Goal: Task Accomplishment & Management: Use online tool/utility

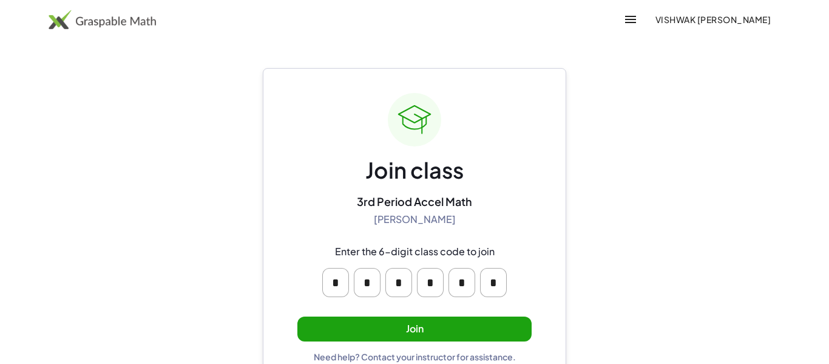
click at [377, 315] on div "Join class 3rd Period Accel Math [PERSON_NAME] Enter the 6-digit class code to …" at bounding box center [415, 227] width 234 height 269
click at [380, 331] on button "Join" at bounding box center [415, 328] width 234 height 25
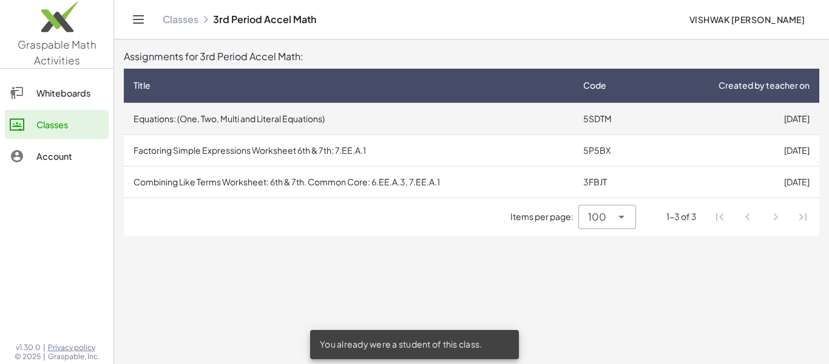
click at [282, 114] on td "Equations: (One, Two, Multi and Literal Equations)" at bounding box center [349, 119] width 450 height 32
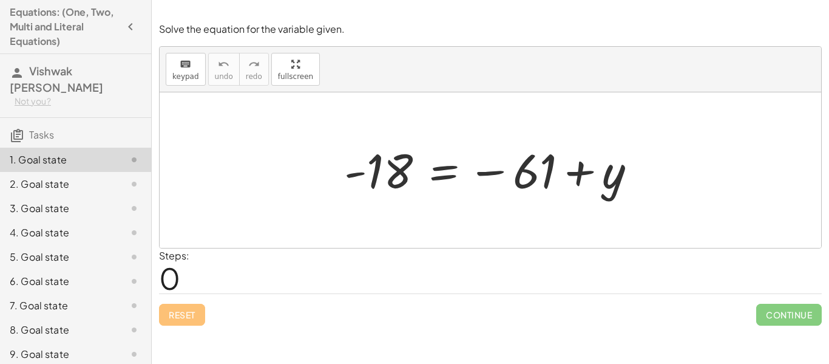
click at [162, 287] on span "0" at bounding box center [169, 277] width 21 height 37
click at [188, 64] on icon "keyboard" at bounding box center [186, 64] width 12 height 15
click at [434, 172] on div at bounding box center [495, 170] width 314 height 60
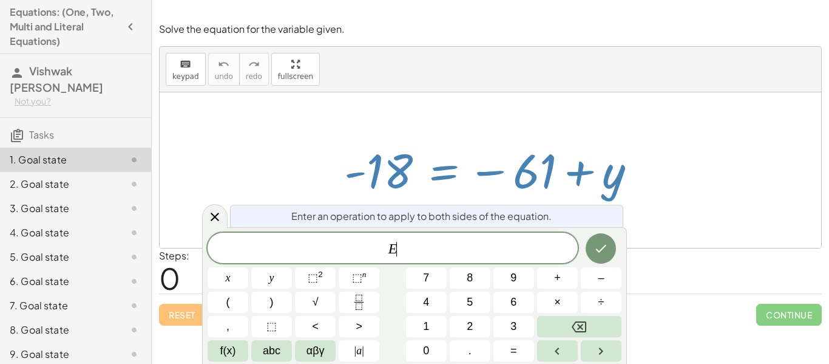
scroll to position [1, 0]
click at [478, 175] on div at bounding box center [495, 170] width 314 height 60
click at [451, 251] on span "E ​" at bounding box center [393, 248] width 370 height 17
click at [599, 256] on button "Done" at bounding box center [601, 248] width 30 height 30
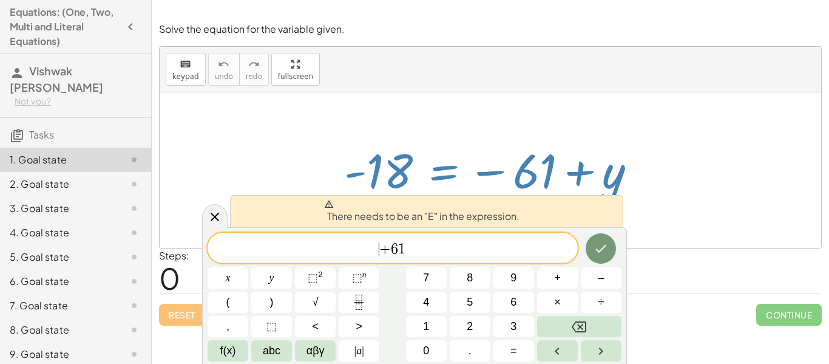
scroll to position [3, 0]
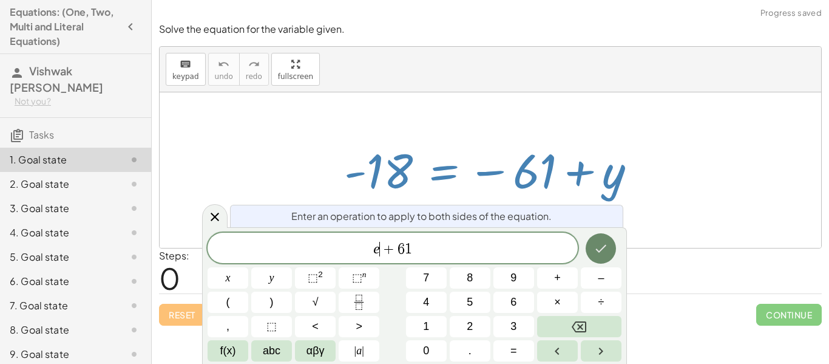
click at [606, 254] on icon "Done" at bounding box center [601, 248] width 15 height 15
click at [248, 267] on div at bounding box center [228, 277] width 41 height 21
click at [610, 248] on button "Done" at bounding box center [601, 248] width 30 height 30
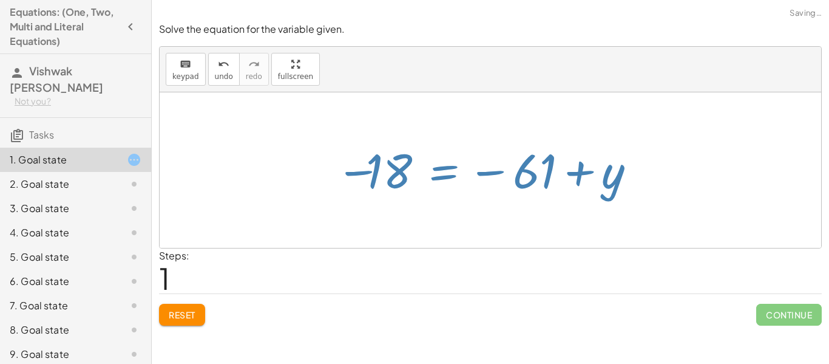
scroll to position [0, 0]
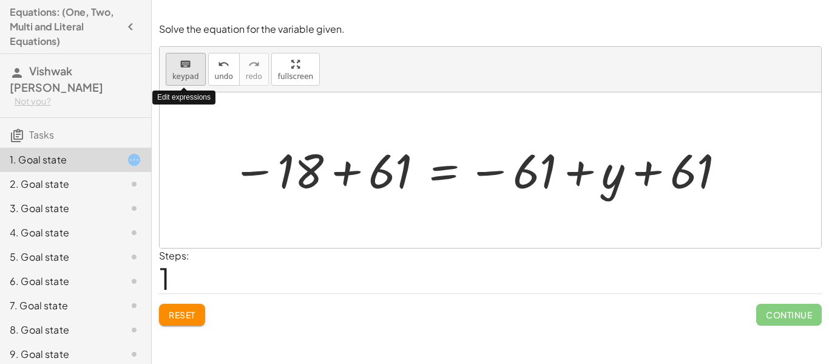
click at [187, 84] on button "keyboard keypad" at bounding box center [186, 69] width 40 height 33
click at [362, 135] on div at bounding box center [491, 169] width 662 height 155
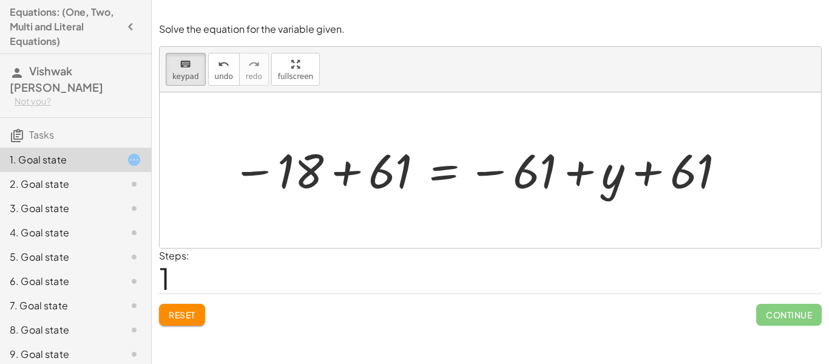
click at [362, 135] on div at bounding box center [491, 169] width 662 height 155
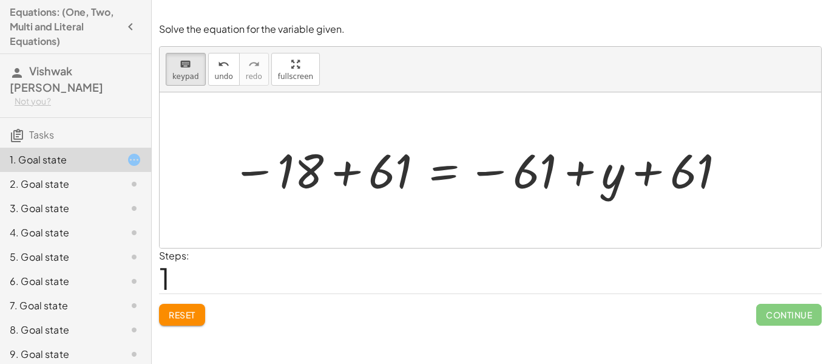
click at [362, 135] on div at bounding box center [491, 169] width 662 height 155
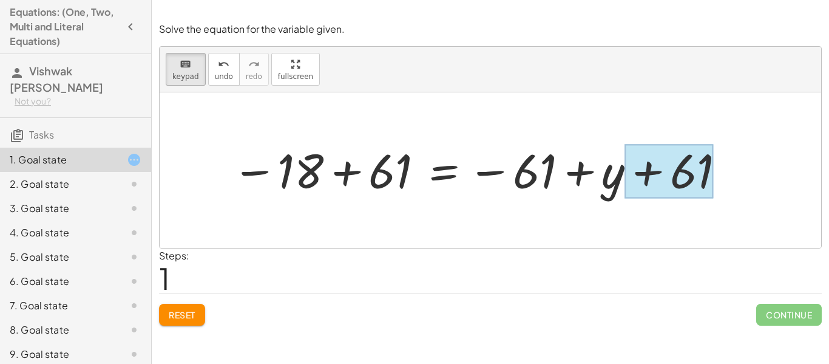
click at [705, 187] on div at bounding box center [669, 172] width 89 height 54
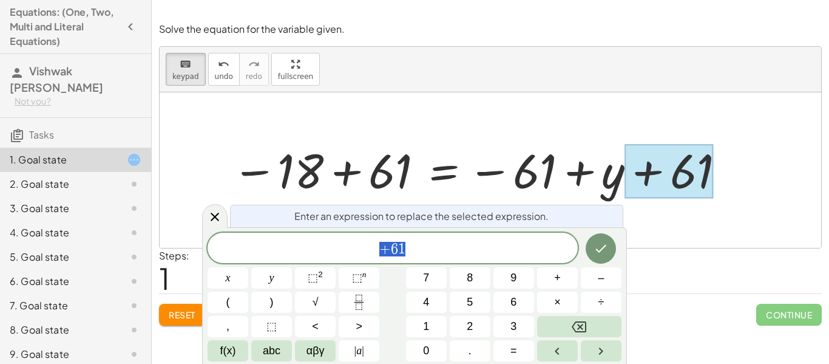
scroll to position [5, 0]
click at [574, 166] on div at bounding box center [479, 170] width 507 height 60
click at [548, 161] on div at bounding box center [479, 170] width 507 height 60
click at [548, 169] on div at bounding box center [479, 170] width 507 height 60
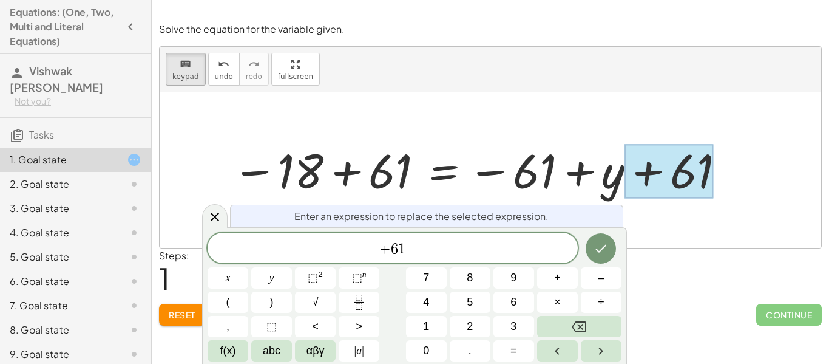
click at [426, 240] on span "+ 6 1" at bounding box center [393, 248] width 370 height 17
click at [594, 251] on icon "Done" at bounding box center [601, 248] width 15 height 15
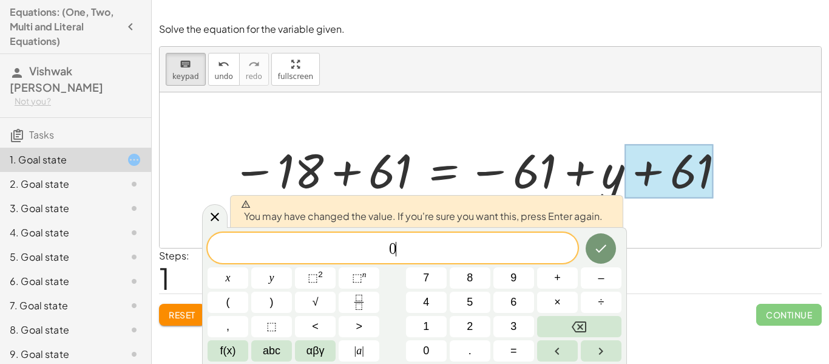
click at [536, 166] on div at bounding box center [479, 170] width 507 height 60
click at [193, 224] on div at bounding box center [491, 169] width 662 height 155
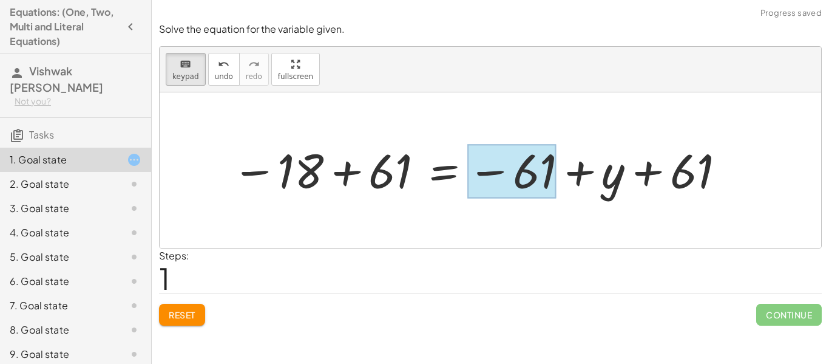
click at [537, 177] on div at bounding box center [512, 172] width 89 height 54
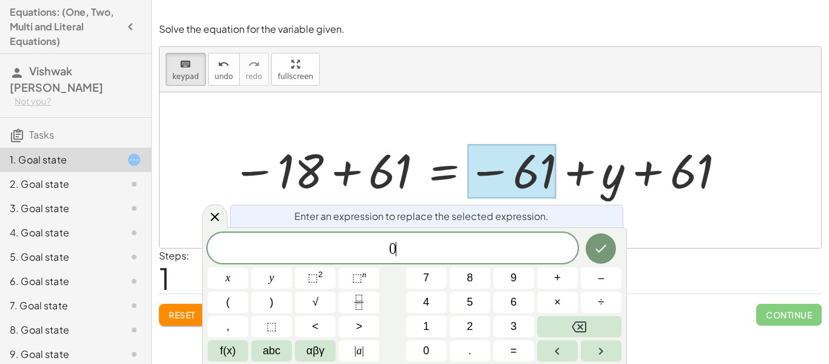
scroll to position [7, 0]
click at [605, 262] on button "Done" at bounding box center [601, 248] width 30 height 30
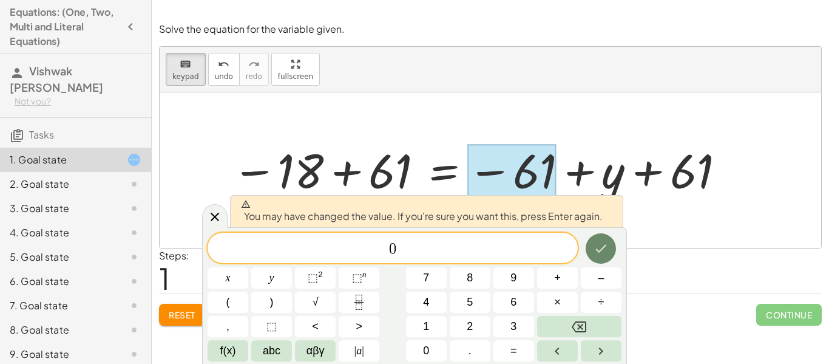
click at [605, 262] on button "Done" at bounding box center [601, 248] width 30 height 30
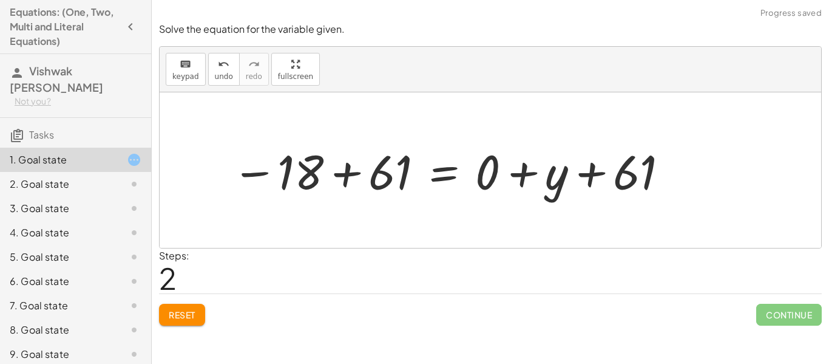
click at [630, 201] on div "- 18 = − 61 + y − 18 + 61 = − 61 + y + 61 − 18 = + y + 61 + 61 + 0" at bounding box center [447, 170] width 466 height 69
click at [622, 163] on div at bounding box center [451, 170] width 451 height 63
click at [160, 316] on button "Reset" at bounding box center [182, 315] width 46 height 22
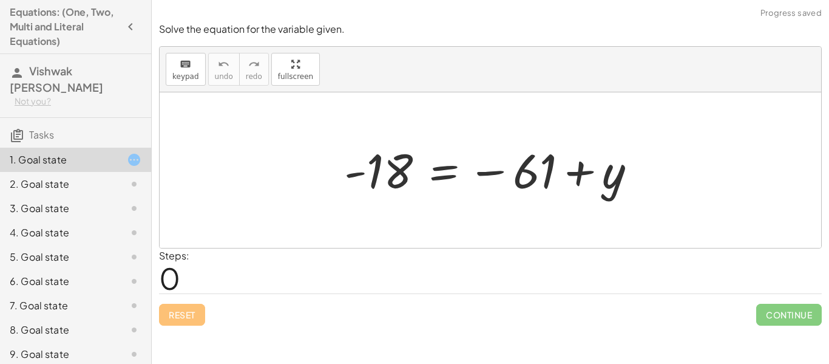
click at [383, 174] on div at bounding box center [495, 170] width 314 height 60
click at [555, 159] on div at bounding box center [495, 170] width 314 height 60
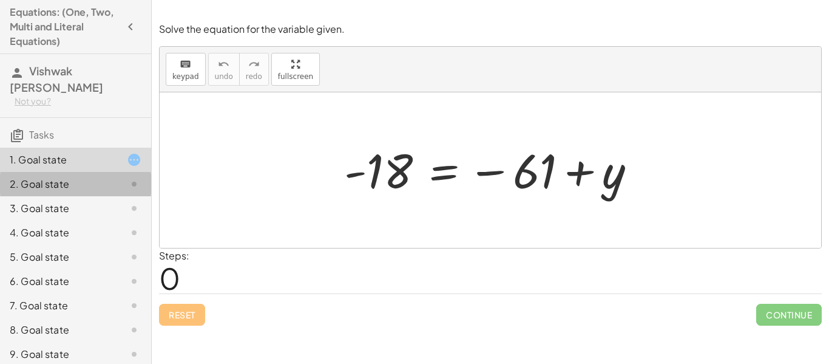
click at [83, 182] on div "2. Goal state" at bounding box center [59, 184] width 98 height 15
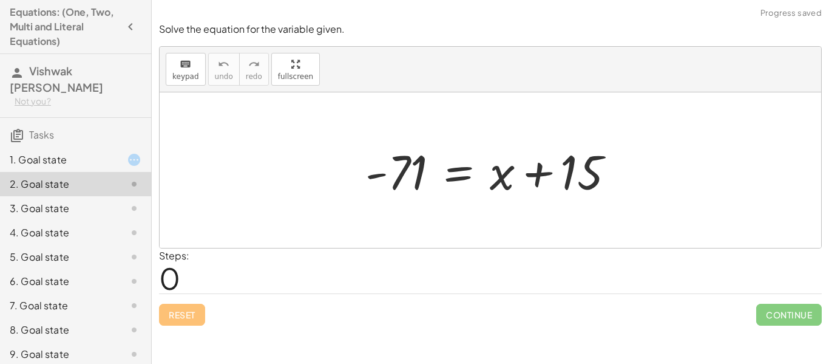
click at [86, 203] on div "3. Goal state" at bounding box center [59, 208] width 98 height 15
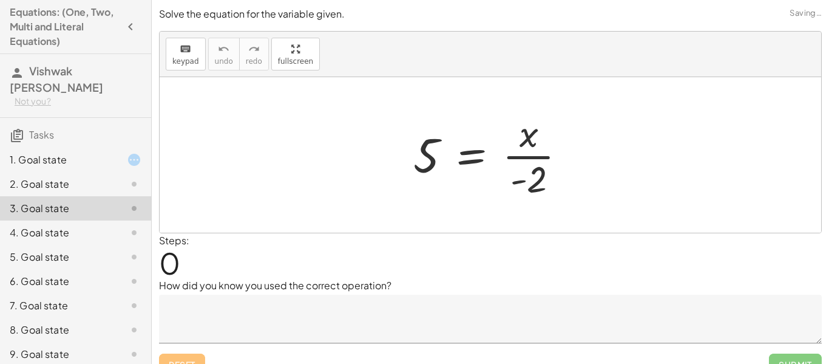
click at [83, 166] on div "1. Goal state" at bounding box center [59, 159] width 98 height 15
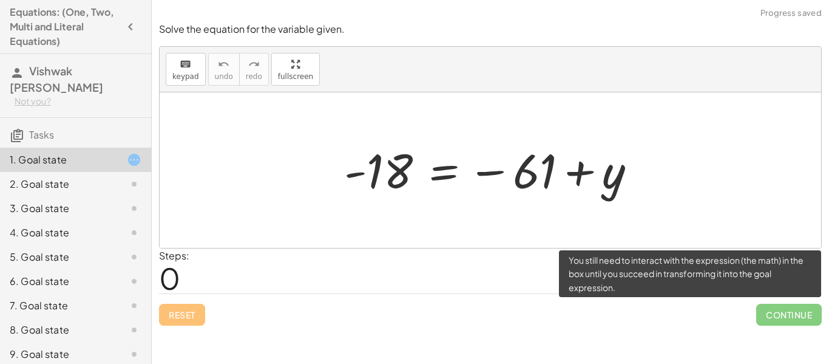
click at [764, 315] on span "Continue" at bounding box center [790, 315] width 66 height 22
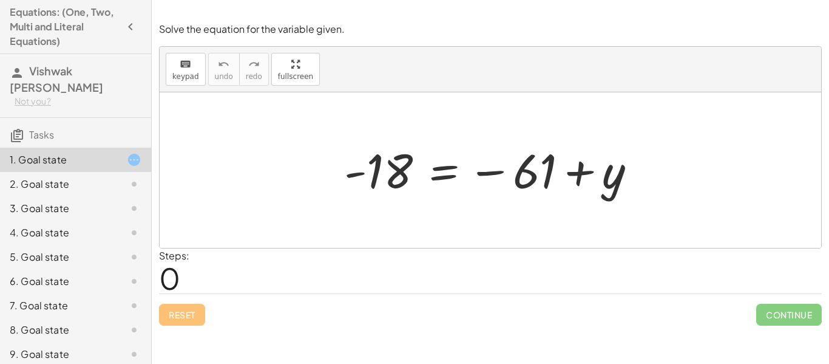
click at [411, 195] on div at bounding box center [495, 170] width 314 height 60
click at [404, 188] on div at bounding box center [495, 170] width 314 height 60
click at [190, 70] on button "keyboard keypad" at bounding box center [186, 69] width 40 height 33
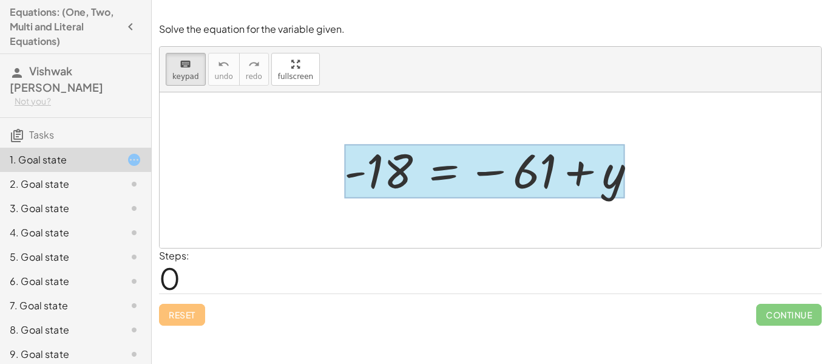
click at [458, 177] on div at bounding box center [484, 172] width 281 height 54
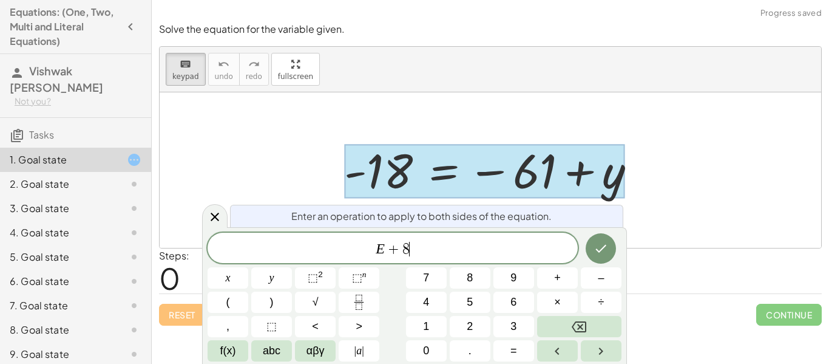
scroll to position [10, 0]
click at [607, 254] on icon "Done" at bounding box center [601, 248] width 15 height 15
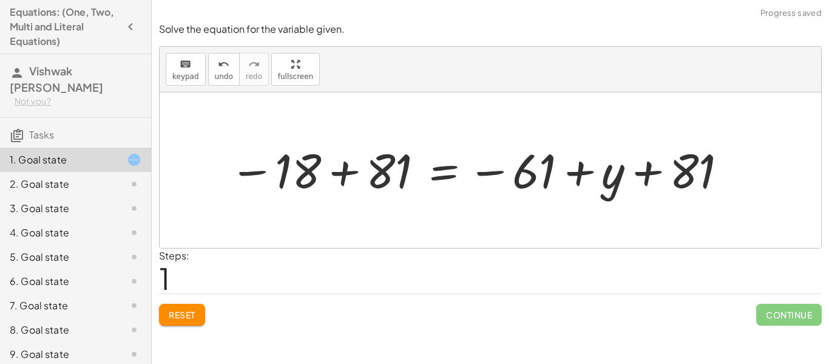
click at [182, 308] on button "Reset" at bounding box center [182, 315] width 46 height 22
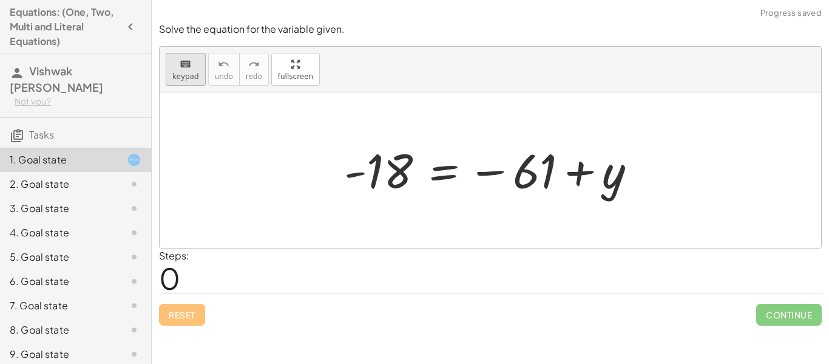
click at [183, 77] on span "keypad" at bounding box center [185, 76] width 27 height 9
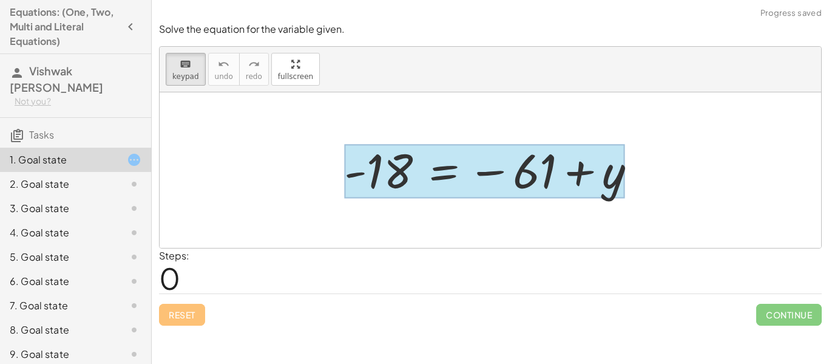
click at [451, 177] on div at bounding box center [484, 172] width 281 height 54
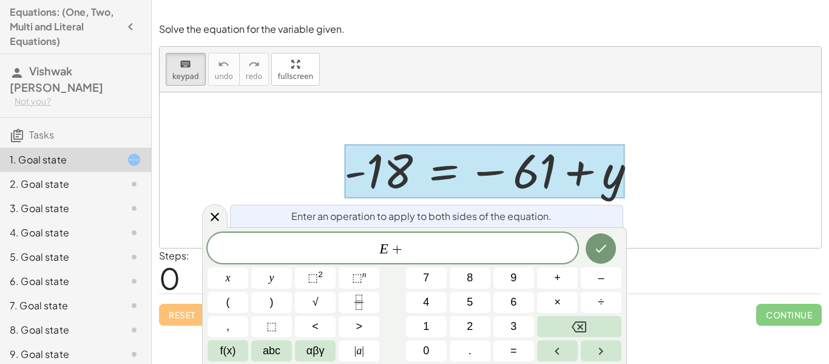
scroll to position [12, 0]
click at [605, 248] on icon "Done" at bounding box center [601, 248] width 15 height 15
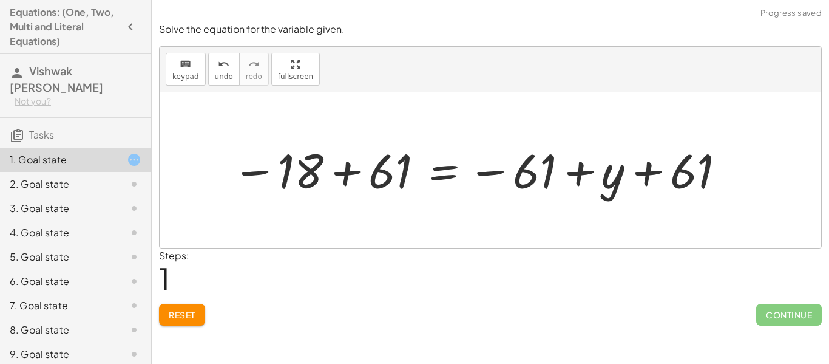
click at [519, 179] on div at bounding box center [479, 170] width 507 height 60
click at [533, 183] on div at bounding box center [479, 170] width 507 height 60
click at [179, 74] on span "keypad" at bounding box center [185, 76] width 27 height 9
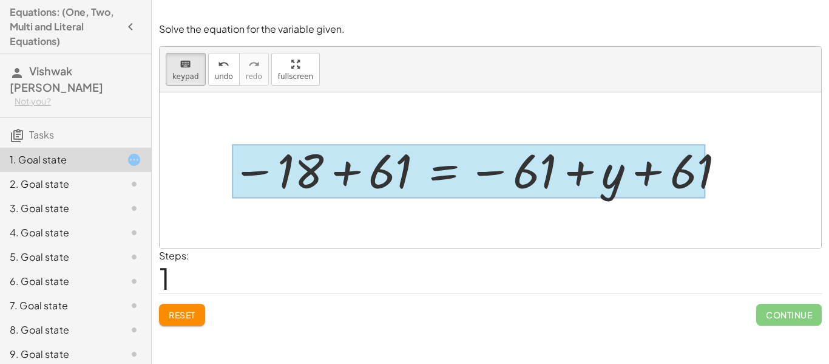
click at [435, 182] on div at bounding box center [469, 172] width 474 height 54
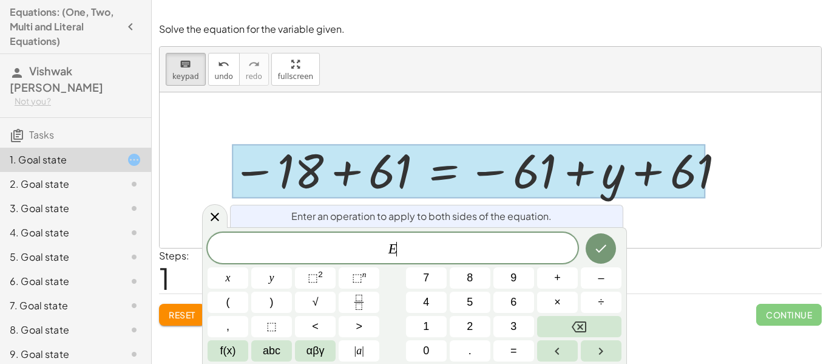
click at [228, 228] on div "Enter an operation to apply to both sides of the equation. E ​ x y ⬚ 2 ⬚ n 7 8 …" at bounding box center [414, 295] width 425 height 137
click at [205, 216] on div at bounding box center [215, 216] width 26 height 24
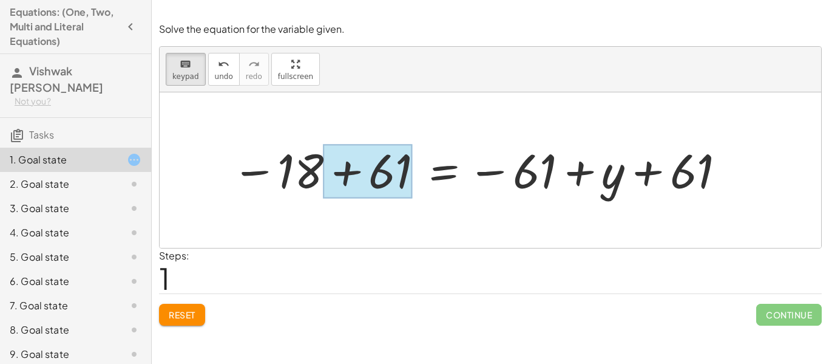
drag, startPoint x: 201, startPoint y: 172, endPoint x: 359, endPoint y: 177, distance: 158.0
click at [359, 177] on div "- 18 = − 61 + y − 18 = − 61 + y + 61 + 61" at bounding box center [491, 169] width 662 height 155
click at [358, 174] on div at bounding box center [368, 172] width 89 height 54
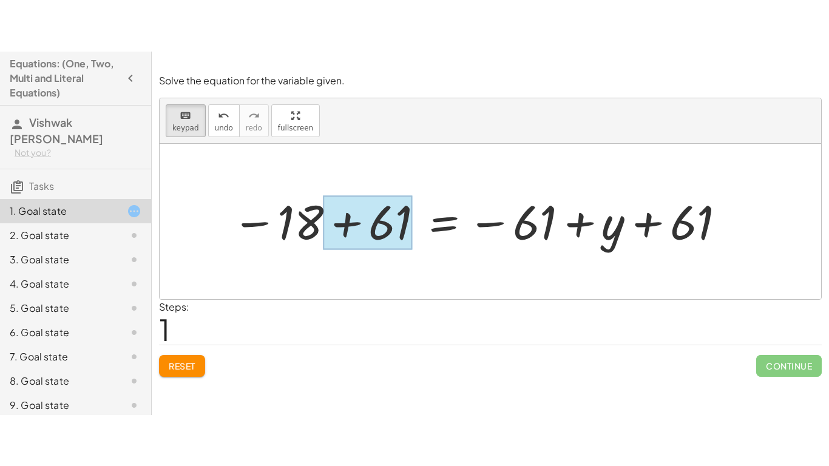
scroll to position [13, 0]
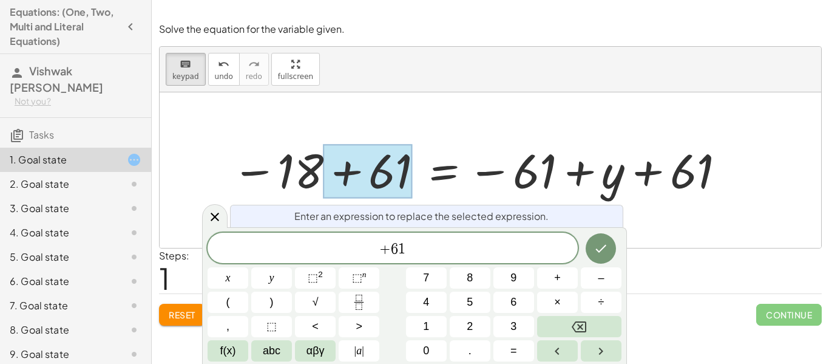
click at [305, 172] on div at bounding box center [479, 170] width 507 height 60
click at [213, 212] on icon at bounding box center [215, 216] width 15 height 15
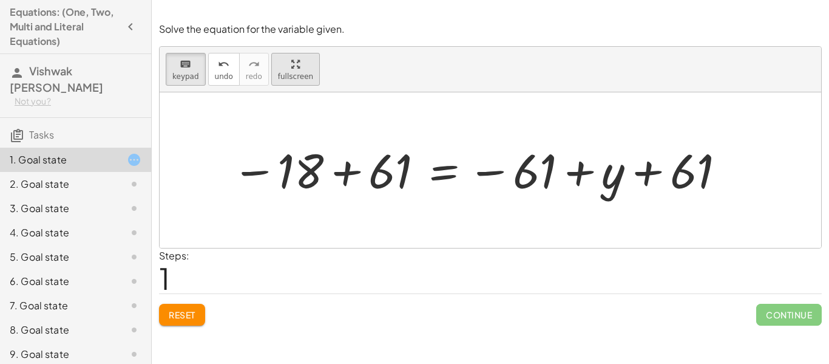
click at [284, 70] on div "button" at bounding box center [295, 63] width 35 height 15
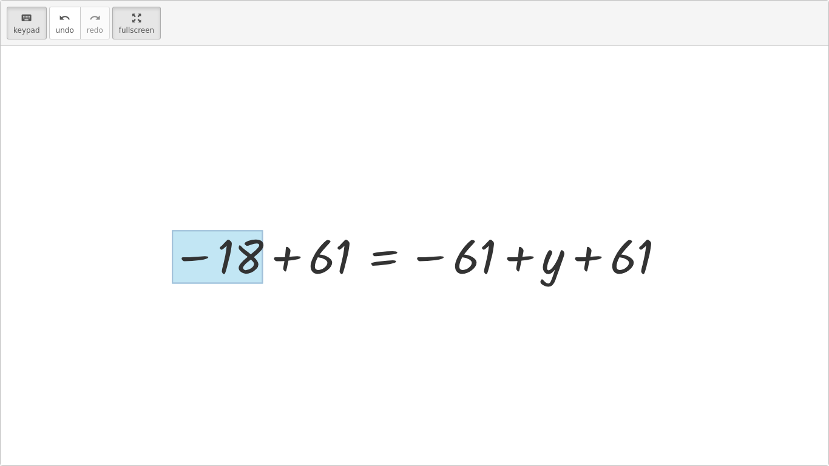
click at [228, 259] on div at bounding box center [218, 257] width 92 height 54
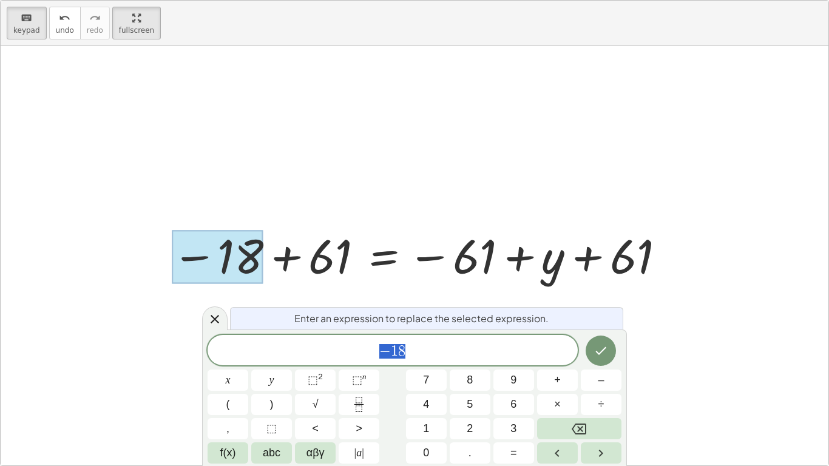
scroll to position [1, 0]
click at [282, 257] on div at bounding box center [419, 256] width 507 height 60
click at [369, 254] on div at bounding box center [419, 256] width 507 height 60
click at [211, 325] on icon at bounding box center [215, 319] width 15 height 15
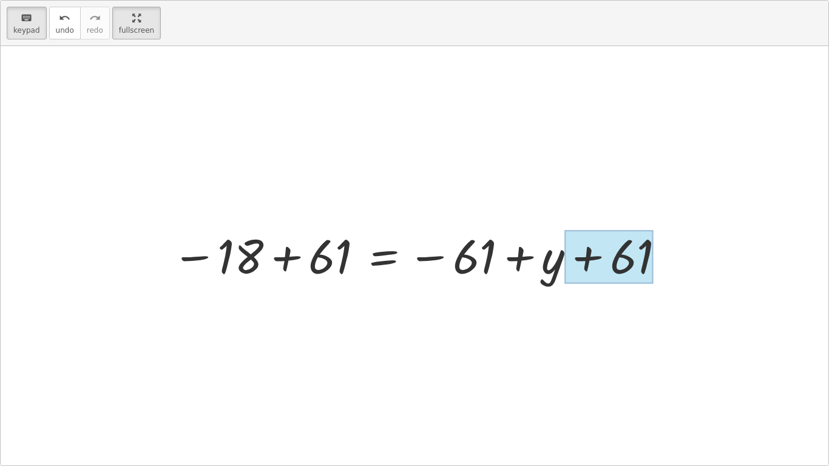
click at [610, 258] on div at bounding box center [609, 257] width 89 height 54
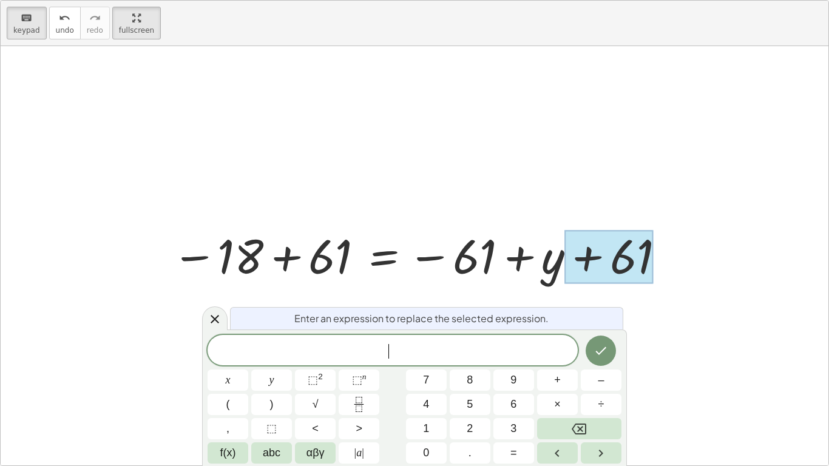
scroll to position [2, 0]
click at [605, 351] on icon "Done" at bounding box center [601, 351] width 15 height 15
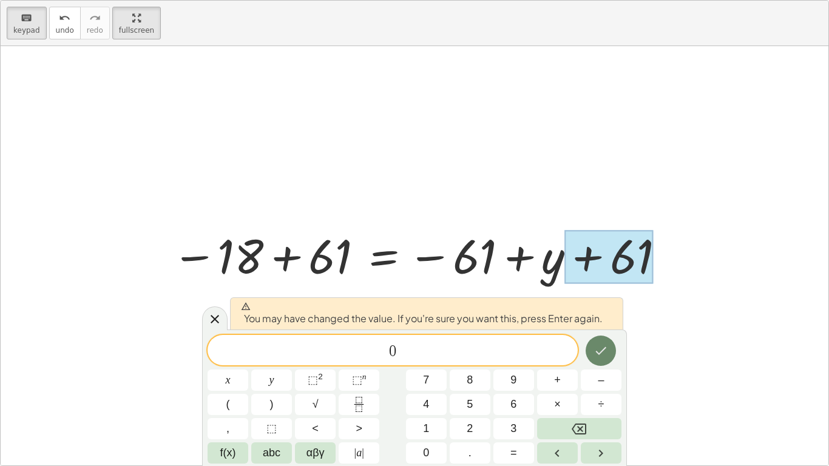
click at [594, 340] on button "Done" at bounding box center [601, 351] width 30 height 30
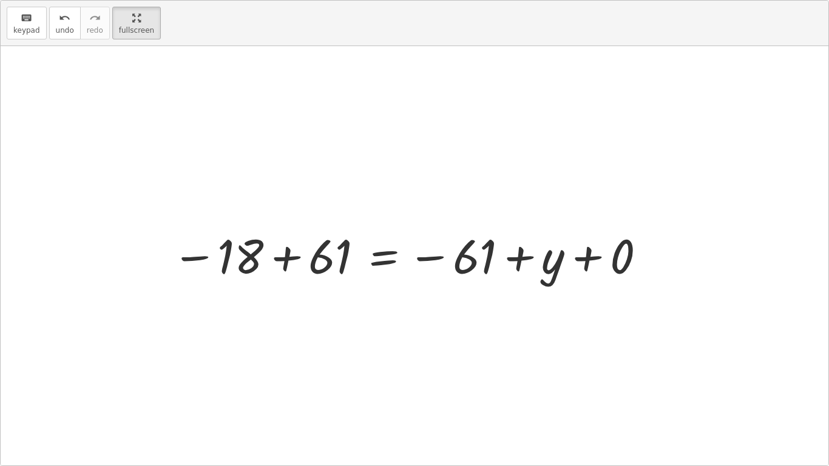
click at [483, 266] on div at bounding box center [410, 256] width 488 height 60
click at [9, 13] on button "keyboard keypad" at bounding box center [27, 23] width 40 height 33
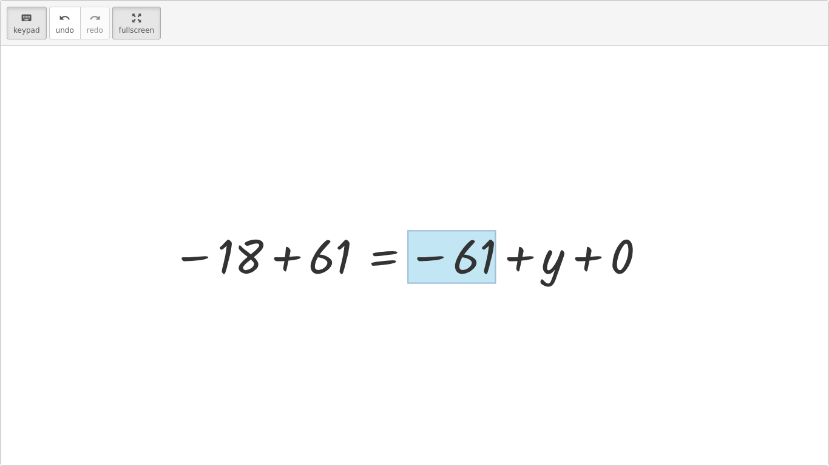
click at [461, 260] on div at bounding box center [451, 257] width 89 height 54
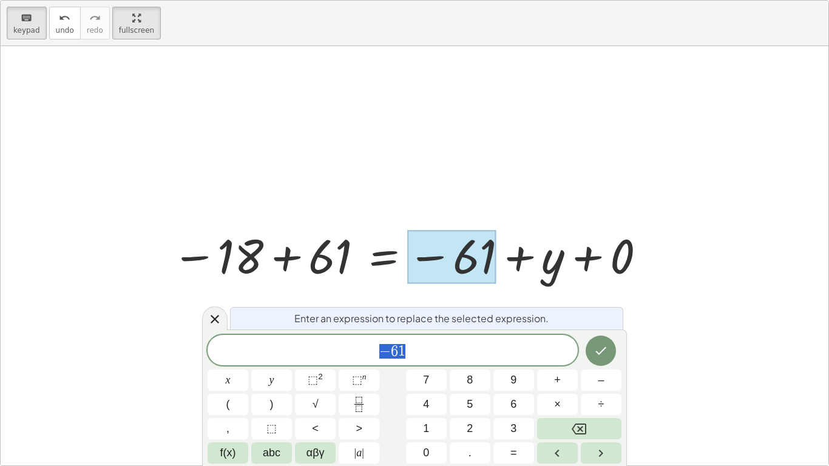
scroll to position [3, 0]
click at [615, 363] on button "–" at bounding box center [601, 380] width 41 height 21
click at [585, 363] on icon "Backspace" at bounding box center [579, 429] width 15 height 11
click at [604, 354] on icon "Done" at bounding box center [601, 351] width 15 height 15
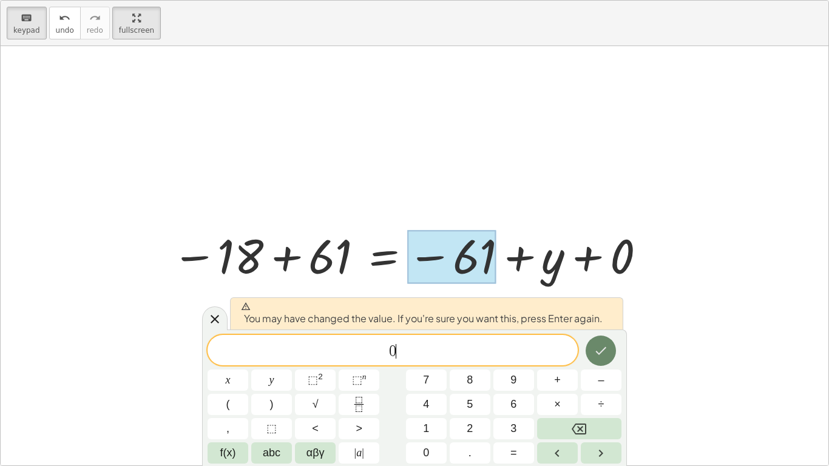
click at [605, 354] on icon "Done" at bounding box center [601, 351] width 15 height 15
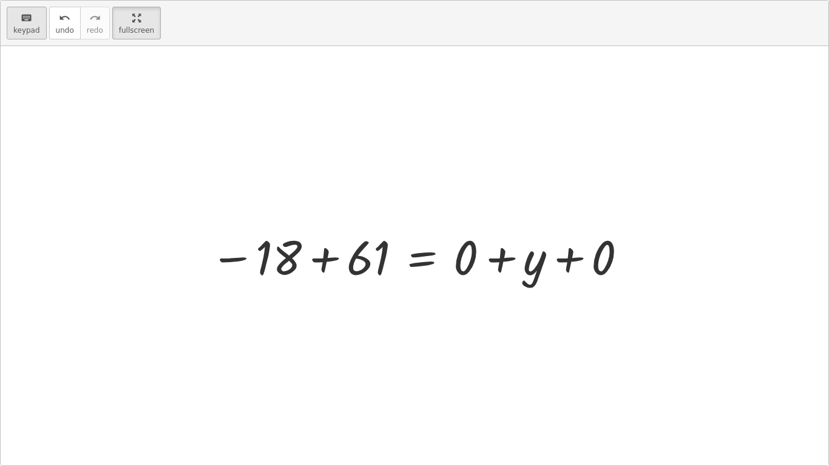
click at [24, 33] on span "keypad" at bounding box center [26, 30] width 27 height 9
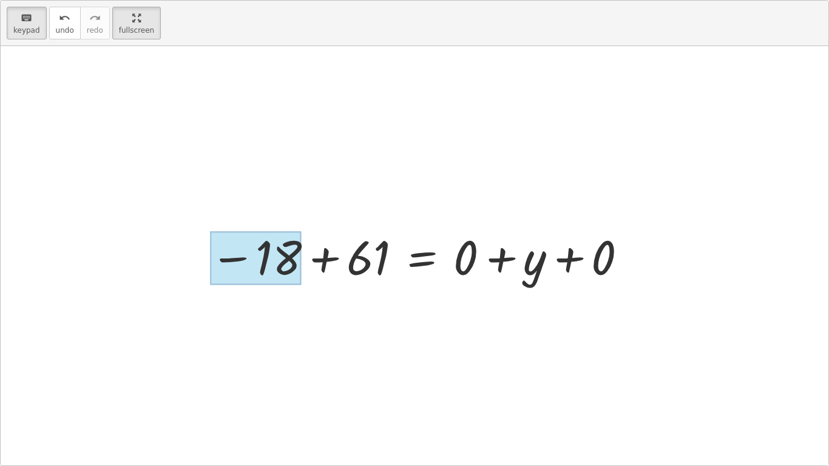
click at [280, 267] on div at bounding box center [256, 258] width 92 height 54
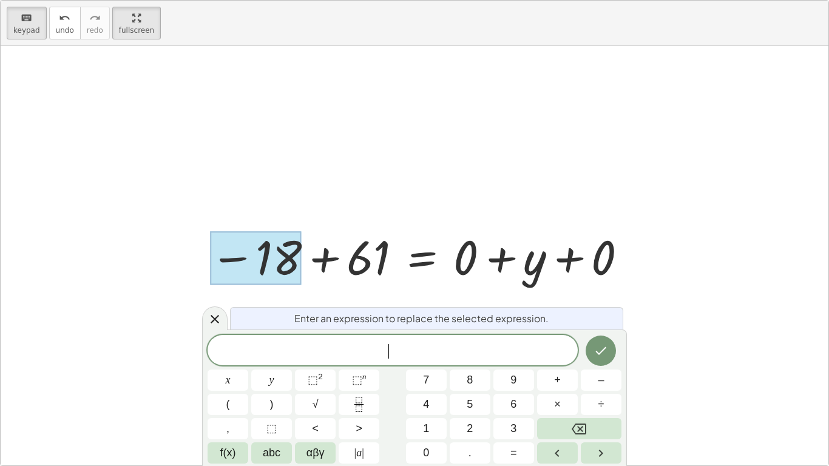
scroll to position [5, 0]
click at [604, 356] on icon "Done" at bounding box center [601, 351] width 15 height 15
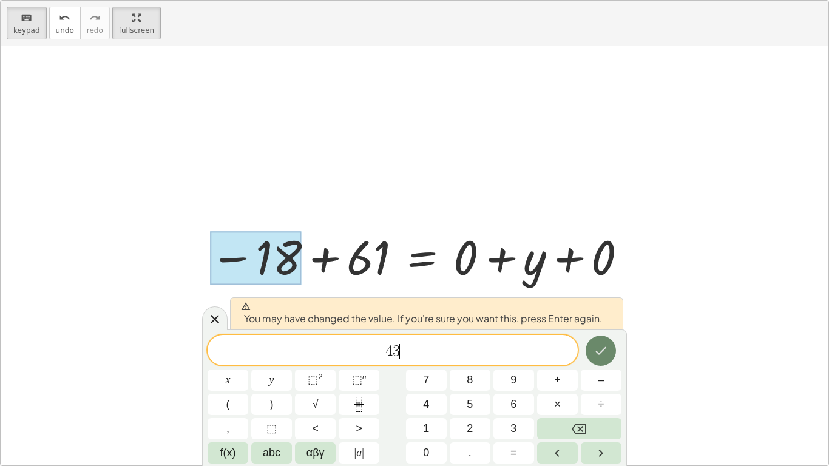
click at [604, 356] on icon "Done" at bounding box center [601, 351] width 15 height 15
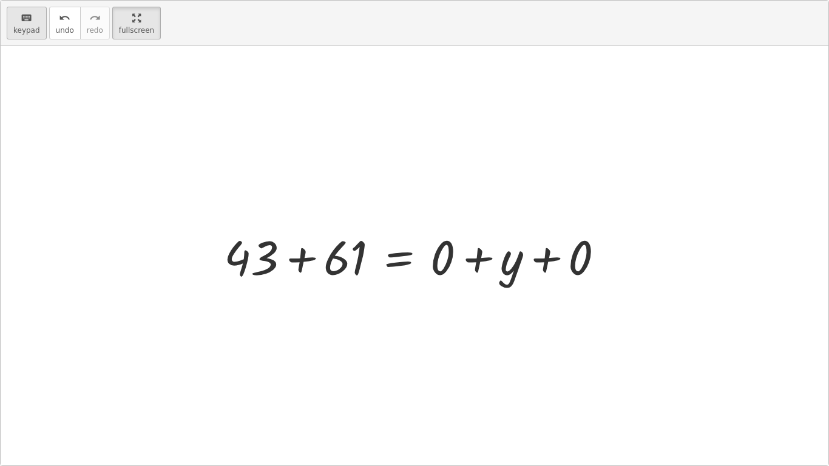
click at [41, 19] on button "keyboard keypad" at bounding box center [27, 23] width 40 height 33
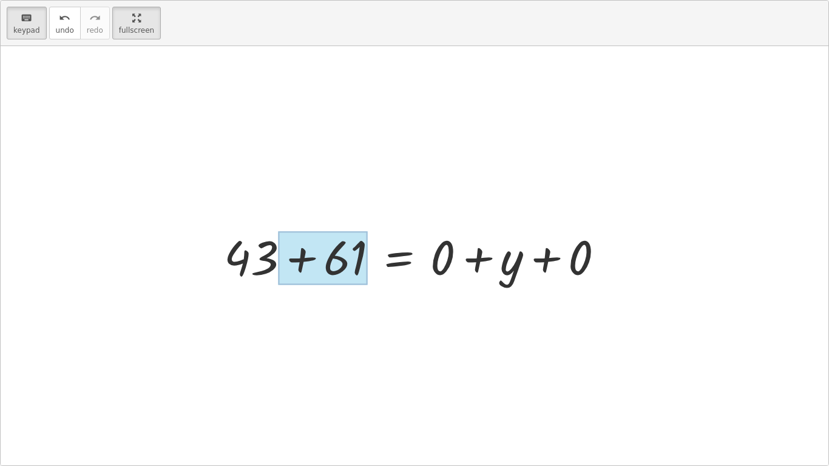
click at [359, 266] on div at bounding box center [323, 258] width 89 height 54
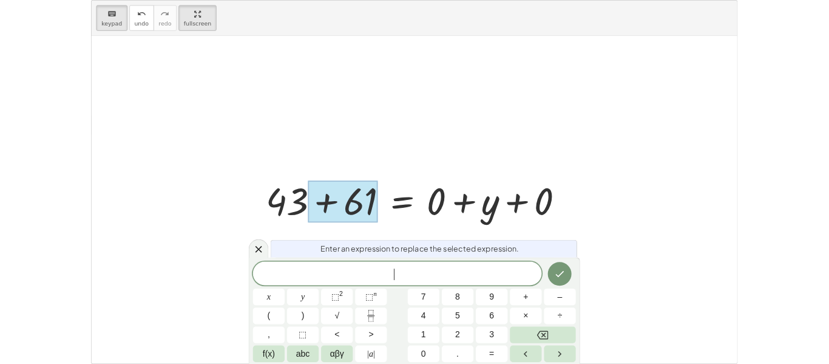
scroll to position [6, 0]
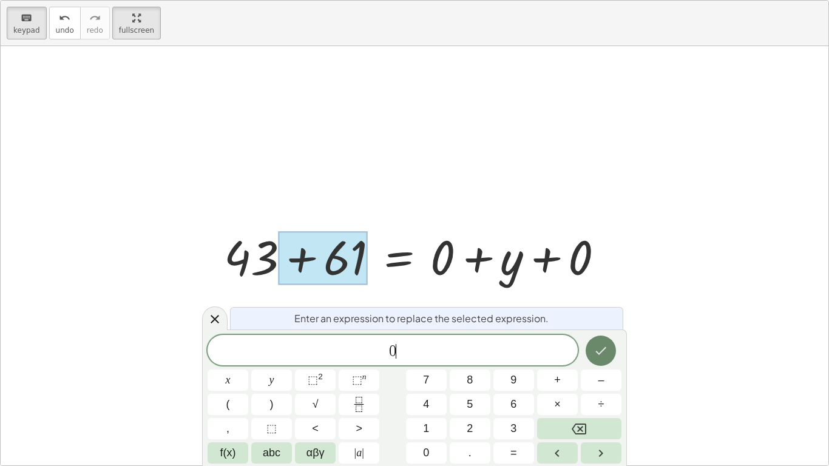
click at [603, 344] on icon "Done" at bounding box center [601, 351] width 15 height 15
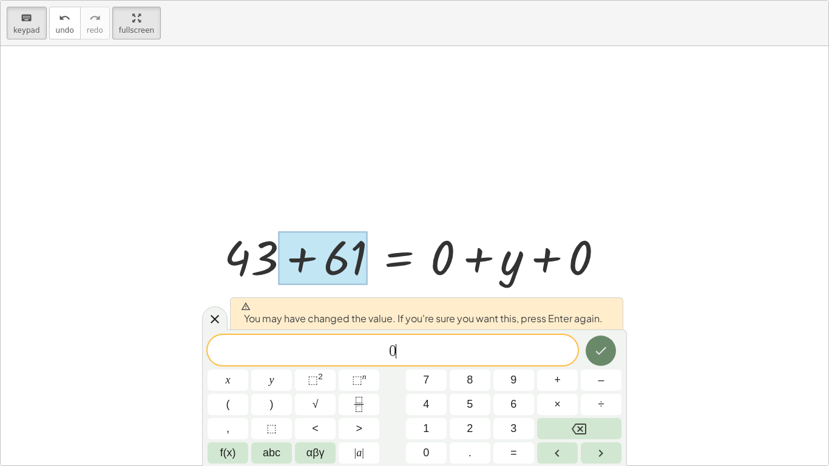
click at [604, 344] on icon "Done" at bounding box center [601, 351] width 15 height 15
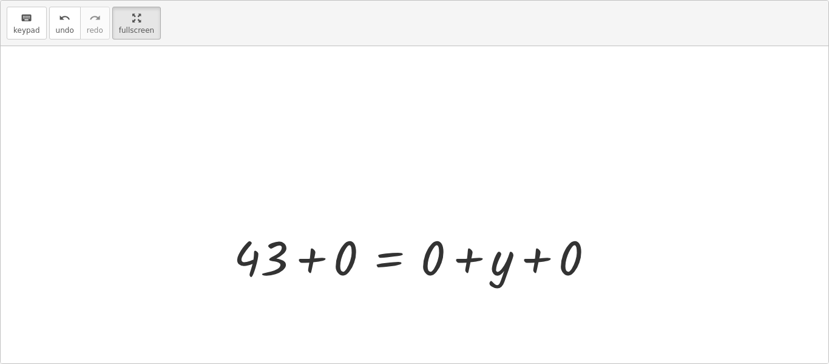
click at [777, 166] on div at bounding box center [415, 219] width 828 height 347
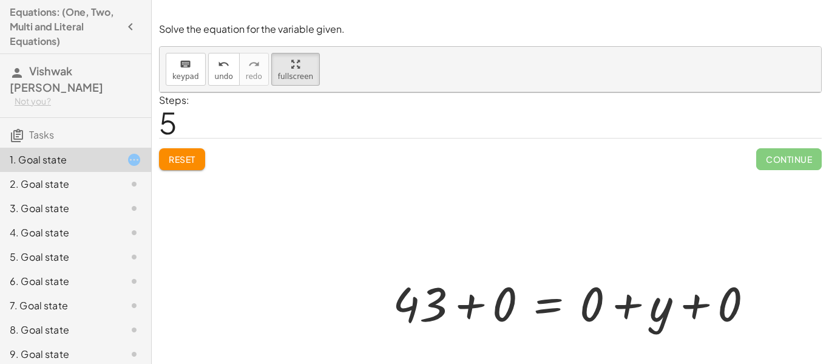
click at [777, 166] on div at bounding box center [491, 265] width 662 height 347
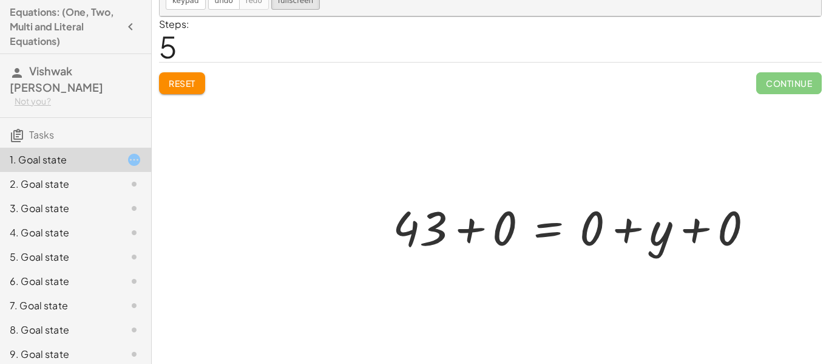
scroll to position [75, 0]
click at [778, 100] on div at bounding box center [491, 190] width 662 height 347
click at [768, 90] on div at bounding box center [491, 190] width 662 height 347
click at [118, 183] on div at bounding box center [124, 184] width 34 height 15
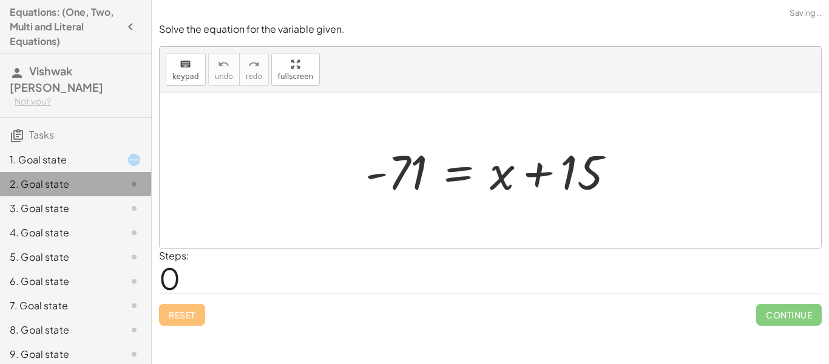
scroll to position [0, 0]
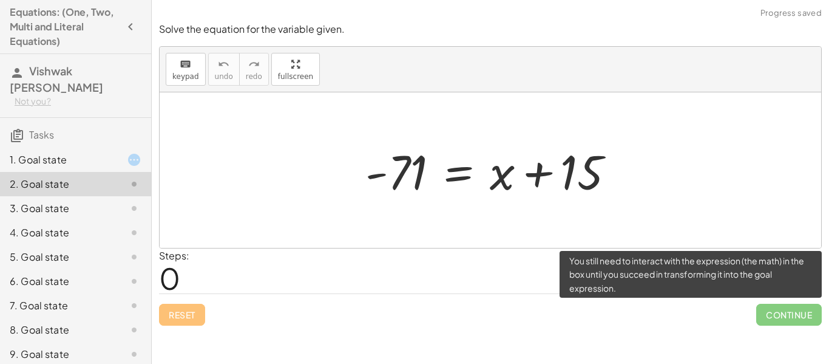
click at [782, 318] on span "Continue" at bounding box center [790, 315] width 66 height 22
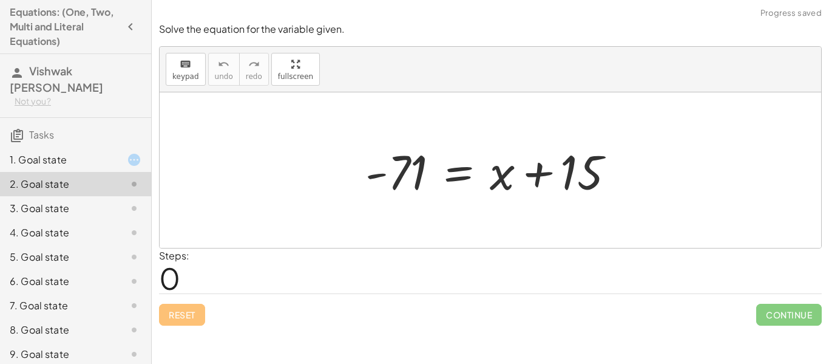
click at [46, 157] on div "1. Goal state" at bounding box center [59, 159] width 98 height 15
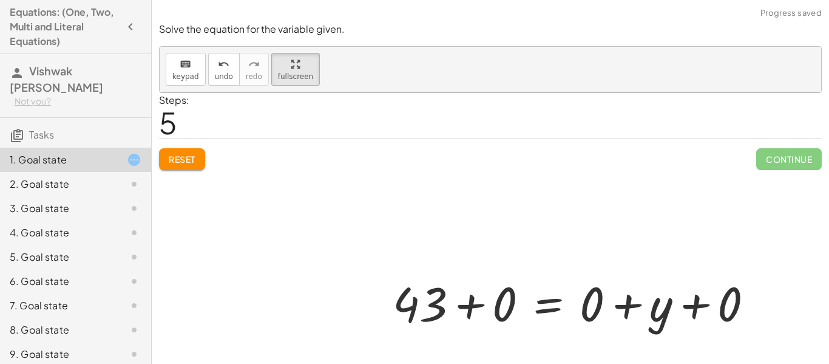
click at [771, 157] on div at bounding box center [491, 265] width 662 height 347
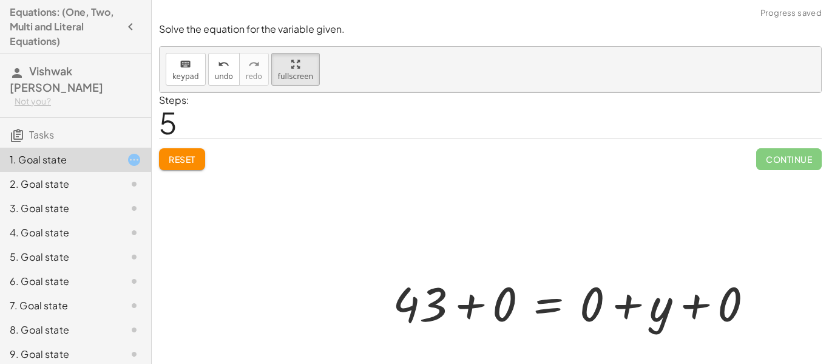
click at [771, 157] on div at bounding box center [491, 265] width 662 height 347
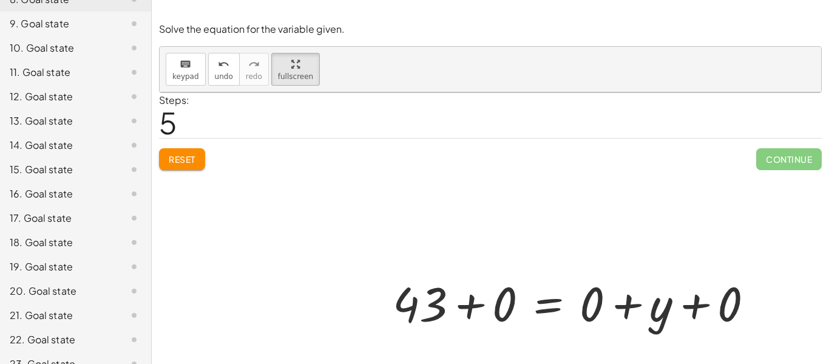
scroll to position [420, 0]
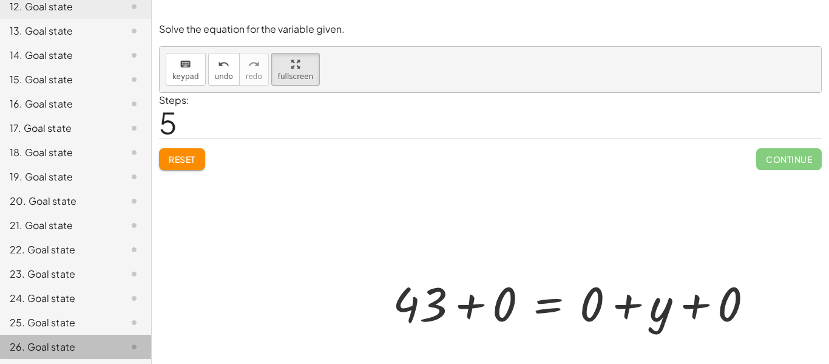
click at [26, 352] on div "26. Goal state" at bounding box center [59, 346] width 98 height 15
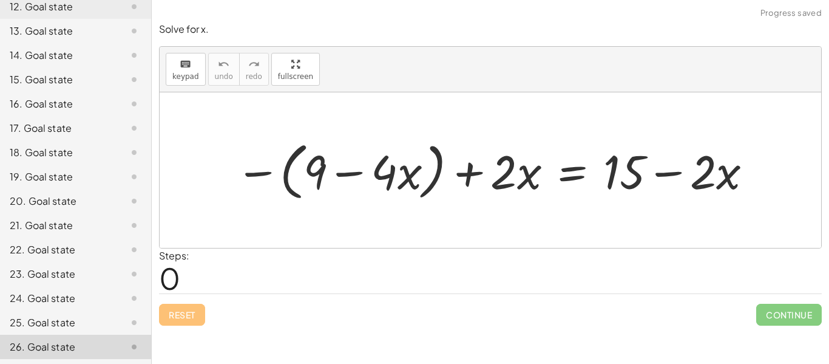
click at [26, 321] on div "25. Goal state" at bounding box center [59, 322] width 98 height 15
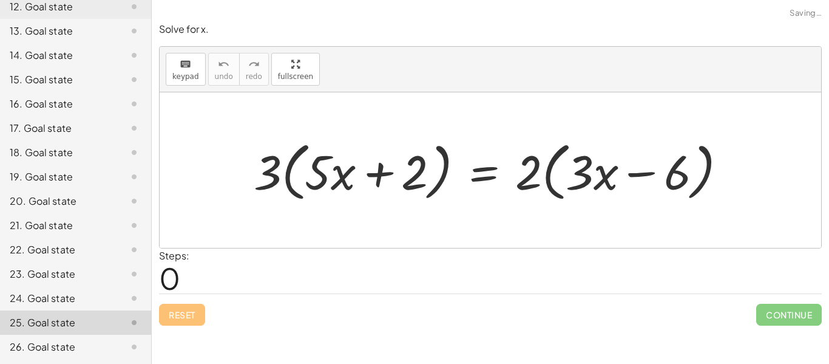
click at [39, 335] on div "24. Goal state" at bounding box center [75, 347] width 151 height 24
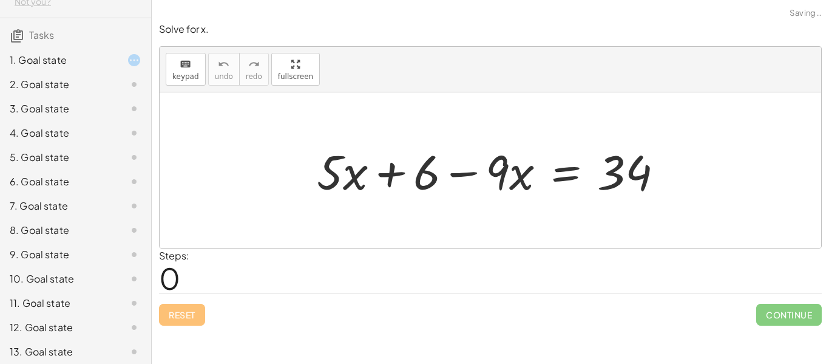
scroll to position [0, 0]
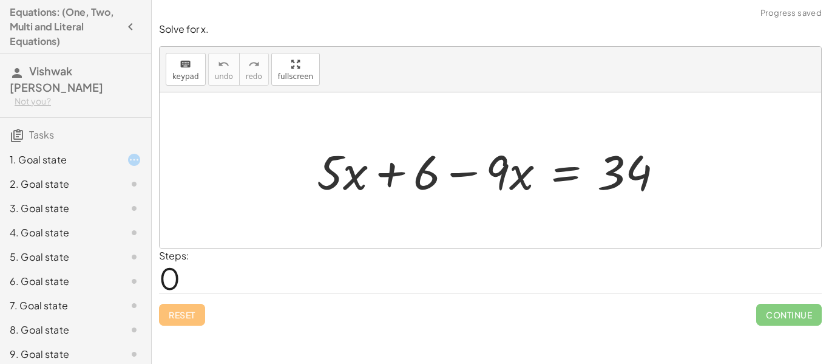
click at [47, 202] on div "3. Goal state" at bounding box center [59, 208] width 98 height 15
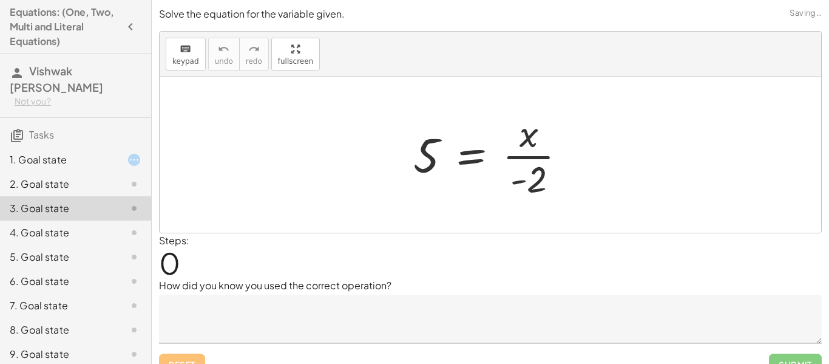
click at [47, 196] on div "1. Goal state" at bounding box center [75, 208] width 151 height 24
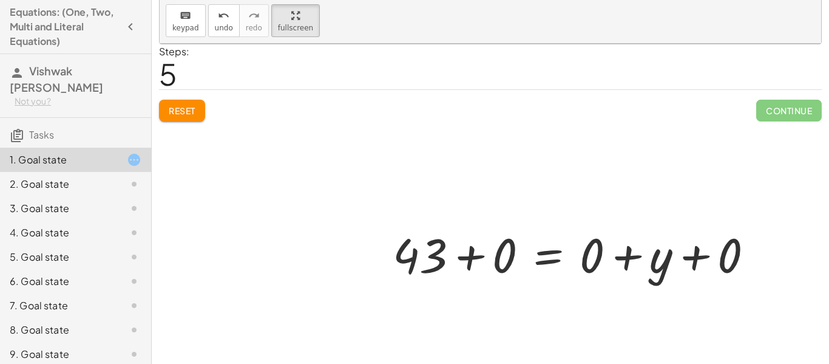
scroll to position [56, 0]
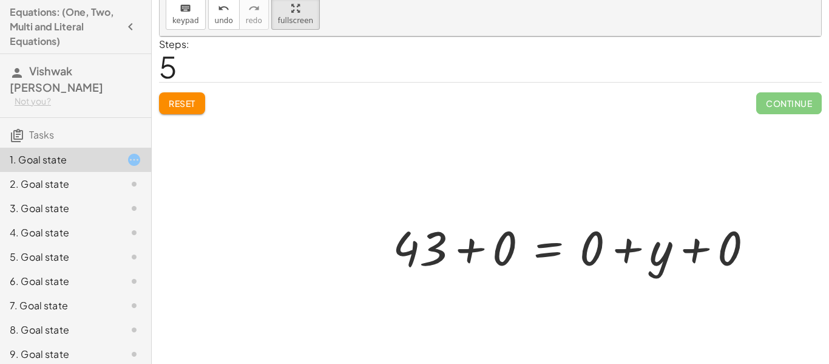
click at [184, 95] on div at bounding box center [491, 209] width 662 height 347
click at [186, 107] on div at bounding box center [491, 209] width 662 height 347
click at [185, 106] on div at bounding box center [491, 209] width 662 height 347
click at [183, 103] on div at bounding box center [491, 209] width 662 height 347
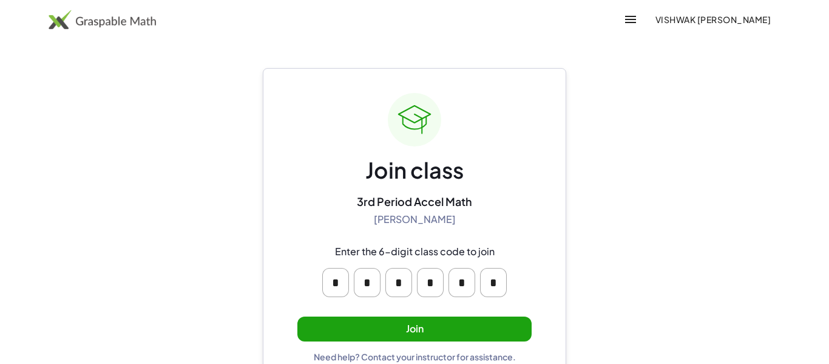
click at [434, 330] on button "Join" at bounding box center [415, 328] width 234 height 25
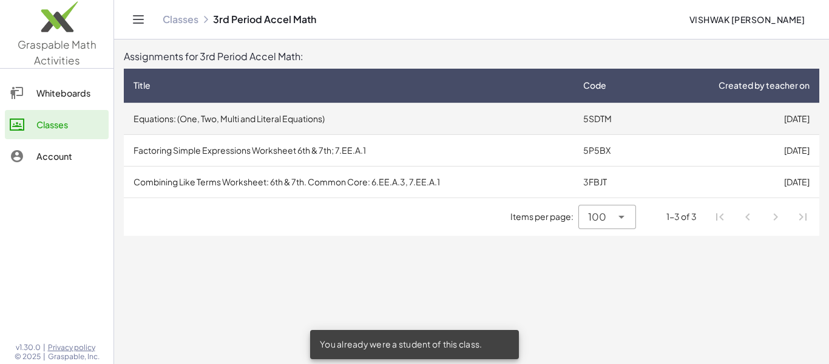
click at [373, 116] on td "Equations: (One, Two, Multi and Literal Equations)" at bounding box center [349, 119] width 450 height 32
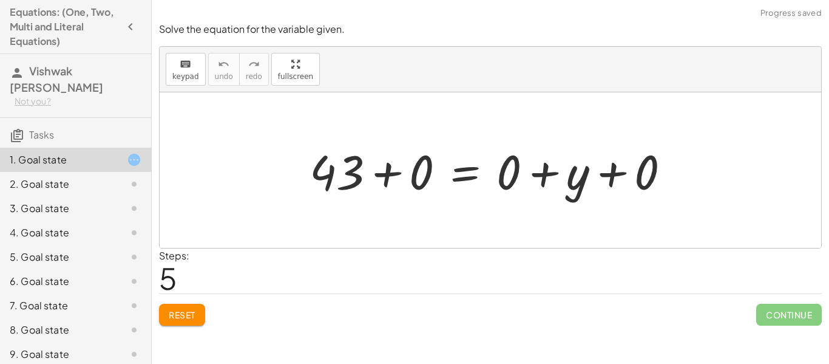
click at [183, 312] on span "Reset" at bounding box center [182, 314] width 27 height 11
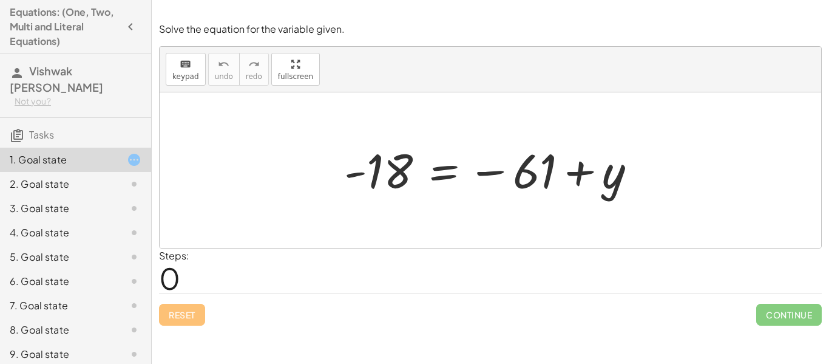
click at [72, 135] on h3 "Tasks" at bounding box center [75, 131] width 151 height 26
click at [44, 137] on span "Tasks" at bounding box center [41, 134] width 25 height 13
click at [134, 27] on icon "button" at bounding box center [130, 26] width 15 height 15
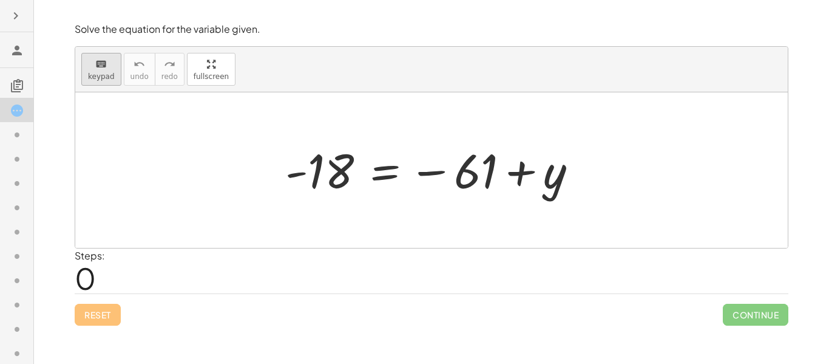
click at [92, 73] on span "keypad" at bounding box center [101, 76] width 27 height 9
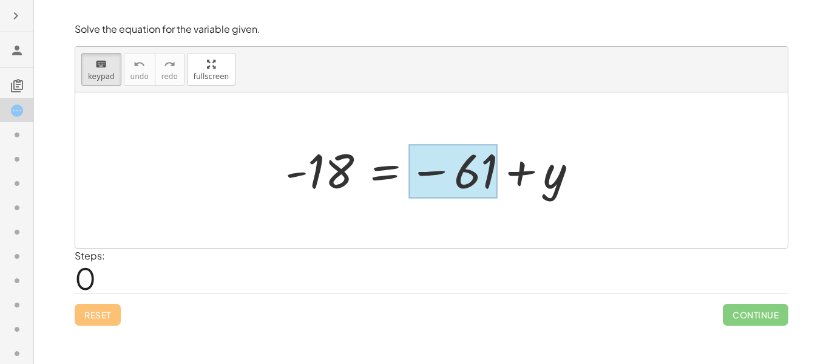
click at [458, 195] on div at bounding box center [453, 172] width 89 height 54
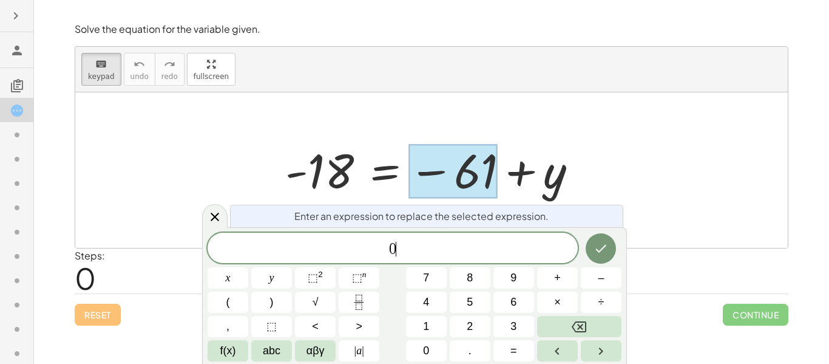
scroll to position [1, 0]
click at [607, 250] on icon "Done" at bounding box center [601, 248] width 15 height 15
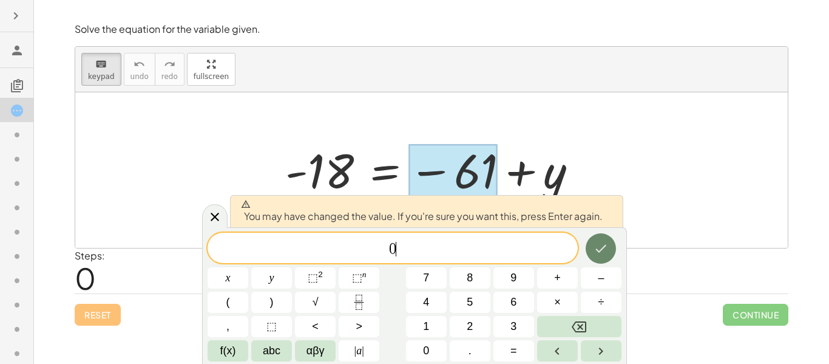
click at [607, 250] on icon "Done" at bounding box center [601, 248] width 15 height 15
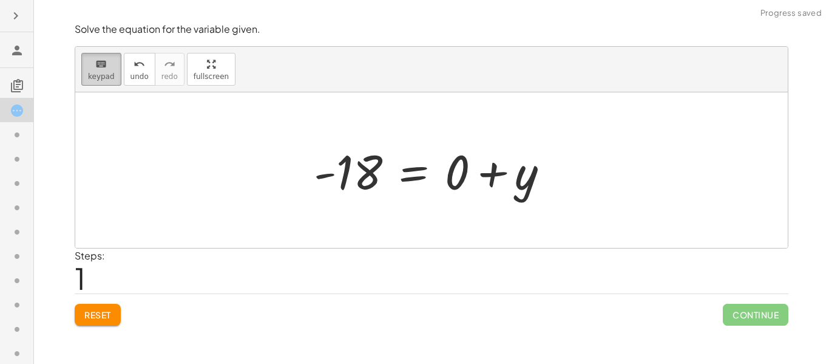
click at [108, 72] on span "keypad" at bounding box center [101, 76] width 27 height 9
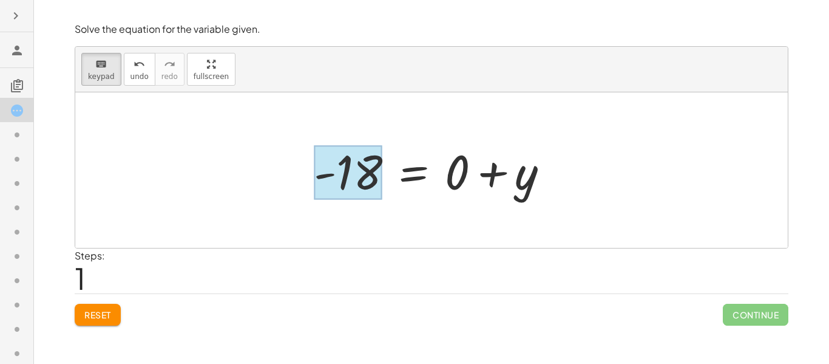
click at [341, 160] on div at bounding box center [348, 173] width 69 height 54
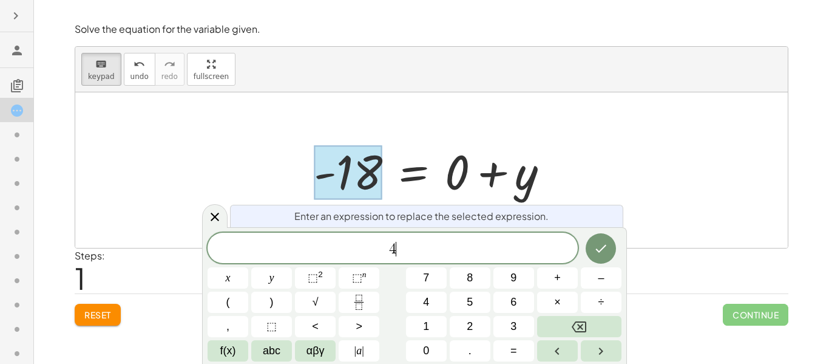
scroll to position [3, 0]
click at [610, 248] on button "Done" at bounding box center [601, 248] width 30 height 30
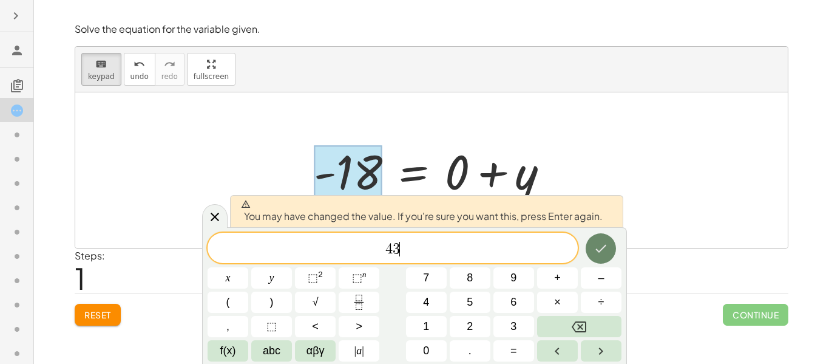
click at [614, 254] on button "Done" at bounding box center [601, 248] width 30 height 30
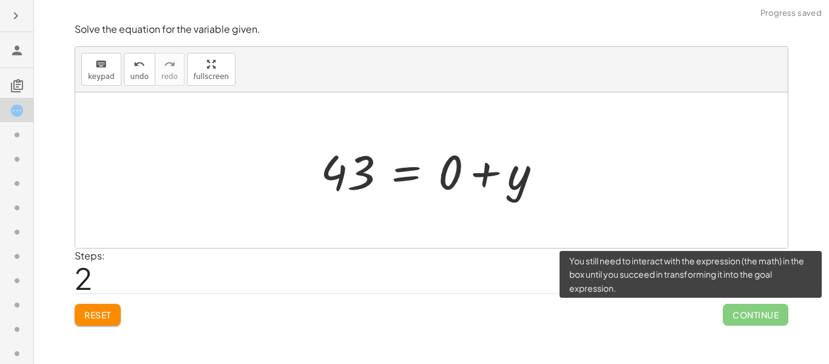
click at [749, 315] on span "Continue" at bounding box center [756, 315] width 66 height 22
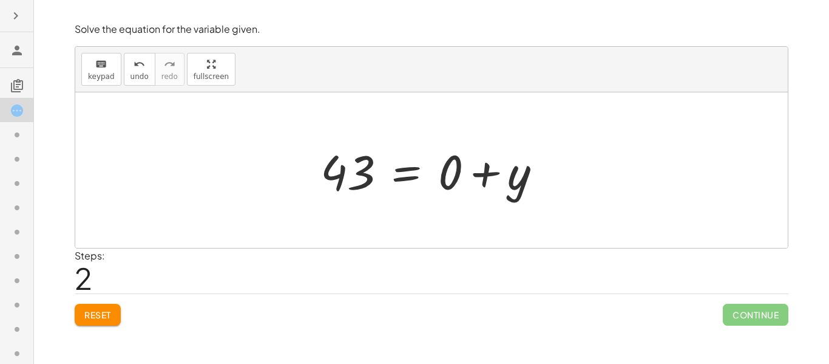
click at [453, 179] on div at bounding box center [437, 170] width 244 height 63
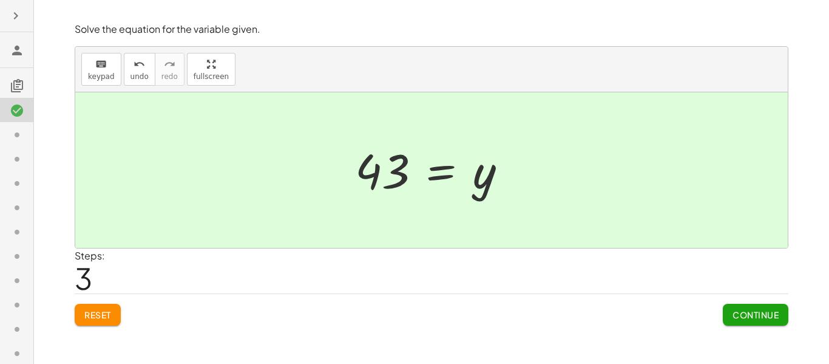
click at [727, 310] on button "Continue" at bounding box center [756, 315] width 66 height 22
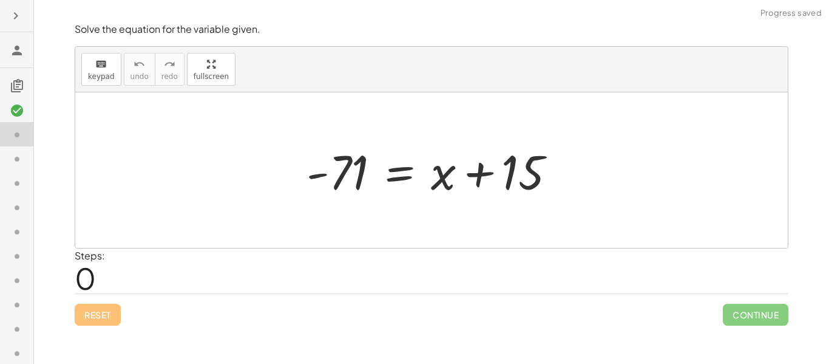
click at [432, 175] on div at bounding box center [436, 170] width 271 height 63
click at [92, 70] on div "keyboard" at bounding box center [101, 63] width 27 height 15
click at [96, 72] on span "keypad" at bounding box center [101, 76] width 27 height 9
click at [96, 75] on span "keypad" at bounding box center [101, 76] width 27 height 9
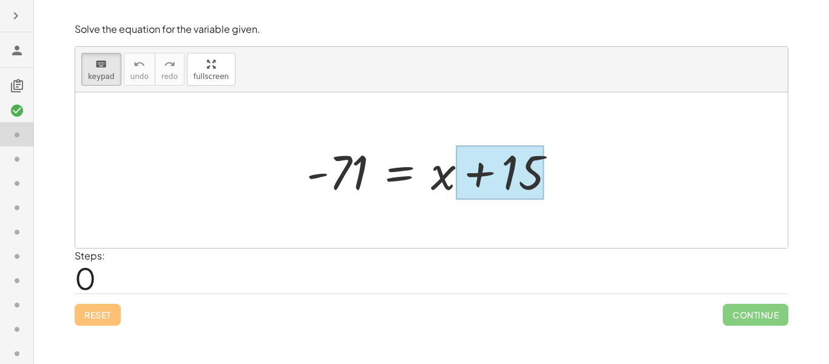
click at [502, 181] on div at bounding box center [500, 173] width 88 height 54
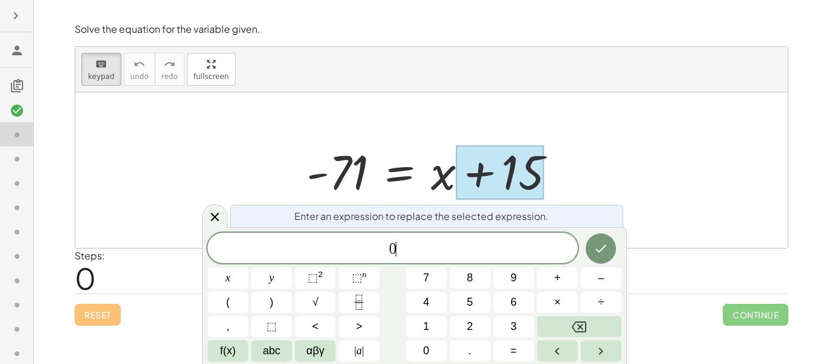
scroll to position [4, 0]
click at [588, 248] on button "Done" at bounding box center [601, 248] width 30 height 30
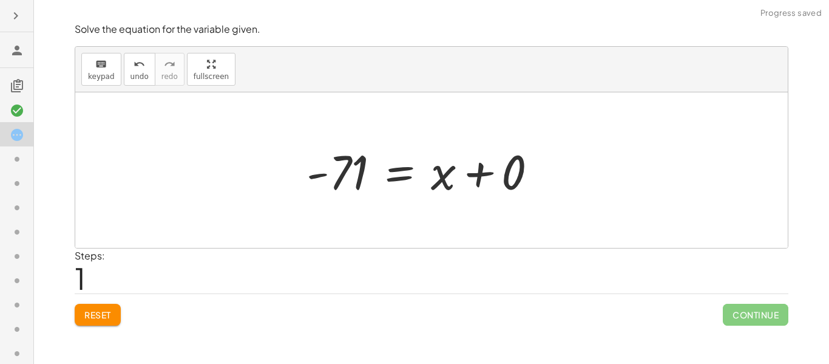
click at [339, 169] on div at bounding box center [427, 170] width 253 height 63
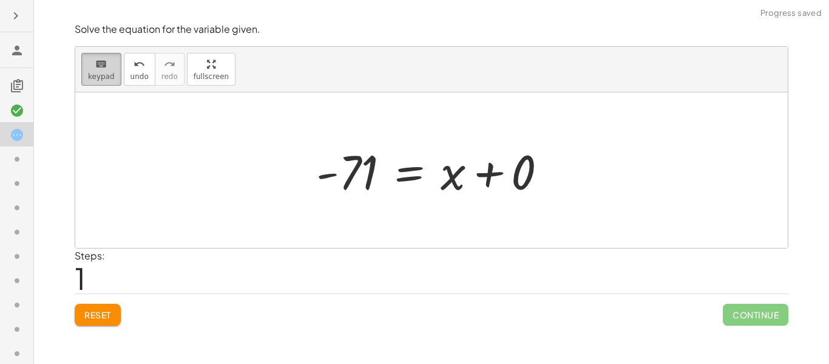
click at [92, 68] on div "keyboard" at bounding box center [101, 63] width 27 height 15
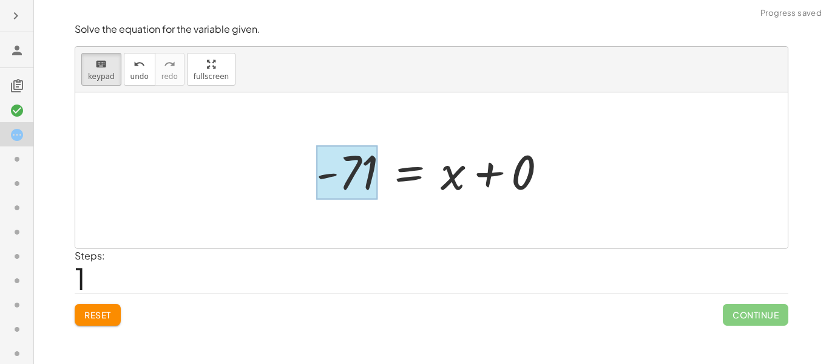
click at [359, 173] on div at bounding box center [346, 173] width 61 height 54
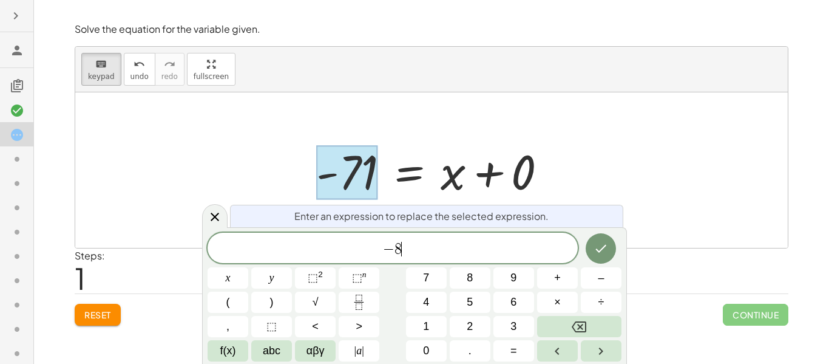
scroll to position [7, 0]
click at [595, 253] on icon "Done" at bounding box center [601, 248] width 15 height 15
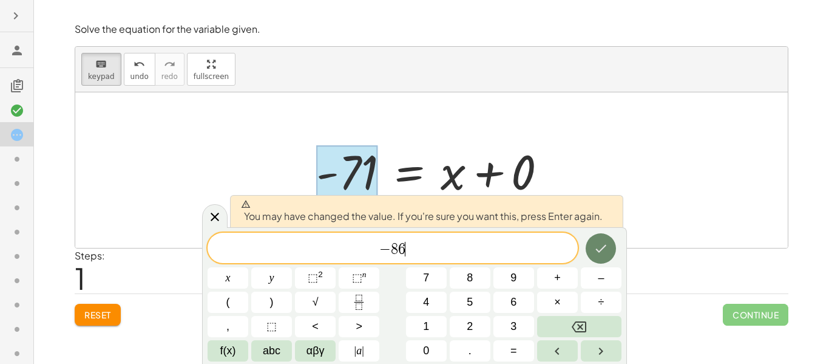
click at [595, 253] on icon "Done" at bounding box center [601, 248] width 15 height 15
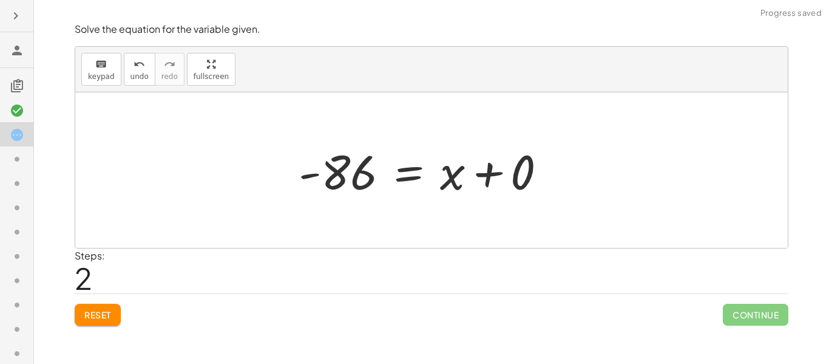
click at [526, 173] on div at bounding box center [428, 170] width 270 height 63
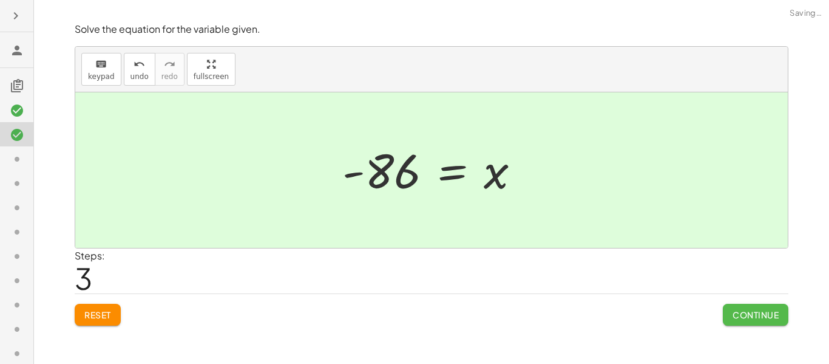
click at [736, 315] on span "Continue" at bounding box center [756, 314] width 46 height 11
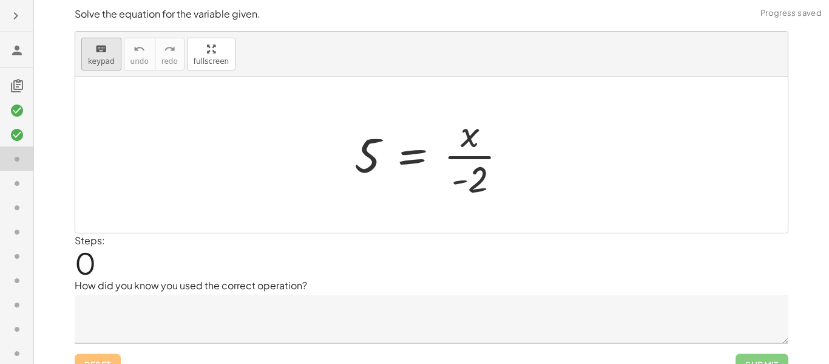
click at [111, 61] on span "keypad" at bounding box center [101, 61] width 27 height 9
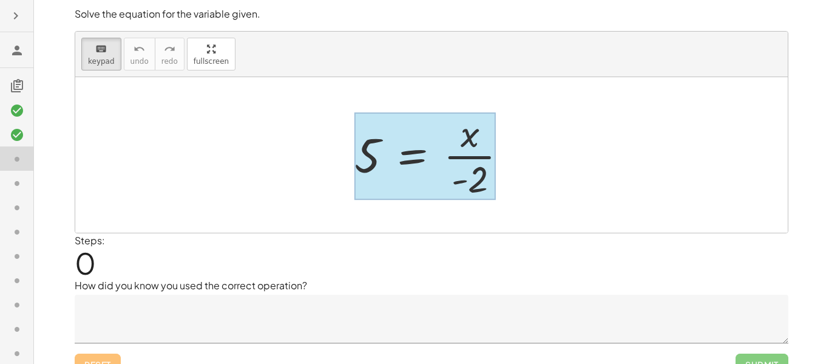
click at [390, 166] on div at bounding box center [425, 155] width 141 height 87
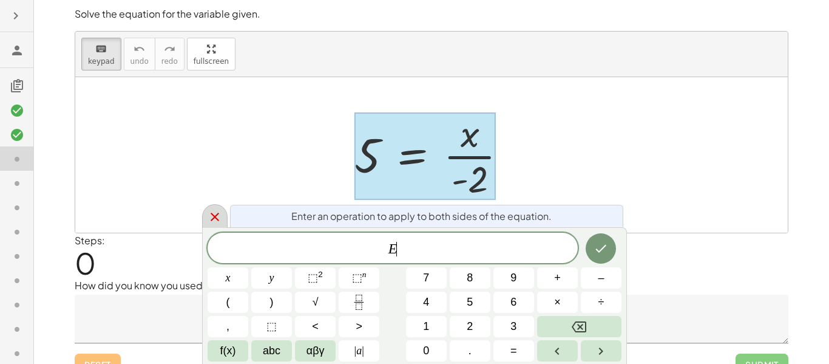
click at [209, 217] on icon at bounding box center [215, 216] width 15 height 15
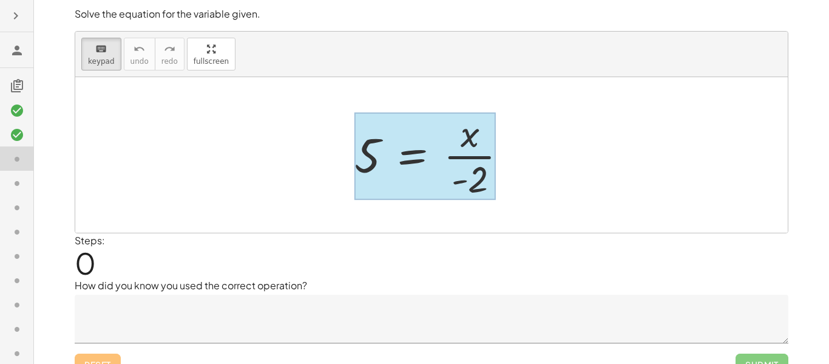
click at [408, 158] on div at bounding box center [425, 155] width 141 height 87
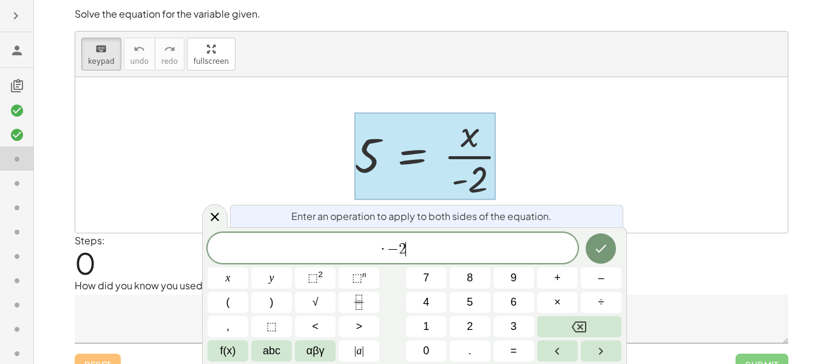
scroll to position [10, 0]
click at [366, 248] on span "​ · − 2" at bounding box center [393, 248] width 370 height 17
click at [606, 244] on icon "Done" at bounding box center [601, 248] width 15 height 15
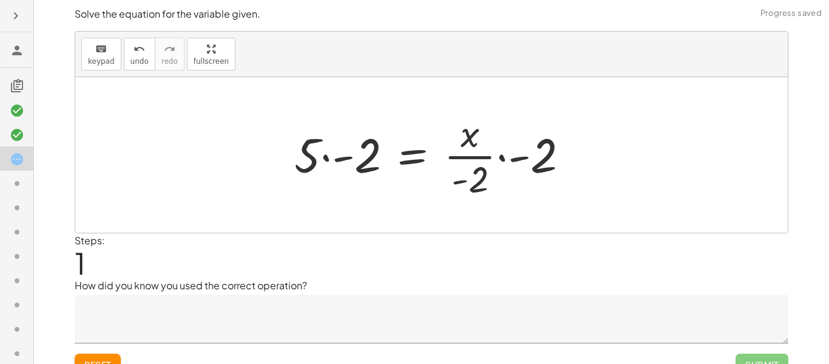
click at [539, 168] on div at bounding box center [436, 155] width 296 height 94
click at [503, 180] on div at bounding box center [436, 155] width 296 height 94
click at [438, 154] on div at bounding box center [436, 155] width 296 height 94
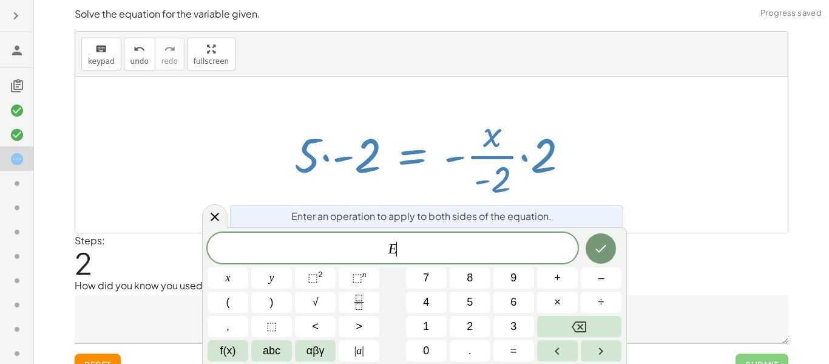
click at [444, 158] on div at bounding box center [436, 155] width 296 height 94
click at [586, 200] on div "5 = · x · - 2 · 5 · - 2 = · · x · - 2 · - 2 5 = · x · - 2 · · - 2 · · - 2" at bounding box center [431, 155] width 311 height 100
click at [217, 217] on icon at bounding box center [215, 216] width 15 height 15
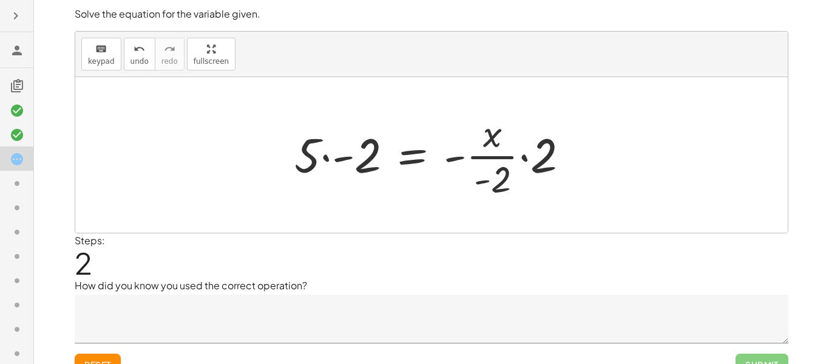
click at [492, 179] on div at bounding box center [436, 155] width 296 height 94
drag, startPoint x: 546, startPoint y: 166, endPoint x: 511, endPoint y: 175, distance: 35.8
click at [511, 175] on div at bounding box center [436, 155] width 296 height 94
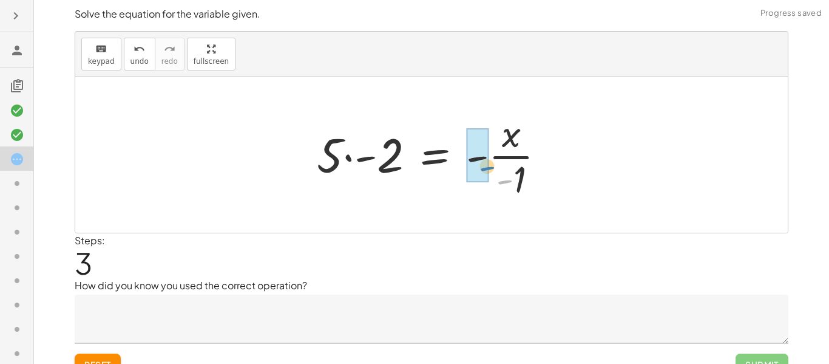
drag, startPoint x: 510, startPoint y: 180, endPoint x: 490, endPoint y: 165, distance: 25.1
click at [490, 165] on div at bounding box center [436, 155] width 250 height 94
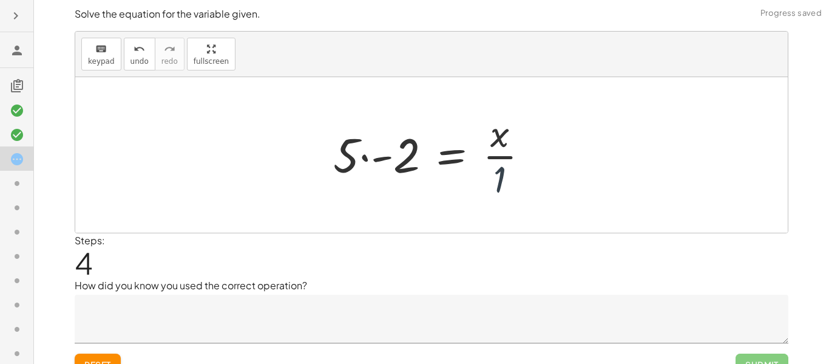
click at [486, 175] on div at bounding box center [435, 155] width 217 height 94
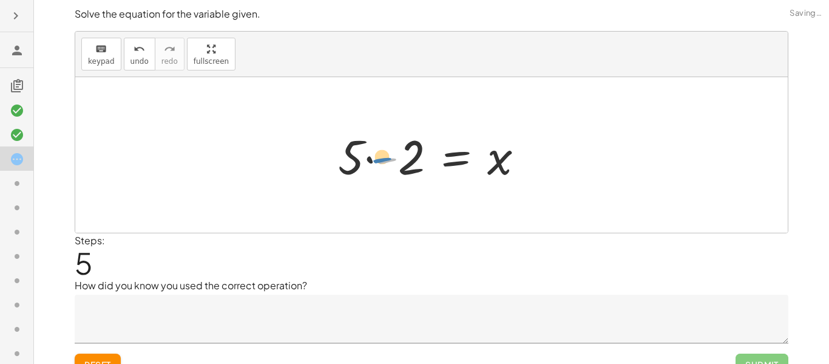
click at [378, 160] on div at bounding box center [436, 155] width 208 height 63
click at [359, 158] on div at bounding box center [436, 155] width 208 height 63
click at [104, 359] on span "Reset" at bounding box center [97, 364] width 27 height 11
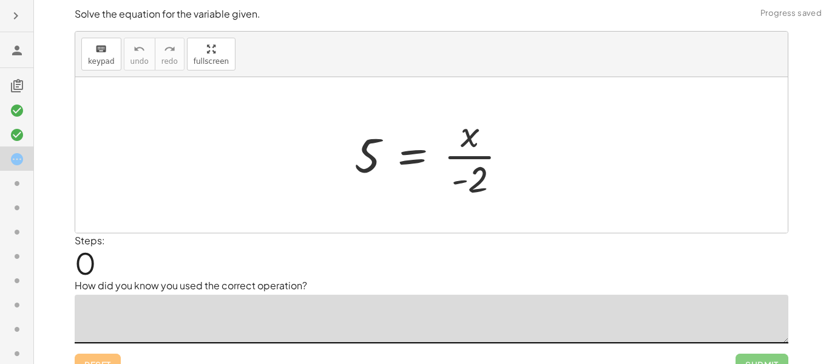
click at [262, 305] on textarea at bounding box center [432, 319] width 714 height 49
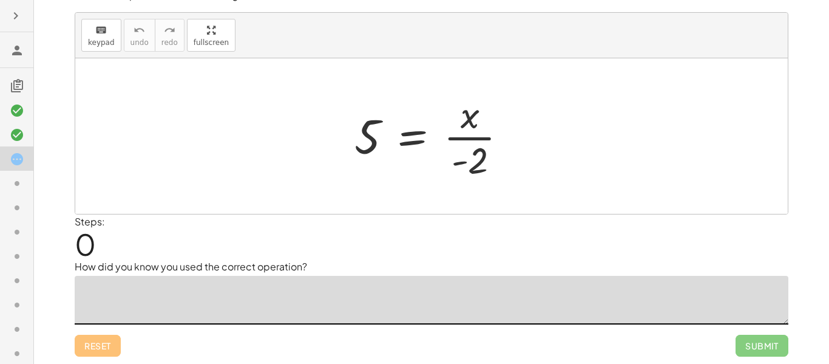
click at [10, 130] on icon at bounding box center [17, 135] width 15 height 15
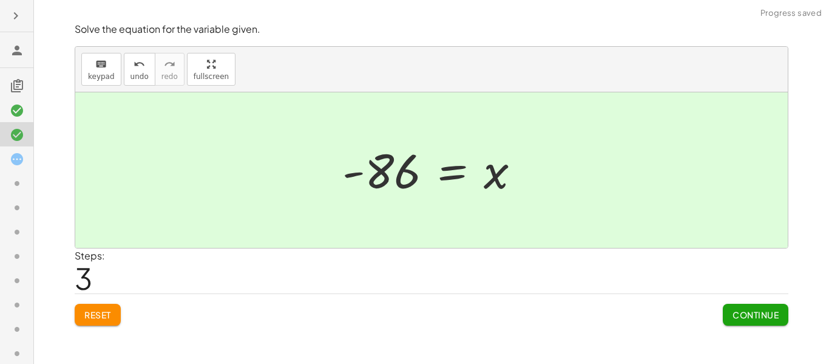
click at [19, 162] on icon at bounding box center [17, 159] width 15 height 15
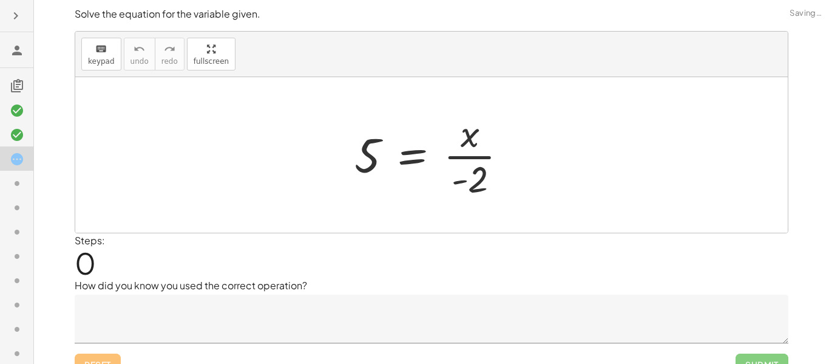
click at [11, 188] on icon at bounding box center [17, 183] width 15 height 15
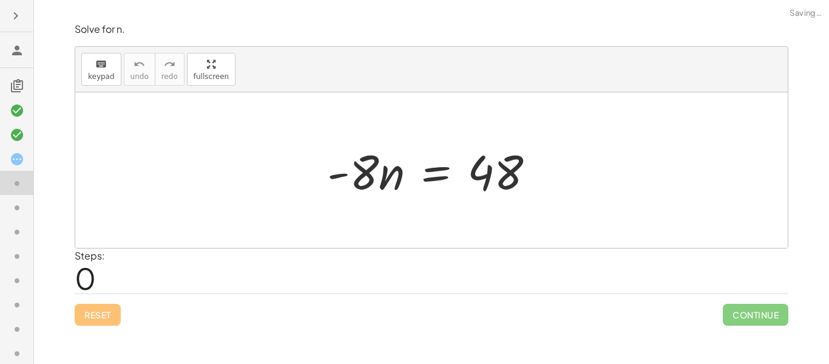
click at [16, 163] on icon at bounding box center [17, 159] width 15 height 15
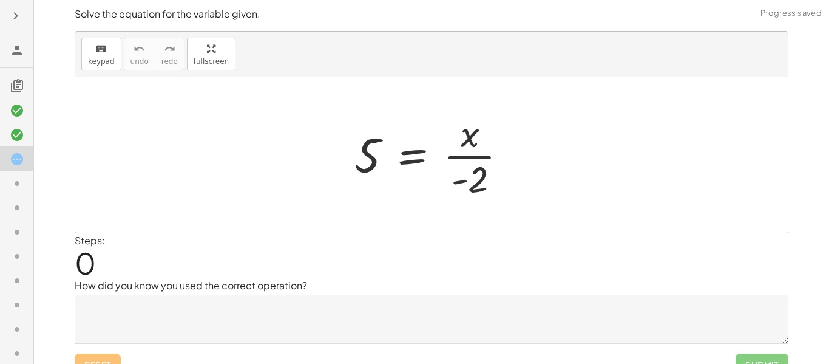
scroll to position [19, 0]
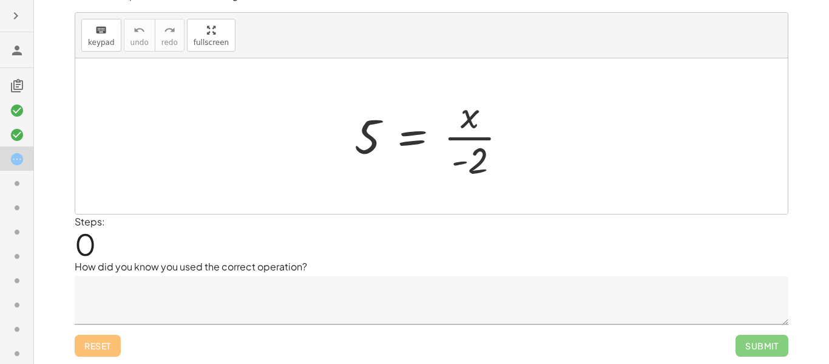
click at [160, 301] on textarea at bounding box center [432, 300] width 714 height 49
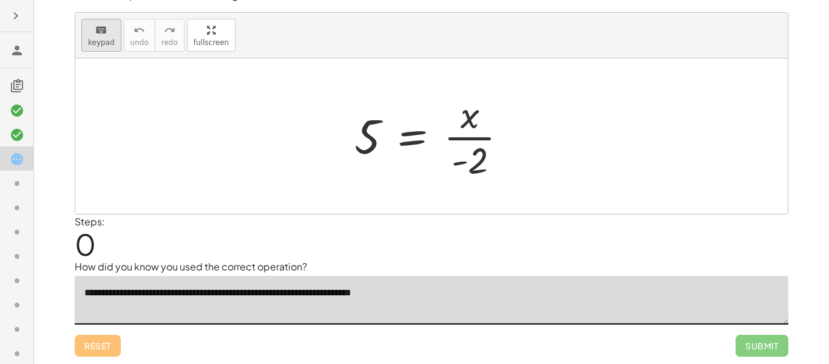
click at [95, 39] on span "keypad" at bounding box center [101, 42] width 27 height 9
type textarea "**********"
click at [474, 175] on div at bounding box center [470, 160] width 36 height 41
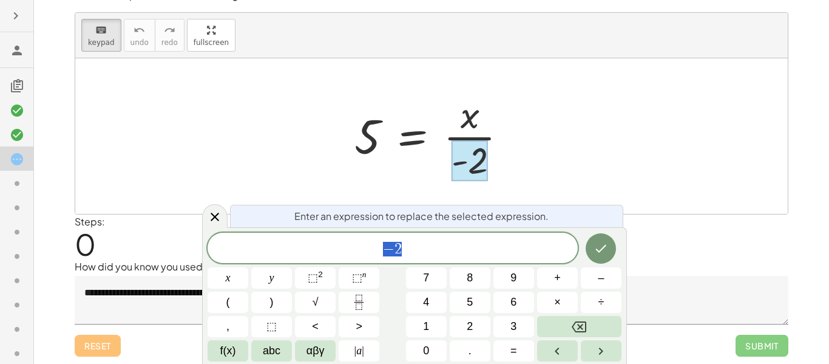
scroll to position [12, 0]
click at [604, 256] on button "Done" at bounding box center [601, 248] width 30 height 30
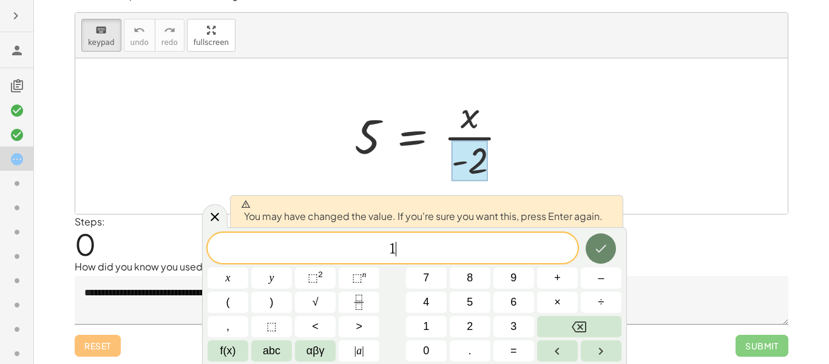
click at [603, 256] on button "Done" at bounding box center [601, 248] width 30 height 30
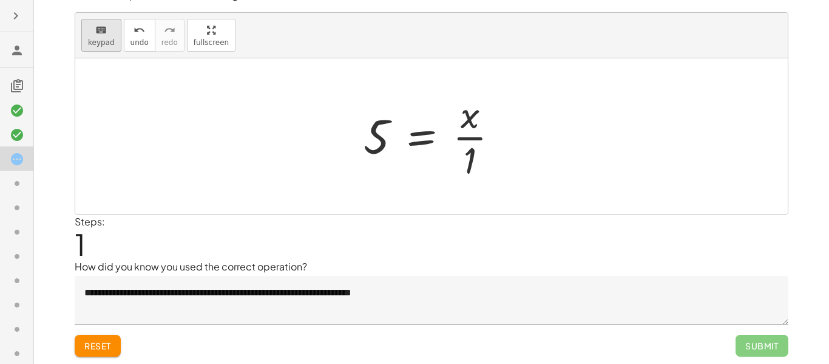
click at [102, 27] on icon "keyboard" at bounding box center [101, 30] width 12 height 15
click at [369, 129] on div at bounding box center [377, 136] width 26 height 54
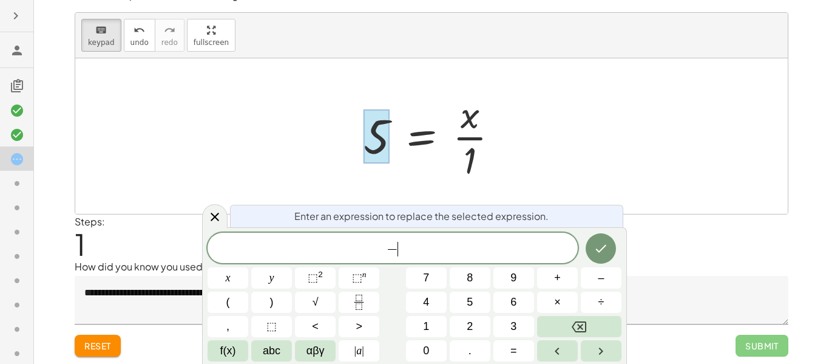
scroll to position [14, 0]
click at [248, 267] on div at bounding box center [228, 277] width 41 height 21
click at [593, 261] on button "Done" at bounding box center [601, 248] width 30 height 30
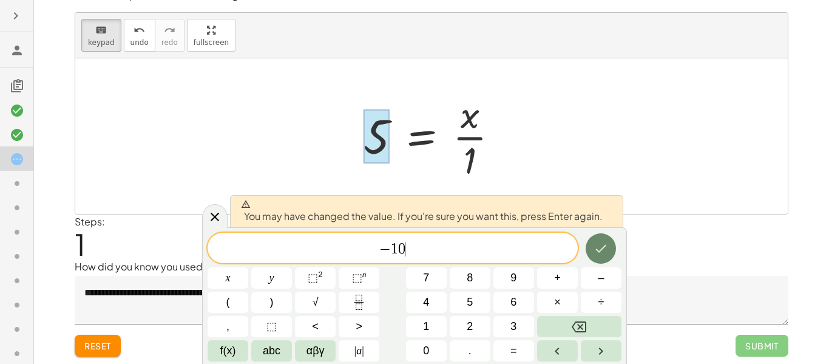
click at [593, 261] on button "Done" at bounding box center [601, 248] width 30 height 30
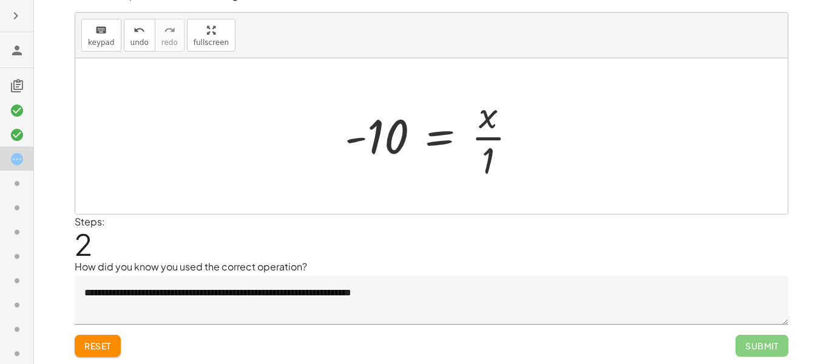
click at [483, 158] on div at bounding box center [436, 136] width 194 height 94
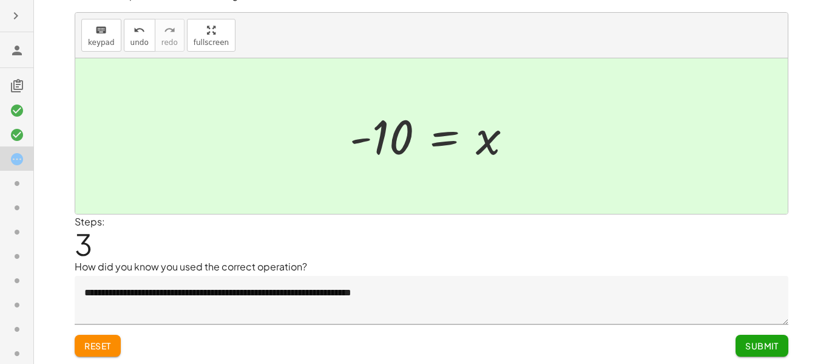
click at [756, 353] on button "Submit" at bounding box center [762, 346] width 53 height 22
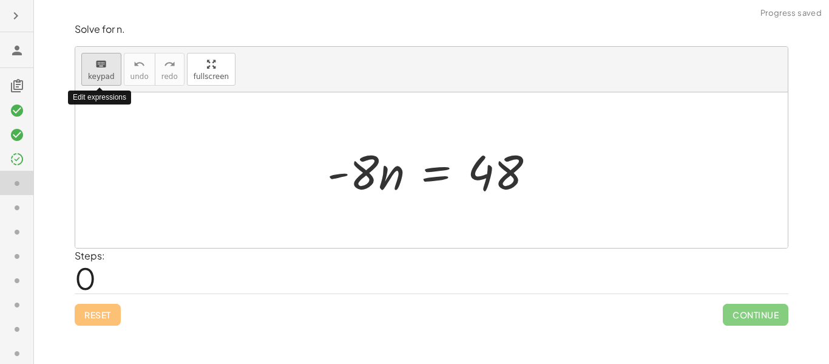
click at [101, 60] on icon "keyboard" at bounding box center [101, 64] width 12 height 15
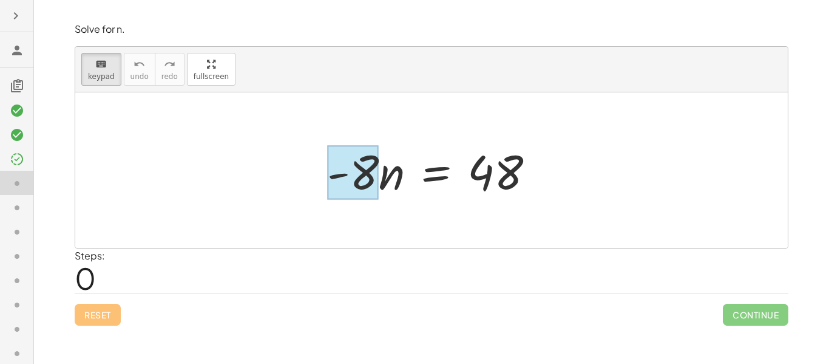
click at [362, 177] on div at bounding box center [353, 173] width 52 height 54
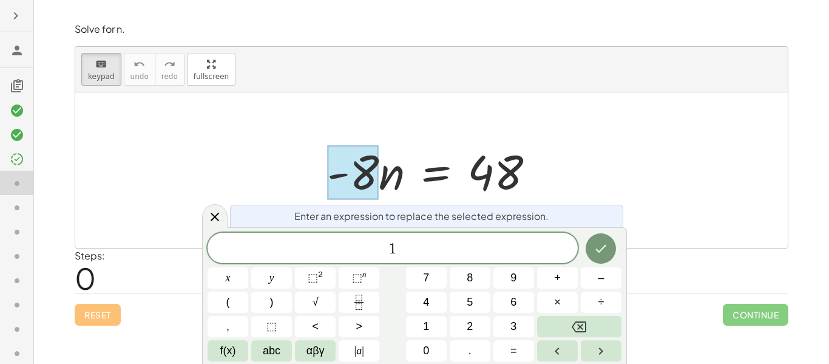
click at [576, 247] on span "1 ​" at bounding box center [393, 248] width 370 height 17
click at [590, 253] on button "Done" at bounding box center [601, 248] width 30 height 30
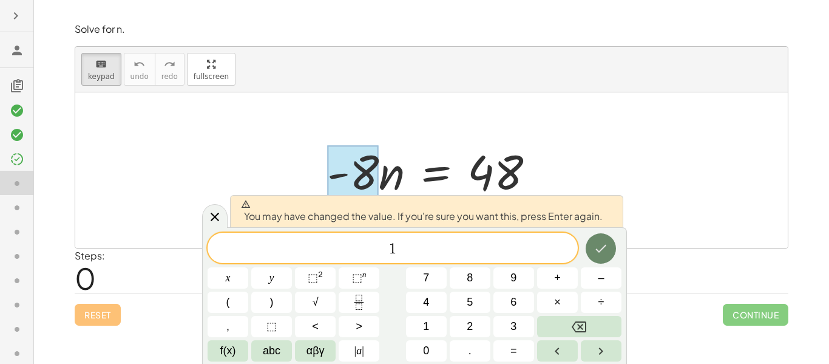
click at [594, 253] on icon "Done" at bounding box center [601, 248] width 15 height 15
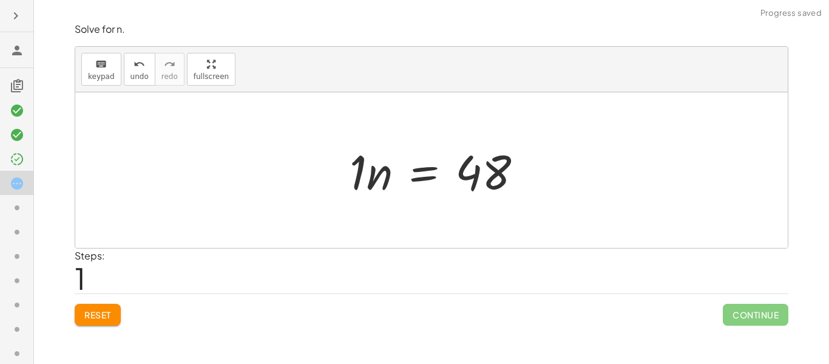
click at [372, 188] on div at bounding box center [441, 170] width 195 height 63
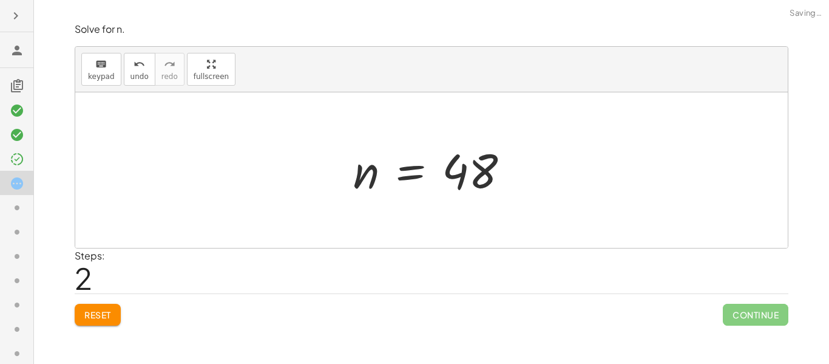
click at [469, 179] on div at bounding box center [436, 170] width 179 height 60
click at [105, 67] on icon "keyboard" at bounding box center [101, 64] width 12 height 15
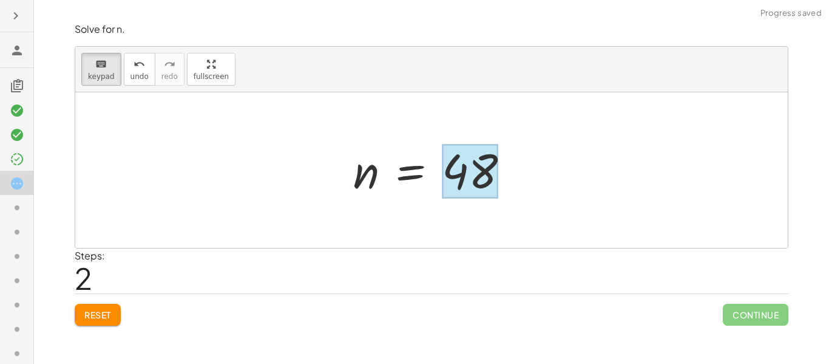
click at [473, 179] on div at bounding box center [470, 172] width 56 height 54
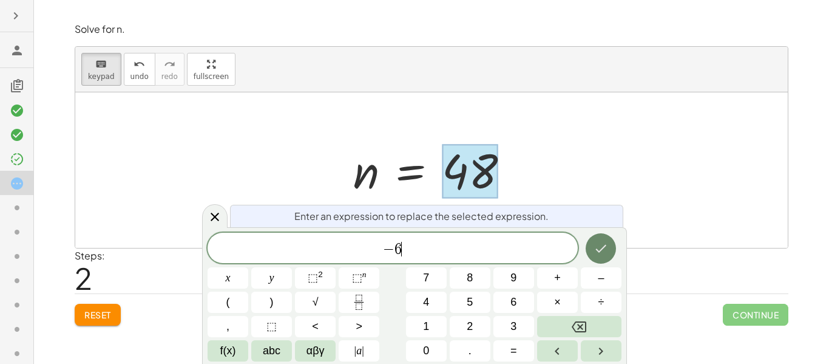
click at [594, 242] on icon "Done" at bounding box center [601, 248] width 15 height 15
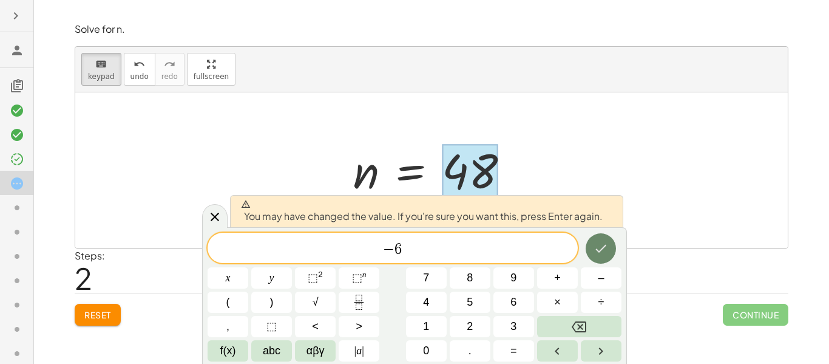
click at [595, 243] on icon "Done" at bounding box center [601, 248] width 15 height 15
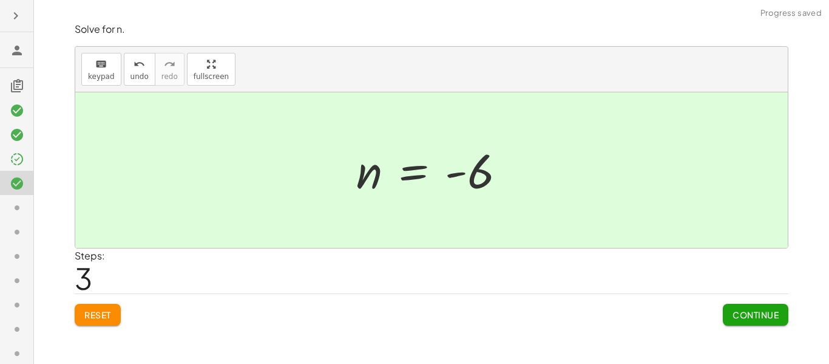
click at [0, 0] on div "Solve for n. keyboard keypad undo undo redo redo fullscreen · - 8 · n = 48 · 1 …" at bounding box center [0, 0] width 0 height 0
click at [754, 317] on span "Continue" at bounding box center [756, 314] width 46 height 11
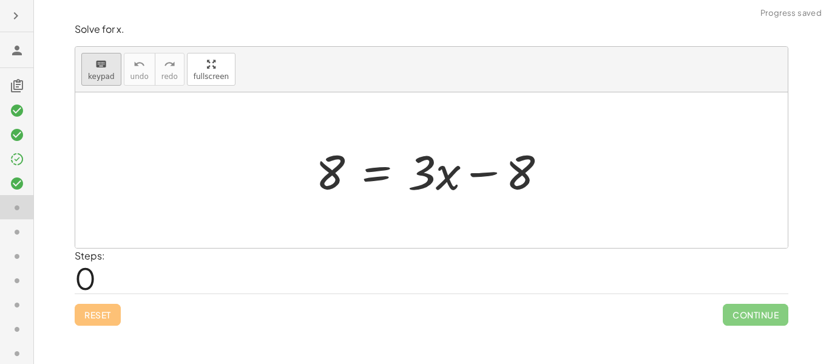
click at [106, 77] on span "keypad" at bounding box center [101, 76] width 27 height 9
click at [21, 153] on icon at bounding box center [17, 159] width 15 height 15
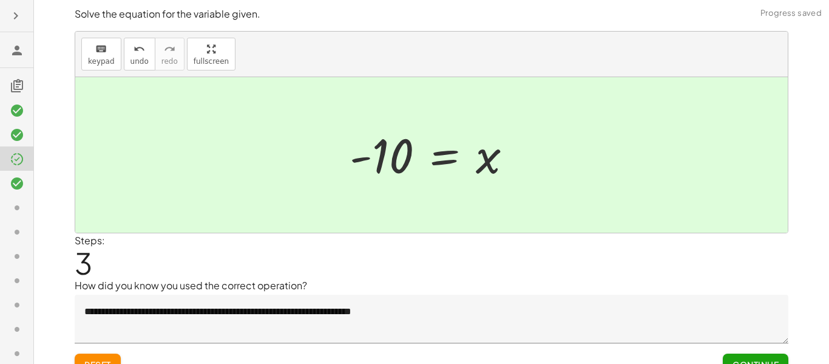
scroll to position [19, 0]
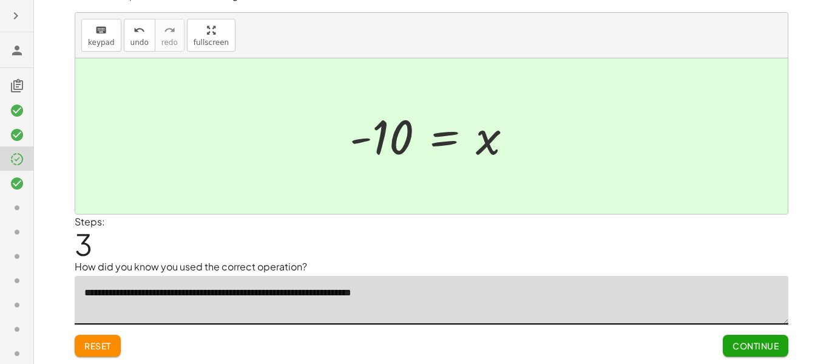
click at [213, 322] on textarea "**********" at bounding box center [432, 300] width 714 height 49
click at [427, 305] on textarea "**********" at bounding box center [432, 300] width 714 height 49
click at [738, 341] on span "Continue" at bounding box center [756, 345] width 46 height 11
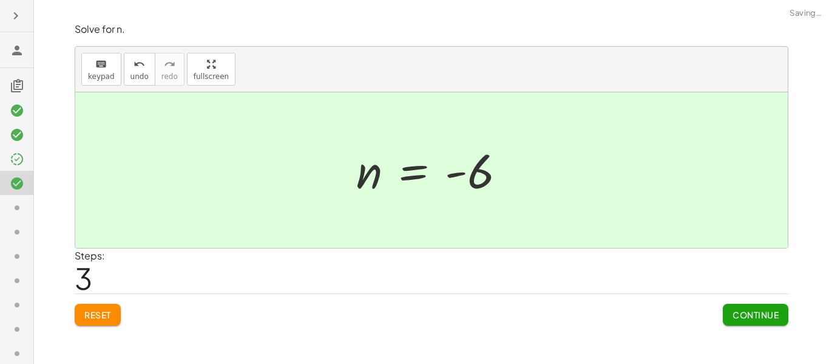
scroll to position [0, 0]
click at [8, 195] on div at bounding box center [16, 207] width 33 height 24
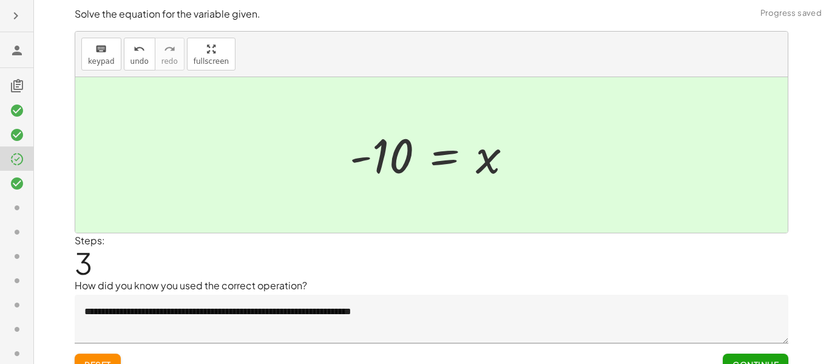
scroll to position [19, 0]
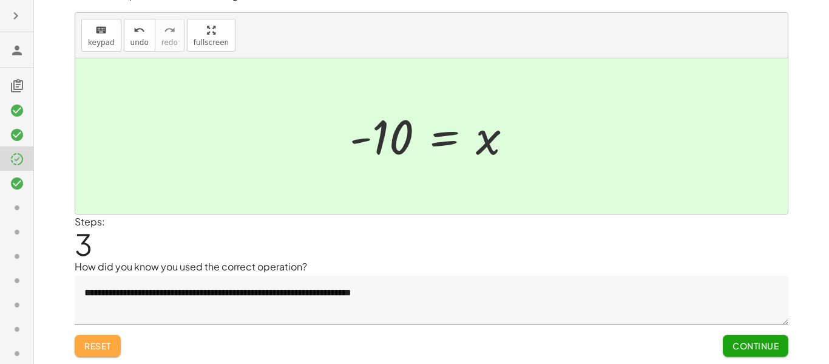
click at [115, 340] on button "Reset" at bounding box center [98, 346] width 46 height 22
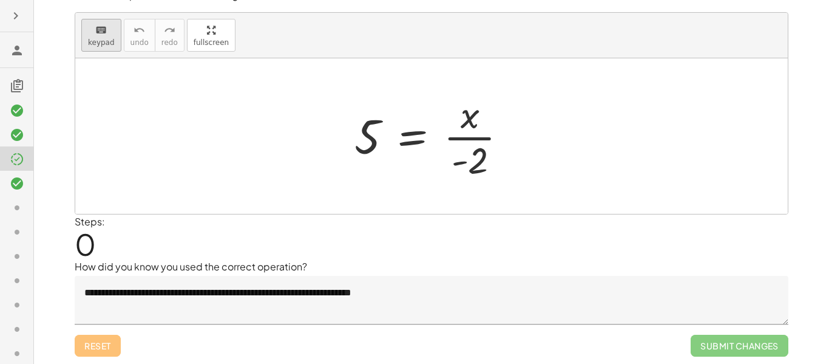
click at [99, 38] on span "keypad" at bounding box center [101, 42] width 27 height 9
click at [476, 163] on div at bounding box center [470, 160] width 36 height 41
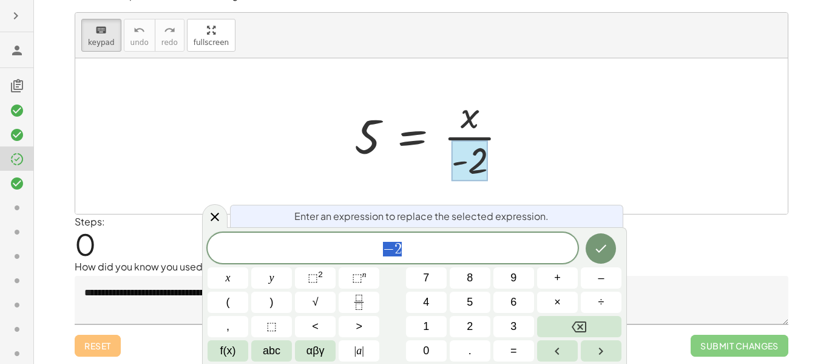
click at [551, 123] on div at bounding box center [431, 135] width 713 height 155
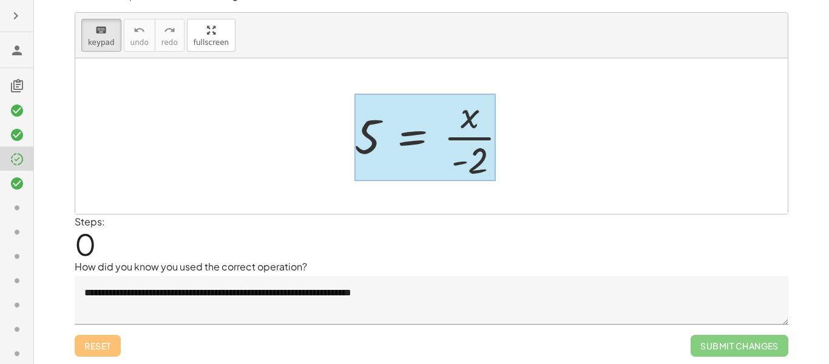
click at [417, 148] on div at bounding box center [425, 137] width 141 height 87
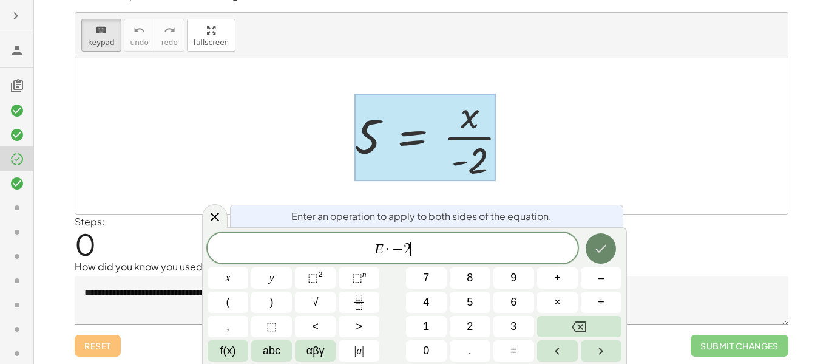
click at [591, 250] on button "Done" at bounding box center [601, 248] width 30 height 30
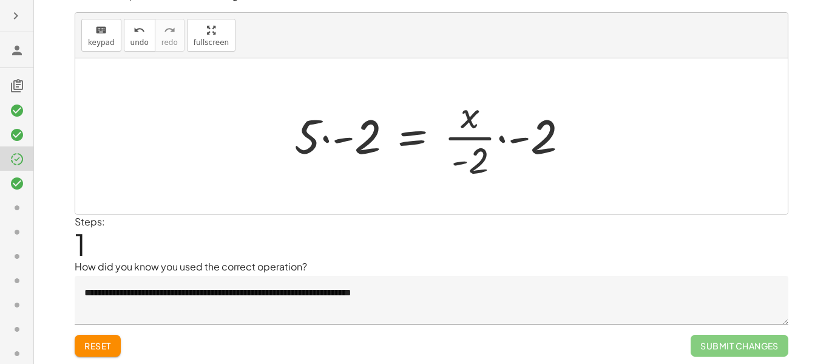
click at [547, 134] on div at bounding box center [436, 136] width 296 height 94
click at [106, 343] on span "Reset" at bounding box center [97, 345] width 27 height 11
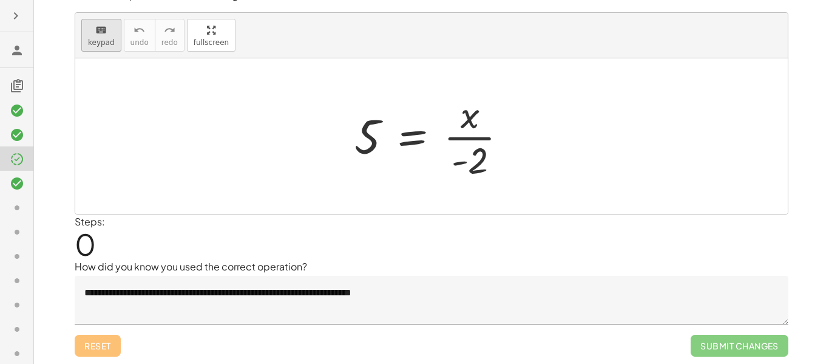
click at [98, 26] on icon "keyboard" at bounding box center [101, 30] width 12 height 15
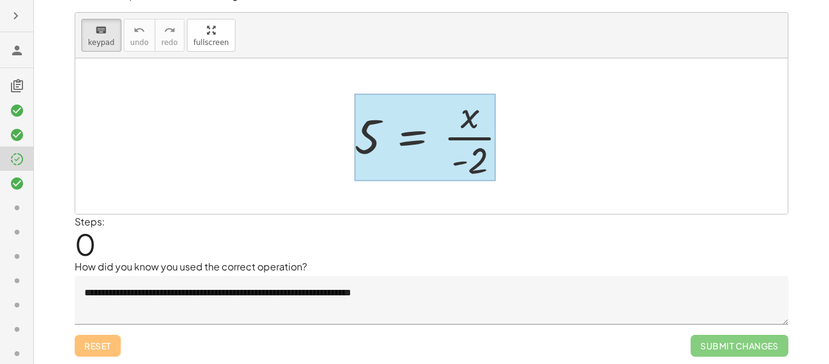
click at [399, 137] on div at bounding box center [425, 137] width 141 height 87
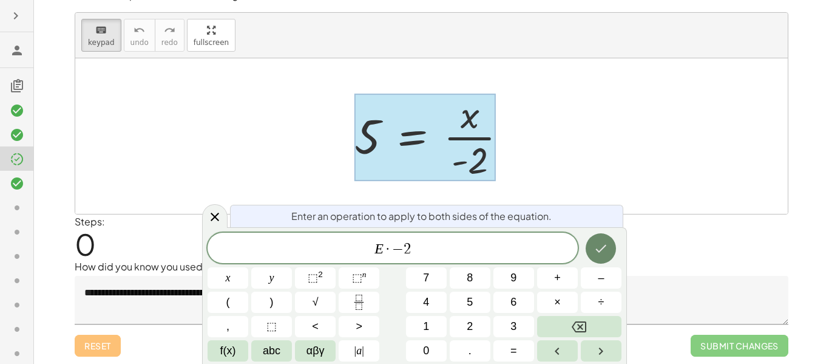
click at [613, 247] on button "Done" at bounding box center [601, 248] width 30 height 30
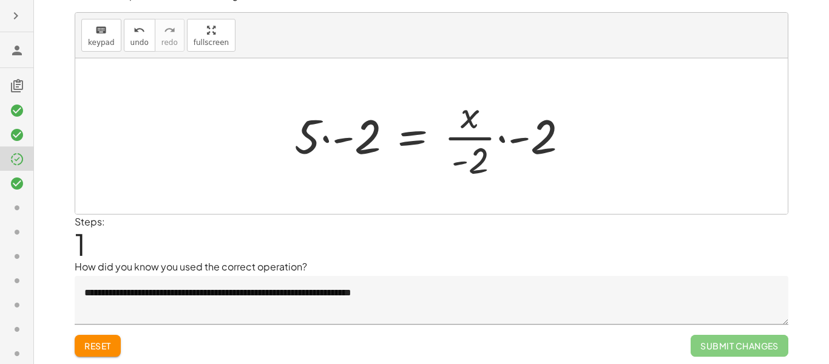
click at [477, 171] on div at bounding box center [436, 136] width 296 height 94
click at [477, 166] on div at bounding box center [436, 136] width 296 height 94
click at [356, 127] on div at bounding box center [436, 136] width 296 height 94
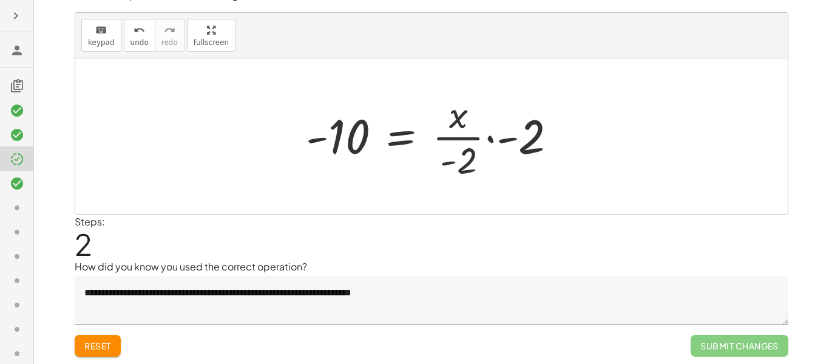
click at [456, 159] on div at bounding box center [436, 136] width 273 height 94
click at [542, 120] on div at bounding box center [436, 136] width 273 height 94
click at [523, 138] on div at bounding box center [436, 136] width 273 height 94
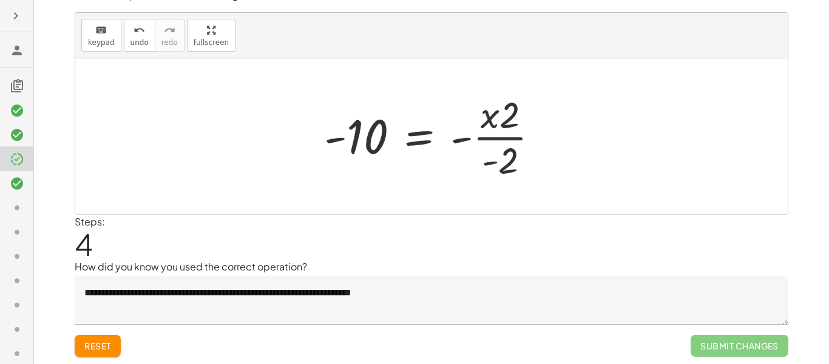
click at [497, 168] on div at bounding box center [436, 136] width 237 height 94
click at [490, 165] on div at bounding box center [436, 136] width 237 height 94
click at [469, 150] on div at bounding box center [436, 136] width 237 height 94
click at [462, 143] on div at bounding box center [436, 136] width 237 height 94
click at [486, 166] on div at bounding box center [436, 136] width 237 height 94
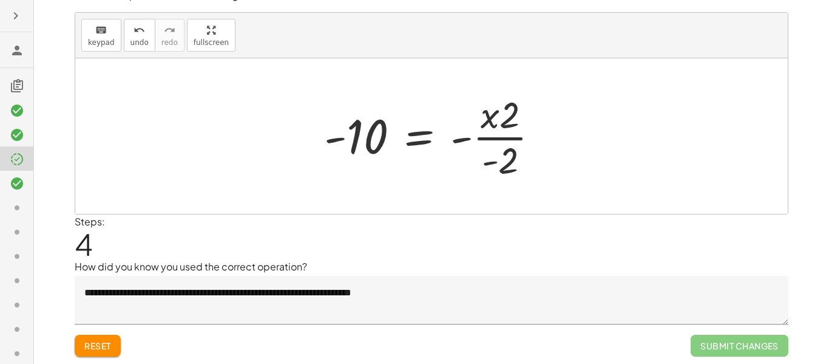
click at [462, 139] on div at bounding box center [436, 136] width 237 height 94
click at [500, 128] on div at bounding box center [436, 136] width 237 height 94
click at [500, 126] on div at bounding box center [436, 136] width 237 height 94
click at [500, 128] on div at bounding box center [436, 136] width 237 height 94
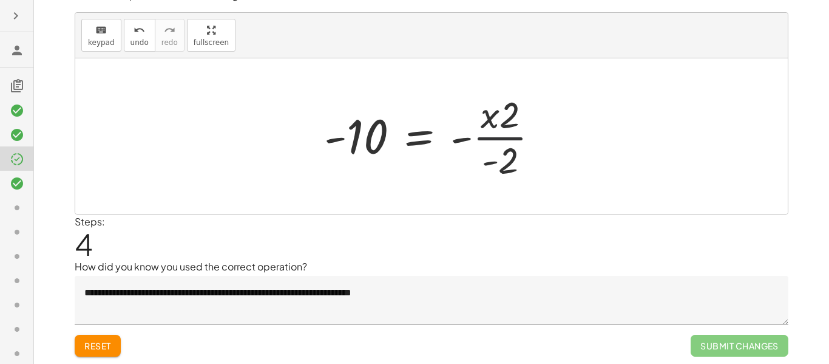
click at [500, 128] on div at bounding box center [436, 136] width 237 height 94
click at [140, 39] on span "undo" at bounding box center [140, 42] width 18 height 9
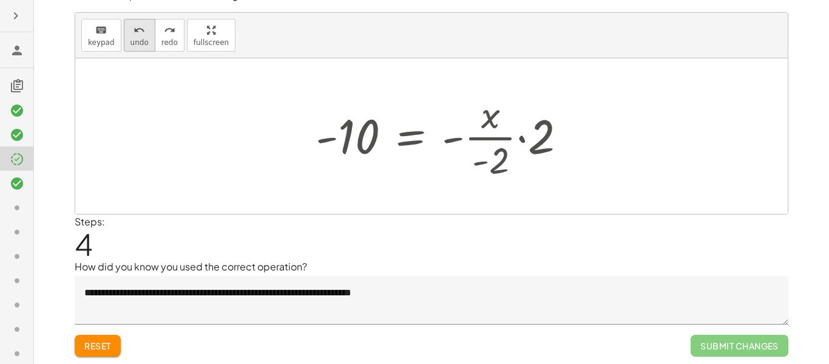
click at [140, 39] on span "undo" at bounding box center [140, 42] width 18 height 9
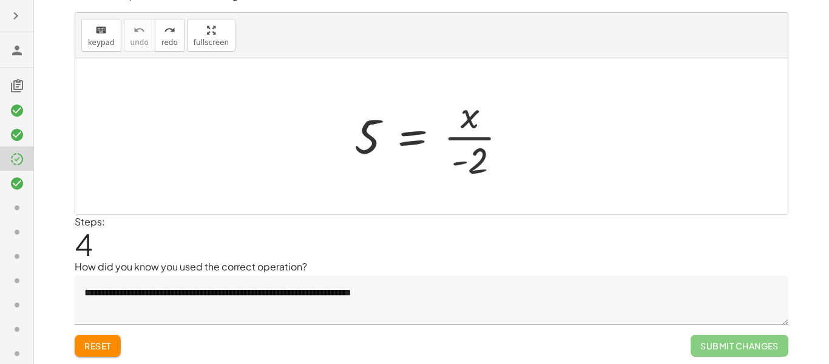
click at [115, 339] on button "Reset" at bounding box center [98, 346] width 46 height 22
click at [4, 219] on div at bounding box center [16, 231] width 33 height 24
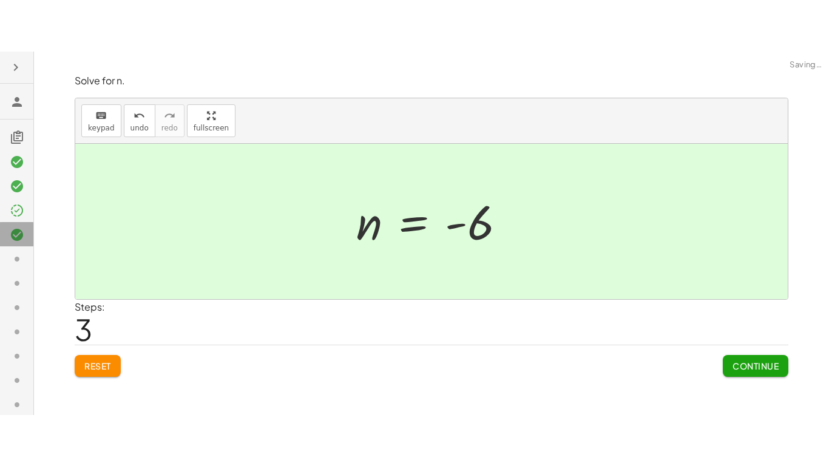
scroll to position [0, 0]
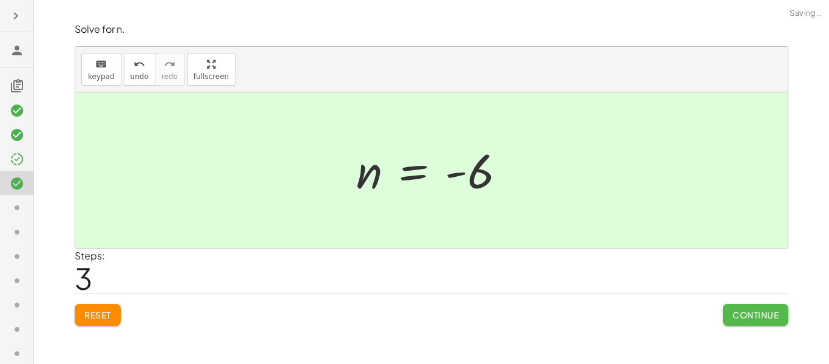
click at [735, 320] on button "Continue" at bounding box center [756, 315] width 66 height 22
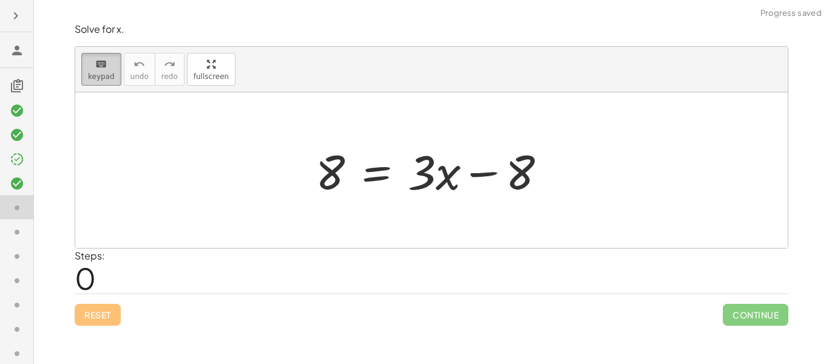
click at [94, 72] on span "keypad" at bounding box center [101, 76] width 27 height 9
click at [107, 75] on span "keypad" at bounding box center [101, 76] width 27 height 9
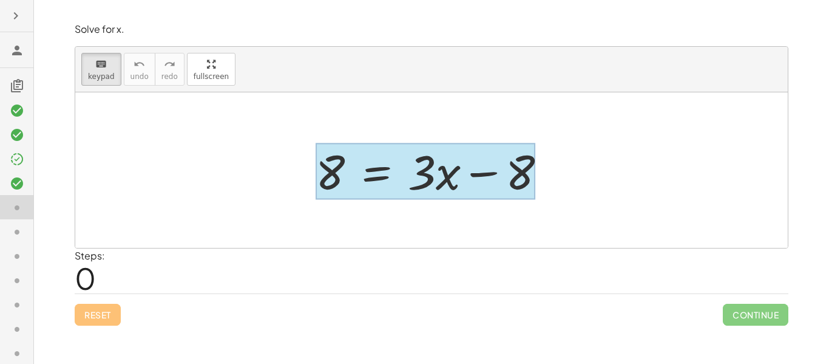
click at [376, 169] on div at bounding box center [426, 171] width 220 height 56
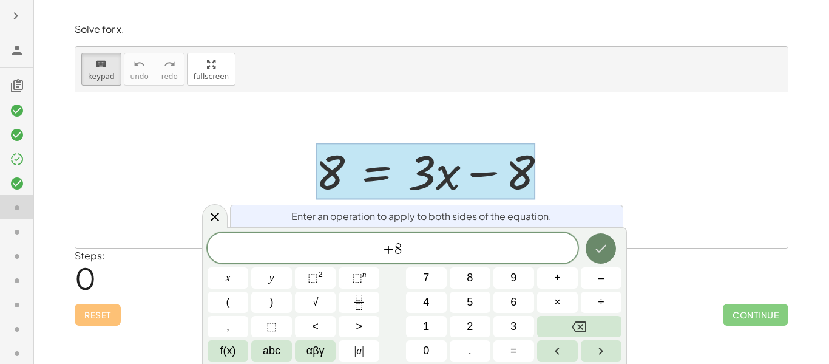
click at [601, 246] on icon "Done" at bounding box center [601, 248] width 15 height 15
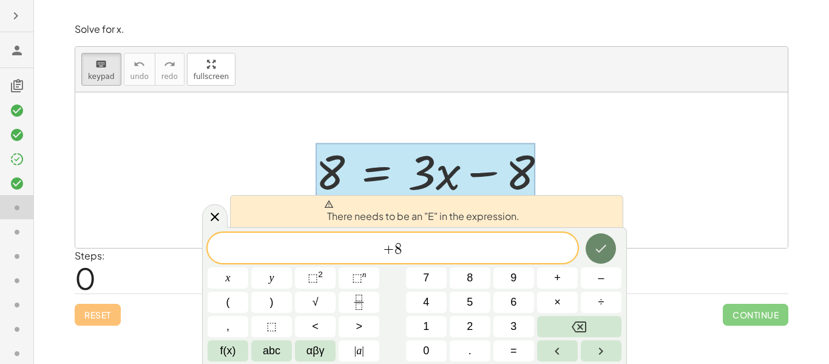
click at [596, 246] on icon "Done" at bounding box center [601, 248] width 15 height 15
click at [371, 240] on span "​ + 8" at bounding box center [393, 248] width 370 height 17
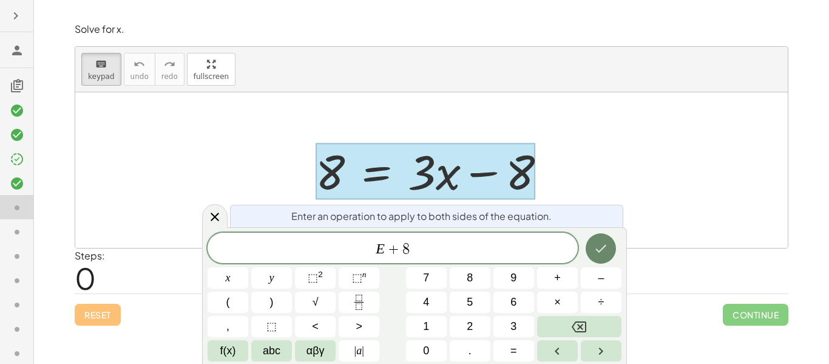
click at [591, 256] on button "Done" at bounding box center [601, 248] width 30 height 30
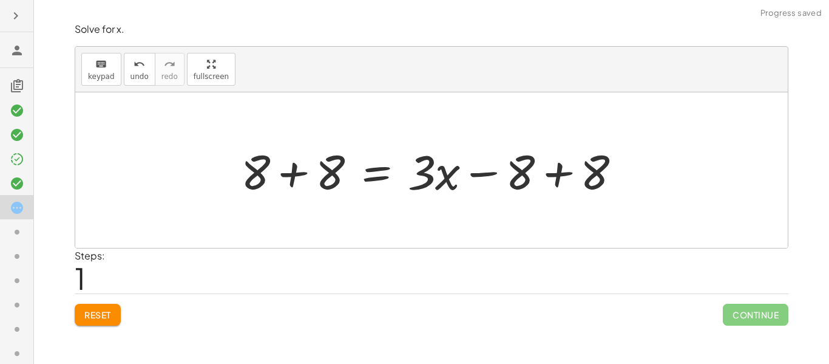
click at [524, 169] on div at bounding box center [436, 170] width 402 height 63
click at [504, 168] on div at bounding box center [436, 170] width 402 height 63
click at [613, 166] on div at bounding box center [436, 170] width 402 height 63
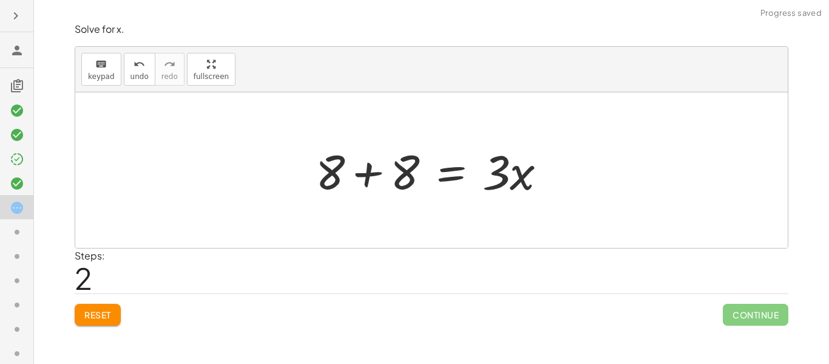
click at [400, 176] on div at bounding box center [436, 170] width 253 height 63
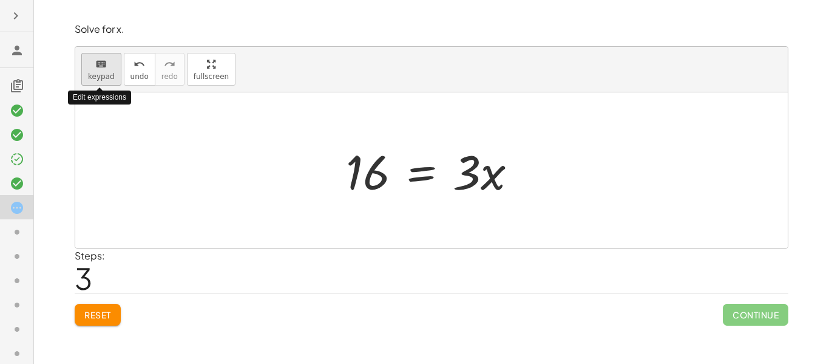
click at [100, 72] on span "keypad" at bounding box center [101, 76] width 27 height 9
click at [98, 69] on icon "keyboard" at bounding box center [101, 64] width 12 height 15
click at [111, 72] on span "keypad" at bounding box center [101, 76] width 27 height 9
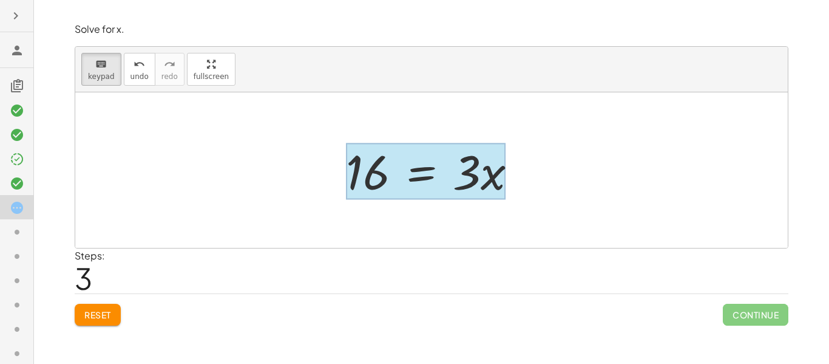
click at [432, 170] on div at bounding box center [426, 171] width 160 height 56
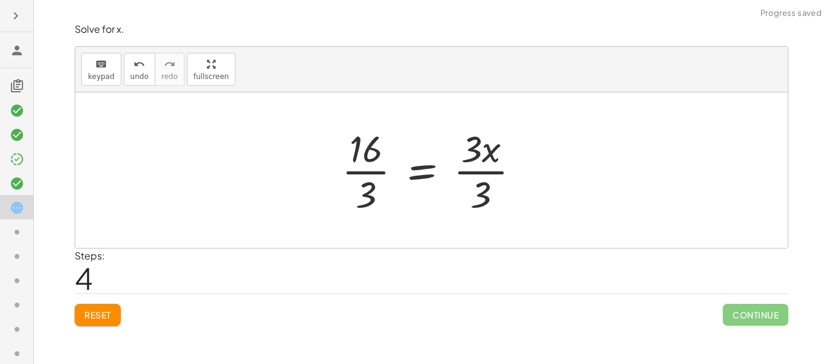
click at [480, 154] on div at bounding box center [436, 170] width 200 height 94
click at [468, 220] on div at bounding box center [431, 169] width 713 height 155
click at [471, 196] on div at bounding box center [436, 170] width 200 height 94
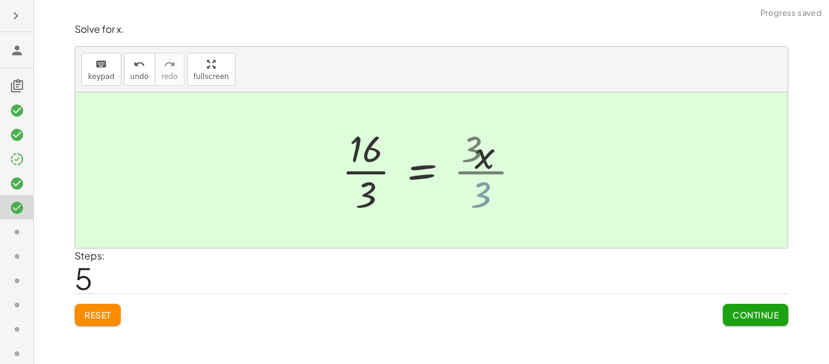
click at [468, 158] on div at bounding box center [421, 170] width 170 height 94
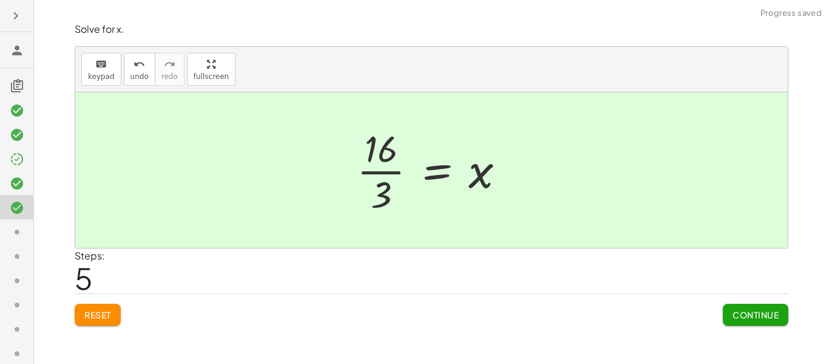
click at [397, 149] on div at bounding box center [436, 170] width 170 height 94
click at [754, 318] on span "Continue" at bounding box center [756, 314] width 46 height 11
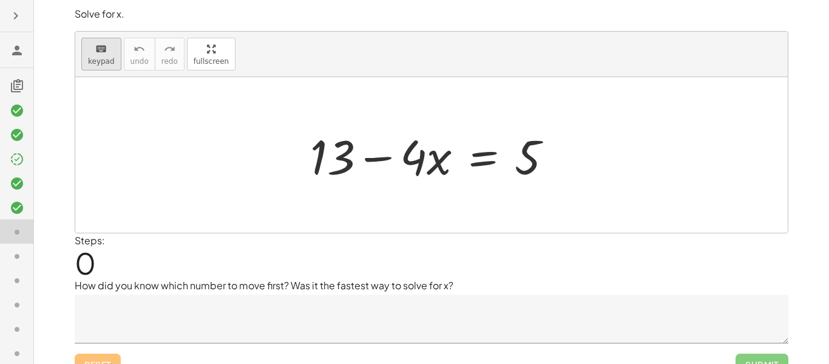
click at [95, 58] on span "keypad" at bounding box center [101, 61] width 27 height 9
click at [319, 175] on div at bounding box center [332, 156] width 44 height 56
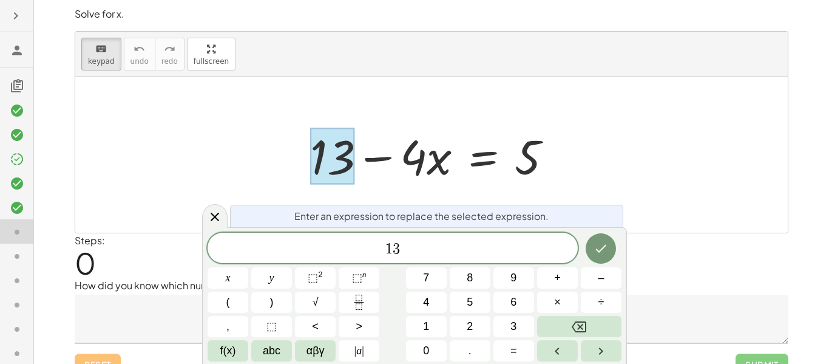
drag, startPoint x: 309, startPoint y: 146, endPoint x: 548, endPoint y: 132, distance: 239.6
click at [548, 132] on div at bounding box center [436, 155] width 264 height 63
click at [217, 213] on icon at bounding box center [215, 216] width 15 height 15
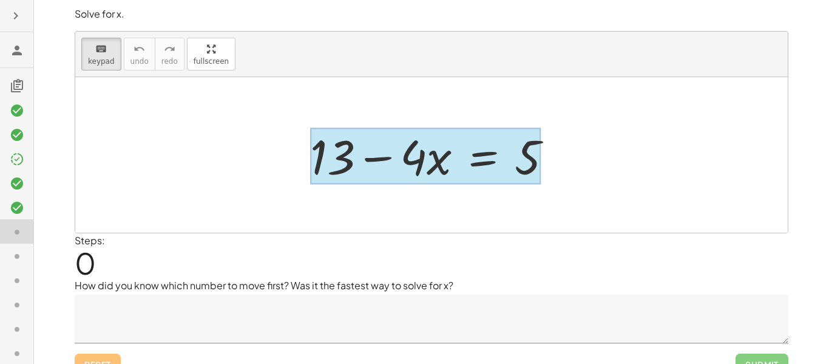
click at [475, 177] on div at bounding box center [425, 156] width 231 height 56
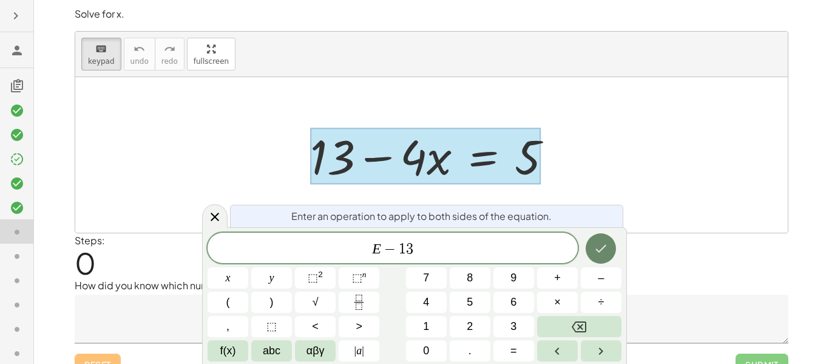
click at [604, 245] on icon "Done" at bounding box center [601, 248] width 15 height 15
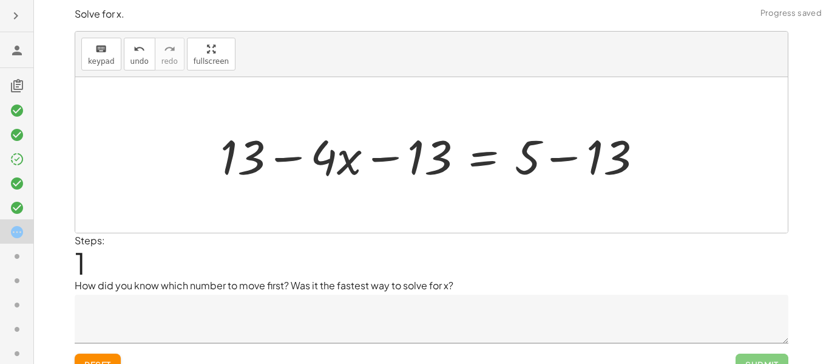
click at [590, 165] on div at bounding box center [436, 155] width 444 height 63
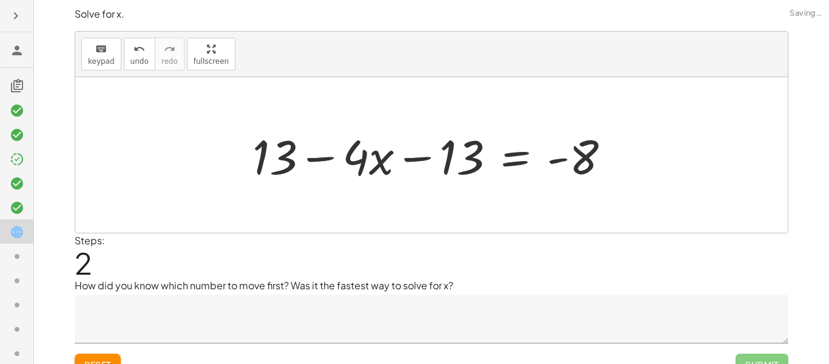
click at [276, 151] on div at bounding box center [437, 155] width 380 height 63
click at [285, 152] on div at bounding box center [437, 155] width 380 height 63
click at [421, 146] on div at bounding box center [437, 155] width 380 height 63
click at [432, 150] on div at bounding box center [437, 155] width 380 height 63
click at [288, 154] on div at bounding box center [437, 155] width 380 height 63
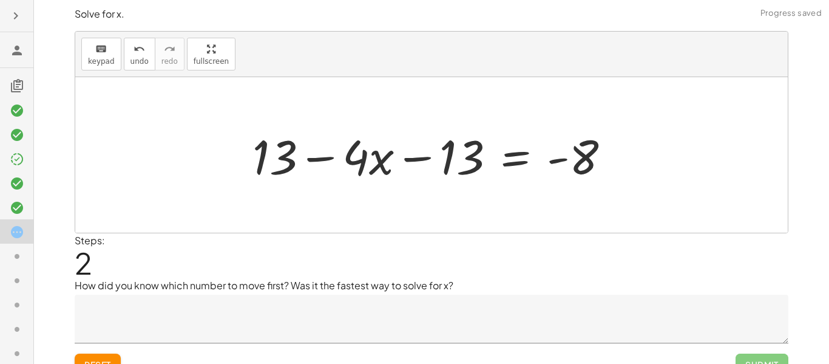
click at [288, 154] on div at bounding box center [437, 155] width 380 height 63
click at [370, 158] on div at bounding box center [437, 155] width 380 height 63
click at [362, 155] on div at bounding box center [437, 155] width 380 height 63
click at [419, 156] on div at bounding box center [437, 155] width 380 height 63
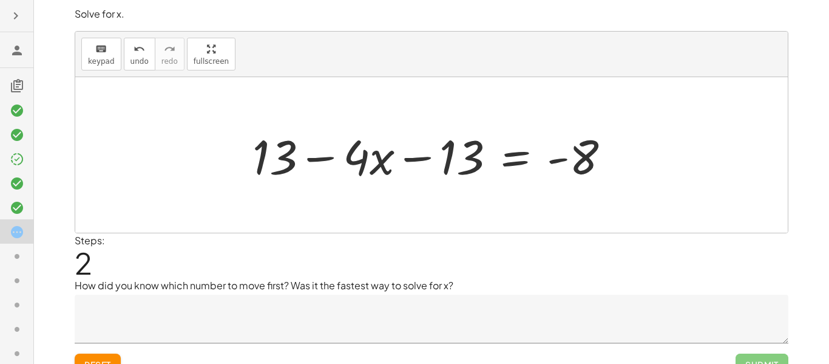
click at [419, 156] on div at bounding box center [437, 155] width 380 height 63
click at [274, 168] on div at bounding box center [437, 155] width 380 height 63
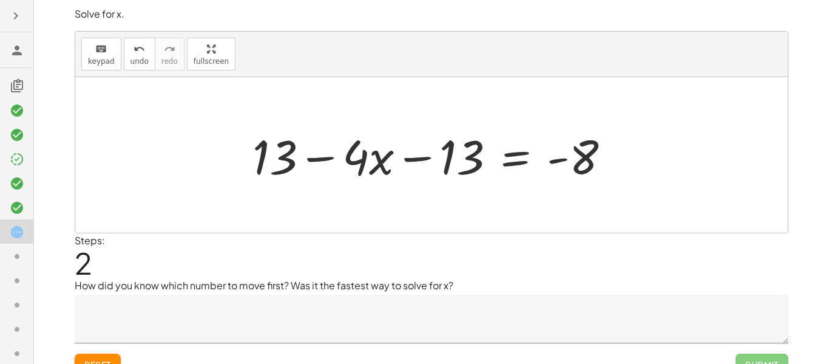
click at [274, 168] on div at bounding box center [437, 155] width 380 height 63
click at [455, 160] on div at bounding box center [437, 155] width 380 height 63
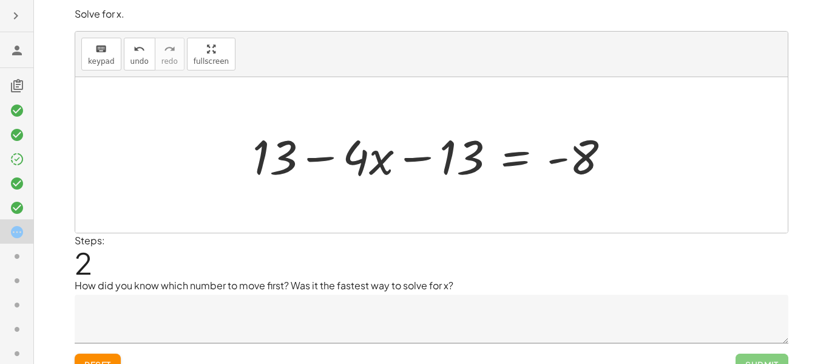
click at [455, 160] on div at bounding box center [437, 155] width 380 height 63
click at [452, 159] on div at bounding box center [437, 155] width 380 height 63
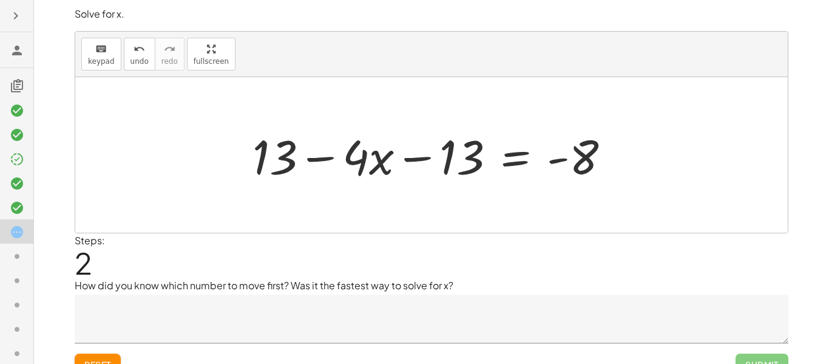
click at [452, 159] on div at bounding box center [437, 155] width 380 height 63
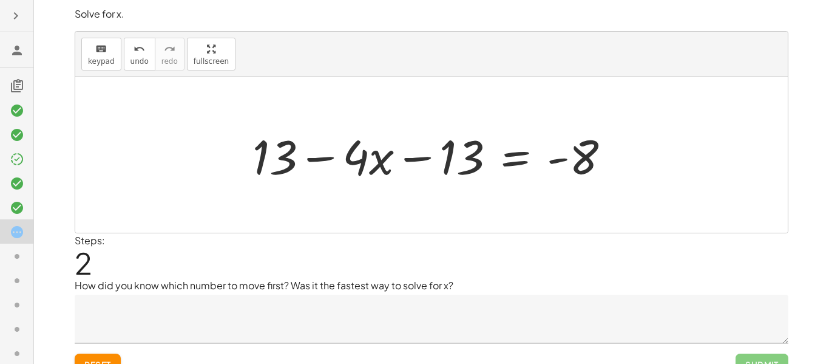
click at [452, 159] on div at bounding box center [437, 155] width 380 height 63
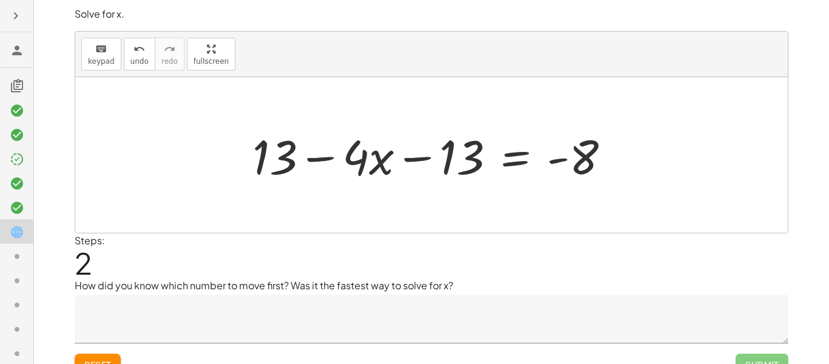
click at [452, 158] on div at bounding box center [437, 155] width 380 height 63
click at [305, 173] on div at bounding box center [437, 155] width 380 height 63
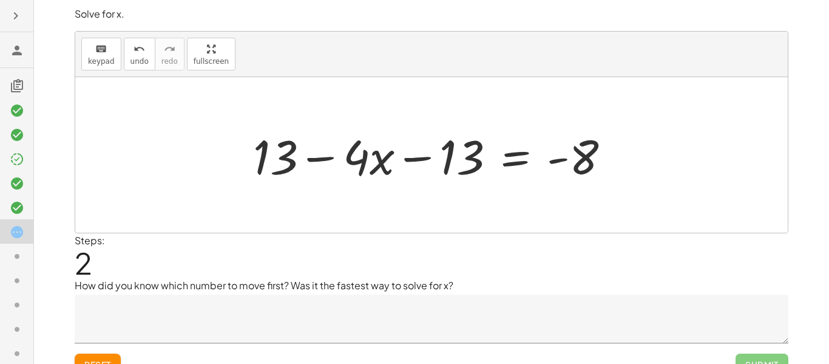
click at [305, 173] on div at bounding box center [437, 155] width 380 height 63
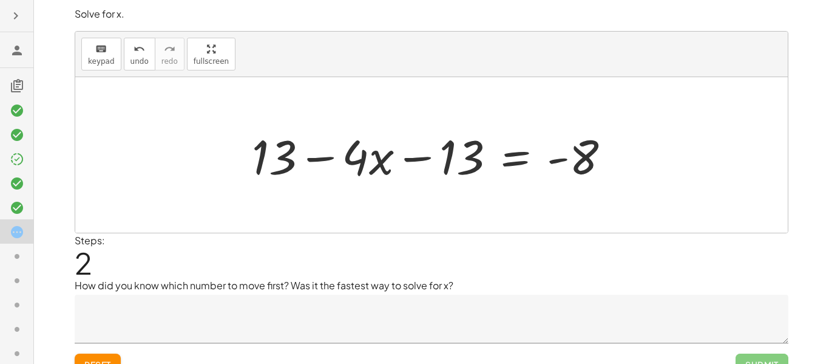
click at [305, 173] on div at bounding box center [437, 155] width 380 height 63
click at [105, 354] on button "Reset" at bounding box center [98, 364] width 46 height 22
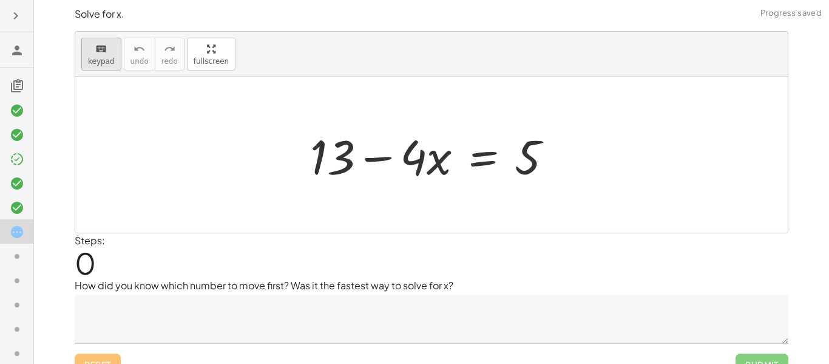
click at [97, 55] on button "keyboard keypad" at bounding box center [101, 54] width 40 height 33
click at [328, 163] on div at bounding box center [332, 156] width 44 height 56
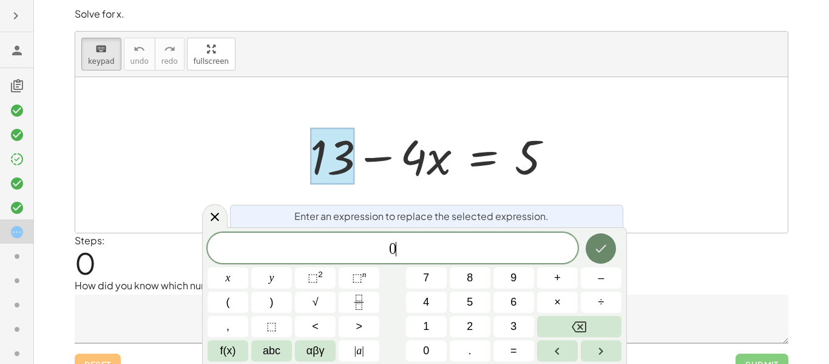
click at [598, 243] on icon "Done" at bounding box center [601, 248] width 15 height 15
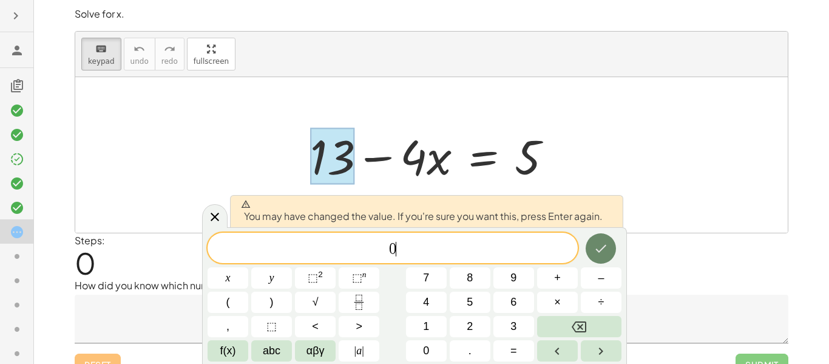
click at [598, 243] on icon "Done" at bounding box center [601, 248] width 15 height 15
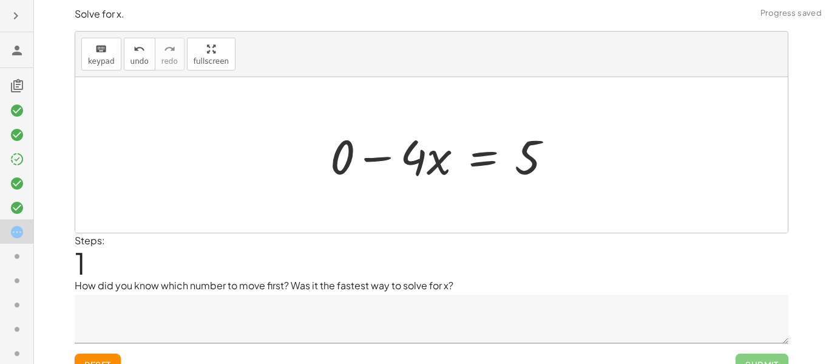
click at [407, 157] on div at bounding box center [446, 155] width 244 height 63
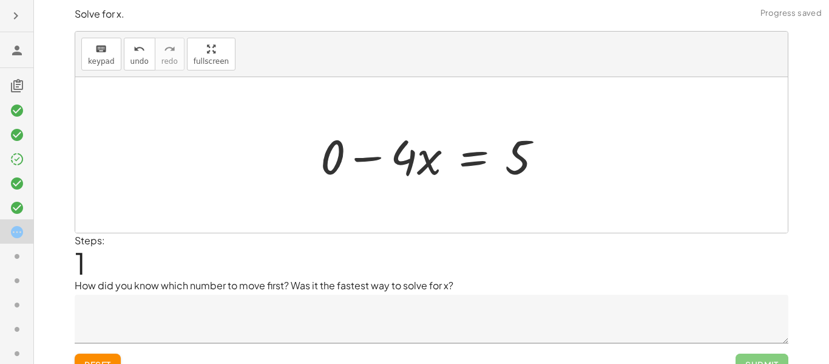
click at [369, 154] on div at bounding box center [437, 155] width 244 height 63
click at [342, 160] on div at bounding box center [431, 154] width 713 height 155
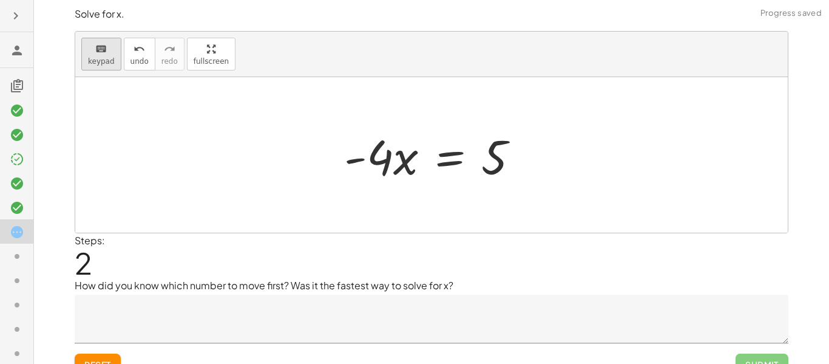
click at [97, 49] on icon "keyboard" at bounding box center [101, 49] width 12 height 15
click at [493, 169] on div at bounding box center [495, 158] width 26 height 54
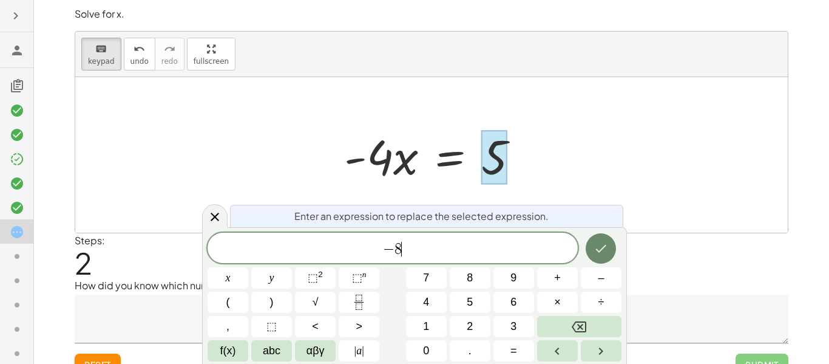
click at [607, 259] on button "Done" at bounding box center [601, 248] width 30 height 30
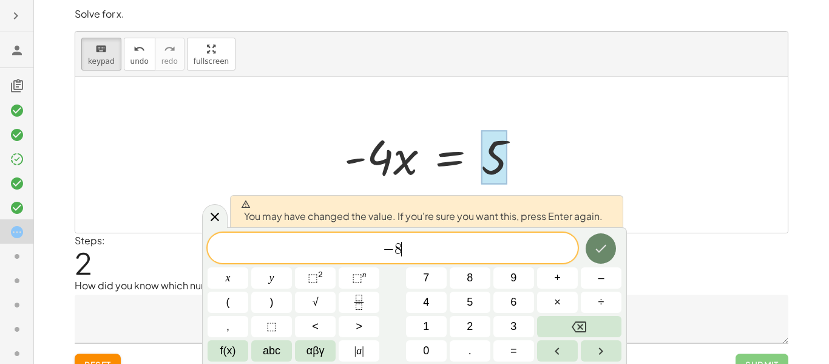
click at [607, 259] on button "Done" at bounding box center [601, 248] width 30 height 30
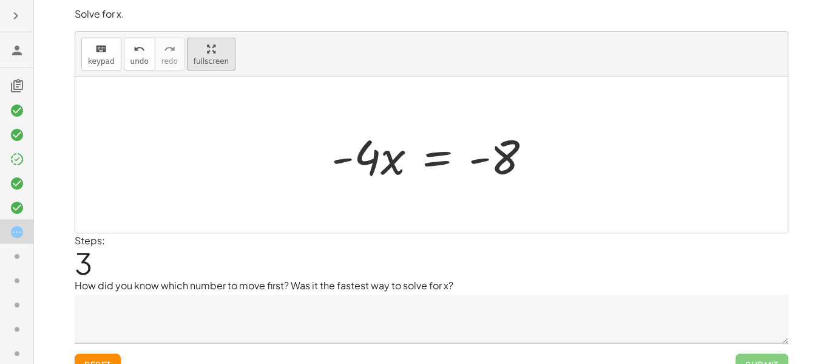
click at [214, 131] on div "keyboard keypad undo undo redo redo fullscreen + 13 − · 4 · x = 5 + 0 − · 4 · x…" at bounding box center [431, 132] width 713 height 201
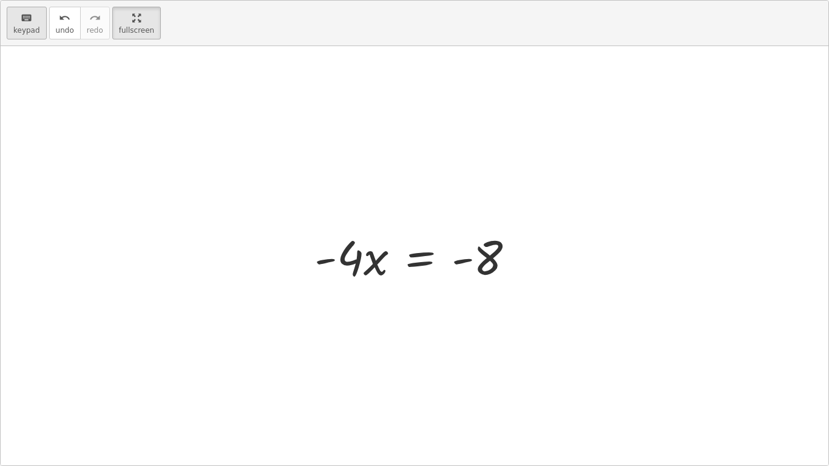
click at [33, 29] on span "keypad" at bounding box center [26, 30] width 27 height 9
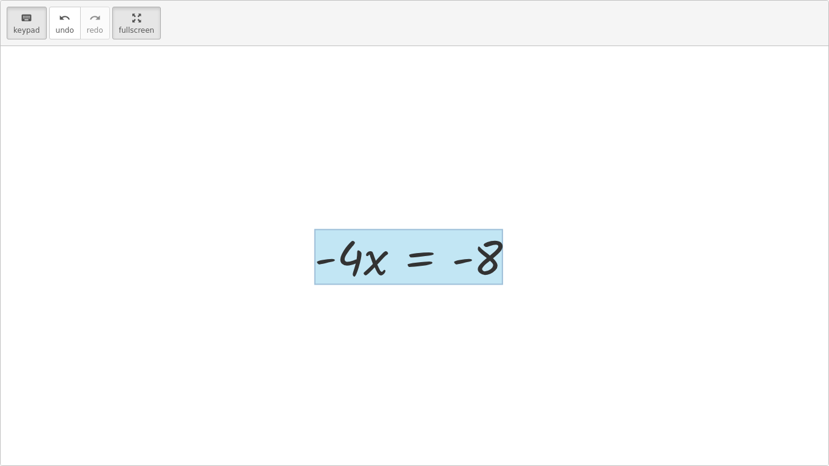
click at [431, 268] on div at bounding box center [409, 257] width 189 height 56
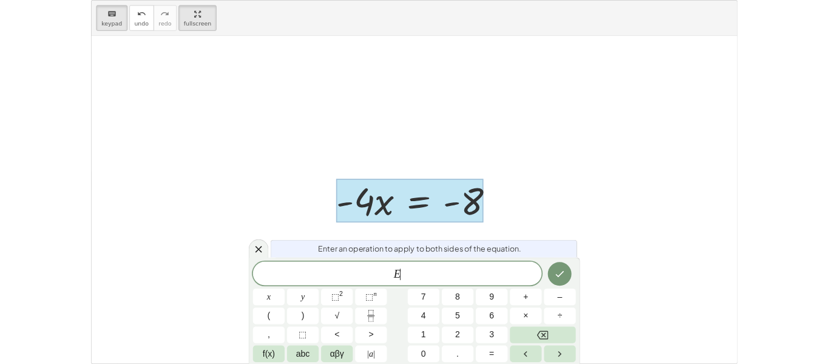
scroll to position [1, 0]
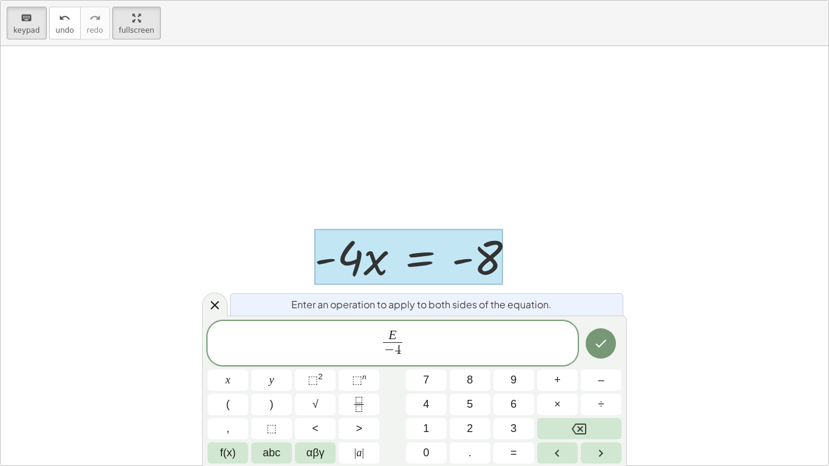
click at [248, 363] on div at bounding box center [228, 380] width 41 height 21
click at [594, 353] on button "Done" at bounding box center [601, 344] width 30 height 30
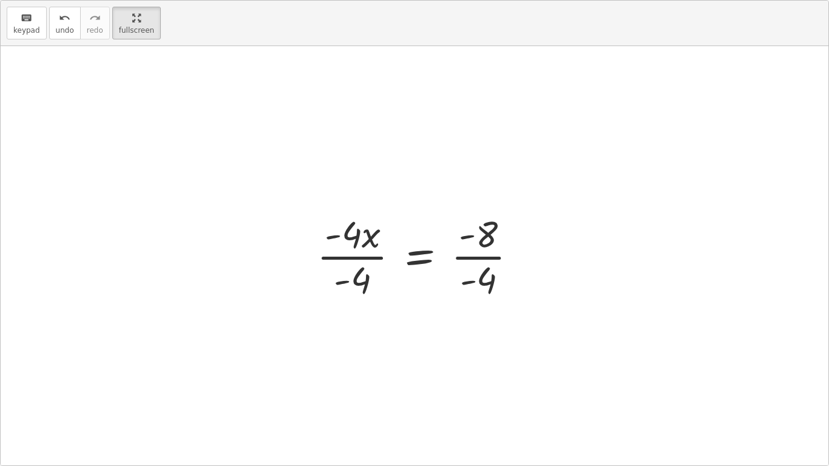
click at [355, 276] on div at bounding box center [422, 256] width 222 height 94
click at [499, 272] on div at bounding box center [445, 256] width 176 height 94
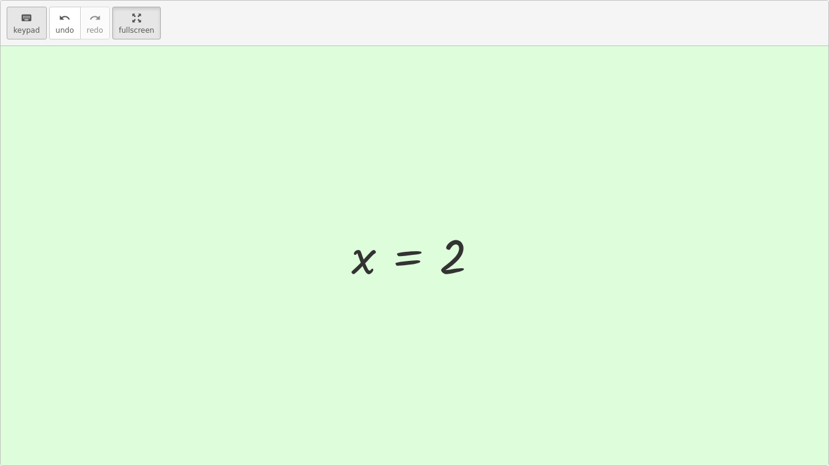
click at [26, 17] on icon "keyboard" at bounding box center [27, 18] width 12 height 15
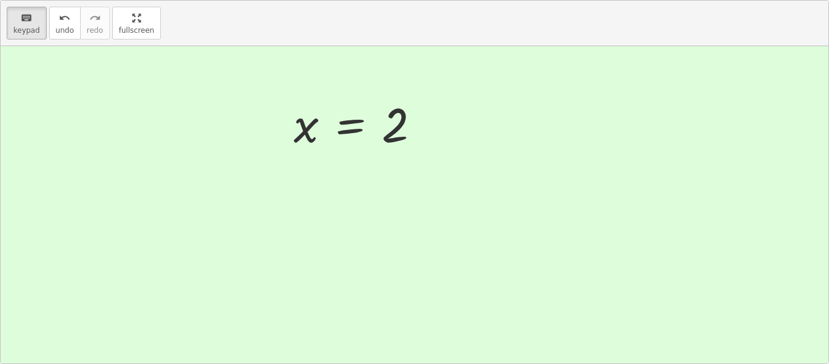
click at [759, 188] on span "Submit" at bounding box center [762, 177] width 53 height 22
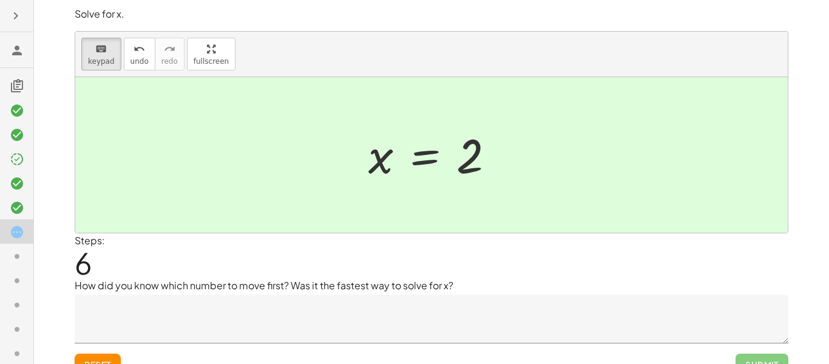
scroll to position [19, 0]
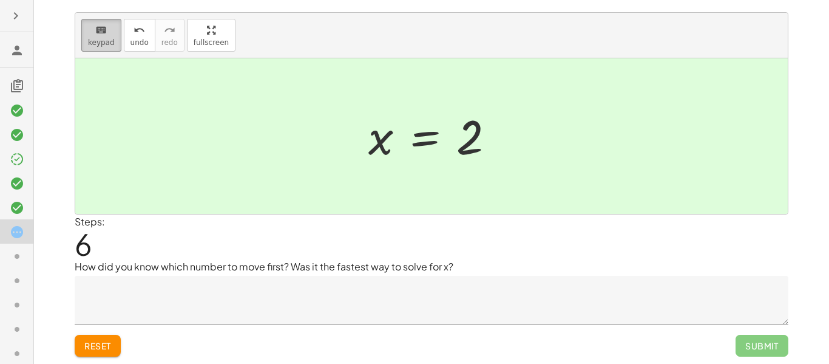
click at [109, 43] on span "keypad" at bounding box center [101, 42] width 27 height 9
click at [220, 293] on textarea at bounding box center [432, 300] width 714 height 49
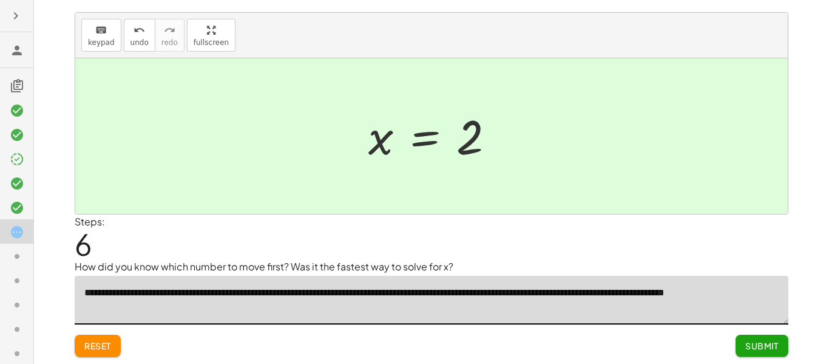
click at [109, 296] on textarea "**********" at bounding box center [432, 300] width 714 height 49
click at [153, 302] on textarea "**********" at bounding box center [432, 300] width 714 height 49
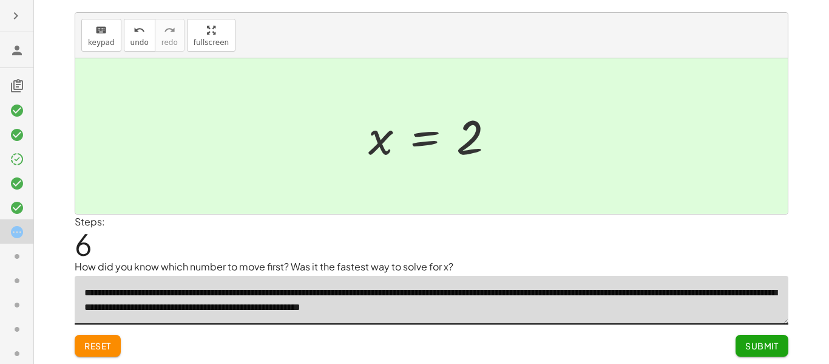
click at [468, 307] on textarea "**********" at bounding box center [432, 300] width 714 height 49
click at [510, 307] on textarea "**********" at bounding box center [432, 300] width 714 height 49
click at [568, 305] on textarea "**********" at bounding box center [432, 300] width 714 height 49
click at [516, 307] on textarea "**********" at bounding box center [432, 300] width 714 height 49
click at [743, 353] on button "Submit" at bounding box center [762, 346] width 53 height 22
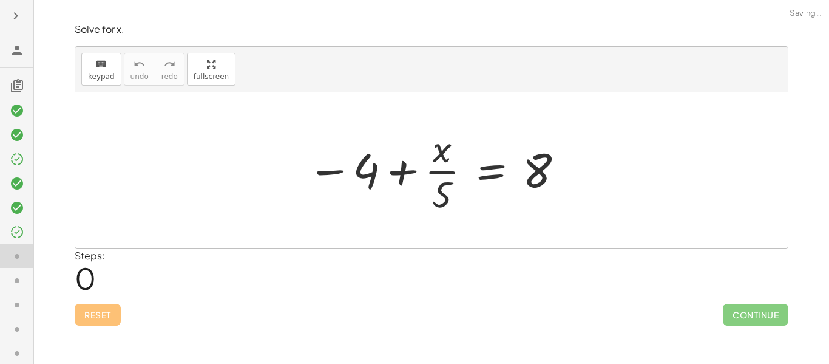
scroll to position [0, 0]
click at [27, 239] on div at bounding box center [22, 232] width 24 height 16
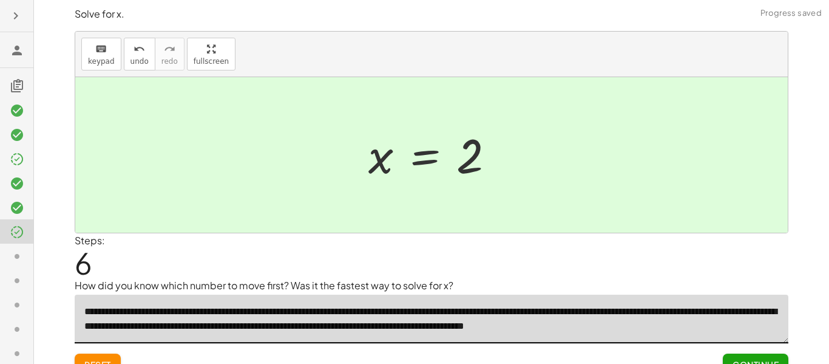
click at [775, 327] on textarea "**********" at bounding box center [432, 319] width 714 height 49
type textarea "**********"
click at [731, 360] on span "Submit Changes" at bounding box center [740, 364] width 78 height 11
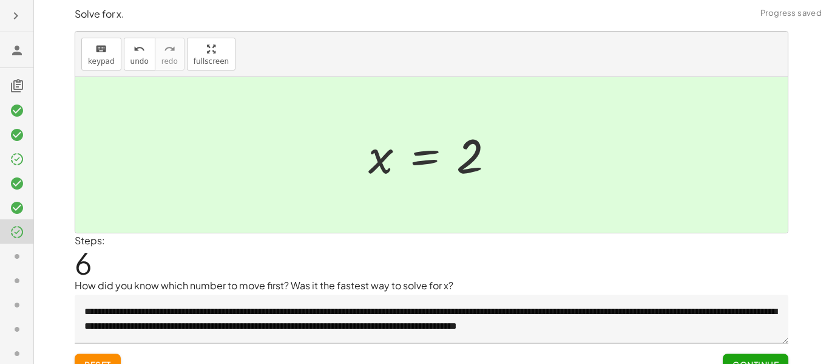
click at [733, 359] on span "Continue" at bounding box center [756, 364] width 46 height 11
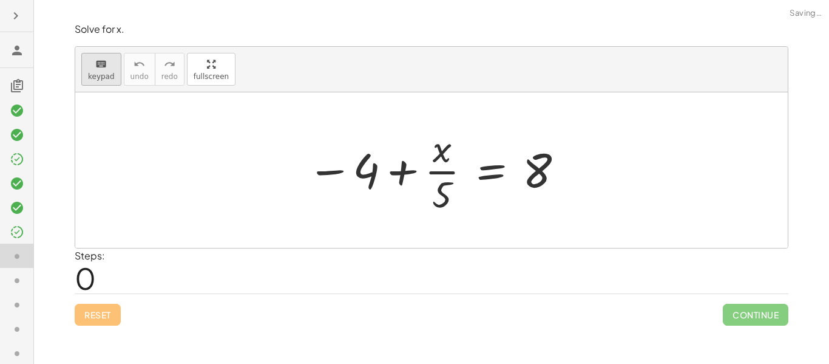
click at [104, 70] on icon "keyboard" at bounding box center [101, 64] width 12 height 15
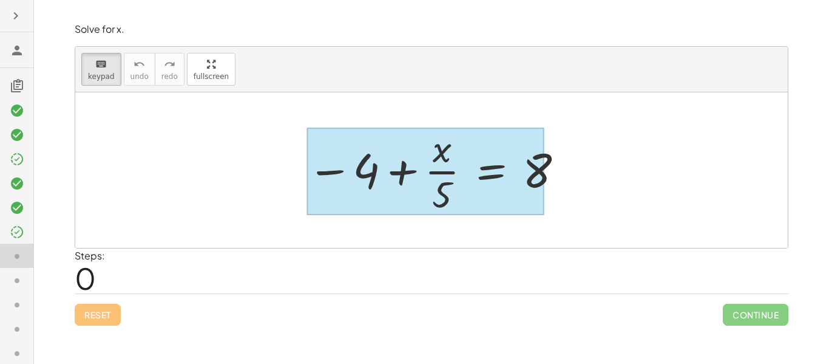
click at [496, 177] on div at bounding box center [425, 171] width 237 height 87
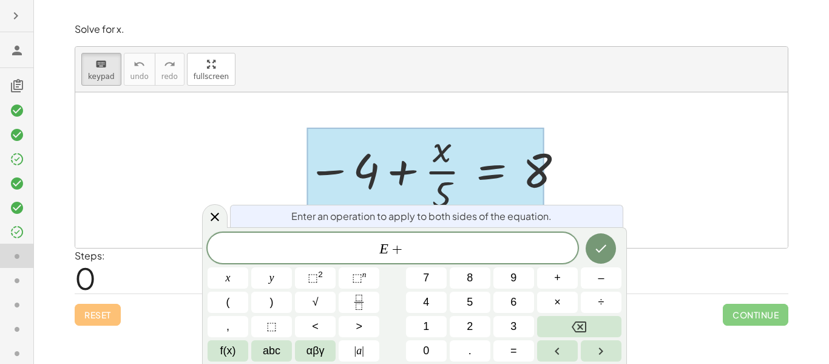
scroll to position [2, 0]
click at [622, 246] on div "Enter an operation to apply to both sides of the equation. E + 4 ​ x y ⬚ 2 ⬚ n …" at bounding box center [414, 295] width 425 height 137
click at [248, 267] on div at bounding box center [228, 277] width 41 height 21
click at [615, 247] on button "Done" at bounding box center [601, 248] width 30 height 30
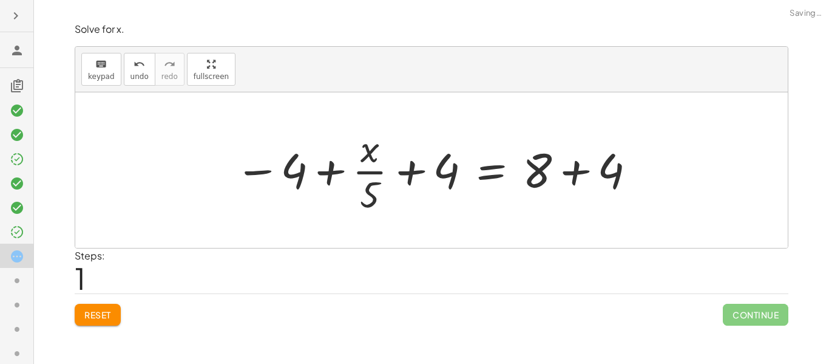
scroll to position [0, 0]
click at [426, 173] on div at bounding box center [436, 170] width 415 height 94
click at [536, 164] on div at bounding box center [436, 170] width 415 height 94
click at [293, 172] on div at bounding box center [436, 170] width 415 height 94
click at [109, 312] on span "Reset" at bounding box center [97, 314] width 27 height 11
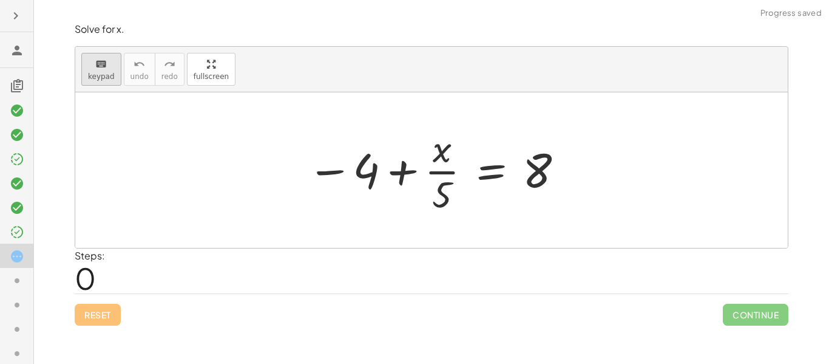
click at [112, 72] on span "keypad" at bounding box center [101, 76] width 27 height 9
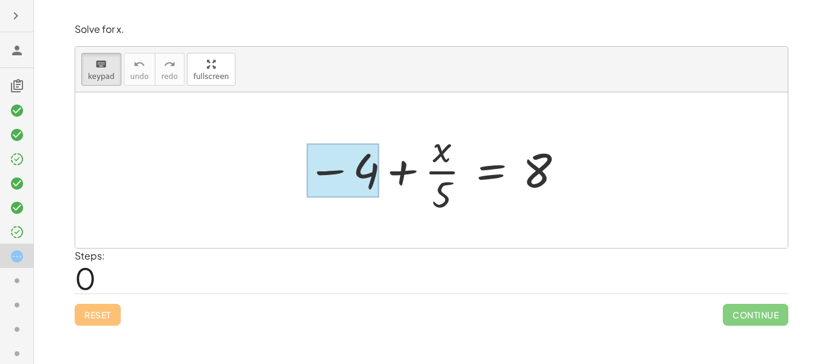
click at [354, 192] on div at bounding box center [343, 170] width 72 height 54
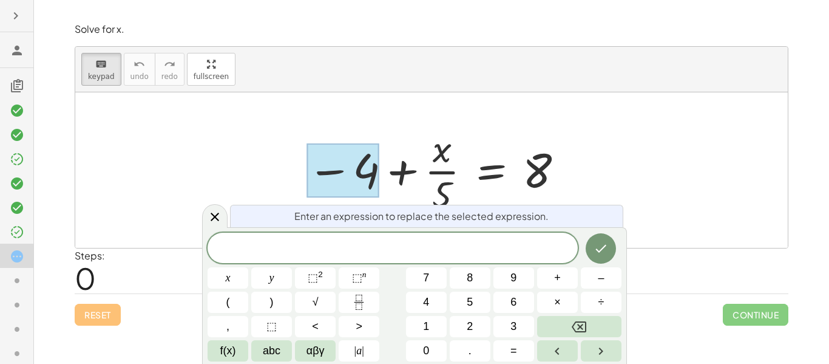
scroll to position [4, 0]
click at [610, 255] on button "Done" at bounding box center [601, 248] width 30 height 30
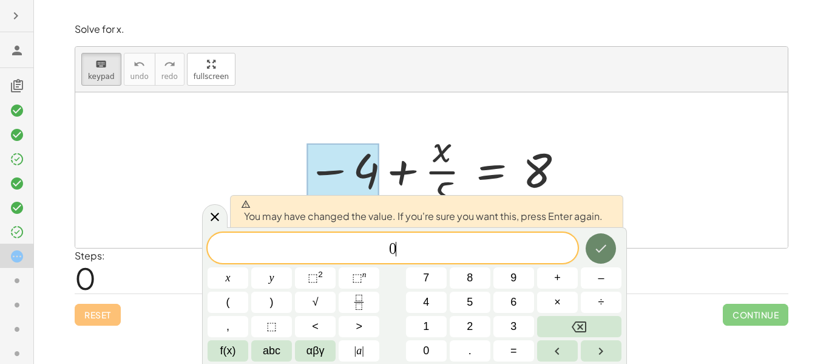
click at [605, 241] on icon "Done" at bounding box center [601, 248] width 15 height 15
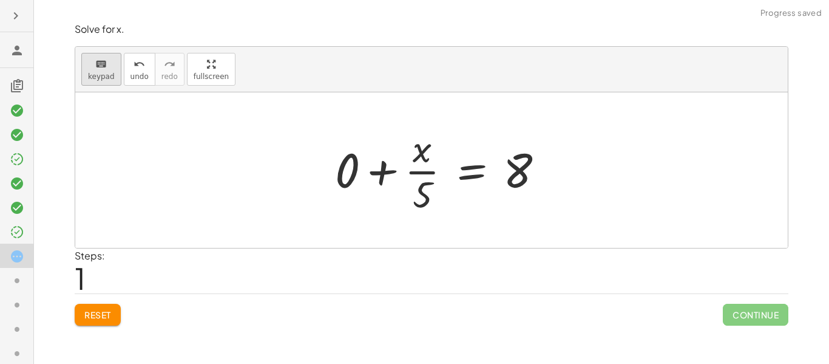
click at [92, 77] on span "keypad" at bounding box center [101, 76] width 27 height 9
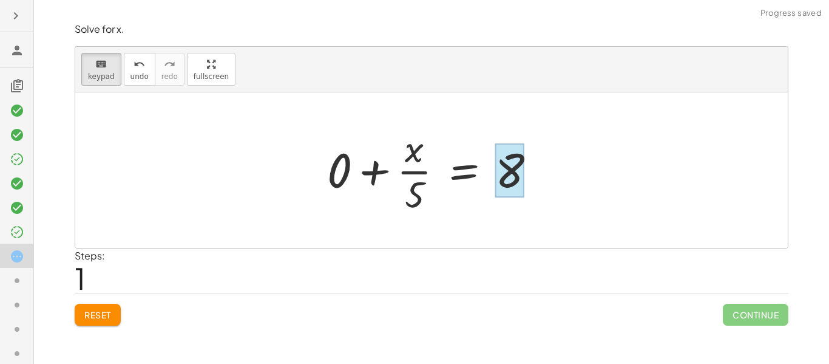
click at [508, 156] on div at bounding box center [510, 170] width 29 height 54
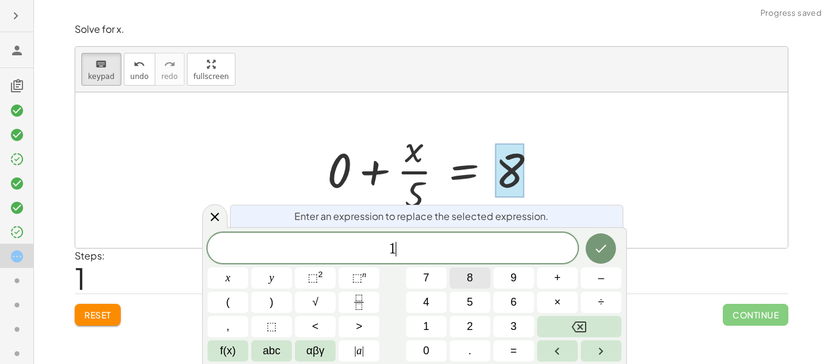
scroll to position [5, 0]
click at [597, 257] on button "Done" at bounding box center [601, 248] width 30 height 30
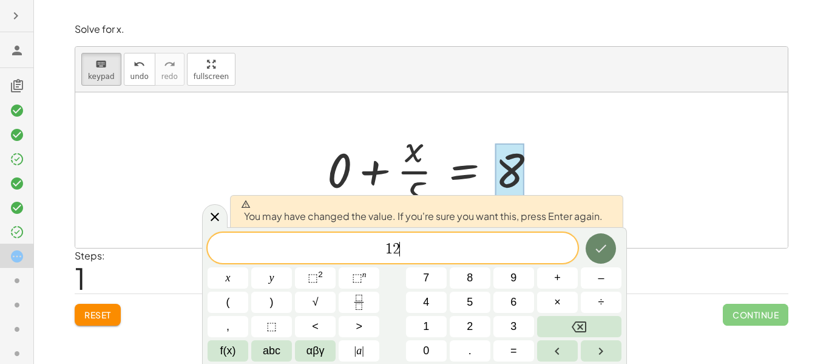
click at [597, 257] on button "Done" at bounding box center [601, 248] width 30 height 30
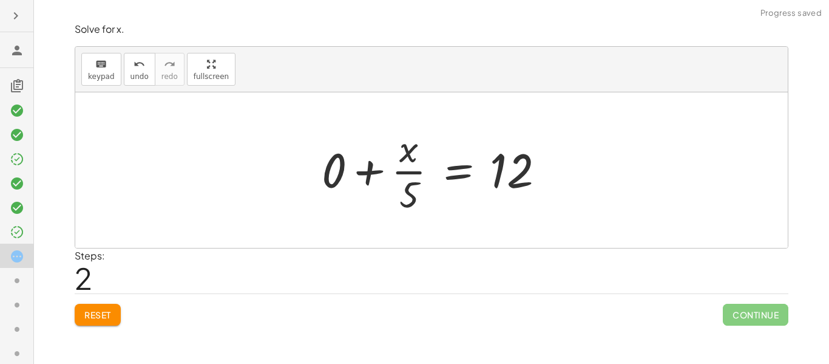
click at [365, 176] on div at bounding box center [438, 170] width 245 height 94
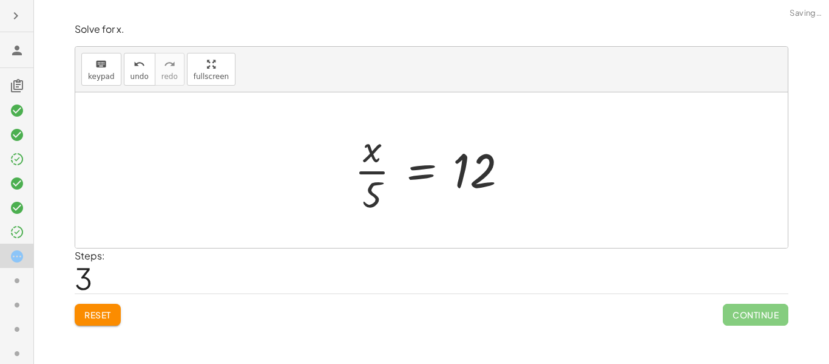
click at [372, 166] on div at bounding box center [436, 170] width 175 height 94
click at [333, 143] on div at bounding box center [431, 169] width 713 height 155
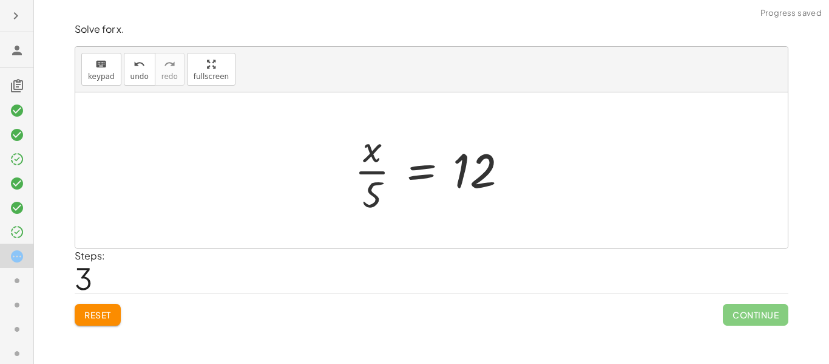
click at [387, 164] on div at bounding box center [436, 170] width 175 height 94
click at [145, 77] on span "undo" at bounding box center [140, 76] width 18 height 9
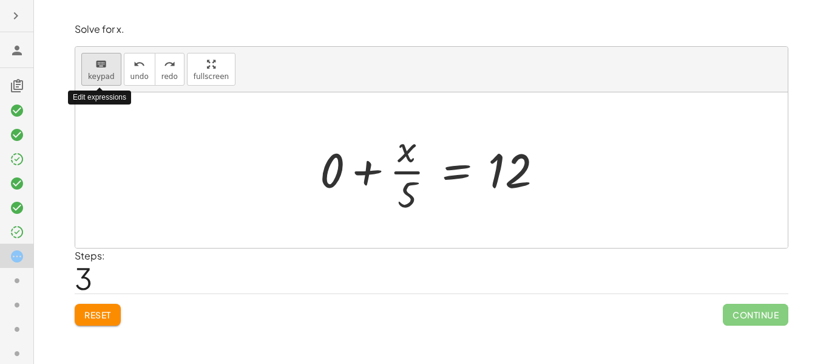
click at [115, 70] on button "keyboard keypad" at bounding box center [101, 69] width 40 height 33
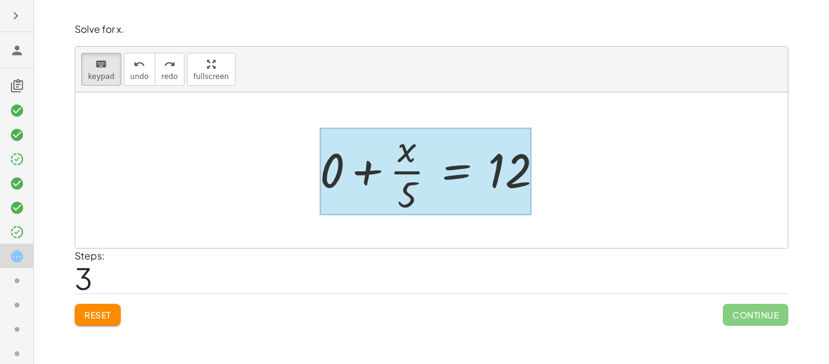
click at [473, 172] on div at bounding box center [425, 171] width 211 height 87
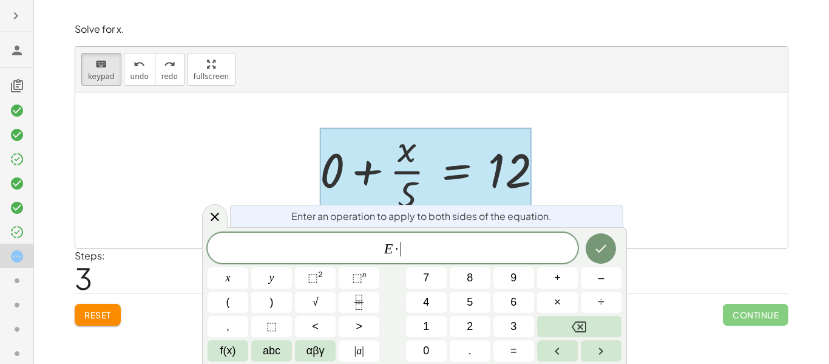
scroll to position [7, 0]
click at [248, 267] on div at bounding box center [228, 277] width 41 height 21
click at [610, 248] on button "Done" at bounding box center [601, 248] width 30 height 30
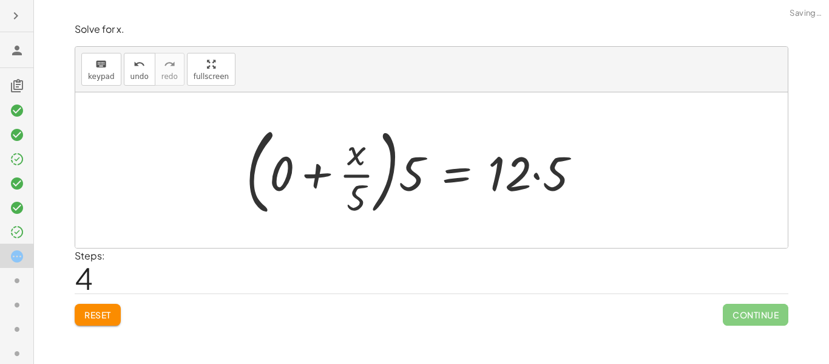
scroll to position [0, 0]
click at [359, 175] on div at bounding box center [418, 170] width 356 height 101
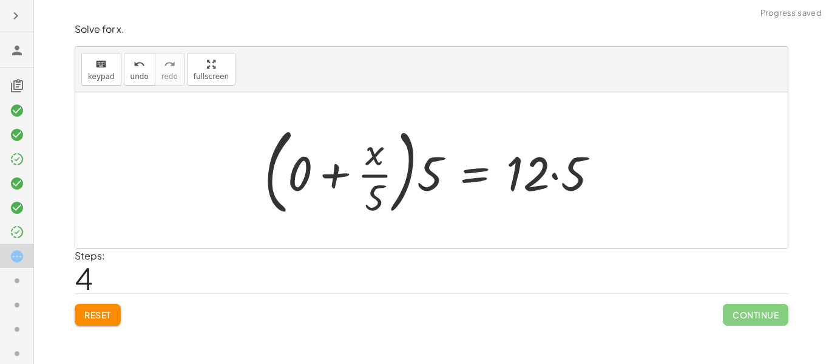
click at [369, 185] on div at bounding box center [436, 170] width 356 height 101
click at [378, 192] on div at bounding box center [436, 170] width 356 height 101
click at [434, 191] on div at bounding box center [436, 170] width 356 height 101
click at [341, 177] on div at bounding box center [436, 170] width 356 height 101
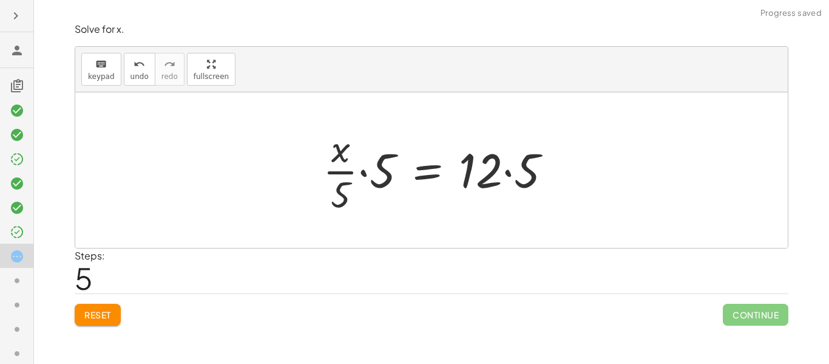
click at [380, 178] on div at bounding box center [442, 170] width 251 height 94
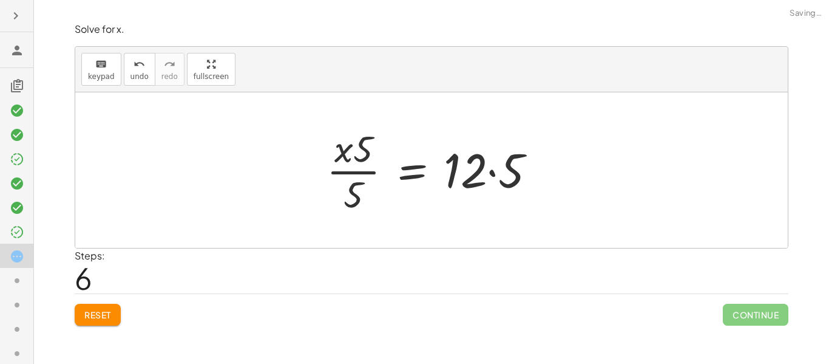
click at [363, 180] on div at bounding box center [436, 170] width 231 height 94
click at [138, 58] on icon "undo" at bounding box center [140, 64] width 12 height 15
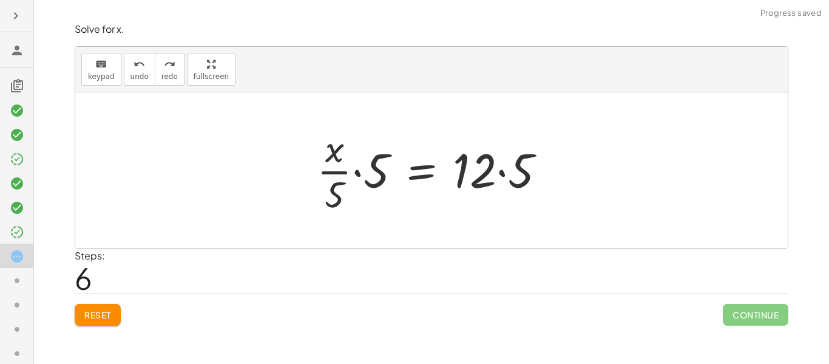
click at [330, 202] on div at bounding box center [436, 170] width 251 height 94
click at [352, 191] on div at bounding box center [436, 170] width 251 height 94
click at [364, 183] on div at bounding box center [436, 170] width 251 height 94
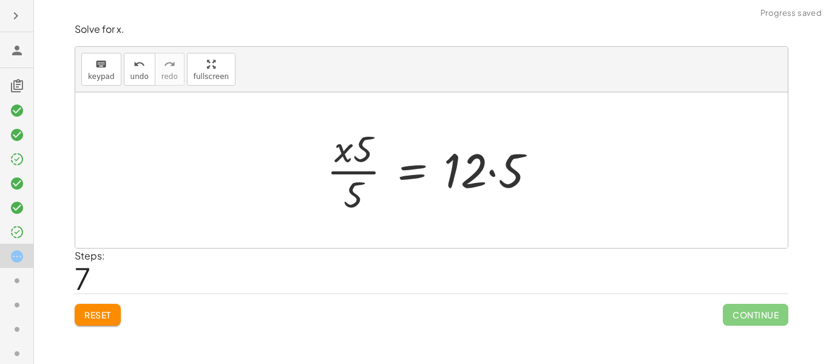
click at [451, 169] on div at bounding box center [436, 170] width 231 height 94
click at [491, 166] on div at bounding box center [436, 170] width 231 height 94
click at [499, 168] on div at bounding box center [422, 170] width 202 height 94
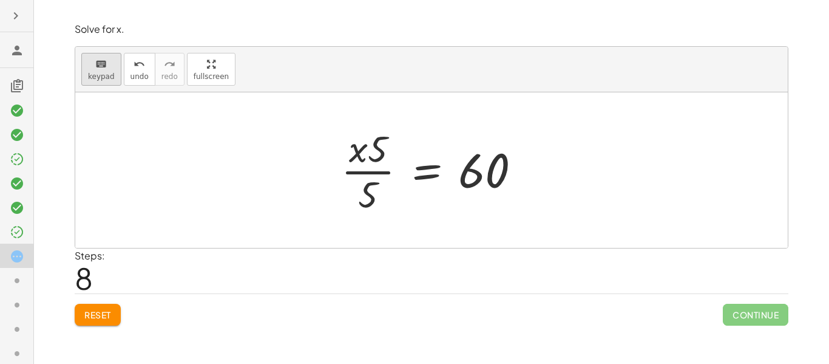
click at [105, 69] on icon "keyboard" at bounding box center [101, 64] width 12 height 15
click at [135, 65] on icon "undo" at bounding box center [140, 64] width 12 height 15
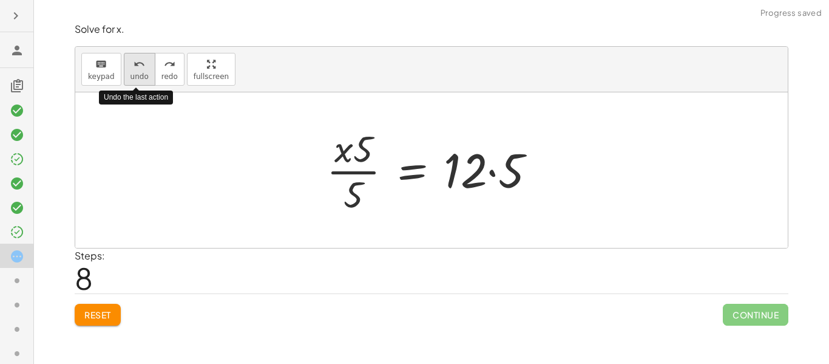
click at [135, 66] on icon "undo" at bounding box center [140, 64] width 12 height 15
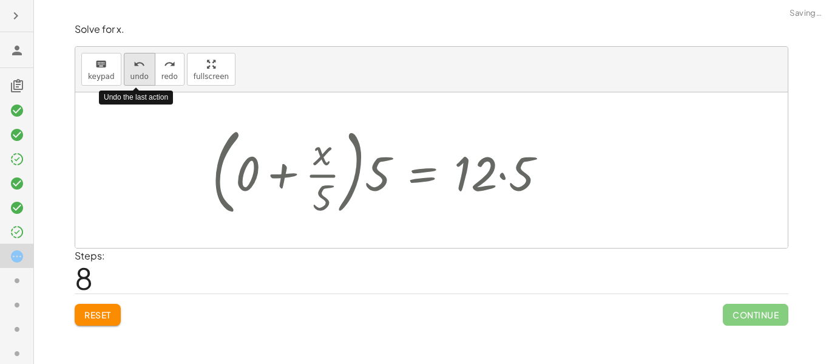
click at [135, 65] on icon "undo" at bounding box center [140, 64] width 12 height 15
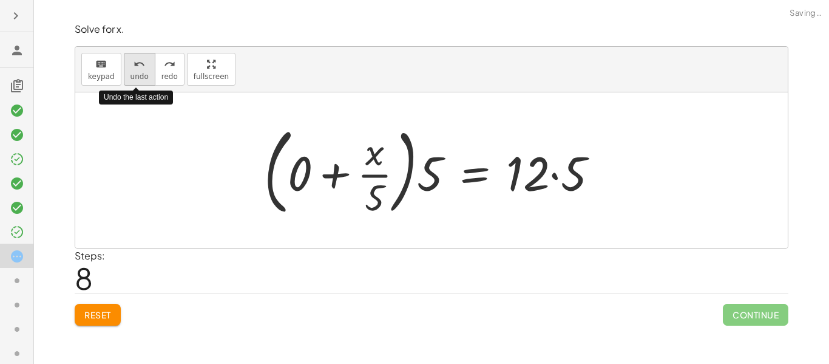
click at [135, 65] on icon "undo" at bounding box center [140, 64] width 12 height 15
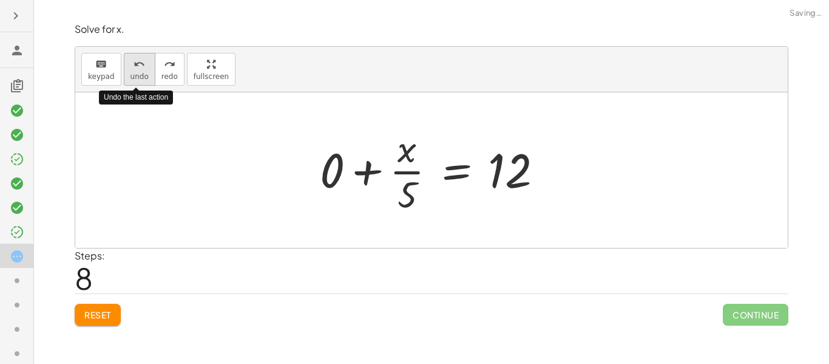
click at [135, 65] on icon "undo" at bounding box center [140, 64] width 12 height 15
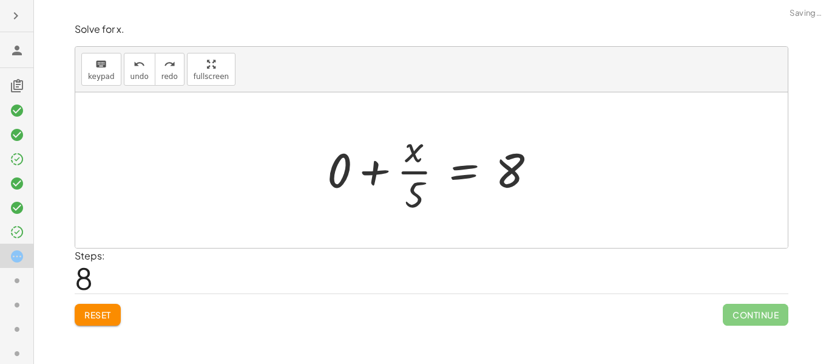
click at [360, 175] on div at bounding box center [436, 170] width 231 height 94
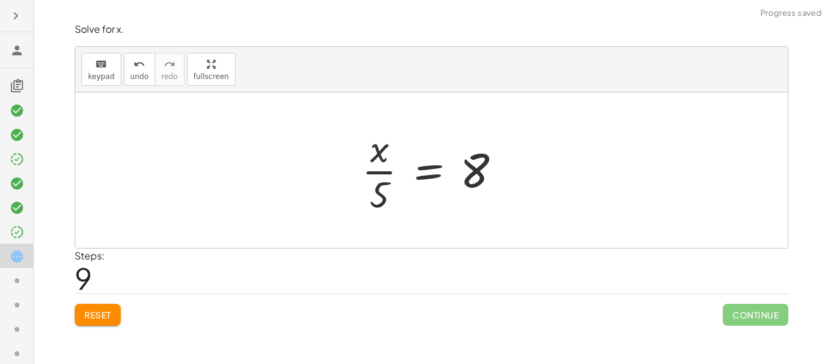
click at [92, 314] on span "Reset" at bounding box center [97, 314] width 27 height 11
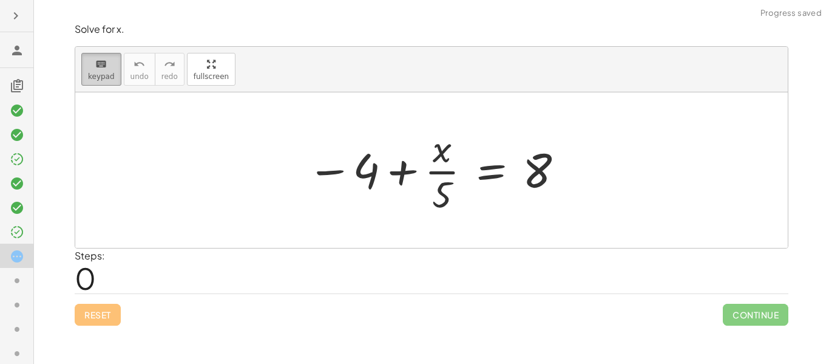
click at [109, 75] on span "keypad" at bounding box center [101, 76] width 27 height 9
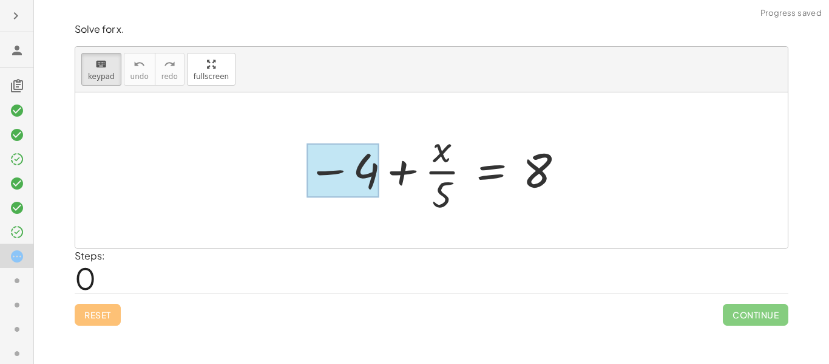
click at [361, 169] on div at bounding box center [343, 170] width 72 height 54
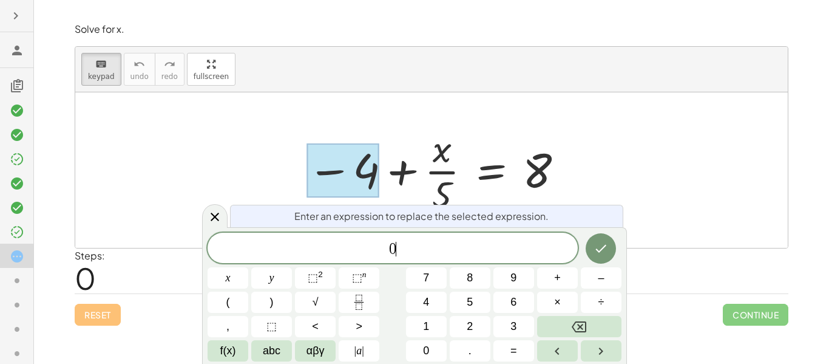
scroll to position [9, 0]
click at [604, 242] on icon "Done" at bounding box center [601, 248] width 15 height 15
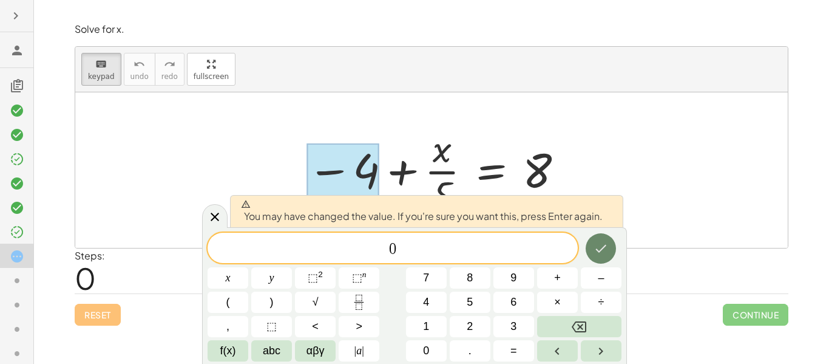
click at [603, 242] on icon "Done" at bounding box center [601, 248] width 15 height 15
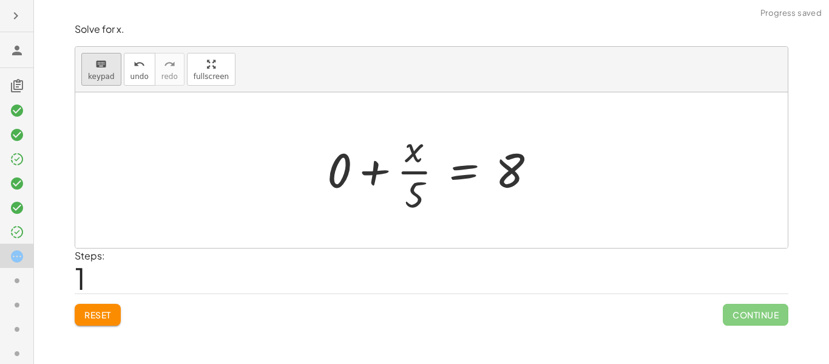
click at [94, 75] on span "keypad" at bounding box center [101, 76] width 27 height 9
click at [537, 167] on div at bounding box center [436, 170] width 231 height 94
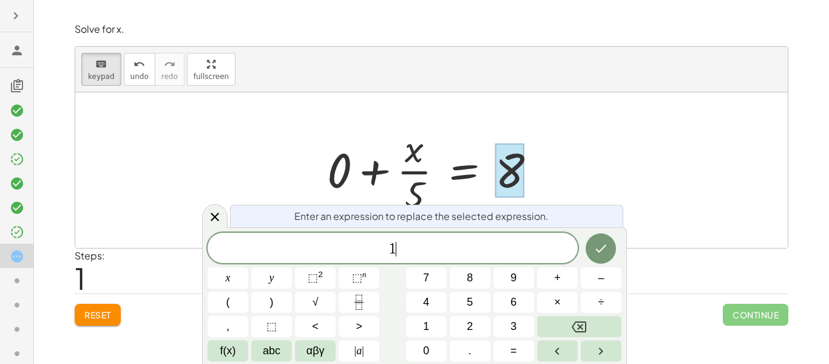
scroll to position [11, 0]
click at [599, 247] on icon "Done" at bounding box center [601, 248] width 15 height 15
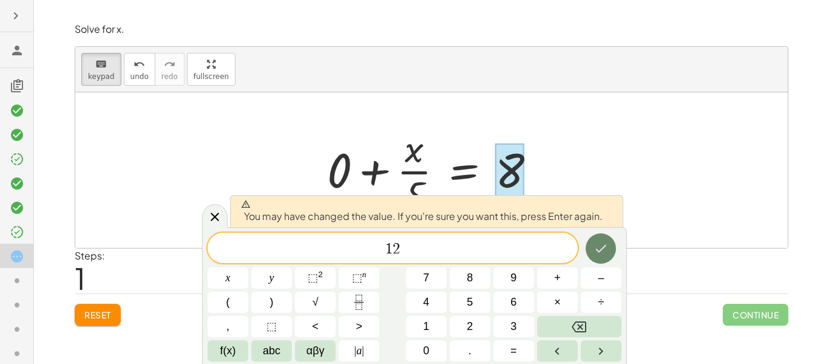
click at [593, 247] on button "Done" at bounding box center [601, 248] width 30 height 30
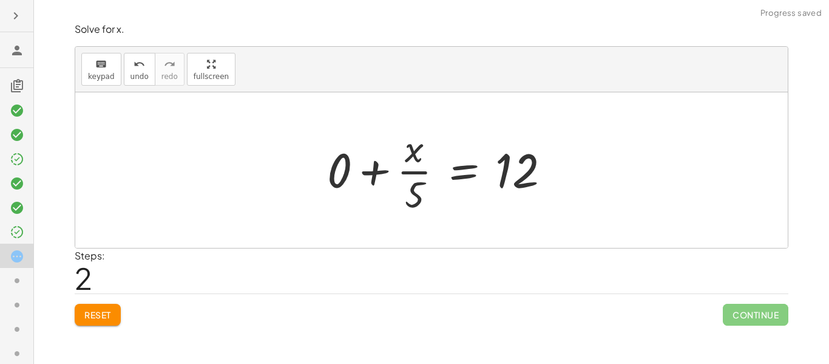
click at [344, 171] on div at bounding box center [443, 170] width 245 height 94
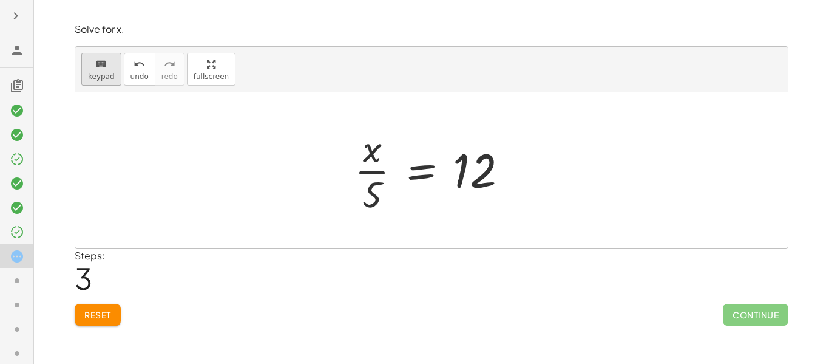
click at [84, 65] on button "keyboard keypad" at bounding box center [101, 69] width 40 height 33
click at [375, 200] on div at bounding box center [372, 193] width 19 height 43
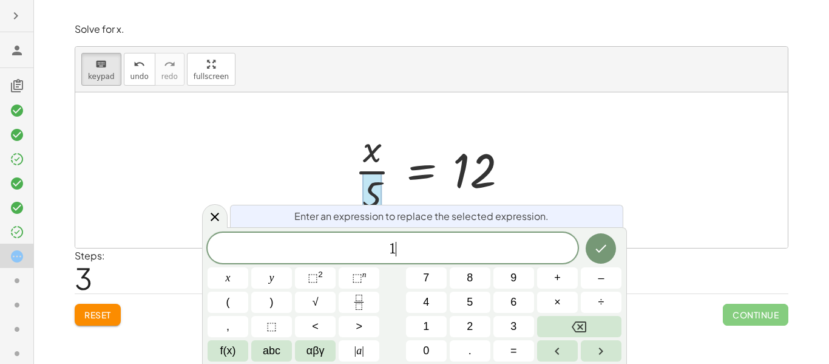
scroll to position [12, 0]
click at [594, 247] on icon "Done" at bounding box center [601, 248] width 15 height 15
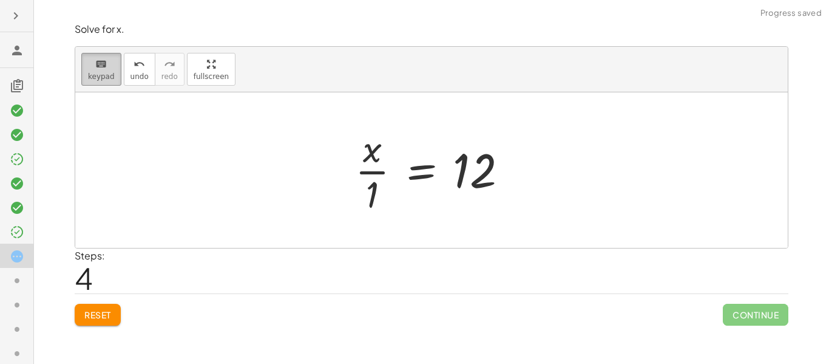
click at [109, 64] on div "keyboard" at bounding box center [101, 63] width 27 height 15
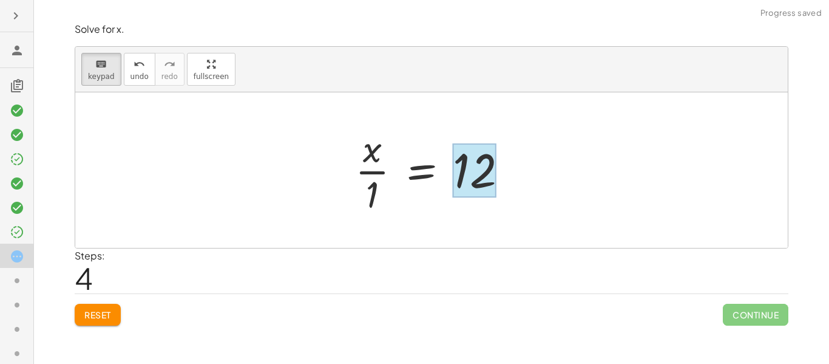
click at [468, 177] on div at bounding box center [475, 170] width 44 height 54
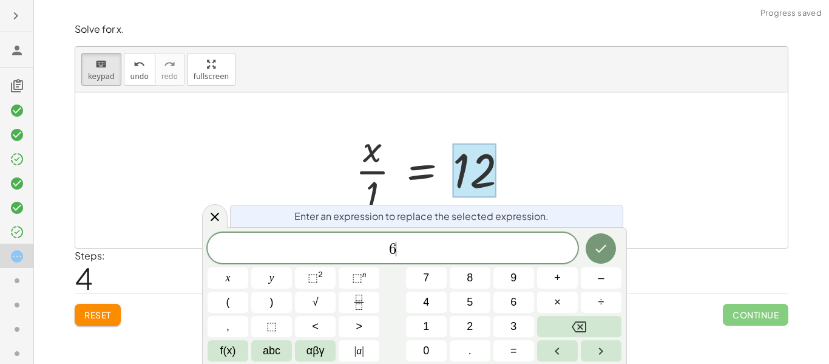
scroll to position [14, 0]
click at [597, 241] on icon "Done" at bounding box center [601, 248] width 15 height 15
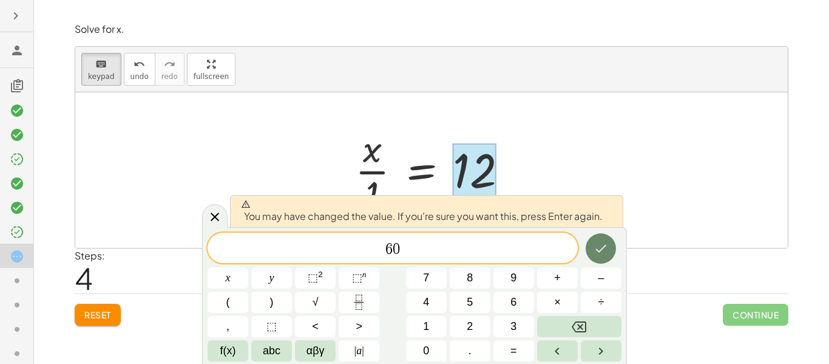
click at [598, 256] on button "Done" at bounding box center [601, 248] width 30 height 30
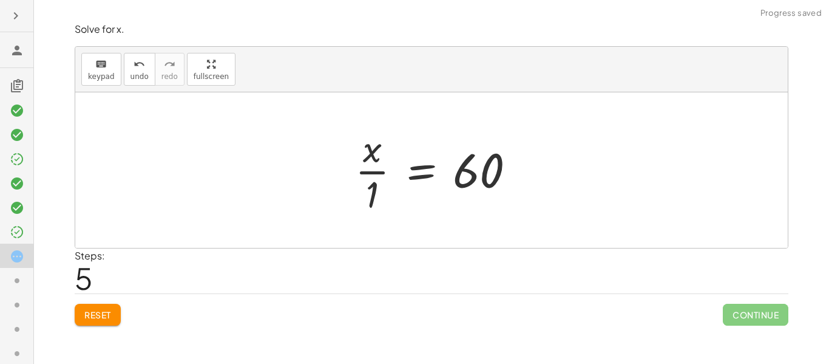
click at [357, 176] on div at bounding box center [440, 170] width 182 height 94
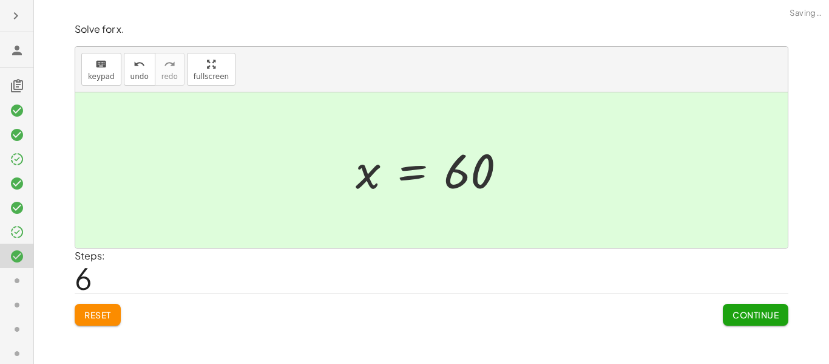
click at [746, 307] on button "Continue" at bounding box center [756, 315] width 66 height 22
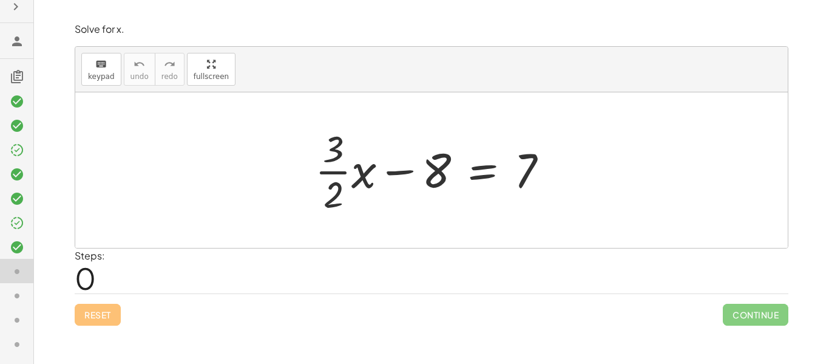
scroll to position [0, 0]
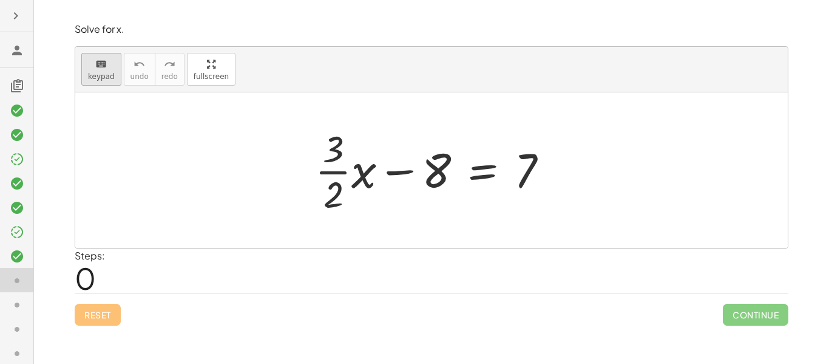
click at [103, 72] on span "keypad" at bounding box center [101, 76] width 27 height 9
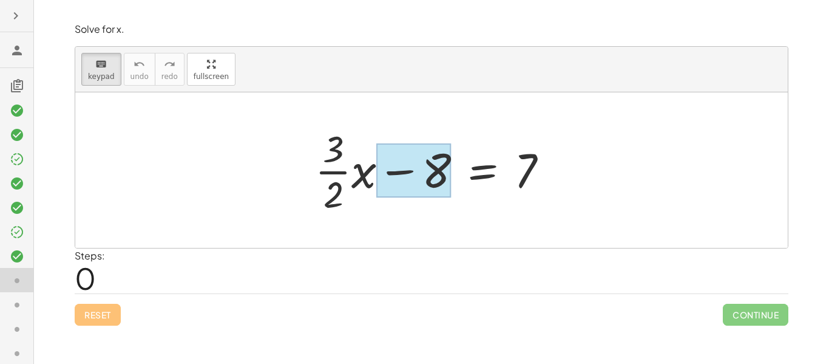
click at [404, 167] on div at bounding box center [413, 170] width 75 height 54
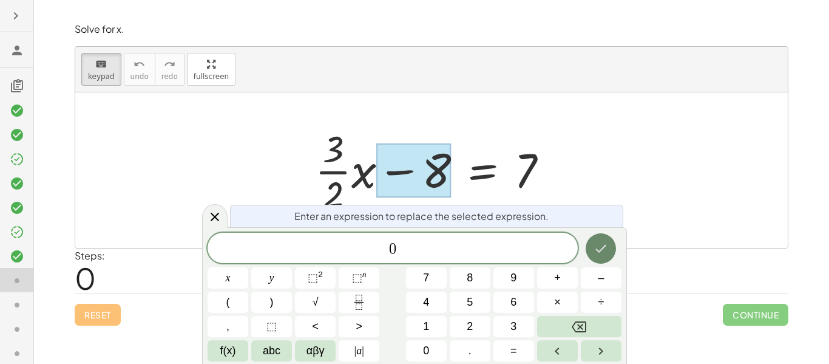
click at [604, 241] on icon "Done" at bounding box center [601, 248] width 15 height 15
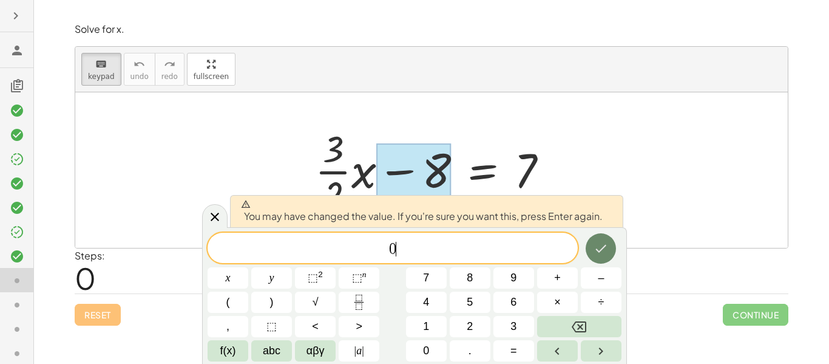
click at [604, 241] on icon "Done" at bounding box center [601, 248] width 15 height 15
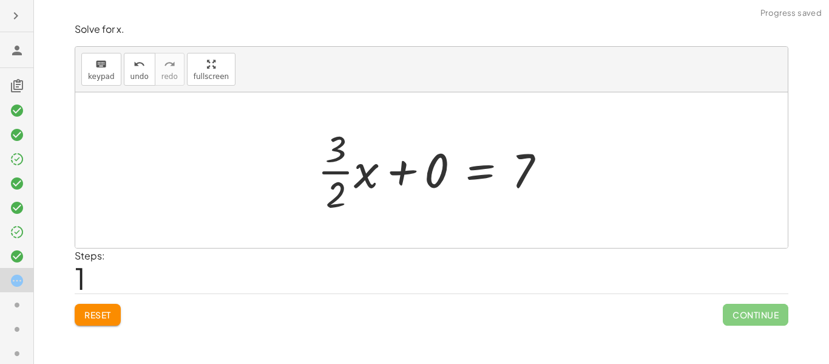
click at [359, 177] on div at bounding box center [437, 170] width 250 height 94
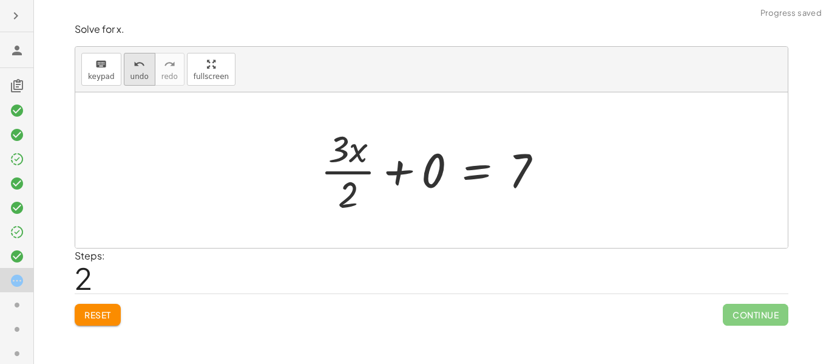
click at [141, 62] on icon "undo" at bounding box center [140, 64] width 12 height 15
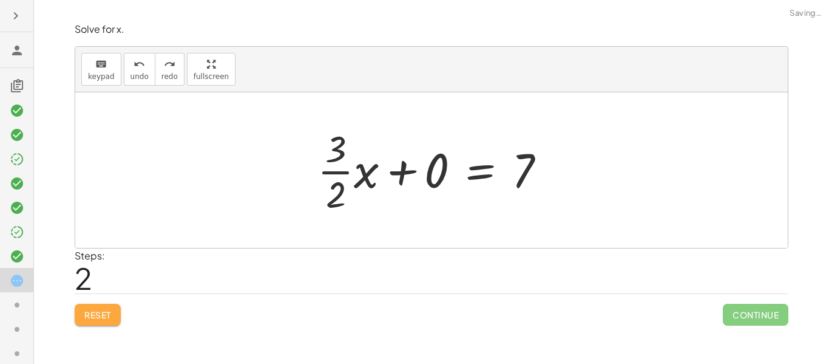
click at [99, 318] on span "Reset" at bounding box center [97, 314] width 27 height 11
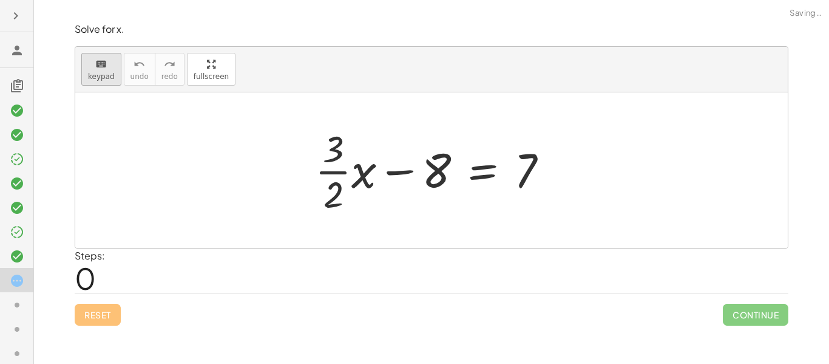
click at [95, 66] on icon "keyboard" at bounding box center [101, 64] width 12 height 15
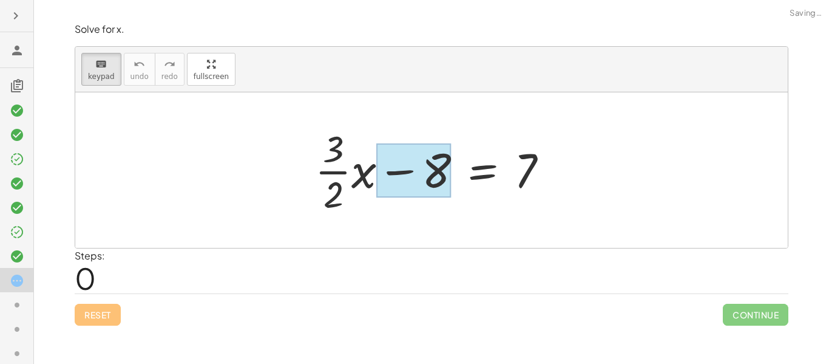
click at [401, 164] on div at bounding box center [413, 170] width 75 height 54
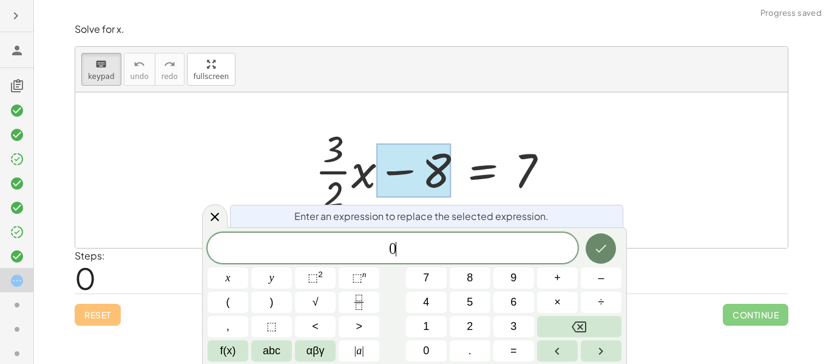
click at [596, 256] on button "Done" at bounding box center [601, 248] width 30 height 30
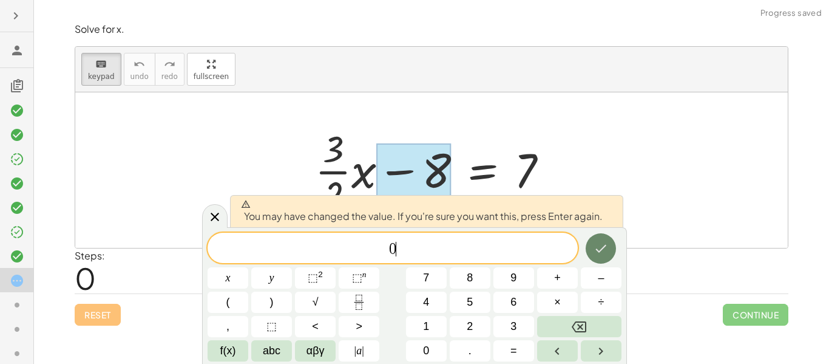
click at [596, 256] on button "Done" at bounding box center [601, 248] width 30 height 30
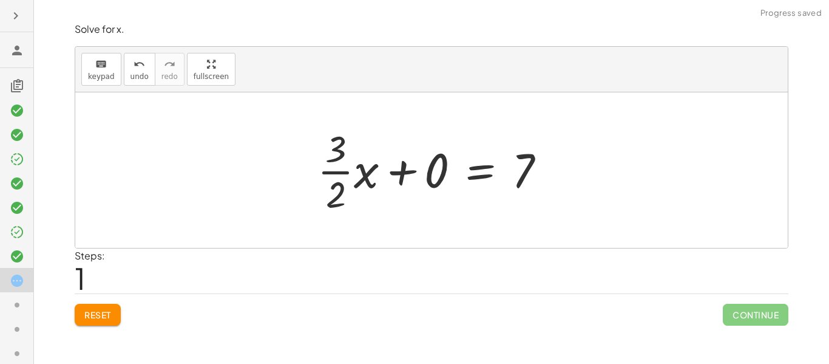
click at [516, 175] on div at bounding box center [437, 170] width 250 height 94
click at [444, 182] on div at bounding box center [437, 170] width 250 height 94
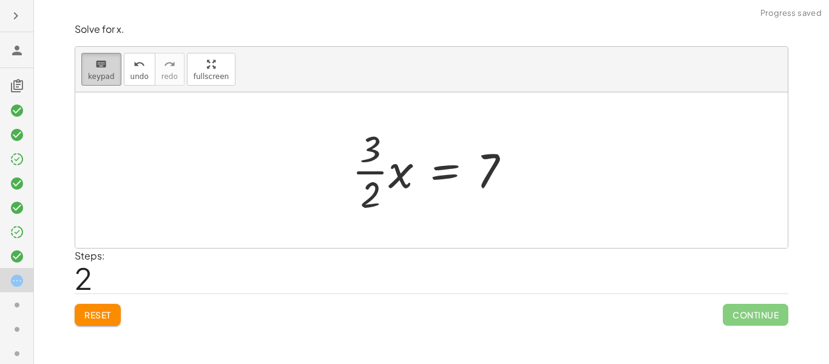
click at [103, 78] on span "keypad" at bounding box center [101, 76] width 27 height 9
click at [486, 179] on div at bounding box center [488, 170] width 22 height 54
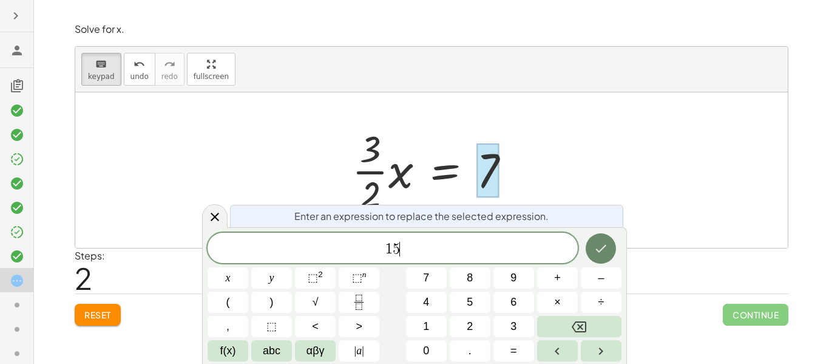
click at [611, 247] on button "Done" at bounding box center [601, 248] width 30 height 30
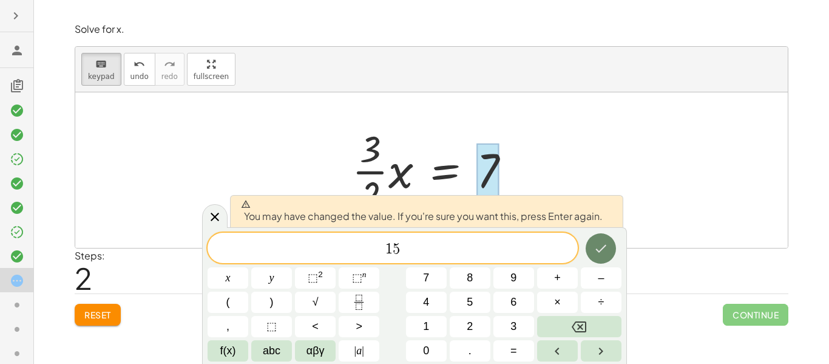
click at [610, 247] on button "Done" at bounding box center [601, 248] width 30 height 30
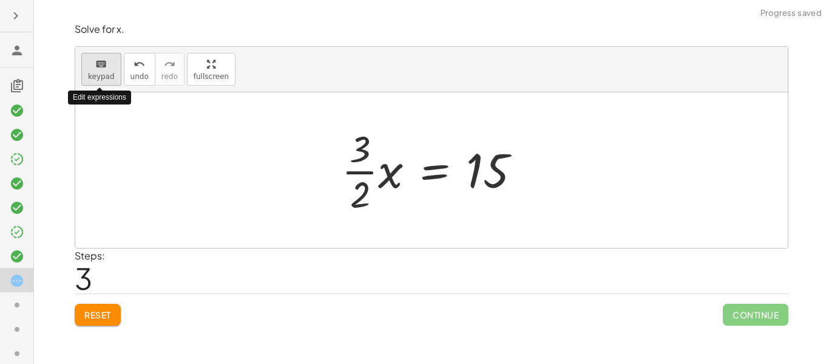
click at [86, 75] on button "keyboard keypad" at bounding box center [101, 69] width 40 height 33
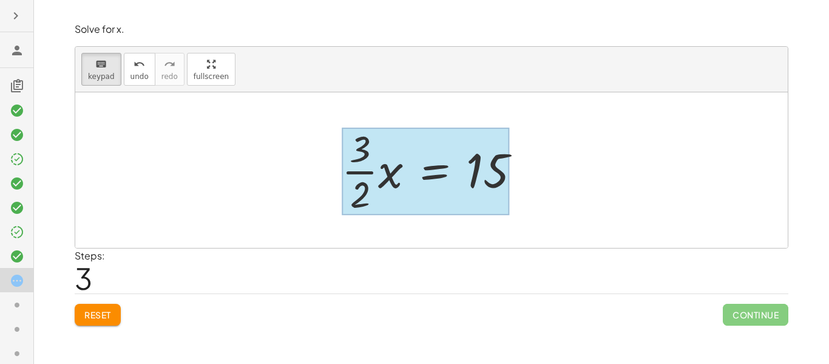
click at [424, 170] on div at bounding box center [426, 171] width 168 height 87
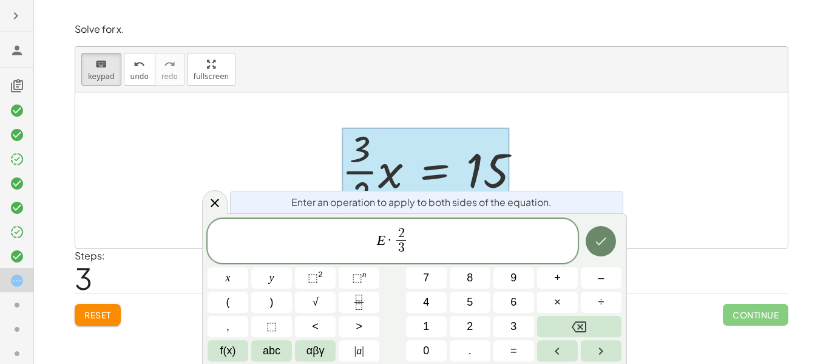
click at [598, 247] on icon "Done" at bounding box center [601, 241] width 15 height 15
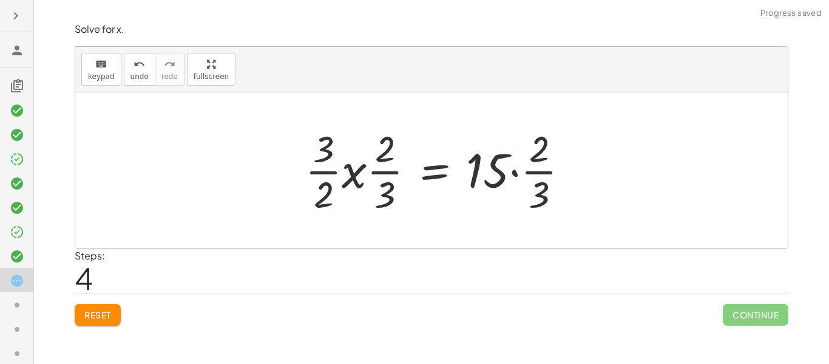
click at [380, 175] on div at bounding box center [441, 170] width 285 height 94
click at [314, 171] on div at bounding box center [441, 170] width 285 height 94
click at [333, 173] on div at bounding box center [441, 170] width 285 height 94
click at [378, 172] on div at bounding box center [441, 170] width 285 height 94
click at [521, 173] on div at bounding box center [441, 170] width 285 height 94
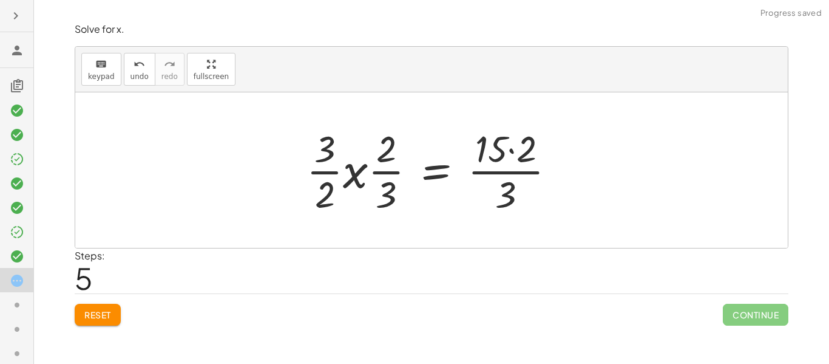
click at [493, 152] on div at bounding box center [436, 170] width 271 height 94
click at [502, 158] on div at bounding box center [436, 170] width 271 height 94
click at [514, 151] on div at bounding box center [436, 170] width 271 height 94
click at [497, 189] on div at bounding box center [426, 170] width 250 height 94
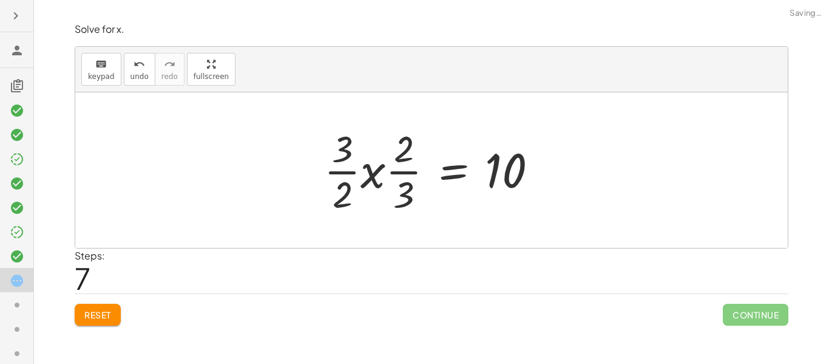
click at [397, 162] on div at bounding box center [436, 170] width 236 height 94
click at [397, 172] on div at bounding box center [436, 170] width 236 height 94
click at [322, 172] on div at bounding box center [436, 170] width 236 height 94
click at [347, 172] on div at bounding box center [436, 170] width 236 height 94
click at [386, 173] on div at bounding box center [436, 170] width 236 height 94
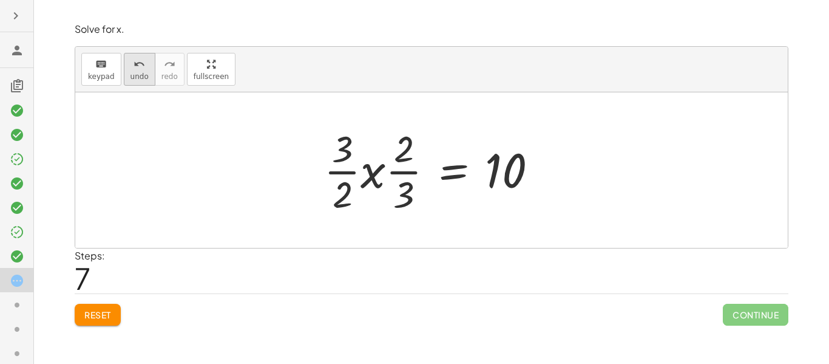
click at [137, 74] on span "undo" at bounding box center [140, 76] width 18 height 9
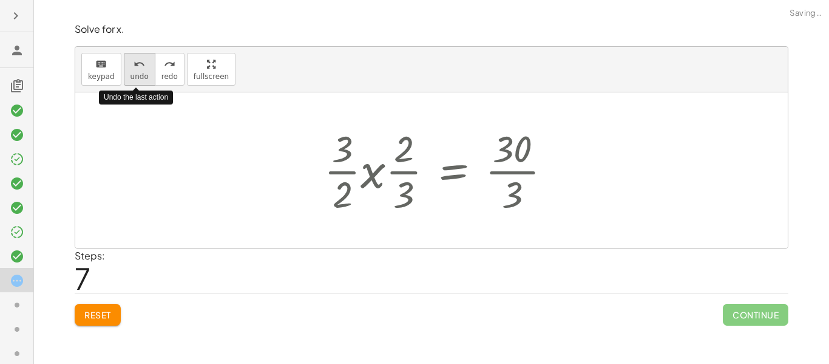
click at [137, 74] on span "undo" at bounding box center [140, 76] width 18 height 9
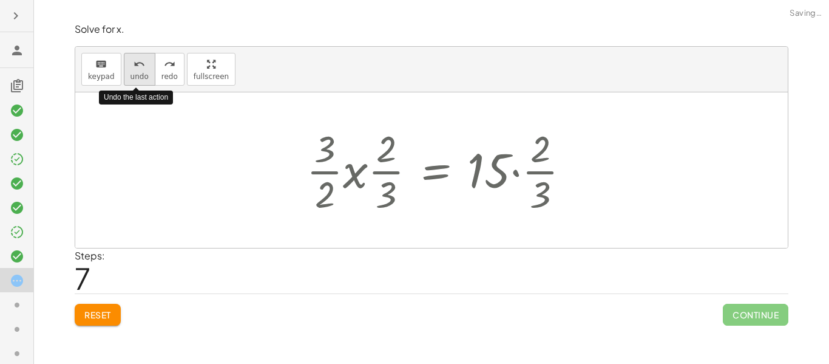
click at [137, 74] on span "undo" at bounding box center [140, 76] width 18 height 9
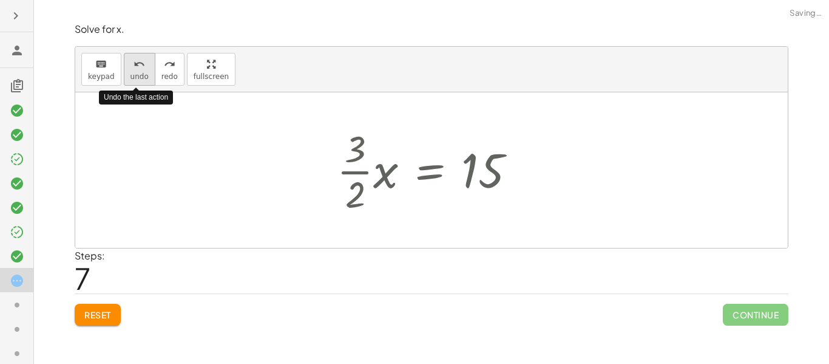
click at [137, 74] on span "undo" at bounding box center [140, 76] width 18 height 9
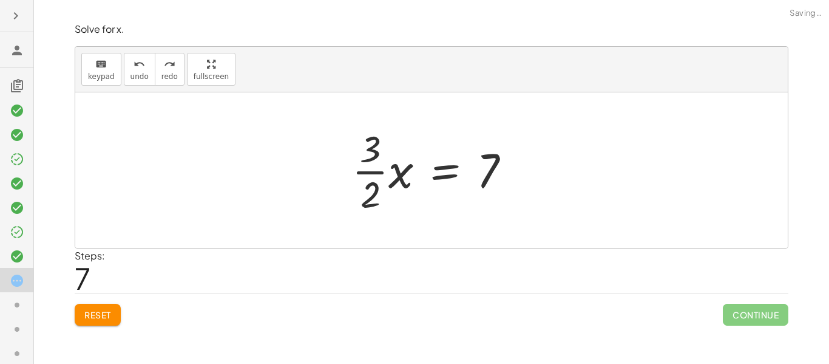
click at [99, 320] on button "Reset" at bounding box center [98, 315] width 46 height 22
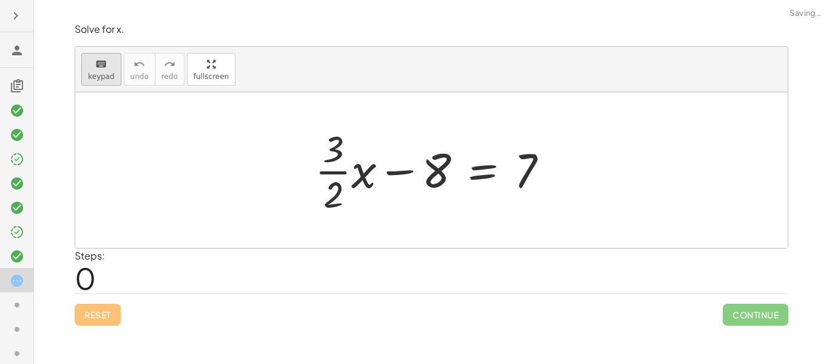
click at [108, 80] on span "keypad" at bounding box center [101, 76] width 27 height 9
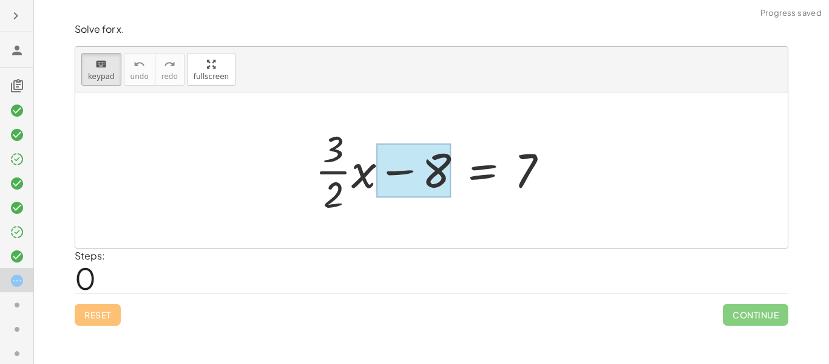
click at [412, 160] on div at bounding box center [413, 170] width 75 height 54
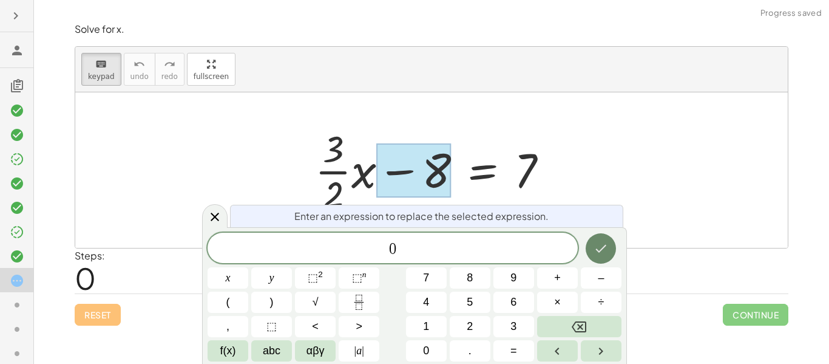
click at [607, 247] on icon "Done" at bounding box center [601, 248] width 15 height 15
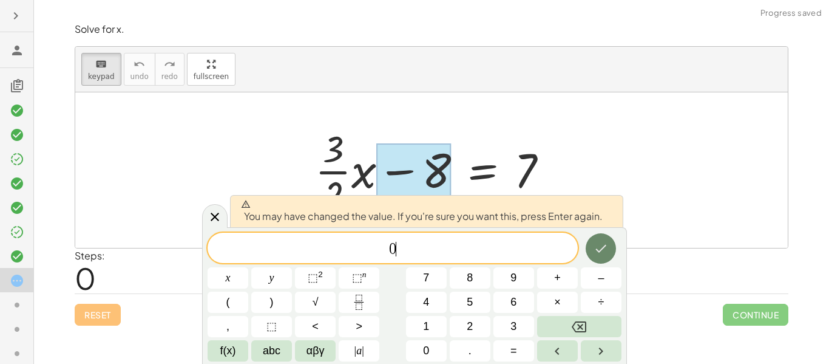
click at [607, 247] on icon "Done" at bounding box center [601, 248] width 15 height 15
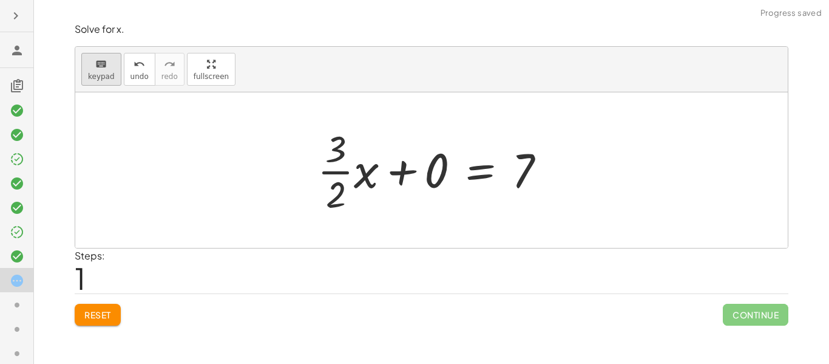
click at [101, 72] on span "keypad" at bounding box center [101, 76] width 27 height 9
click at [523, 166] on div at bounding box center [523, 170] width 22 height 54
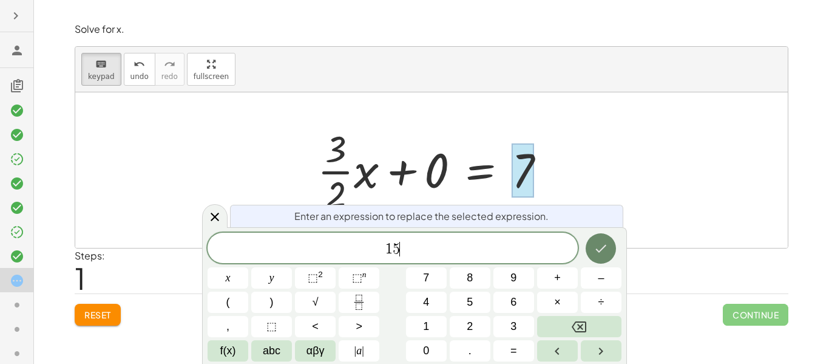
click at [600, 251] on icon "Done" at bounding box center [601, 249] width 11 height 8
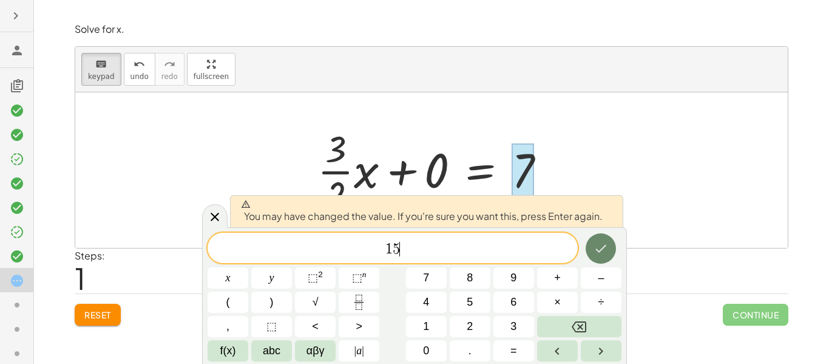
click at [598, 252] on icon "Done" at bounding box center [601, 248] width 15 height 15
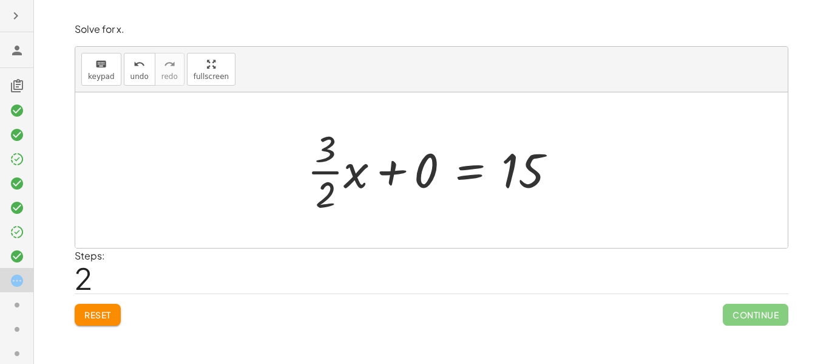
click at [417, 170] on div at bounding box center [436, 170] width 271 height 94
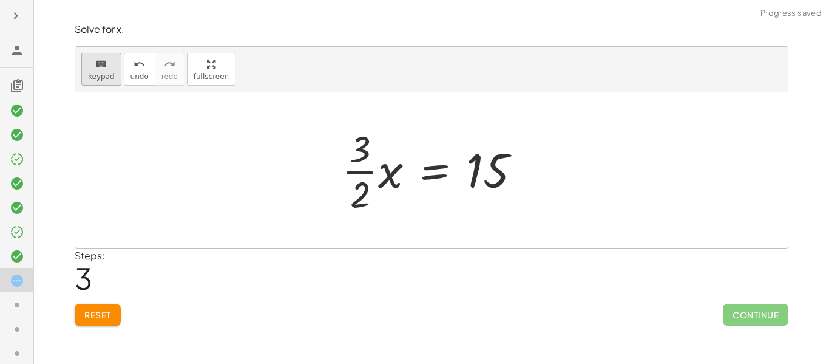
click at [104, 67] on icon "keyboard" at bounding box center [101, 64] width 12 height 15
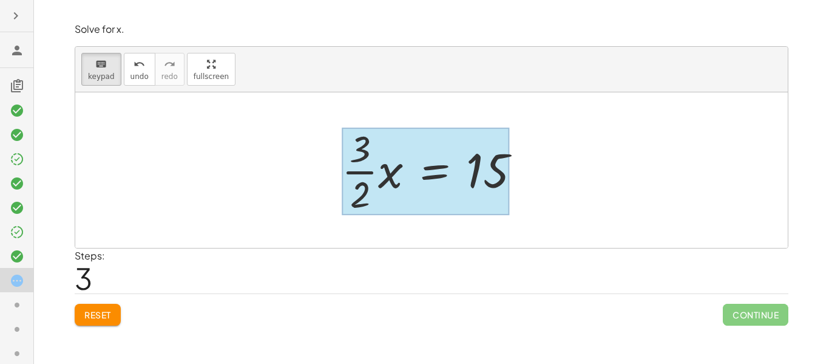
click at [434, 175] on div at bounding box center [426, 171] width 168 height 87
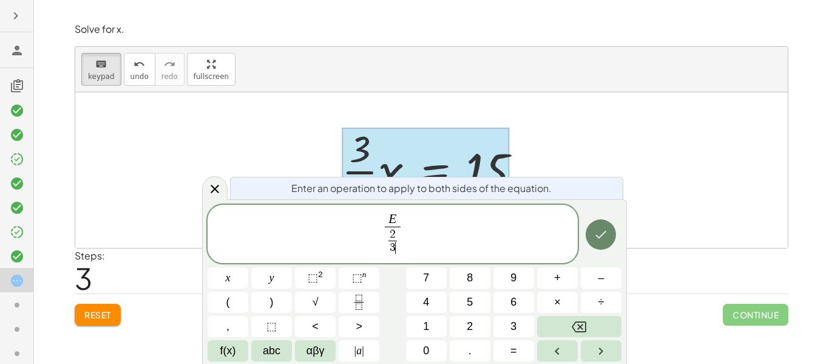
click at [601, 243] on button "Done" at bounding box center [601, 234] width 30 height 30
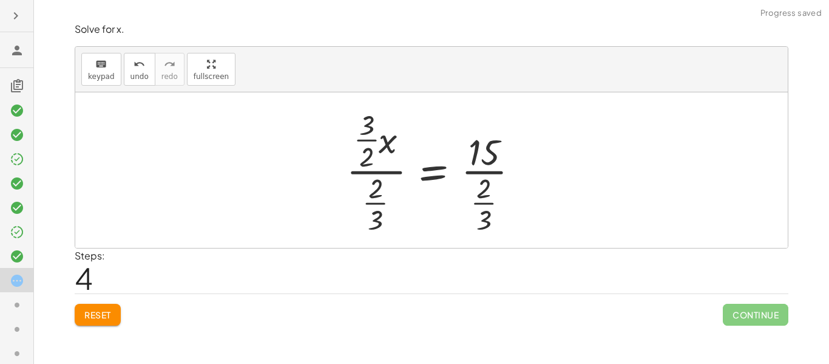
click at [385, 159] on div at bounding box center [437, 170] width 188 height 126
click at [368, 180] on div at bounding box center [436, 170] width 188 height 126
click at [377, 183] on div at bounding box center [436, 170] width 188 height 126
click at [376, 183] on div at bounding box center [436, 170] width 188 height 126
click at [366, 151] on div at bounding box center [436, 170] width 188 height 126
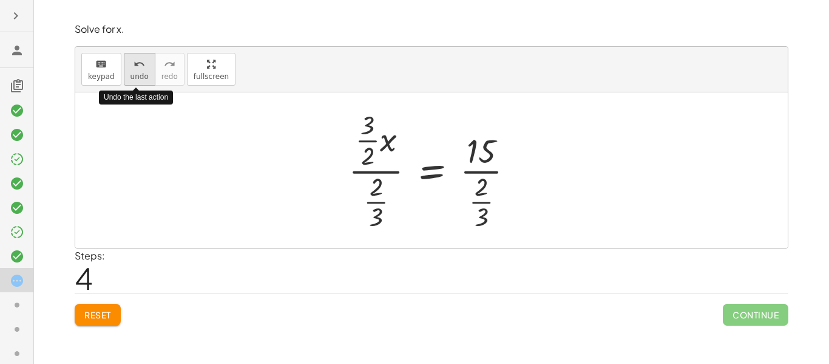
click at [146, 72] on button "undo undo" at bounding box center [140, 69] width 32 height 33
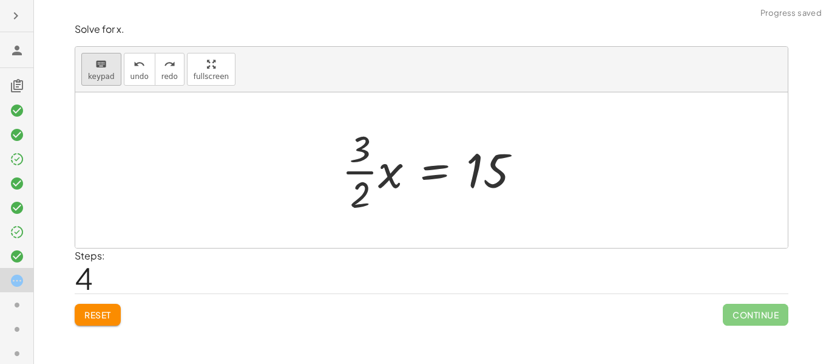
click at [109, 62] on div "keyboard" at bounding box center [101, 63] width 27 height 15
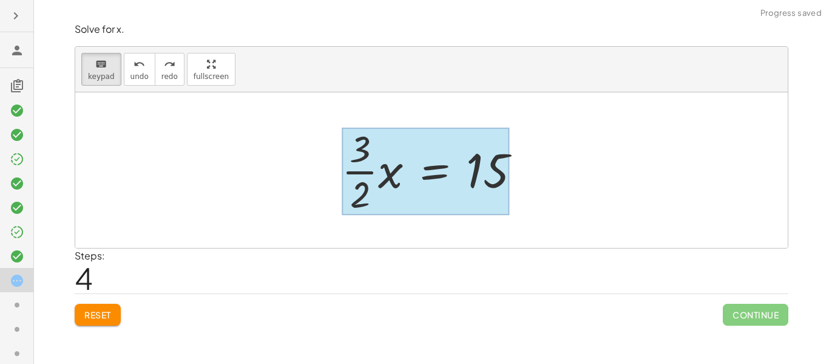
click at [434, 176] on div at bounding box center [426, 171] width 168 height 87
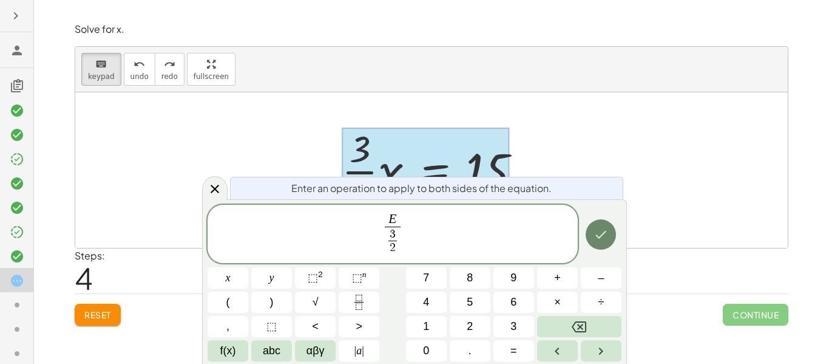
click at [594, 244] on button "Done" at bounding box center [601, 234] width 30 height 30
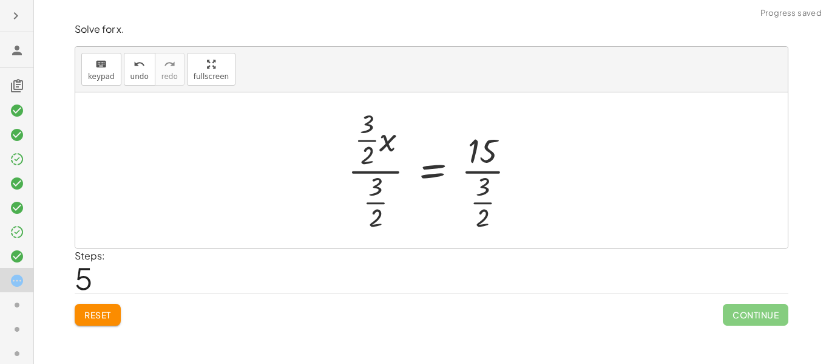
click at [369, 162] on div at bounding box center [437, 170] width 188 height 126
click at [375, 175] on div at bounding box center [436, 170] width 188 height 126
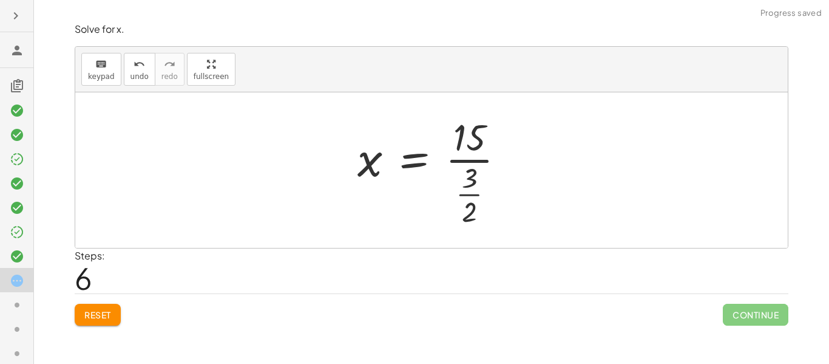
click at [474, 174] on div at bounding box center [436, 170] width 169 height 117
click at [465, 154] on div at bounding box center [436, 170] width 169 height 117
click at [463, 149] on div at bounding box center [436, 170] width 169 height 117
click at [463, 150] on div at bounding box center [436, 170] width 169 height 117
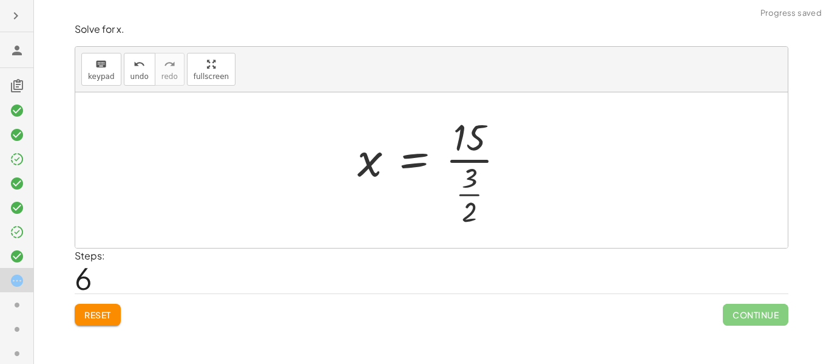
click at [463, 150] on div at bounding box center [436, 170] width 169 height 117
click at [465, 166] on div at bounding box center [436, 170] width 169 height 117
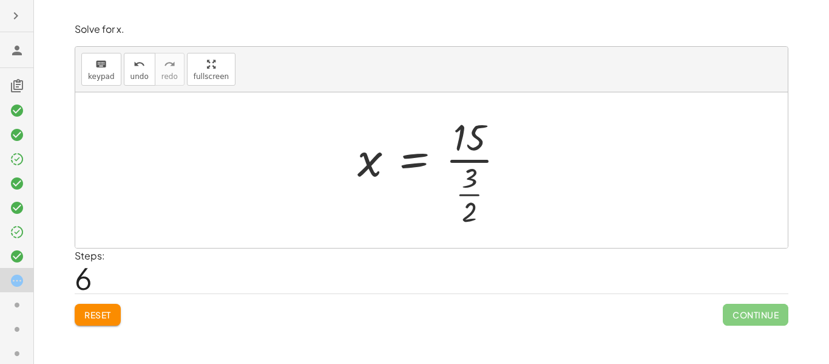
click at [463, 162] on div at bounding box center [436, 170] width 169 height 117
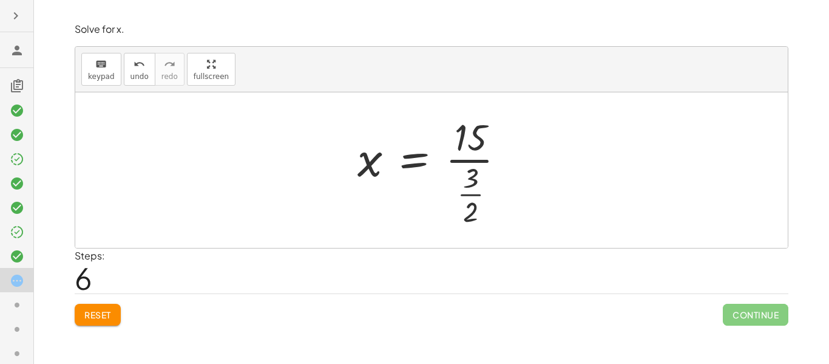
click at [463, 162] on div at bounding box center [436, 170] width 169 height 117
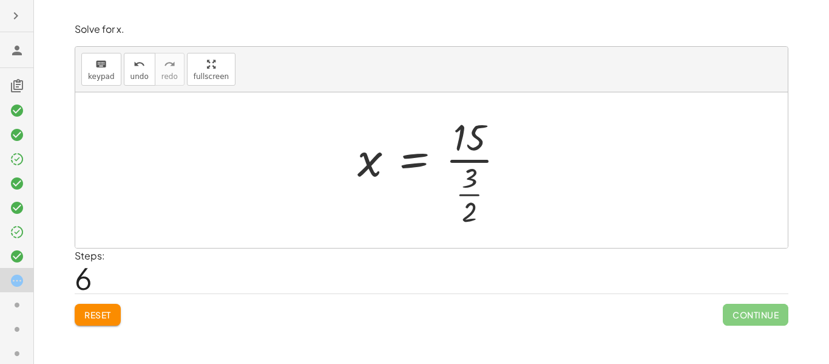
click at [463, 162] on div at bounding box center [436, 170] width 169 height 117
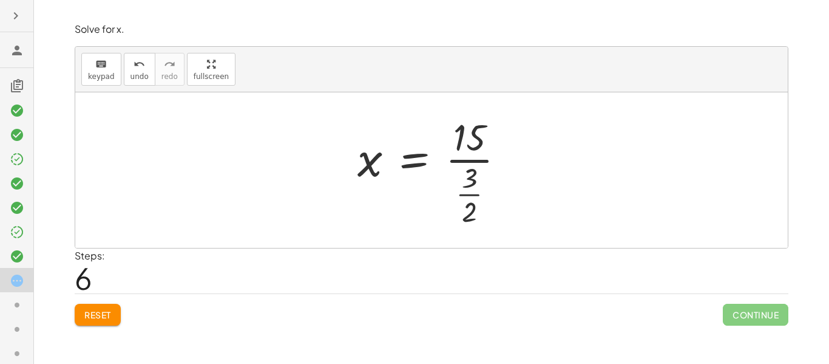
click at [463, 162] on div at bounding box center [436, 170] width 169 height 117
click at [111, 72] on span "keypad" at bounding box center [101, 76] width 27 height 9
click at [467, 181] on div at bounding box center [470, 177] width 16 height 32
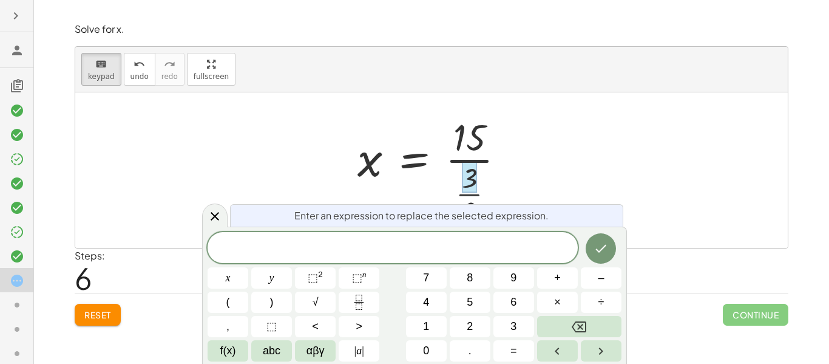
click at [542, 265] on div "x y ⬚ 2 ⬚ n 7 8 9 + – ( ) √ 4 5 6 × ÷ , ⬚ < > 1 2 3 f(x) abc αβγ | a | 0 . =" at bounding box center [415, 296] width 414 height 129
click at [540, 248] on span at bounding box center [393, 248] width 370 height 18
click at [599, 259] on button "Done" at bounding box center [601, 248] width 30 height 30
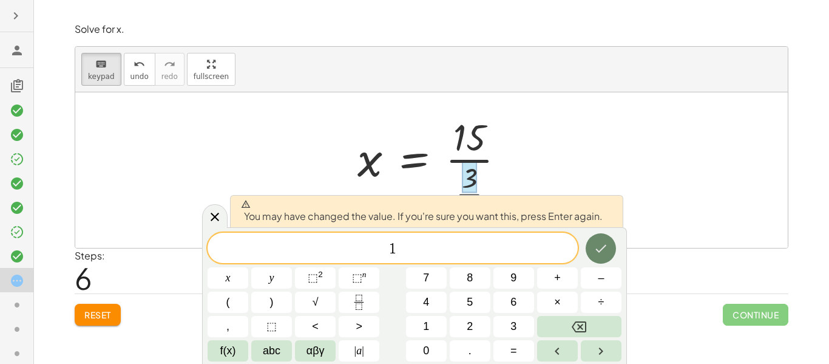
click at [594, 254] on icon "Done" at bounding box center [601, 248] width 15 height 15
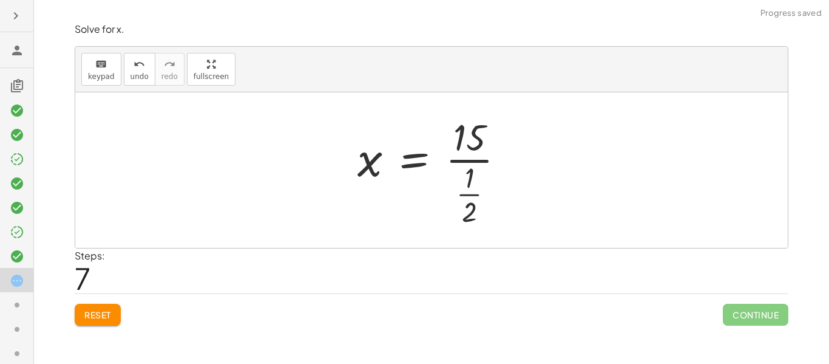
click at [476, 214] on div at bounding box center [436, 170] width 169 height 117
click at [88, 75] on span "keypad" at bounding box center [101, 76] width 27 height 9
click at [455, 205] on div at bounding box center [436, 170] width 169 height 117
click at [482, 217] on div at bounding box center [436, 170] width 169 height 117
click at [475, 215] on div at bounding box center [469, 211] width 15 height 32
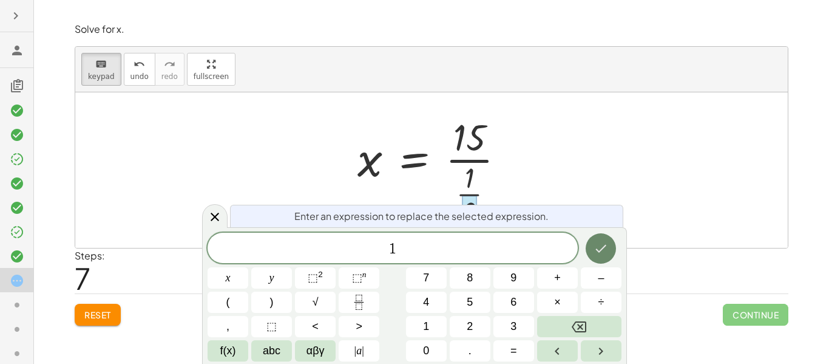
click at [610, 242] on button "Done" at bounding box center [601, 248] width 30 height 30
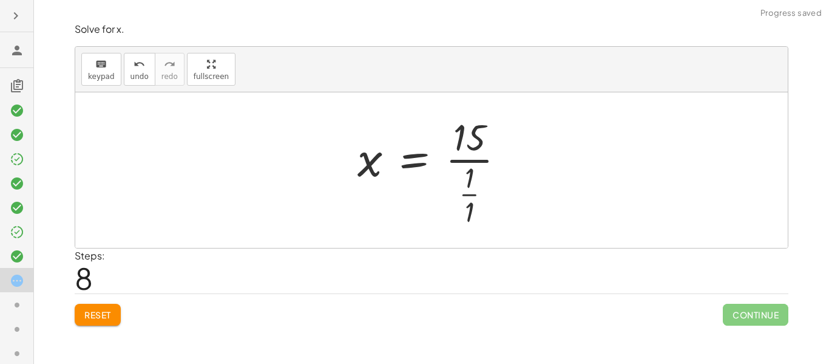
click at [457, 196] on div at bounding box center [436, 170] width 169 height 117
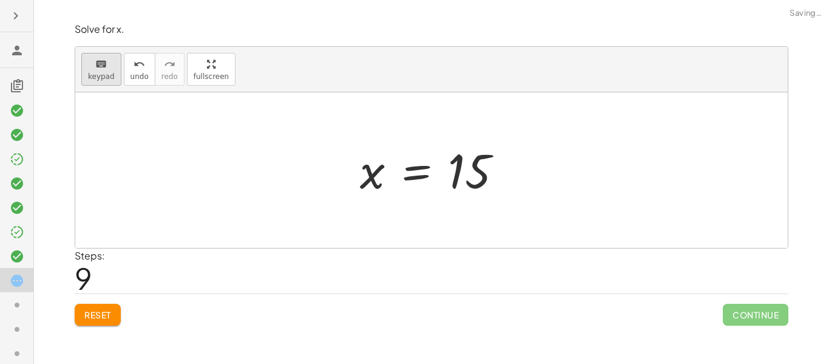
click at [99, 72] on span "keypad" at bounding box center [101, 76] width 27 height 9
click at [477, 171] on div at bounding box center [469, 172] width 43 height 54
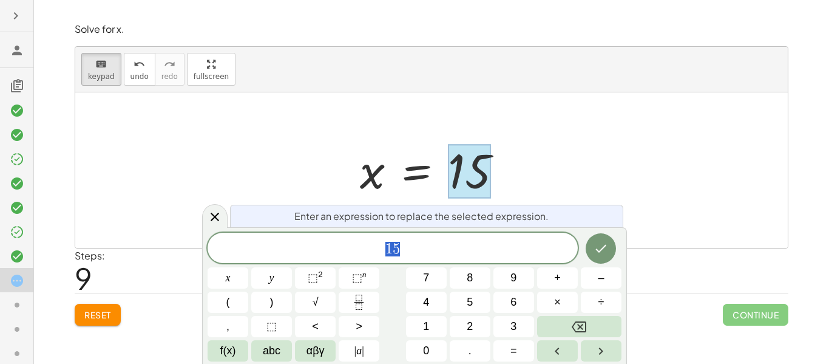
click at [451, 243] on span "1 5" at bounding box center [393, 248] width 370 height 17
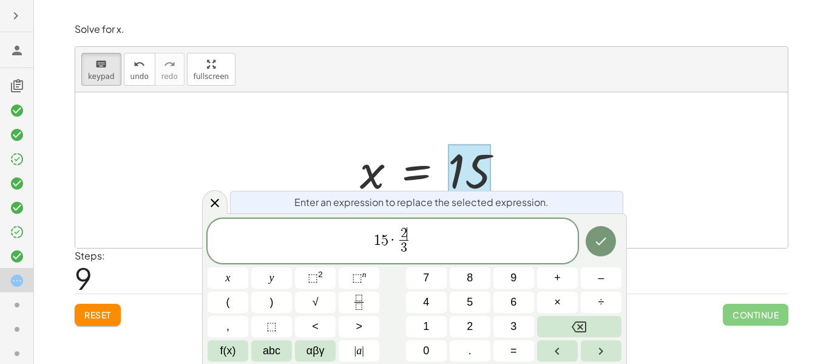
click at [542, 234] on span "1 5 · 2 ​ 3 ​" at bounding box center [393, 242] width 370 height 32
click at [604, 241] on icon "Done" at bounding box center [601, 241] width 15 height 15
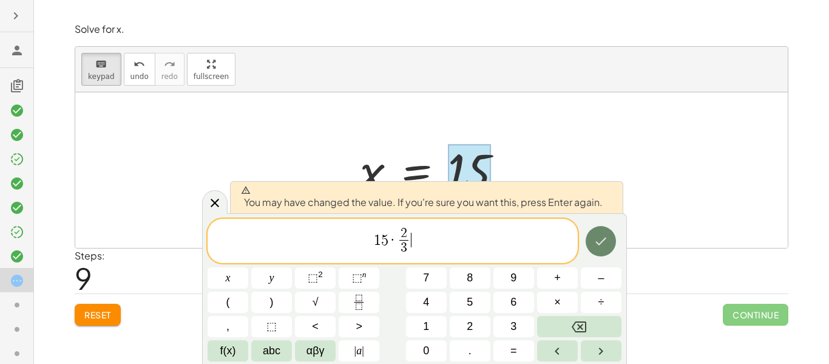
click at [604, 241] on icon "Done" at bounding box center [601, 241] width 15 height 15
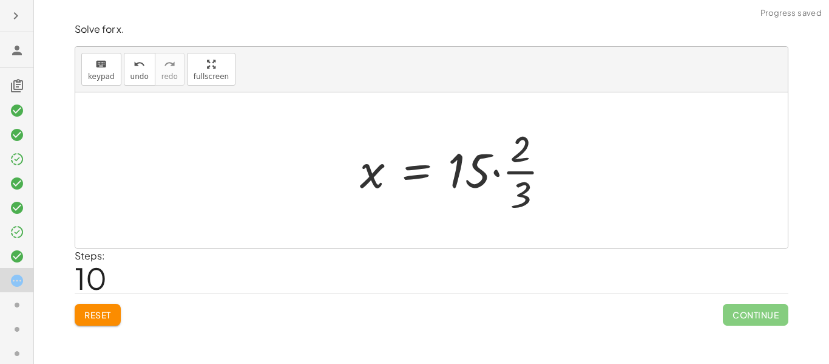
click at [508, 173] on div at bounding box center [460, 170] width 213 height 94
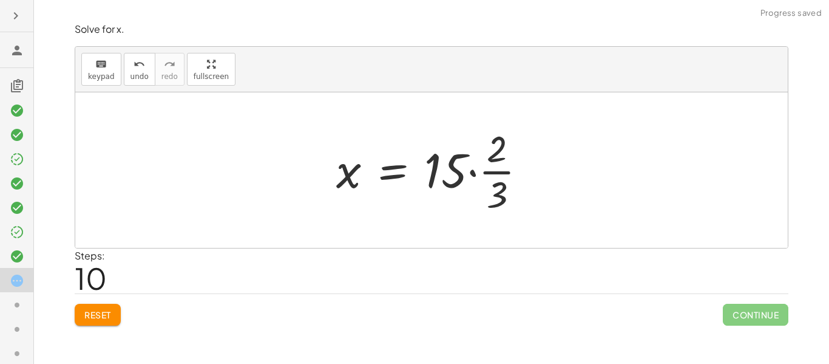
click at [462, 174] on div at bounding box center [436, 170] width 213 height 94
click at [502, 160] on div at bounding box center [436, 170] width 213 height 94
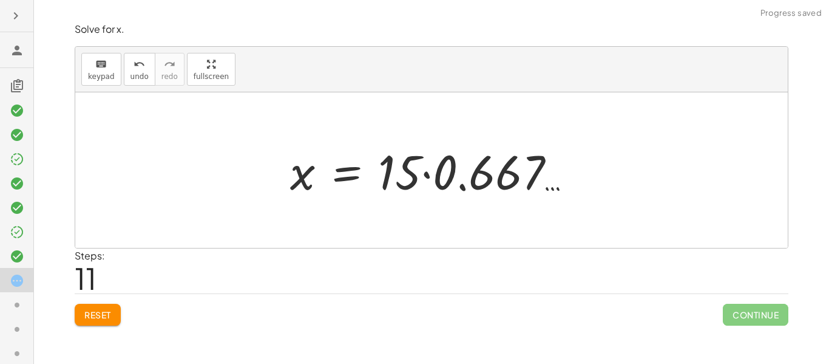
click at [459, 178] on div at bounding box center [436, 170] width 304 height 63
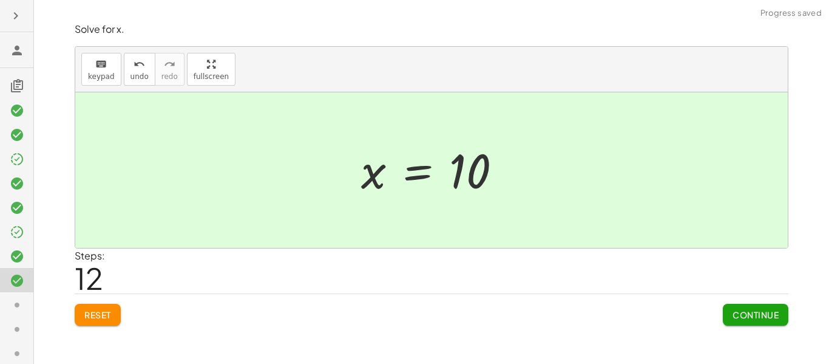
click at [766, 322] on button "Continue" at bounding box center [756, 315] width 66 height 22
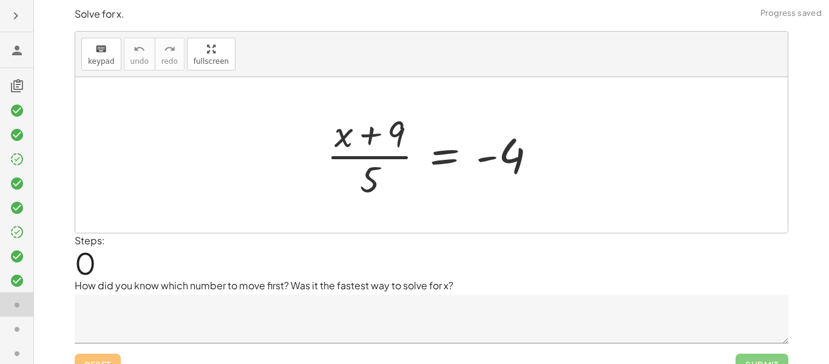
click at [375, 152] on div at bounding box center [437, 155] width 232 height 94
click at [443, 151] on div at bounding box center [437, 155] width 232 height 94
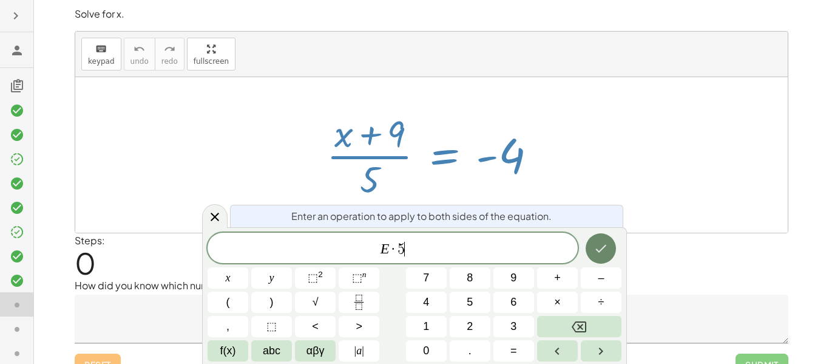
click at [613, 251] on button "Done" at bounding box center [601, 248] width 30 height 30
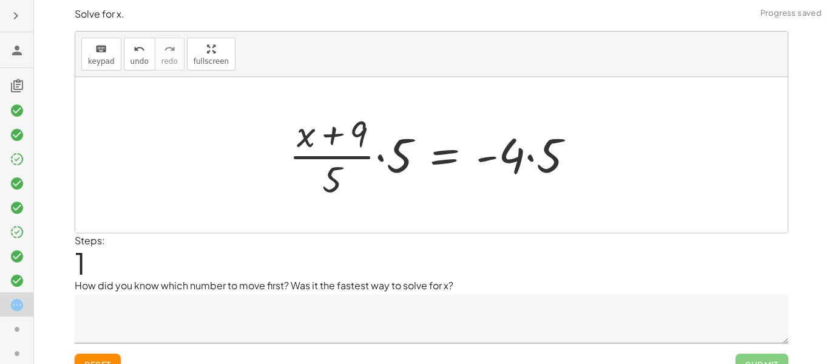
click at [356, 147] on div at bounding box center [436, 155] width 307 height 94
click at [348, 181] on div at bounding box center [436, 155] width 307 height 94
click at [345, 182] on div at bounding box center [436, 155] width 307 height 94
click at [339, 180] on div at bounding box center [436, 155] width 307 height 94
click at [315, 177] on div at bounding box center [436, 155] width 307 height 94
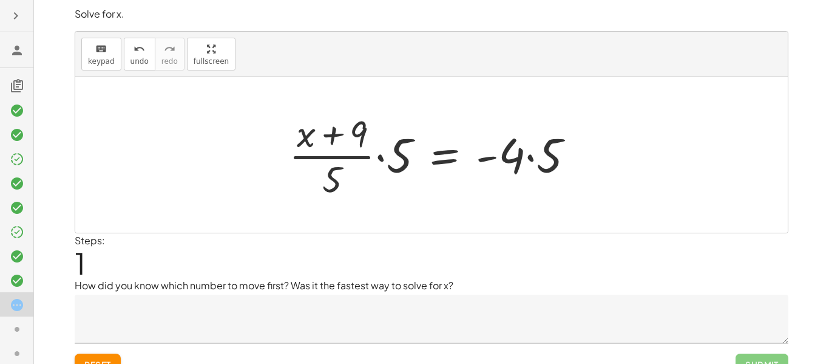
click at [393, 163] on div at bounding box center [436, 155] width 307 height 94
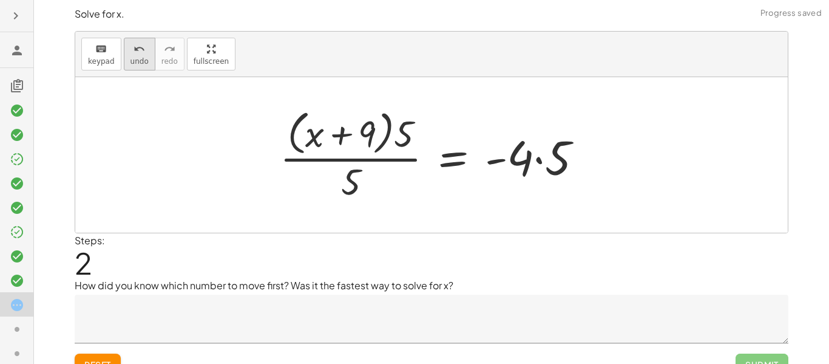
click at [127, 58] on button "undo undo" at bounding box center [140, 54] width 32 height 33
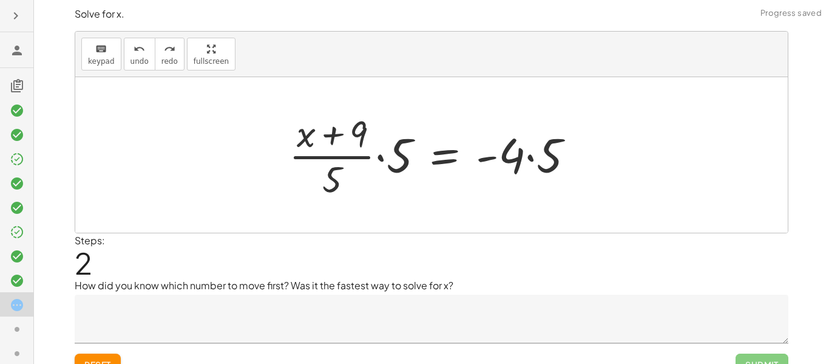
click at [348, 183] on div at bounding box center [436, 155] width 307 height 94
click at [336, 182] on div at bounding box center [436, 155] width 307 height 94
click at [506, 165] on div at bounding box center [436, 155] width 307 height 94
click at [537, 155] on div at bounding box center [436, 155] width 307 height 94
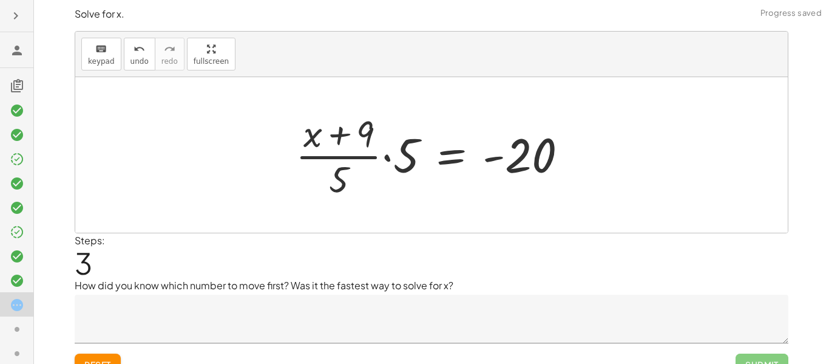
click at [387, 167] on div at bounding box center [437, 155] width 294 height 94
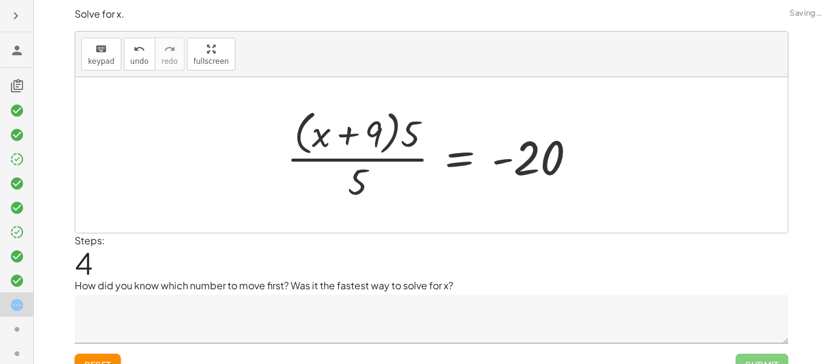
click at [344, 186] on div at bounding box center [437, 154] width 312 height 99
click at [354, 179] on div at bounding box center [437, 154] width 312 height 99
click at [407, 128] on div at bounding box center [437, 154] width 312 height 99
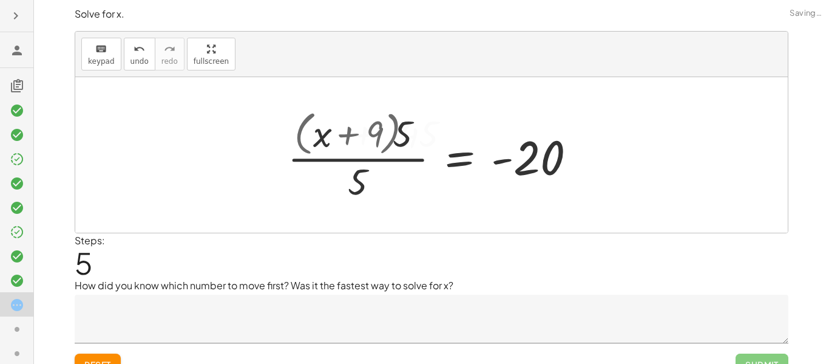
click at [407, 128] on div at bounding box center [444, 155] width 298 height 94
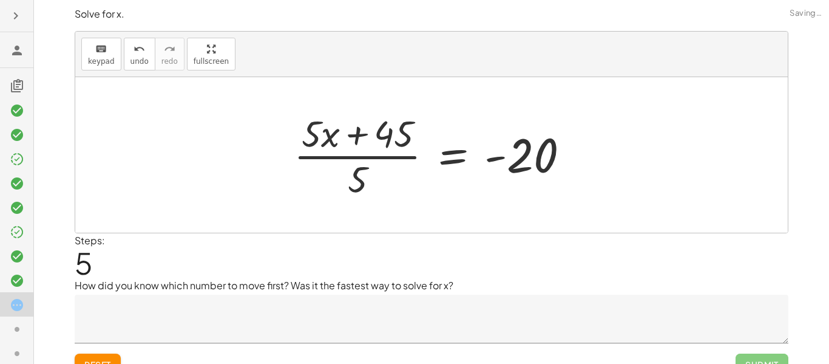
click at [395, 129] on div at bounding box center [437, 155] width 298 height 94
click at [332, 129] on div at bounding box center [437, 155] width 298 height 94
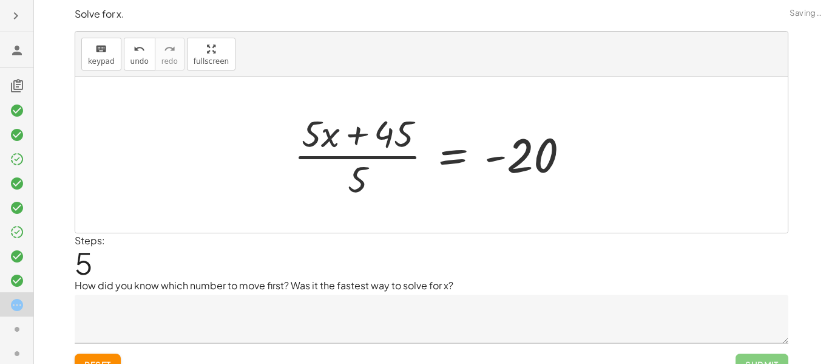
click at [332, 129] on div at bounding box center [437, 155] width 298 height 94
click at [375, 126] on div at bounding box center [437, 155] width 298 height 94
click at [334, 138] on div at bounding box center [437, 155] width 298 height 94
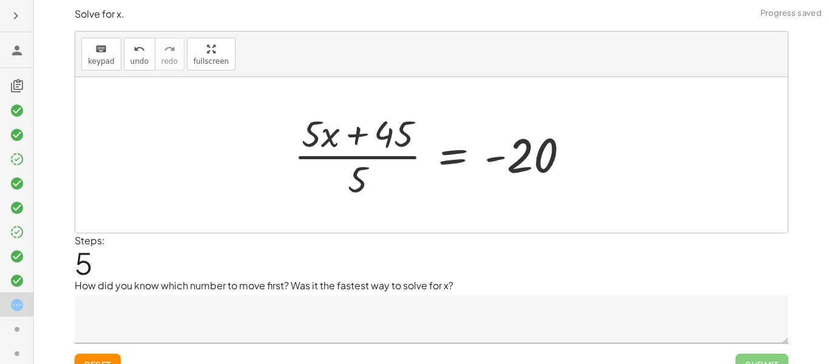
click at [334, 138] on div at bounding box center [437, 155] width 298 height 94
click at [475, 130] on div at bounding box center [437, 155] width 298 height 94
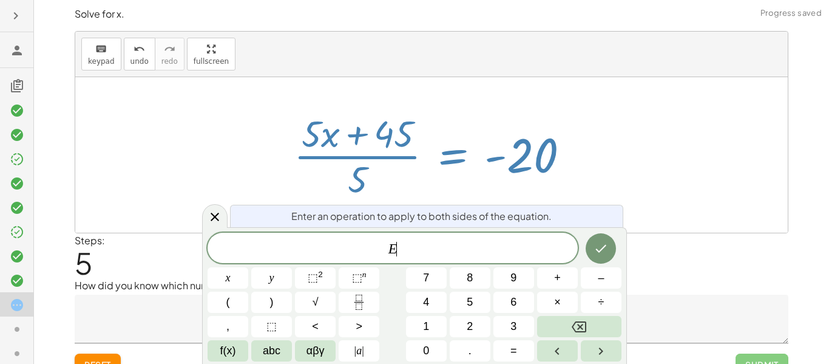
click at [475, 130] on div at bounding box center [437, 155] width 298 height 94
click at [565, 165] on div at bounding box center [437, 155] width 298 height 94
click at [137, 63] on span "undo" at bounding box center [140, 61] width 18 height 9
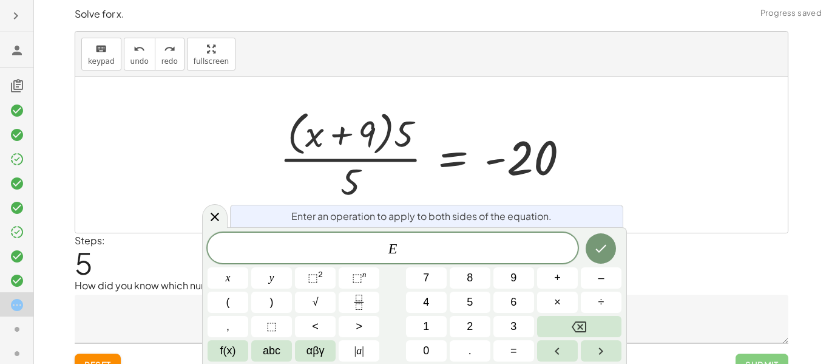
click at [106, 359] on span "Reset" at bounding box center [97, 364] width 27 height 11
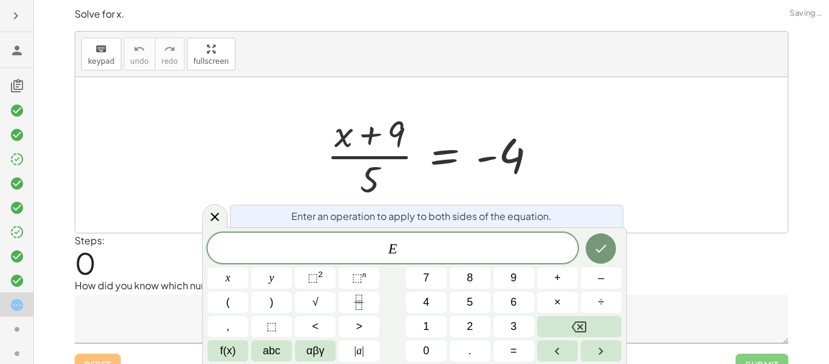
click at [228, 223] on div at bounding box center [431, 154] width 713 height 155
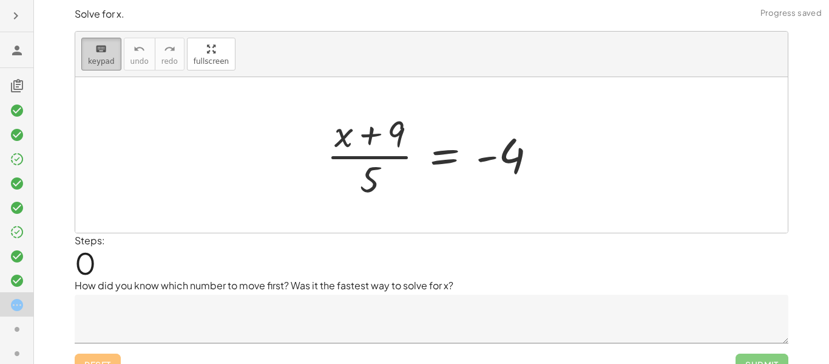
click at [94, 55] on div "keyboard" at bounding box center [101, 48] width 27 height 15
click at [375, 184] on div at bounding box center [369, 178] width 19 height 43
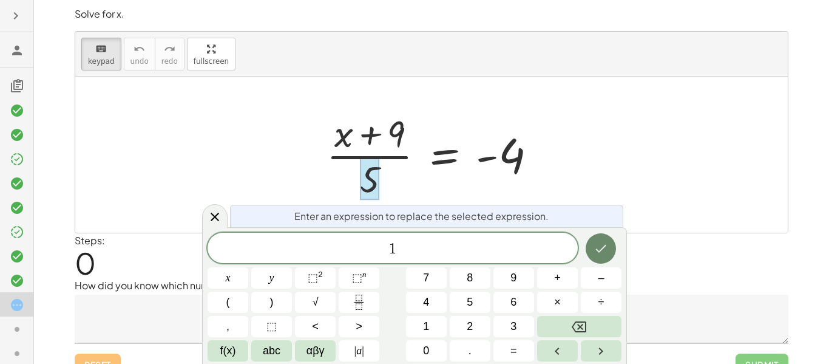
click at [602, 249] on icon "Done" at bounding box center [601, 249] width 11 height 8
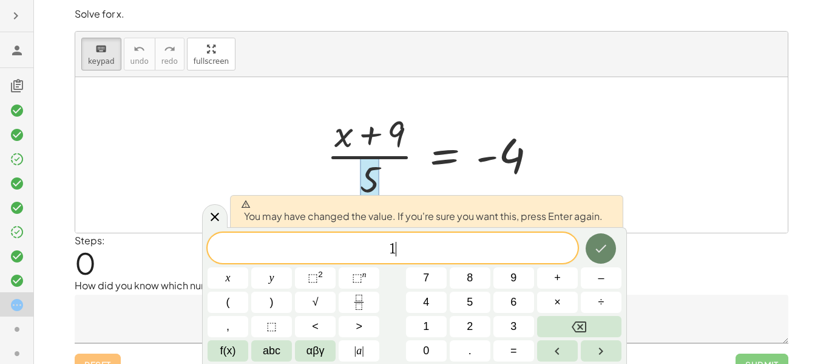
click at [602, 249] on icon "Done" at bounding box center [601, 249] width 11 height 8
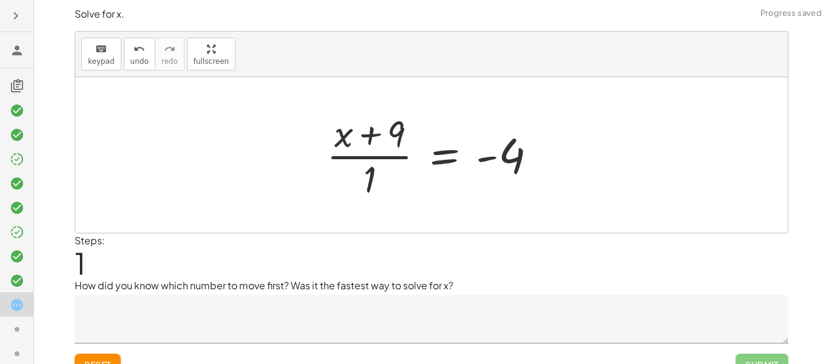
click at [393, 166] on div at bounding box center [437, 155] width 232 height 94
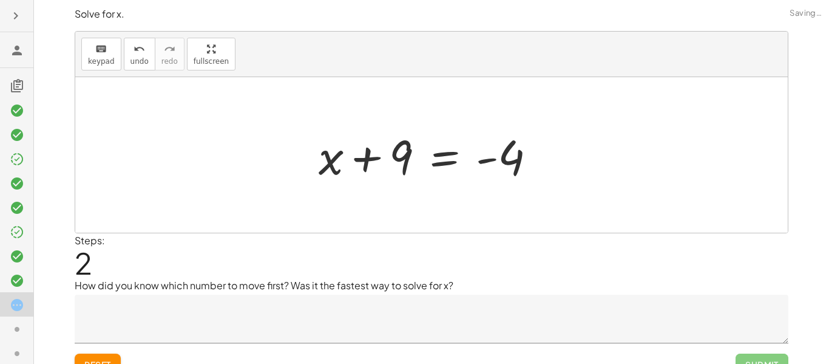
click at [107, 77] on div at bounding box center [431, 154] width 713 height 155
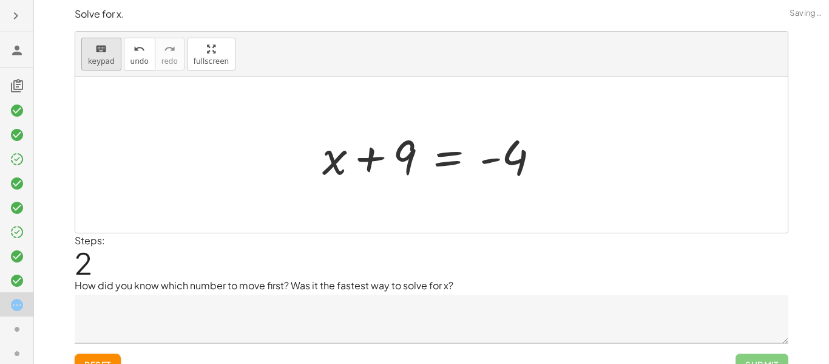
click at [101, 60] on span "keypad" at bounding box center [101, 61] width 27 height 9
click at [508, 172] on div at bounding box center [504, 158] width 49 height 54
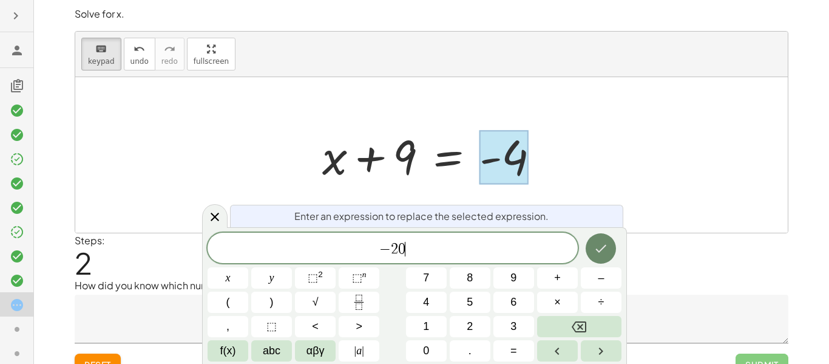
click at [591, 257] on button "Done" at bounding box center [601, 248] width 30 height 30
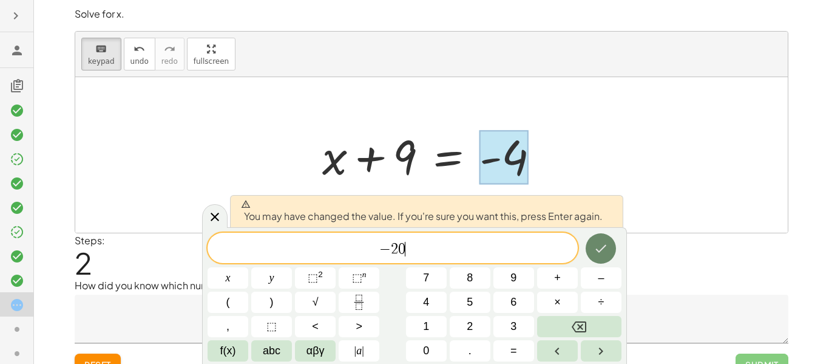
click at [591, 257] on button "Done" at bounding box center [601, 248] width 30 height 30
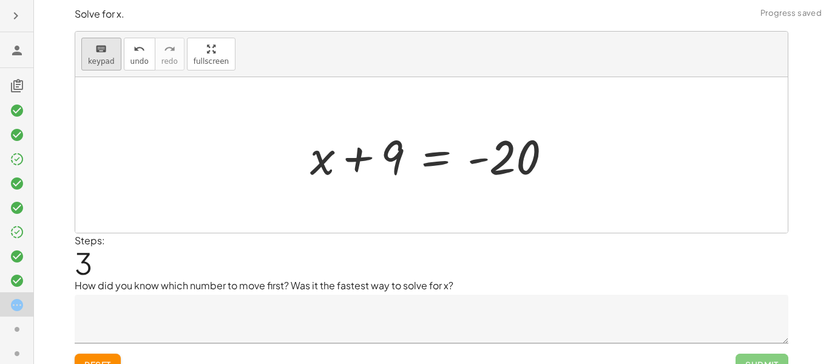
click at [109, 58] on span "keypad" at bounding box center [101, 61] width 27 height 9
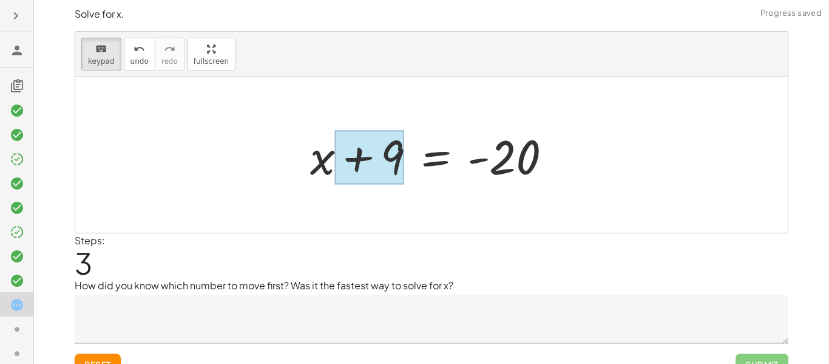
click at [376, 151] on div at bounding box center [369, 158] width 69 height 54
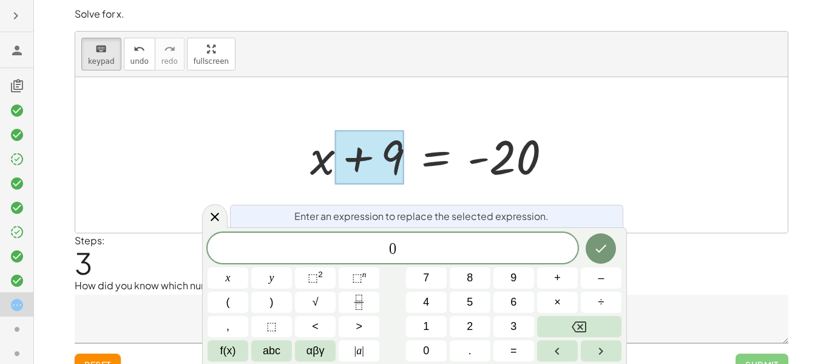
click at [580, 239] on div "0 ​ x y ⬚ 2 ⬚ n 7 8 9 + – ( ) √ 4 5 6 × ÷ , ⬚ < > 1 2 3 f(x) abc αβγ | a | 0 . =" at bounding box center [415, 297] width 414 height 129
click at [601, 245] on icon "Done" at bounding box center [601, 248] width 15 height 15
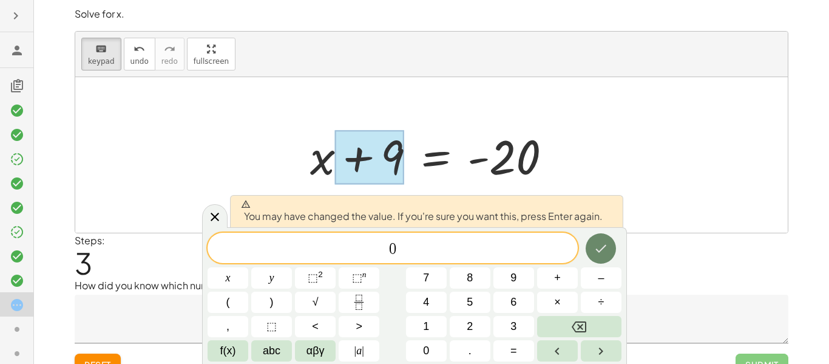
click at [601, 245] on icon "Done" at bounding box center [601, 248] width 15 height 15
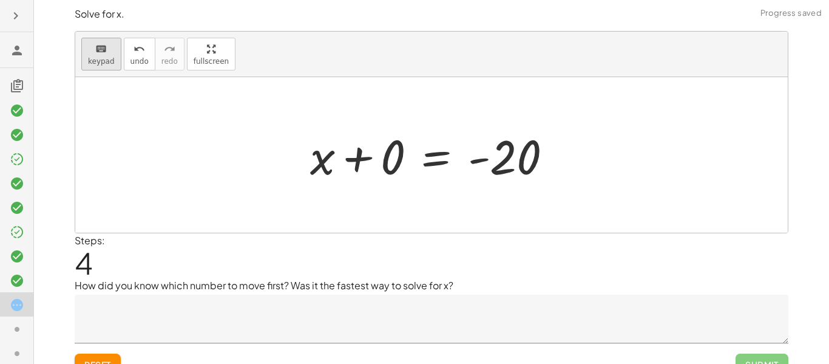
click at [108, 61] on span "keypad" at bounding box center [101, 61] width 27 height 9
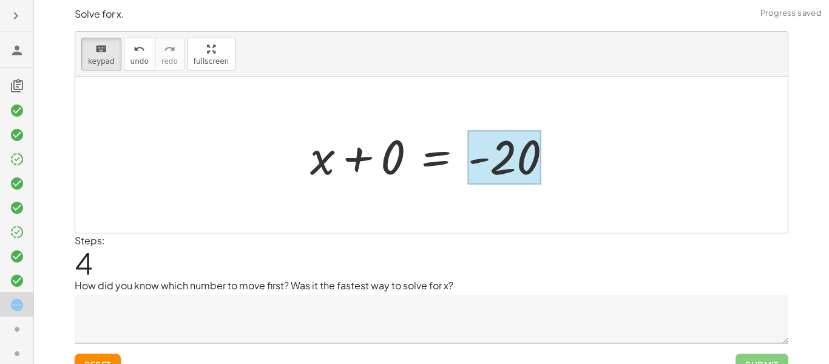
click at [519, 176] on div at bounding box center [504, 158] width 73 height 54
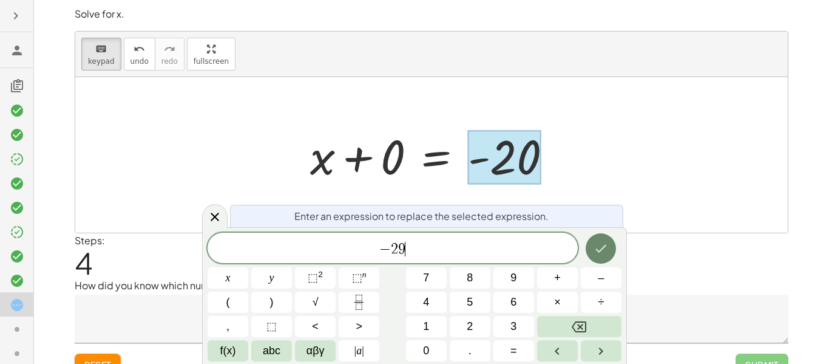
click at [594, 255] on icon "Done" at bounding box center [601, 248] width 15 height 15
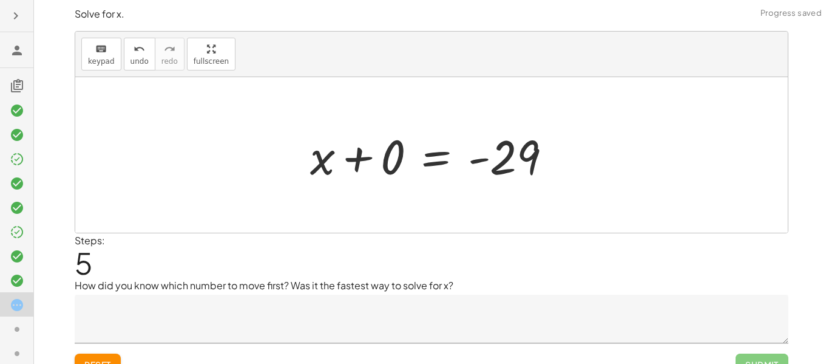
click at [395, 161] on div at bounding box center [436, 155] width 264 height 63
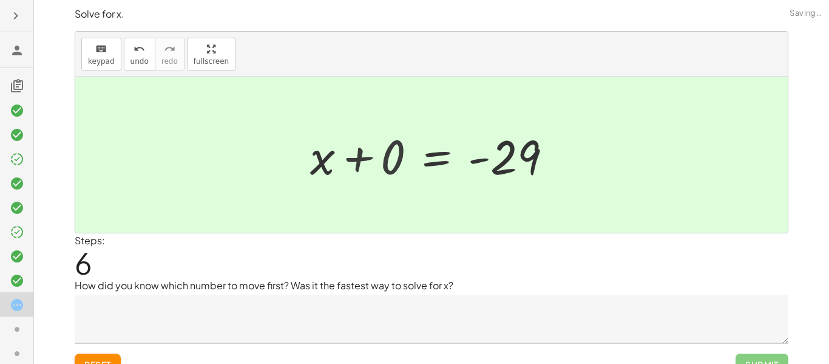
click at [395, 161] on div at bounding box center [471, 155] width 194 height 60
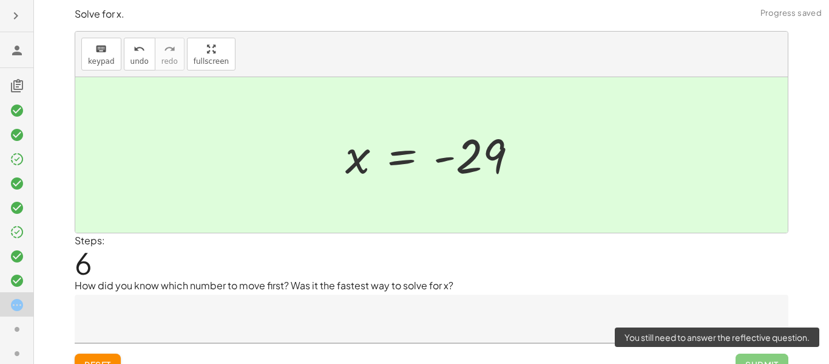
click at [758, 359] on span "Submit" at bounding box center [762, 364] width 53 height 22
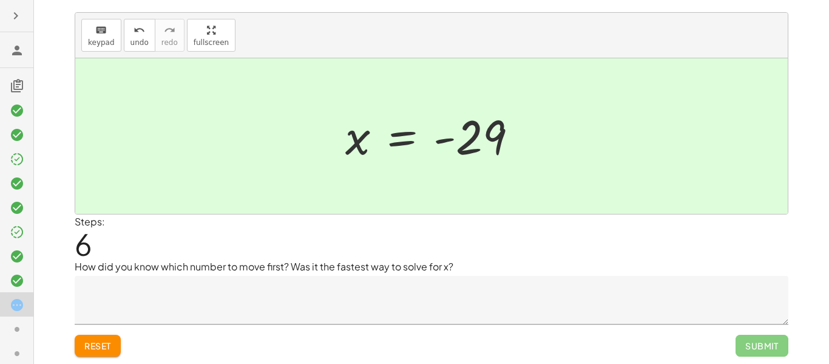
click at [584, 295] on textarea at bounding box center [432, 300] width 714 height 49
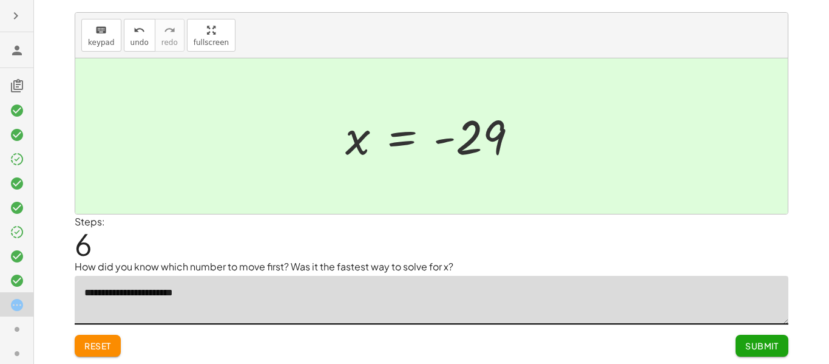
type textarea "**********"
click at [12, 219] on div at bounding box center [16, 231] width 33 height 24
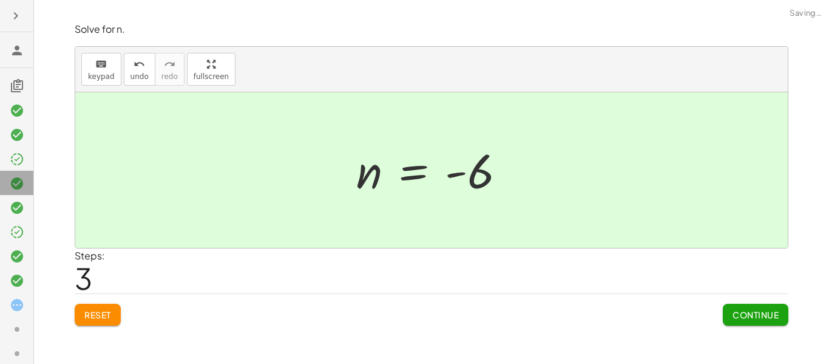
scroll to position [0, 0]
click at [21, 292] on div at bounding box center [16, 304] width 33 height 24
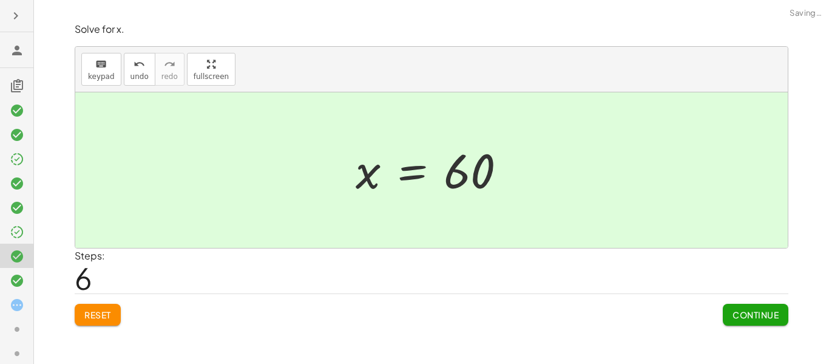
click at [16, 234] on icon at bounding box center [17, 232] width 15 height 15
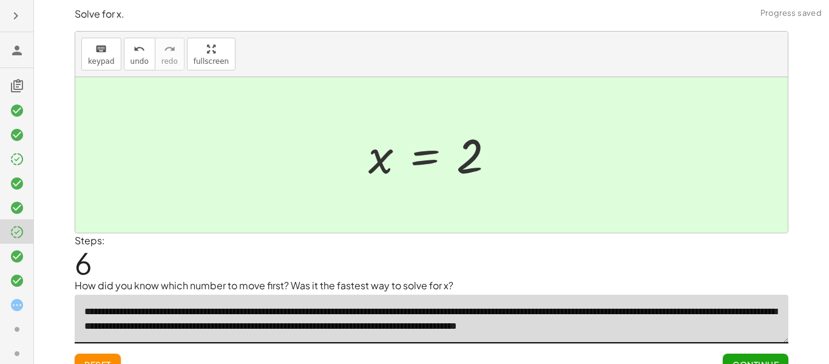
click at [378, 310] on textarea "**********" at bounding box center [432, 319] width 714 height 49
type textarea "**********"
click at [2, 316] on div at bounding box center [16, 328] width 33 height 24
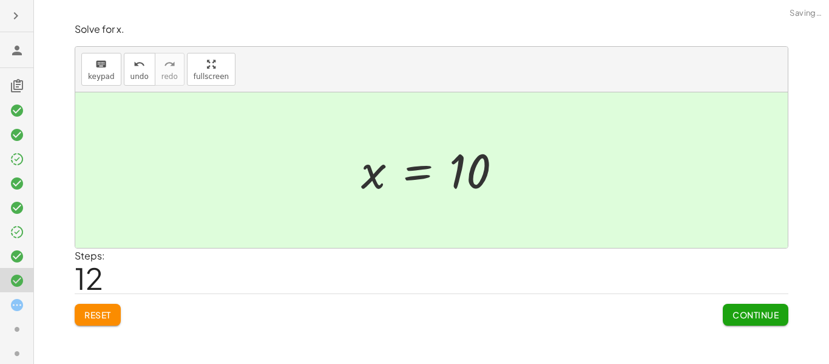
click at [5, 287] on div at bounding box center [16, 280] width 33 height 24
click at [6, 341] on div at bounding box center [16, 353] width 33 height 24
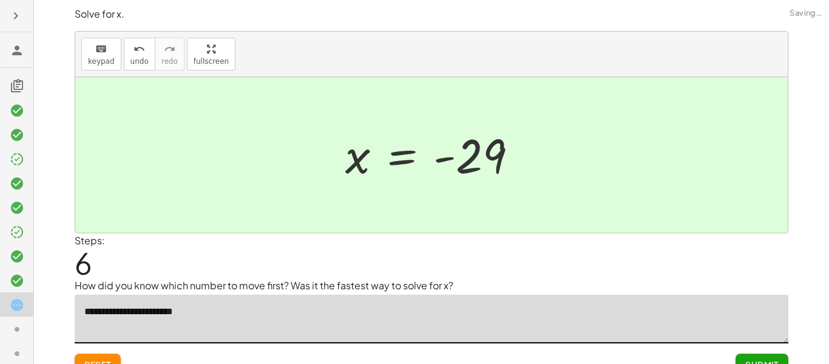
click at [236, 314] on textarea "**********" at bounding box center [432, 319] width 714 height 49
click at [410, 317] on textarea "**********" at bounding box center [432, 319] width 714 height 49
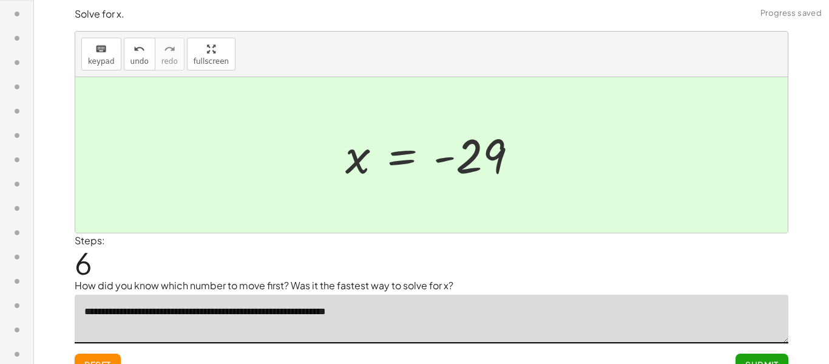
scroll to position [370, 0]
click at [349, 312] on textarea "**********" at bounding box center [432, 319] width 714 height 49
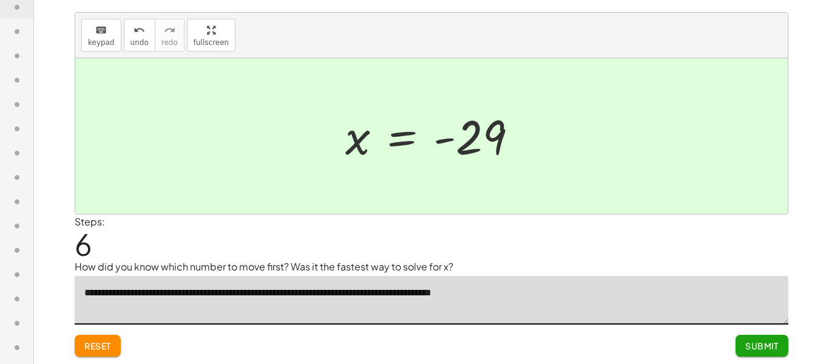
type textarea "**********"
click at [765, 355] on button "Submit" at bounding box center [762, 346] width 53 height 22
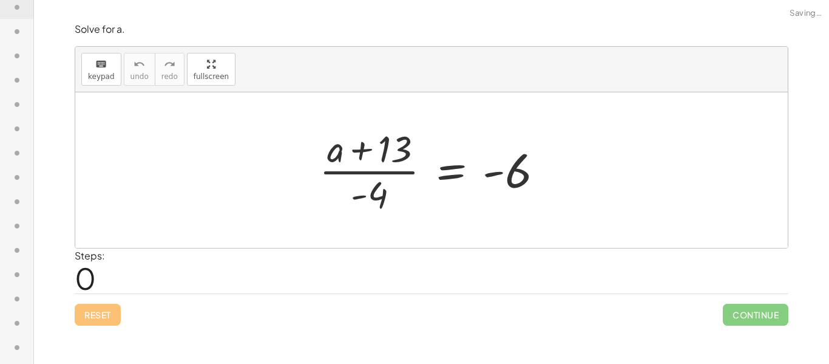
scroll to position [0, 0]
click at [103, 60] on icon "keyboard" at bounding box center [101, 64] width 12 height 15
click at [369, 182] on div at bounding box center [369, 194] width 37 height 41
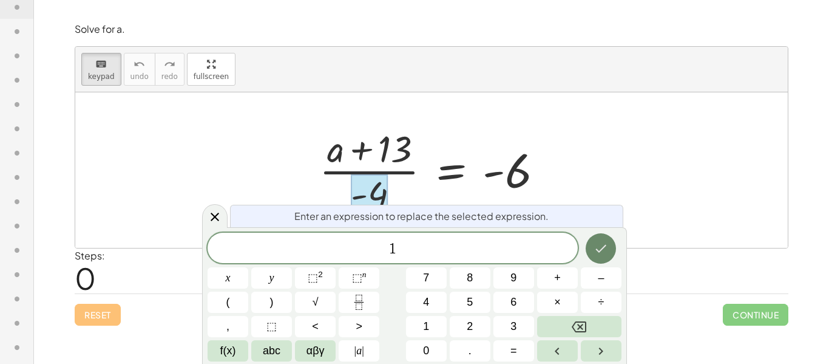
click at [599, 250] on icon "Done" at bounding box center [601, 248] width 15 height 15
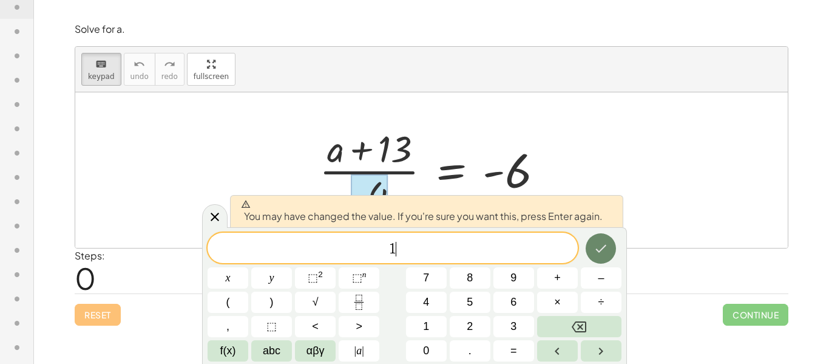
click at [599, 250] on icon "Done" at bounding box center [601, 249] width 11 height 8
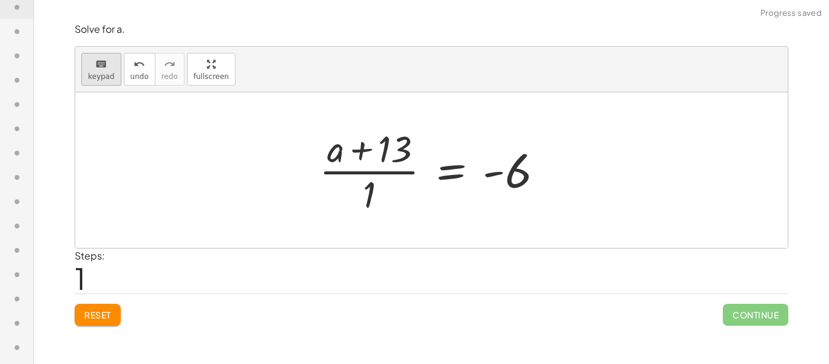
click at [95, 65] on icon "keyboard" at bounding box center [101, 64] width 12 height 15
click at [500, 174] on div at bounding box center [436, 170] width 246 height 94
click at [522, 174] on div at bounding box center [507, 170] width 49 height 54
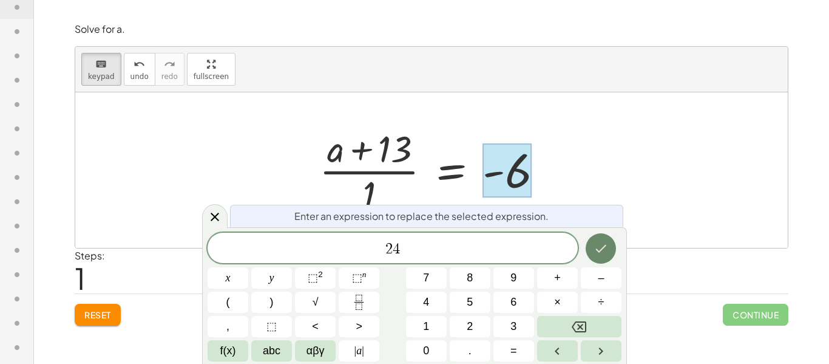
click at [599, 254] on icon "Done" at bounding box center [601, 248] width 15 height 15
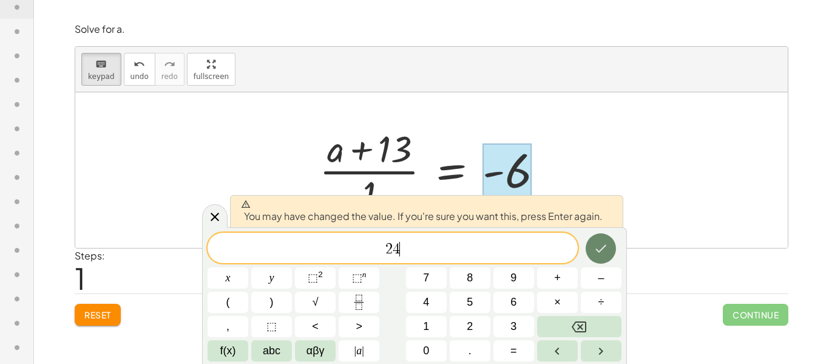
click at [600, 253] on icon "Done" at bounding box center [601, 248] width 15 height 15
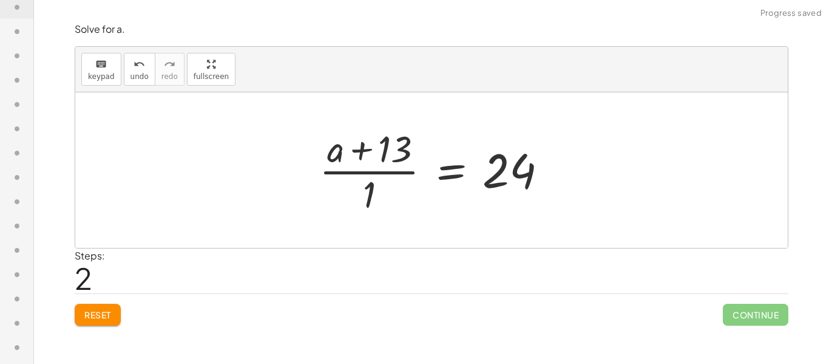
click at [389, 171] on div at bounding box center [438, 170] width 250 height 94
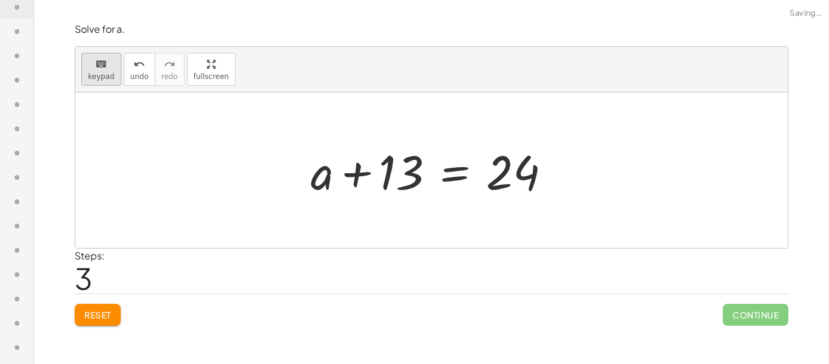
click at [106, 64] on icon "keyboard" at bounding box center [101, 64] width 12 height 15
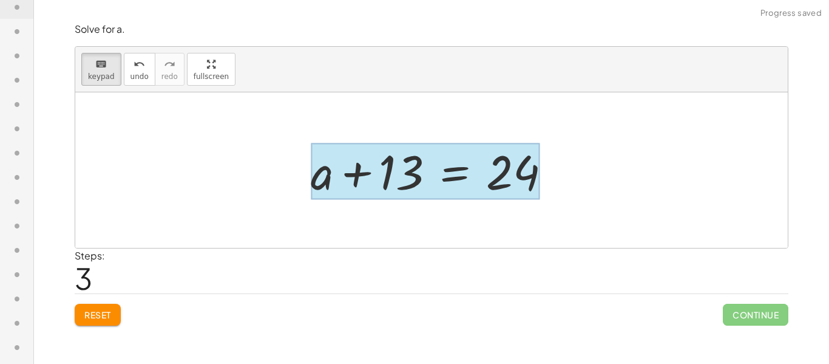
click at [452, 174] on div at bounding box center [425, 171] width 229 height 56
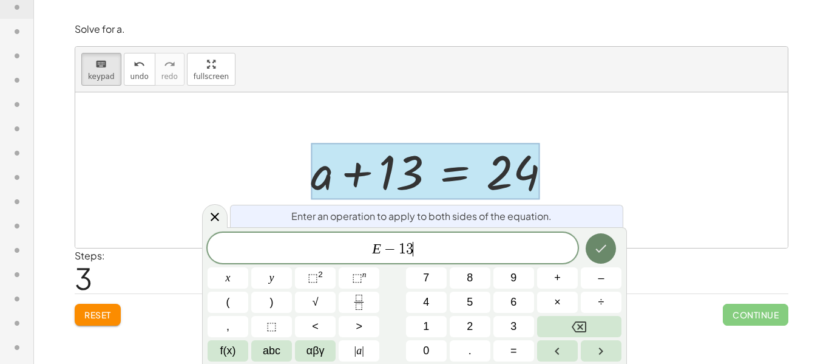
click at [601, 254] on icon "Done" at bounding box center [601, 248] width 15 height 15
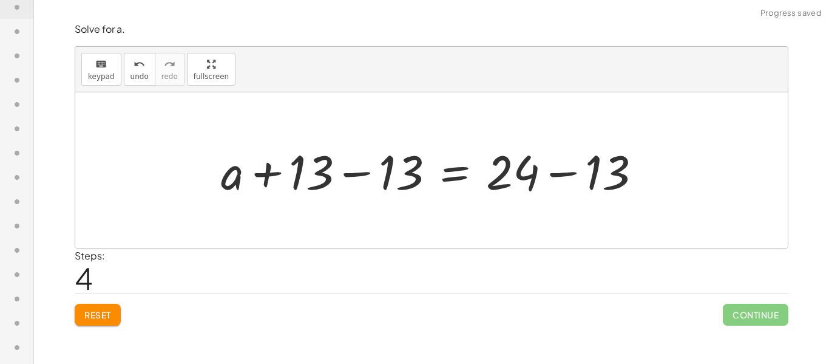
click at [380, 167] on div at bounding box center [436, 170] width 442 height 63
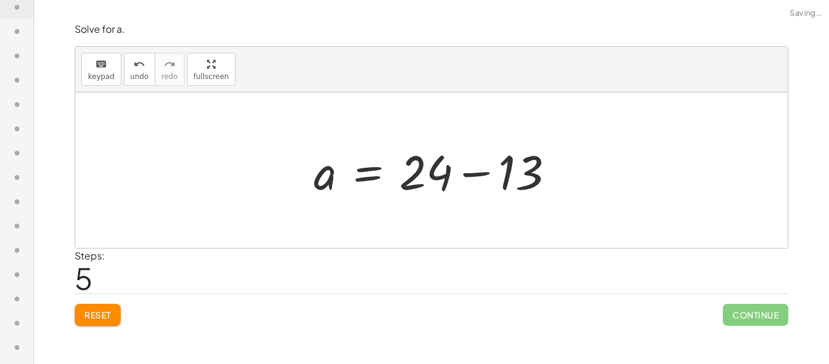
click at [581, 172] on div at bounding box center [431, 169] width 713 height 155
click at [527, 175] on div at bounding box center [436, 170] width 262 height 63
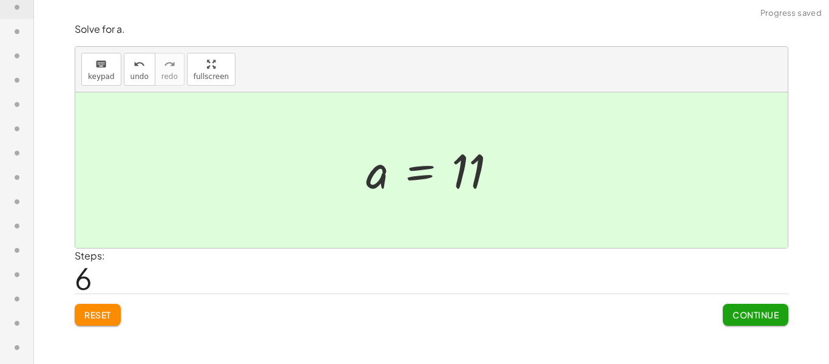
click at [742, 315] on span "Continue" at bounding box center [756, 314] width 46 height 11
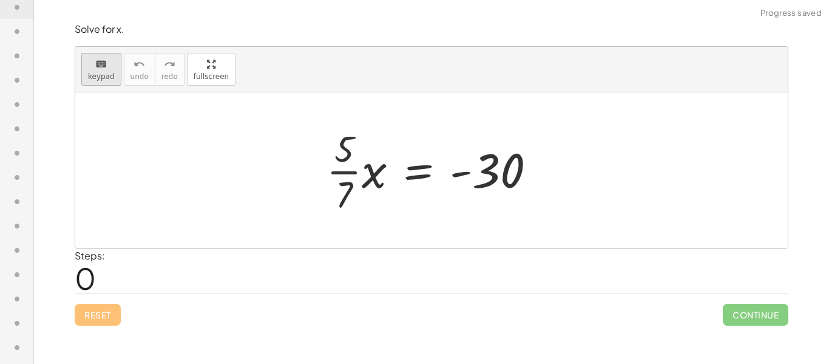
click at [82, 69] on button "keyboard keypad" at bounding box center [101, 69] width 40 height 33
click at [346, 155] on div at bounding box center [344, 149] width 19 height 43
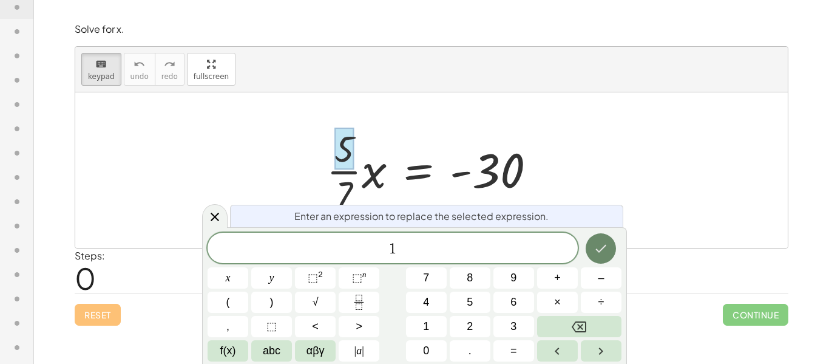
click at [610, 259] on button "Done" at bounding box center [601, 248] width 30 height 30
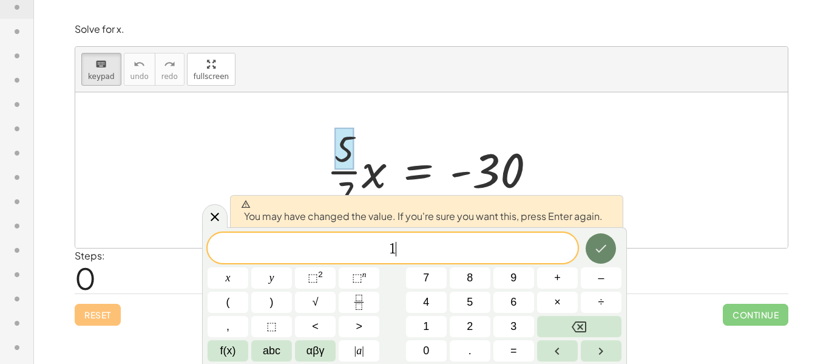
click at [601, 250] on icon "Done" at bounding box center [601, 249] width 11 height 8
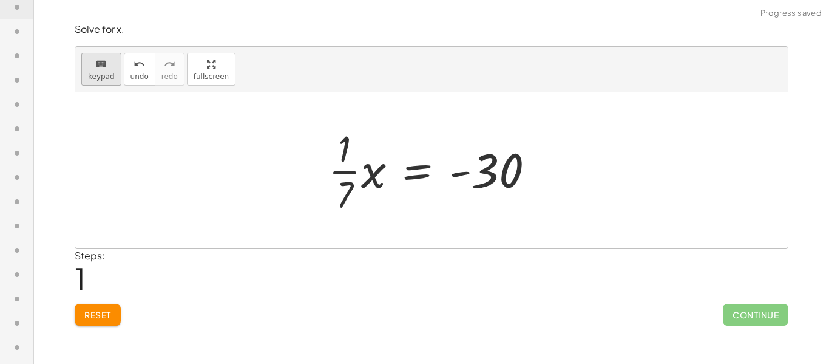
click at [100, 67] on icon "keyboard" at bounding box center [101, 64] width 12 height 15
click at [344, 197] on div at bounding box center [344, 193] width 17 height 43
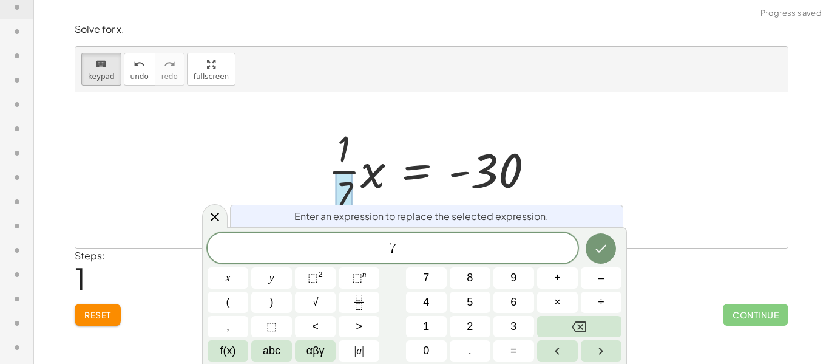
click at [412, 243] on span "7" at bounding box center [393, 248] width 370 height 17
click at [603, 242] on icon "Done" at bounding box center [601, 248] width 15 height 15
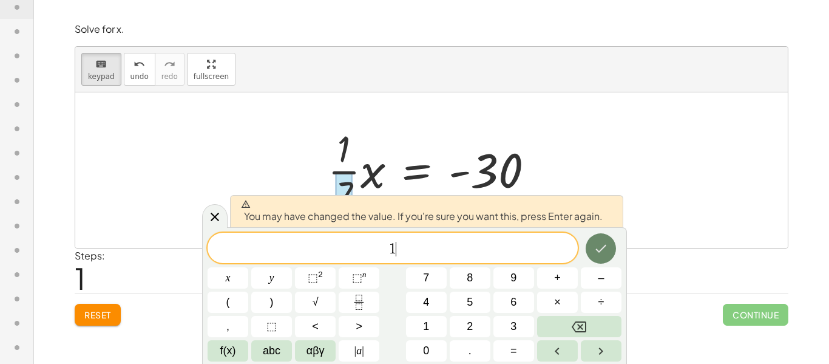
click at [603, 242] on icon "Done" at bounding box center [601, 248] width 15 height 15
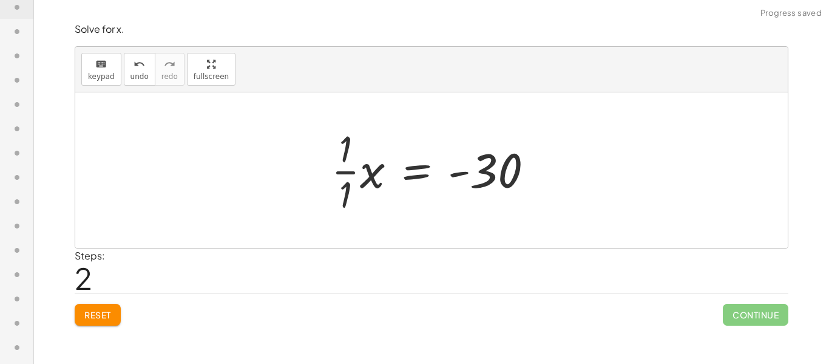
click at [349, 182] on div at bounding box center [437, 170] width 224 height 94
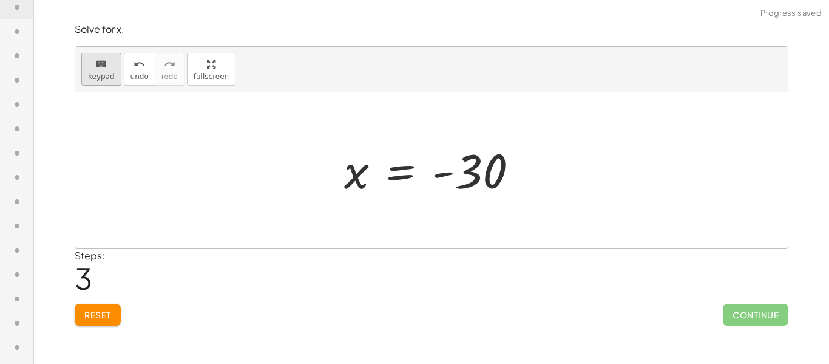
click at [97, 70] on icon "keyboard" at bounding box center [101, 64] width 12 height 15
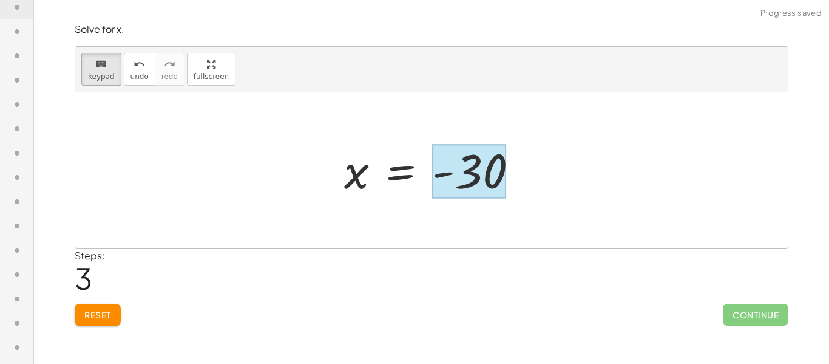
click at [491, 177] on div at bounding box center [469, 172] width 74 height 54
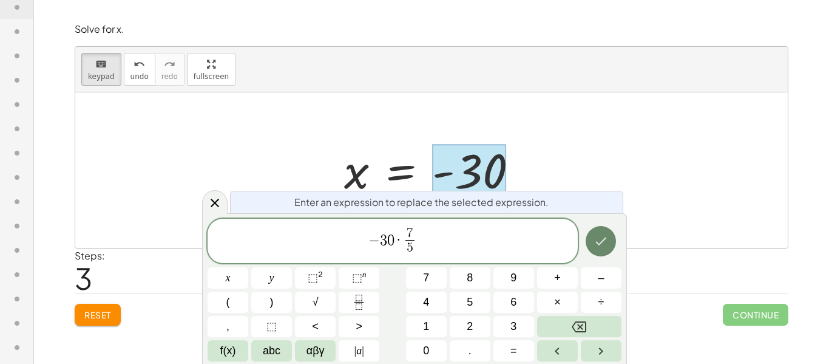
click at [613, 247] on button "Done" at bounding box center [601, 241] width 30 height 30
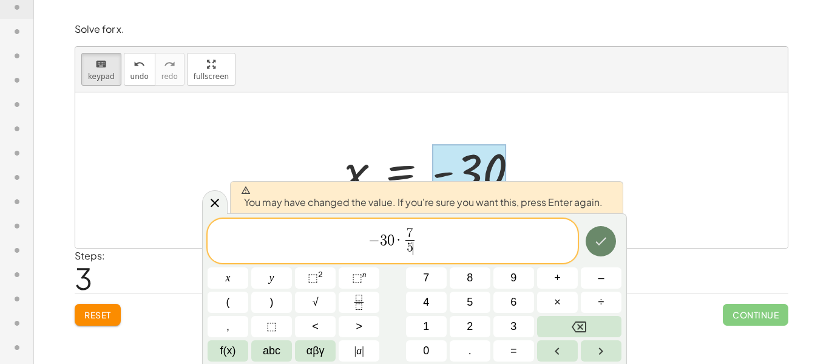
click at [602, 247] on icon "Done" at bounding box center [601, 241] width 15 height 15
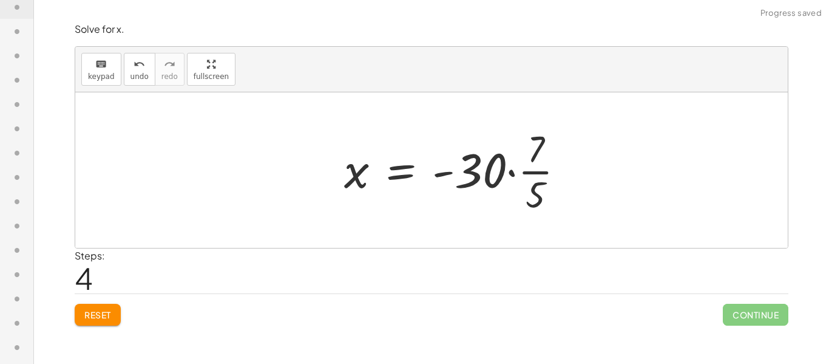
click at [505, 180] on div at bounding box center [459, 170] width 243 height 94
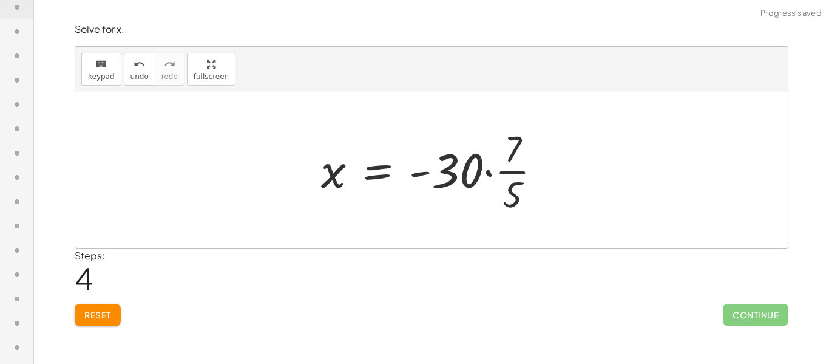
click at [463, 163] on div at bounding box center [436, 170] width 243 height 94
click at [520, 163] on div at bounding box center [436, 170] width 243 height 94
click at [515, 158] on div at bounding box center [436, 170] width 243 height 94
click at [503, 173] on div at bounding box center [436, 170] width 243 height 94
click at [467, 174] on div at bounding box center [436, 170] width 243 height 94
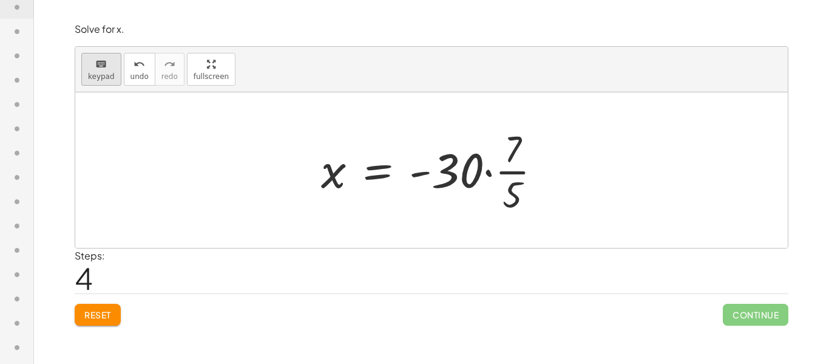
click at [114, 76] on button "keyboard keypad" at bounding box center [101, 69] width 40 height 33
click at [141, 68] on icon "undo" at bounding box center [140, 64] width 12 height 15
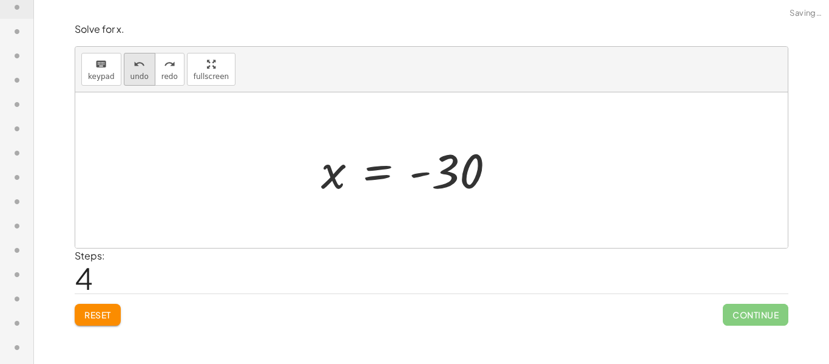
click at [141, 68] on icon "undo" at bounding box center [140, 64] width 12 height 15
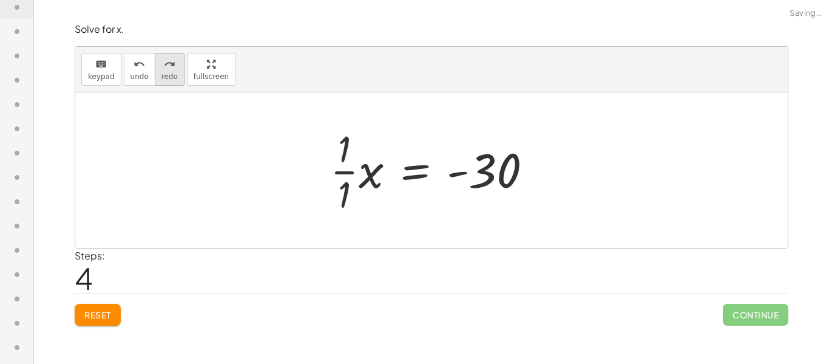
click at [167, 65] on icon "redo" at bounding box center [170, 64] width 12 height 15
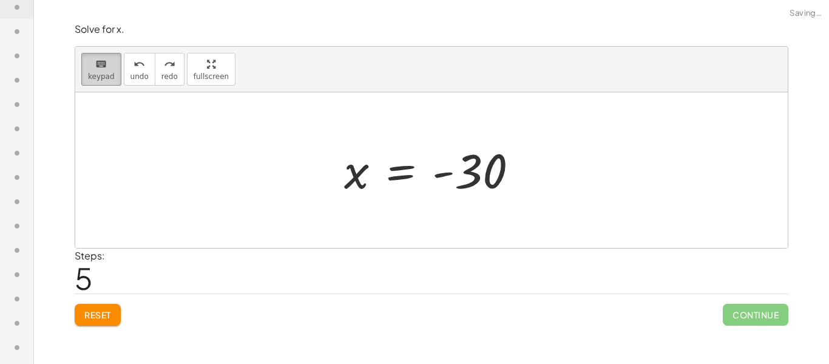
click at [111, 69] on div "keyboard" at bounding box center [101, 63] width 27 height 15
click at [132, 77] on span "undo" at bounding box center [140, 76] width 18 height 9
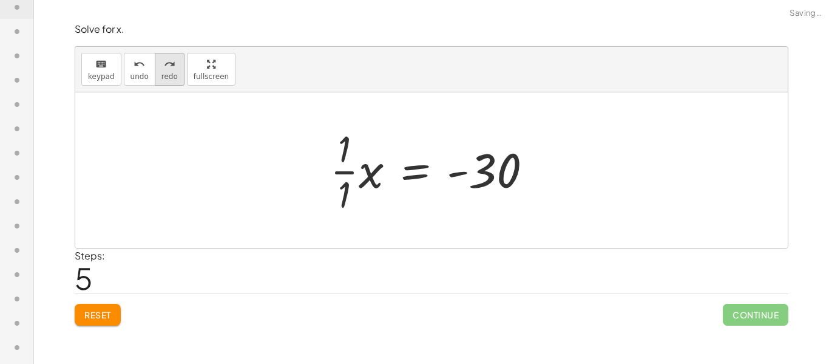
click at [167, 76] on span "redo" at bounding box center [170, 76] width 16 height 9
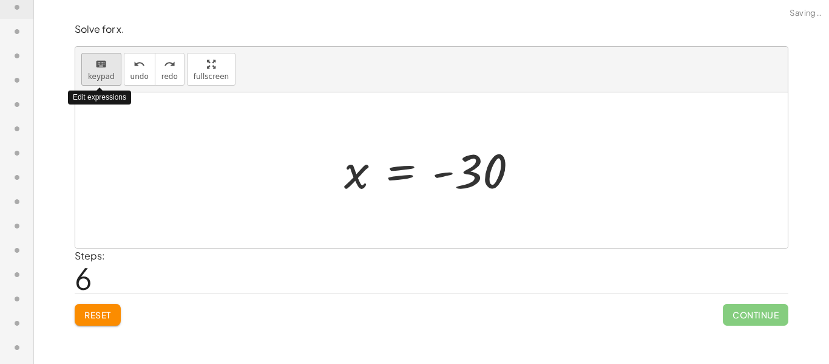
click at [111, 78] on span "keypad" at bounding box center [101, 76] width 27 height 9
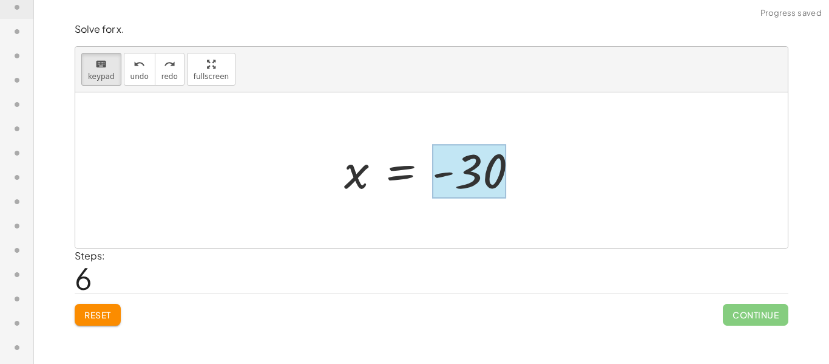
click at [487, 179] on div at bounding box center [469, 172] width 74 height 54
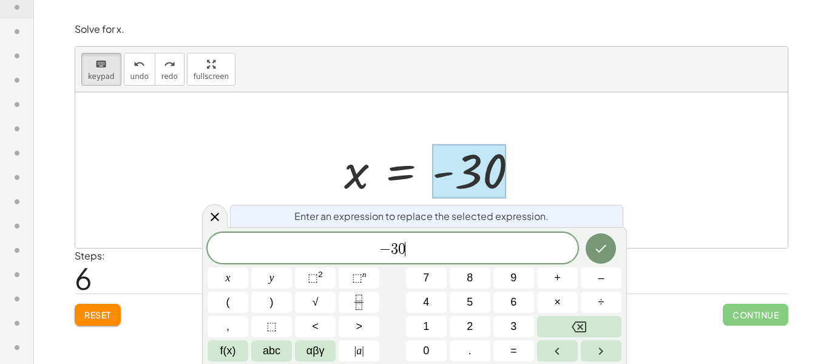
click at [474, 239] on div "− 3 0 ​" at bounding box center [393, 248] width 370 height 30
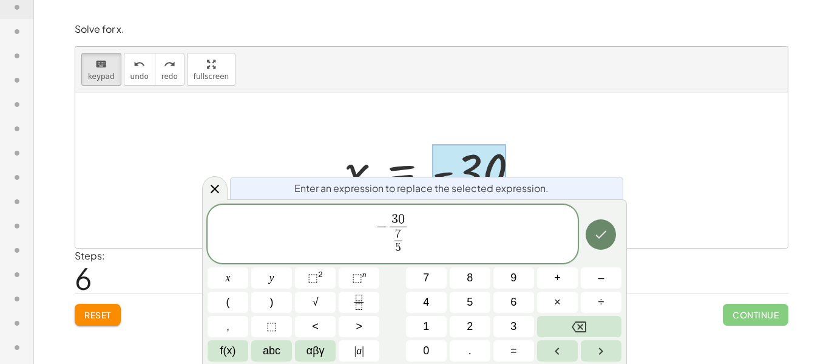
click at [613, 230] on button "Done" at bounding box center [601, 234] width 30 height 30
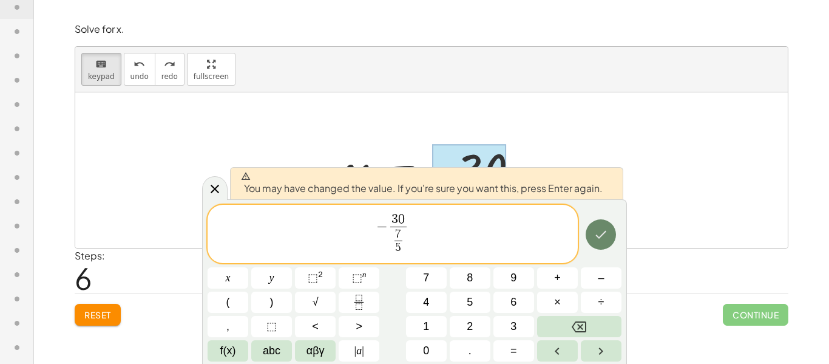
click at [591, 226] on button "Done" at bounding box center [601, 234] width 30 height 30
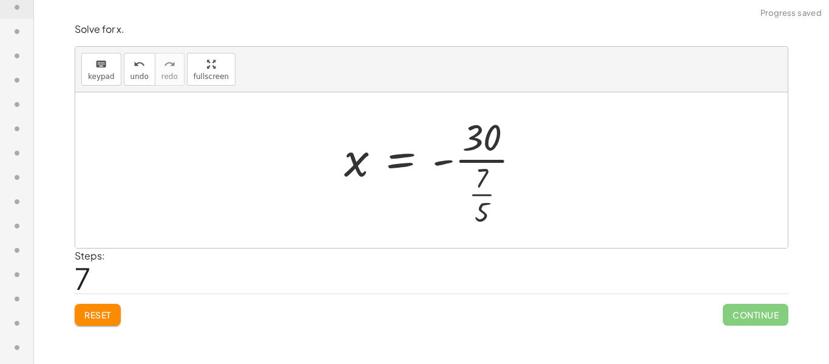
click at [508, 171] on div at bounding box center [437, 170] width 199 height 117
click at [474, 165] on div at bounding box center [436, 170] width 199 height 117
click at [474, 163] on div at bounding box center [436, 170] width 199 height 117
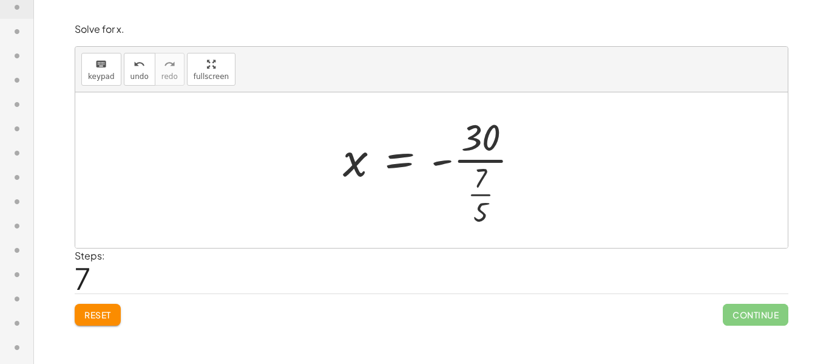
click at [448, 154] on div at bounding box center [436, 170] width 199 height 117
click at [109, 81] on button "keyboard keypad" at bounding box center [101, 69] width 40 height 33
click at [132, 77] on span "undo" at bounding box center [140, 76] width 18 height 9
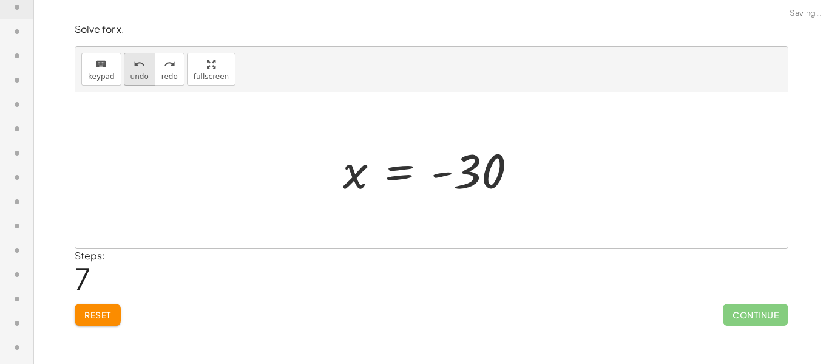
click at [132, 77] on span "undo" at bounding box center [140, 76] width 18 height 9
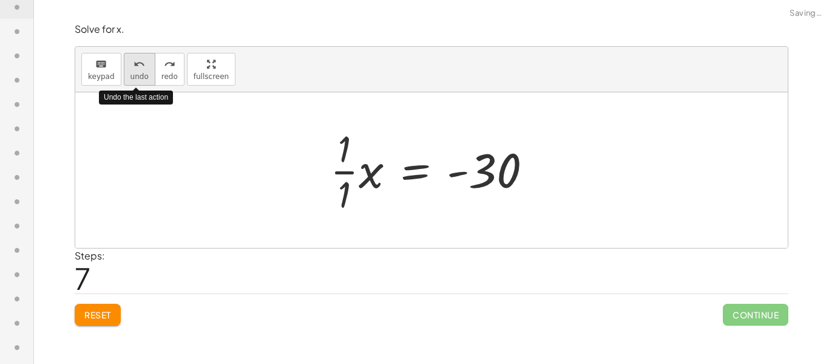
click at [135, 81] on button "undo undo" at bounding box center [140, 69] width 32 height 33
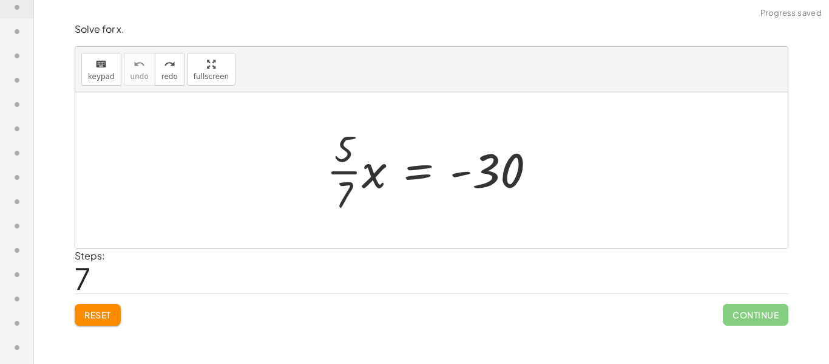
click at [108, 315] on span "Reset" at bounding box center [97, 314] width 27 height 11
click at [108, 315] on div "Reset Continue" at bounding box center [432, 309] width 714 height 32
click at [319, 177] on div "· · 5 · 7 · x = - 30" at bounding box center [431, 170] width 247 height 100
click at [371, 163] on div at bounding box center [436, 170] width 231 height 94
click at [343, 180] on div at bounding box center [439, 170] width 225 height 94
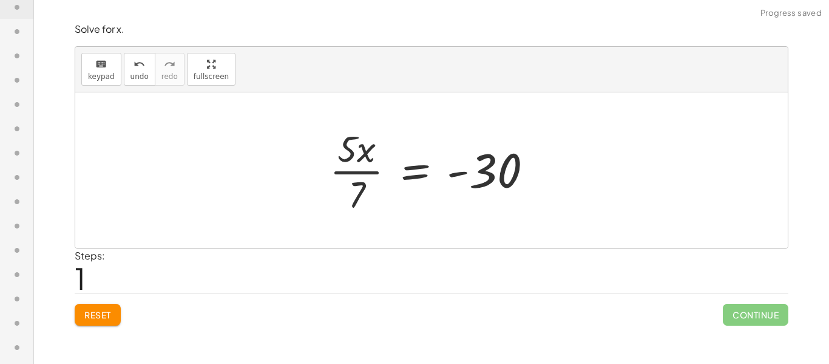
click at [358, 166] on div at bounding box center [436, 170] width 225 height 94
click at [359, 166] on div at bounding box center [436, 170] width 225 height 94
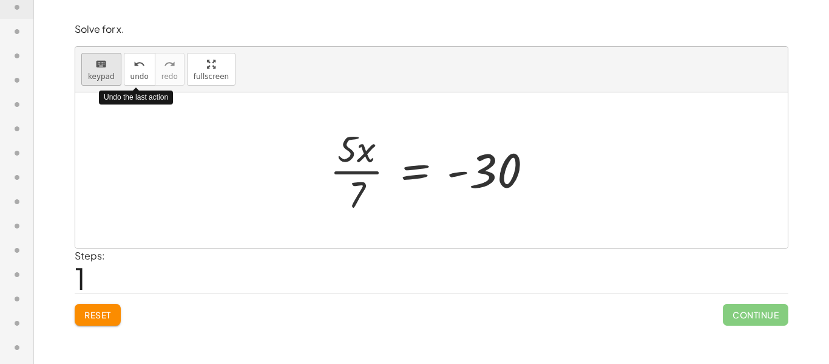
click at [106, 78] on span "keypad" at bounding box center [101, 76] width 27 height 9
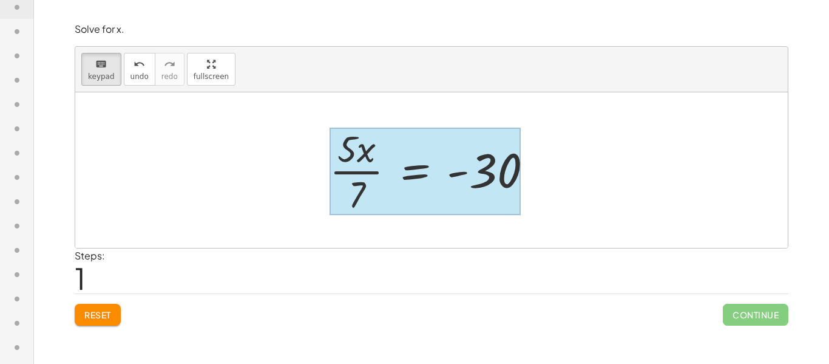
click at [411, 171] on div at bounding box center [425, 171] width 191 height 87
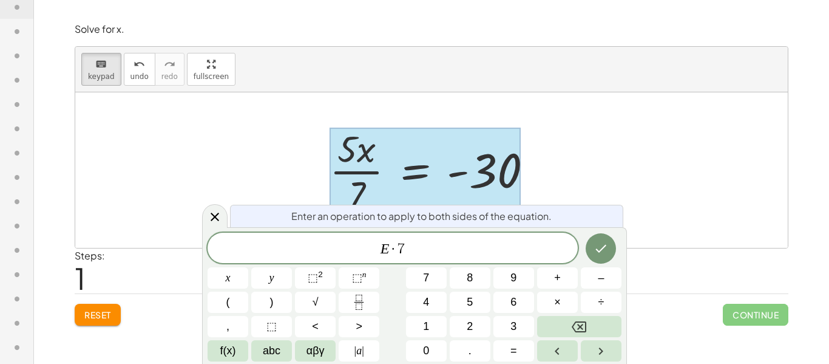
click at [239, 217] on div "Enter an operation to apply to both sides of the equation." at bounding box center [426, 216] width 393 height 22
click at [213, 217] on icon at bounding box center [215, 216] width 15 height 15
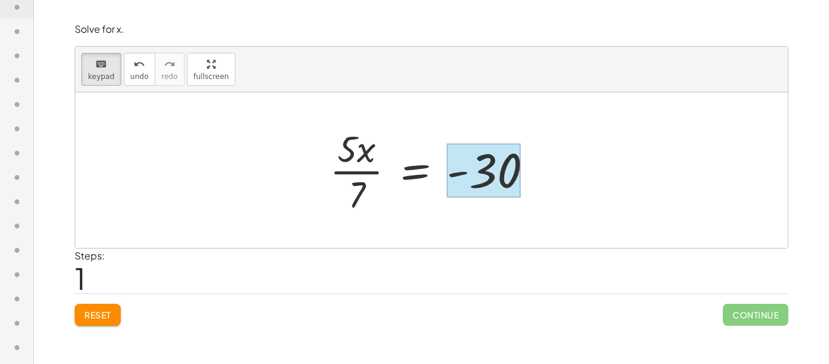
click at [491, 173] on div at bounding box center [484, 170] width 74 height 54
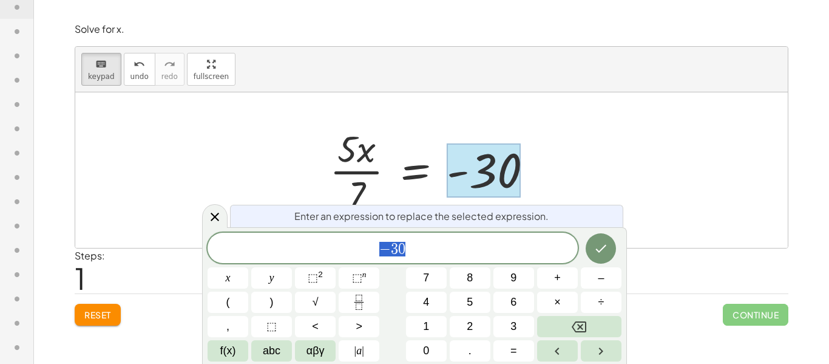
click at [439, 246] on span "− 3 0" at bounding box center [393, 248] width 370 height 17
click at [609, 231] on div "Enter an expression to replace the selected expression. − 3 0 · 7 ​ x y ⬚ 2 ⬚ n…" at bounding box center [414, 295] width 425 height 137
click at [608, 245] on icon "Done" at bounding box center [601, 248] width 15 height 15
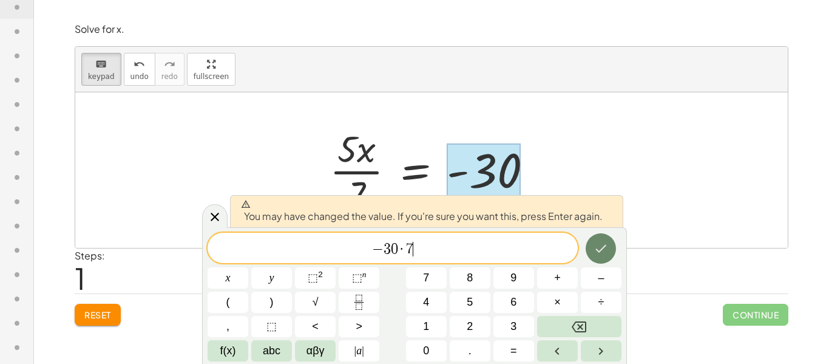
click at [605, 248] on icon "Done" at bounding box center [601, 248] width 15 height 15
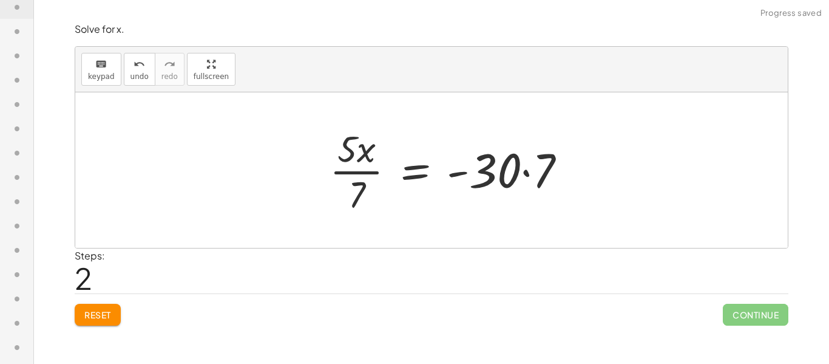
click at [545, 188] on div at bounding box center [453, 170] width 259 height 94
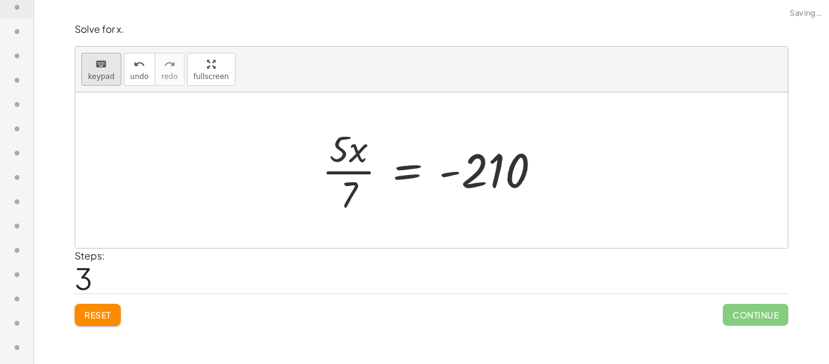
click at [105, 67] on icon "keyboard" at bounding box center [101, 64] width 12 height 15
click at [357, 200] on div at bounding box center [436, 170] width 240 height 94
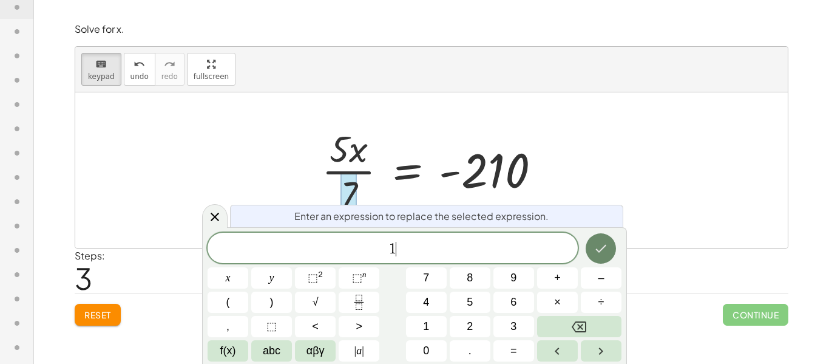
click at [601, 252] on icon "Done" at bounding box center [601, 248] width 15 height 15
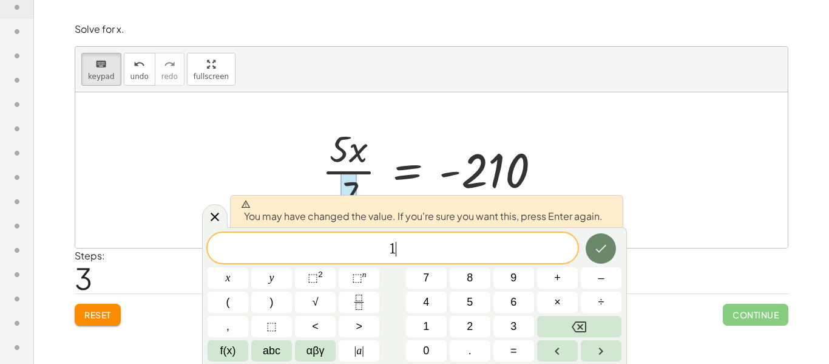
click at [601, 252] on icon "Done" at bounding box center [601, 248] width 15 height 15
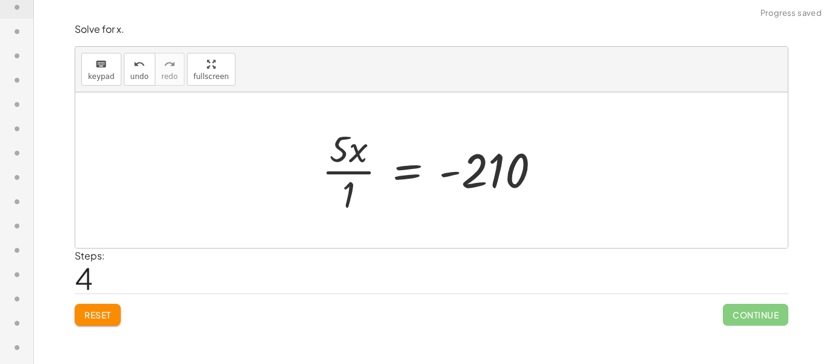
click at [357, 171] on div at bounding box center [436, 170] width 240 height 94
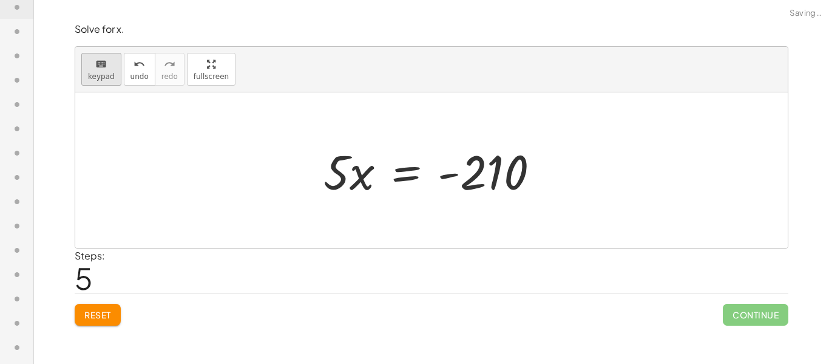
click at [90, 80] on span "keypad" at bounding box center [101, 76] width 27 height 9
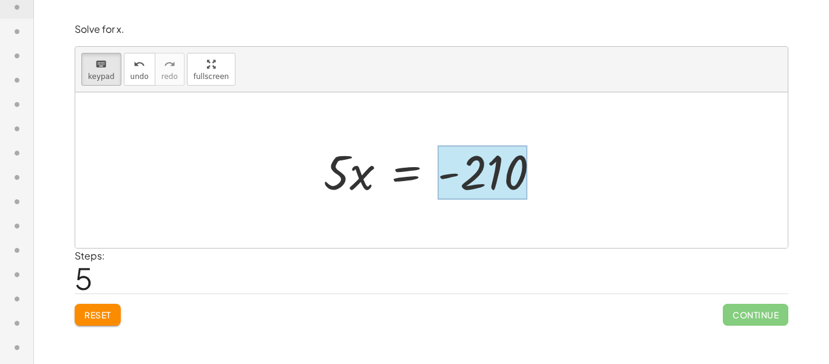
click at [523, 172] on div at bounding box center [483, 173] width 90 height 54
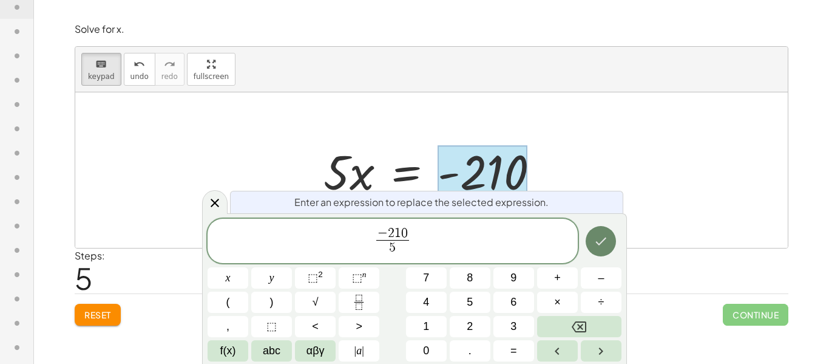
click at [596, 234] on icon "Done" at bounding box center [601, 241] width 15 height 15
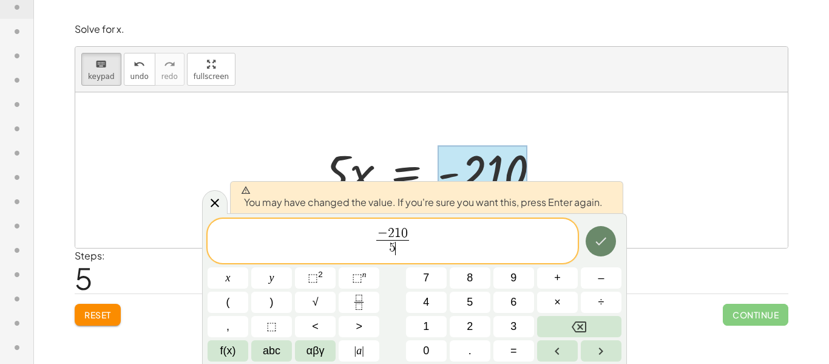
click at [596, 234] on icon "Done" at bounding box center [601, 241] width 15 height 15
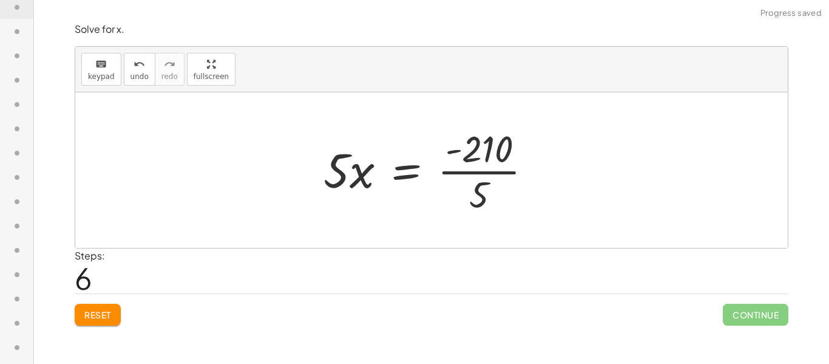
click at [342, 165] on div at bounding box center [433, 170] width 231 height 94
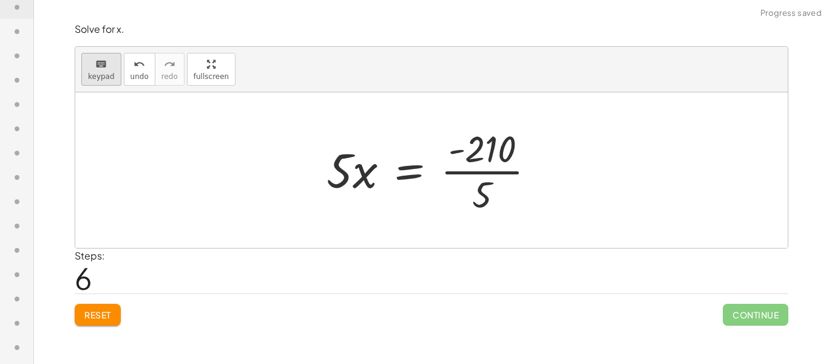
click at [90, 78] on span "keypad" at bounding box center [101, 76] width 27 height 9
click at [334, 159] on div at bounding box center [340, 169] width 26 height 56
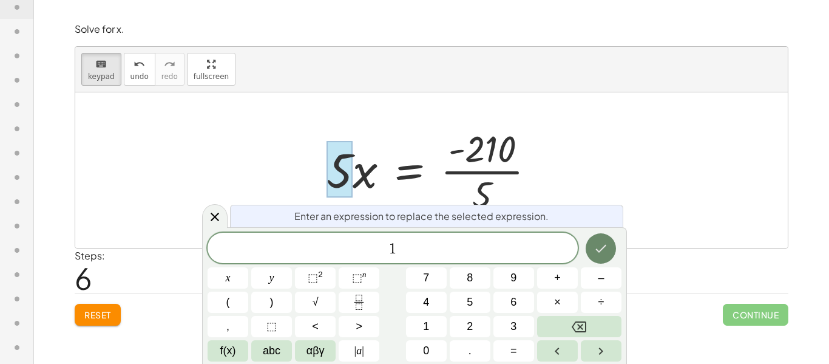
click at [601, 256] on button "Done" at bounding box center [601, 248] width 30 height 30
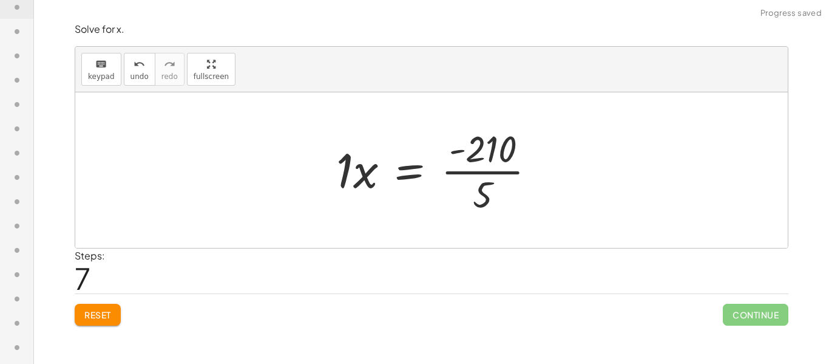
click at [476, 156] on div at bounding box center [441, 170] width 222 height 94
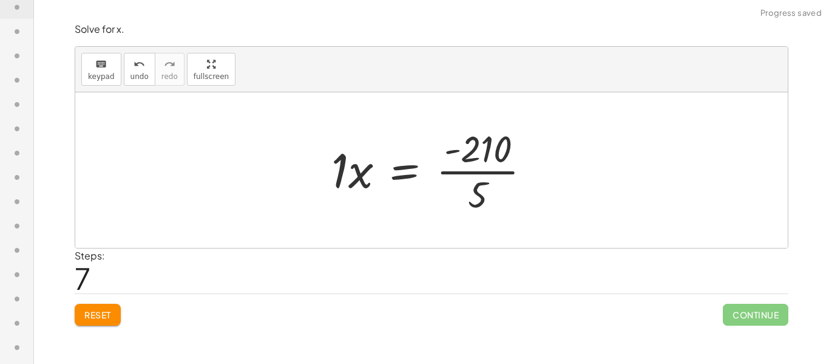
click at [460, 160] on div at bounding box center [436, 170] width 222 height 94
click at [465, 174] on div at bounding box center [436, 170] width 222 height 94
click at [465, 174] on div at bounding box center [432, 170] width 214 height 63
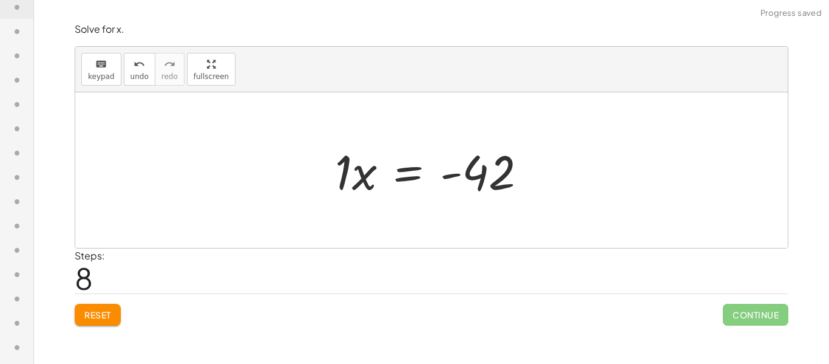
click at [344, 179] on div at bounding box center [436, 170] width 214 height 63
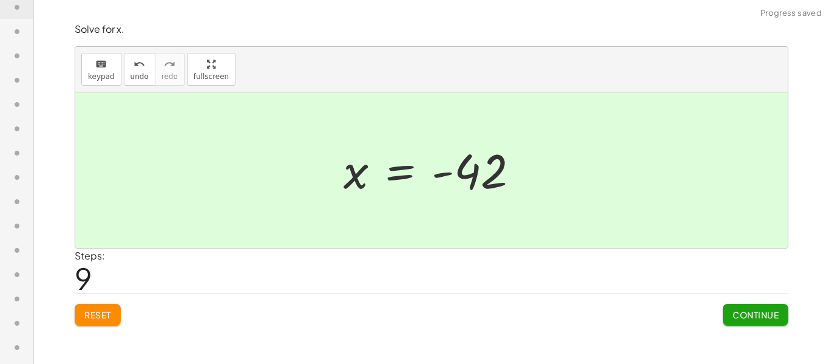
click at [737, 320] on button "Continue" at bounding box center [756, 315] width 66 height 22
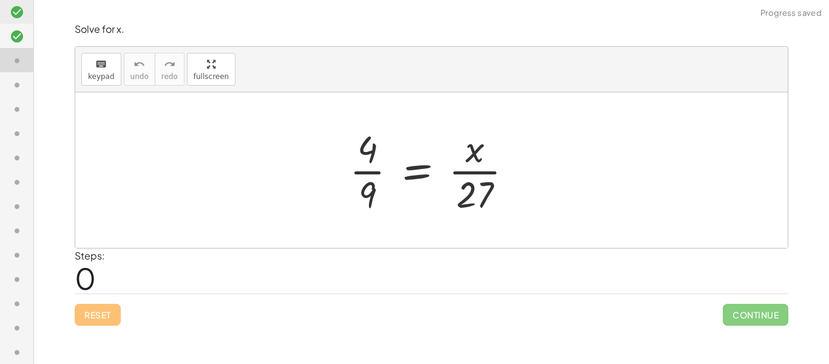
scroll to position [320, 0]
click at [449, 173] on div at bounding box center [436, 170] width 185 height 94
click at [466, 172] on div at bounding box center [436, 170] width 185 height 94
click at [378, 162] on div at bounding box center [436, 170] width 185 height 94
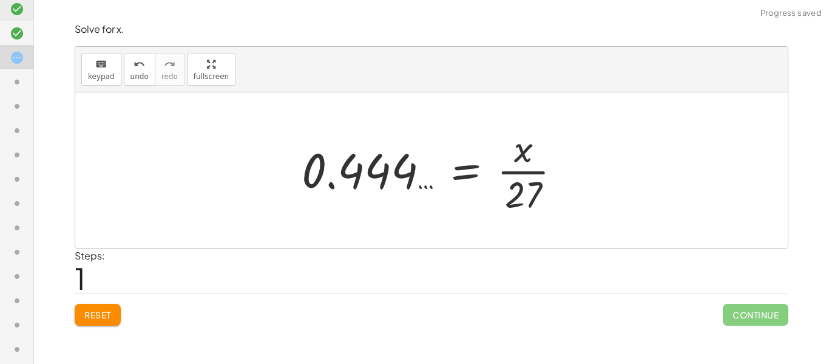
click at [446, 237] on div at bounding box center [431, 169] width 713 height 155
click at [415, 203] on div at bounding box center [436, 170] width 281 height 94
click at [509, 186] on div at bounding box center [436, 170] width 281 height 94
click at [333, 174] on div at bounding box center [436, 170] width 281 height 94
click at [101, 312] on span "Reset" at bounding box center [97, 314] width 27 height 11
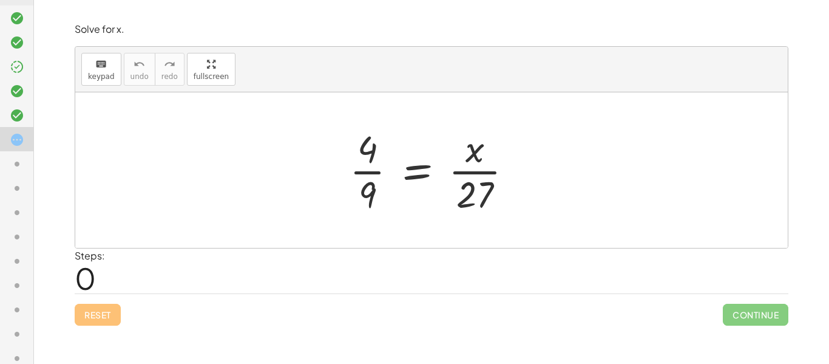
scroll to position [241, 0]
click at [110, 68] on div "keyboard" at bounding box center [101, 63] width 27 height 15
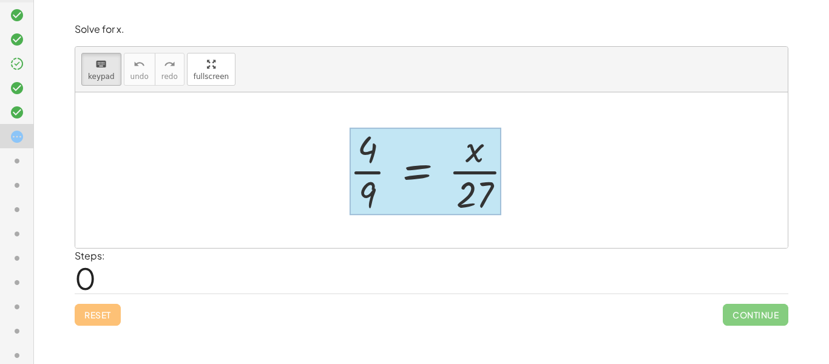
click at [412, 173] on div at bounding box center [425, 171] width 151 height 87
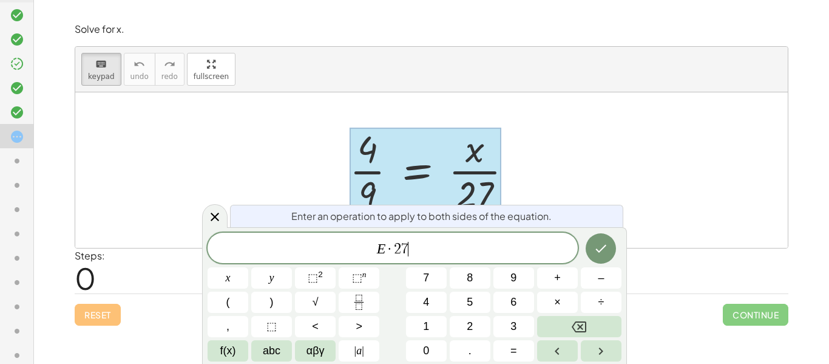
click at [248, 267] on div at bounding box center [228, 277] width 41 height 21
click at [608, 256] on button "Done" at bounding box center [601, 248] width 30 height 30
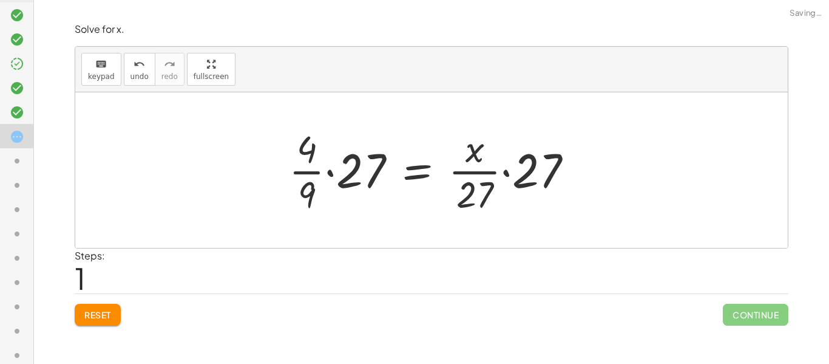
click at [608, 256] on div "Steps: 1" at bounding box center [432, 270] width 714 height 45
click at [483, 190] on div at bounding box center [436, 170] width 306 height 94
click at [530, 179] on div at bounding box center [436, 170] width 306 height 94
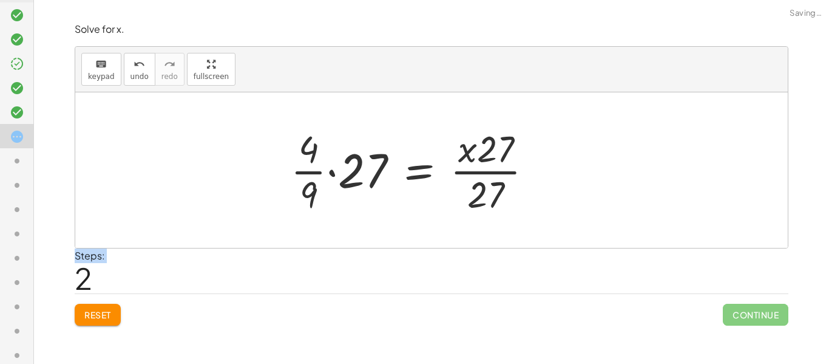
click at [488, 187] on div at bounding box center [417, 170] width 264 height 94
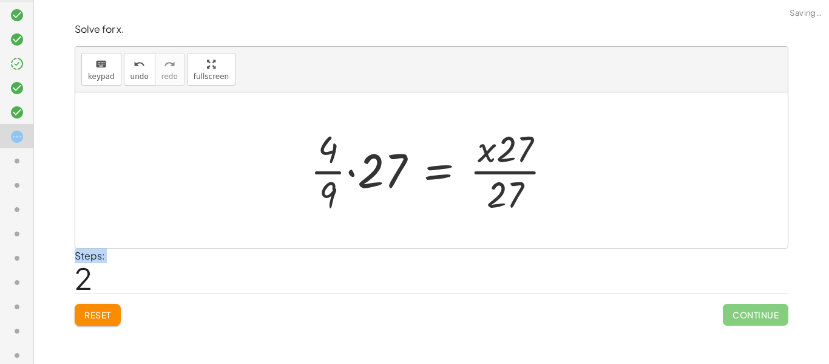
click at [505, 162] on div at bounding box center [436, 170] width 264 height 94
click at [364, 171] on div at bounding box center [436, 170] width 264 height 94
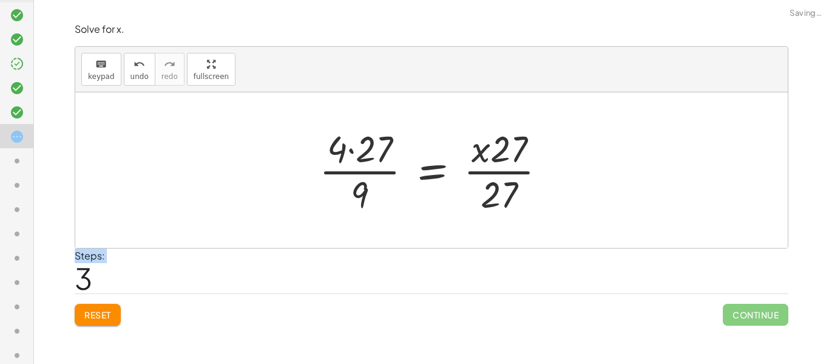
click at [350, 155] on div at bounding box center [437, 170] width 249 height 94
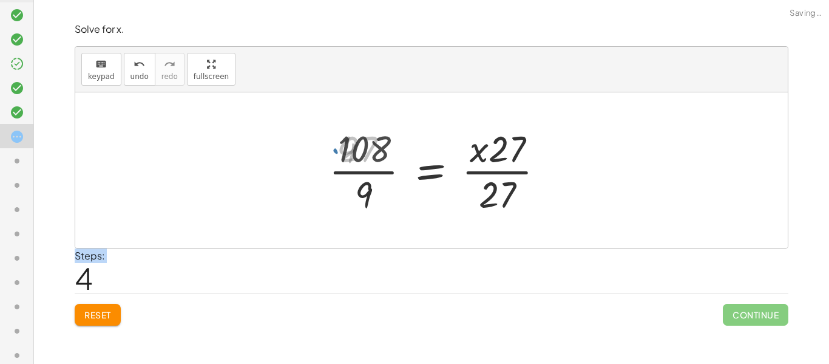
click at [364, 188] on div at bounding box center [442, 170] width 236 height 94
click at [488, 180] on div at bounding box center [455, 170] width 211 height 94
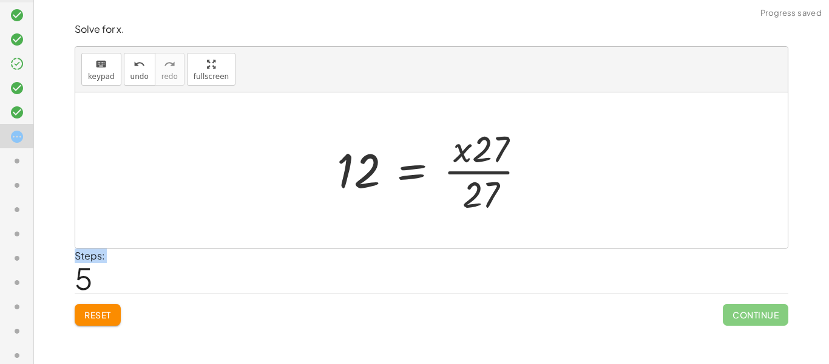
click at [480, 151] on div at bounding box center [436, 170] width 211 height 94
click at [95, 314] on span "Reset" at bounding box center [97, 314] width 27 height 11
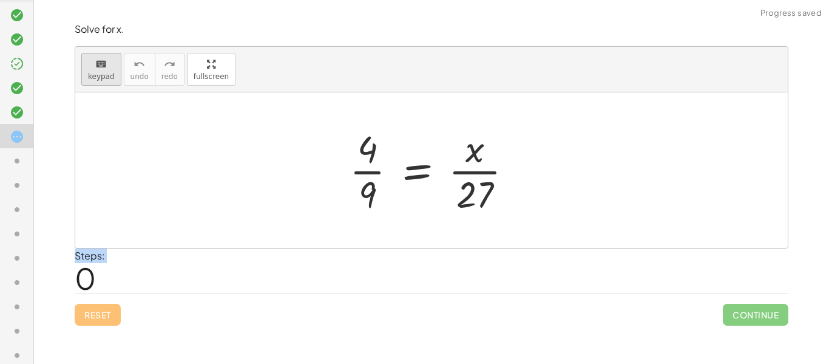
click at [108, 78] on span "keypad" at bounding box center [101, 76] width 27 height 9
click at [364, 179] on div at bounding box center [368, 193] width 18 height 43
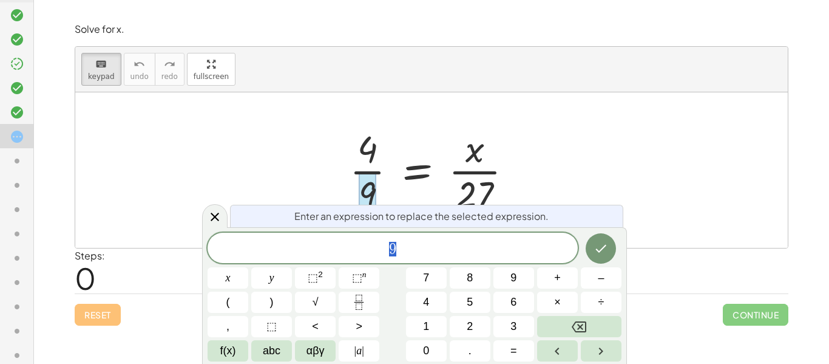
click at [330, 262] on div "* 9" at bounding box center [393, 248] width 370 height 30
click at [206, 216] on div at bounding box center [215, 216] width 26 height 24
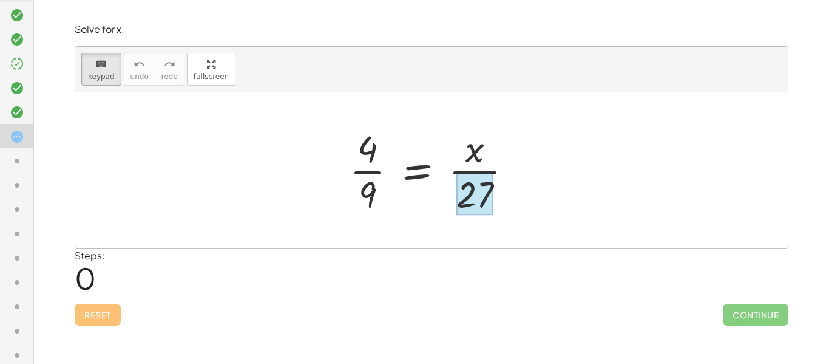
click at [485, 191] on div at bounding box center [475, 193] width 37 height 43
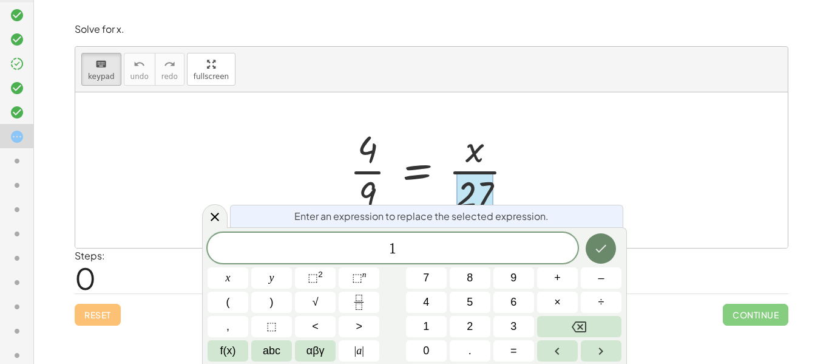
click at [598, 237] on button "Done" at bounding box center [601, 248] width 30 height 30
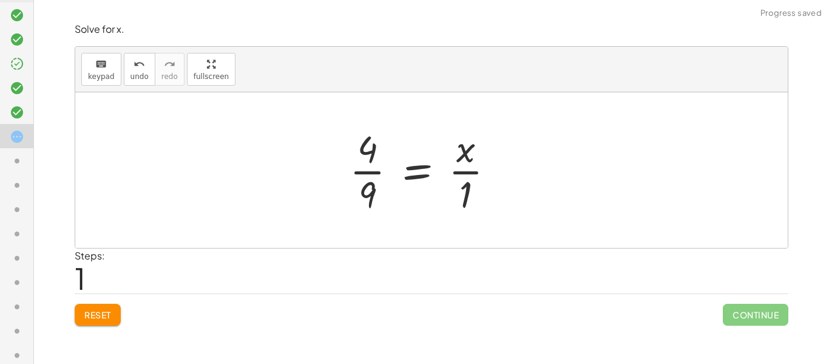
click at [460, 191] on div at bounding box center [427, 170] width 167 height 94
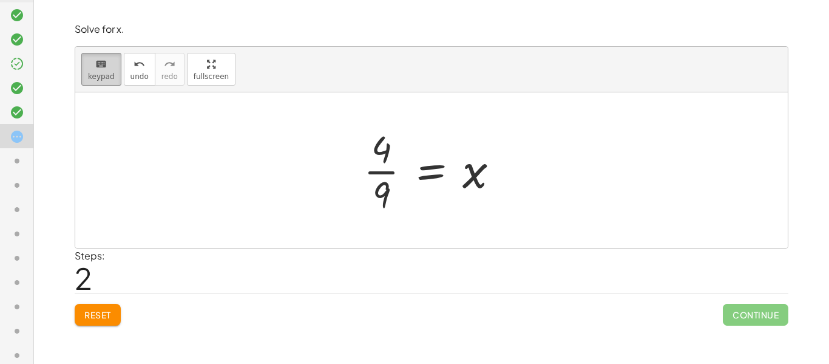
click at [104, 76] on span "keypad" at bounding box center [101, 76] width 27 height 9
click at [382, 207] on div at bounding box center [382, 193] width 18 height 43
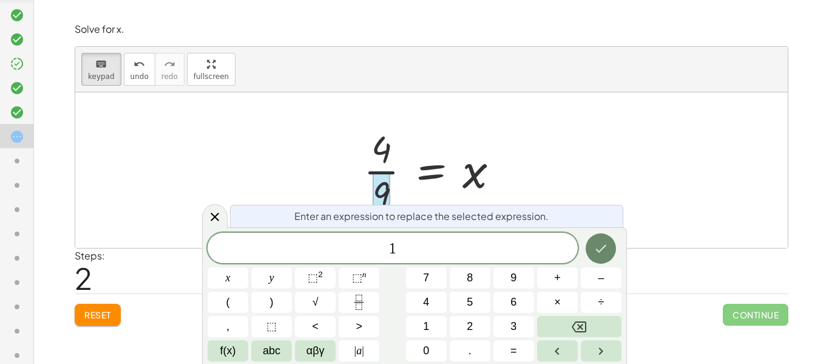
click at [598, 256] on button "Done" at bounding box center [601, 248] width 30 height 30
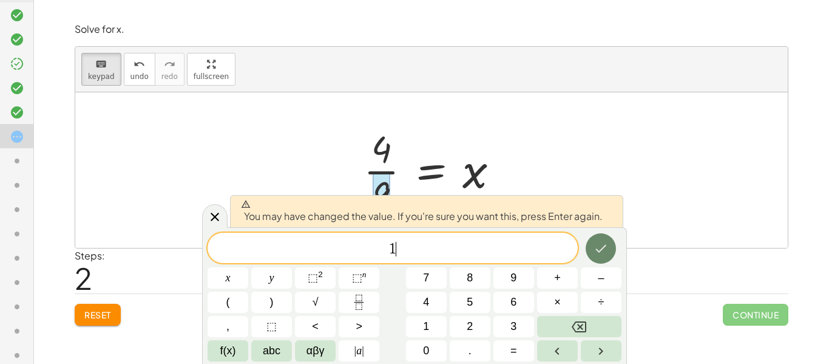
click at [598, 256] on button "Done" at bounding box center [601, 248] width 30 height 30
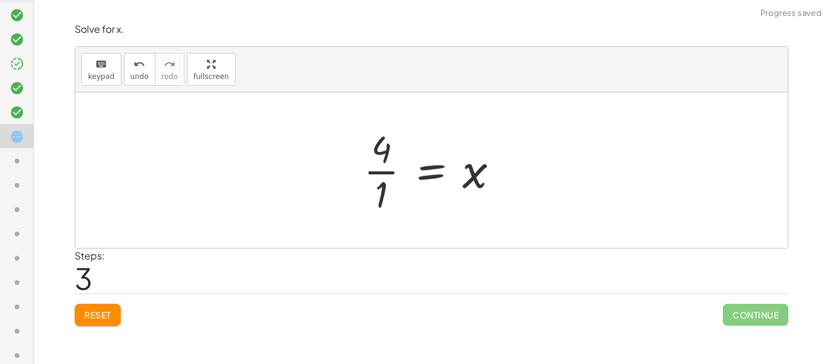
click at [77, 64] on div "keyboard keypad undo undo redo redo fullscreen" at bounding box center [431, 70] width 713 height 46
click at [98, 72] on span "keypad" at bounding box center [101, 76] width 27 height 9
click at [376, 145] on div at bounding box center [382, 149] width 20 height 43
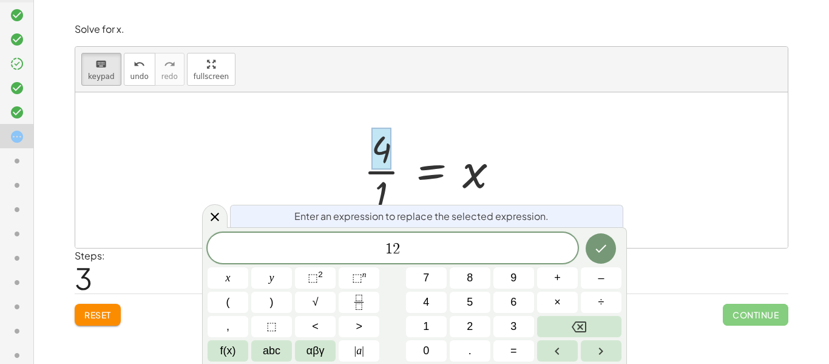
click at [248, 267] on div at bounding box center [228, 277] width 41 height 21
click at [612, 250] on button "Done" at bounding box center [601, 248] width 30 height 30
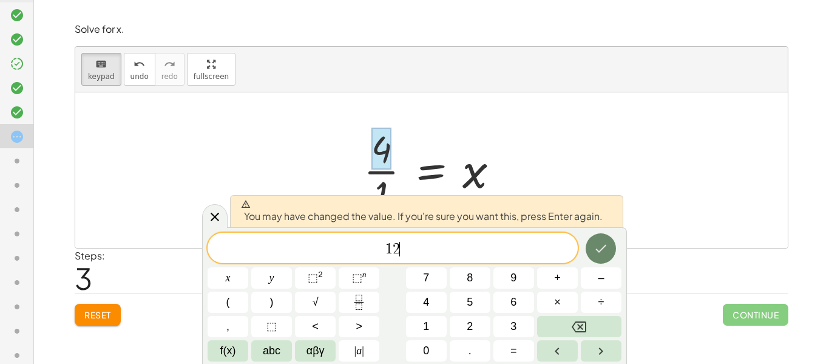
click at [612, 249] on button "Done" at bounding box center [601, 248] width 30 height 30
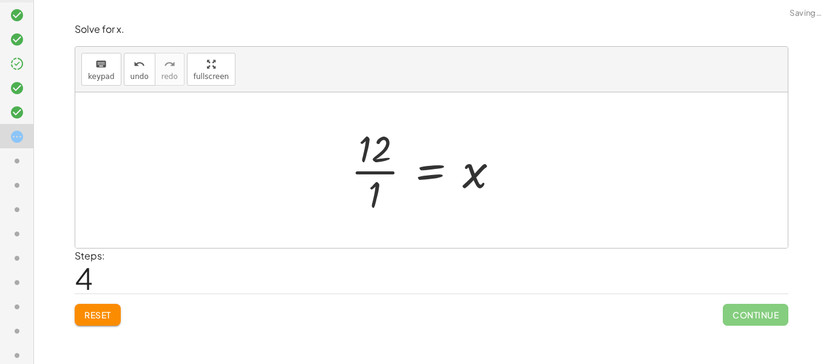
click at [612, 249] on div "Steps: 4" at bounding box center [432, 270] width 714 height 45
click at [383, 162] on div at bounding box center [430, 170] width 170 height 94
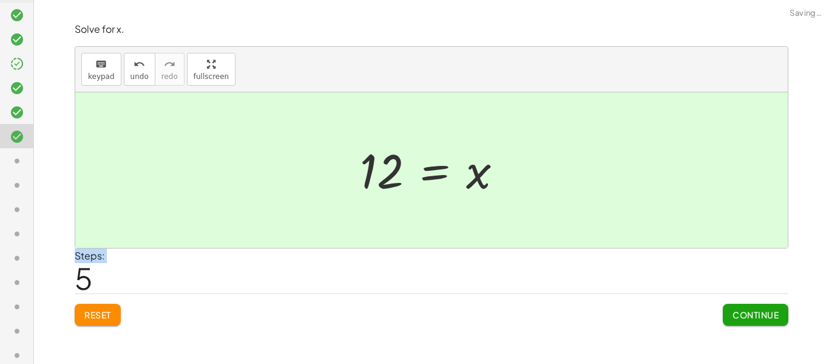
click at [751, 313] on span "Continue" at bounding box center [756, 314] width 46 height 11
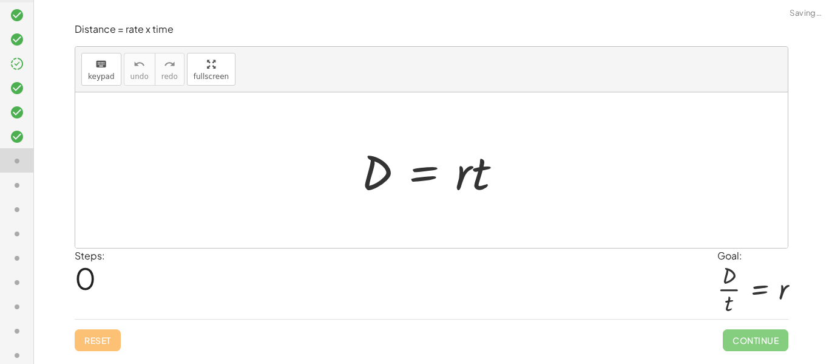
click at [427, 223] on div at bounding box center [431, 169] width 713 height 155
click at [477, 187] on div at bounding box center [436, 170] width 163 height 63
drag, startPoint x: 482, startPoint y: 175, endPoint x: 398, endPoint y: 207, distance: 89.6
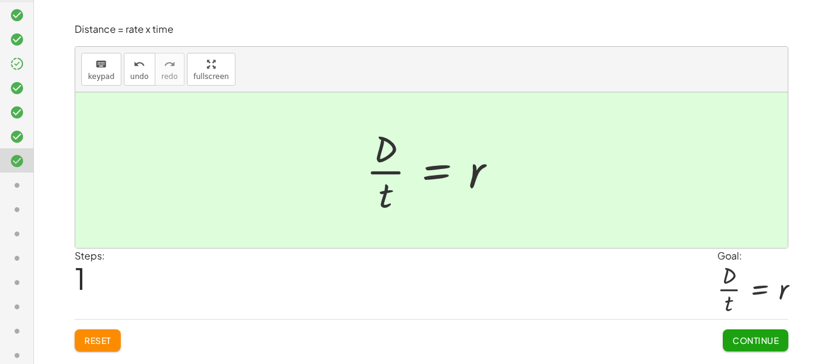
click at [754, 339] on span "Continue" at bounding box center [756, 340] width 46 height 11
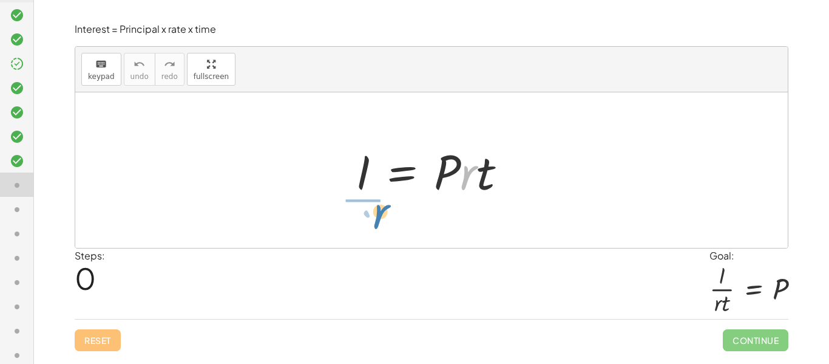
drag, startPoint x: 462, startPoint y: 182, endPoint x: 375, endPoint y: 220, distance: 95.7
click at [375, 220] on div "· r I = · P · r · t" at bounding box center [431, 169] width 713 height 155
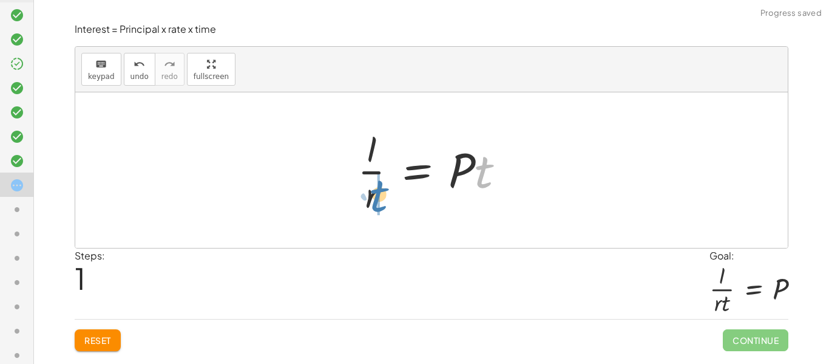
drag, startPoint x: 468, startPoint y: 180, endPoint x: 364, endPoint y: 204, distance: 107.1
click at [364, 204] on div at bounding box center [436, 170] width 169 height 94
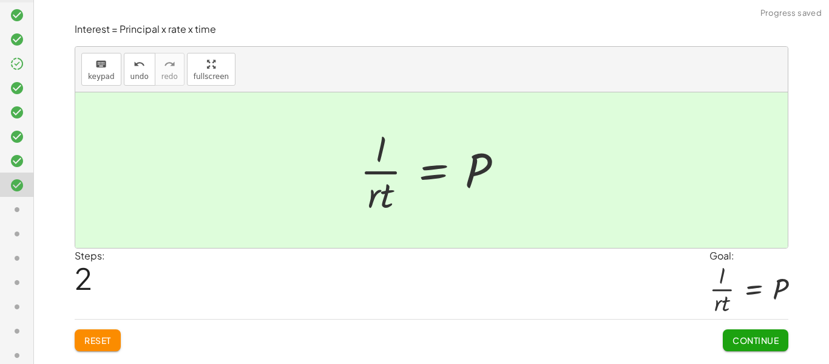
click at [745, 338] on span "Continue" at bounding box center [756, 340] width 46 height 11
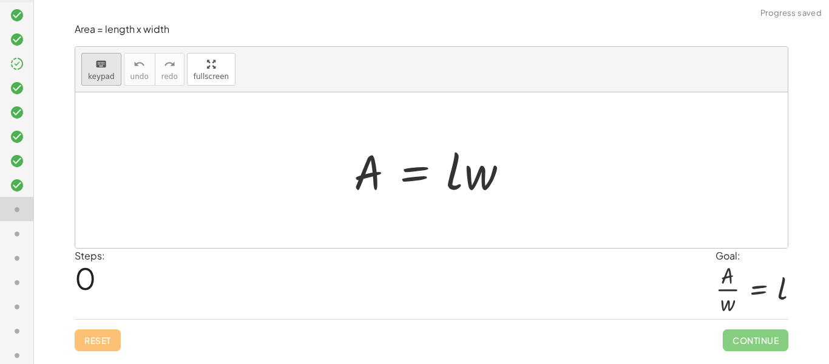
click at [98, 72] on span "keypad" at bounding box center [101, 76] width 27 height 9
click at [346, 162] on div "A = · l · w" at bounding box center [432, 170] width 192 height 69
click at [350, 168] on div at bounding box center [436, 170] width 177 height 63
click at [369, 175] on div at bounding box center [436, 170] width 177 height 63
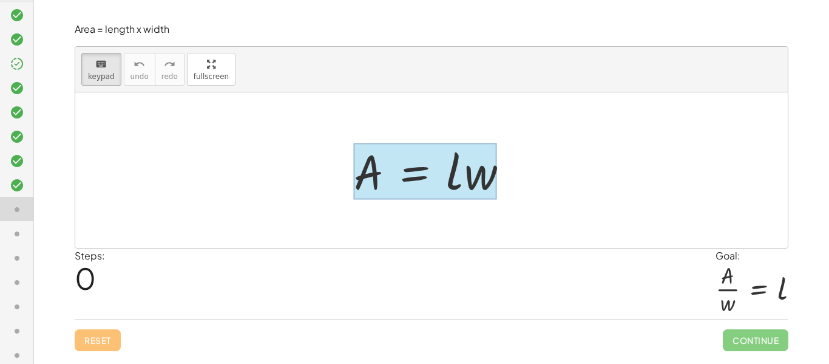
click at [412, 179] on div at bounding box center [425, 171] width 143 height 56
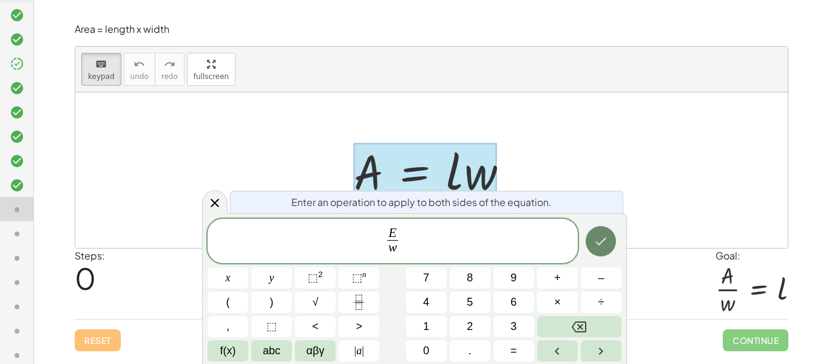
click at [603, 253] on button "Done" at bounding box center [601, 241] width 30 height 30
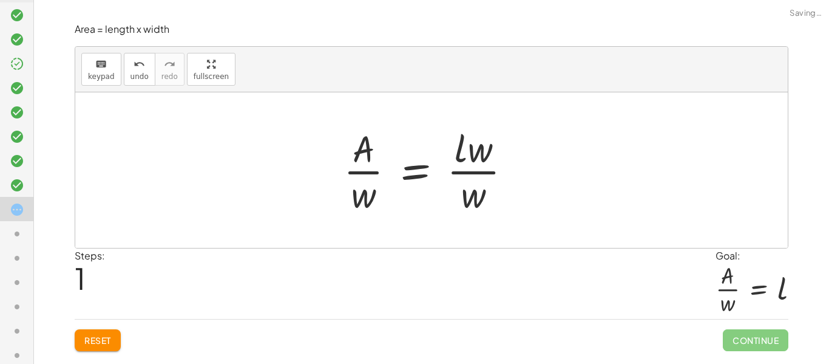
click at [603, 253] on div "Steps: 1 Goal: · A · w = l" at bounding box center [432, 283] width 714 height 71
click at [454, 157] on div at bounding box center [433, 170] width 190 height 94
click at [476, 173] on div at bounding box center [436, 170] width 190 height 94
click at [477, 171] on div at bounding box center [436, 170] width 190 height 94
click at [354, 160] on div at bounding box center [436, 170] width 190 height 94
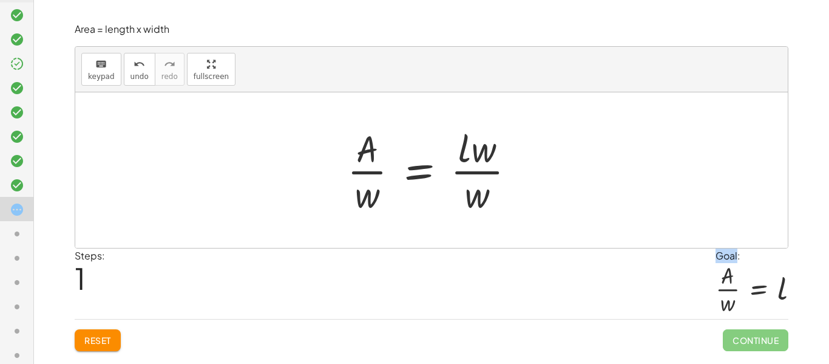
click at [475, 124] on div at bounding box center [436, 170] width 190 height 94
click at [477, 146] on div at bounding box center [436, 170] width 190 height 94
click at [99, 69] on icon "keyboard" at bounding box center [101, 64] width 12 height 15
click at [87, 348] on button "Reset" at bounding box center [98, 340] width 46 height 22
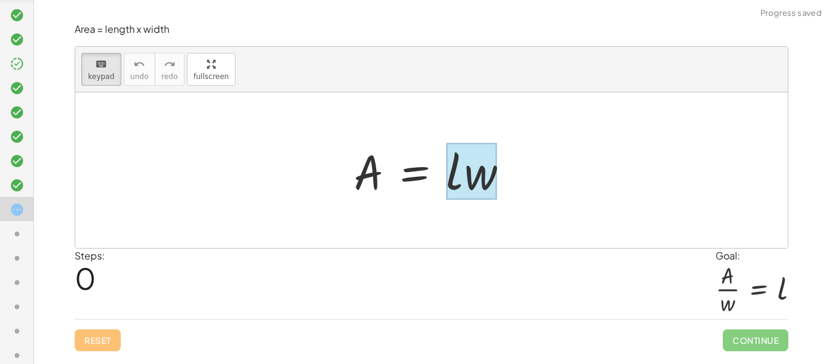
drag, startPoint x: 481, startPoint y: 168, endPoint x: 472, endPoint y: 169, distance: 8.6
click at [472, 169] on div at bounding box center [471, 171] width 50 height 56
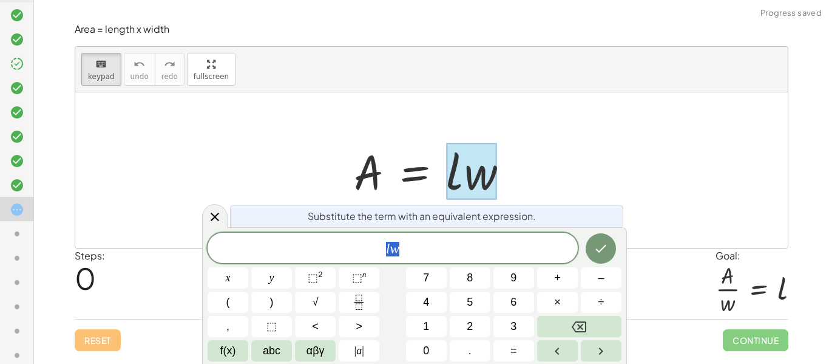
click at [455, 123] on div at bounding box center [431, 169] width 713 height 155
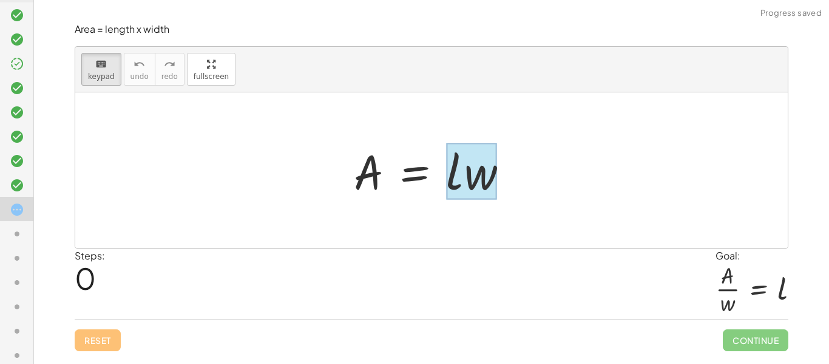
click at [464, 174] on div at bounding box center [471, 171] width 50 height 56
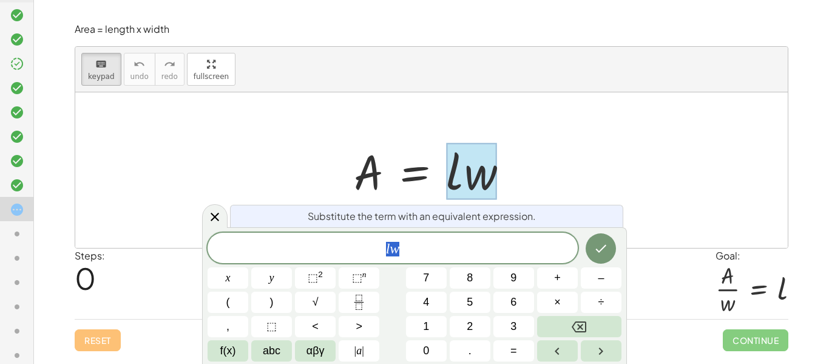
click at [415, 250] on span "l w" at bounding box center [393, 248] width 370 height 17
click at [596, 252] on icon "Done" at bounding box center [601, 248] width 15 height 15
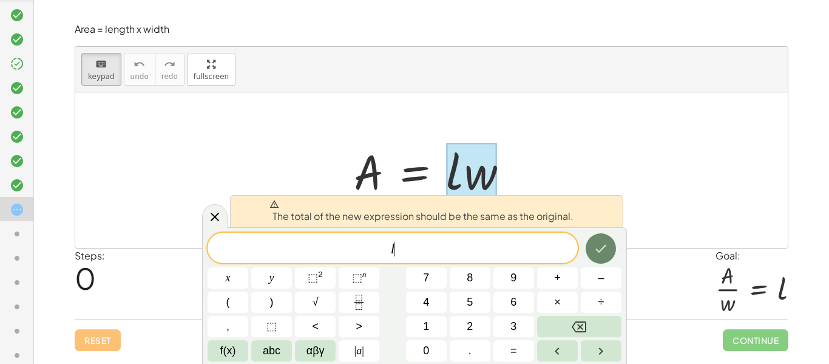
click at [607, 249] on icon "Done" at bounding box center [601, 248] width 15 height 15
click at [599, 247] on icon "Done" at bounding box center [601, 248] width 15 height 15
click at [155, 101] on div at bounding box center [431, 169] width 713 height 155
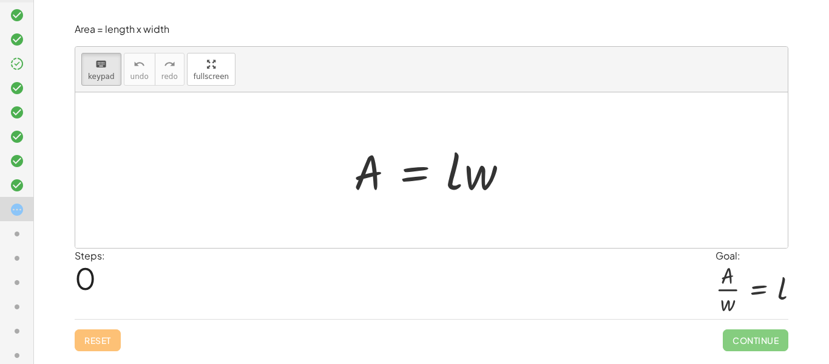
click at [364, 183] on div at bounding box center [436, 170] width 177 height 63
click at [0, 0] on div "Area = length x width keyboard keypad undo undo redo redo fullscreen A = · l · …" at bounding box center [0, 0] width 0 height 0
click at [105, 81] on button "keyboard keypad" at bounding box center [101, 69] width 40 height 33
drag, startPoint x: 474, startPoint y: 172, endPoint x: 356, endPoint y: 236, distance: 134.2
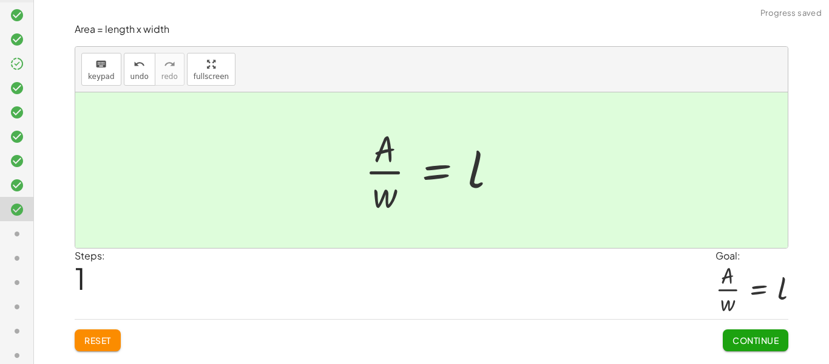
click at [754, 338] on span "Continue" at bounding box center [756, 340] width 46 height 11
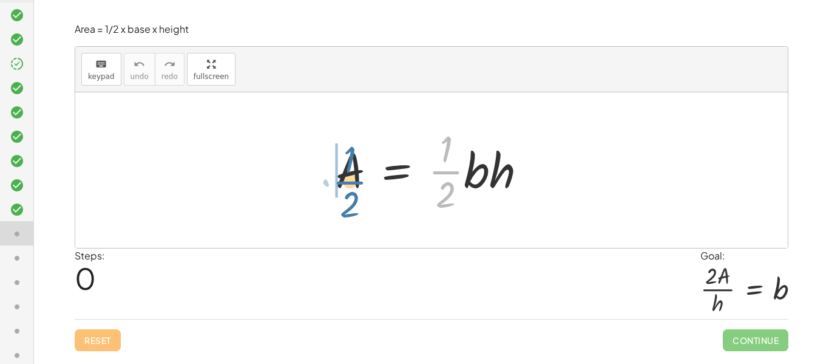
drag, startPoint x: 450, startPoint y: 178, endPoint x: 321, endPoint y: 186, distance: 129.0
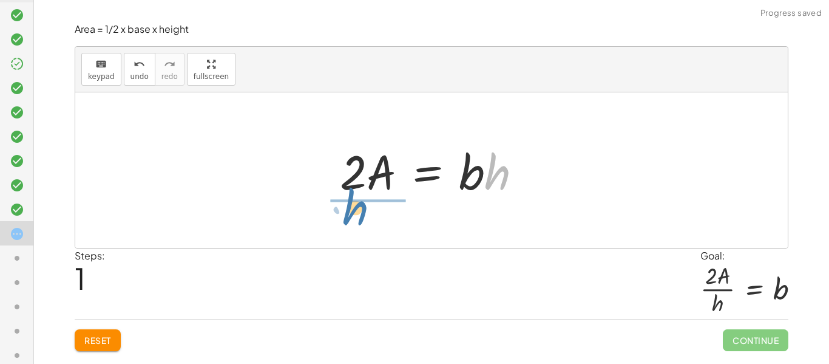
drag, startPoint x: 499, startPoint y: 182, endPoint x: 356, endPoint y: 217, distance: 147.0
click at [356, 217] on div "A = · · 1 · 2 · b · h · h A = · 2 · b · h ·" at bounding box center [431, 169] width 713 height 155
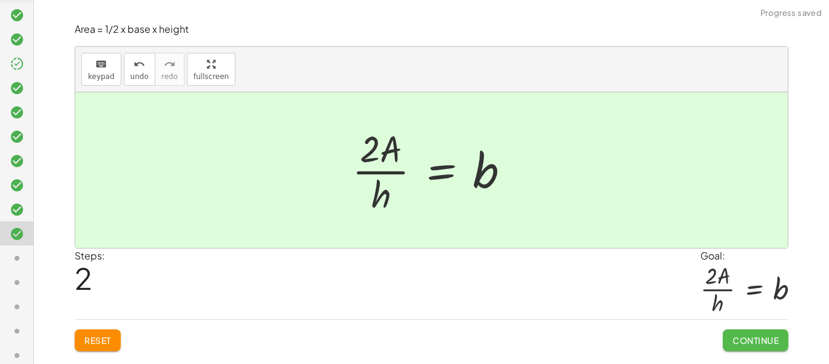
click at [762, 336] on span "Continue" at bounding box center [756, 340] width 46 height 11
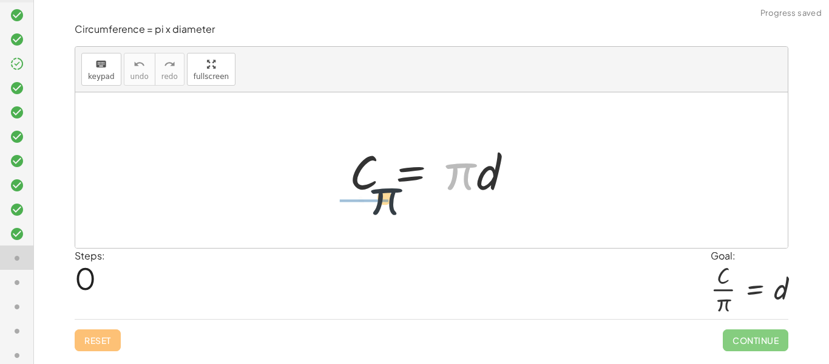
drag, startPoint x: 451, startPoint y: 182, endPoint x: 349, endPoint y: 222, distance: 109.6
click at [349, 222] on div "· π C = · π · d" at bounding box center [431, 169] width 713 height 155
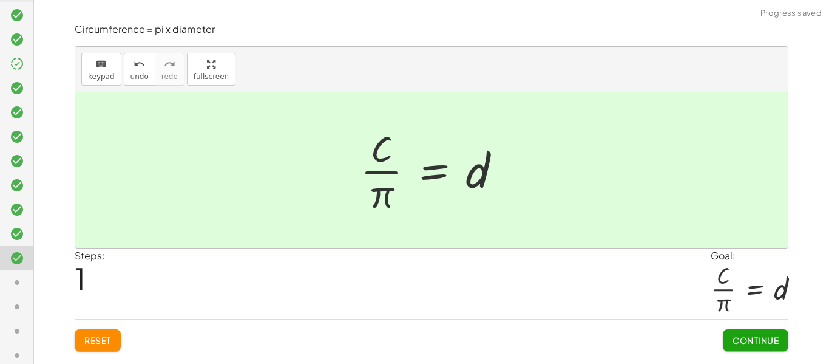
click at [770, 336] on span "Continue" at bounding box center [756, 340] width 46 height 11
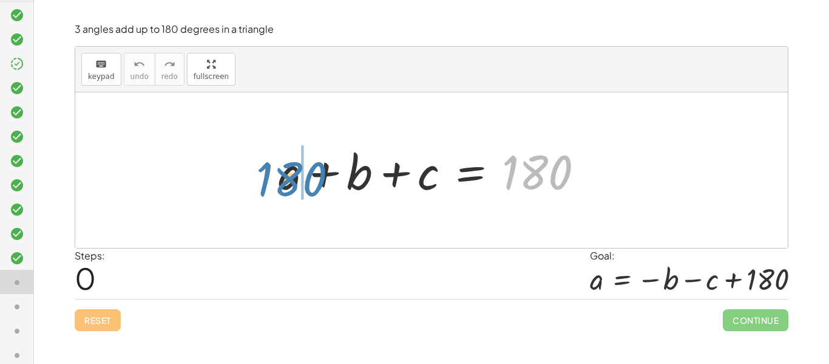
drag, startPoint x: 531, startPoint y: 181, endPoint x: 285, endPoint y: 188, distance: 246.0
click at [285, 188] on div at bounding box center [436, 170] width 327 height 63
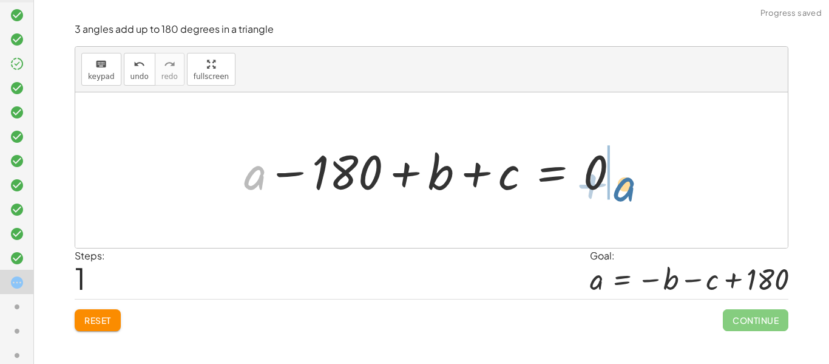
drag, startPoint x: 264, startPoint y: 183, endPoint x: 635, endPoint y: 194, distance: 370.6
click at [635, 194] on div at bounding box center [436, 170] width 397 height 63
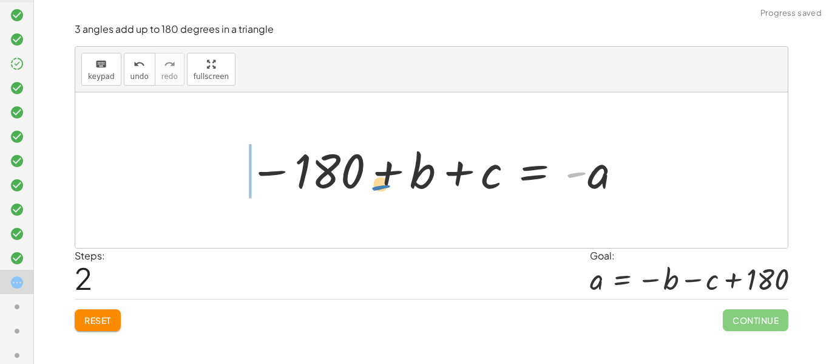
drag, startPoint x: 570, startPoint y: 173, endPoint x: 328, endPoint y: 180, distance: 242.4
click at [328, 180] on div at bounding box center [436, 170] width 387 height 60
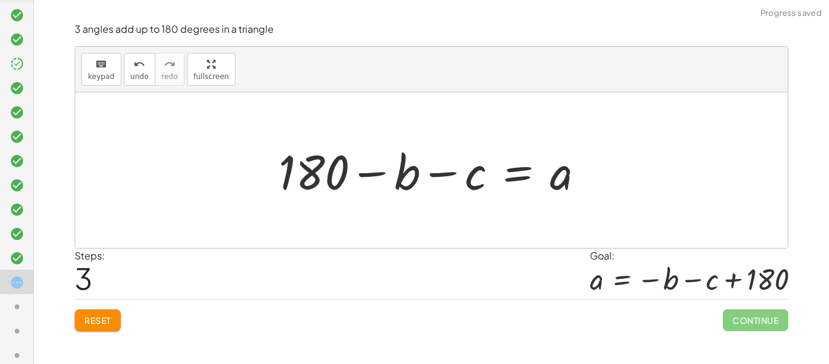
click at [370, 177] on div at bounding box center [436, 170] width 327 height 63
drag, startPoint x: 406, startPoint y: 179, endPoint x: 398, endPoint y: 177, distance: 8.3
click at [398, 177] on div at bounding box center [436, 170] width 327 height 63
drag, startPoint x: 564, startPoint y: 171, endPoint x: 231, endPoint y: 174, distance: 332.2
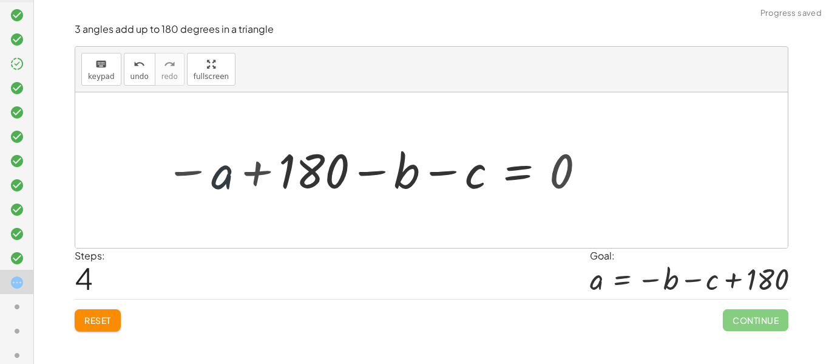
click at [104, 325] on button "Reset" at bounding box center [98, 320] width 46 height 22
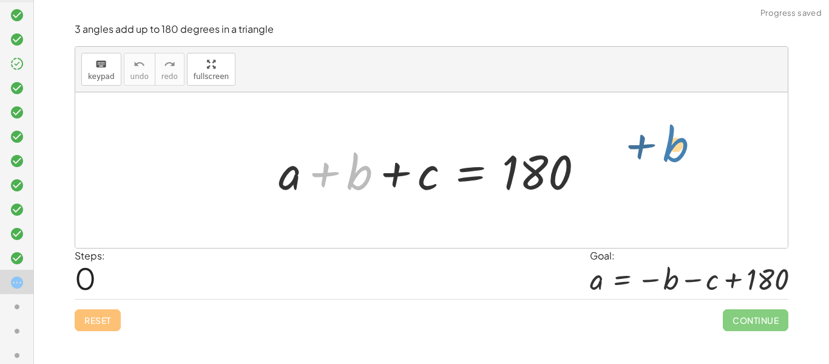
drag, startPoint x: 349, startPoint y: 168, endPoint x: 666, endPoint y: 142, distance: 318.1
click at [666, 142] on div "+ b + a + b + c = 180" at bounding box center [431, 169] width 713 height 155
drag, startPoint x: 347, startPoint y: 171, endPoint x: 615, endPoint y: 182, distance: 267.4
click at [615, 182] on div "+ b + a + b + c = 180" at bounding box center [431, 169] width 713 height 155
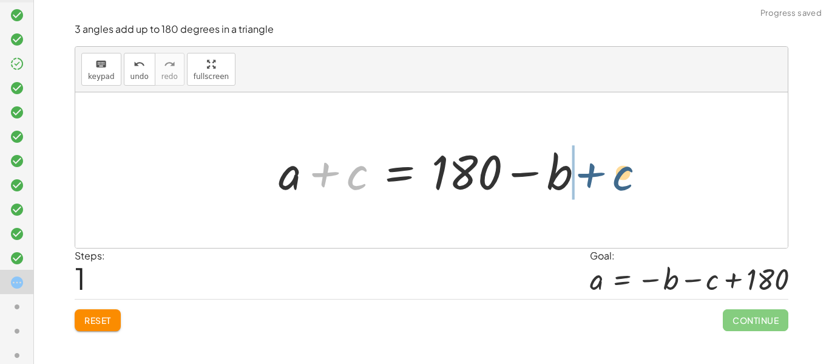
drag, startPoint x: 315, startPoint y: 175, endPoint x: 588, endPoint y: 177, distance: 273.9
click at [588, 177] on div at bounding box center [436, 170] width 327 height 63
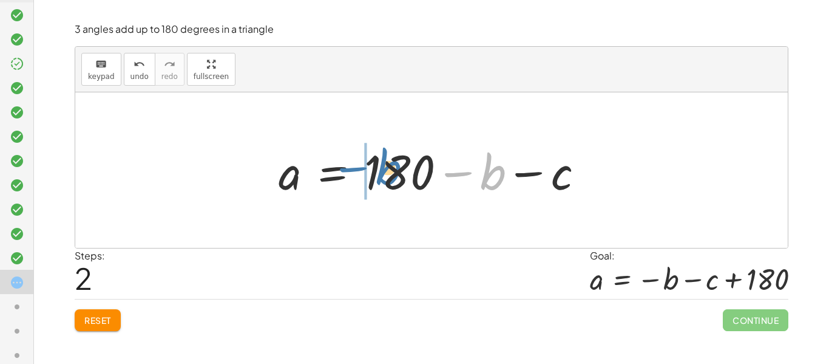
drag, startPoint x: 486, startPoint y: 177, endPoint x: 368, endPoint y: 172, distance: 118.5
click at [368, 172] on div at bounding box center [436, 170] width 327 height 63
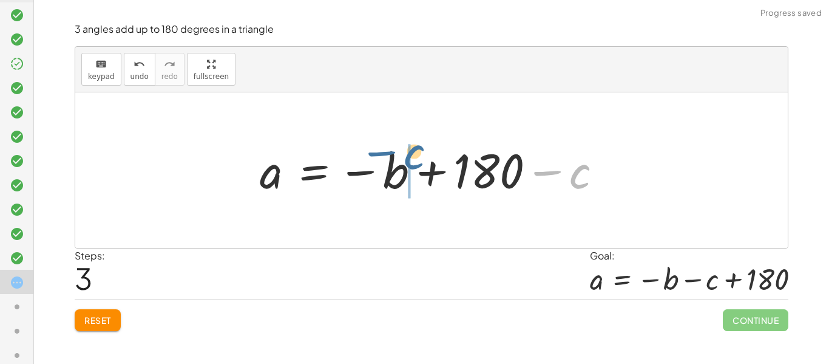
drag, startPoint x: 587, startPoint y: 179, endPoint x: 431, endPoint y: 159, distance: 157.3
click at [431, 159] on div at bounding box center [436, 170] width 364 height 60
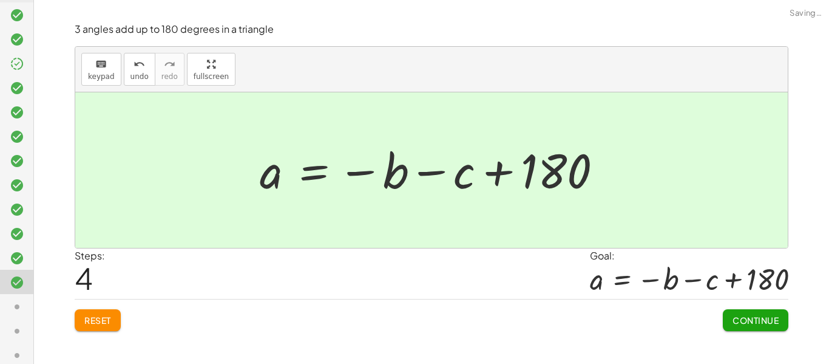
click at [745, 327] on button "Continue" at bounding box center [756, 320] width 66 height 22
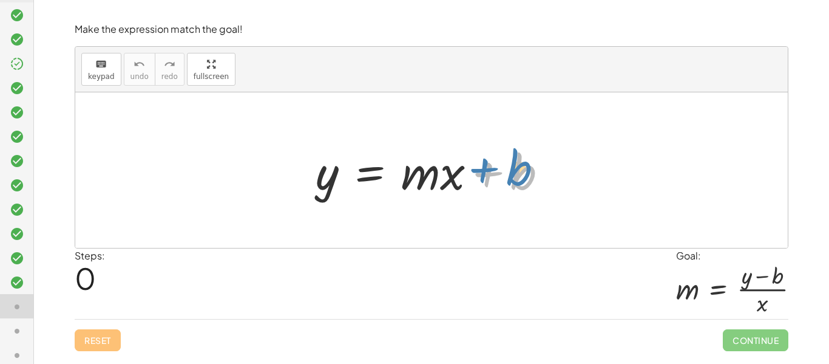
click at [494, 178] on div at bounding box center [437, 170] width 254 height 63
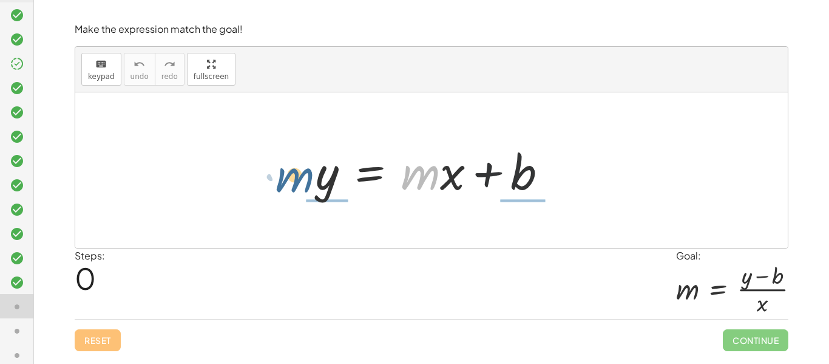
drag, startPoint x: 411, startPoint y: 184, endPoint x: 282, endPoint y: 187, distance: 128.8
click at [282, 187] on div "· m y = + · m · x + b" at bounding box center [431, 169] width 713 height 155
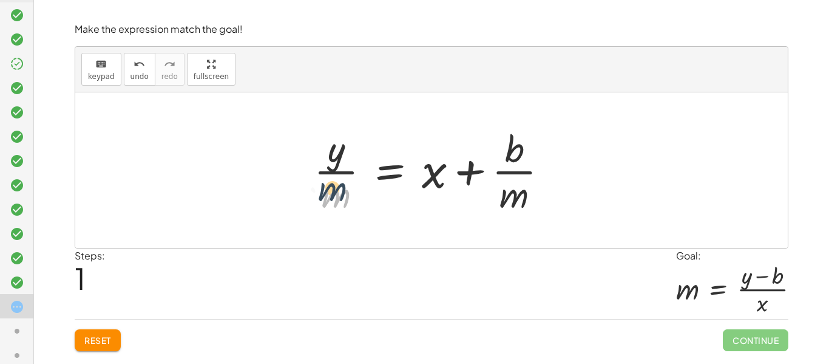
drag, startPoint x: 341, startPoint y: 195, endPoint x: 336, endPoint y: 188, distance: 7.9
click at [336, 188] on div at bounding box center [436, 170] width 256 height 94
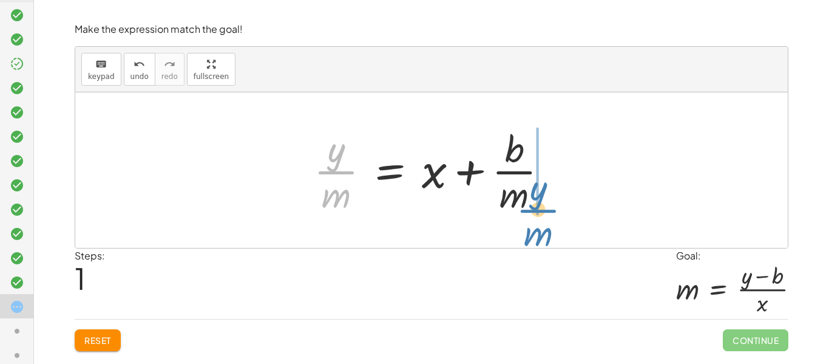
drag, startPoint x: 329, startPoint y: 163, endPoint x: 530, endPoint y: 200, distance: 204.4
click at [530, 200] on div at bounding box center [436, 170] width 256 height 94
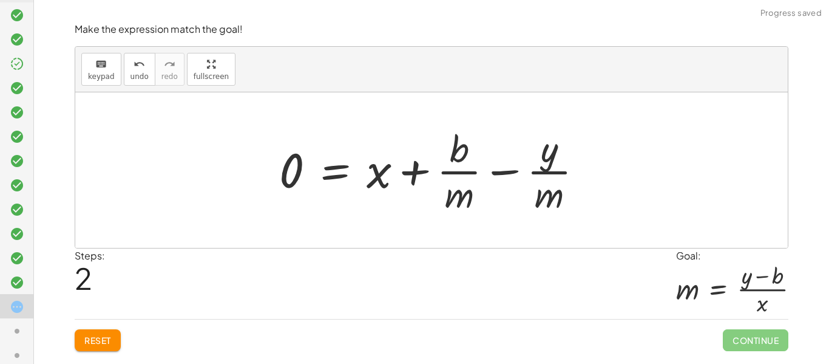
click at [103, 336] on span "Reset" at bounding box center [97, 340] width 27 height 11
click at [103, 336] on div "Reset Continue" at bounding box center [432, 335] width 714 height 32
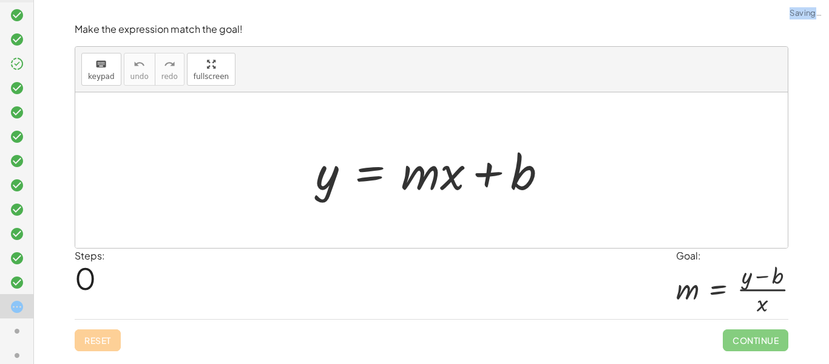
click at [103, 336] on div "Reset Continue" at bounding box center [432, 335] width 714 height 32
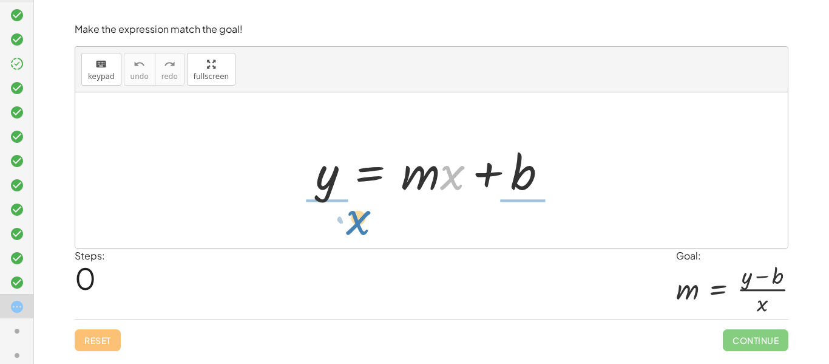
drag, startPoint x: 447, startPoint y: 185, endPoint x: 353, endPoint y: 230, distance: 104.0
click at [353, 230] on div "· x y = + · m · x + b" at bounding box center [431, 169] width 713 height 155
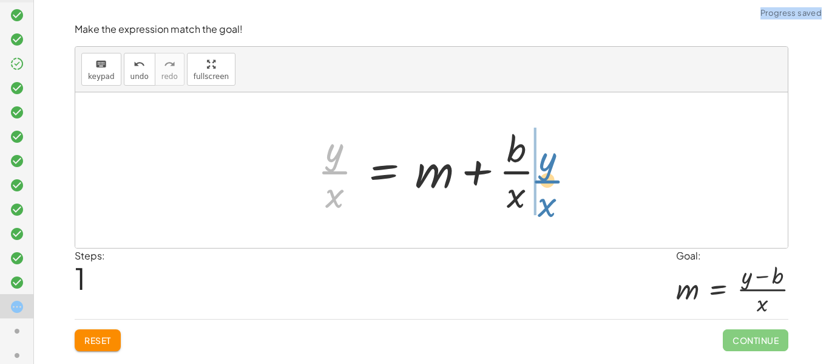
drag, startPoint x: 318, startPoint y: 162, endPoint x: 531, endPoint y: 171, distance: 213.9
click at [531, 171] on div at bounding box center [437, 170] width 250 height 94
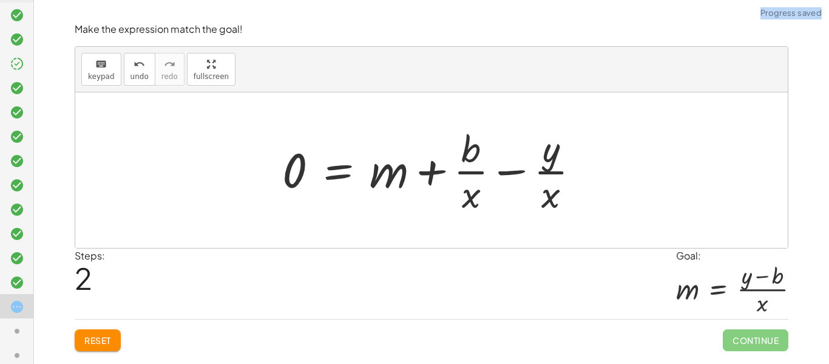
click at [554, 191] on div at bounding box center [435, 170] width 319 height 94
click at [508, 171] on div at bounding box center [435, 170] width 319 height 94
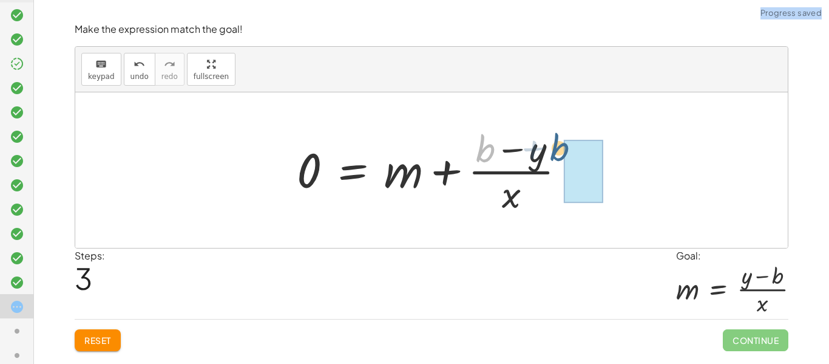
drag, startPoint x: 484, startPoint y: 161, endPoint x: 559, endPoint y: 159, distance: 74.7
click at [559, 159] on div at bounding box center [436, 170] width 291 height 94
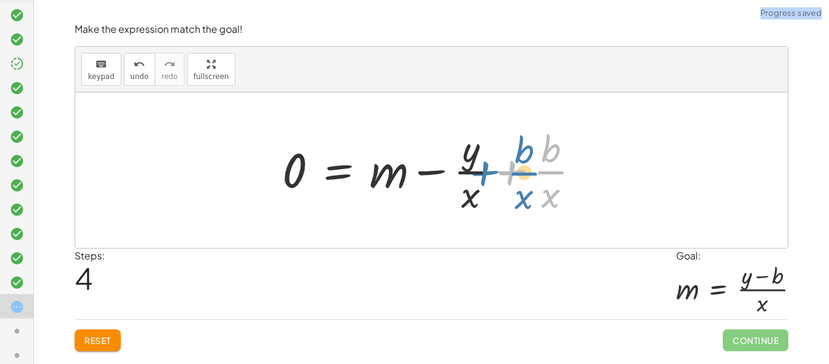
drag, startPoint x: 548, startPoint y: 163, endPoint x: 522, endPoint y: 164, distance: 26.1
click at [522, 164] on div at bounding box center [435, 170] width 319 height 94
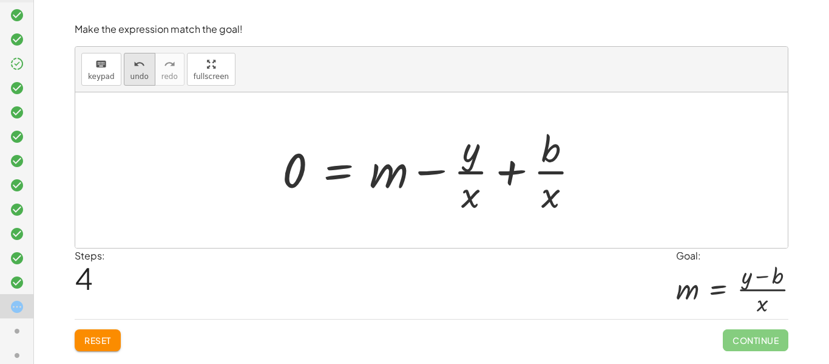
click at [134, 69] on icon "undo" at bounding box center [140, 64] width 12 height 15
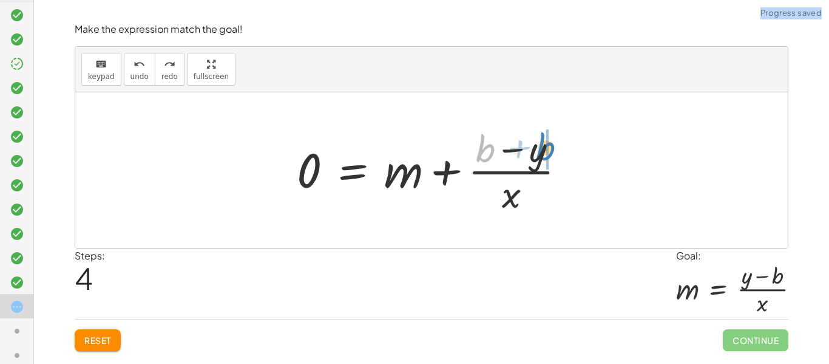
drag, startPoint x: 490, startPoint y: 147, endPoint x: 550, endPoint y: 145, distance: 59.5
click at [550, 145] on div at bounding box center [436, 170] width 291 height 94
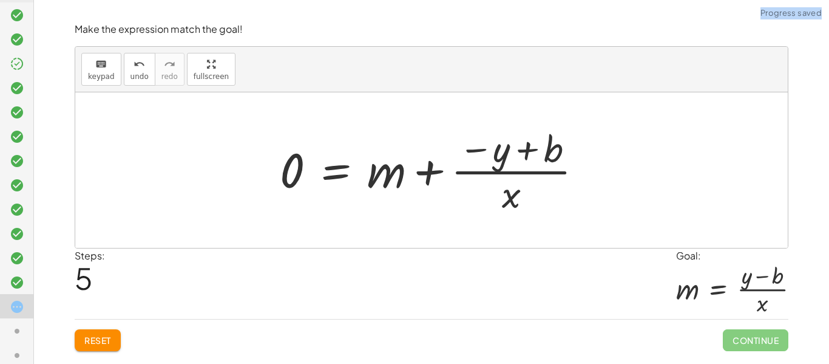
click at [476, 154] on div at bounding box center [436, 170] width 325 height 94
click at [475, 150] on div at bounding box center [436, 170] width 325 height 94
click at [474, 155] on div at bounding box center [436, 170] width 325 height 94
drag, startPoint x: 476, startPoint y: 149, endPoint x: 535, endPoint y: 152, distance: 59.0
click at [535, 152] on div at bounding box center [436, 170] width 325 height 94
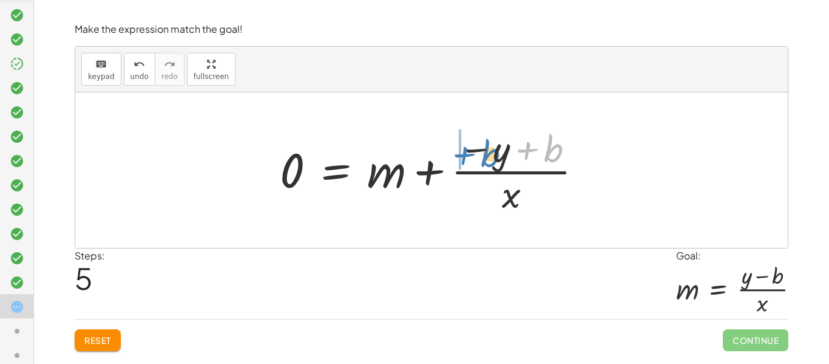
drag, startPoint x: 526, startPoint y: 152, endPoint x: 462, endPoint y: 156, distance: 64.5
click at [462, 156] on div at bounding box center [436, 170] width 325 height 94
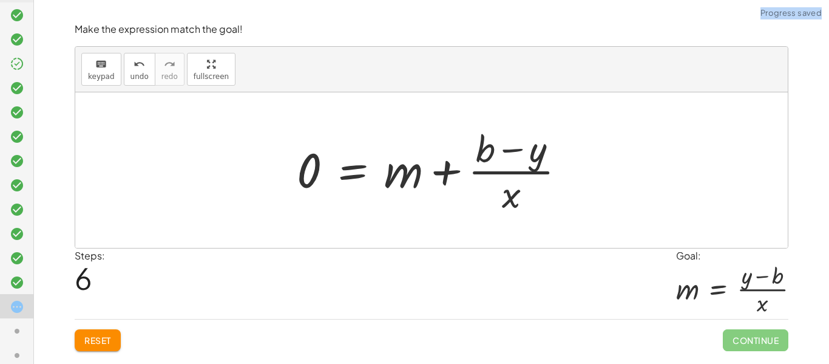
click at [509, 150] on div at bounding box center [436, 170] width 291 height 94
drag, startPoint x: 509, startPoint y: 150, endPoint x: 469, endPoint y: 149, distance: 39.5
click at [469, 149] on div at bounding box center [436, 170] width 291 height 94
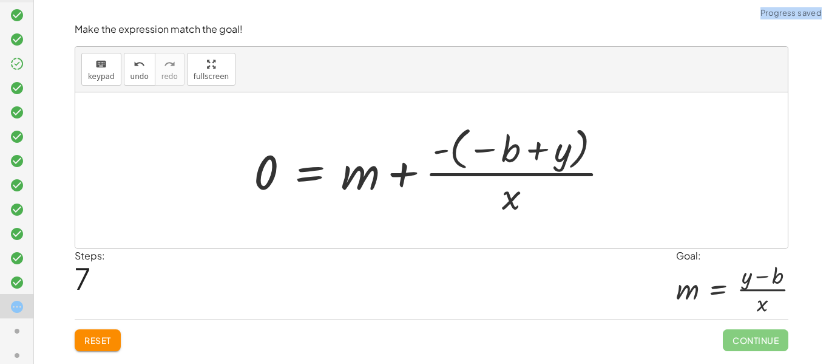
click at [485, 150] on div at bounding box center [437, 169] width 378 height 97
click at [452, 149] on div at bounding box center [437, 169] width 378 height 97
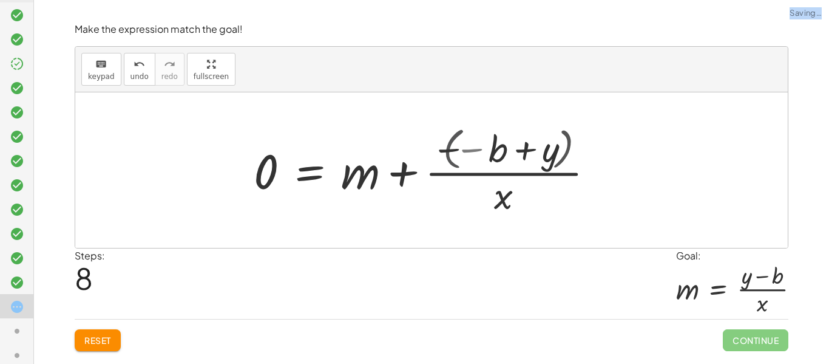
click at [443, 154] on div at bounding box center [393, 170] width 291 height 94
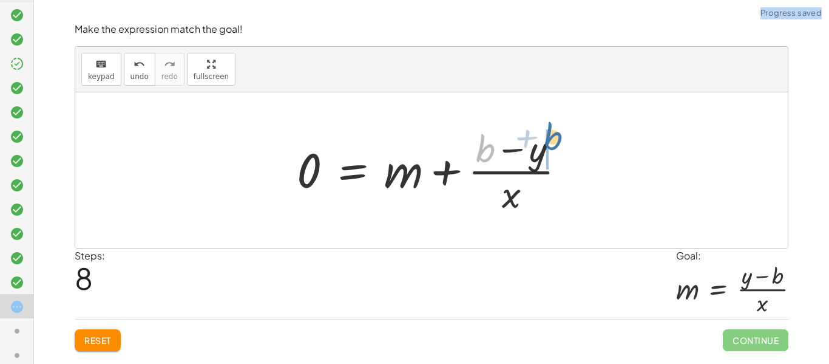
drag, startPoint x: 485, startPoint y: 151, endPoint x: 553, endPoint y: 144, distance: 67.8
click at [553, 144] on div at bounding box center [436, 170] width 291 height 94
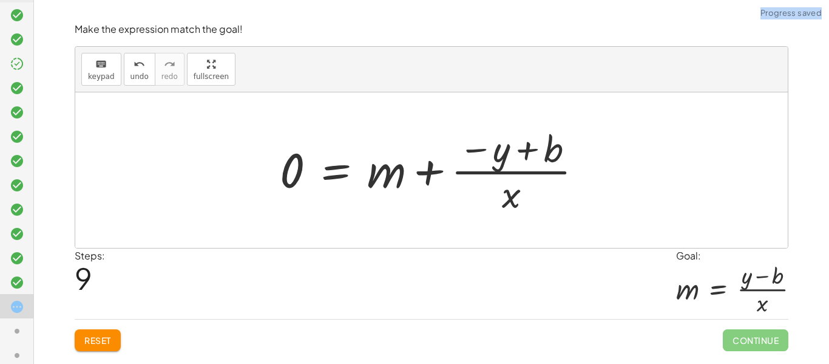
click at [469, 155] on div at bounding box center [436, 170] width 325 height 94
click at [470, 157] on div at bounding box center [436, 170] width 325 height 94
click at [467, 158] on div at bounding box center [436, 170] width 325 height 94
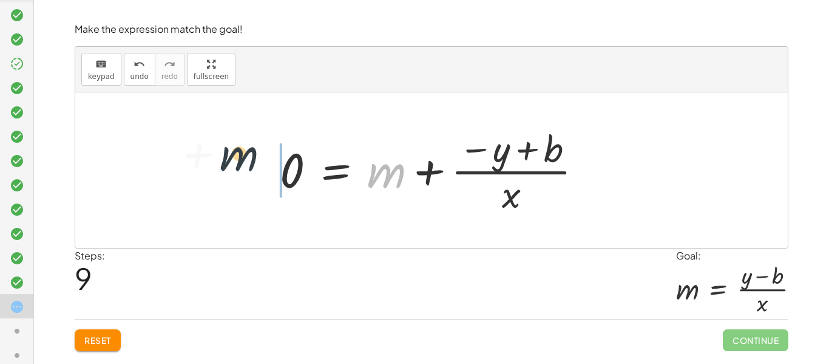
drag, startPoint x: 393, startPoint y: 174, endPoint x: 234, endPoint y: 158, distance: 159.3
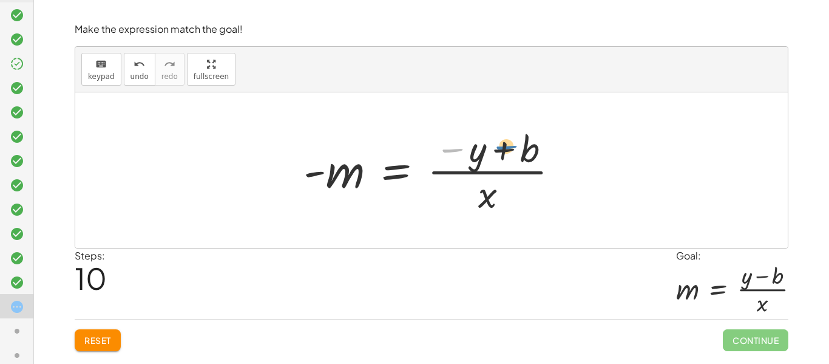
drag, startPoint x: 449, startPoint y: 156, endPoint x: 496, endPoint y: 152, distance: 46.3
click at [496, 152] on div at bounding box center [437, 170] width 278 height 94
drag, startPoint x: 500, startPoint y: 151, endPoint x: 451, endPoint y: 148, distance: 48.7
click at [451, 148] on div at bounding box center [437, 170] width 278 height 94
click at [97, 339] on span "Reset" at bounding box center [97, 340] width 27 height 11
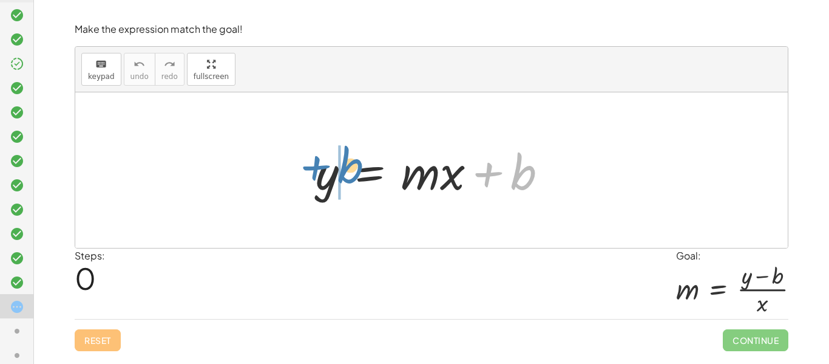
drag, startPoint x: 504, startPoint y: 182, endPoint x: 325, endPoint y: 177, distance: 178.6
click at [325, 177] on div at bounding box center [437, 170] width 254 height 63
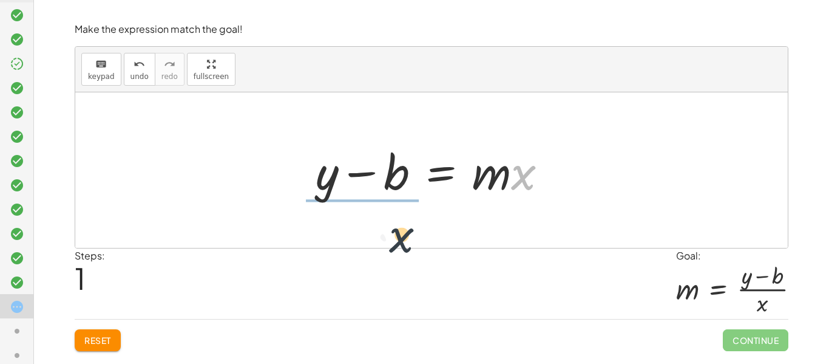
drag, startPoint x: 525, startPoint y: 174, endPoint x: 356, endPoint y: 228, distance: 176.5
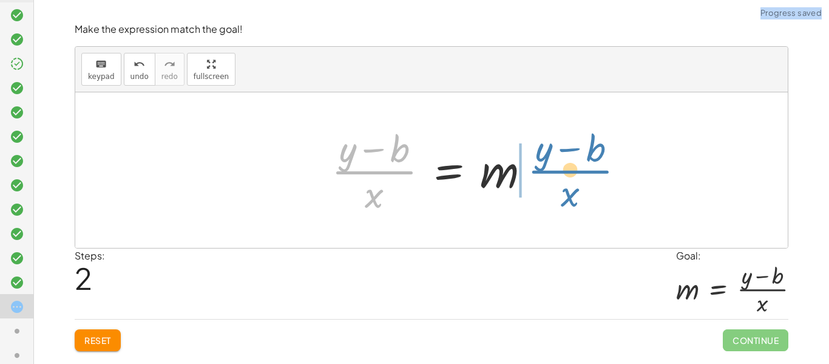
drag, startPoint x: 372, startPoint y: 165, endPoint x: 568, endPoint y: 165, distance: 196.1
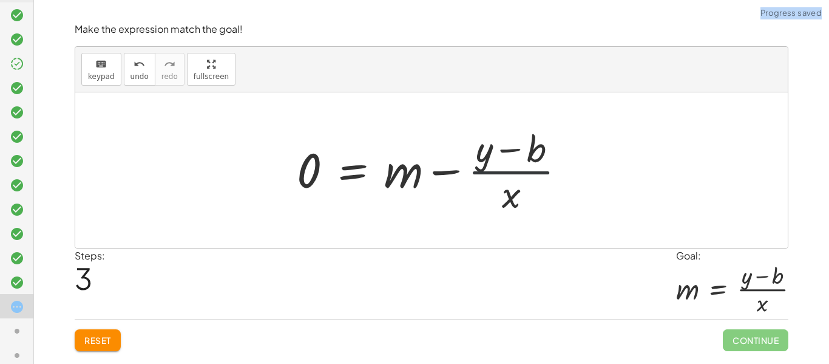
click at [505, 168] on div at bounding box center [436, 170] width 291 height 94
drag, startPoint x: 406, startPoint y: 174, endPoint x: 308, endPoint y: 171, distance: 97.2
click at [308, 171] on div at bounding box center [436, 170] width 291 height 94
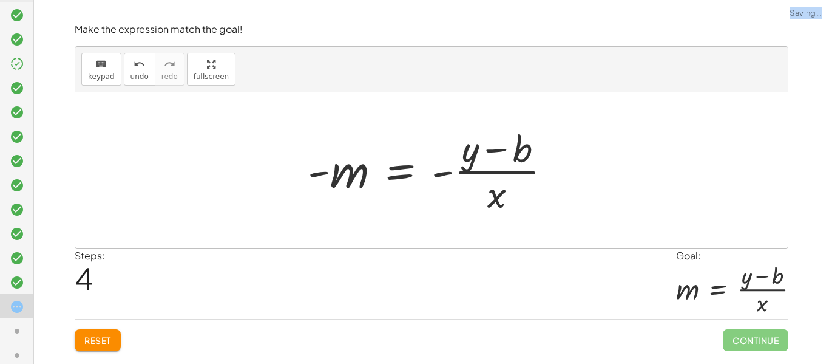
click at [401, 174] on div at bounding box center [435, 170] width 266 height 94
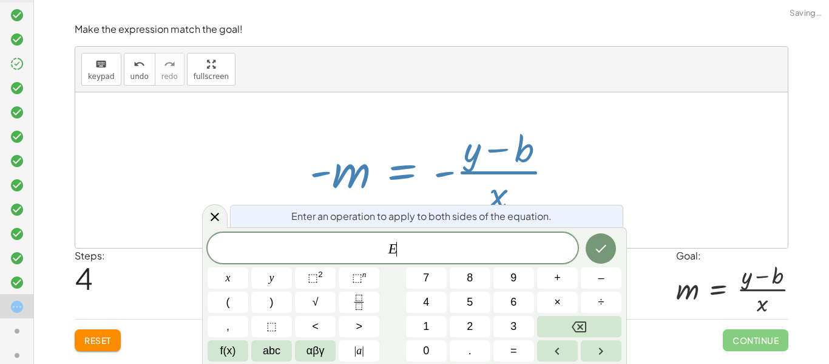
click at [424, 174] on div at bounding box center [437, 170] width 266 height 94
click at [656, 140] on div at bounding box center [431, 169] width 713 height 155
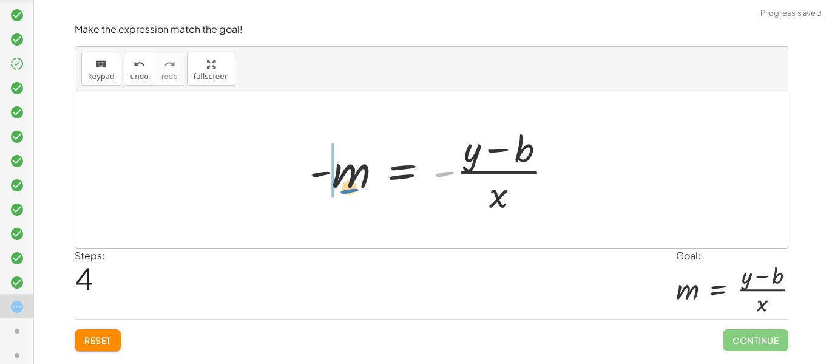
drag, startPoint x: 438, startPoint y: 178, endPoint x: 303, endPoint y: 186, distance: 135.1
click at [304, 186] on div at bounding box center [437, 170] width 266 height 94
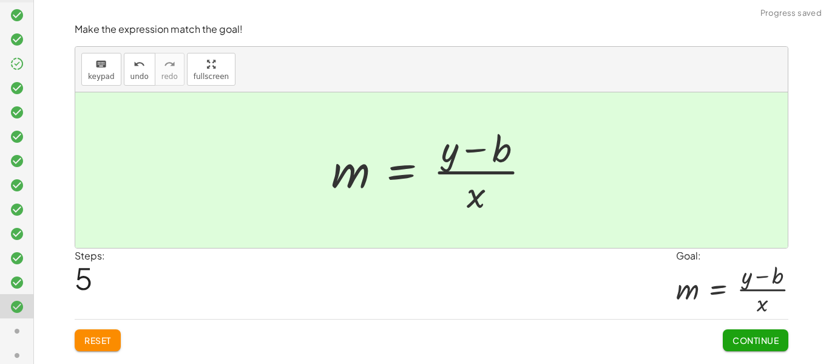
click at [759, 336] on span "Continue" at bounding box center [756, 340] width 46 height 11
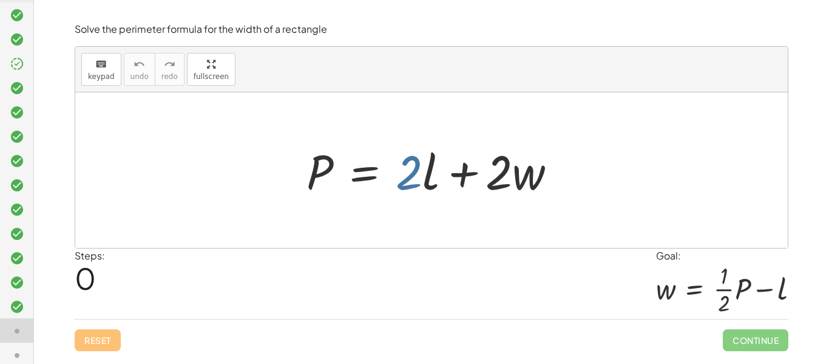
click at [415, 173] on div at bounding box center [437, 170] width 272 height 63
drag, startPoint x: 518, startPoint y: 178, endPoint x: 289, endPoint y: 171, distance: 229.0
click at [289, 171] on div "· w + · 2 P = + · 2 · l + · 2 · w" at bounding box center [431, 170] width 287 height 69
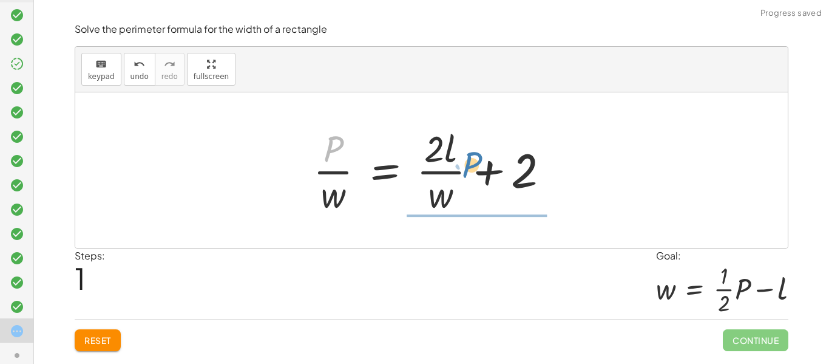
drag, startPoint x: 310, startPoint y: 158, endPoint x: 449, endPoint y: 176, distance: 139.6
click at [449, 176] on div at bounding box center [436, 170] width 258 height 94
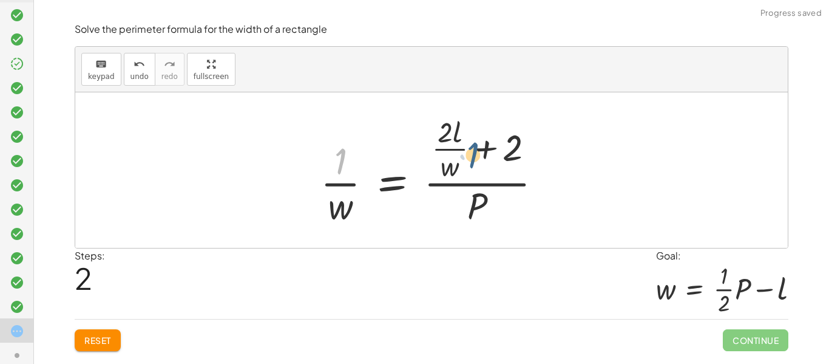
drag, startPoint x: 329, startPoint y: 169, endPoint x: 492, endPoint y: 180, distance: 163.1
click at [492, 180] on div at bounding box center [437, 170] width 244 height 117
click at [115, 338] on button "Reset" at bounding box center [98, 340] width 46 height 22
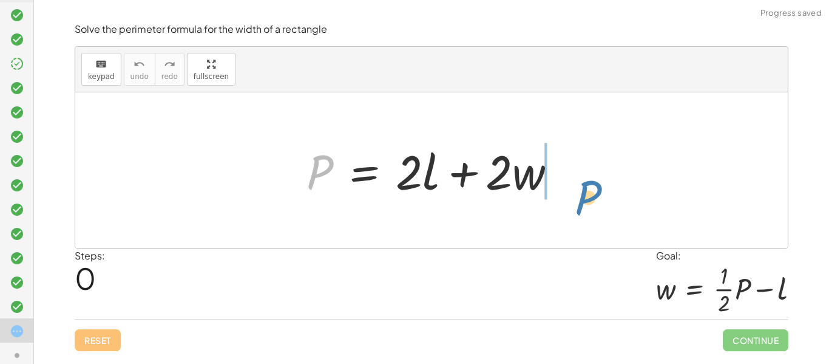
drag, startPoint x: 307, startPoint y: 174, endPoint x: 576, endPoint y: 200, distance: 270.2
click at [576, 200] on div "P P = + · 2 · l + · 2 · w" at bounding box center [431, 169] width 713 height 155
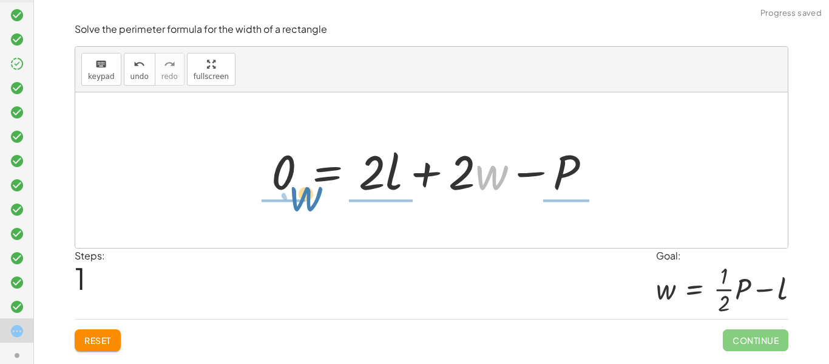
drag, startPoint x: 500, startPoint y: 179, endPoint x: 312, endPoint y: 200, distance: 188.8
click at [312, 200] on div at bounding box center [436, 170] width 342 height 63
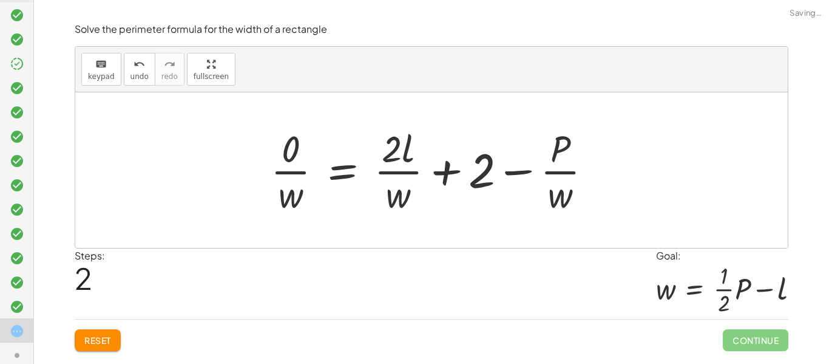
click at [427, 163] on div at bounding box center [437, 170] width 344 height 94
click at [398, 157] on div at bounding box center [437, 170] width 344 height 94
click at [117, 336] on button "Reset" at bounding box center [98, 340] width 46 height 22
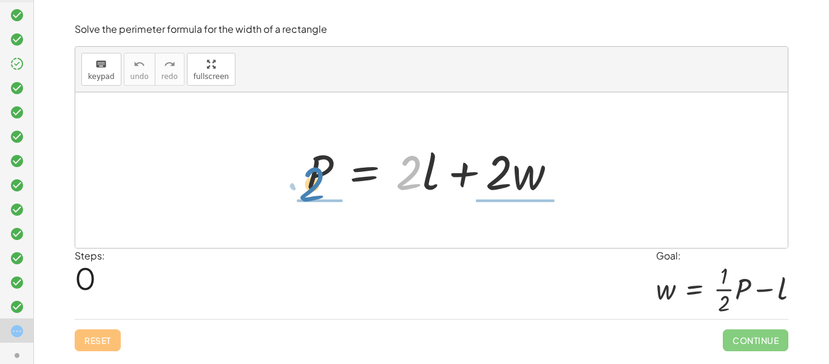
drag, startPoint x: 403, startPoint y: 171, endPoint x: 305, endPoint y: 182, distance: 97.8
click at [305, 182] on div at bounding box center [437, 170] width 272 height 63
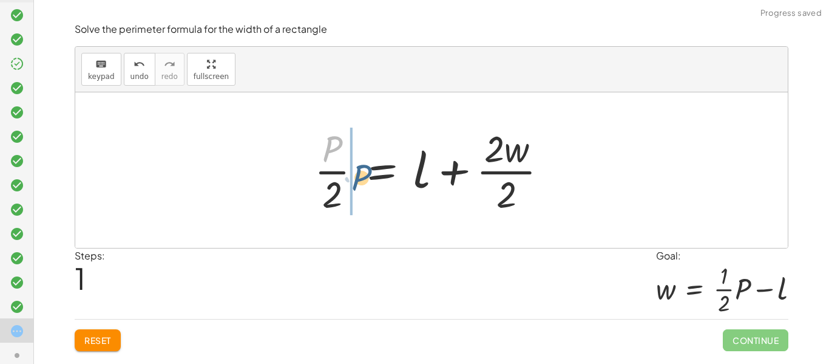
drag, startPoint x: 330, startPoint y: 143, endPoint x: 359, endPoint y: 170, distance: 40.0
click at [359, 170] on div at bounding box center [436, 170] width 256 height 94
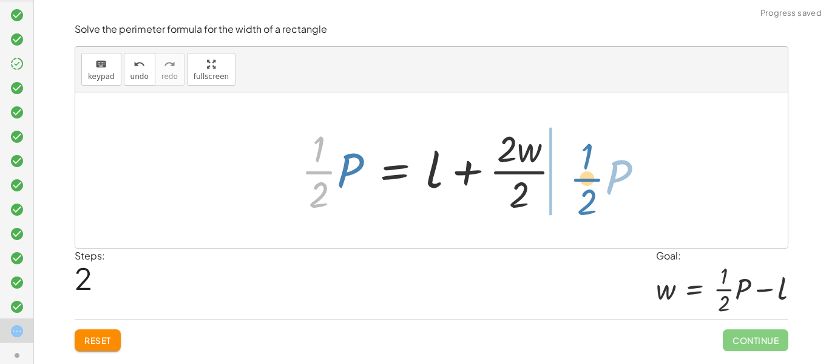
drag, startPoint x: 332, startPoint y: 170, endPoint x: 601, endPoint y: 177, distance: 269.1
click at [601, 177] on div "P = + · 2 · l + · 2 · w · P · 2 = + l + · 2 · w · 2 · · 1 · 2 · P P = + l + · 2…" at bounding box center [431, 169] width 713 height 155
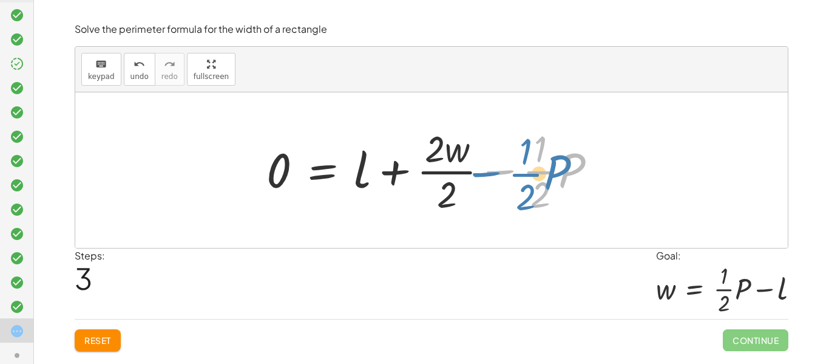
drag, startPoint x: 495, startPoint y: 174, endPoint x: 441, endPoint y: 172, distance: 53.5
click at [441, 172] on div at bounding box center [437, 170] width 352 height 94
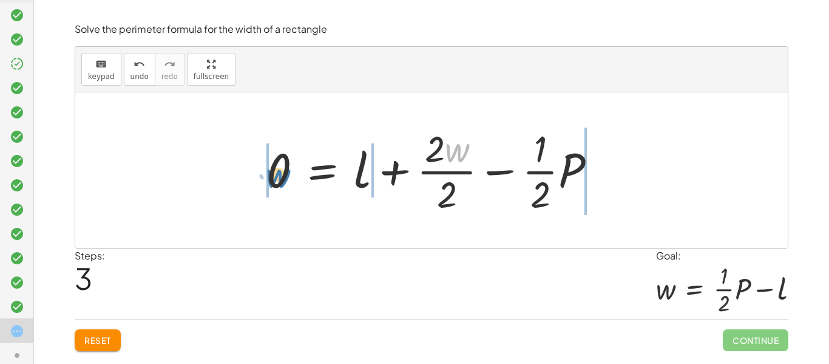
drag, startPoint x: 465, startPoint y: 143, endPoint x: 286, endPoint y: 169, distance: 180.9
click at [286, 169] on div at bounding box center [437, 170] width 352 height 94
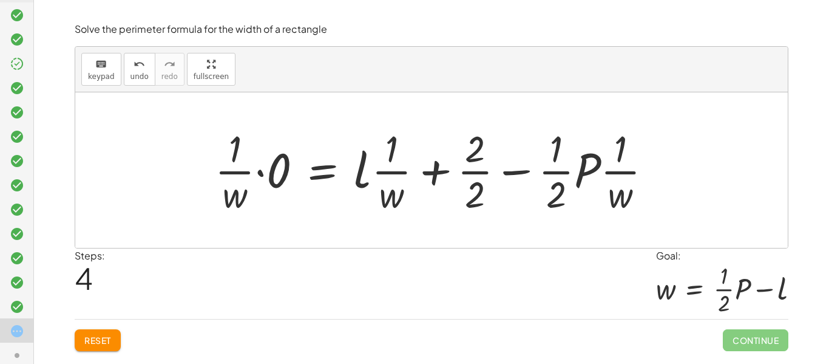
click at [395, 177] on div at bounding box center [439, 170] width 460 height 94
click at [118, 336] on button "Reset" at bounding box center [98, 340] width 46 height 22
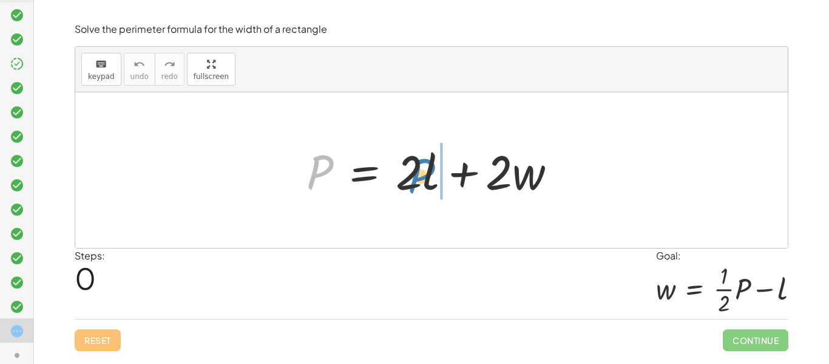
drag, startPoint x: 322, startPoint y: 169, endPoint x: 423, endPoint y: 173, distance: 100.9
click at [423, 173] on div at bounding box center [437, 170] width 272 height 63
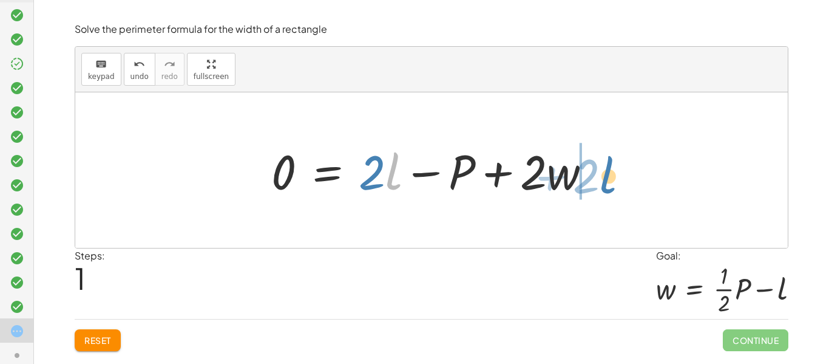
drag, startPoint x: 391, startPoint y: 176, endPoint x: 608, endPoint y: 180, distance: 217.4
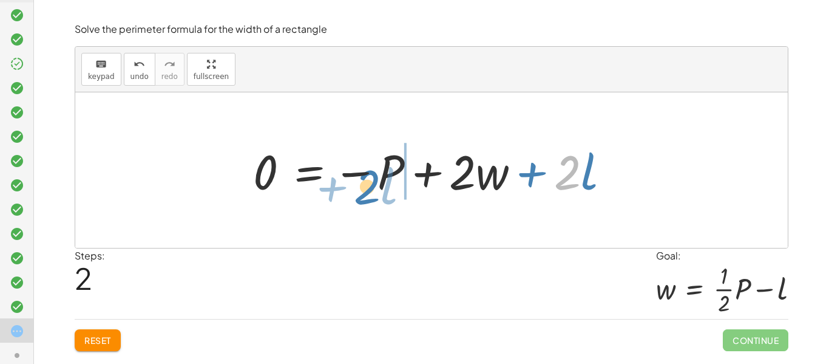
drag, startPoint x: 564, startPoint y: 188, endPoint x: 485, endPoint y: 237, distance: 93.3
click at [485, 237] on div "P = + · 2 · l + · 2 · w 0 = + · 2 · l − P + · 2 · w · 2 + · l P = + · 2 · l + ·…" at bounding box center [431, 169] width 713 height 155
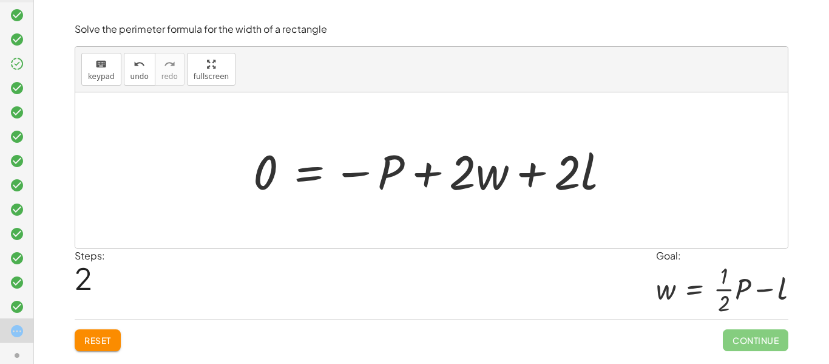
click at [90, 335] on span "Reset" at bounding box center [97, 340] width 27 height 11
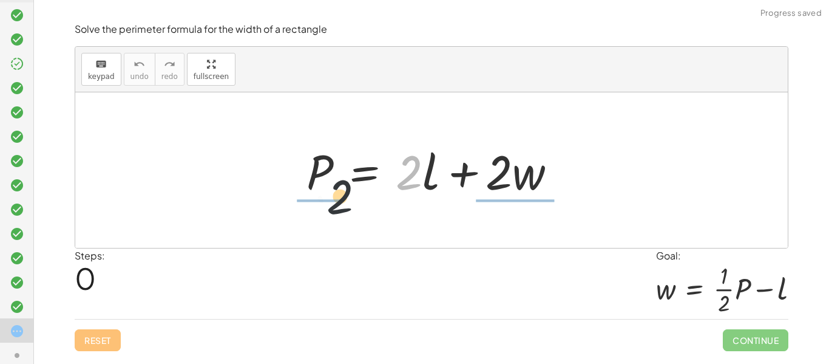
drag, startPoint x: 397, startPoint y: 184, endPoint x: 303, endPoint y: 203, distance: 96.0
click at [303, 203] on div "· 2 P = + · 2 · l + · 2 · w" at bounding box center [431, 170] width 287 height 69
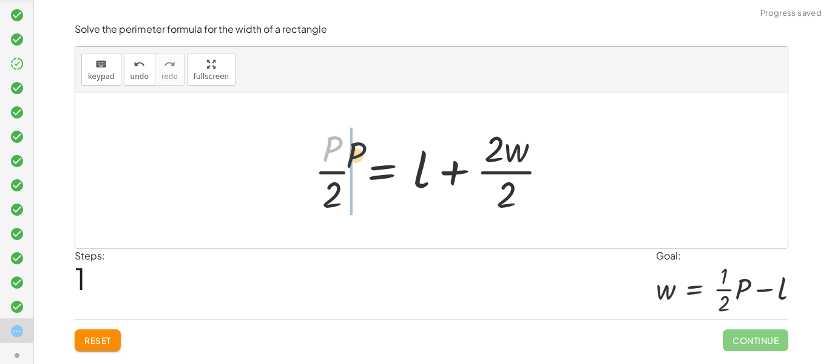
drag, startPoint x: 325, startPoint y: 151, endPoint x: 351, endPoint y: 164, distance: 29.3
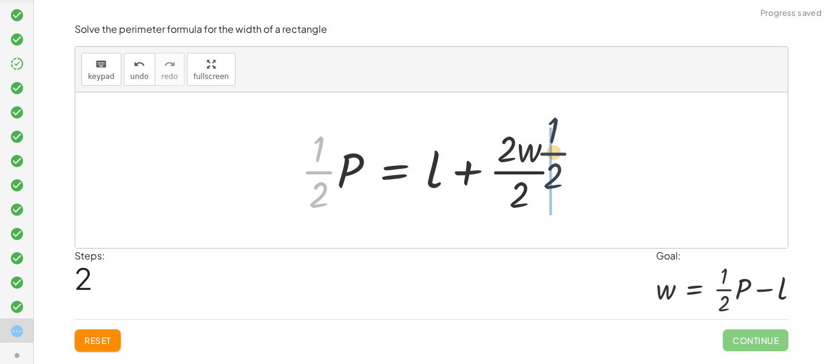
drag, startPoint x: 321, startPoint y: 179, endPoint x: 585, endPoint y: 160, distance: 264.2
click at [585, 160] on div "P = + · 2 · l + · 2 · w · P · 2 = + l + · 2 · w · 2 · · 1 · 2 P = + l + · 2 · w…" at bounding box center [431, 169] width 713 height 155
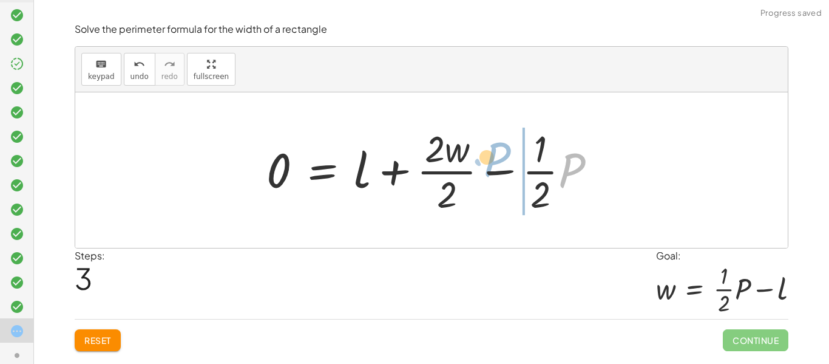
drag, startPoint x: 561, startPoint y: 174, endPoint x: 496, endPoint y: 165, distance: 66.1
click at [496, 165] on div at bounding box center [437, 170] width 352 height 94
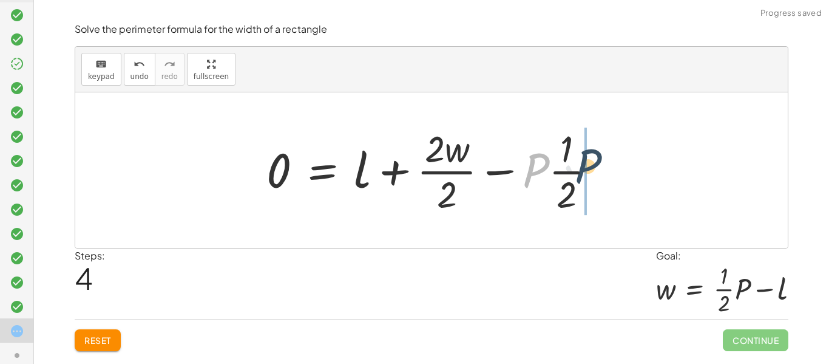
drag, startPoint x: 527, startPoint y: 172, endPoint x: 580, endPoint y: 168, distance: 53.0
click at [580, 168] on div at bounding box center [437, 170] width 352 height 94
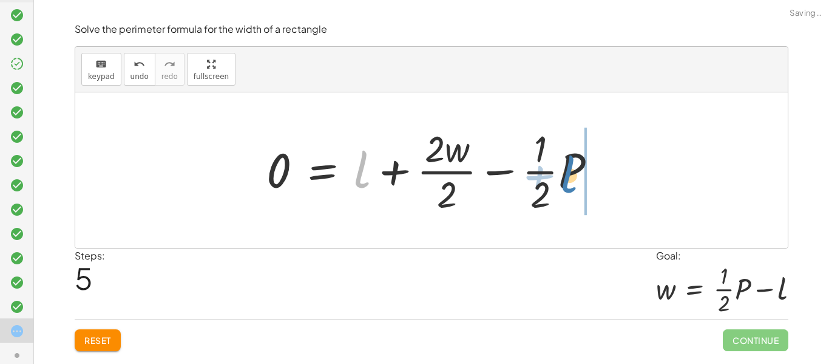
drag, startPoint x: 361, startPoint y: 177, endPoint x: 570, endPoint y: 182, distance: 209.6
click at [570, 182] on div at bounding box center [437, 170] width 352 height 94
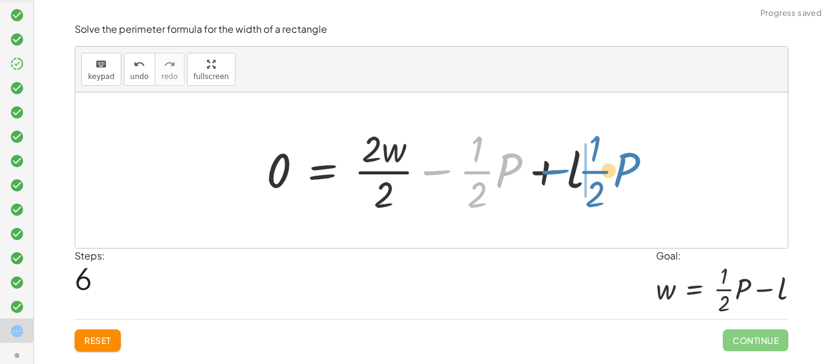
drag, startPoint x: 438, startPoint y: 175, endPoint x: 556, endPoint y: 174, distance: 118.4
click at [556, 174] on div at bounding box center [437, 170] width 352 height 94
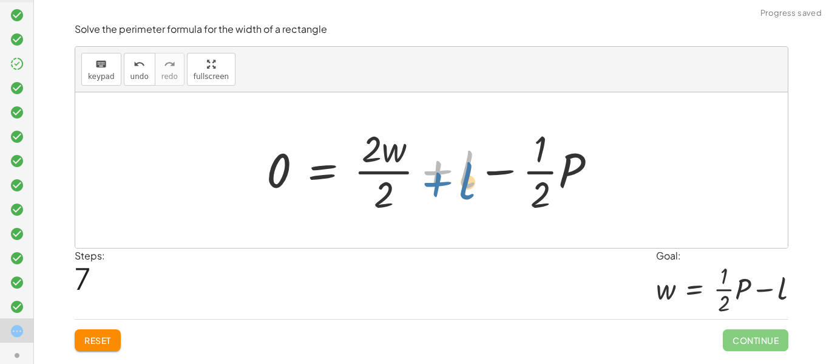
drag, startPoint x: 444, startPoint y: 173, endPoint x: 443, endPoint y: 181, distance: 8.1
click at [443, 181] on div at bounding box center [437, 170] width 352 height 94
drag, startPoint x: 443, startPoint y: 181, endPoint x: 508, endPoint y: 184, distance: 65.0
click at [508, 184] on div at bounding box center [437, 170] width 352 height 94
click at [505, 172] on div at bounding box center [437, 170] width 352 height 94
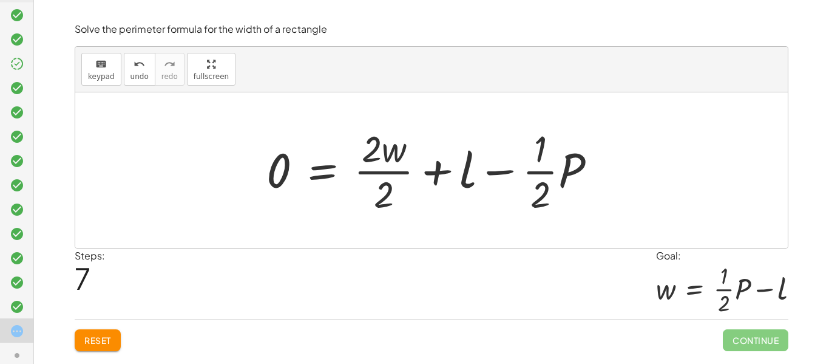
click at [505, 172] on div at bounding box center [437, 170] width 352 height 94
drag, startPoint x: 397, startPoint y: 156, endPoint x: 397, endPoint y: 165, distance: 8.5
click at [397, 165] on div at bounding box center [437, 170] width 352 height 94
click at [380, 169] on div at bounding box center [437, 170] width 352 height 94
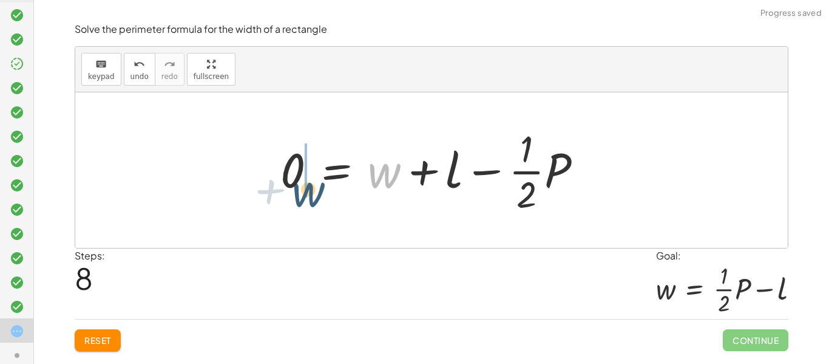
drag, startPoint x: 377, startPoint y: 174, endPoint x: 272, endPoint y: 192, distance: 106.7
click at [272, 192] on div "P = + · 2 · l + · 2 · w · P · 2 = + l + · 2 · w · 2 · · 1 · 2 · P = + l + · 2 ·…" at bounding box center [431, 170] width 339 height 100
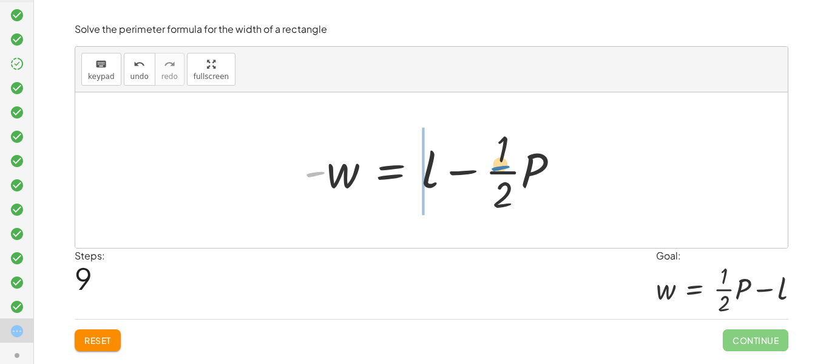
drag, startPoint x: 312, startPoint y: 176, endPoint x: 499, endPoint y: 171, distance: 187.7
click at [499, 171] on div at bounding box center [436, 170] width 277 height 94
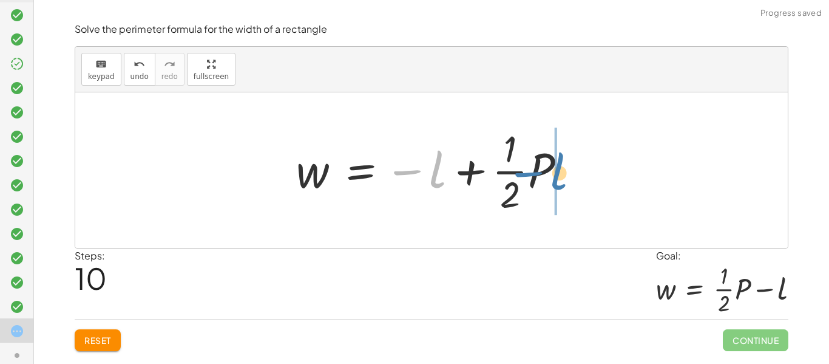
drag, startPoint x: 414, startPoint y: 172, endPoint x: 536, endPoint y: 175, distance: 122.1
click at [536, 175] on div at bounding box center [435, 170] width 291 height 94
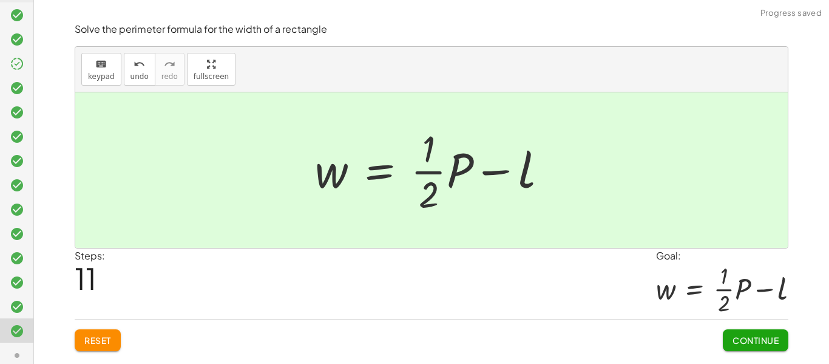
click at [761, 342] on span "Continue" at bounding box center [756, 340] width 46 height 11
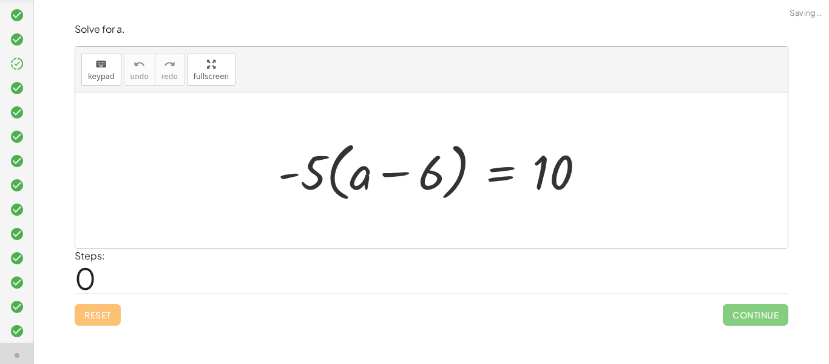
click at [326, 179] on div at bounding box center [436, 170] width 329 height 70
drag, startPoint x: 308, startPoint y: 179, endPoint x: 383, endPoint y: 175, distance: 75.4
click at [383, 175] on div at bounding box center [436, 170] width 329 height 70
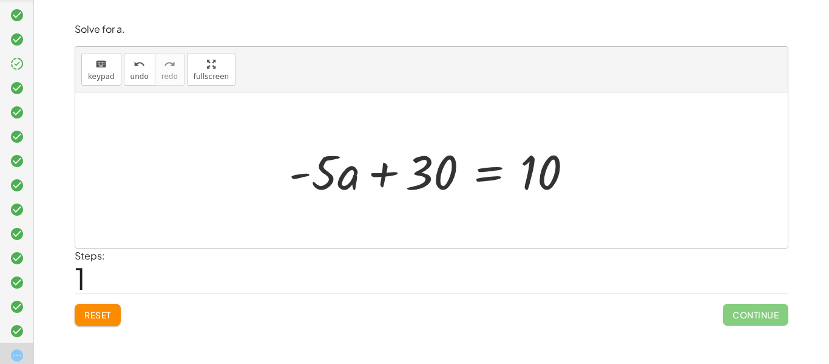
scroll to position [370, 0]
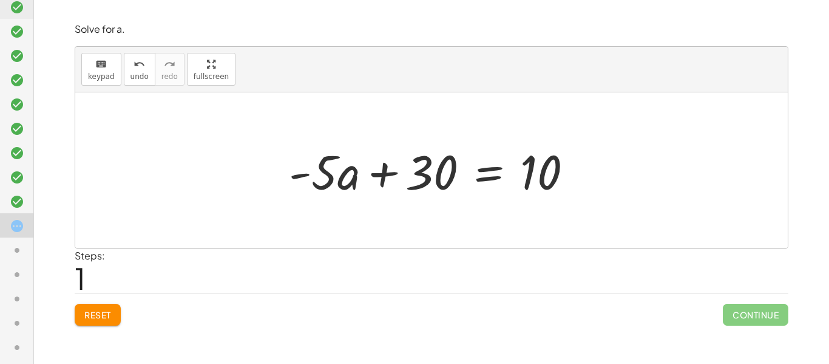
click at [342, 197] on div at bounding box center [436, 170] width 306 height 63
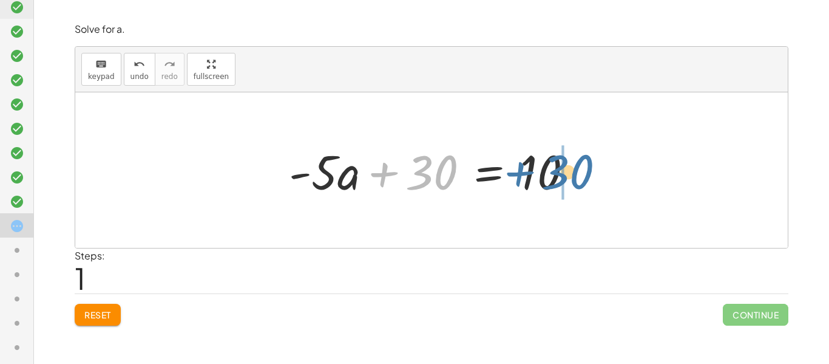
drag, startPoint x: 424, startPoint y: 168, endPoint x: 567, endPoint y: 170, distance: 142.7
click at [567, 170] on div at bounding box center [436, 170] width 306 height 63
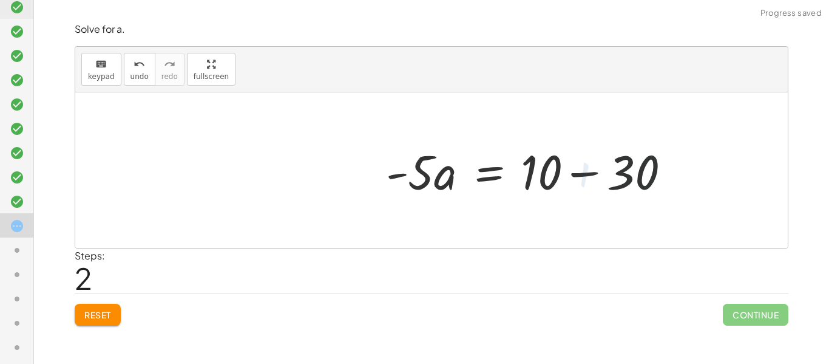
click at [570, 177] on div at bounding box center [534, 170] width 306 height 63
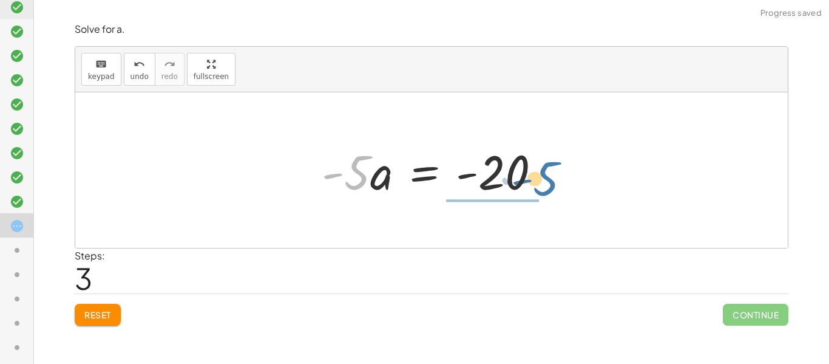
drag, startPoint x: 359, startPoint y: 180, endPoint x: 551, endPoint y: 186, distance: 192.0
click at [551, 186] on div at bounding box center [436, 170] width 241 height 63
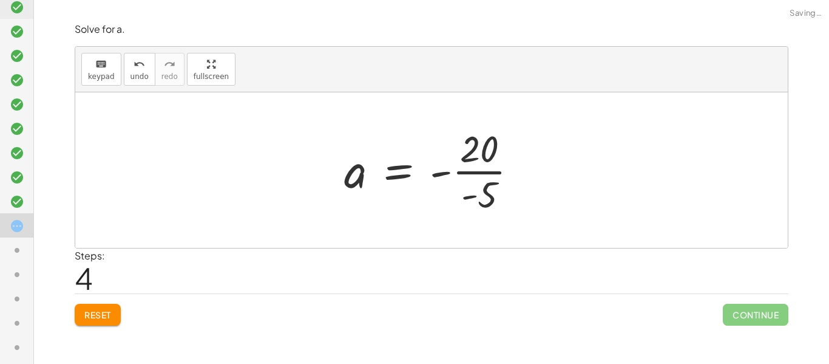
click at [491, 198] on div at bounding box center [436, 170] width 196 height 94
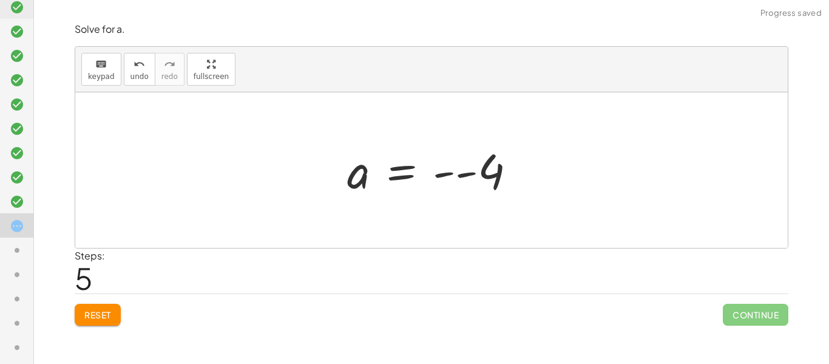
click at [457, 180] on div at bounding box center [436, 170] width 191 height 60
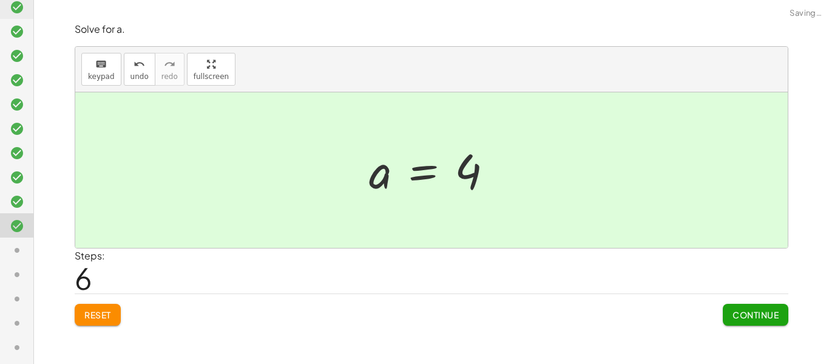
click at [759, 310] on span "Continue" at bounding box center [756, 314] width 46 height 11
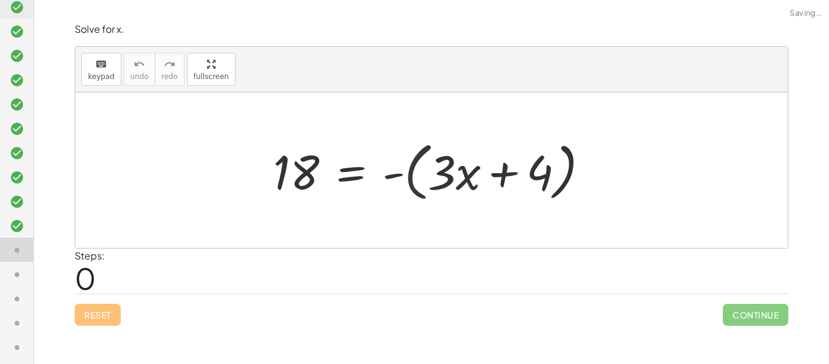
click at [415, 189] on div at bounding box center [436, 170] width 338 height 70
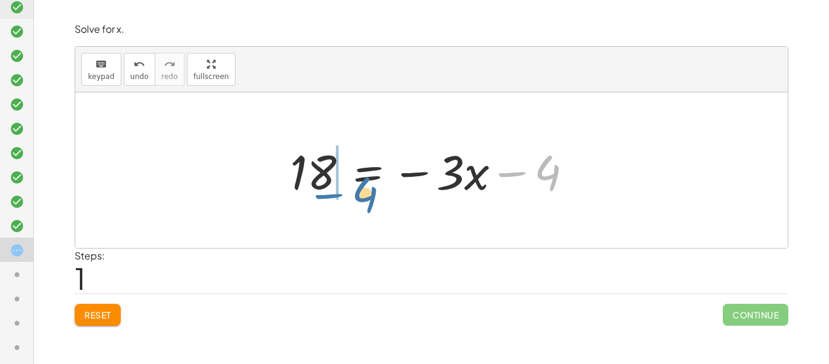
drag, startPoint x: 509, startPoint y: 174, endPoint x: 321, endPoint y: 188, distance: 188.1
click at [321, 188] on div at bounding box center [436, 170] width 305 height 63
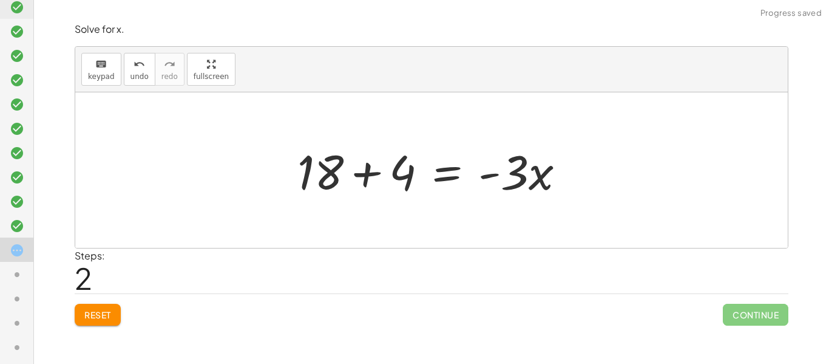
click at [320, 175] on div at bounding box center [436, 170] width 290 height 63
click at [361, 172] on div at bounding box center [436, 170] width 290 height 63
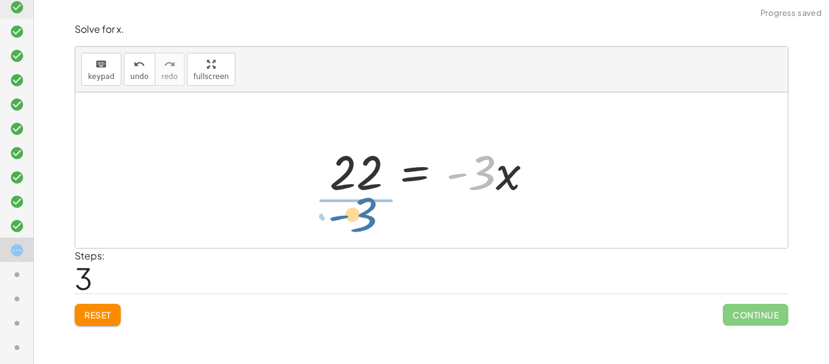
drag, startPoint x: 486, startPoint y: 177, endPoint x: 366, endPoint y: 216, distance: 126.8
click at [366, 216] on div "18 = - ( + · 3 · x + 4 ) 18 = − · 3 · x − 4 + 18 + 4 = · - 3 · x · - 3 = · 3 · …" at bounding box center [431, 169] width 713 height 155
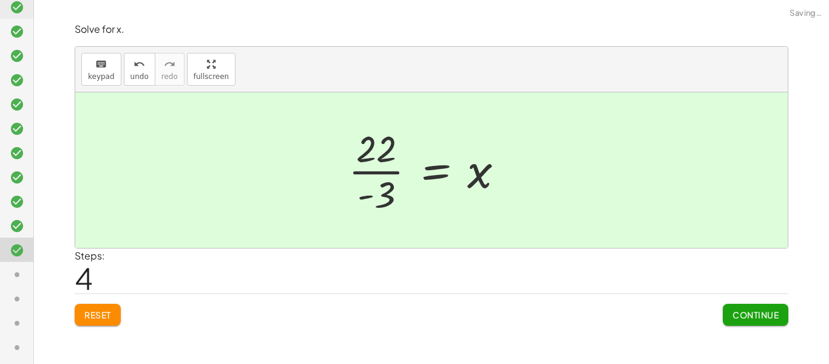
click at [353, 194] on div at bounding box center [430, 170] width 177 height 94
click at [370, 197] on div at bounding box center [436, 170] width 177 height 94
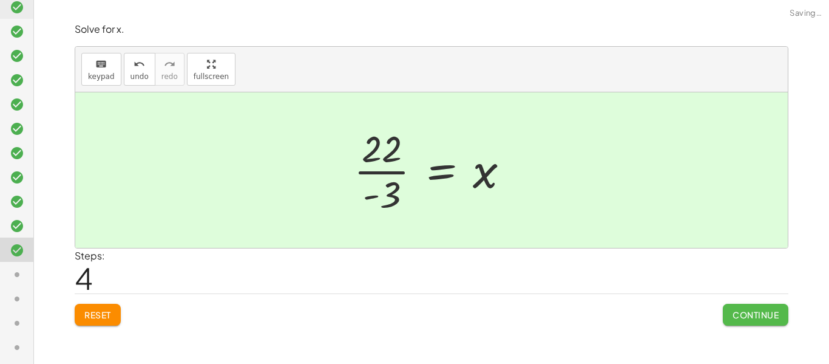
click at [741, 314] on span "Continue" at bounding box center [756, 314] width 46 height 11
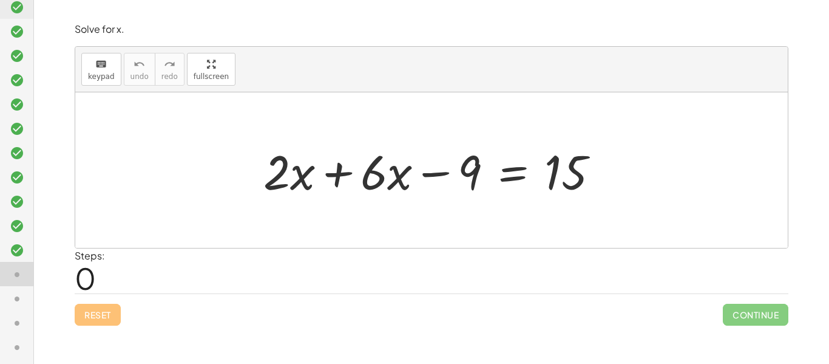
click at [376, 187] on div at bounding box center [436, 170] width 358 height 63
click at [336, 177] on div at bounding box center [436, 170] width 358 height 63
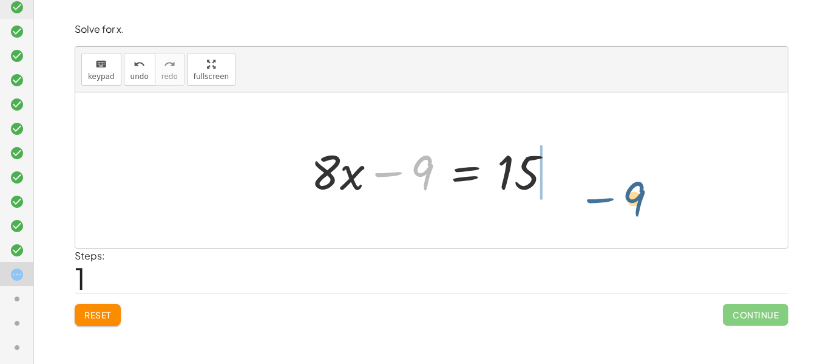
drag, startPoint x: 371, startPoint y: 175, endPoint x: 586, endPoint y: 200, distance: 216.4
click at [586, 200] on div "+ · 2 · x + · 6 · x − 9 = 15 − 9 + · x − 9 = 15 · 8" at bounding box center [431, 169] width 713 height 155
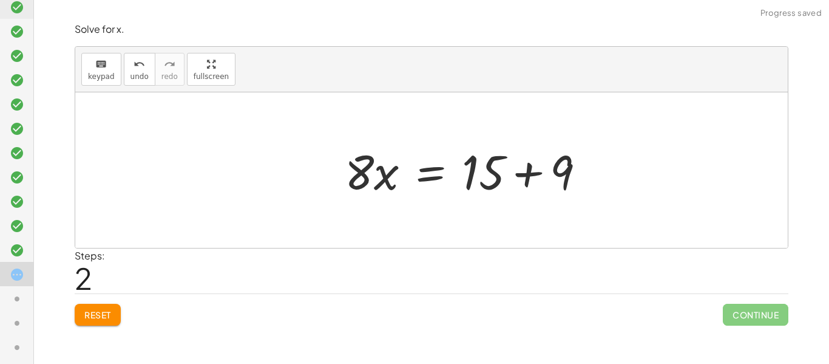
click at [567, 174] on div at bounding box center [470, 170] width 262 height 63
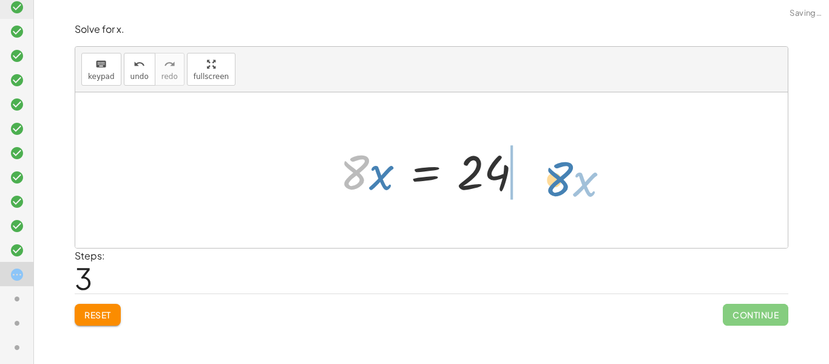
drag, startPoint x: 364, startPoint y: 167, endPoint x: 582, endPoint y: 173, distance: 217.5
click at [582, 173] on div "+ · 2 · x + · 6 · x − 9 = 15 + · 8 · x − 9 = 15 · 8 · x = + 15 + 9 · 8 · x · x …" at bounding box center [431, 169] width 713 height 155
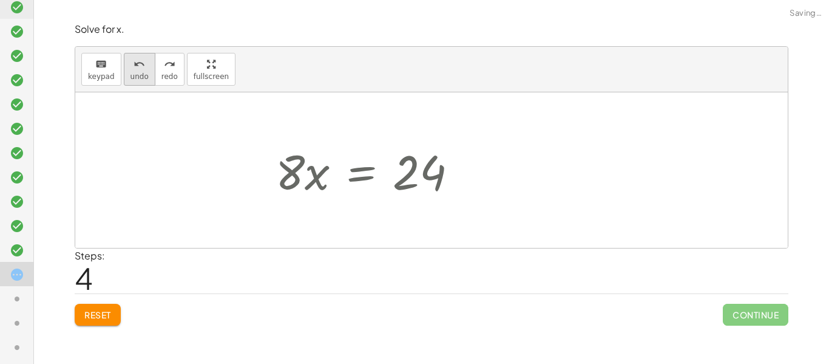
click at [148, 77] on button "undo undo" at bounding box center [140, 69] width 32 height 33
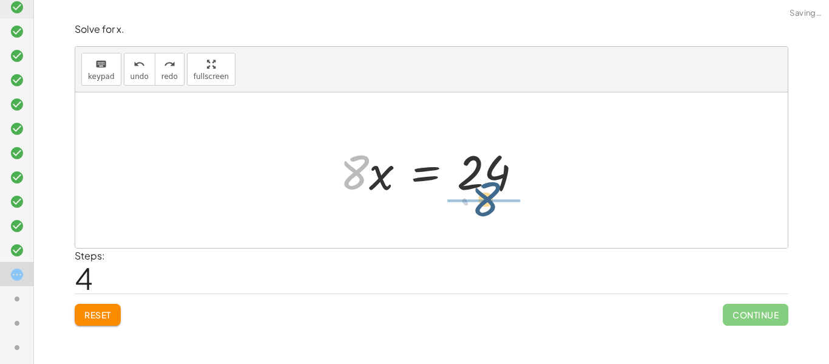
drag, startPoint x: 358, startPoint y: 182, endPoint x: 491, endPoint y: 207, distance: 135.9
click at [491, 207] on div "+ · 2 · x + · 6 · x − 9 = 15 + · 8 · x − 9 = 15 · 8 · x = + 15 + 9 · 8 · 8 · x …" at bounding box center [431, 169] width 713 height 155
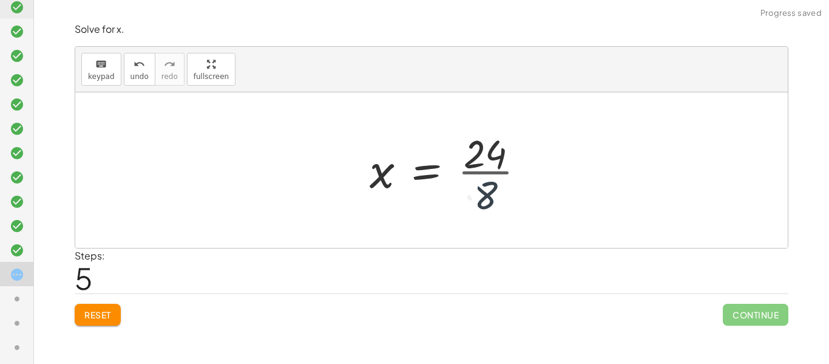
click at [491, 207] on div at bounding box center [452, 170] width 177 height 94
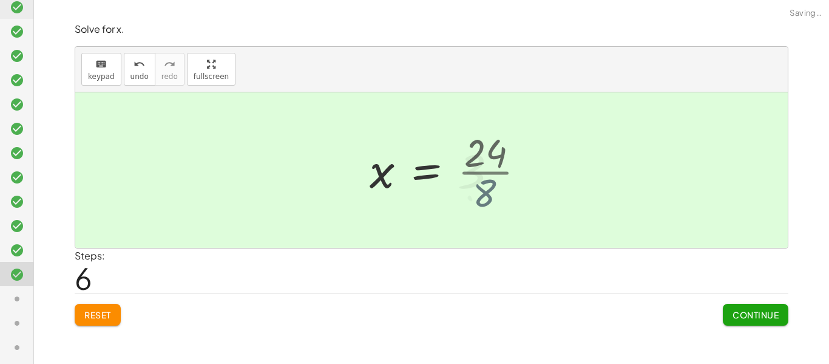
click at [479, 178] on div at bounding box center [438, 170] width 149 height 60
click at [757, 322] on button "Continue" at bounding box center [756, 315] width 66 height 22
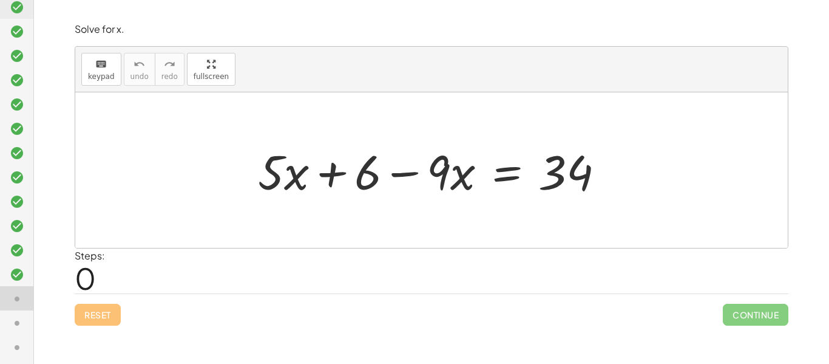
click at [410, 171] on div at bounding box center [436, 170] width 369 height 63
click at [432, 175] on div at bounding box center [436, 170] width 369 height 63
click at [424, 169] on div at bounding box center [436, 170] width 369 height 63
drag, startPoint x: 451, startPoint y: 180, endPoint x: 348, endPoint y: 180, distance: 103.2
click at [348, 180] on div at bounding box center [436, 170] width 369 height 63
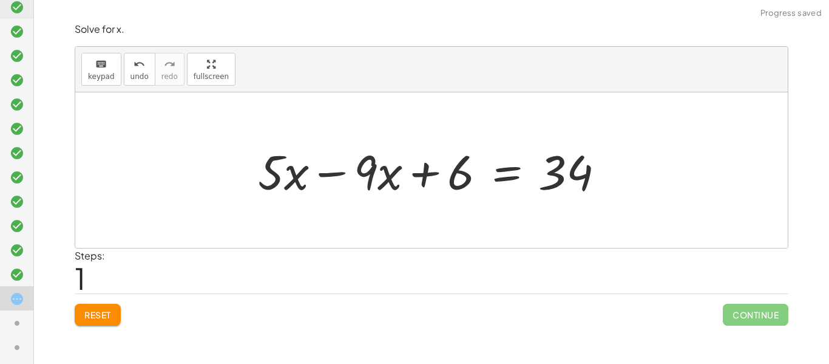
click at [310, 171] on div at bounding box center [436, 170] width 369 height 63
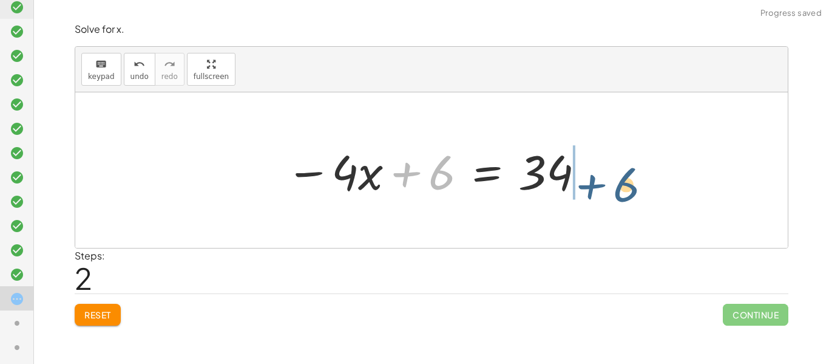
drag, startPoint x: 408, startPoint y: 184, endPoint x: 594, endPoint y: 196, distance: 186.2
click at [594, 196] on div "+ · 5 · x + 6 − · 9 · x = 34 + · 5 · x − · 9 · x + 6 = 34 + 6 · x + 6 = 34 − · 4" at bounding box center [431, 170] width 327 height 69
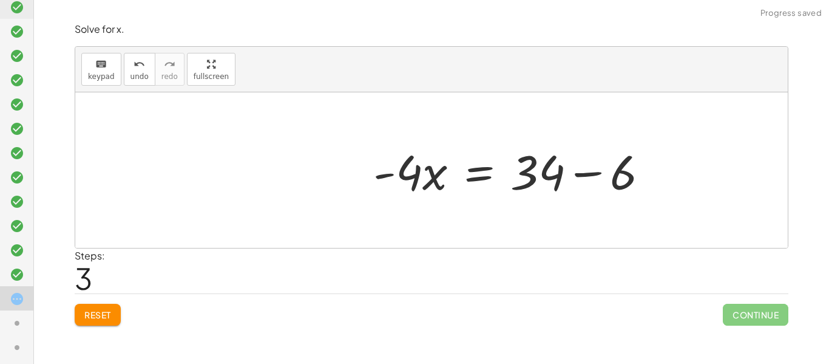
click at [594, 179] on div "+ · 5 · x + 6 − · 9 · x = 34 + · 5 · x − · 9 · x + 6 = 34 − · 4 · x + 6 = 34 · …" at bounding box center [431, 169] width 713 height 155
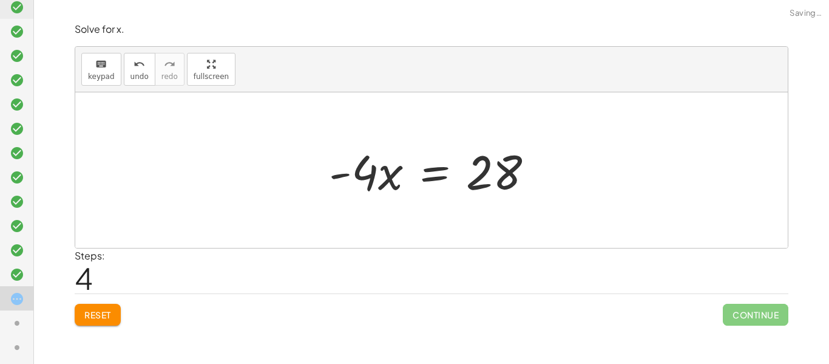
click at [368, 175] on div at bounding box center [436, 170] width 226 height 63
drag, startPoint x: 348, startPoint y: 175, endPoint x: 463, endPoint y: 231, distance: 127.9
click at [463, 231] on div "+ · 5 · x + 6 − · 9 · x = 34 + · 5 · x − · 9 · x + 6 = 34 − · 4 · x + 6 = 34 · …" at bounding box center [431, 169] width 713 height 155
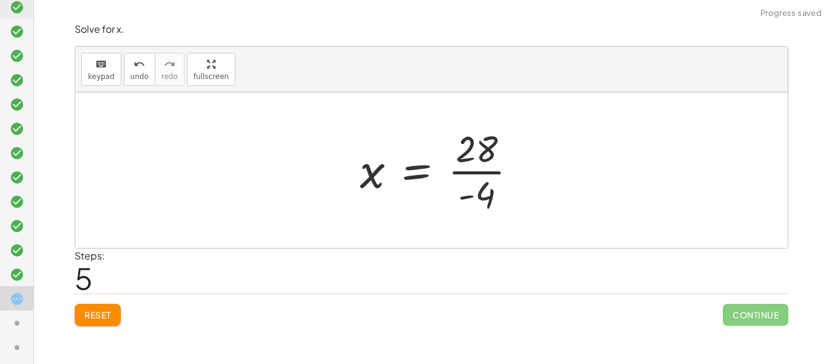
click at [479, 149] on div at bounding box center [443, 170] width 179 height 94
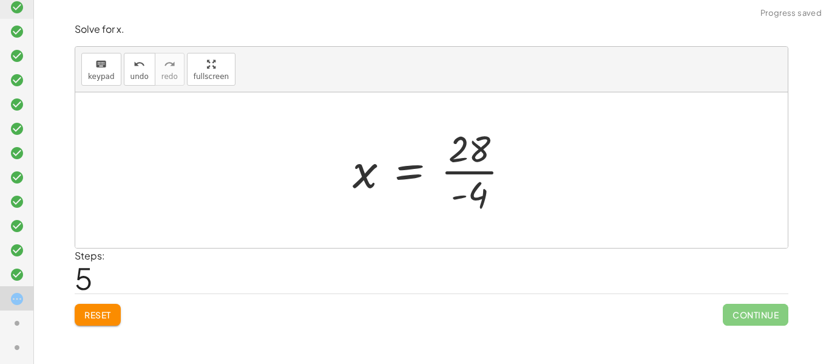
click at [451, 216] on div at bounding box center [436, 170] width 179 height 94
click at [453, 174] on div at bounding box center [436, 170] width 179 height 94
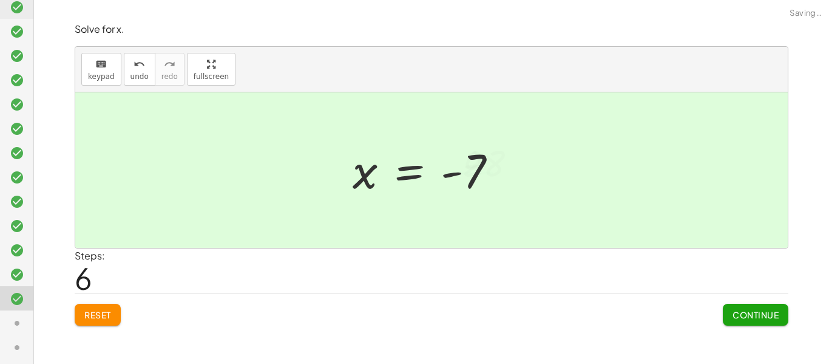
click at [364, 171] on div at bounding box center [430, 170] width 166 height 60
click at [754, 302] on div "Continue" at bounding box center [756, 310] width 66 height 32
click at [120, 310] on button "Reset" at bounding box center [98, 315] width 46 height 22
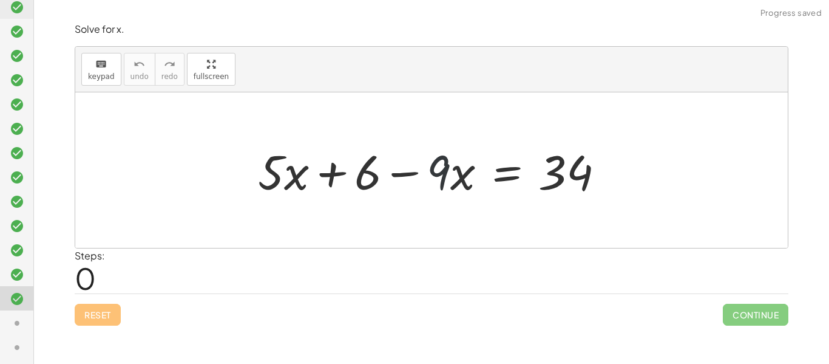
click at [437, 171] on div at bounding box center [436, 170] width 369 height 63
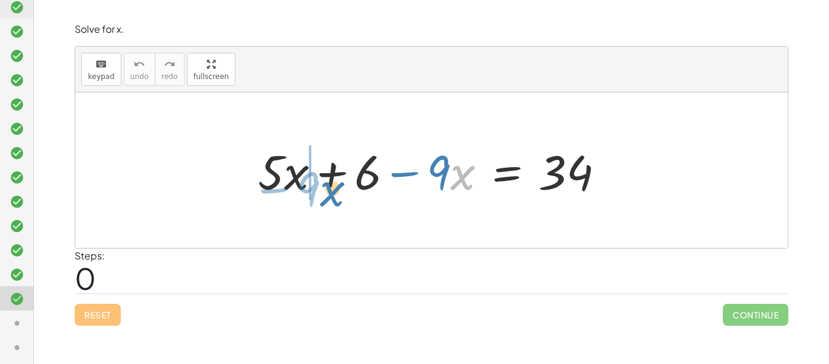
drag, startPoint x: 464, startPoint y: 175, endPoint x: 338, endPoint y: 189, distance: 127.0
click at [338, 189] on div at bounding box center [436, 170] width 369 height 63
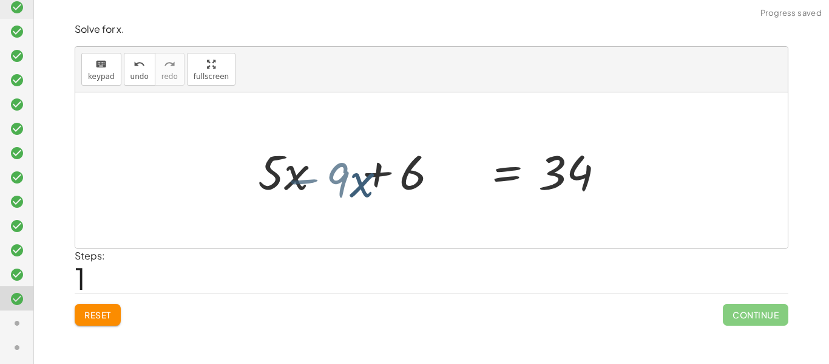
click at [319, 179] on div at bounding box center [436, 170] width 369 height 63
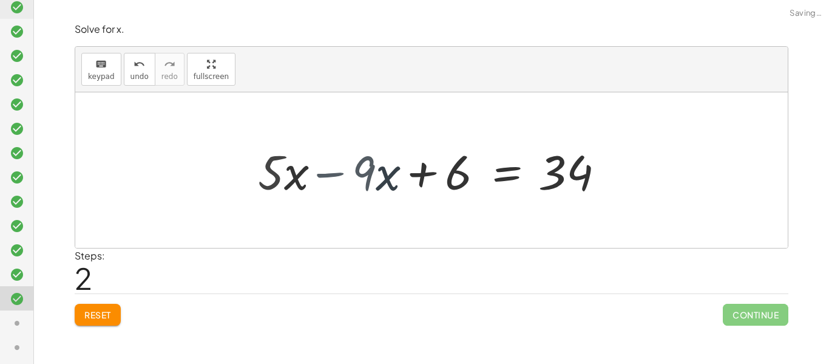
click at [319, 179] on div at bounding box center [456, 170] width 312 height 63
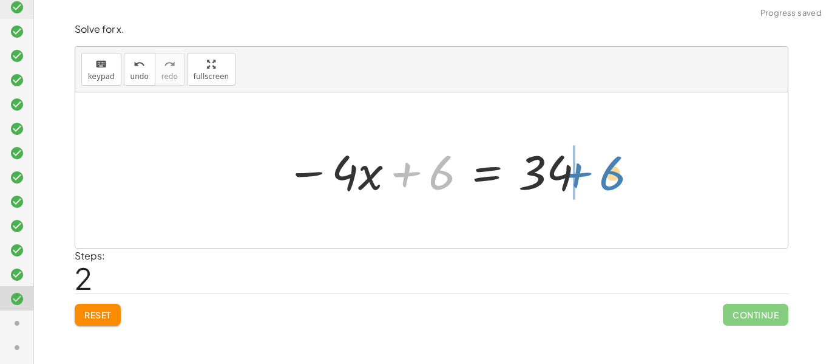
drag, startPoint x: 407, startPoint y: 171, endPoint x: 579, endPoint y: 172, distance: 171.2
click at [579, 172] on div at bounding box center [436, 170] width 312 height 63
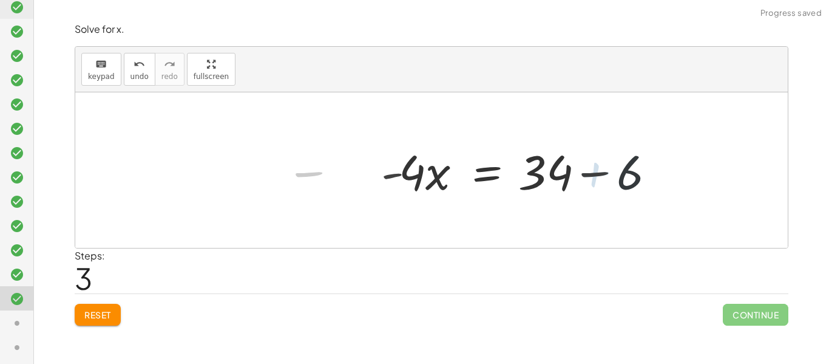
click at [580, 172] on div at bounding box center [524, 170] width 298 height 63
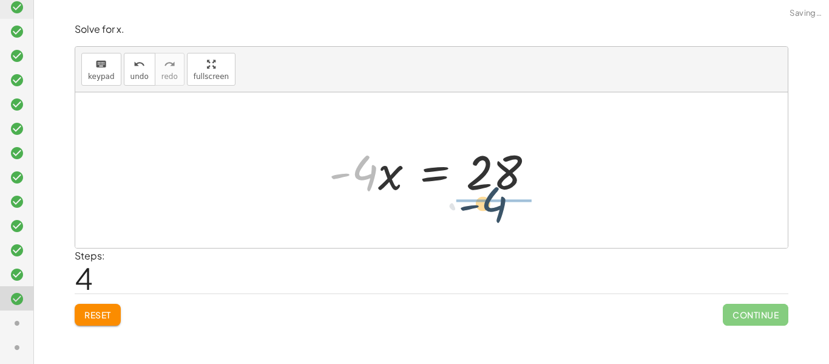
drag, startPoint x: 360, startPoint y: 179, endPoint x: 526, endPoint y: 204, distance: 167.7
click at [526, 204] on div "+ · 5 · x + 6 − · 9 · x = 34 + · 5 · x − · 9 · x + 6 = 34 − · 4 · x + 6 = 34 · …" at bounding box center [431, 169] width 713 height 155
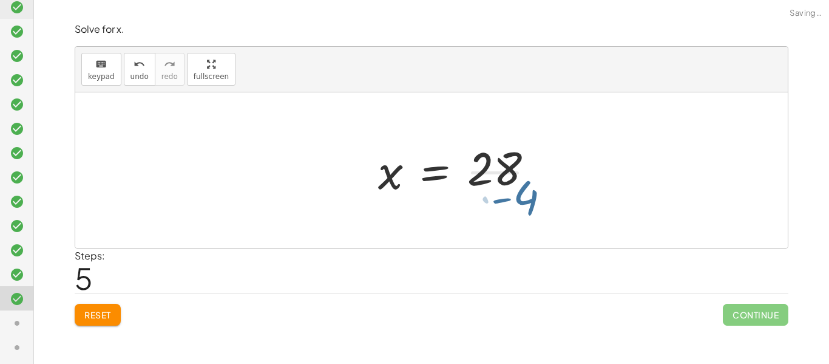
click at [526, 204] on div at bounding box center [461, 170] width 179 height 94
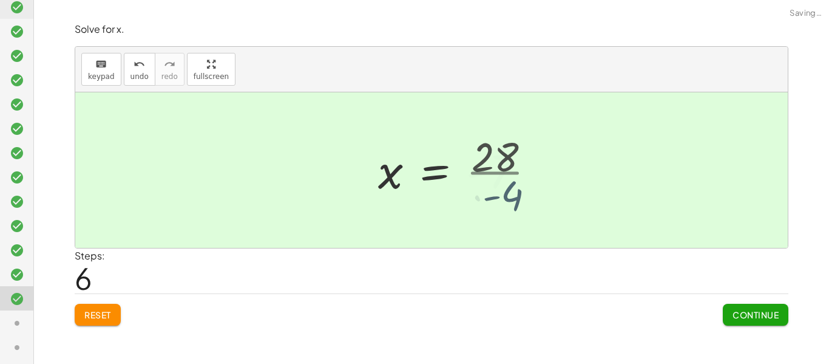
click at [526, 204] on div at bounding box center [431, 169] width 713 height 155
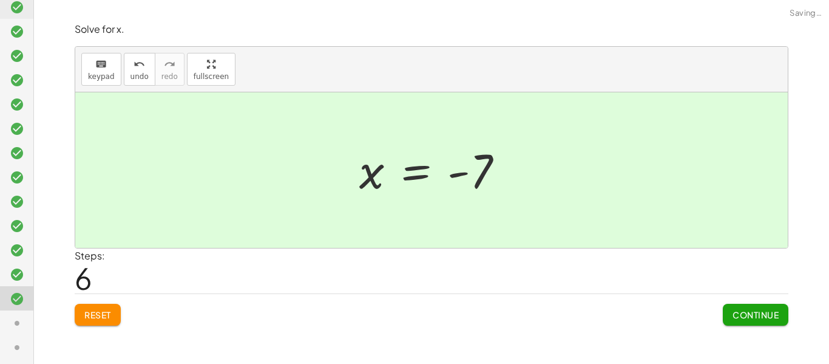
click at [757, 309] on span "Continue" at bounding box center [756, 314] width 46 height 11
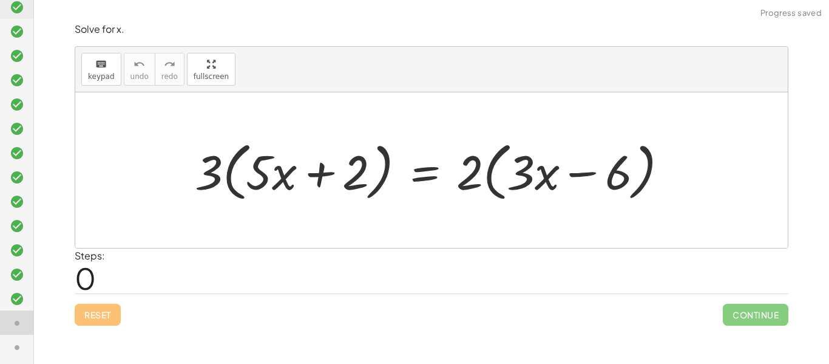
click at [219, 168] on div at bounding box center [436, 170] width 495 height 70
drag, startPoint x: 219, startPoint y: 168, endPoint x: 311, endPoint y: 177, distance: 92.1
click at [311, 177] on div at bounding box center [436, 170] width 495 height 70
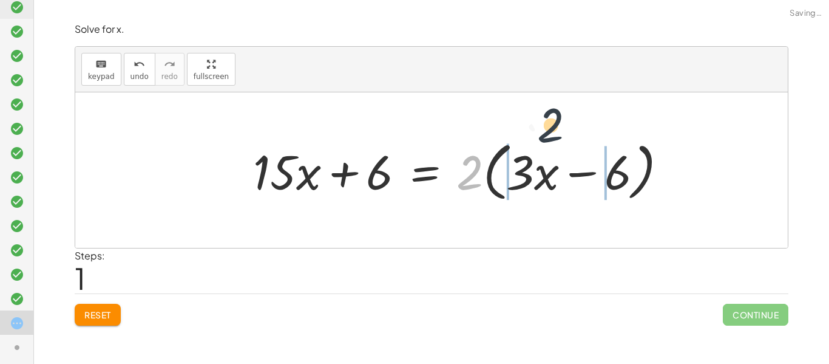
drag, startPoint x: 463, startPoint y: 184, endPoint x: 565, endPoint y: 163, distance: 104.2
click at [565, 163] on div at bounding box center [465, 170] width 437 height 70
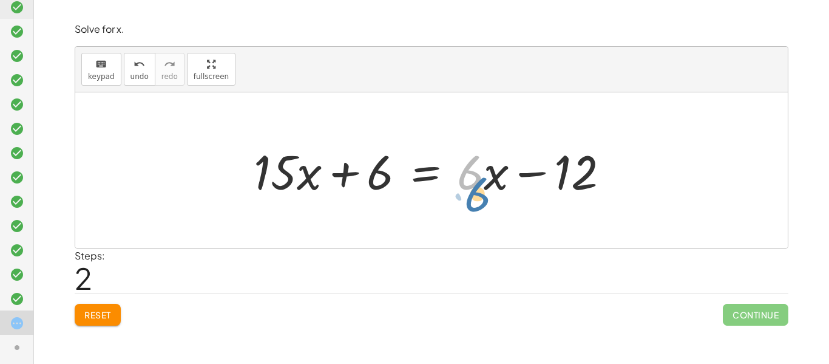
drag, startPoint x: 463, startPoint y: 180, endPoint x: 484, endPoint y: 189, distance: 22.8
click at [484, 189] on div at bounding box center [437, 170] width 378 height 63
drag, startPoint x: 485, startPoint y: 182, endPoint x: 517, endPoint y: 186, distance: 32.5
click at [517, 186] on div at bounding box center [437, 170] width 378 height 63
drag, startPoint x: 462, startPoint y: 177, endPoint x: 479, endPoint y: 181, distance: 17.5
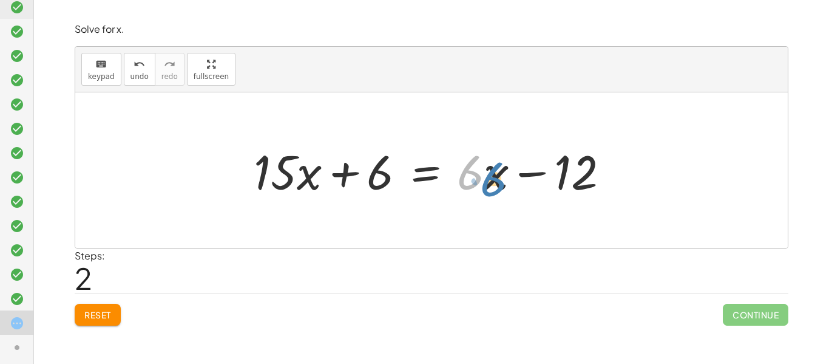
click at [479, 181] on div at bounding box center [437, 170] width 378 height 63
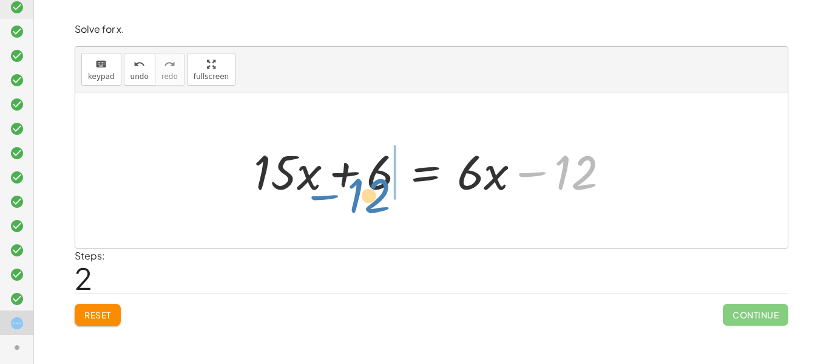
drag, startPoint x: 533, startPoint y: 173, endPoint x: 332, endPoint y: 196, distance: 202.9
click at [332, 196] on div at bounding box center [437, 170] width 378 height 63
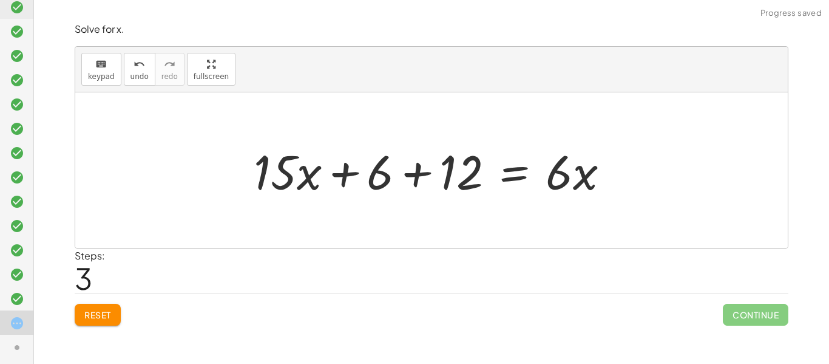
click at [392, 174] on div at bounding box center [437, 170] width 378 height 63
click at [420, 172] on div at bounding box center [437, 170] width 378 height 63
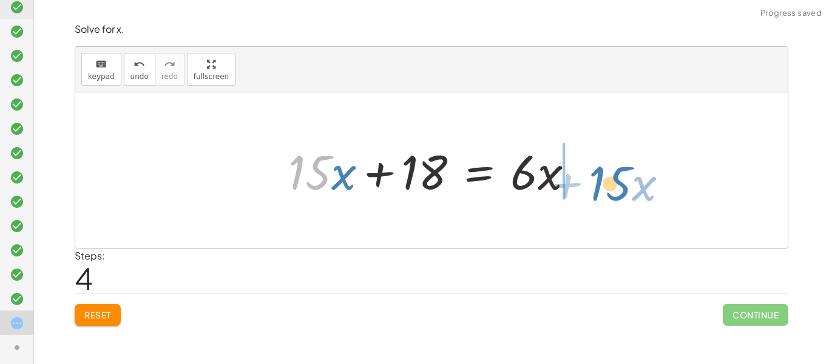
drag, startPoint x: 352, startPoint y: 179, endPoint x: 652, endPoint y: 188, distance: 300.1
click at [652, 188] on div "· 3 · ( + · 5 · x + 2 ) = · 2 · ( + · 3 · x − 6 ) + · 3 · 5 · x + · 3 · 2 = · 2…" at bounding box center [431, 169] width 713 height 155
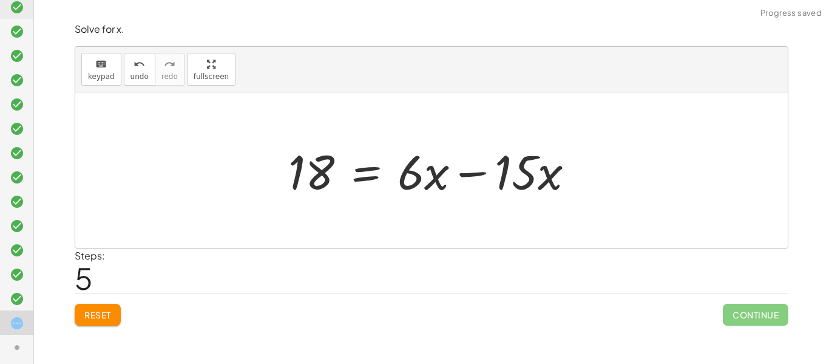
click at [481, 175] on div at bounding box center [436, 170] width 308 height 63
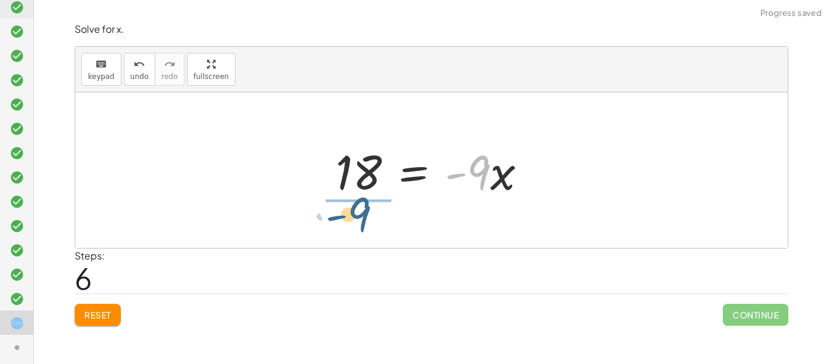
drag, startPoint x: 479, startPoint y: 178, endPoint x: 358, endPoint y: 218, distance: 127.9
click at [358, 218] on div "· 3 · ( + · 5 · x + 2 ) = · 2 · ( + · 3 · x − 6 ) + · 3 · 5 · x + · 3 · 2 = · 2…" at bounding box center [431, 169] width 713 height 155
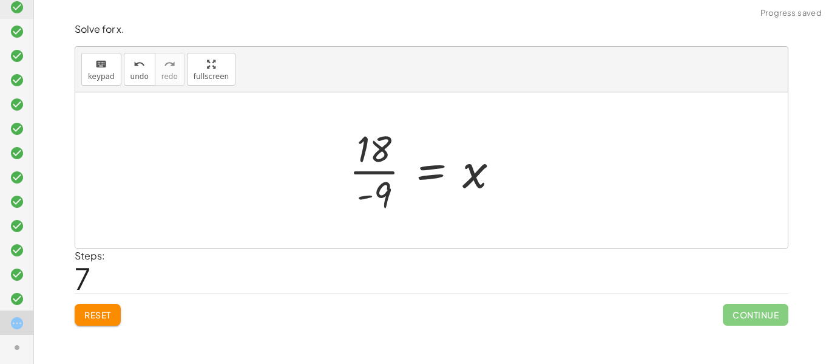
click at [354, 203] on div at bounding box center [429, 170] width 172 height 94
click at [376, 197] on div at bounding box center [436, 170] width 172 height 94
click at [396, 182] on div at bounding box center [436, 170] width 172 height 94
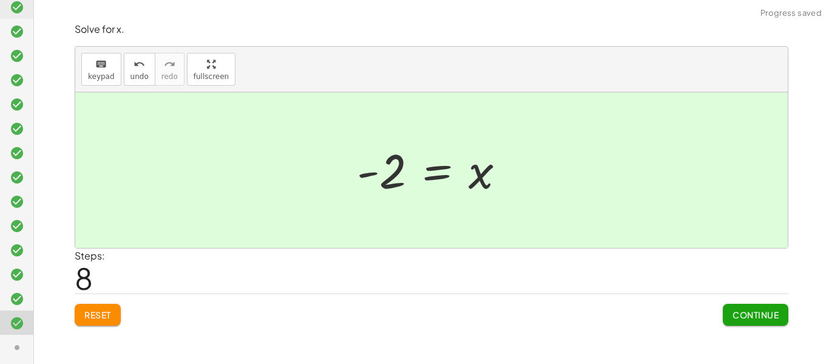
click at [114, 318] on button "Reset" at bounding box center [98, 315] width 46 height 22
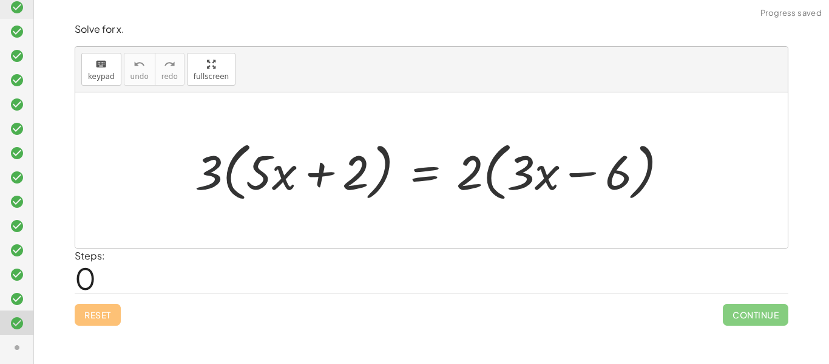
drag, startPoint x: 217, startPoint y: 166, endPoint x: 270, endPoint y: 174, distance: 53.5
click at [270, 174] on div at bounding box center [436, 170] width 495 height 70
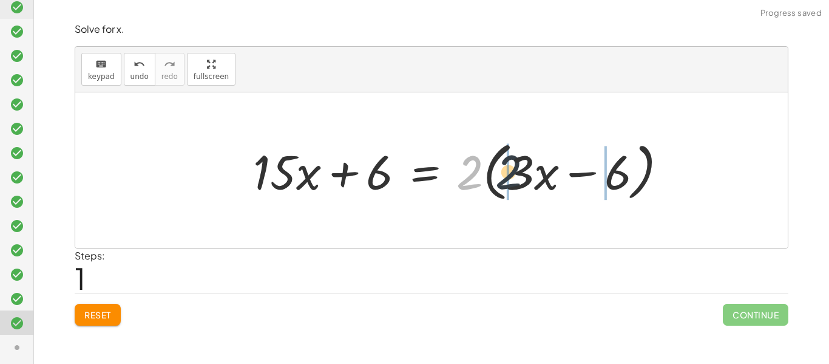
drag, startPoint x: 465, startPoint y: 179, endPoint x: 512, endPoint y: 185, distance: 47.7
click at [512, 185] on div at bounding box center [465, 170] width 437 height 70
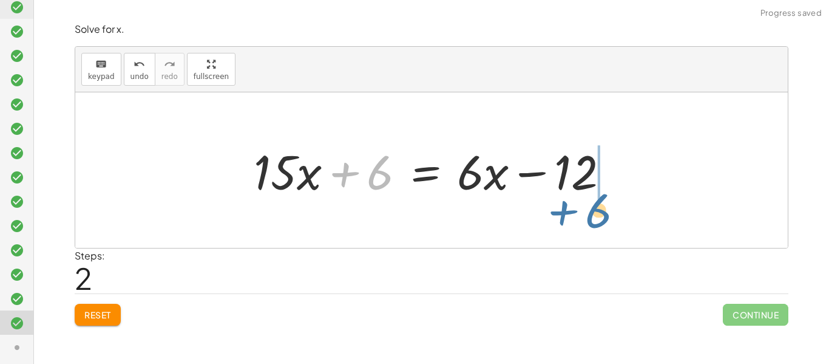
drag, startPoint x: 347, startPoint y: 182, endPoint x: 569, endPoint y: 220, distance: 224.9
click at [569, 220] on div "· 3 · ( + · 5 · x + 2 ) = · 2 · ( + · 3 · x − 6 ) + · 3 · 5 · x + · 3 · 2 = · 2…" at bounding box center [431, 169] width 713 height 155
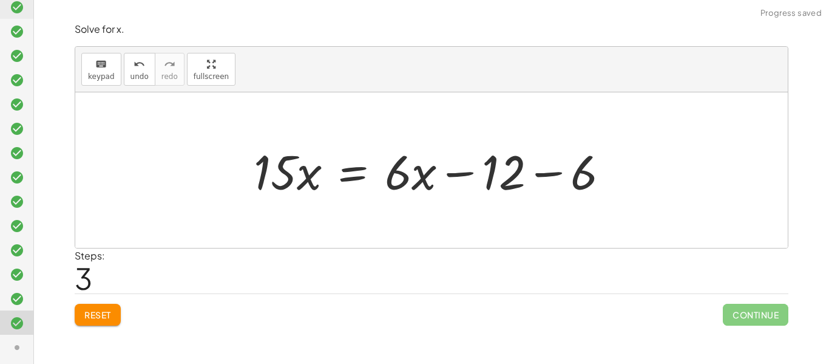
click at [557, 175] on div at bounding box center [437, 170] width 378 height 63
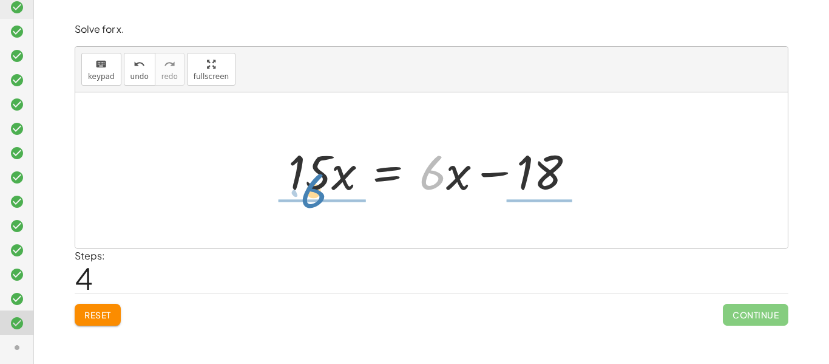
drag, startPoint x: 435, startPoint y: 177, endPoint x: 319, endPoint y: 190, distance: 116.7
click at [319, 190] on div at bounding box center [436, 170] width 308 height 63
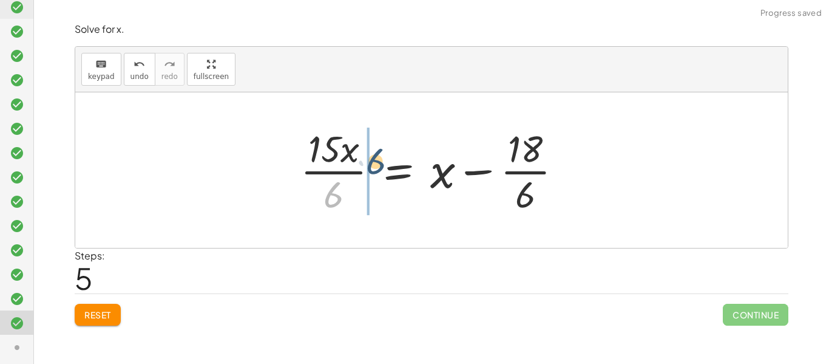
drag, startPoint x: 320, startPoint y: 197, endPoint x: 363, endPoint y: 163, distance: 54.1
click at [363, 163] on div at bounding box center [437, 170] width 284 height 94
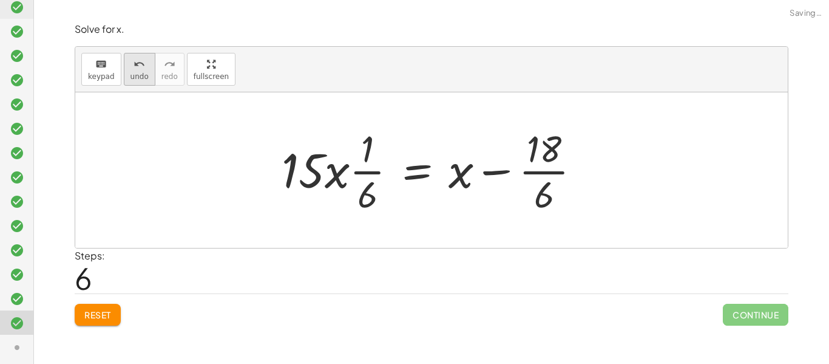
click at [144, 76] on span "undo" at bounding box center [140, 76] width 18 height 9
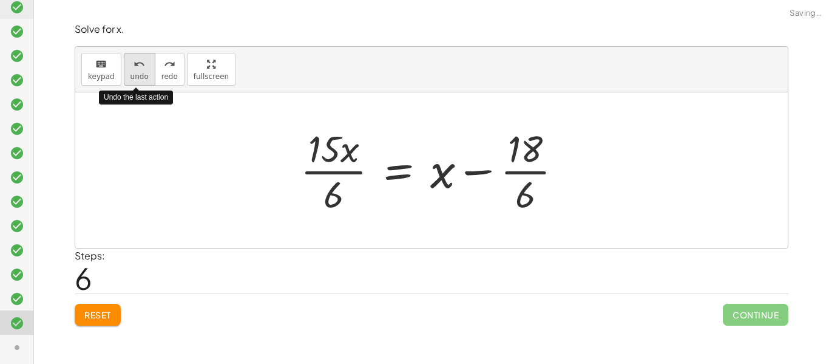
click at [144, 76] on span "undo" at bounding box center [140, 76] width 18 height 9
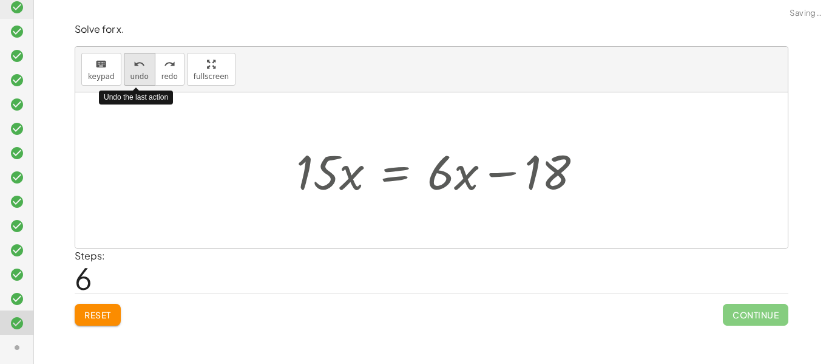
click at [144, 76] on span "undo" at bounding box center [140, 76] width 18 height 9
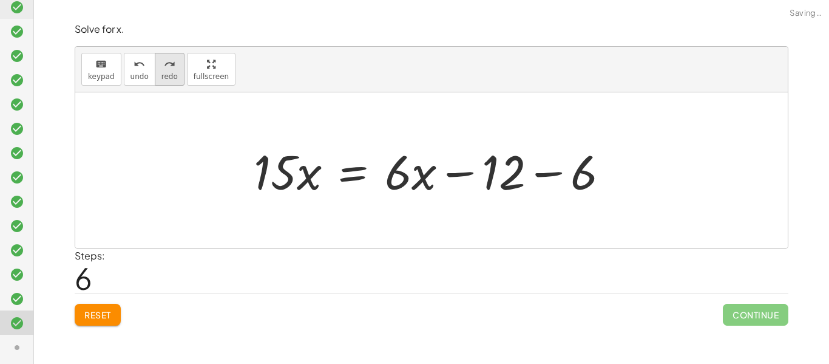
click at [165, 66] on icon "redo" at bounding box center [170, 64] width 12 height 15
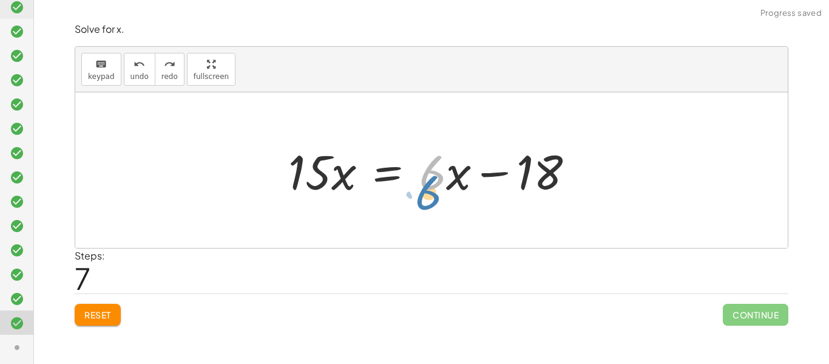
drag, startPoint x: 445, startPoint y: 177, endPoint x: 470, endPoint y: 182, distance: 25.4
click at [470, 182] on div at bounding box center [436, 170] width 308 height 63
click at [466, 177] on div at bounding box center [436, 170] width 308 height 63
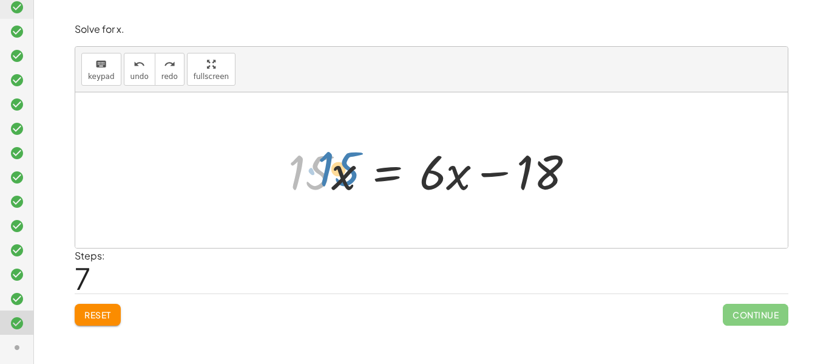
click at [333, 171] on div at bounding box center [436, 170] width 308 height 63
click at [89, 321] on button "Reset" at bounding box center [98, 315] width 46 height 22
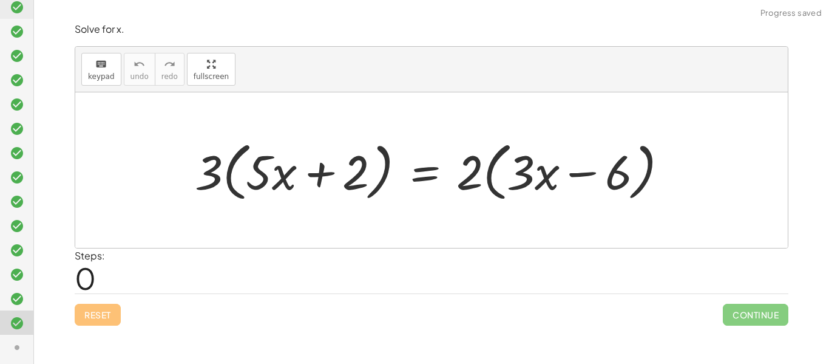
drag, startPoint x: 217, startPoint y: 180, endPoint x: 253, endPoint y: 175, distance: 36.2
click at [253, 175] on div at bounding box center [436, 170] width 495 height 70
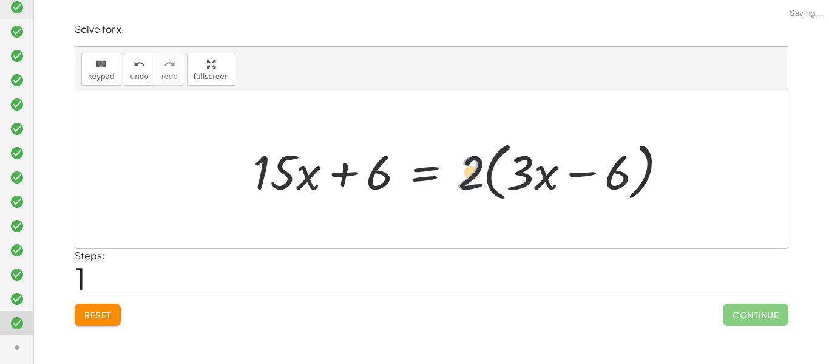
drag, startPoint x: 479, startPoint y: 174, endPoint x: 532, endPoint y: 169, distance: 53.7
click at [532, 169] on div at bounding box center [465, 170] width 437 height 70
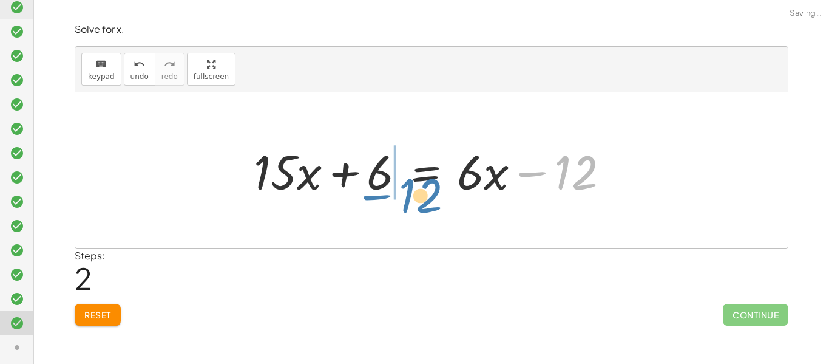
drag, startPoint x: 587, startPoint y: 177, endPoint x: 414, endPoint y: 199, distance: 174.4
click at [414, 199] on div at bounding box center [437, 170] width 378 height 63
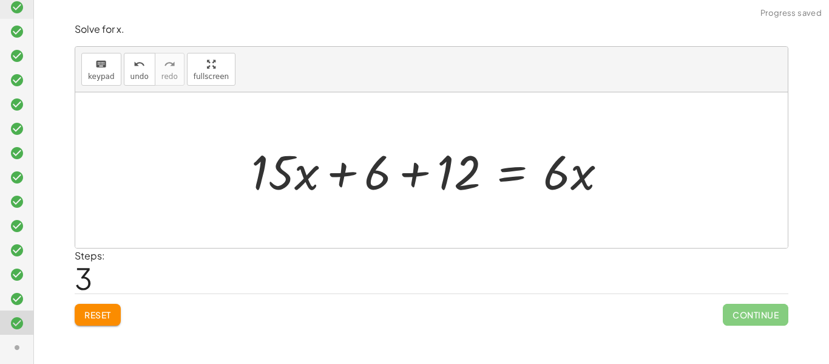
click at [332, 182] on div at bounding box center [434, 170] width 378 height 63
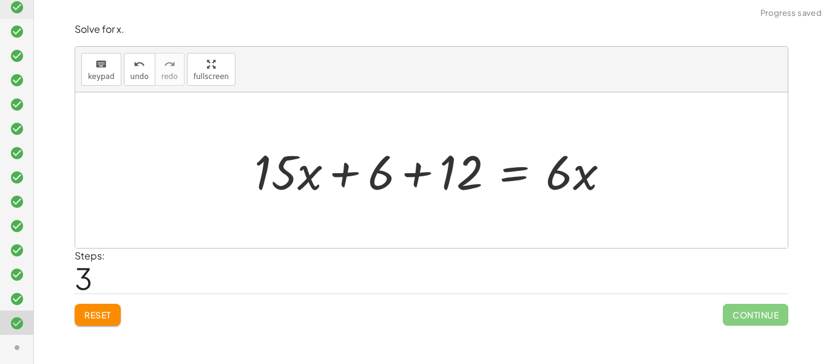
click at [370, 178] on div at bounding box center [437, 170] width 378 height 63
click at [432, 178] on div at bounding box center [437, 170] width 378 height 63
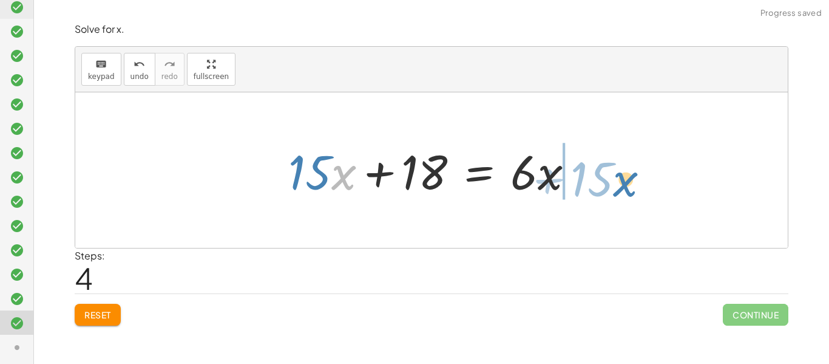
drag, startPoint x: 336, startPoint y: 179, endPoint x: 622, endPoint y: 185, distance: 286.1
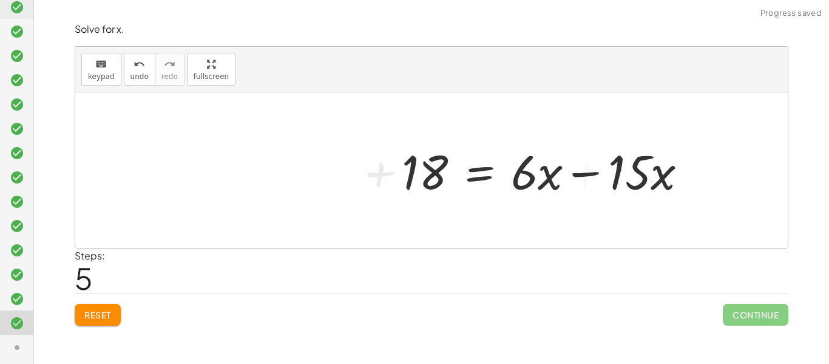
click at [589, 174] on div at bounding box center [550, 170] width 308 height 63
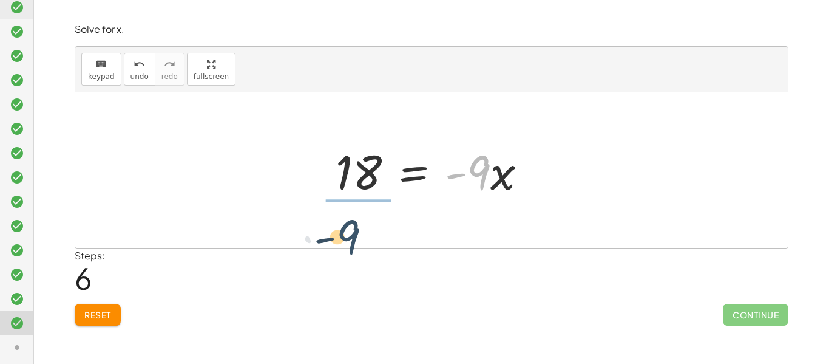
drag, startPoint x: 479, startPoint y: 172, endPoint x: 346, endPoint y: 223, distance: 143.2
click at [346, 223] on div "· 3 · ( + · 5 · x + 2 ) = · 2 · ( + · 3 · x − 6 ) + · 3 · 5 · x + · 3 · 2 = · 2…" at bounding box center [431, 169] width 713 height 155
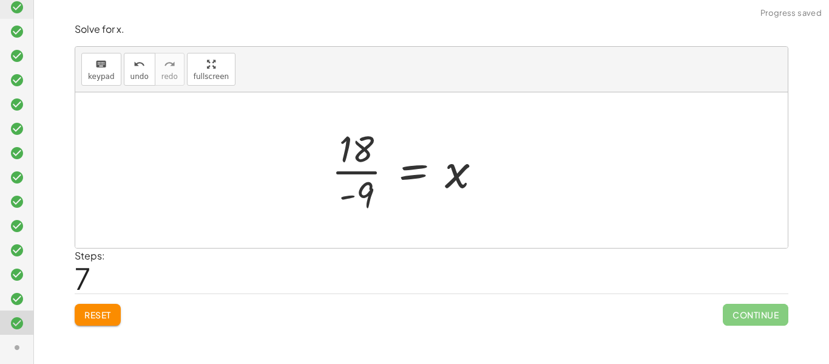
click at [352, 183] on div at bounding box center [411, 170] width 172 height 94
click at [355, 175] on div at bounding box center [411, 170] width 172 height 94
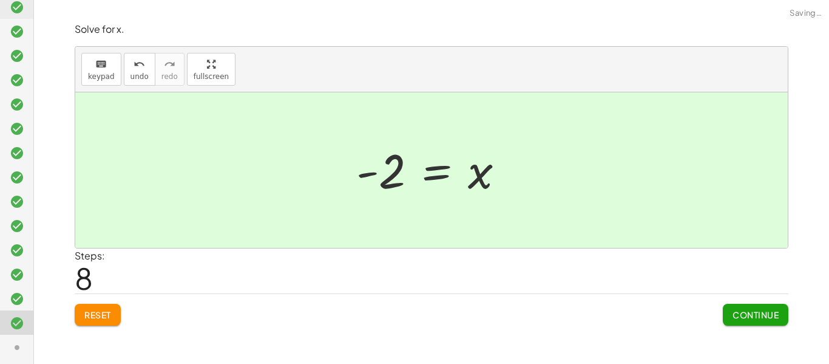
click at [764, 308] on button "Continue" at bounding box center [756, 315] width 66 height 22
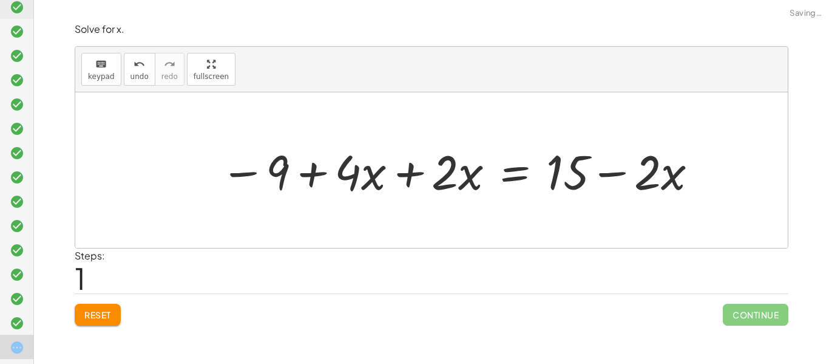
click at [435, 168] on div at bounding box center [459, 170] width 491 height 63
click at [417, 174] on div at bounding box center [459, 170] width 491 height 63
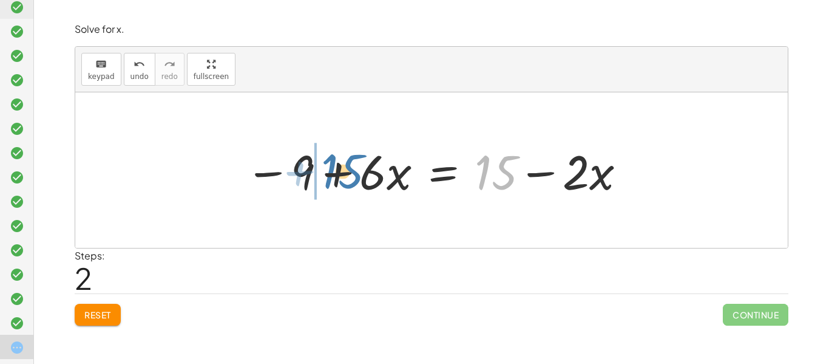
drag, startPoint x: 478, startPoint y: 171, endPoint x: 323, endPoint y: 170, distance: 154.9
click at [323, 170] on div at bounding box center [436, 170] width 395 height 63
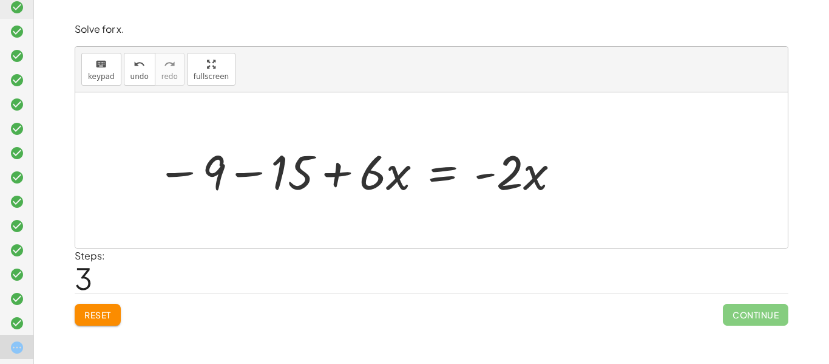
click at [254, 173] on div at bounding box center [359, 170] width 417 height 63
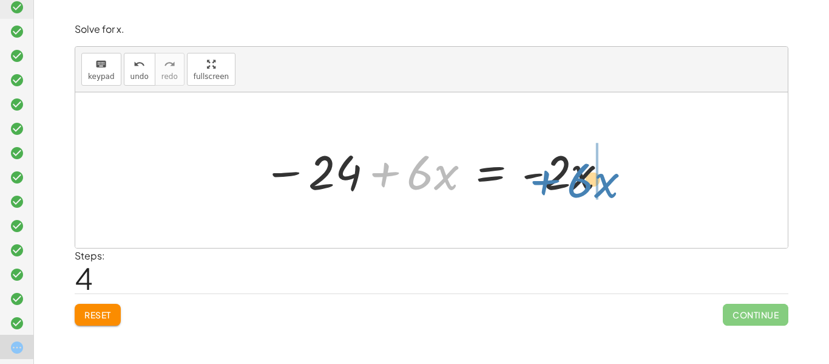
drag, startPoint x: 394, startPoint y: 175, endPoint x: 558, endPoint y: 185, distance: 164.2
click at [558, 185] on div at bounding box center [436, 170] width 358 height 63
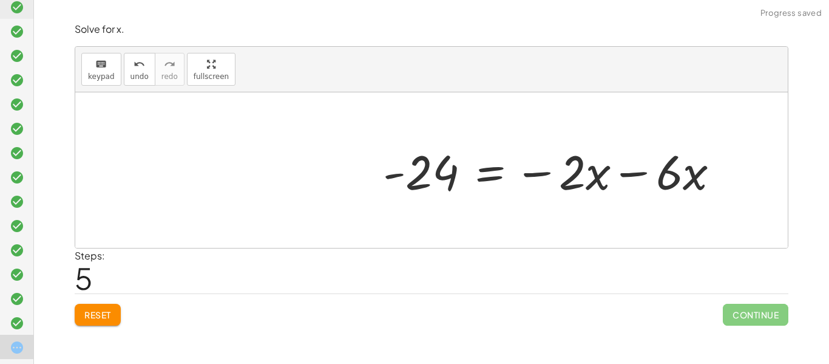
click at [611, 174] on div at bounding box center [556, 170] width 358 height 63
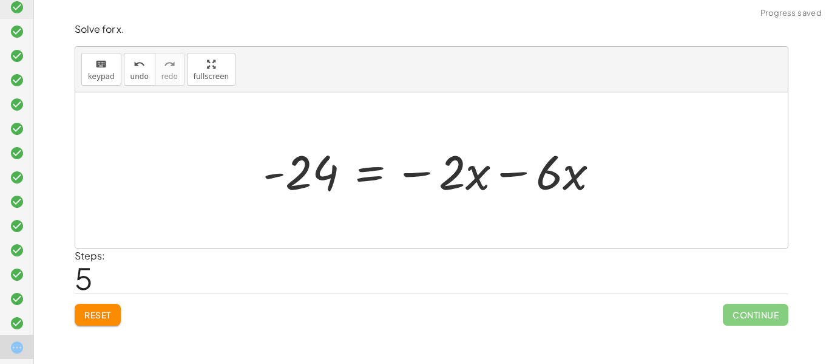
click at [523, 178] on div at bounding box center [436, 170] width 358 height 63
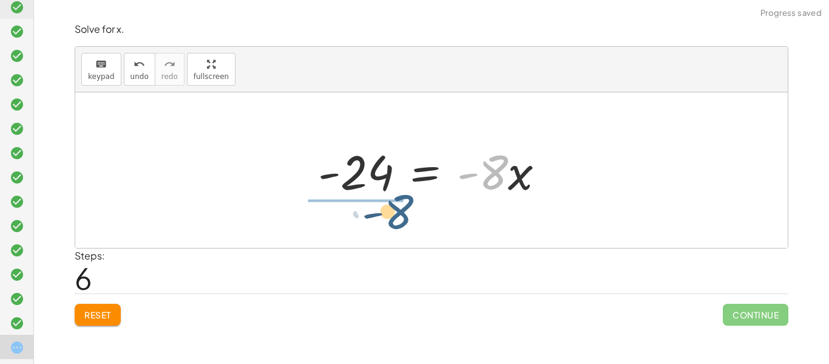
drag, startPoint x: 491, startPoint y: 177, endPoint x: 386, endPoint y: 214, distance: 111.8
click at [386, 214] on div "− ( + 9 − · 4 · x ) + · 2 · x = + 15 − · 2 · x − 9 + · 4 · x + · 2 · x = + 15 −…" at bounding box center [431, 169] width 713 height 155
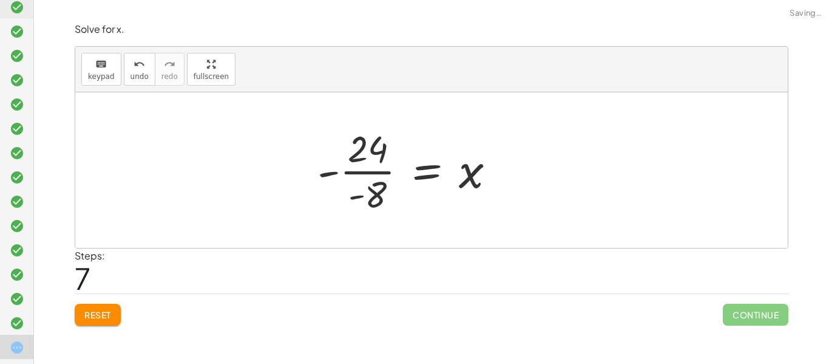
click at [361, 173] on div at bounding box center [412, 170] width 200 height 94
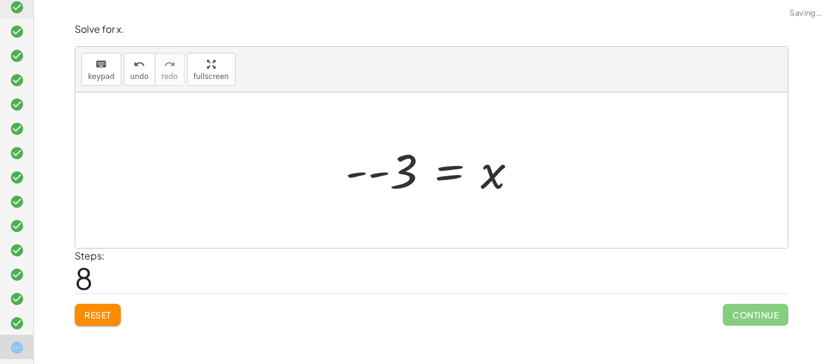
click at [364, 182] on div at bounding box center [436, 170] width 194 height 60
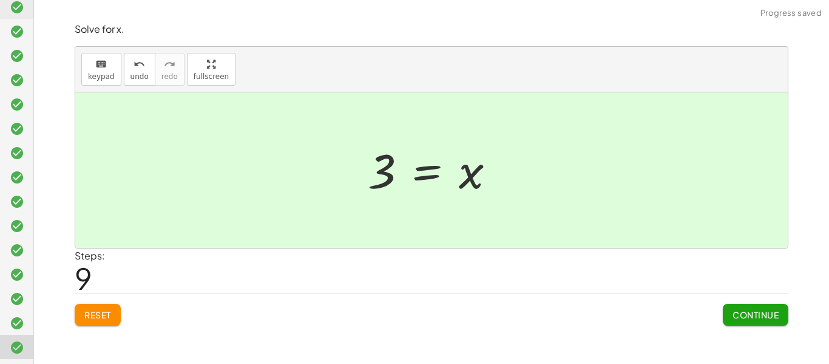
click at [755, 310] on span "Continue" at bounding box center [756, 314] width 46 height 11
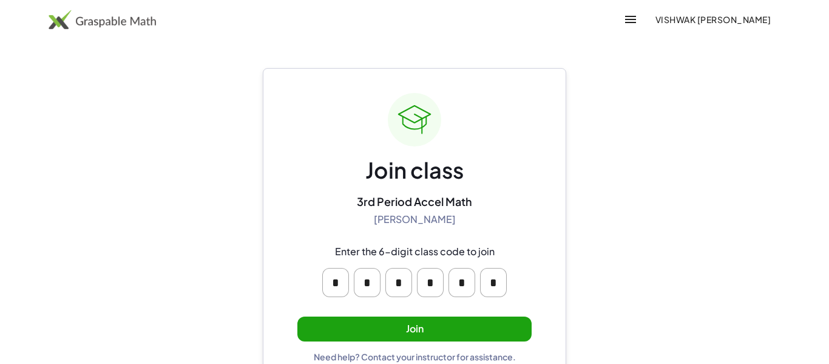
click at [462, 322] on button "Join" at bounding box center [415, 328] width 234 height 25
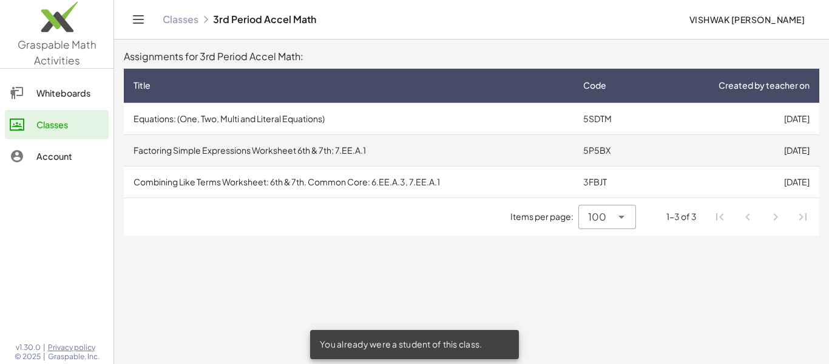
click at [345, 154] on td "Factoring Simple Expressions Worksheet 6th & 7th; 7.EE.A.1" at bounding box center [349, 150] width 450 height 32
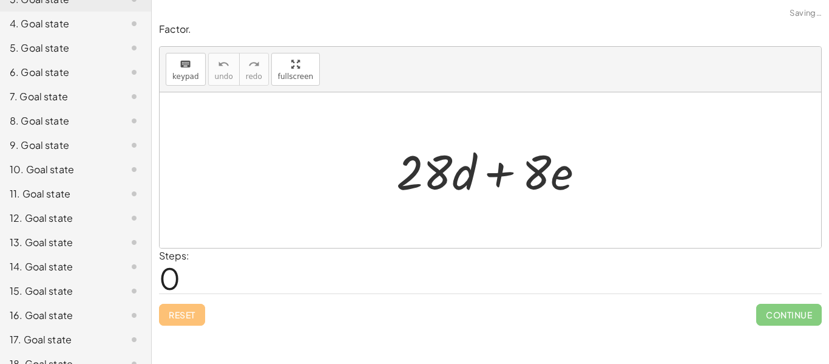
scroll to position [338, 0]
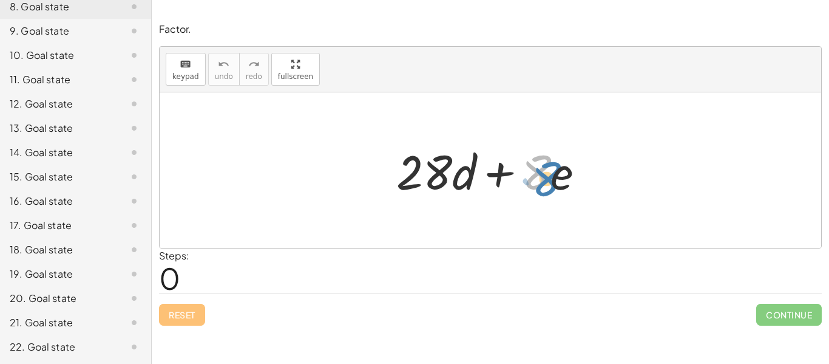
drag, startPoint x: 533, startPoint y: 183, endPoint x: 545, endPoint y: 190, distance: 14.7
click at [545, 190] on div at bounding box center [495, 170] width 210 height 63
click at [518, 183] on div at bounding box center [495, 170] width 210 height 63
click at [508, 180] on div at bounding box center [495, 170] width 210 height 63
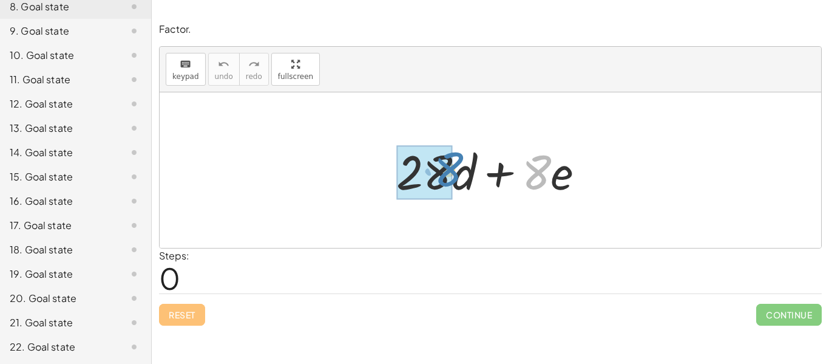
drag, startPoint x: 532, startPoint y: 180, endPoint x: 444, endPoint y: 177, distance: 87.5
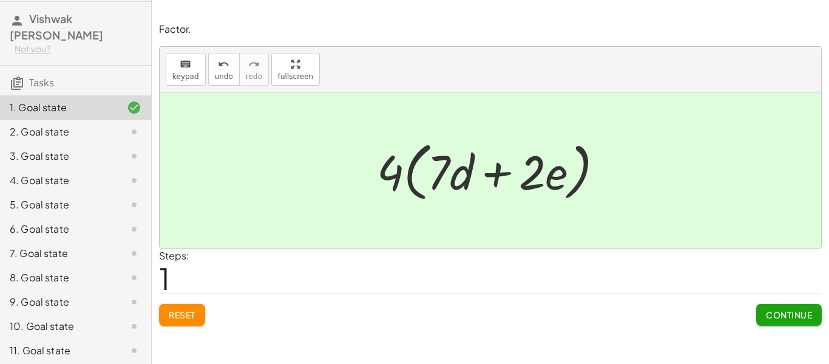
scroll to position [0, 0]
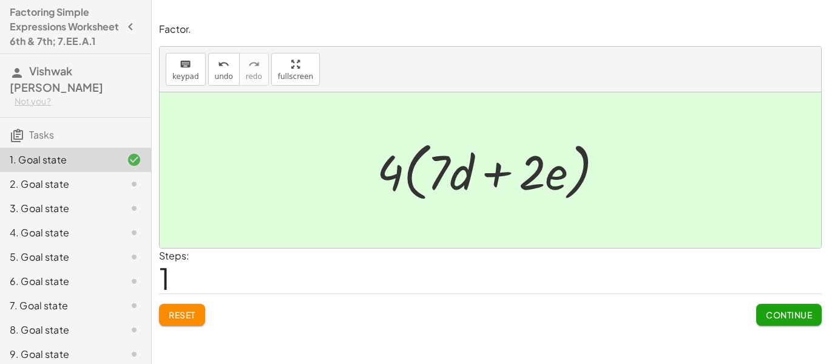
click at [69, 191] on div "2. Goal state" at bounding box center [59, 184] width 98 height 15
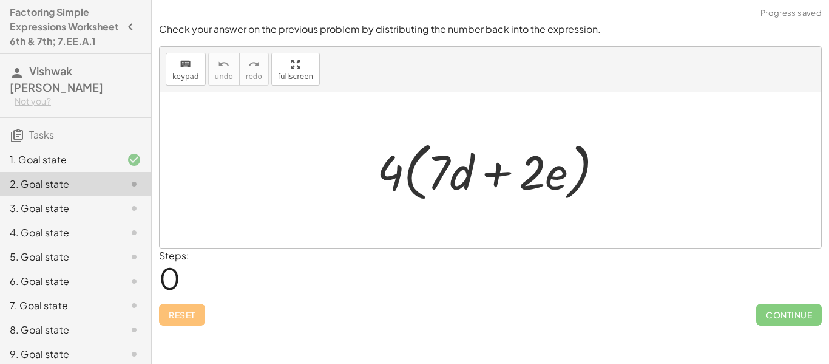
click at [59, 167] on div "1. Goal state" at bounding box center [59, 159] width 98 height 15
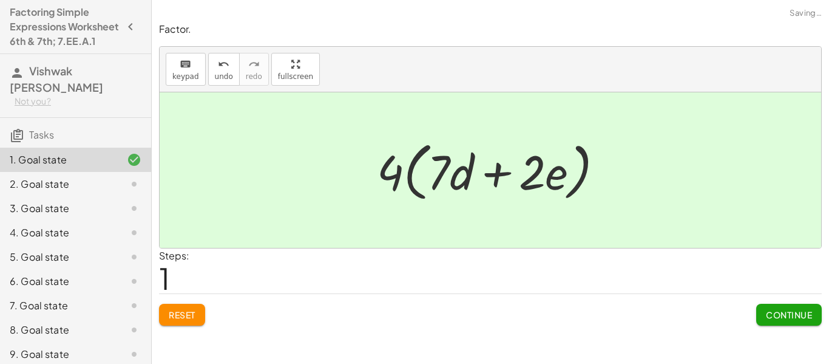
click at [199, 312] on button "Reset" at bounding box center [182, 315] width 46 height 22
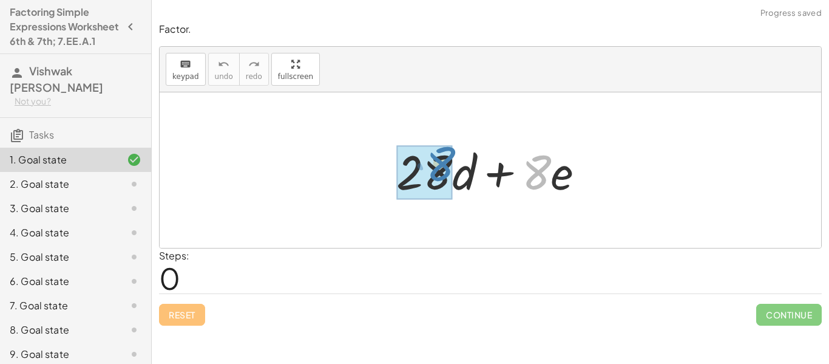
drag, startPoint x: 537, startPoint y: 163, endPoint x: 442, endPoint y: 155, distance: 95.7
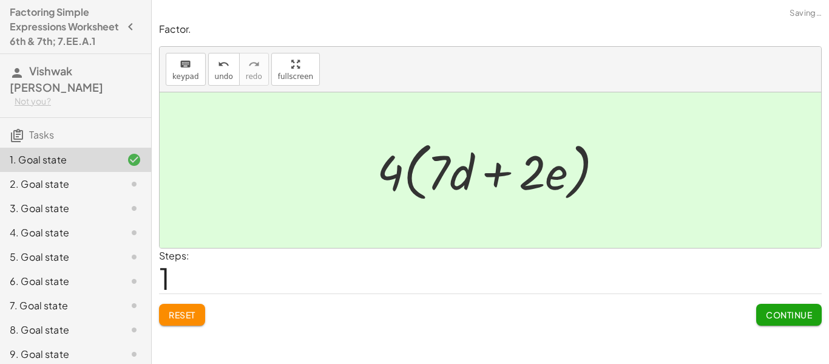
click at [766, 311] on span "Continue" at bounding box center [789, 314] width 46 height 11
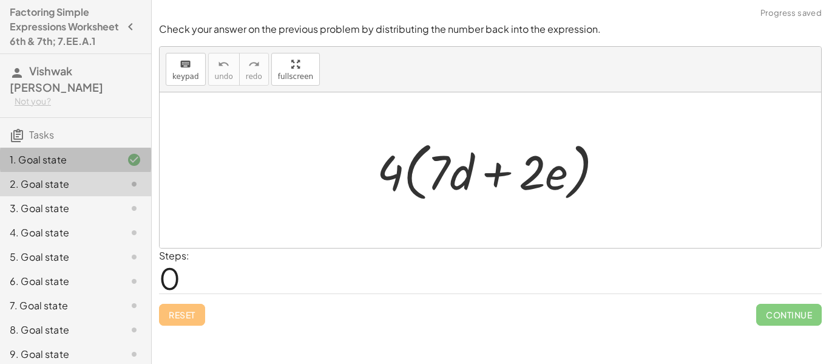
click at [91, 167] on div "1. Goal state" at bounding box center [59, 159] width 98 height 15
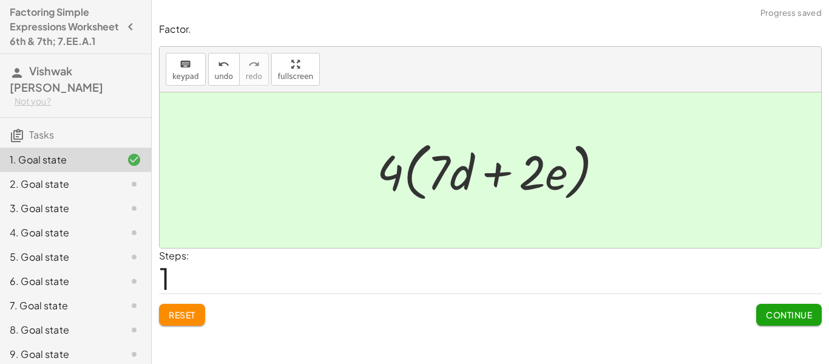
click at [795, 314] on span "Continue" at bounding box center [789, 314] width 46 height 11
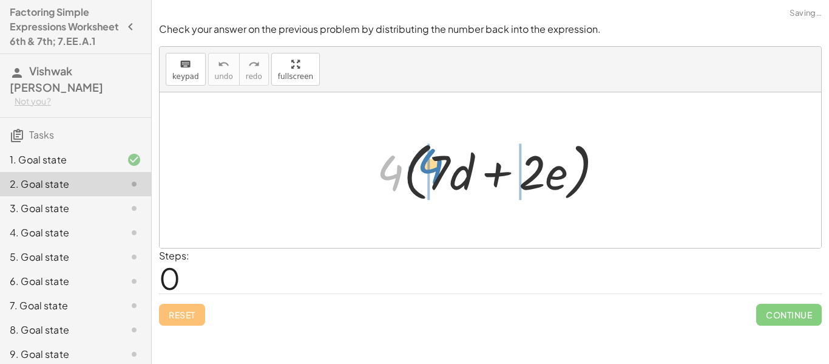
drag, startPoint x: 395, startPoint y: 180, endPoint x: 437, endPoint y: 174, distance: 41.7
click at [437, 174] on div at bounding box center [495, 170] width 249 height 70
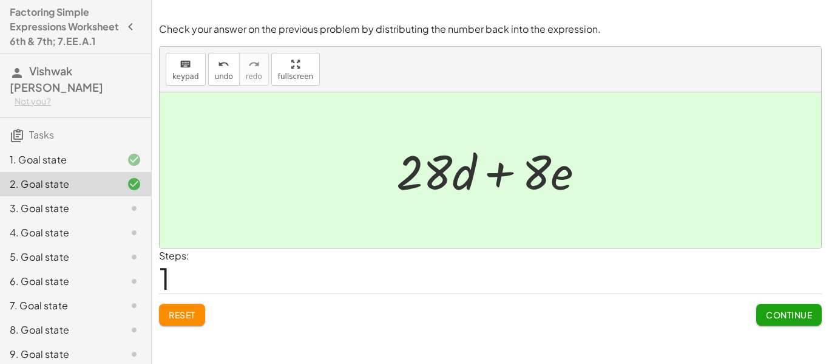
click at [134, 167] on icon at bounding box center [134, 159] width 15 height 15
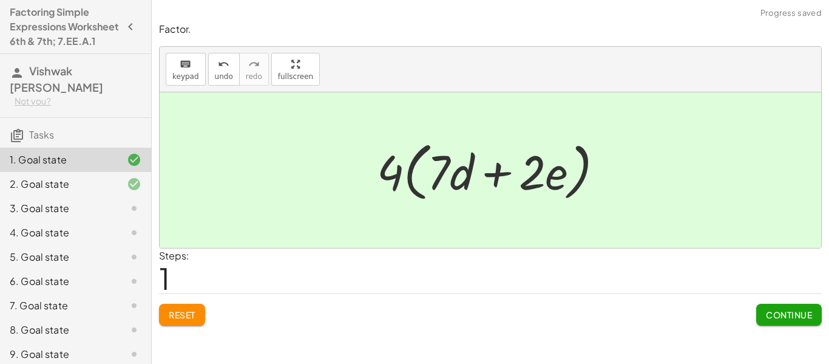
click at [44, 191] on div "2. Goal state" at bounding box center [59, 184] width 98 height 15
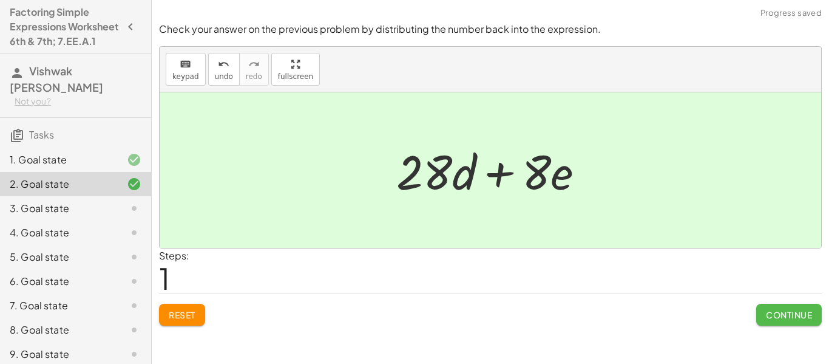
click at [771, 307] on button "Continue" at bounding box center [790, 315] width 66 height 22
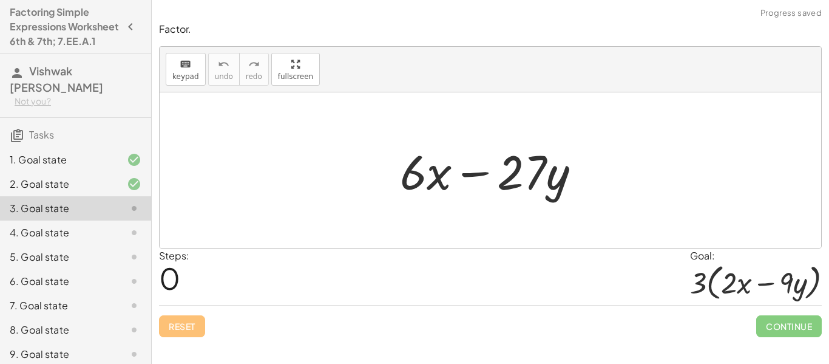
click at [712, 284] on div at bounding box center [756, 282] width 132 height 38
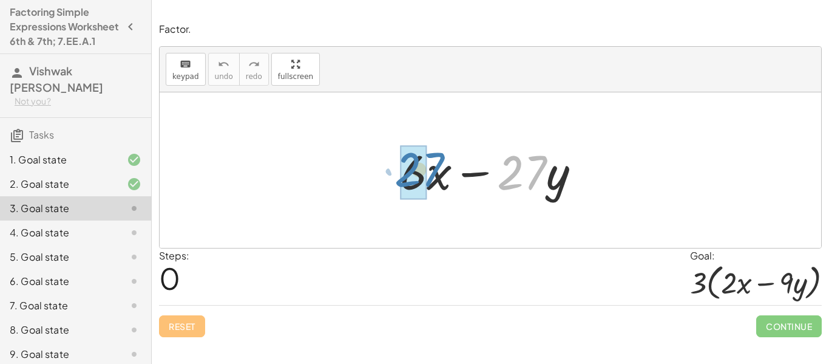
drag, startPoint x: 522, startPoint y: 177, endPoint x: 420, endPoint y: 174, distance: 102.1
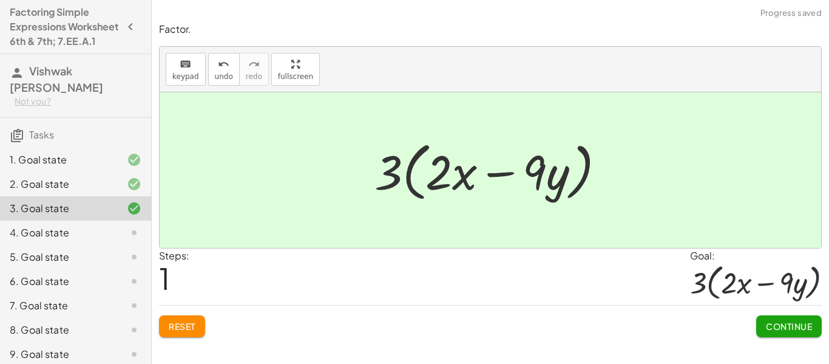
click at [817, 328] on button "Continue" at bounding box center [790, 326] width 66 height 22
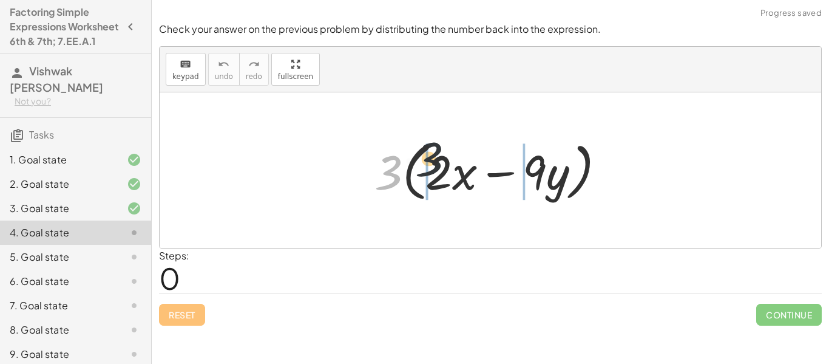
drag, startPoint x: 395, startPoint y: 173, endPoint x: 491, endPoint y: 170, distance: 96.0
click at [491, 170] on div at bounding box center [495, 170] width 253 height 70
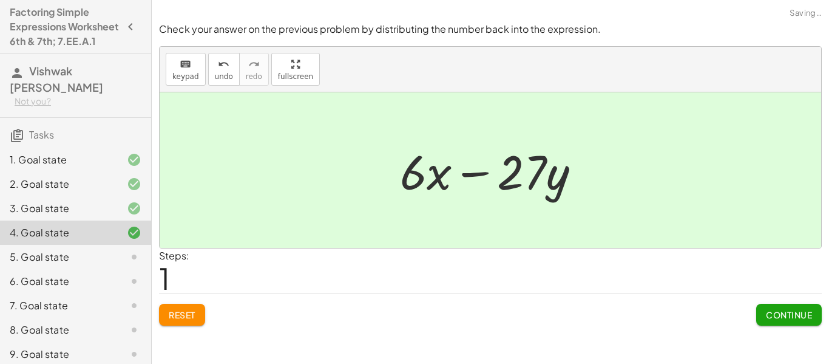
click at [780, 314] on span "Continue" at bounding box center [789, 314] width 46 height 11
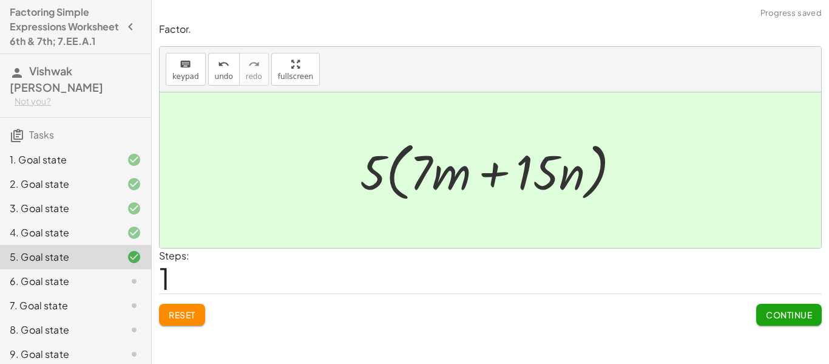
click at [771, 316] on span "Continue" at bounding box center [789, 314] width 46 height 11
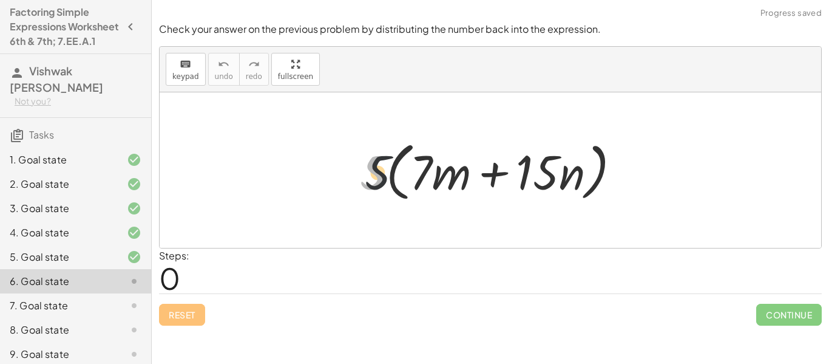
drag, startPoint x: 377, startPoint y: 182, endPoint x: 446, endPoint y: 195, distance: 69.8
click at [446, 195] on div at bounding box center [495, 170] width 283 height 70
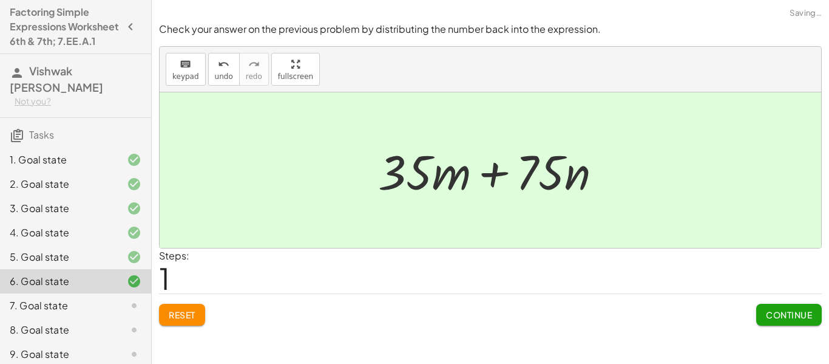
click at [772, 313] on span "Continue" at bounding box center [789, 314] width 46 height 11
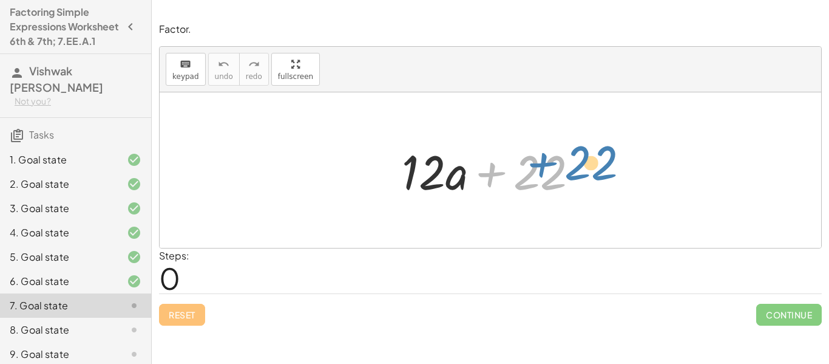
drag, startPoint x: 540, startPoint y: 180, endPoint x: 587, endPoint y: 172, distance: 47.4
click at [587, 172] on div at bounding box center [495, 170] width 199 height 63
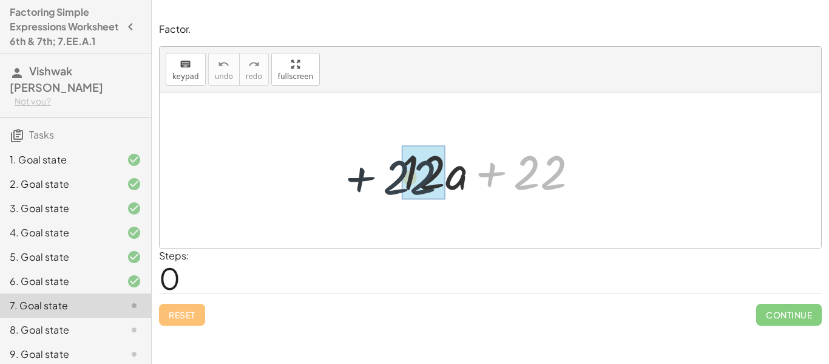
drag, startPoint x: 537, startPoint y: 157, endPoint x: 401, endPoint y: 164, distance: 136.2
click at [401, 164] on div at bounding box center [495, 170] width 199 height 63
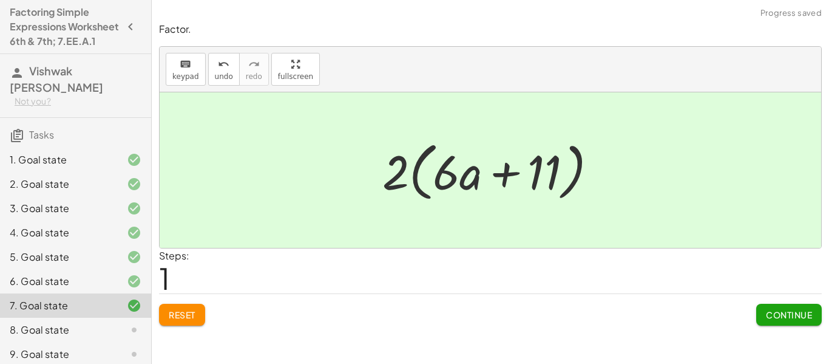
click at [797, 315] on span "Continue" at bounding box center [789, 314] width 46 height 11
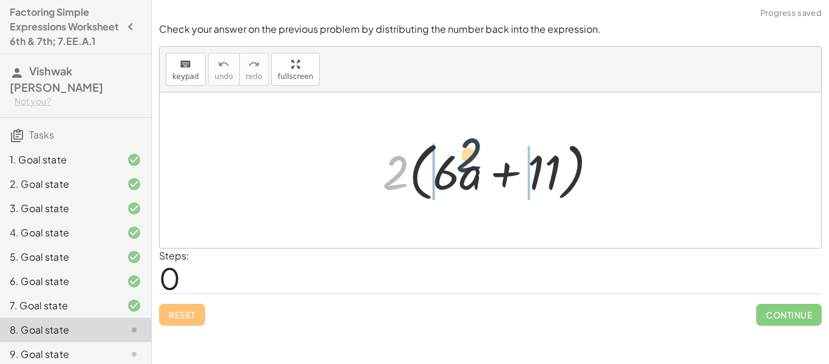
drag, startPoint x: 406, startPoint y: 171, endPoint x: 489, endPoint y: 165, distance: 84.0
click at [489, 165] on div at bounding box center [494, 170] width 237 height 70
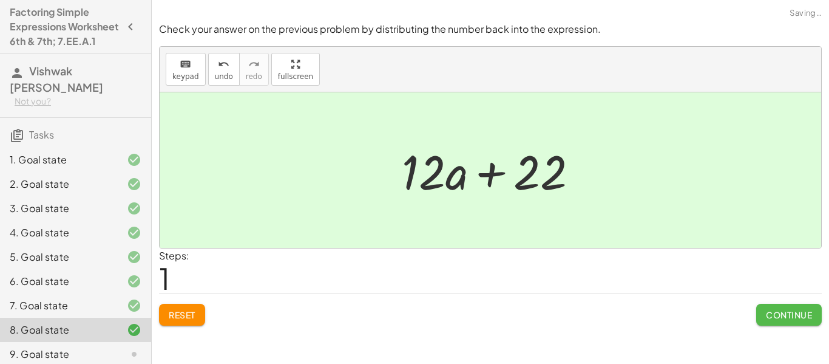
click at [792, 319] on span "Continue" at bounding box center [789, 314] width 46 height 11
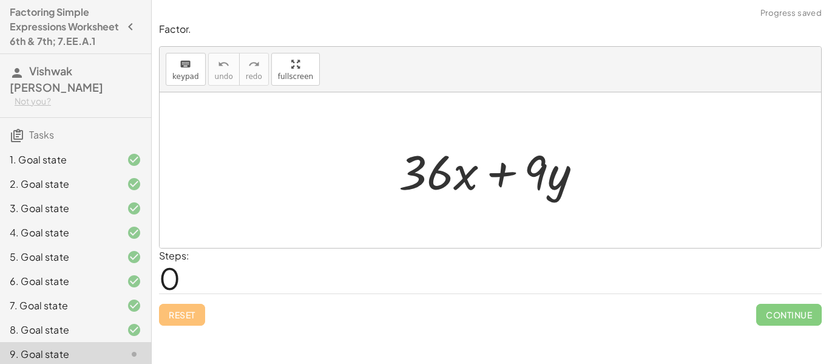
click at [110, 313] on div at bounding box center [124, 305] width 34 height 15
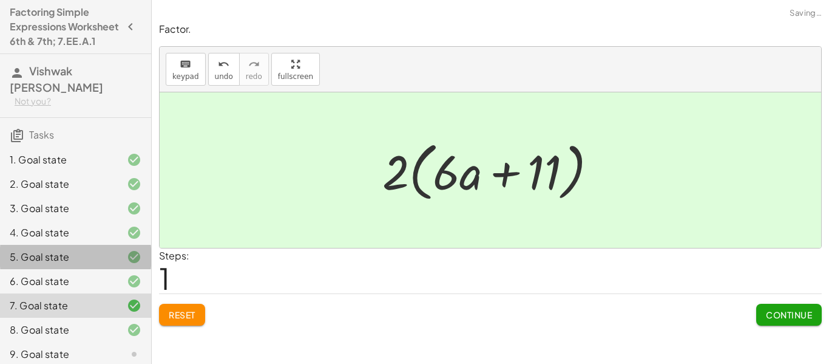
click at [98, 264] on div "5. Goal state" at bounding box center [59, 257] width 98 height 15
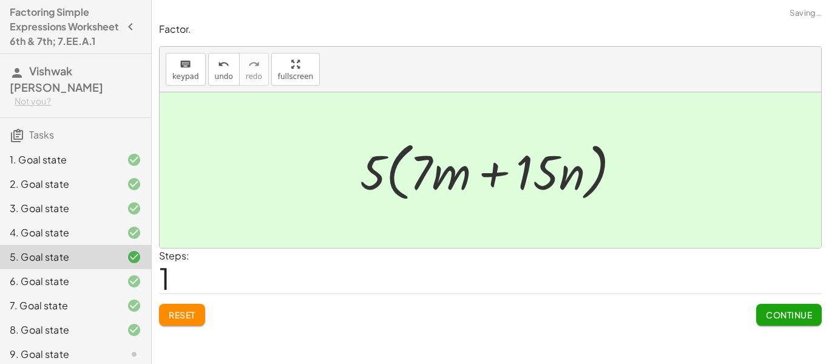
click at [81, 245] on div "3. Goal state" at bounding box center [75, 257] width 151 height 24
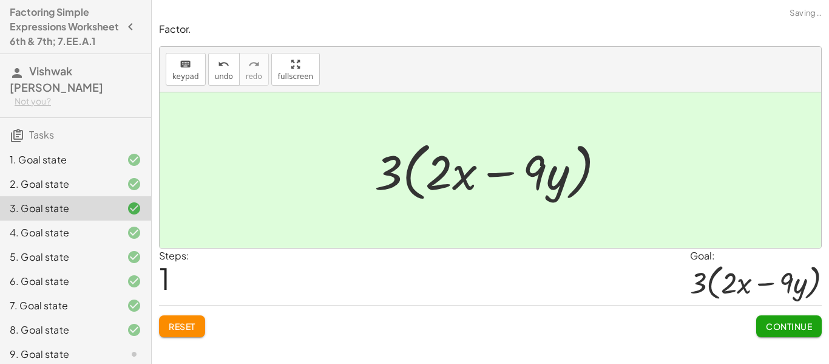
click at [83, 269] on div "4. Goal state" at bounding box center [75, 281] width 151 height 24
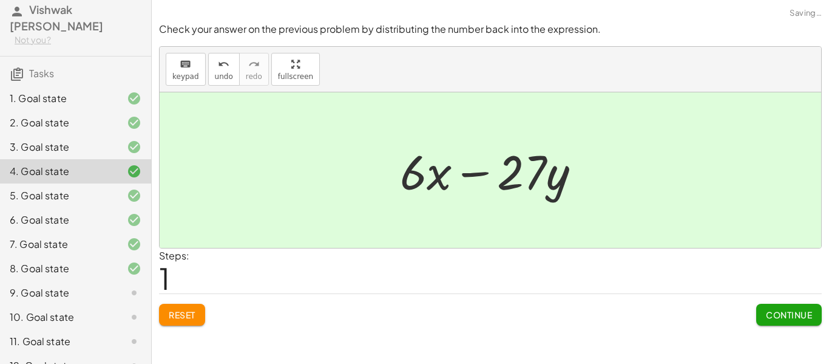
scroll to position [67, 0]
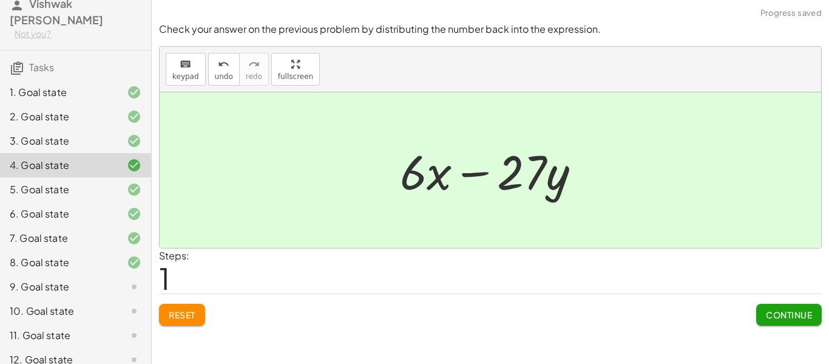
click at [51, 294] on div "9. Goal state" at bounding box center [59, 286] width 98 height 15
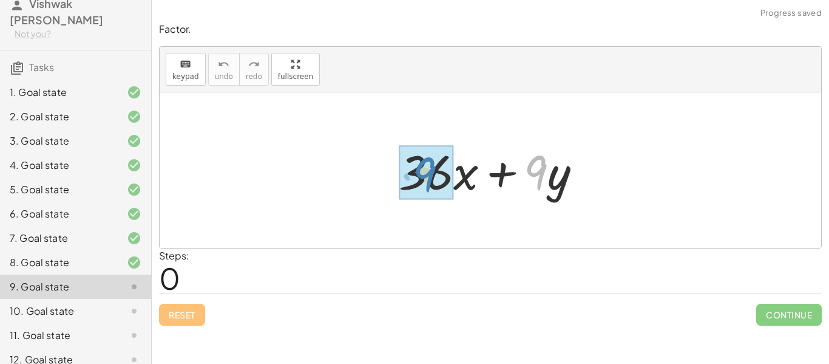
drag, startPoint x: 531, startPoint y: 167, endPoint x: 418, endPoint y: 169, distance: 113.0
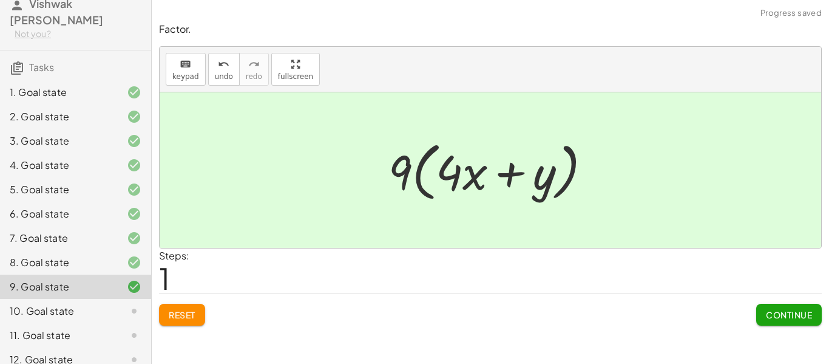
click at [785, 312] on span "Continue" at bounding box center [789, 314] width 46 height 11
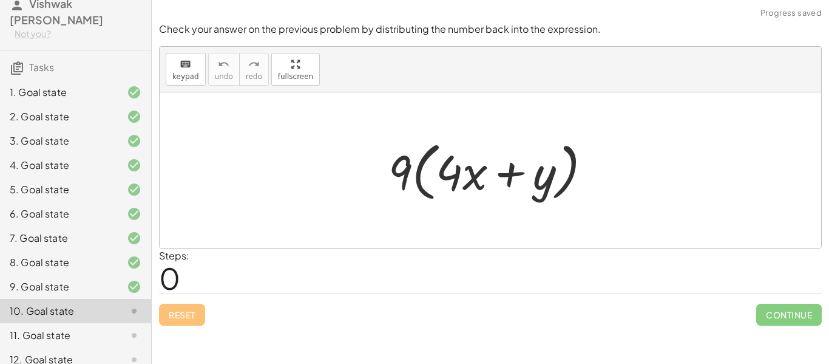
drag, startPoint x: 375, startPoint y: 155, endPoint x: 455, endPoint y: 151, distance: 80.9
click at [455, 151] on div "· 9 · ( + · 4 · x + y )" at bounding box center [490, 170] width 240 height 76
drag, startPoint x: 404, startPoint y: 157, endPoint x: 508, endPoint y: 145, distance: 104.6
click at [508, 145] on div at bounding box center [495, 170] width 225 height 70
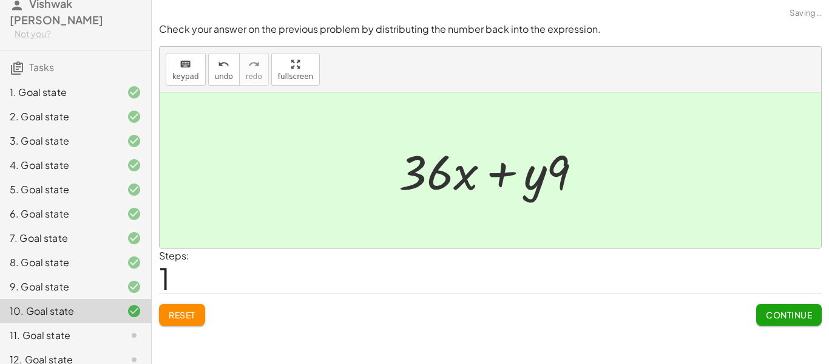
click at [769, 308] on button "Continue" at bounding box center [790, 315] width 66 height 22
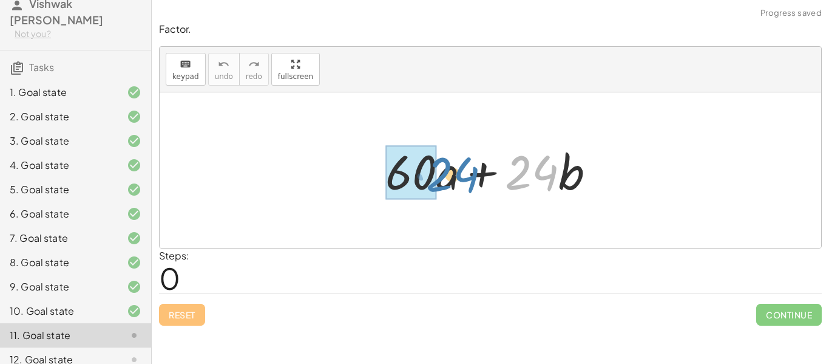
drag, startPoint x: 536, startPoint y: 171, endPoint x: 425, endPoint y: 162, distance: 111.5
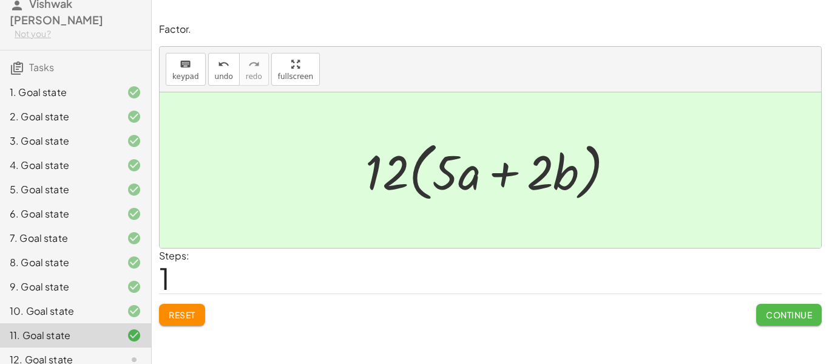
click at [795, 310] on span "Continue" at bounding box center [789, 314] width 46 height 11
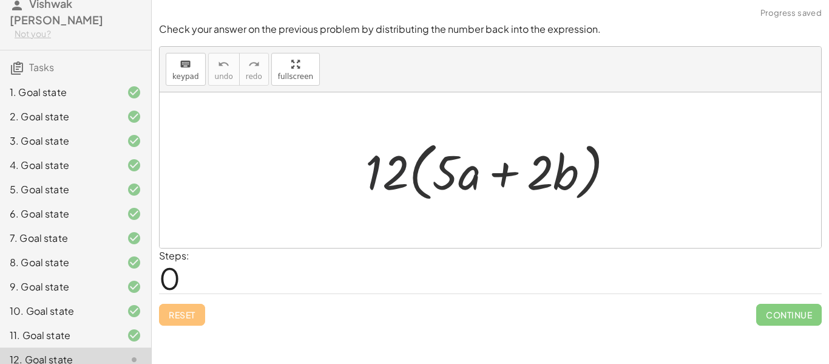
drag, startPoint x: 393, startPoint y: 163, endPoint x: 533, endPoint y: 179, distance: 141.2
click at [533, 179] on div at bounding box center [494, 170] width 271 height 70
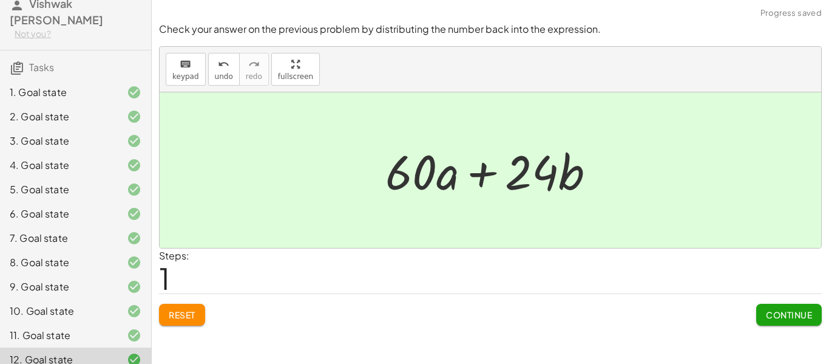
click at [778, 312] on span "Continue" at bounding box center [789, 314] width 46 height 11
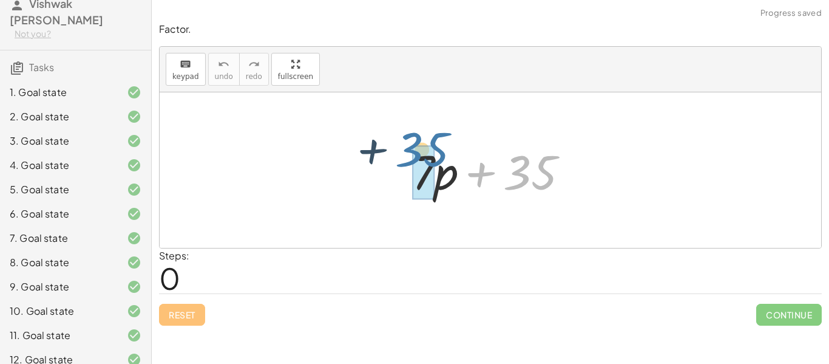
drag, startPoint x: 543, startPoint y: 179, endPoint x: 432, endPoint y: 160, distance: 112.6
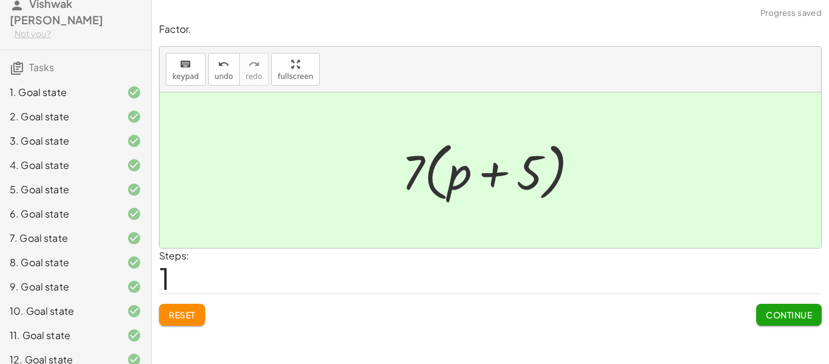
click at [783, 310] on span "Continue" at bounding box center [789, 314] width 46 height 11
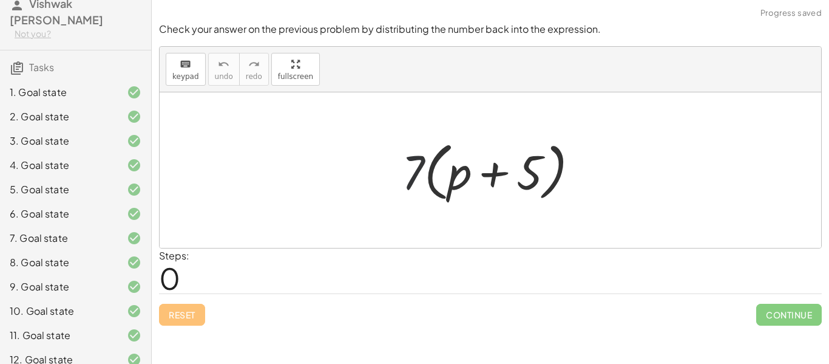
drag, startPoint x: 421, startPoint y: 170, endPoint x: 468, endPoint y: 171, distance: 46.8
click at [468, 171] on div at bounding box center [495, 170] width 199 height 70
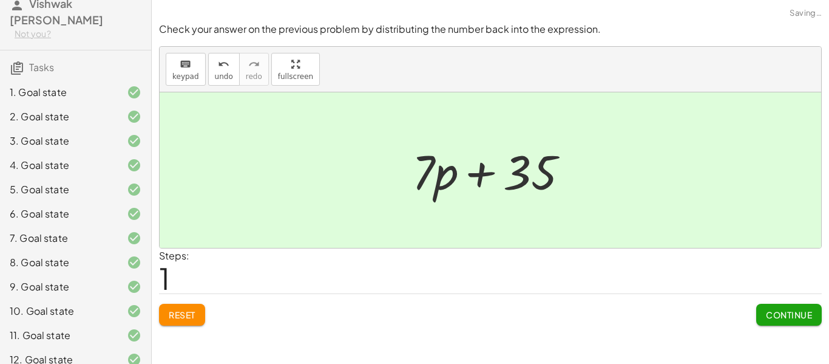
click at [783, 305] on button "Continue" at bounding box center [790, 315] width 66 height 22
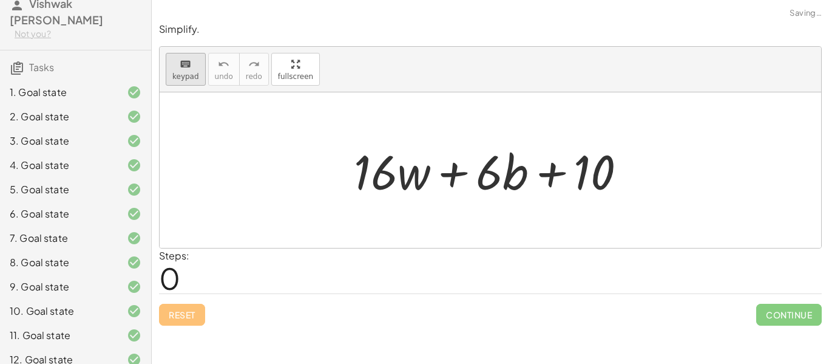
click at [192, 75] on span "keypad" at bounding box center [185, 76] width 27 height 9
click at [192, 80] on span "keypad" at bounding box center [185, 76] width 27 height 9
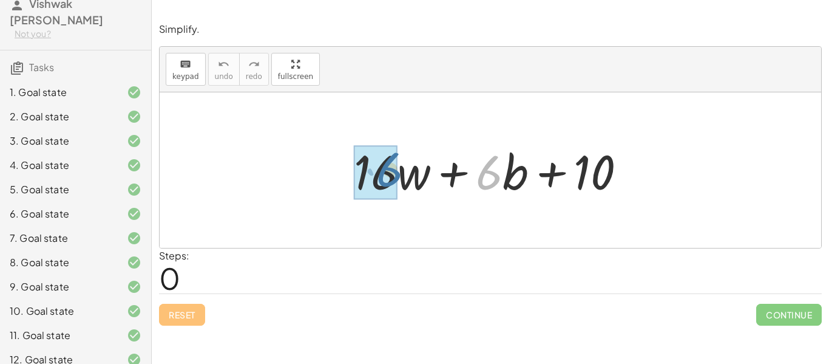
drag, startPoint x: 490, startPoint y: 174, endPoint x: 384, endPoint y: 171, distance: 105.7
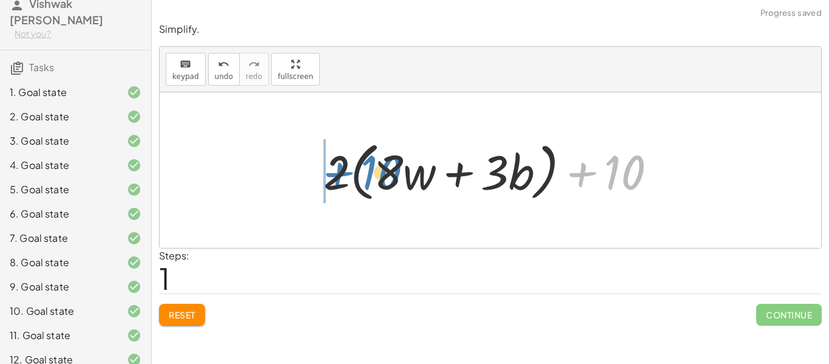
drag, startPoint x: 627, startPoint y: 174, endPoint x: 368, endPoint y: 174, distance: 258.7
click at [368, 174] on div at bounding box center [495, 170] width 355 height 70
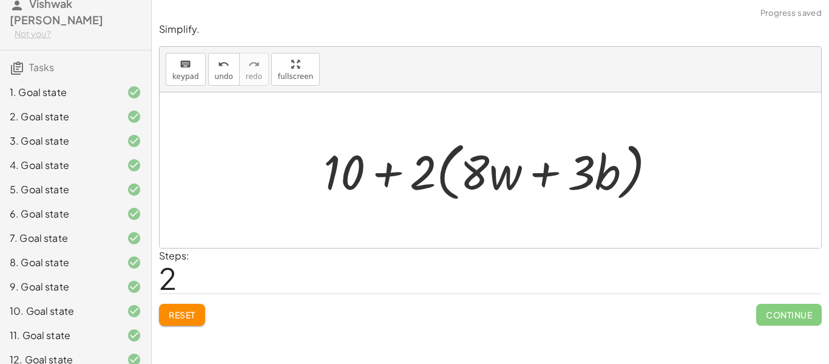
click at [419, 174] on div at bounding box center [495, 170] width 355 height 70
click at [395, 172] on div at bounding box center [495, 170] width 355 height 70
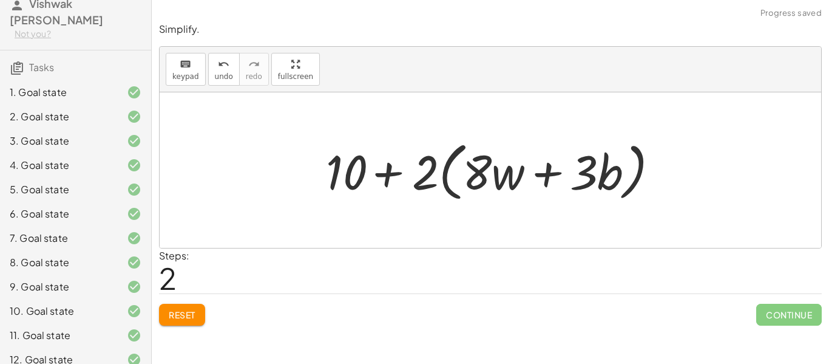
click at [395, 174] on div at bounding box center [495, 170] width 355 height 70
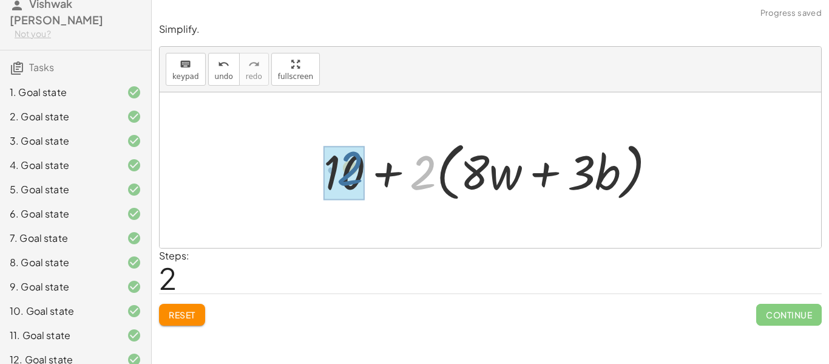
drag, startPoint x: 415, startPoint y: 172, endPoint x: 340, endPoint y: 168, distance: 74.8
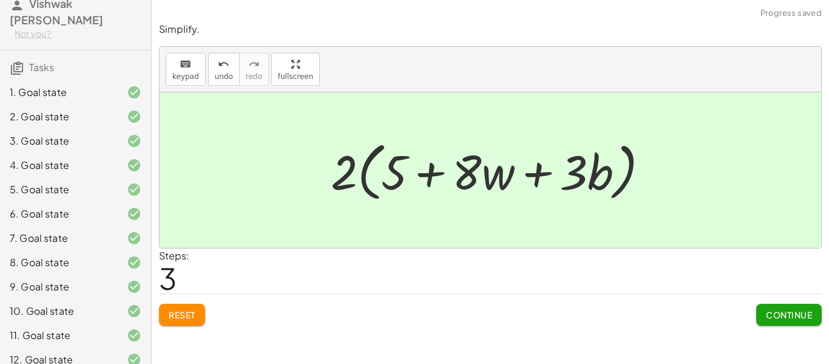
click at [0, 0] on div "Simplify. keyboard keypad undo undo redo redo fullscreen + · 16 · w + · 6 · b +…" at bounding box center [0, 0] width 0 height 0
click at [782, 305] on button "Continue" at bounding box center [790, 315] width 66 height 22
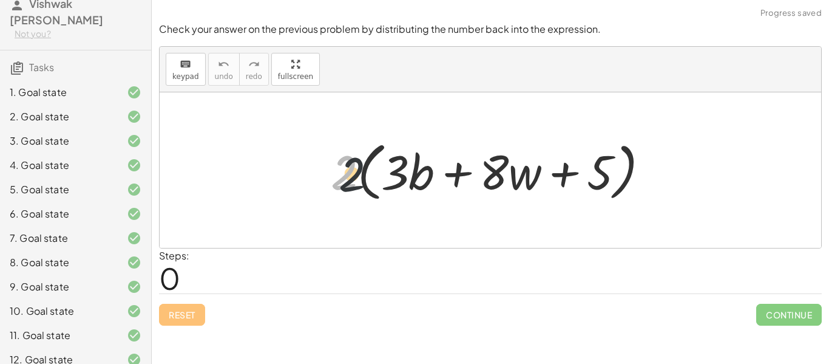
drag, startPoint x: 333, startPoint y: 186, endPoint x: 456, endPoint y: 186, distance: 123.3
click at [456, 186] on div at bounding box center [495, 170] width 340 height 70
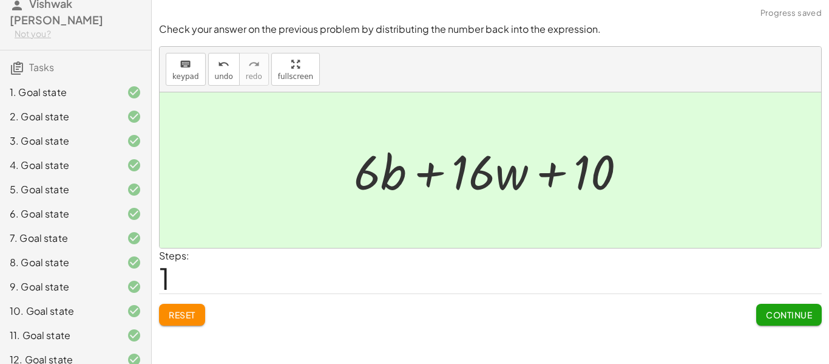
click at [0, 0] on div "Check your answer on the previous problem by distributing the number back into …" at bounding box center [0, 0] width 0 height 0
click at [767, 307] on button "Continue" at bounding box center [790, 315] width 66 height 22
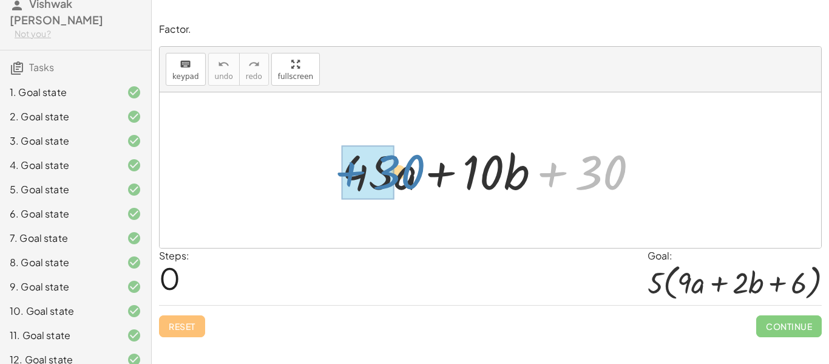
drag, startPoint x: 598, startPoint y: 174, endPoint x: 395, endPoint y: 173, distance: 202.2
click at [395, 173] on div at bounding box center [495, 170] width 318 height 63
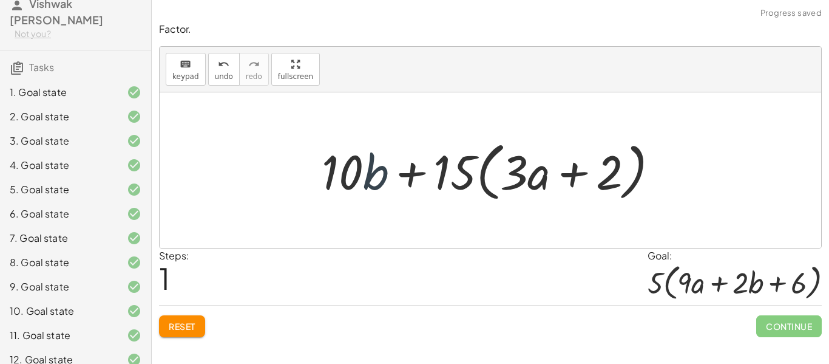
click at [367, 174] on div at bounding box center [495, 170] width 359 height 70
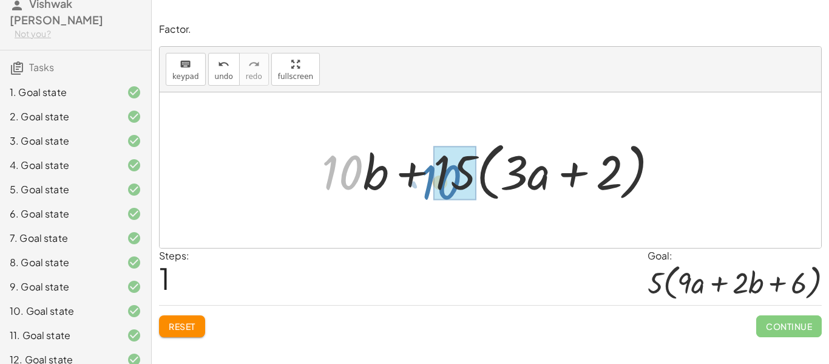
drag, startPoint x: 352, startPoint y: 175, endPoint x: 454, endPoint y: 183, distance: 102.4
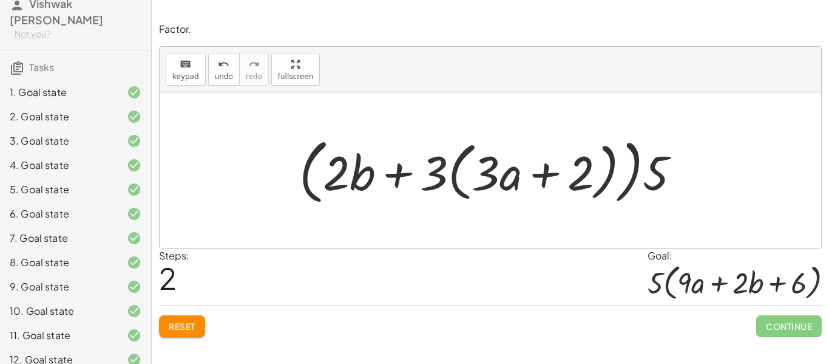
drag, startPoint x: 182, startPoint y: 330, endPoint x: 442, endPoint y: 186, distance: 296.8
click at [0, 0] on div "Factor. keyboard keypad undo undo redo redo fullscreen + · 45 · a + · 10 · b + …" at bounding box center [0, 0] width 0 height 0
drag, startPoint x: 491, startPoint y: 180, endPoint x: 450, endPoint y: 172, distance: 41.4
click at [450, 172] on div at bounding box center [494, 170] width 403 height 77
click at [179, 333] on button "Reset" at bounding box center [182, 326] width 46 height 22
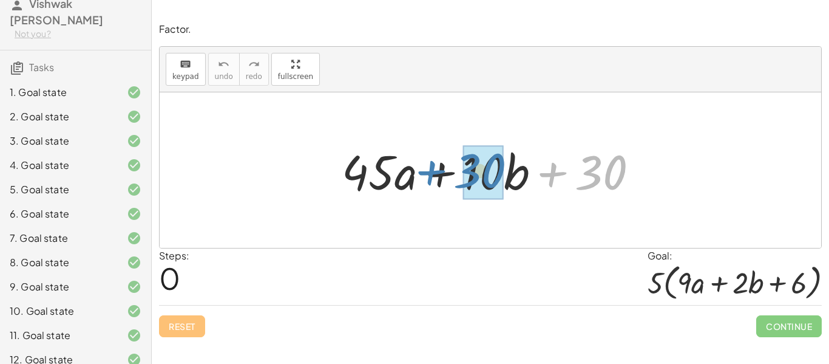
drag, startPoint x: 619, startPoint y: 161, endPoint x: 498, endPoint y: 159, distance: 121.5
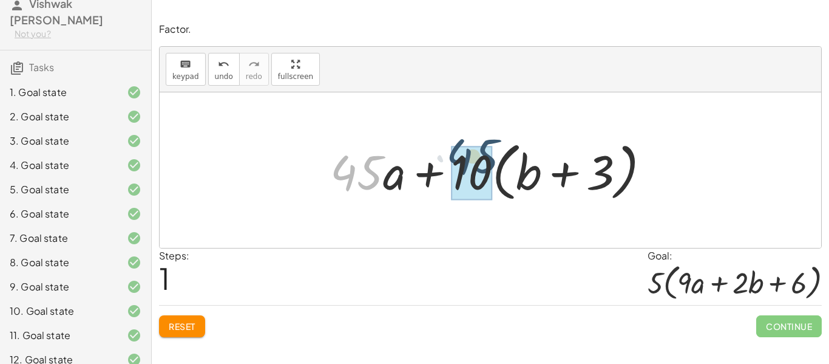
drag, startPoint x: 344, startPoint y: 180, endPoint x: 463, endPoint y: 170, distance: 118.8
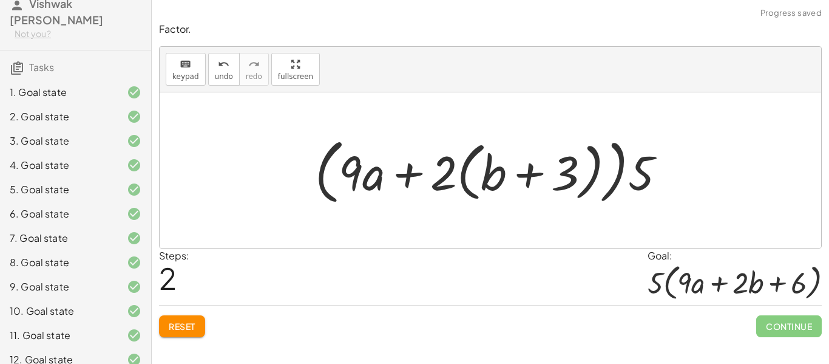
click at [182, 329] on span "Reset" at bounding box center [182, 326] width 27 height 11
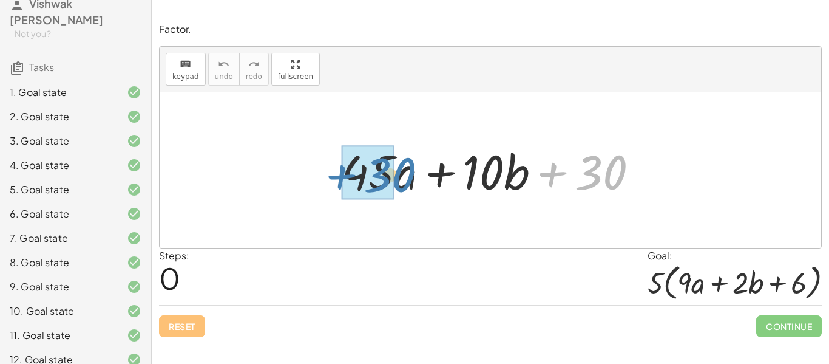
drag, startPoint x: 597, startPoint y: 190, endPoint x: 384, endPoint y: 193, distance: 213.2
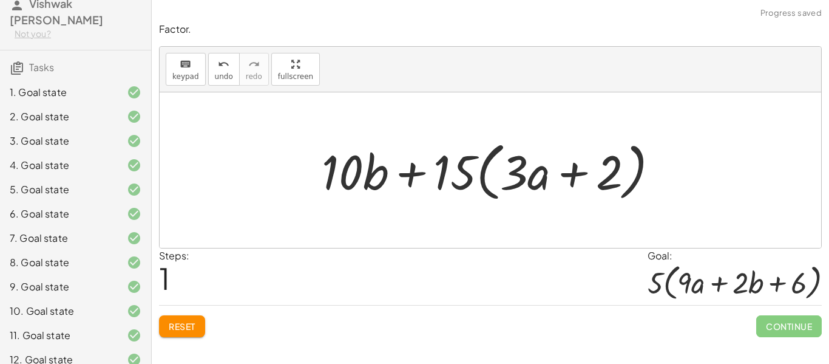
click at [187, 322] on span "Reset" at bounding box center [182, 326] width 27 height 11
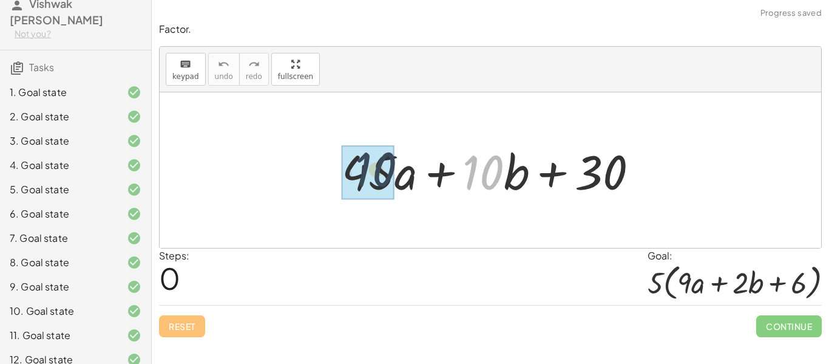
drag, startPoint x: 482, startPoint y: 182, endPoint x: 370, endPoint y: 180, distance: 112.4
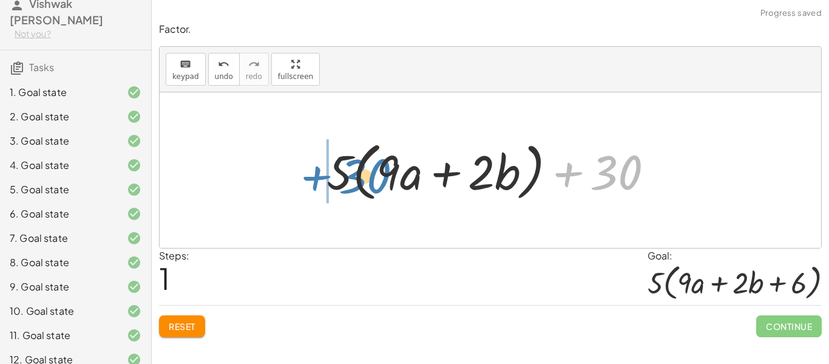
drag, startPoint x: 599, startPoint y: 181, endPoint x: 345, endPoint y: 183, distance: 254.4
click at [345, 183] on div at bounding box center [495, 170] width 349 height 70
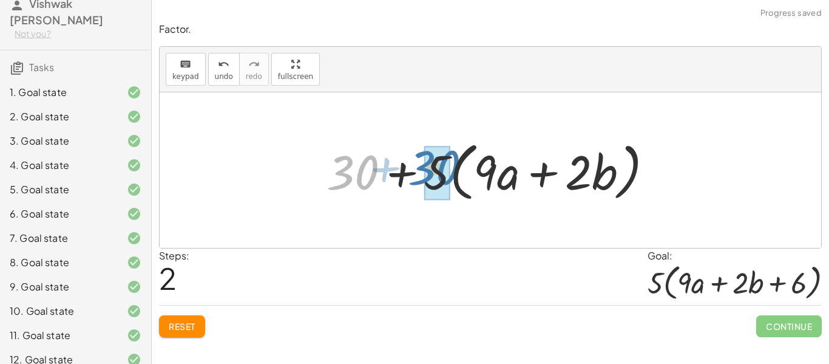
drag, startPoint x: 346, startPoint y: 175, endPoint x: 435, endPoint y: 174, distance: 89.3
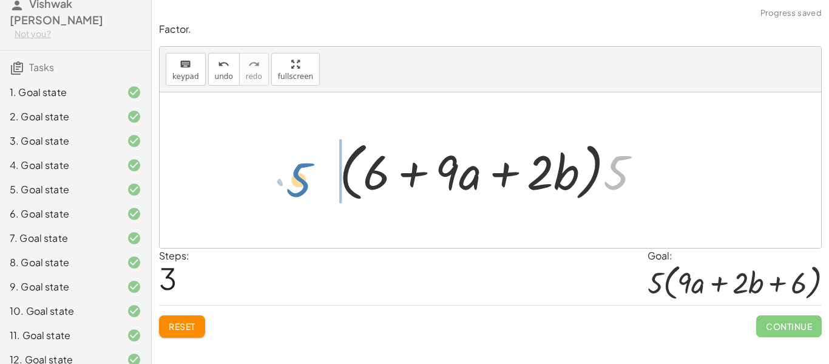
drag, startPoint x: 612, startPoint y: 168, endPoint x: 293, endPoint y: 174, distance: 318.9
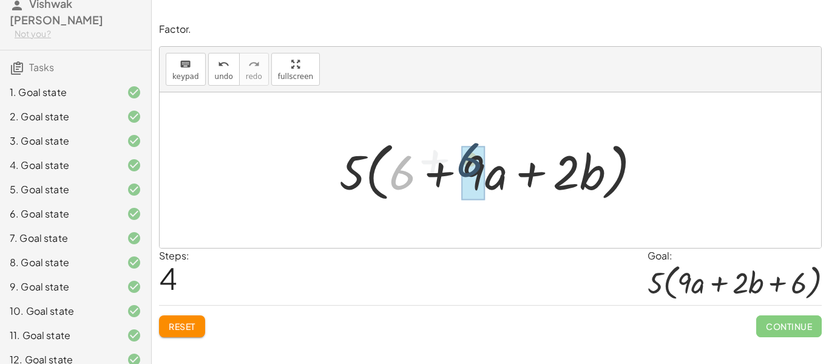
drag, startPoint x: 400, startPoint y: 185, endPoint x: 500, endPoint y: 166, distance: 101.4
click at [500, 166] on div at bounding box center [495, 170] width 324 height 70
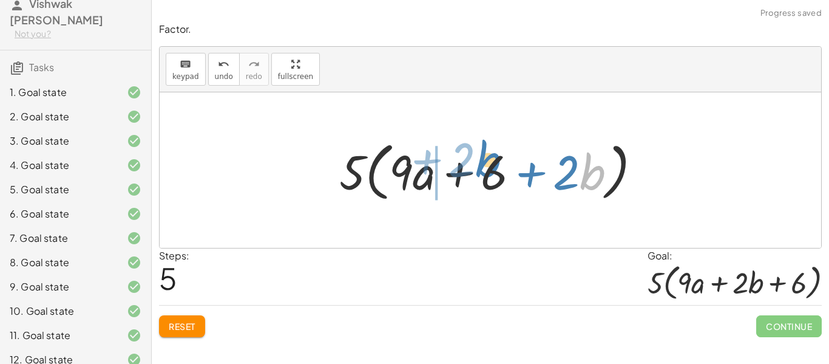
drag, startPoint x: 604, startPoint y: 186, endPoint x: 503, endPoint y: 175, distance: 101.5
click at [503, 175] on div at bounding box center [495, 170] width 324 height 70
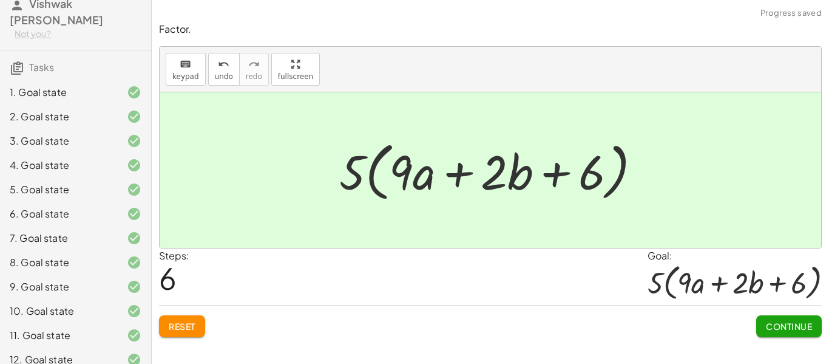
click at [786, 325] on span "Continue" at bounding box center [789, 326] width 46 height 11
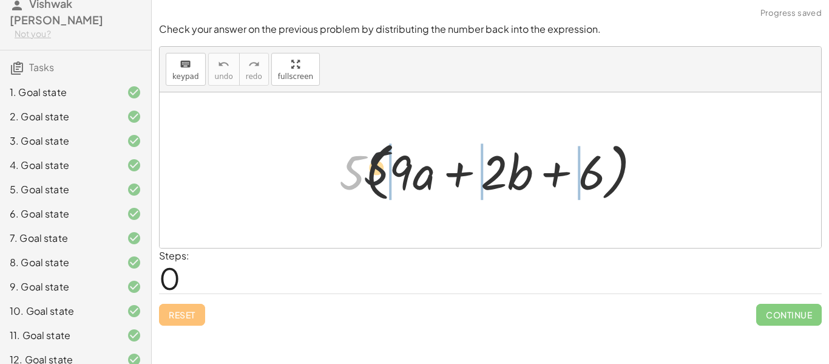
drag, startPoint x: 360, startPoint y: 179, endPoint x: 485, endPoint y: 157, distance: 126.5
click at [485, 157] on div at bounding box center [495, 170] width 324 height 70
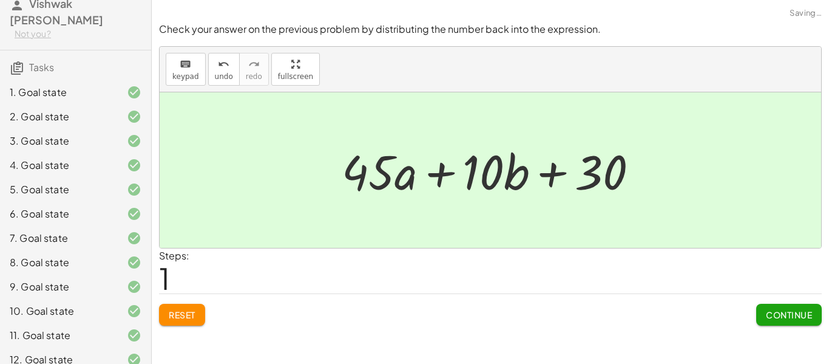
click at [791, 322] on button "Continue" at bounding box center [790, 315] width 66 height 22
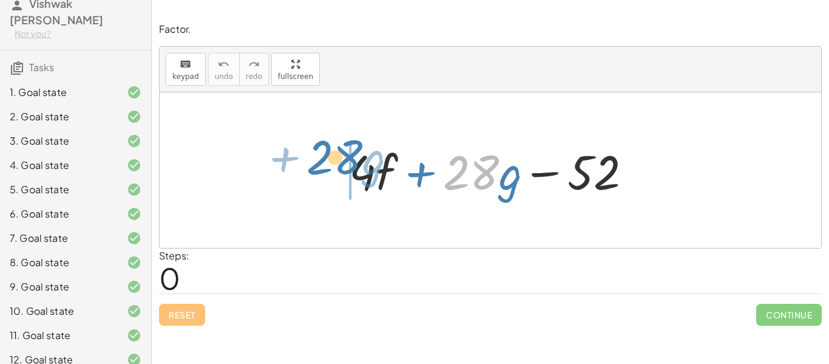
drag, startPoint x: 463, startPoint y: 172, endPoint x: 324, endPoint y: 158, distance: 139.7
click at [324, 158] on div "· 28 + · g + · 4 · f + · 28 · g − 52" at bounding box center [491, 169] width 662 height 155
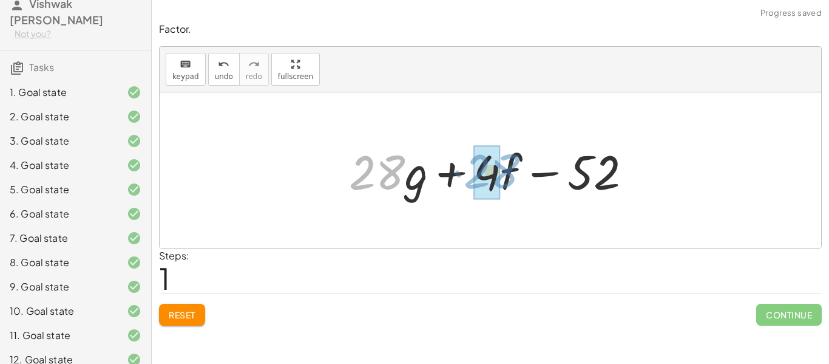
drag, startPoint x: 343, startPoint y: 165, endPoint x: 458, endPoint y: 164, distance: 115.4
click at [458, 164] on div at bounding box center [495, 170] width 304 height 63
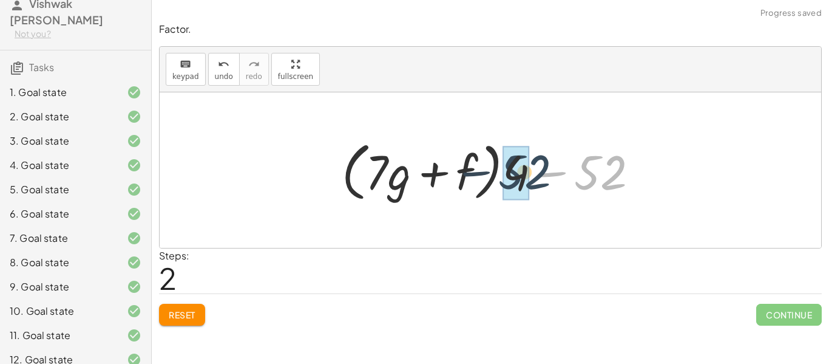
drag, startPoint x: 600, startPoint y: 172, endPoint x: 523, endPoint y: 171, distance: 76.5
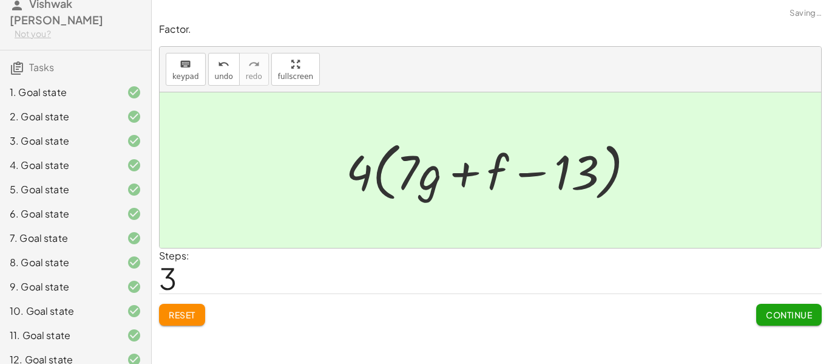
click at [766, 312] on span "Continue" at bounding box center [789, 314] width 46 height 11
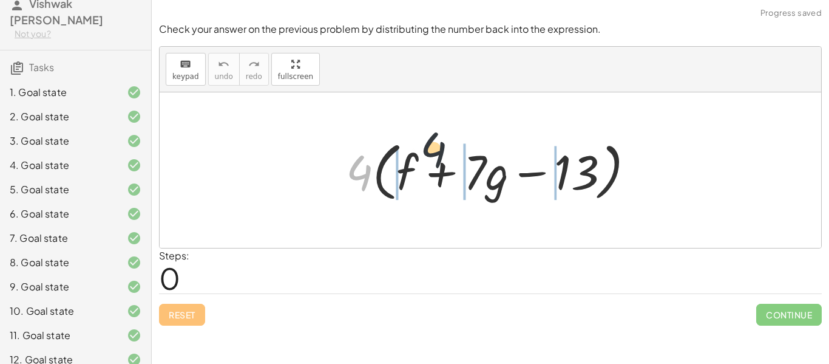
drag, startPoint x: 354, startPoint y: 169, endPoint x: 498, endPoint y: 145, distance: 145.9
click at [498, 145] on div at bounding box center [495, 170] width 311 height 70
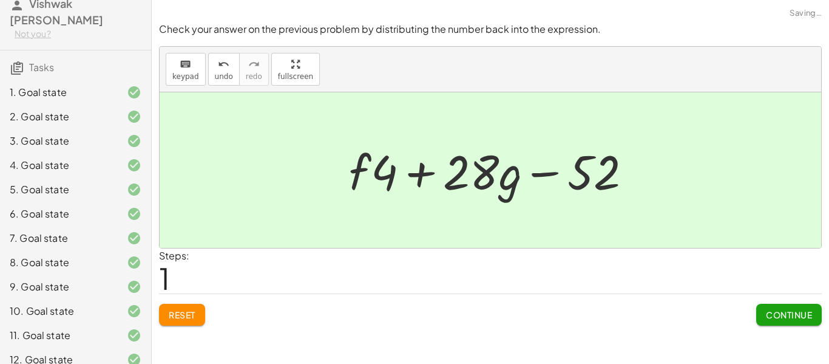
scroll to position [338, 0]
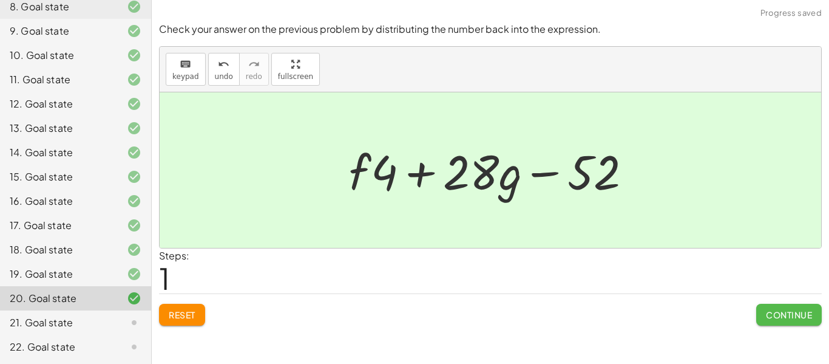
click at [809, 313] on span "Continue" at bounding box center [789, 314] width 46 height 11
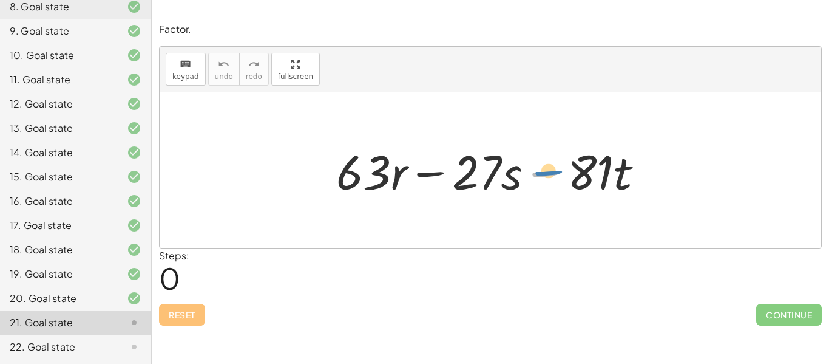
drag, startPoint x: 557, startPoint y: 171, endPoint x: 572, endPoint y: 171, distance: 14.6
click at [572, 171] on div at bounding box center [495, 170] width 330 height 63
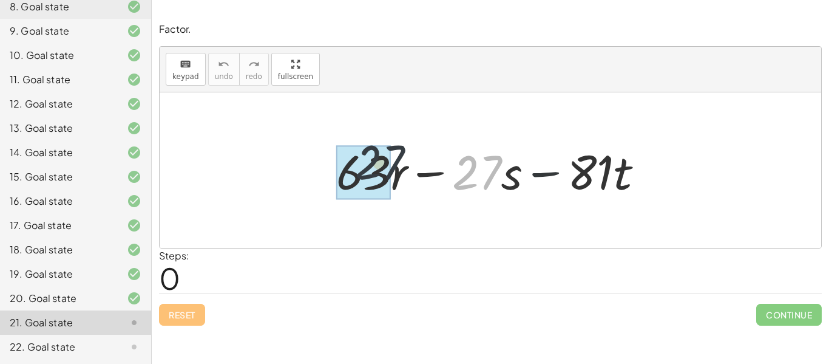
drag, startPoint x: 492, startPoint y: 175, endPoint x: 371, endPoint y: 170, distance: 120.9
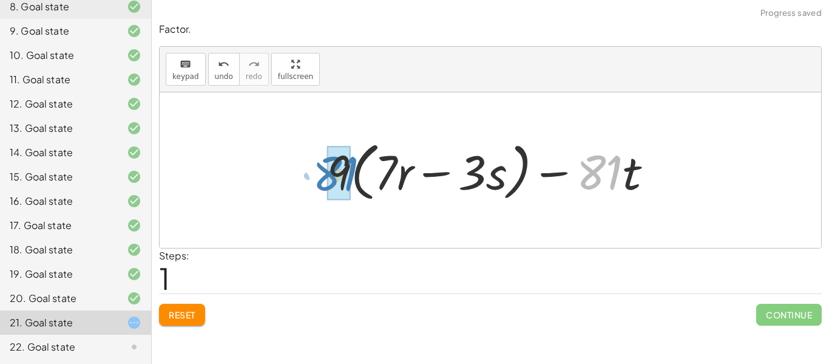
drag, startPoint x: 588, startPoint y: 172, endPoint x: 324, endPoint y: 173, distance: 264.2
click at [324, 173] on div at bounding box center [494, 170] width 347 height 70
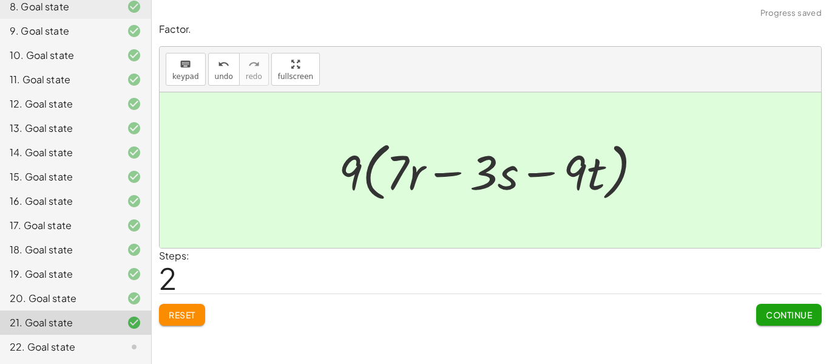
click at [785, 312] on span "Continue" at bounding box center [789, 314] width 46 height 11
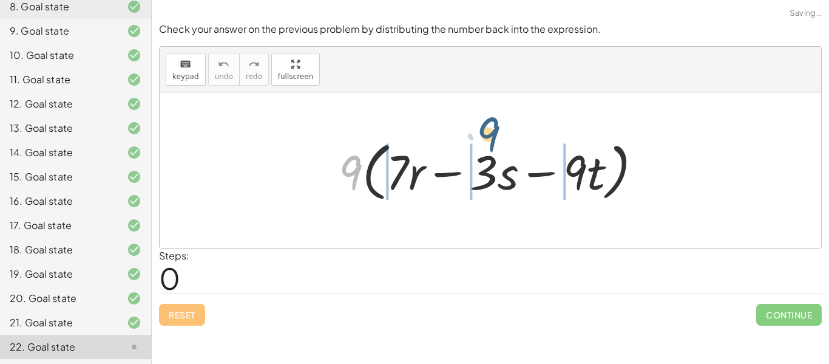
drag, startPoint x: 351, startPoint y: 180, endPoint x: 492, endPoint y: 163, distance: 142.5
click at [492, 163] on div at bounding box center [495, 170] width 325 height 70
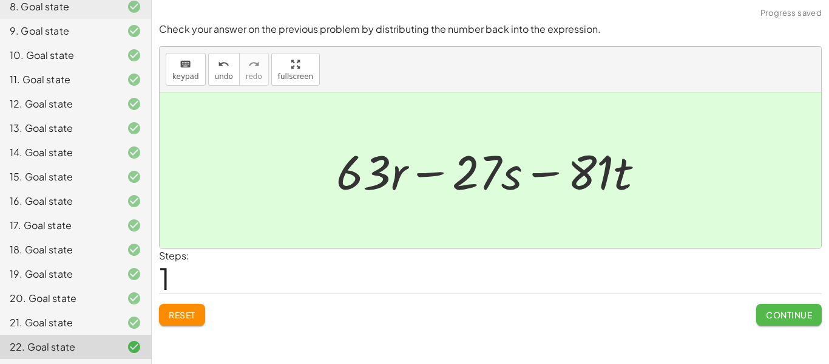
click at [758, 318] on button "Continue" at bounding box center [790, 315] width 66 height 22
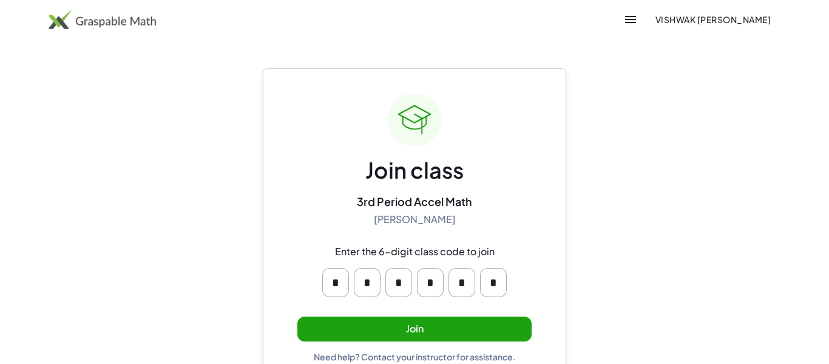
click at [373, 327] on button "Join" at bounding box center [415, 328] width 234 height 25
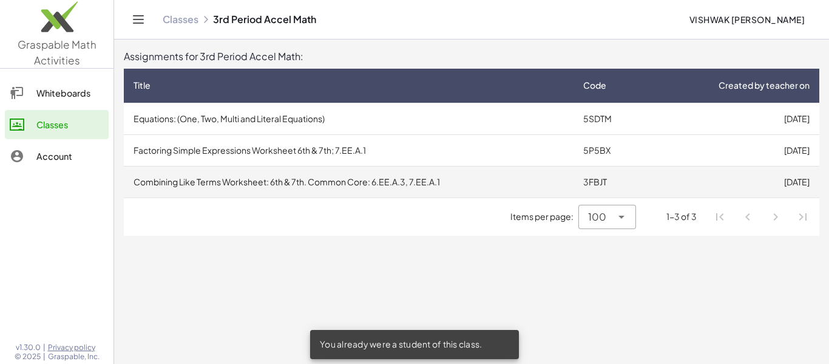
click at [358, 179] on td "Combining Like Terms Worksheet: 6th & 7th. Common Core: 6.EE.A.3, 7.EE.A.1" at bounding box center [349, 182] width 450 height 32
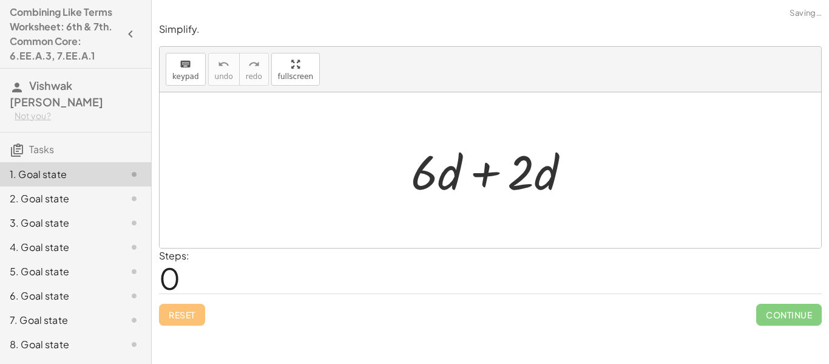
click at [432, 189] on div at bounding box center [495, 170] width 181 height 63
click at [173, 83] on button "keyboard keypad" at bounding box center [186, 69] width 40 height 33
click at [180, 85] on button "keyboard keypad" at bounding box center [186, 69] width 40 height 33
click at [483, 129] on div at bounding box center [491, 169] width 662 height 155
click at [455, 152] on div at bounding box center [495, 170] width 181 height 63
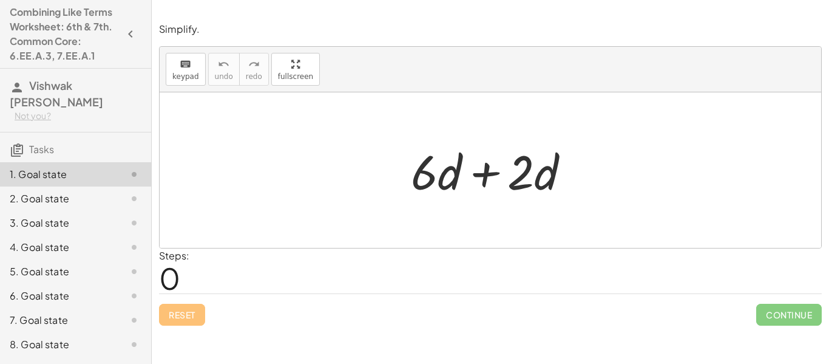
click at [553, 188] on div at bounding box center [495, 170] width 181 height 63
click at [519, 185] on div at bounding box center [495, 170] width 181 height 63
click at [520, 185] on div at bounding box center [495, 170] width 181 height 63
click at [420, 164] on div at bounding box center [495, 170] width 181 height 63
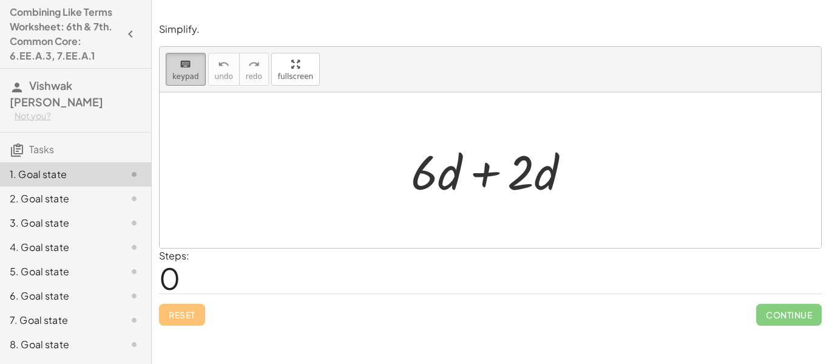
click at [195, 75] on span "keypad" at bounding box center [185, 76] width 27 height 9
click at [438, 172] on div at bounding box center [495, 170] width 181 height 63
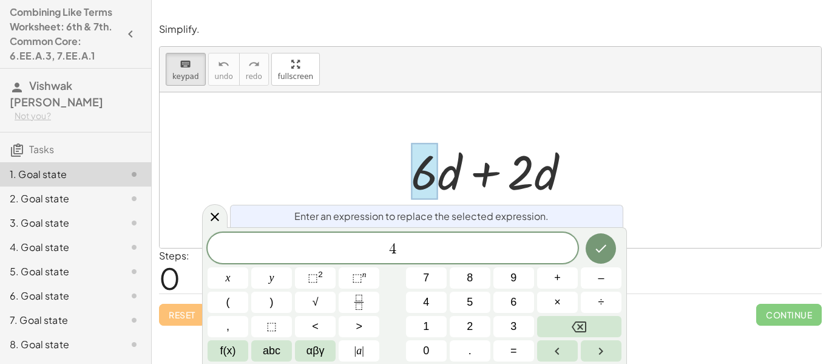
scroll to position [2, 0]
click at [594, 254] on icon "Done" at bounding box center [601, 248] width 15 height 15
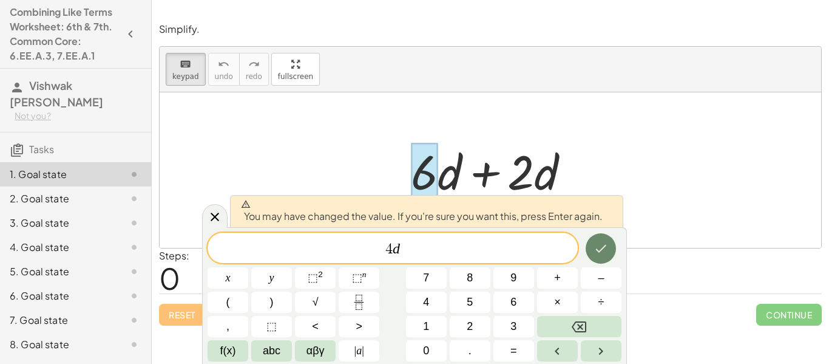
click at [605, 248] on icon "Done" at bounding box center [601, 248] width 15 height 15
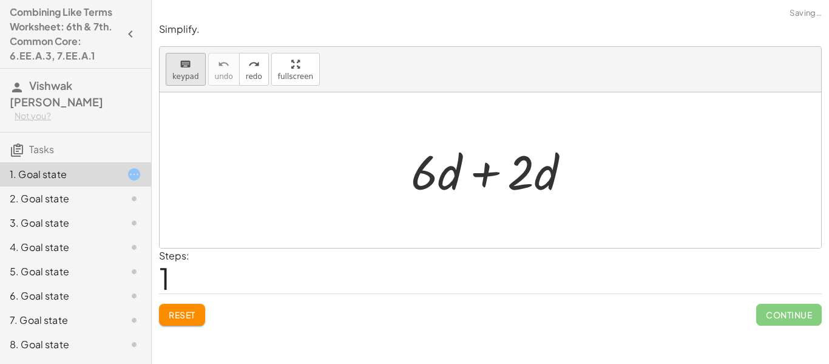
click at [175, 69] on div "keyboard" at bounding box center [185, 63] width 27 height 15
click at [417, 177] on div at bounding box center [424, 171] width 27 height 56
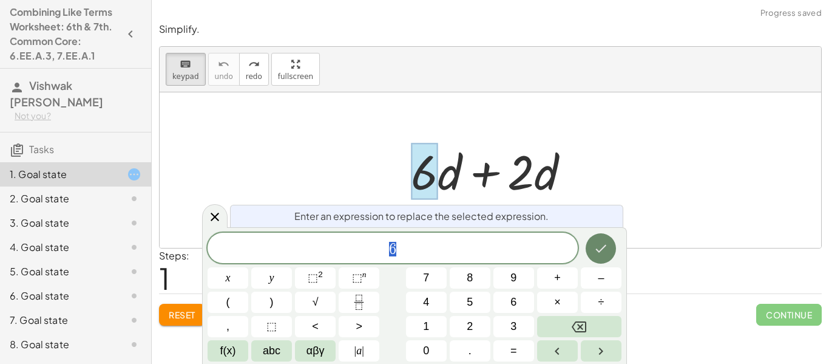
scroll to position [3, 0]
click at [592, 256] on button "Done" at bounding box center [601, 248] width 30 height 30
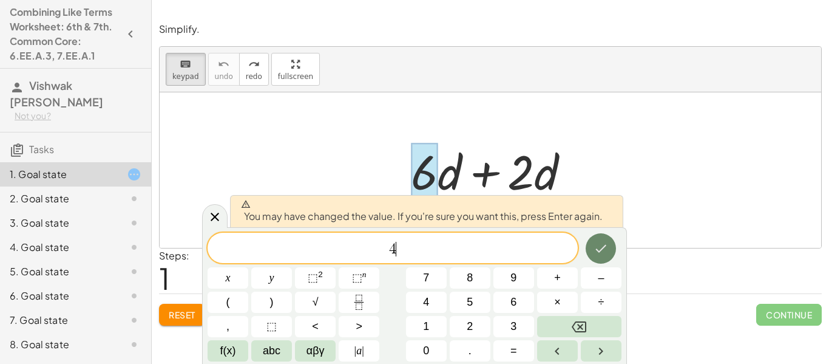
click at [592, 256] on button "Done" at bounding box center [601, 248] width 30 height 30
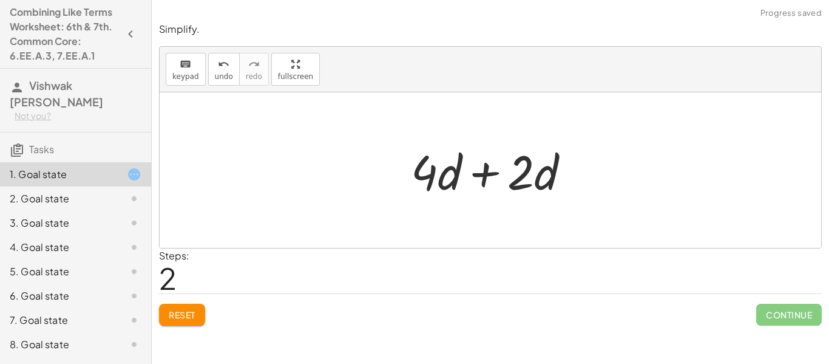
click at [508, 185] on div at bounding box center [495, 170] width 181 height 63
click at [513, 185] on div at bounding box center [495, 170] width 181 height 63
click at [195, 72] on span "keypad" at bounding box center [185, 76] width 27 height 9
click at [195, 309] on span "Reset" at bounding box center [182, 314] width 27 height 11
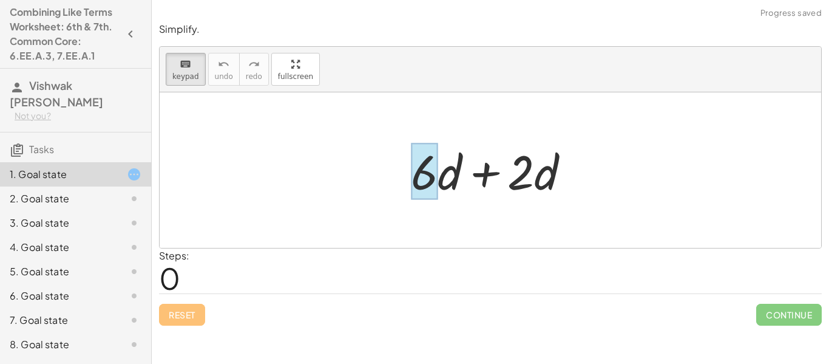
click at [412, 185] on div at bounding box center [424, 171] width 27 height 56
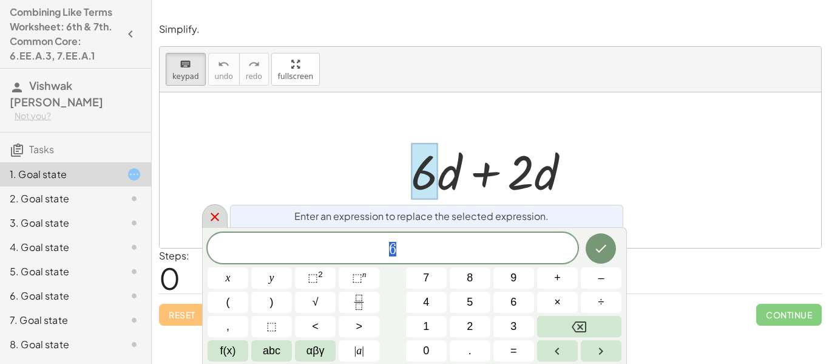
click at [213, 220] on icon at bounding box center [215, 216] width 15 height 15
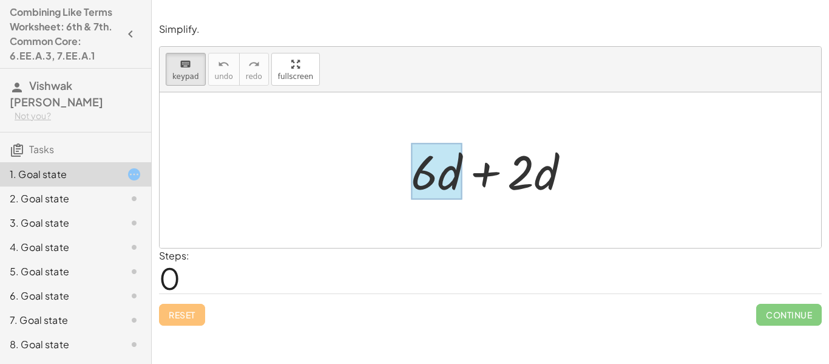
click at [449, 176] on div at bounding box center [436, 171] width 51 height 56
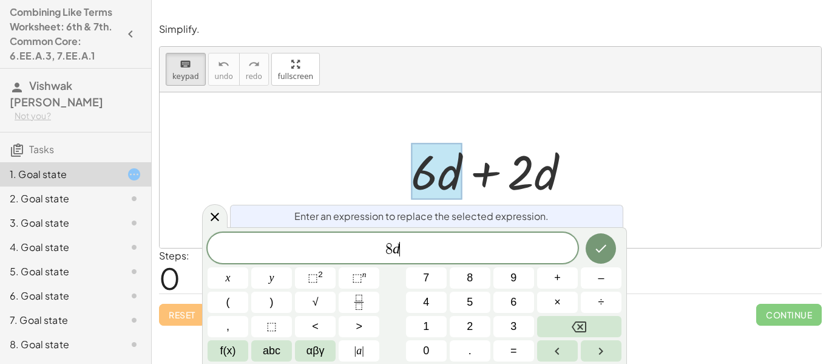
scroll to position [5, 0]
click at [598, 239] on button "Done" at bounding box center [601, 248] width 30 height 30
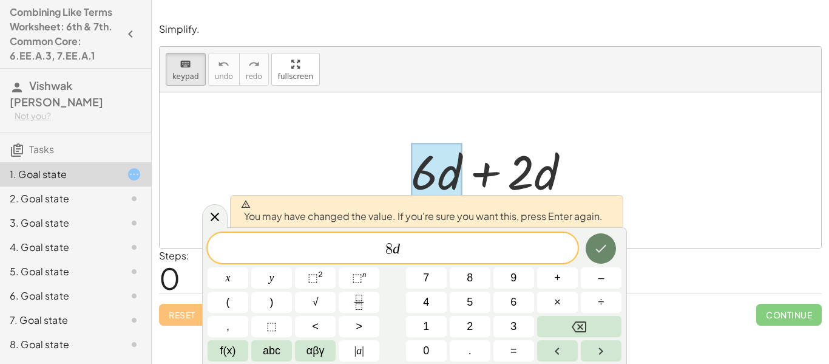
click at [598, 246] on icon "Done" at bounding box center [601, 248] width 15 height 15
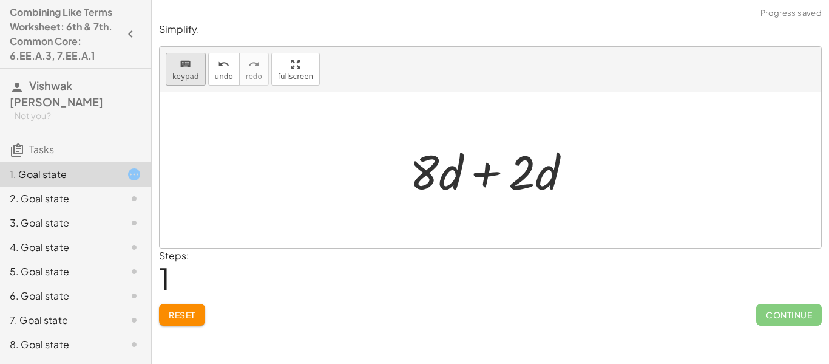
click at [172, 63] on div "keyboard" at bounding box center [185, 63] width 27 height 15
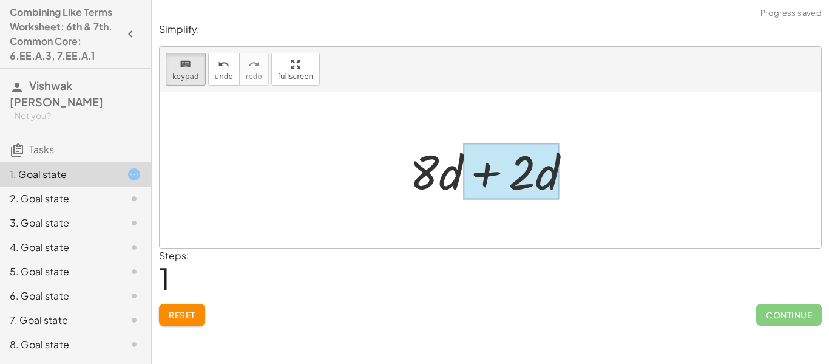
click at [538, 180] on div at bounding box center [511, 171] width 97 height 56
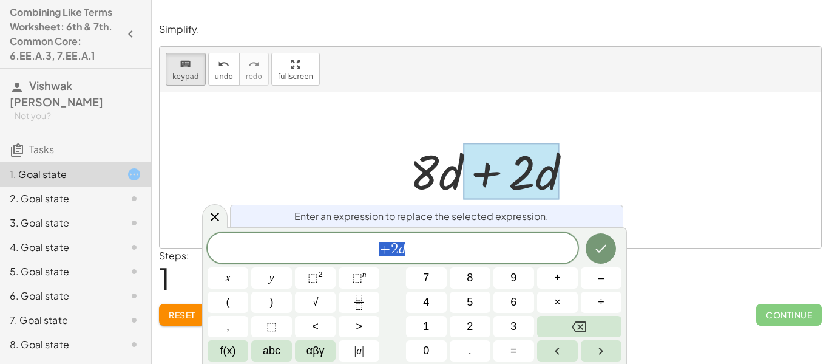
scroll to position [7, 0]
click at [597, 241] on icon "Done" at bounding box center [601, 248] width 15 height 15
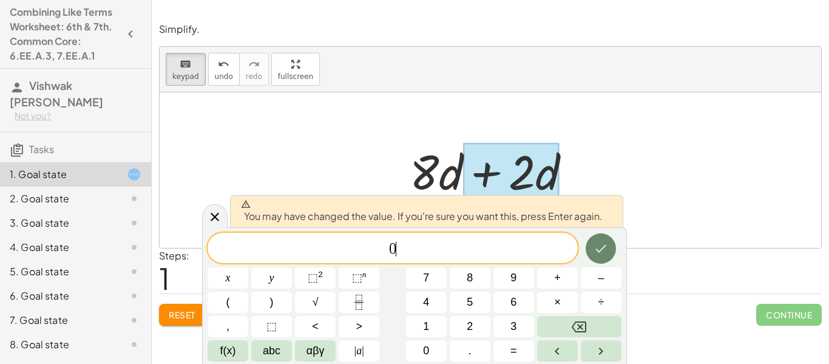
click at [597, 241] on icon "Done" at bounding box center [601, 248] width 15 height 15
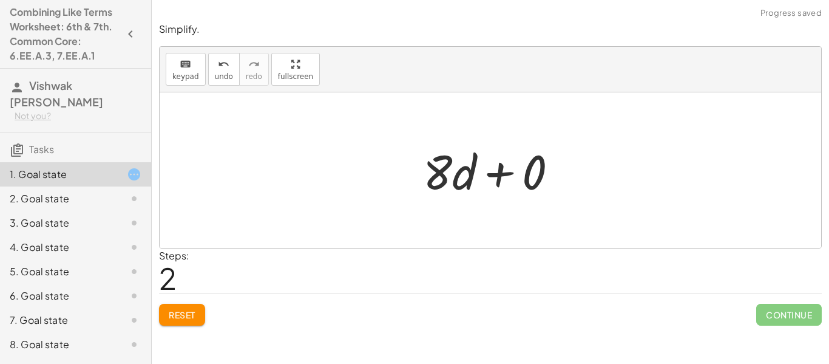
click at [494, 185] on div at bounding box center [495, 170] width 157 height 63
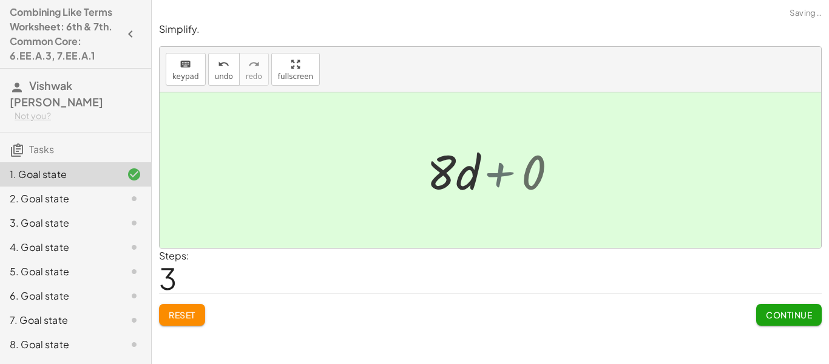
click at [494, 185] on div at bounding box center [495, 170] width 87 height 63
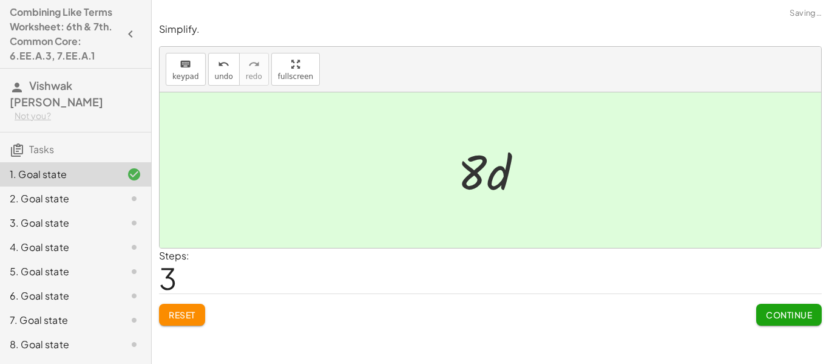
click at [0, 0] on div "Simplify. keyboard keypad undo undo redo redo fullscreen + · 6 · d + · 2 · d + …" at bounding box center [0, 0] width 0 height 0
click at [776, 322] on button "Continue" at bounding box center [790, 315] width 66 height 22
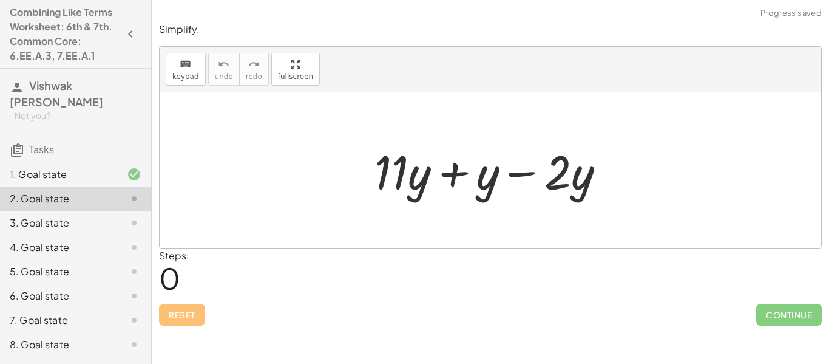
click at [412, 191] on div at bounding box center [495, 170] width 253 height 63
click at [477, 189] on div at bounding box center [495, 170] width 253 height 63
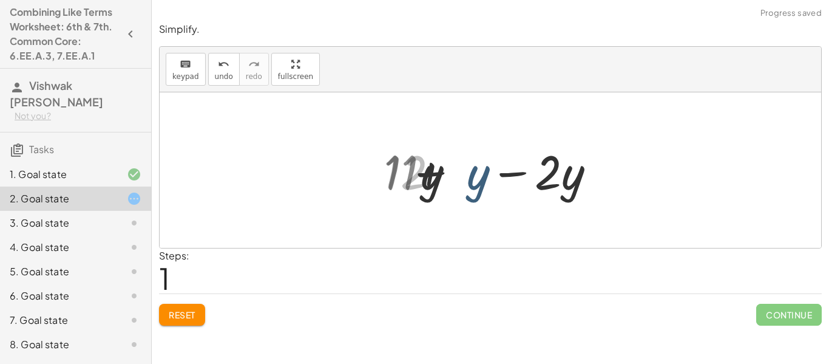
click at [545, 188] on div at bounding box center [495, 170] width 194 height 63
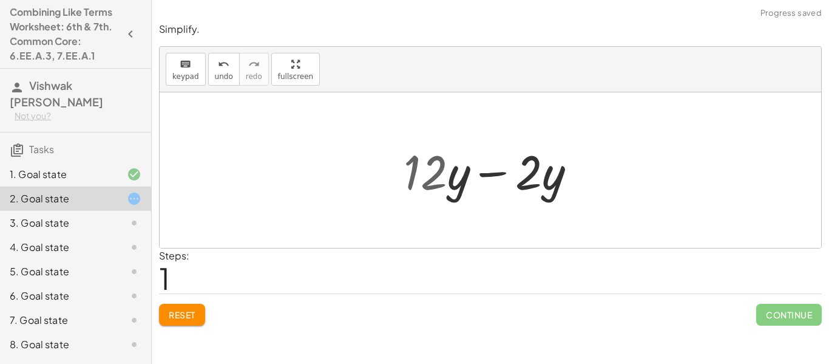
click at [545, 188] on div at bounding box center [495, 170] width 194 height 63
click at [536, 182] on div at bounding box center [495, 170] width 194 height 63
click at [554, 181] on div at bounding box center [495, 170] width 194 height 63
click at [531, 162] on div at bounding box center [495, 170] width 194 height 63
click at [531, 154] on div at bounding box center [495, 170] width 194 height 63
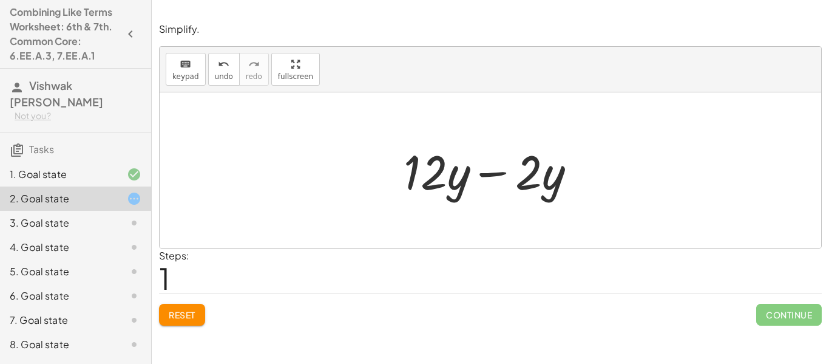
click at [547, 180] on div at bounding box center [495, 170] width 194 height 63
click at [553, 183] on div at bounding box center [495, 170] width 194 height 63
click at [432, 175] on div at bounding box center [495, 170] width 194 height 63
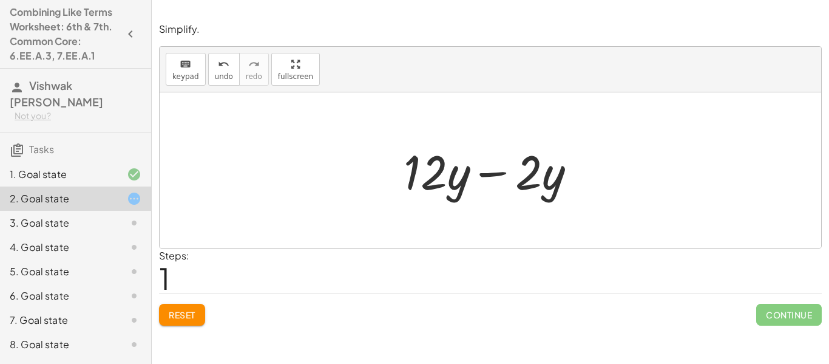
click at [432, 175] on div at bounding box center [495, 170] width 194 height 63
click at [441, 177] on div at bounding box center [495, 170] width 194 height 63
click at [452, 180] on div at bounding box center [495, 170] width 194 height 63
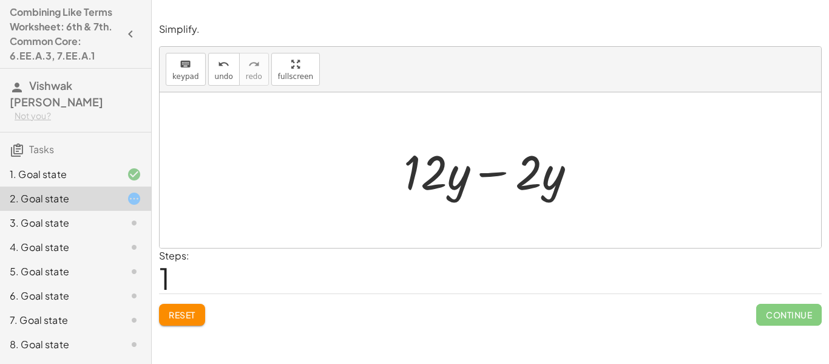
click at [502, 184] on div at bounding box center [495, 170] width 194 height 63
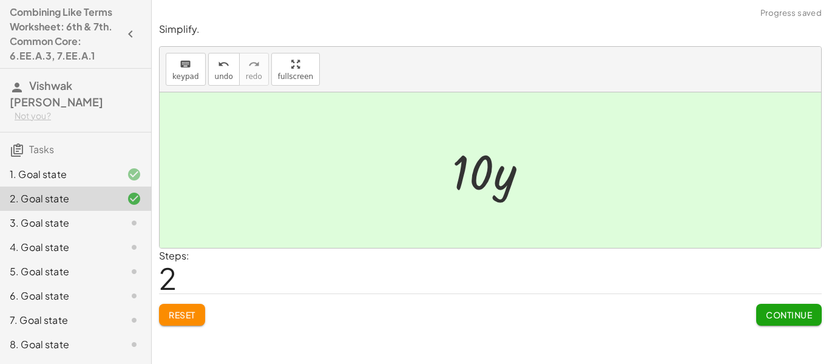
click at [810, 325] on button "Continue" at bounding box center [790, 315] width 66 height 22
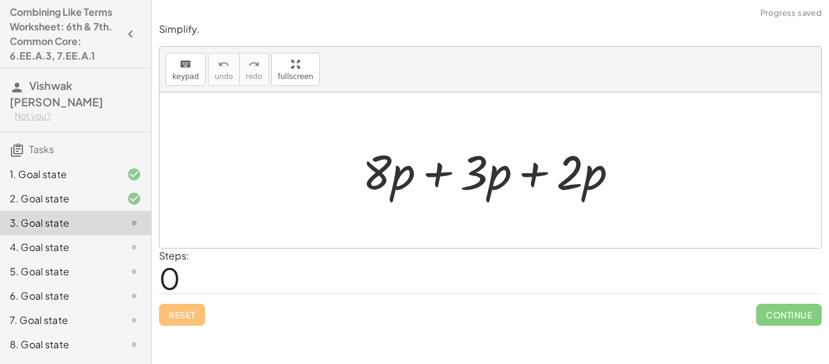
click at [492, 168] on div at bounding box center [495, 170] width 278 height 63
click at [471, 163] on div at bounding box center [495, 170] width 278 height 63
click at [469, 188] on div at bounding box center [495, 170] width 278 height 63
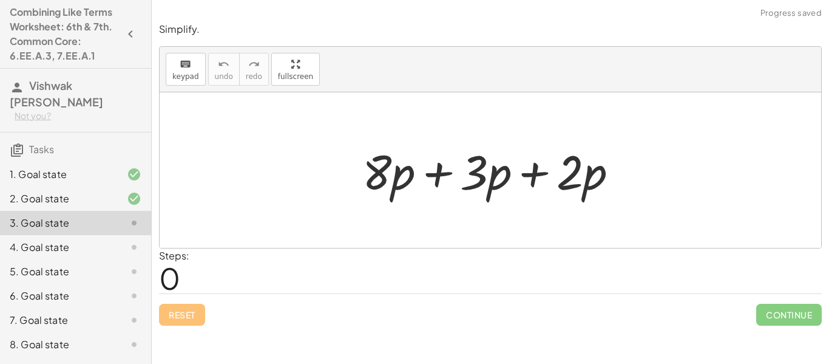
click at [469, 188] on div at bounding box center [495, 170] width 278 height 63
click at [399, 169] on div at bounding box center [495, 170] width 278 height 63
click at [385, 165] on div at bounding box center [495, 170] width 278 height 63
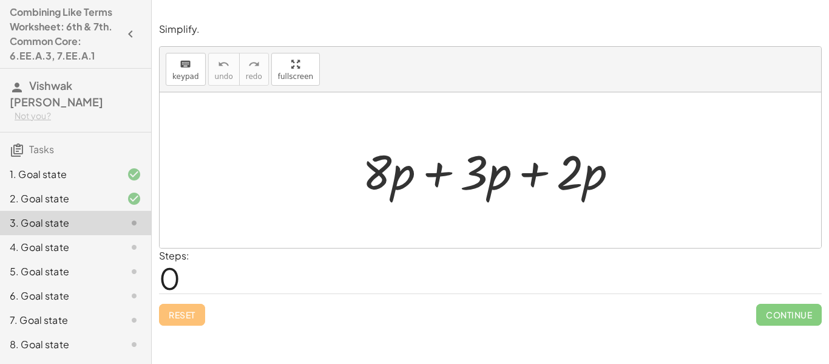
click at [517, 167] on div at bounding box center [495, 170] width 278 height 63
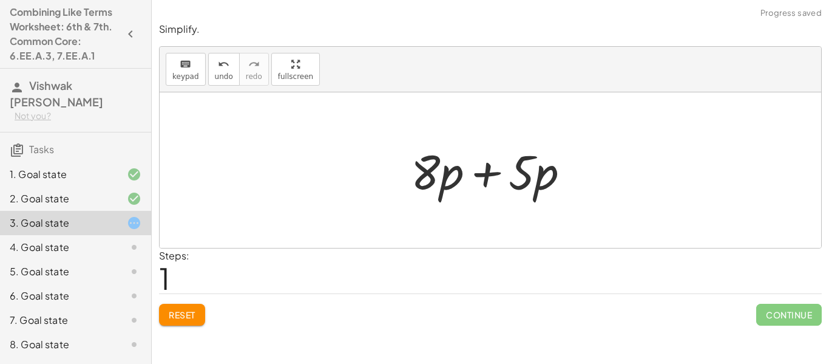
click at [519, 170] on div at bounding box center [495, 170] width 180 height 63
click at [521, 196] on div at bounding box center [495, 170] width 180 height 63
click at [513, 189] on div at bounding box center [495, 170] width 180 height 63
click at [522, 193] on div at bounding box center [495, 170] width 180 height 63
click at [538, 193] on div at bounding box center [495, 170] width 180 height 63
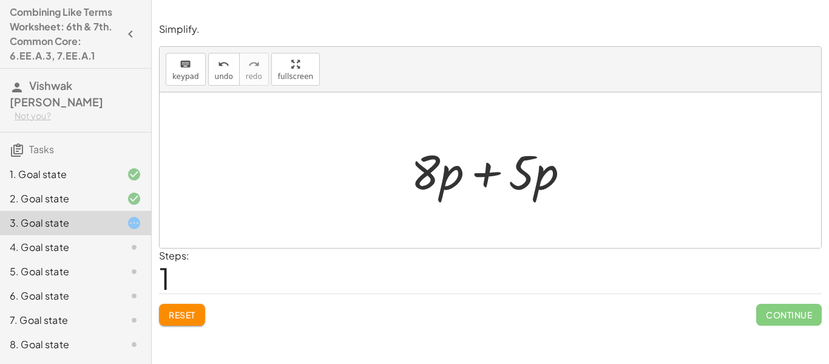
click at [457, 165] on div at bounding box center [495, 170] width 180 height 63
click at [446, 164] on div at bounding box center [495, 170] width 180 height 63
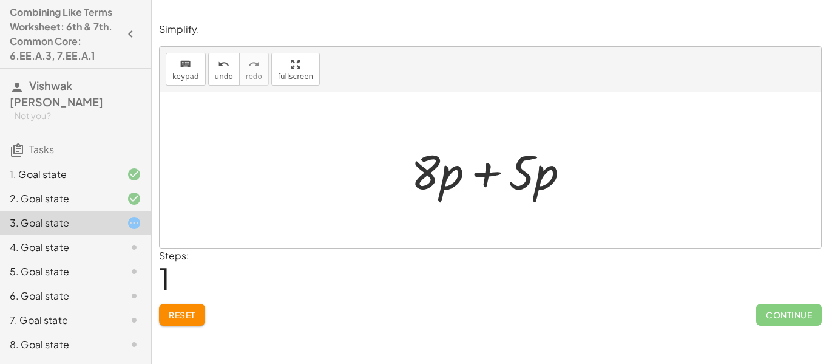
click at [446, 164] on div at bounding box center [495, 170] width 180 height 63
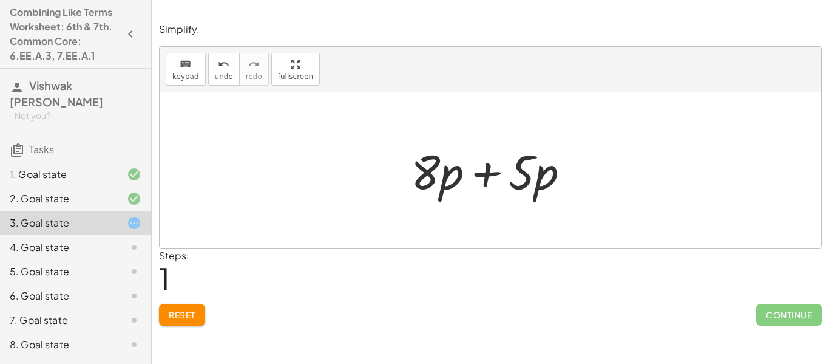
click at [533, 147] on div at bounding box center [495, 170] width 180 height 63
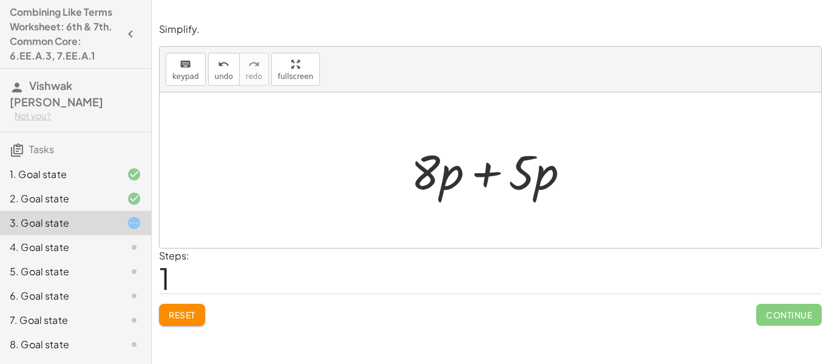
click at [522, 165] on div at bounding box center [495, 170] width 180 height 63
click at [520, 174] on div at bounding box center [495, 170] width 180 height 63
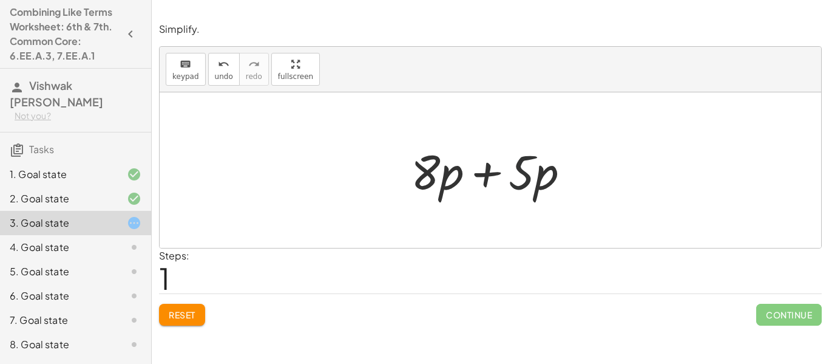
click at [520, 174] on div at bounding box center [495, 170] width 180 height 63
click at [491, 176] on div at bounding box center [495, 170] width 180 height 63
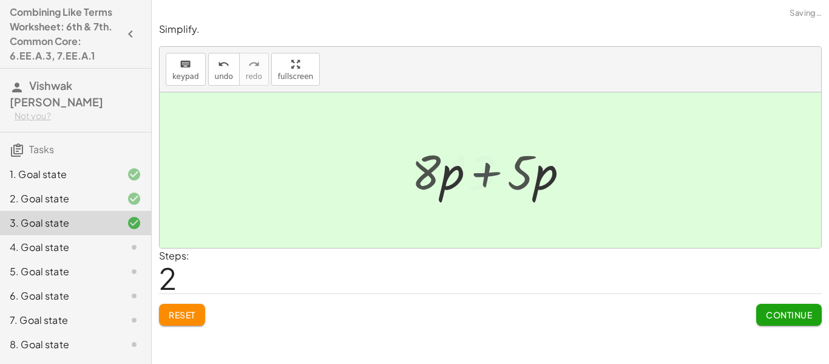
click at [491, 176] on div at bounding box center [494, 170] width 101 height 63
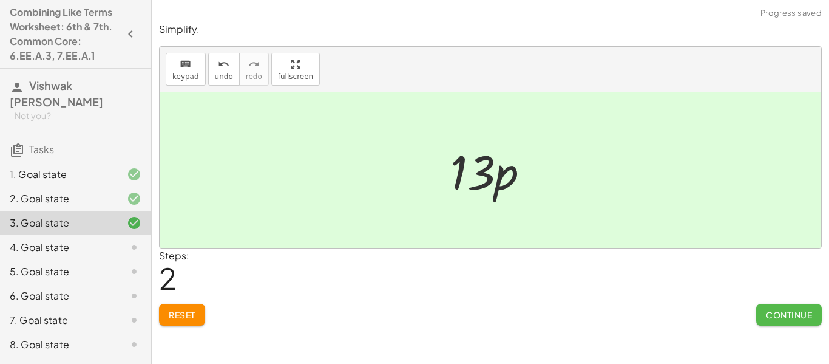
click at [779, 312] on span "Continue" at bounding box center [789, 314] width 46 height 11
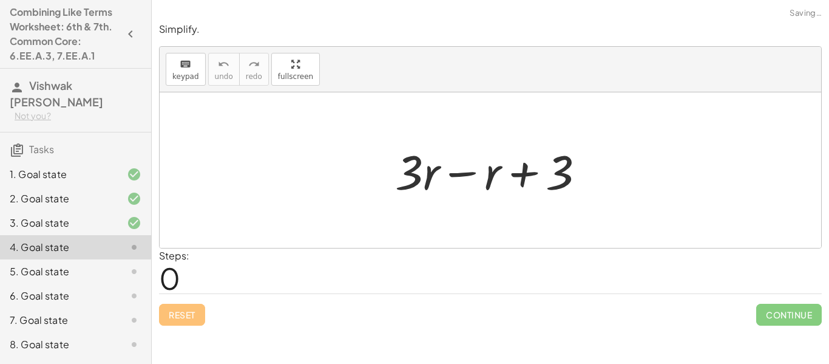
click at [468, 173] on div at bounding box center [495, 170] width 212 height 63
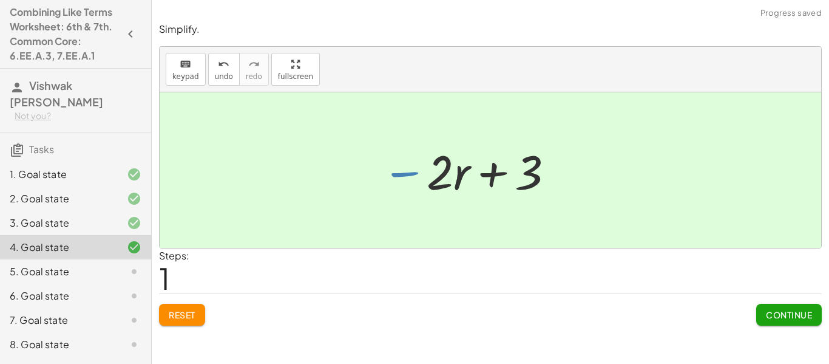
click at [499, 175] on div at bounding box center [495, 170] width 149 height 63
click at [763, 315] on button "Continue" at bounding box center [790, 315] width 66 height 22
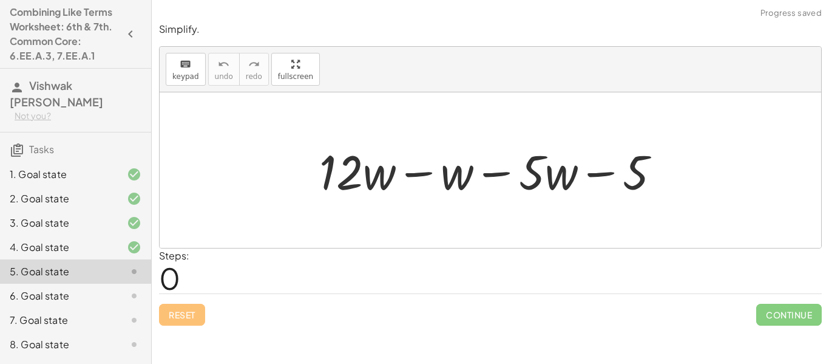
click at [423, 186] on div at bounding box center [494, 170] width 363 height 63
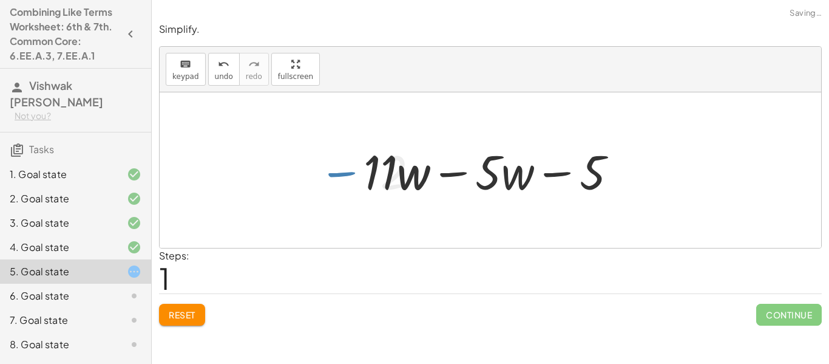
click at [454, 178] on div at bounding box center [495, 170] width 275 height 63
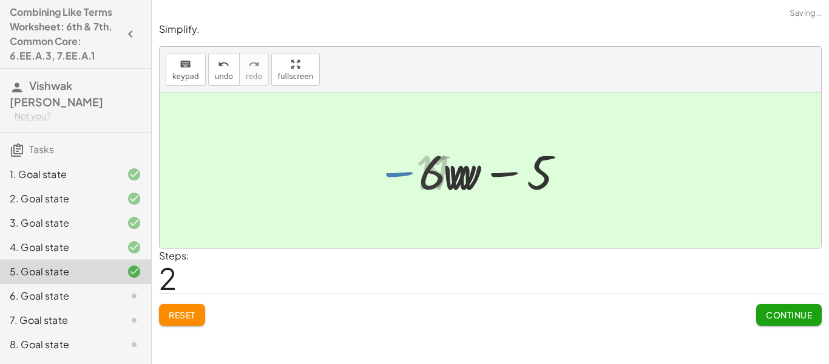
click at [508, 179] on div at bounding box center [495, 170] width 165 height 63
click at [90, 284] on div "4. Goal state" at bounding box center [75, 296] width 151 height 24
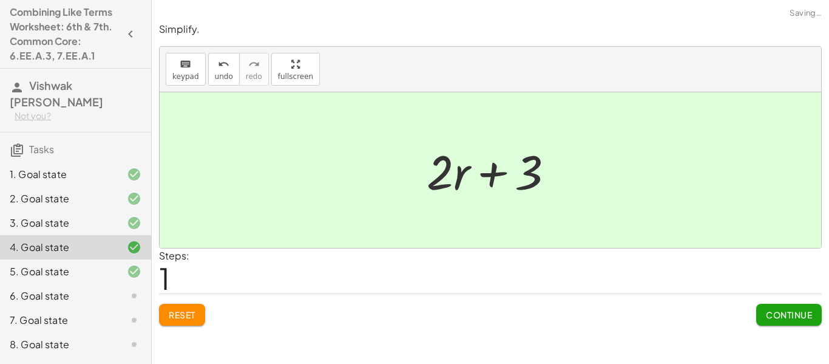
click at [105, 265] on div "5. Goal state" at bounding box center [59, 271] width 98 height 15
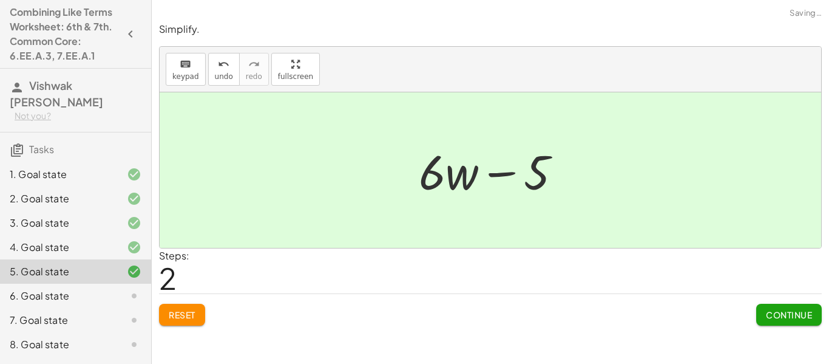
click at [188, 312] on span "Reset" at bounding box center [182, 314] width 27 height 11
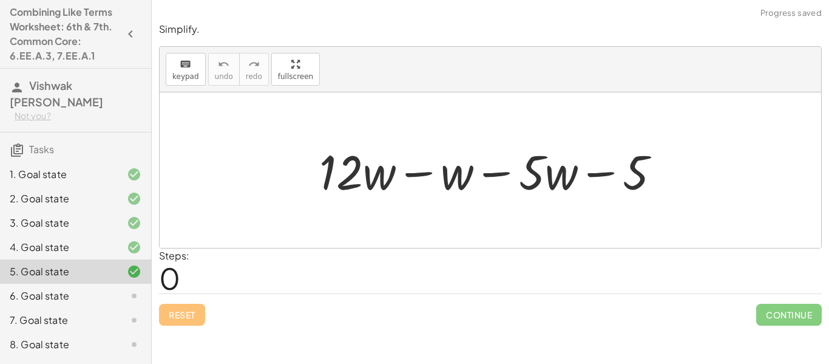
click at [418, 184] on div at bounding box center [494, 170] width 363 height 63
click at [418, 177] on div at bounding box center [494, 170] width 363 height 63
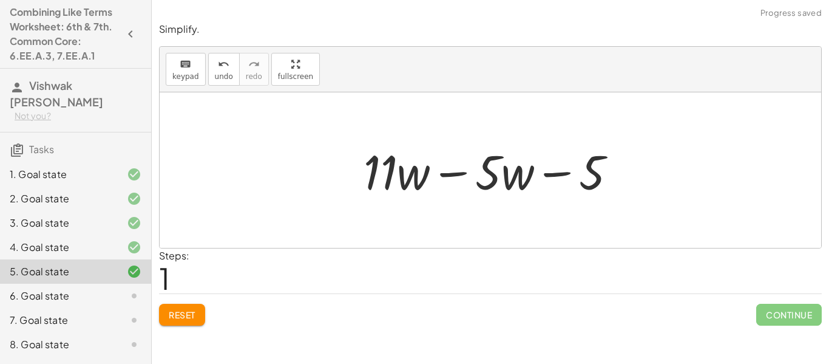
click at [446, 182] on div at bounding box center [495, 170] width 275 height 63
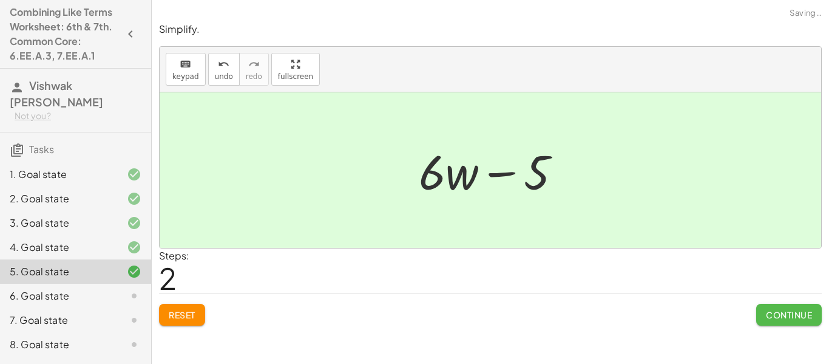
click at [795, 315] on span "Continue" at bounding box center [789, 314] width 46 height 11
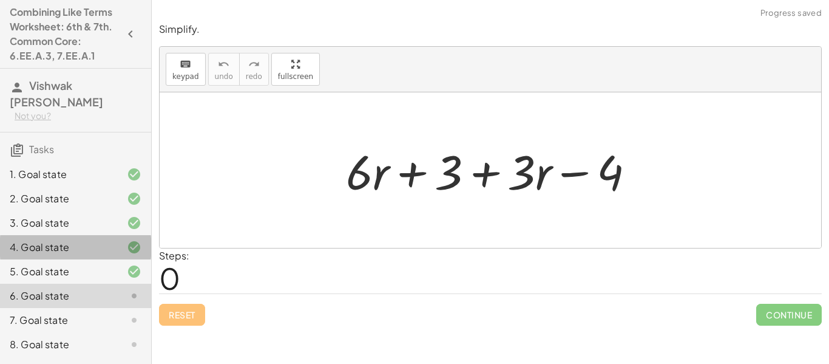
click at [29, 243] on div "4. Goal state" at bounding box center [59, 247] width 98 height 15
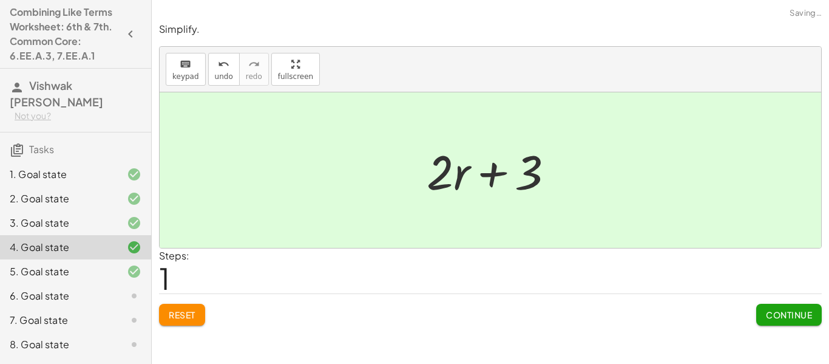
click at [22, 226] on div "3. Goal state" at bounding box center [59, 223] width 98 height 15
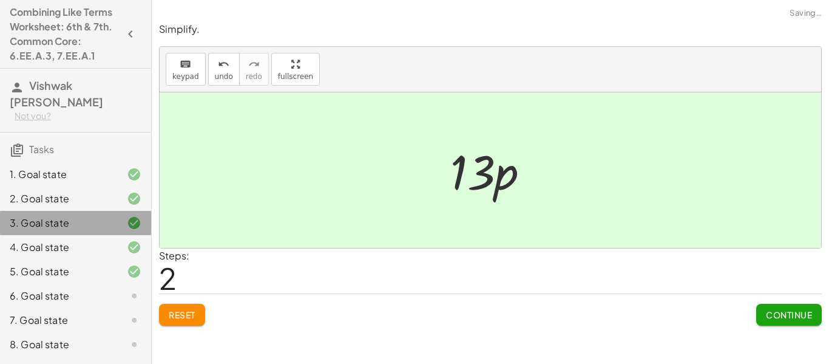
click at [33, 216] on div "3. Goal state" at bounding box center [59, 223] width 98 height 15
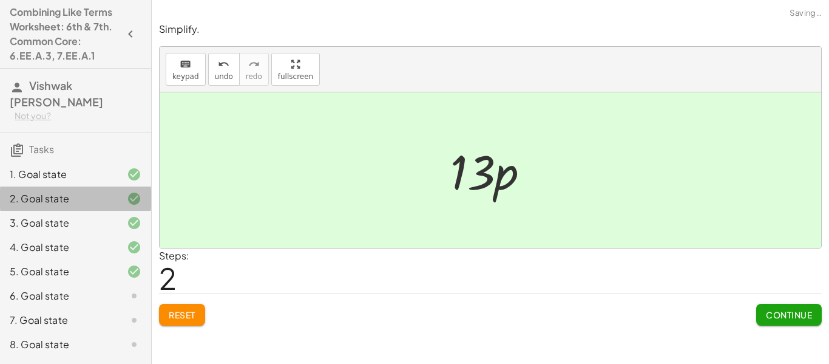
click at [26, 235] on div "2. Goal state" at bounding box center [75, 247] width 151 height 24
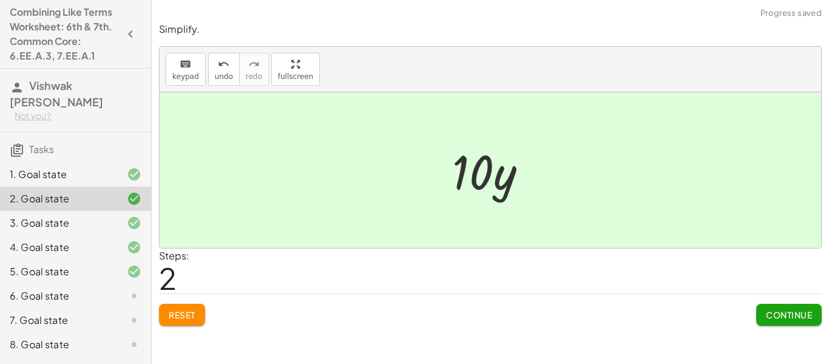
click at [181, 312] on span "Reset" at bounding box center [182, 314] width 27 height 11
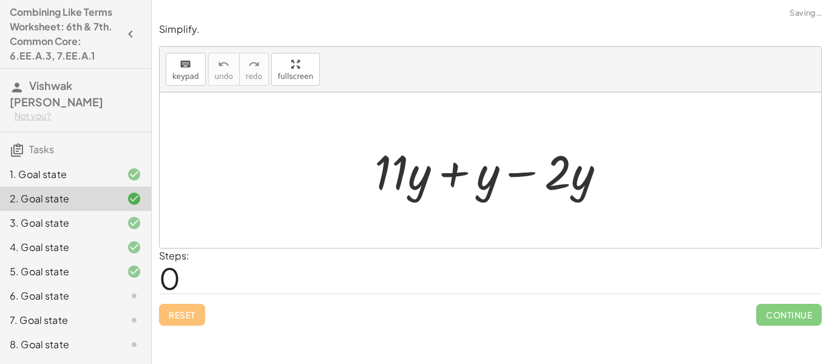
click at [446, 173] on div at bounding box center [495, 170] width 253 height 63
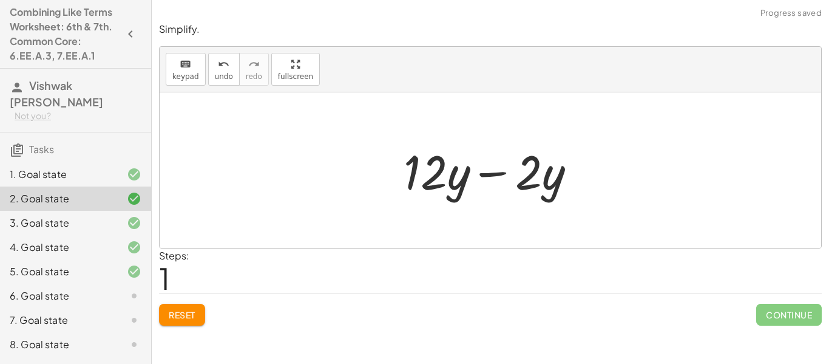
click at [491, 177] on div at bounding box center [495, 170] width 194 height 63
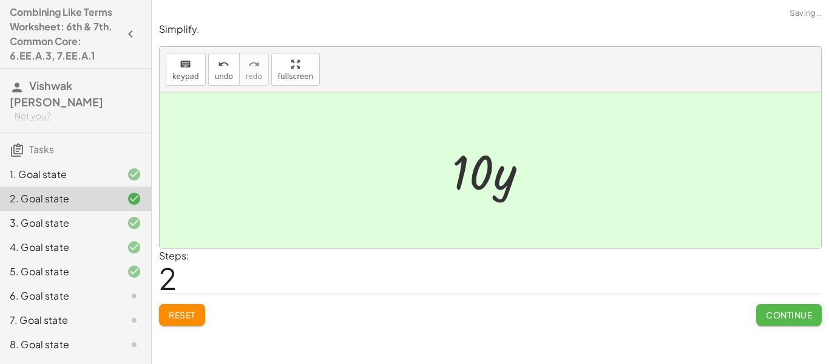
click at [769, 324] on button "Continue" at bounding box center [790, 315] width 66 height 22
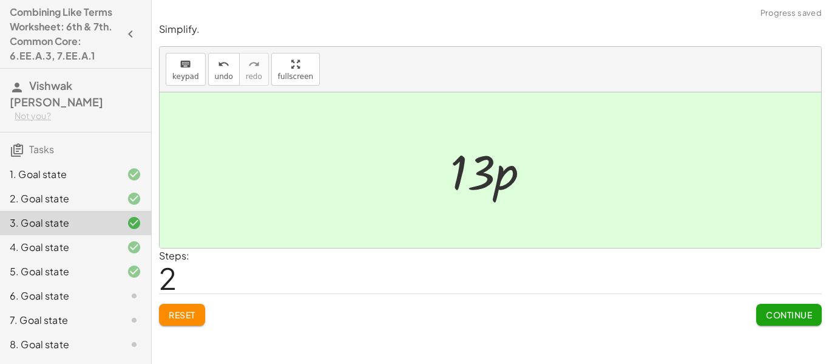
click at [200, 319] on button "Reset" at bounding box center [182, 315] width 46 height 22
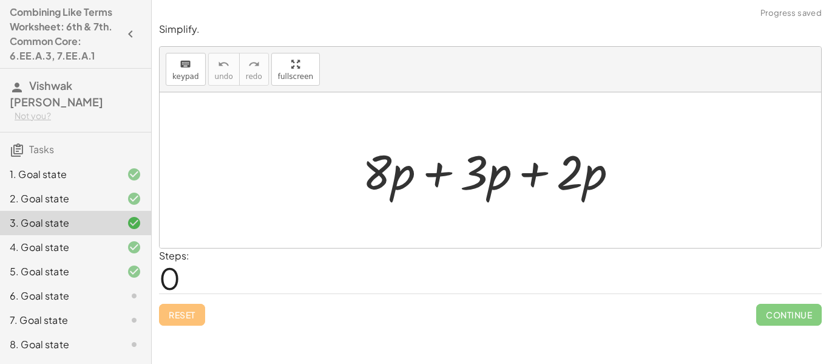
click at [431, 175] on div at bounding box center [495, 170] width 278 height 63
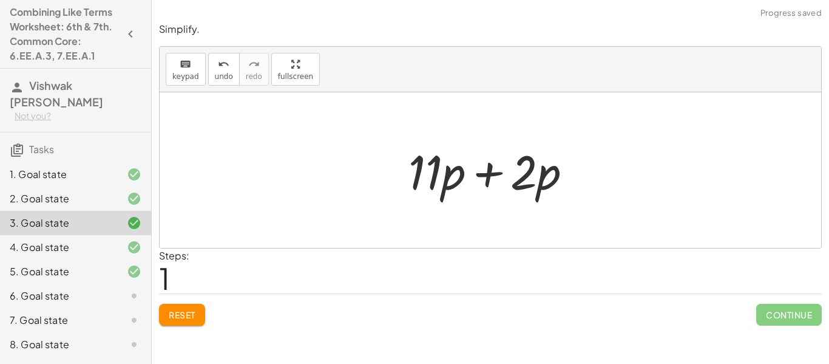
click at [480, 183] on div at bounding box center [495, 170] width 185 height 63
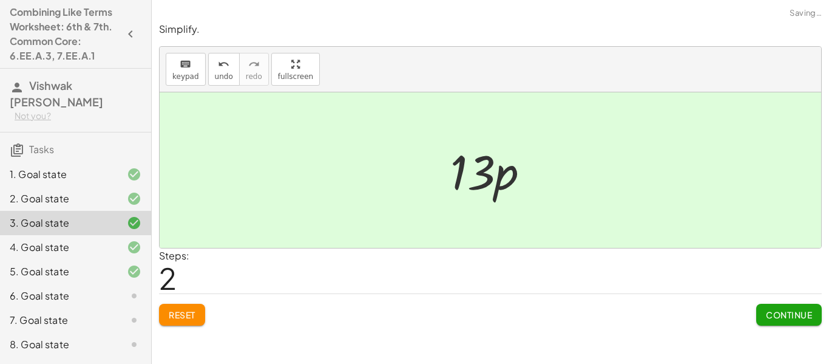
click at [798, 319] on span "Continue" at bounding box center [789, 314] width 46 height 11
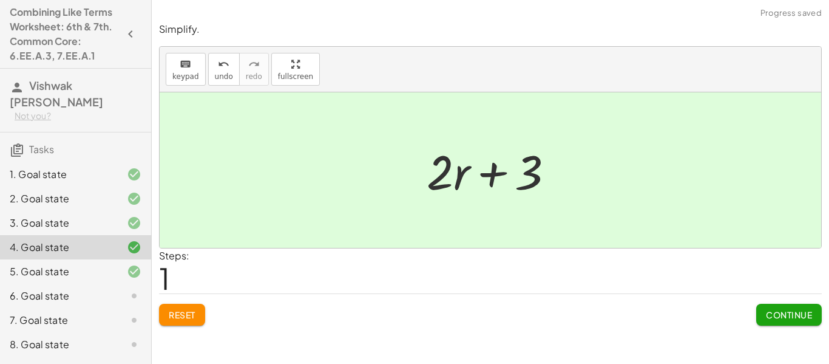
click at [798, 319] on span "Continue" at bounding box center [789, 314] width 46 height 11
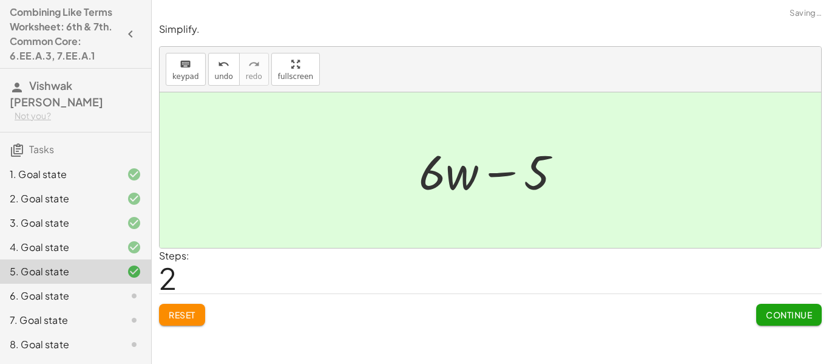
click at [798, 319] on span "Continue" at bounding box center [789, 314] width 46 height 11
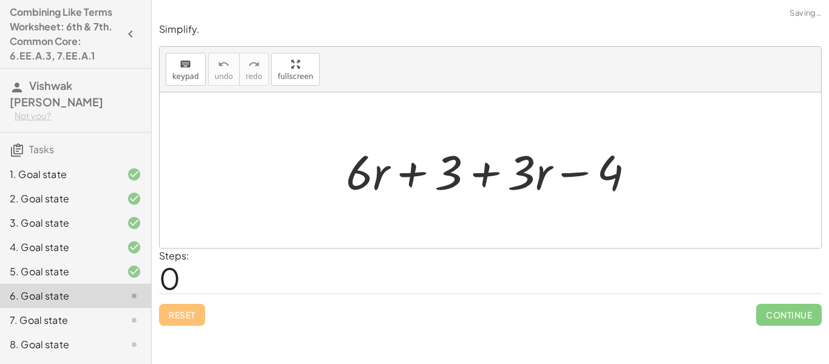
click at [73, 271] on div "5. Goal state" at bounding box center [59, 271] width 98 height 15
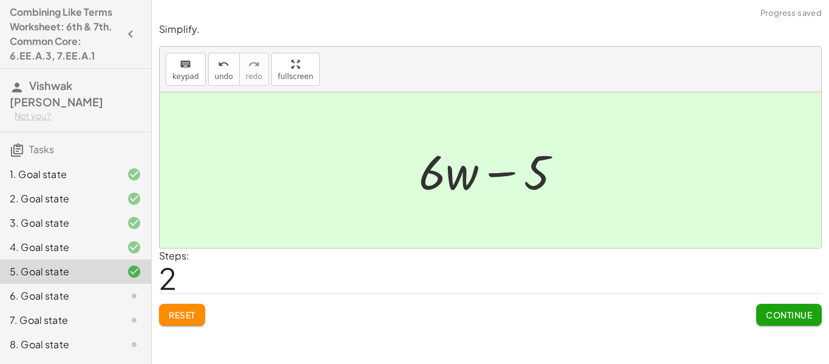
click at [136, 248] on icon at bounding box center [134, 247] width 15 height 15
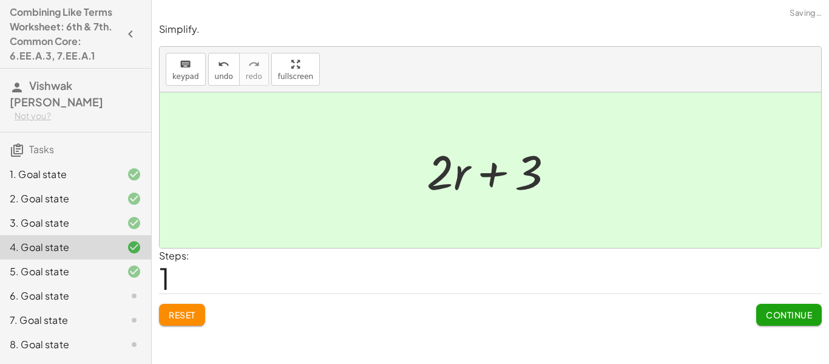
click at [180, 309] on span "Reset" at bounding box center [182, 314] width 27 height 11
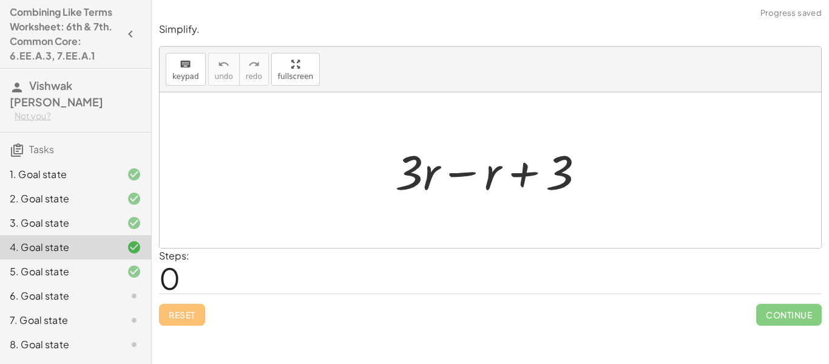
click at [454, 175] on div at bounding box center [495, 170] width 212 height 63
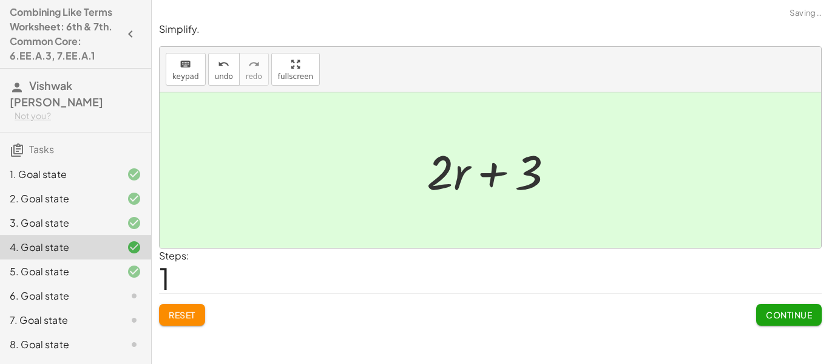
click at [785, 313] on span "Continue" at bounding box center [789, 314] width 46 height 11
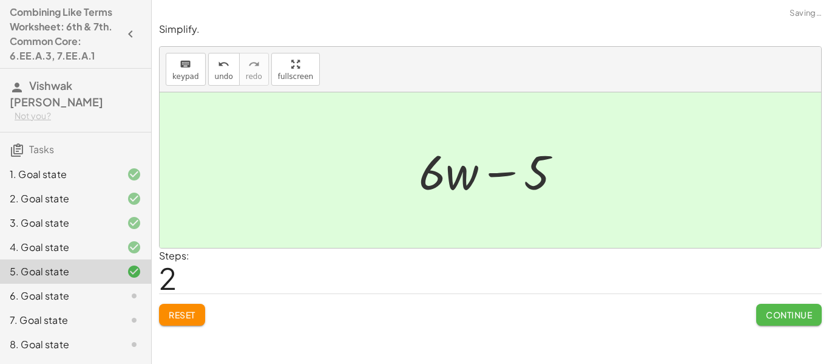
click at [783, 316] on span "Continue" at bounding box center [789, 314] width 46 height 11
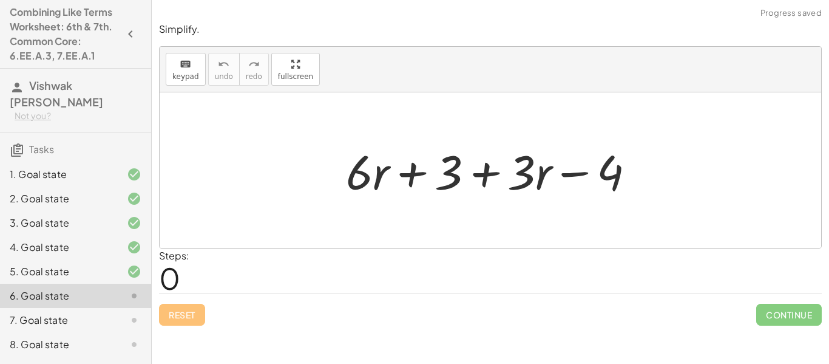
click at [552, 181] on div at bounding box center [495, 170] width 311 height 63
click at [407, 191] on div at bounding box center [495, 170] width 311 height 63
click at [363, 188] on div at bounding box center [495, 170] width 311 height 63
click at [465, 202] on div "+ · 6 · r + 3 + · 3 · r − 4" at bounding box center [491, 170] width 326 height 69
click at [477, 189] on div at bounding box center [495, 170] width 311 height 63
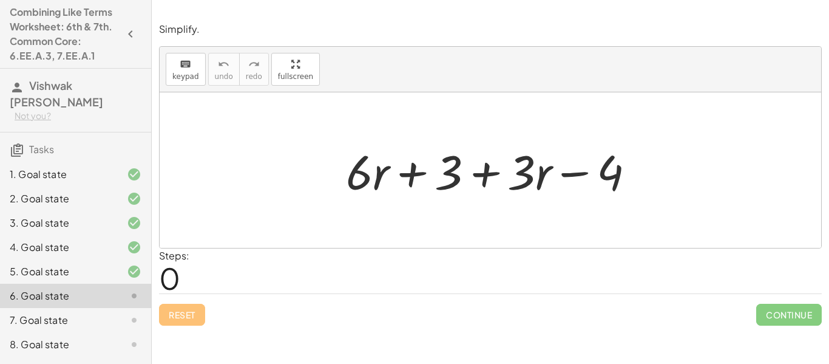
click at [477, 189] on div at bounding box center [495, 170] width 311 height 63
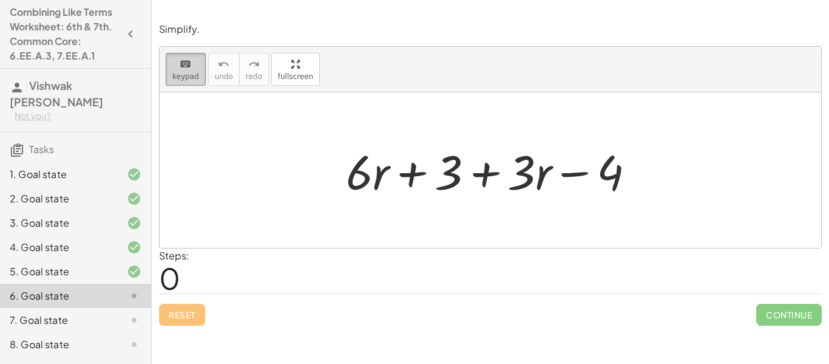
click at [187, 81] on button "keyboard keypad" at bounding box center [186, 69] width 40 height 33
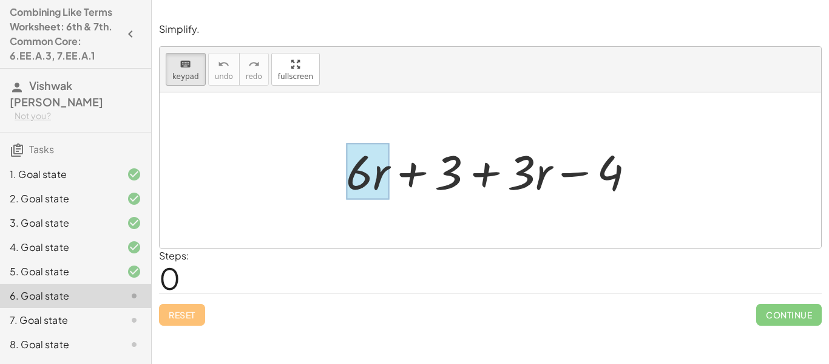
click at [374, 175] on div at bounding box center [367, 171] width 43 height 56
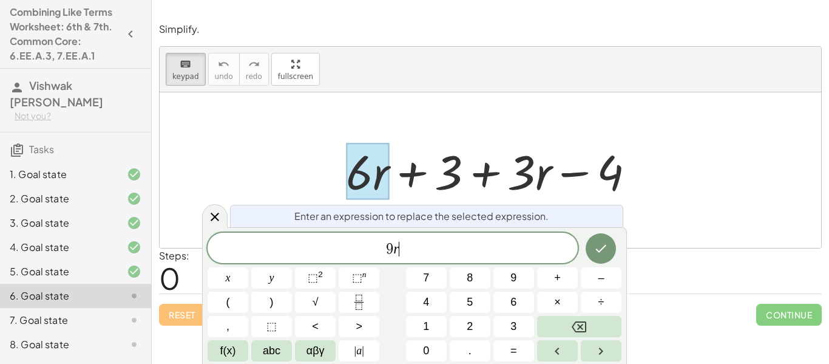
scroll to position [9, 0]
click at [594, 245] on icon "Done" at bounding box center [601, 248] width 15 height 15
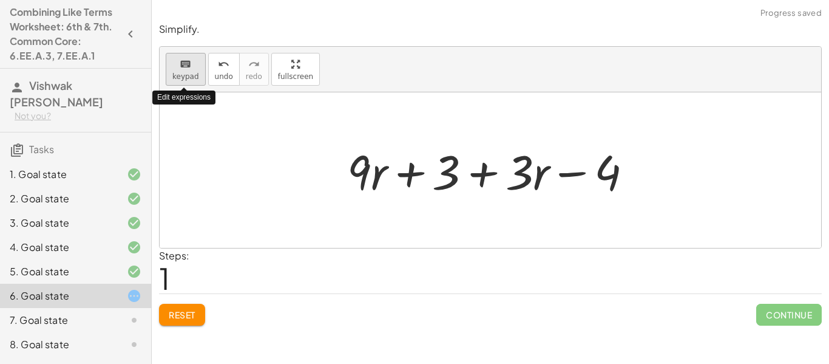
click at [187, 66] on icon "keyboard" at bounding box center [186, 64] width 12 height 15
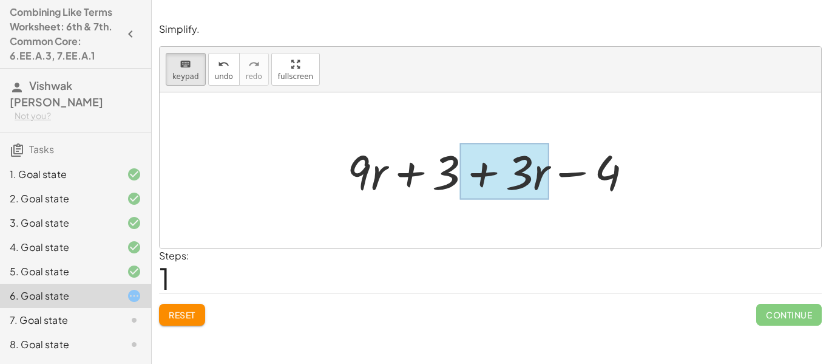
click at [540, 182] on div at bounding box center [504, 171] width 89 height 56
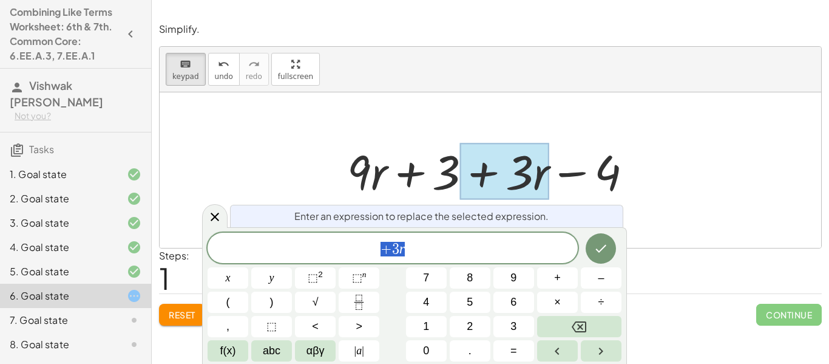
scroll to position [10, 0]
click at [605, 239] on button "Done" at bounding box center [601, 248] width 30 height 30
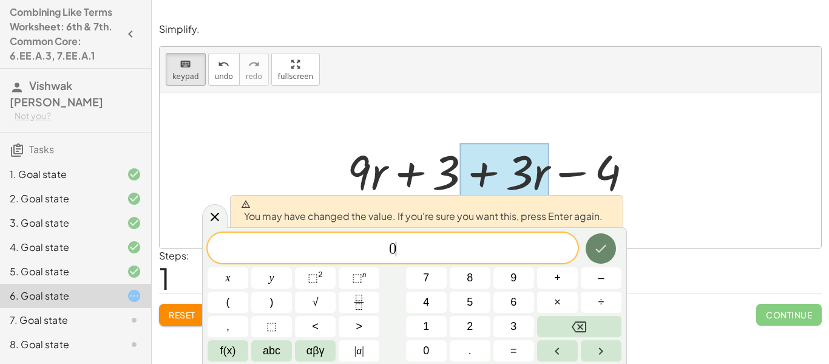
click at [605, 239] on button "Done" at bounding box center [601, 248] width 30 height 30
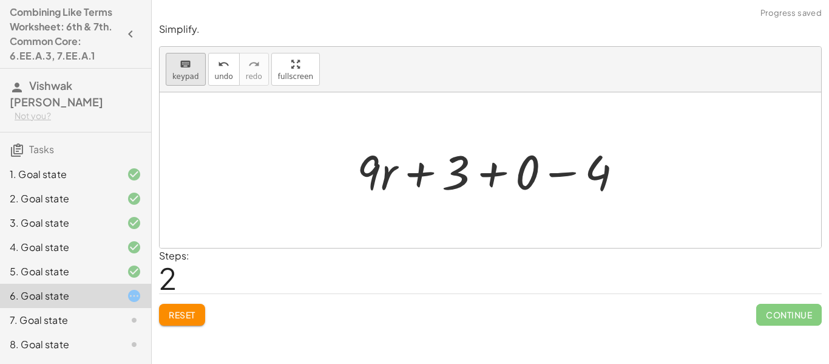
click at [191, 69] on div "keyboard" at bounding box center [185, 63] width 27 height 15
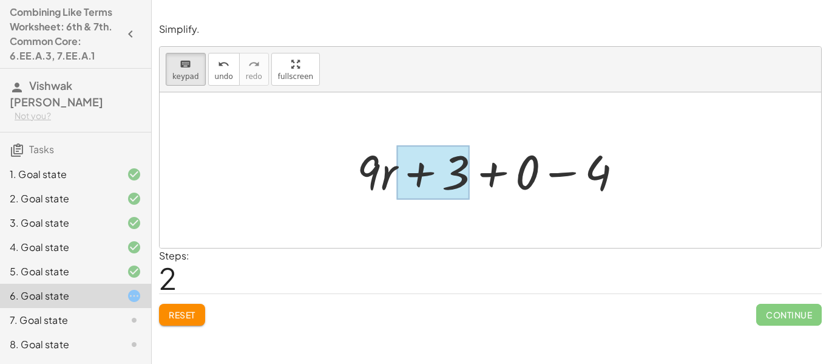
click at [450, 179] on div at bounding box center [433, 173] width 73 height 54
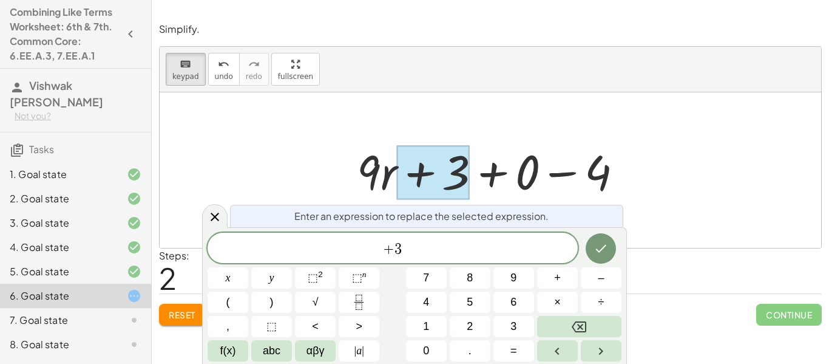
click at [410, 256] on span "+ 3" at bounding box center [393, 248] width 370 height 17
click at [608, 259] on button "Done" at bounding box center [601, 248] width 30 height 30
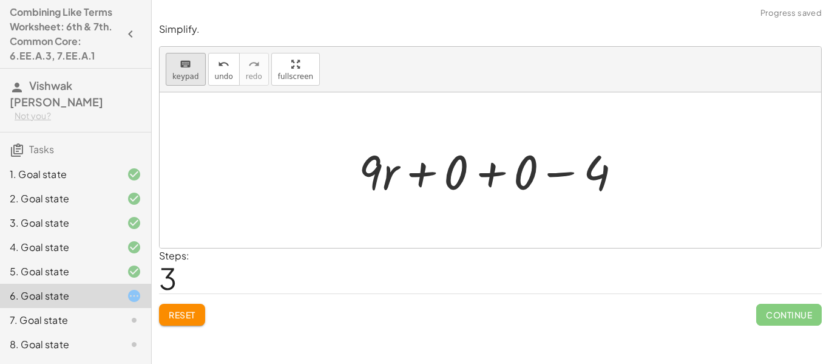
click at [183, 72] on span "keypad" at bounding box center [185, 76] width 27 height 9
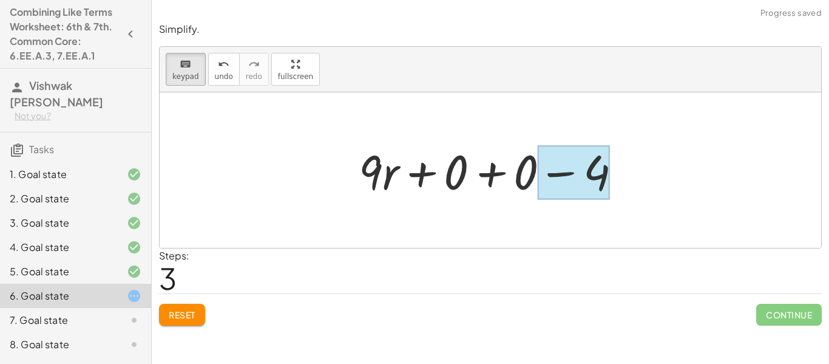
click at [571, 187] on div at bounding box center [574, 173] width 72 height 54
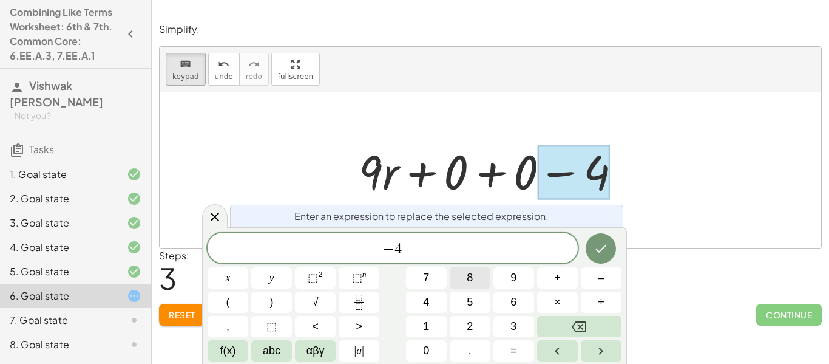
click at [460, 279] on button "8" at bounding box center [470, 277] width 41 height 21
click at [436, 247] on span "8 ​ − 4" at bounding box center [393, 248] width 370 height 17
click at [594, 253] on icon "Done" at bounding box center [601, 248] width 15 height 15
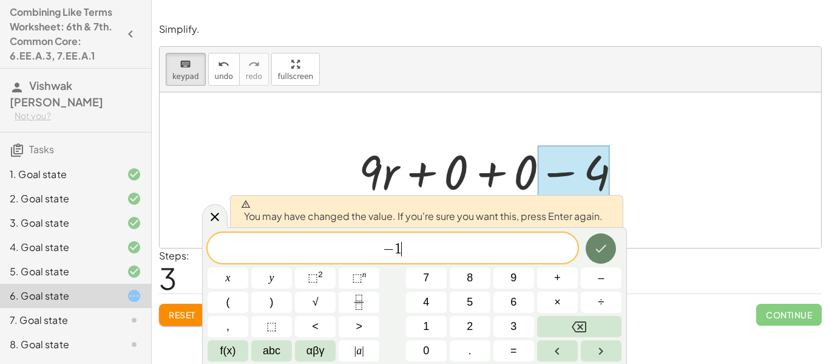
click at [595, 254] on icon "Done" at bounding box center [601, 248] width 15 height 15
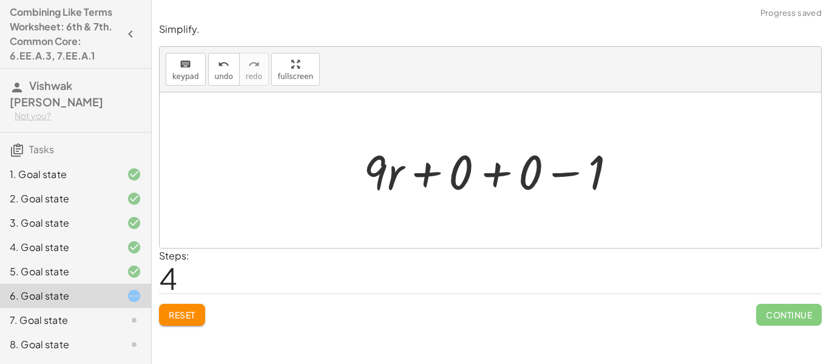
click at [500, 184] on div at bounding box center [495, 170] width 274 height 63
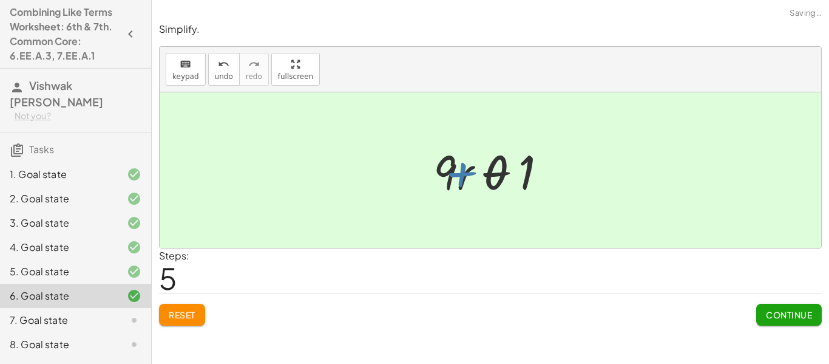
click at [486, 178] on div at bounding box center [494, 170] width 135 height 63
click at [780, 324] on button "Continue" at bounding box center [790, 315] width 66 height 22
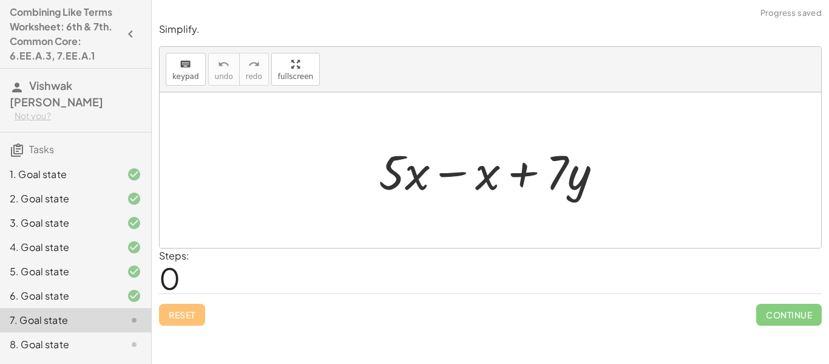
click at [455, 173] on div at bounding box center [495, 170] width 245 height 63
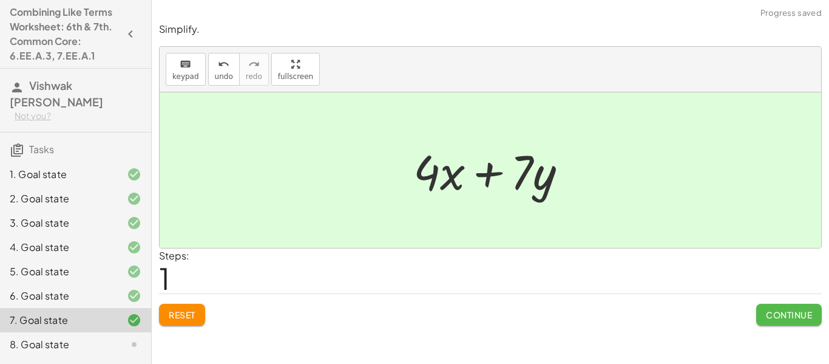
click at [760, 310] on button "Continue" at bounding box center [790, 315] width 66 height 22
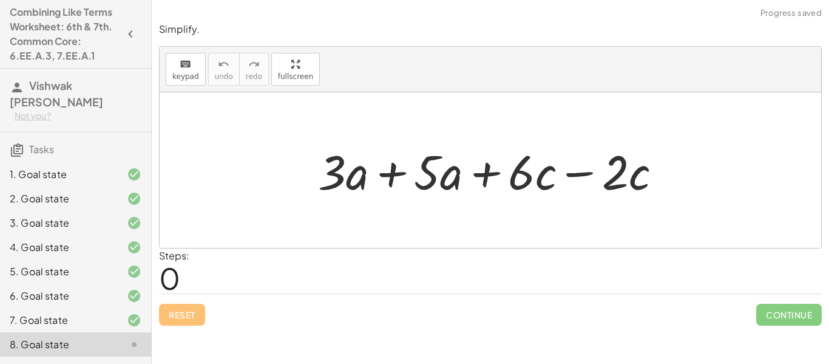
click at [405, 179] on div at bounding box center [495, 170] width 366 height 63
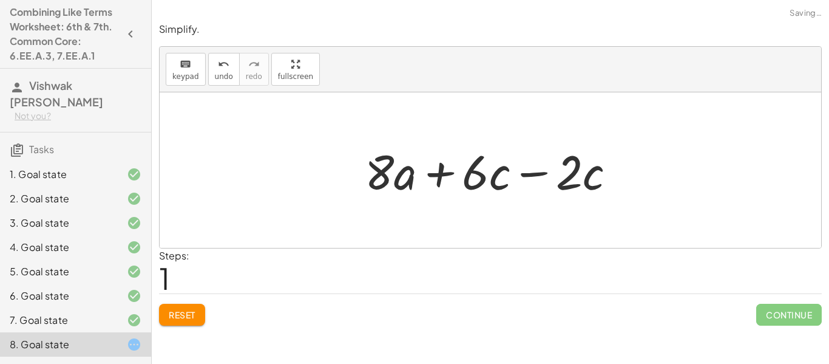
click at [548, 174] on div at bounding box center [495, 170] width 273 height 63
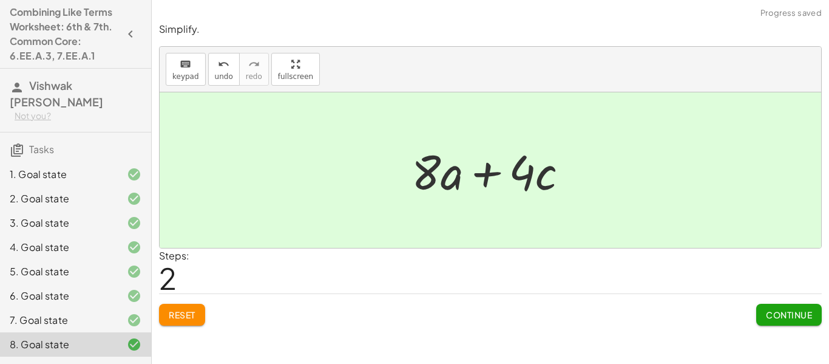
click at [802, 305] on button "Continue" at bounding box center [790, 315] width 66 height 22
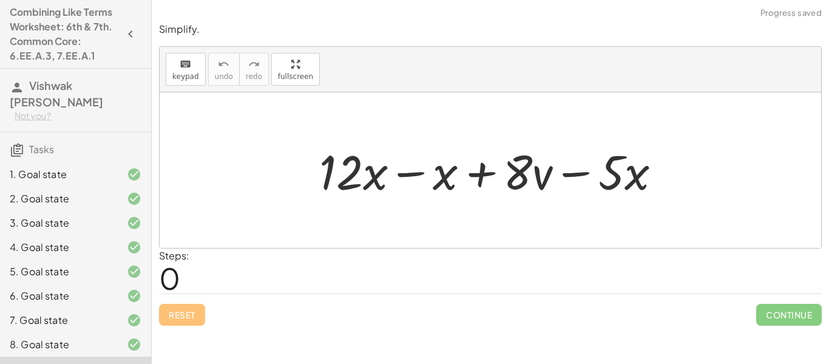
click at [414, 174] on div at bounding box center [495, 170] width 364 height 63
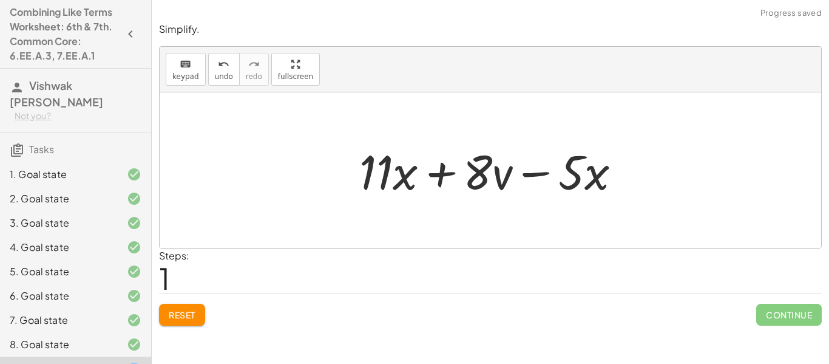
click at [165, 318] on button "Reset" at bounding box center [182, 315] width 46 height 22
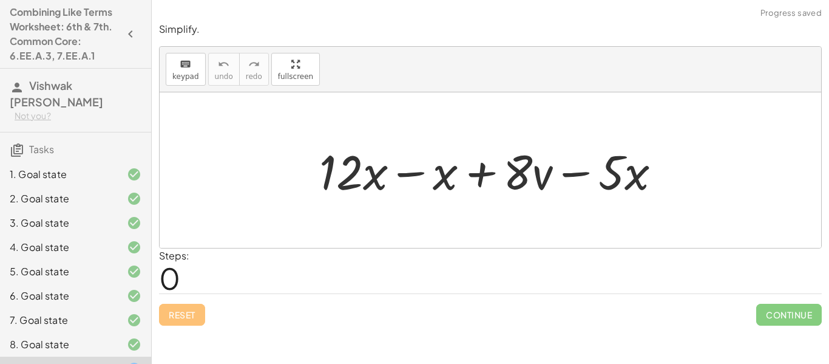
click at [396, 179] on div at bounding box center [495, 170] width 364 height 63
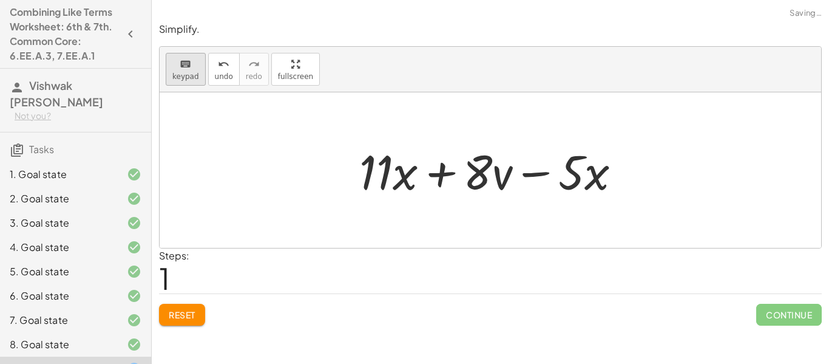
click at [192, 74] on span "keypad" at bounding box center [185, 76] width 27 height 9
click at [577, 177] on div at bounding box center [572, 171] width 26 height 56
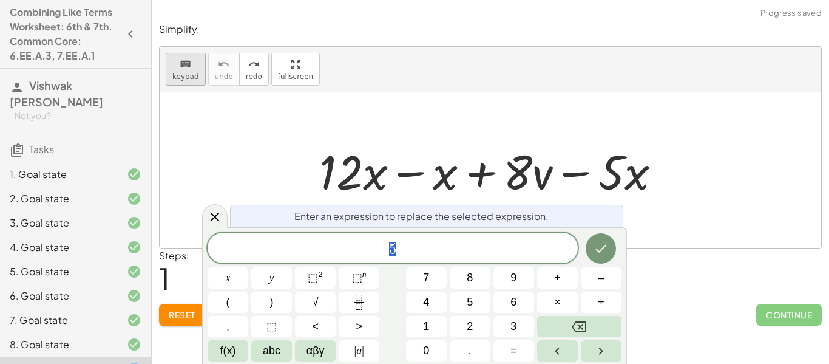
click at [187, 69] on icon "keyboard" at bounding box center [186, 64] width 12 height 15
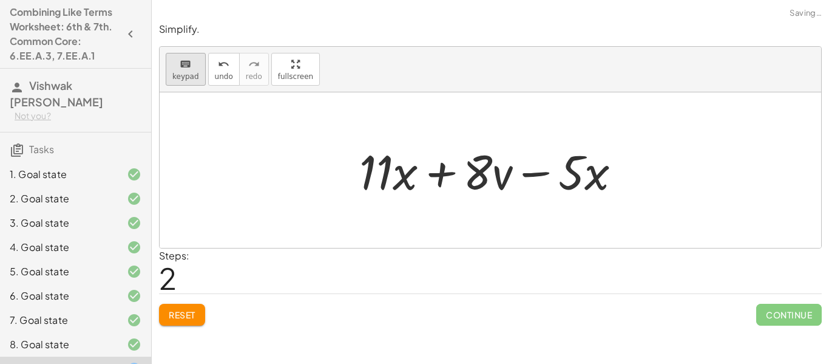
click at [180, 75] on span "keypad" at bounding box center [185, 76] width 27 height 9
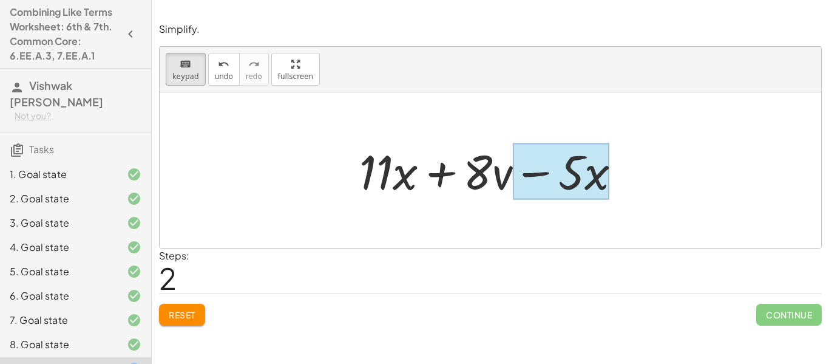
click at [585, 175] on div at bounding box center [561, 171] width 97 height 56
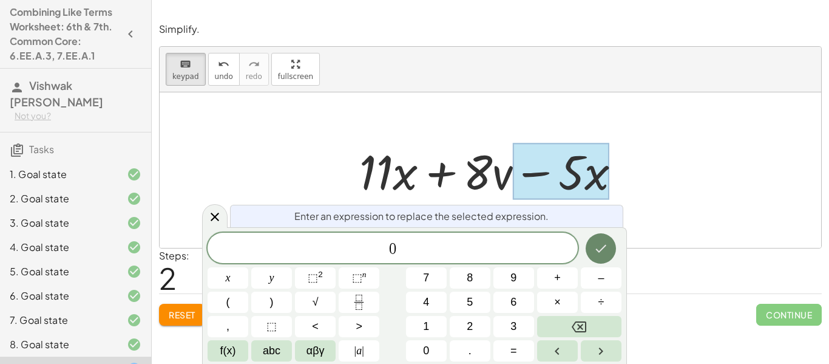
click at [610, 251] on button "Done" at bounding box center [601, 248] width 30 height 30
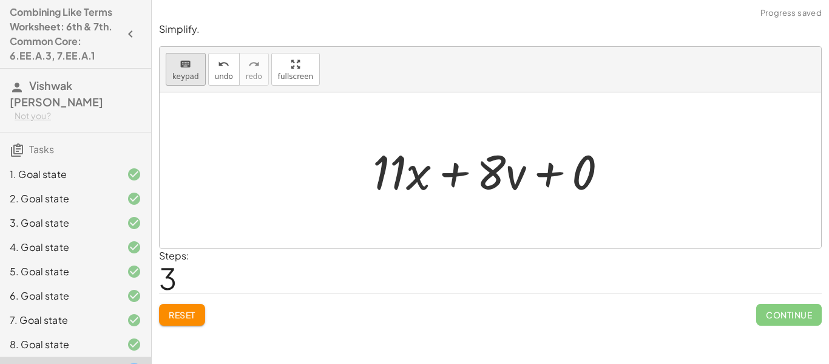
click at [179, 75] on span "keypad" at bounding box center [185, 76] width 27 height 9
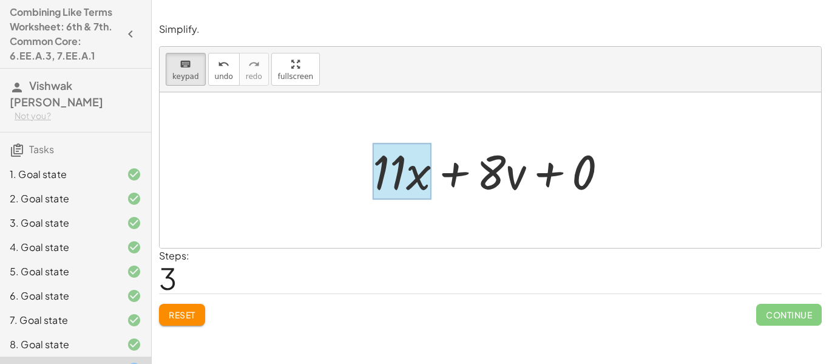
click at [414, 172] on div at bounding box center [402, 171] width 59 height 56
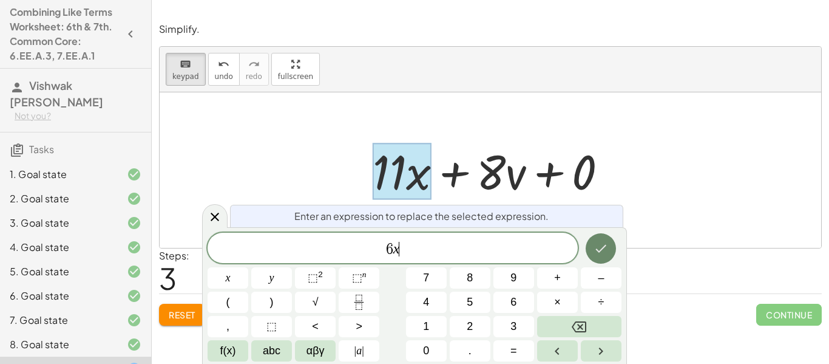
click at [591, 241] on button "Done" at bounding box center [601, 248] width 30 height 30
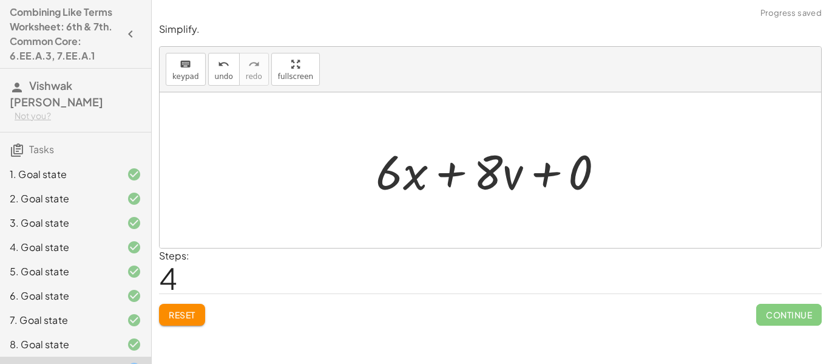
click at [561, 196] on div at bounding box center [495, 170] width 284 height 63
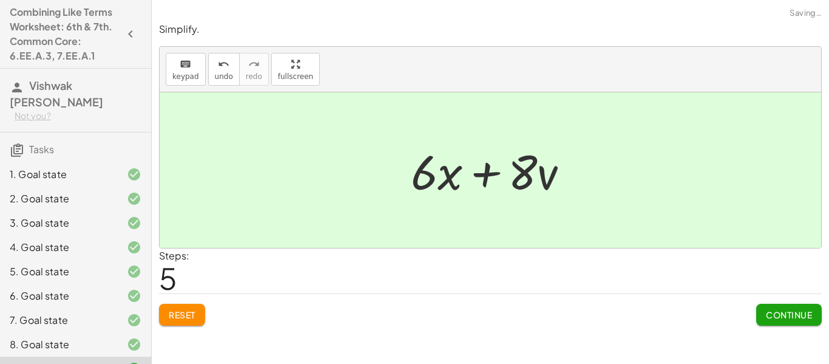
click at [758, 311] on button "Continue" at bounding box center [790, 315] width 66 height 22
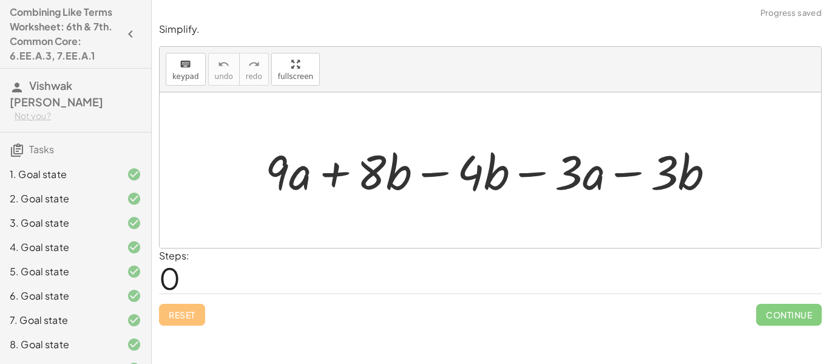
click at [426, 170] on div at bounding box center [495, 170] width 472 height 63
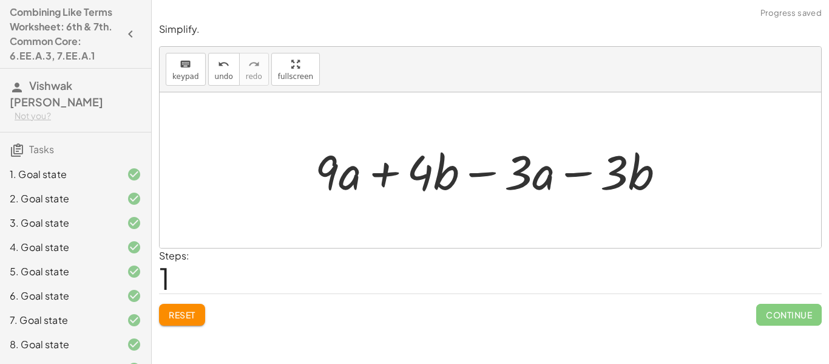
click at [497, 188] on div at bounding box center [495, 170] width 372 height 63
click at [191, 72] on span "keypad" at bounding box center [185, 76] width 27 height 9
click at [185, 77] on span "keypad" at bounding box center [185, 76] width 27 height 9
click at [174, 312] on span "Reset" at bounding box center [182, 314] width 27 height 11
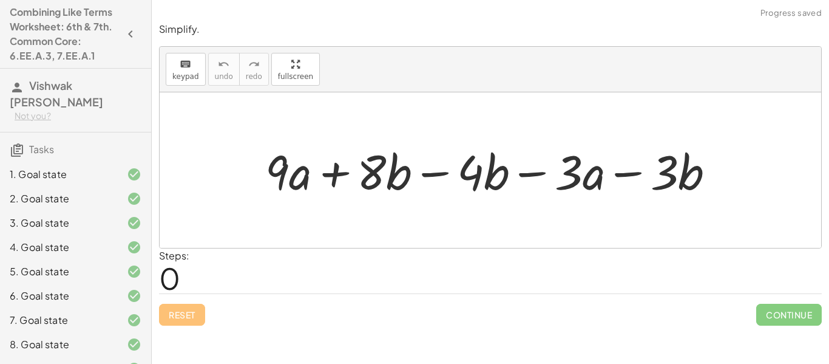
click at [452, 180] on div at bounding box center [495, 170] width 472 height 63
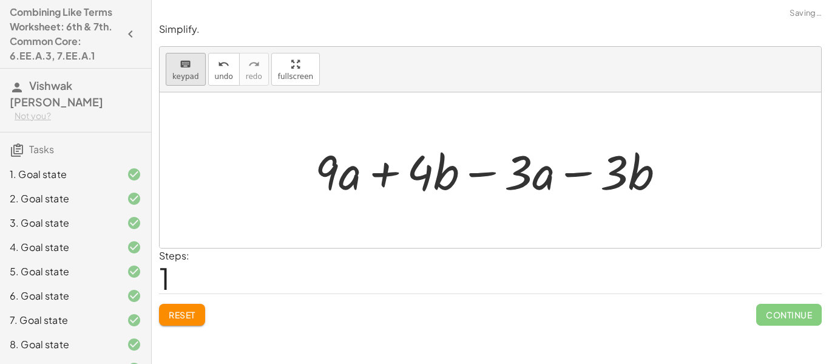
click at [187, 82] on button "keyboard keypad" at bounding box center [186, 69] width 40 height 33
click at [347, 174] on div at bounding box center [338, 171] width 47 height 56
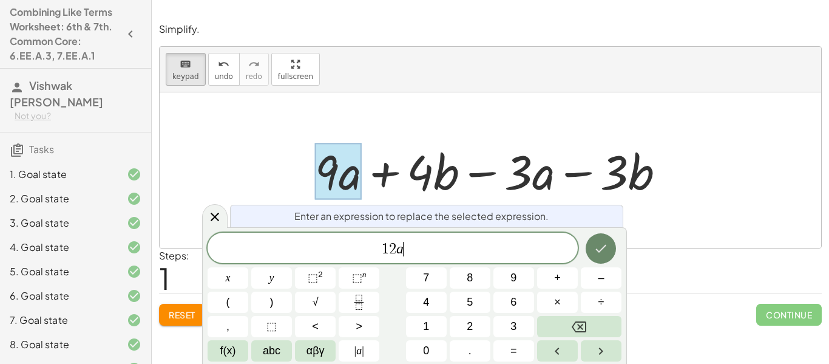
click at [598, 255] on icon "Done" at bounding box center [601, 248] width 15 height 15
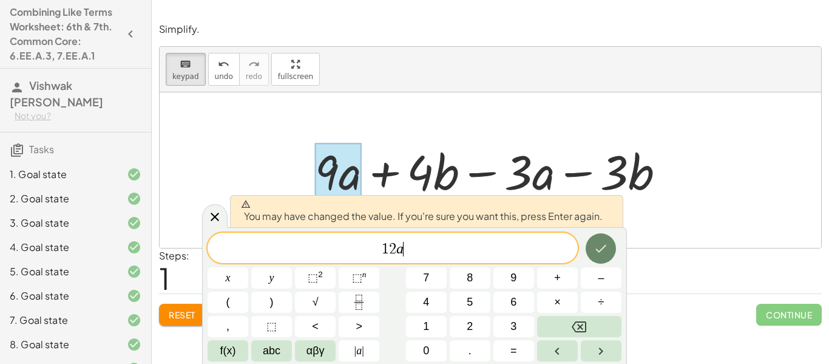
click at [597, 255] on icon "Done" at bounding box center [601, 248] width 15 height 15
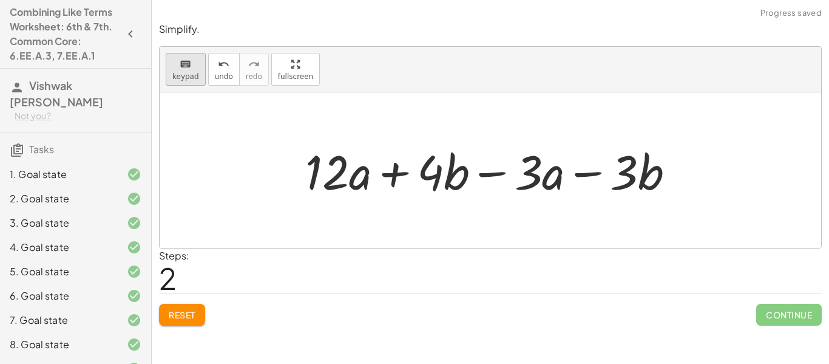
click at [183, 77] on span "keypad" at bounding box center [185, 76] width 27 height 9
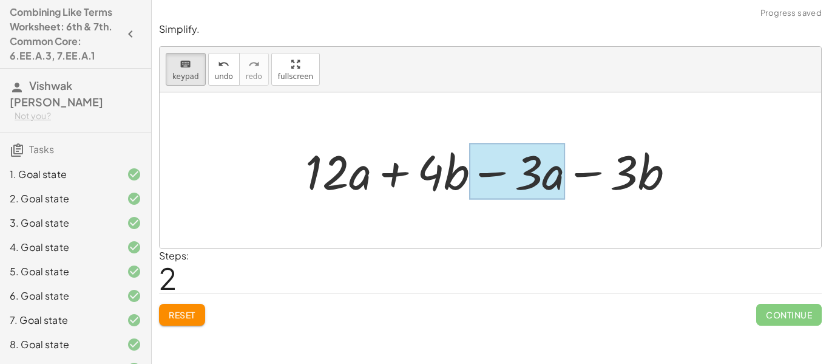
click at [559, 175] on div at bounding box center [517, 171] width 96 height 56
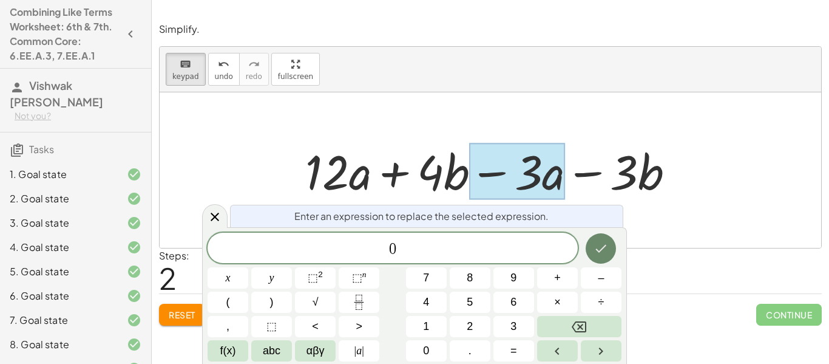
click at [598, 251] on icon "Done" at bounding box center [601, 249] width 11 height 8
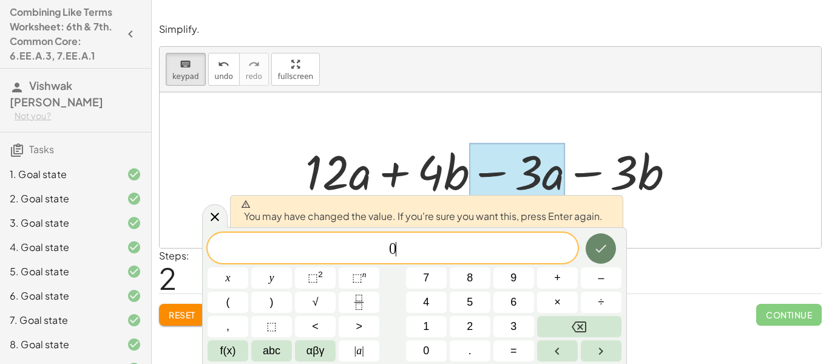
click at [598, 251] on icon "Done" at bounding box center [601, 249] width 11 height 8
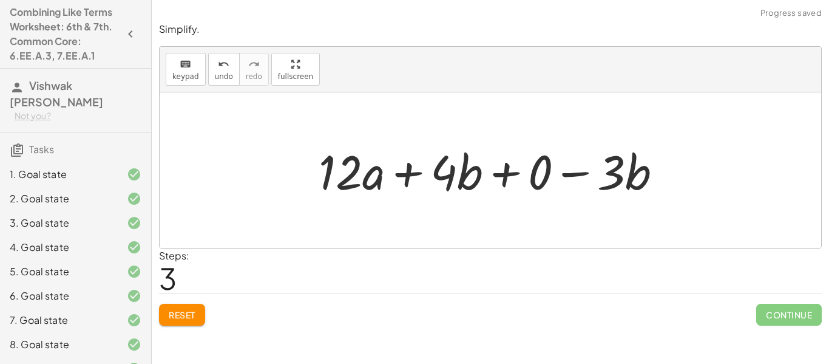
click at [544, 200] on div at bounding box center [496, 170] width 366 height 63
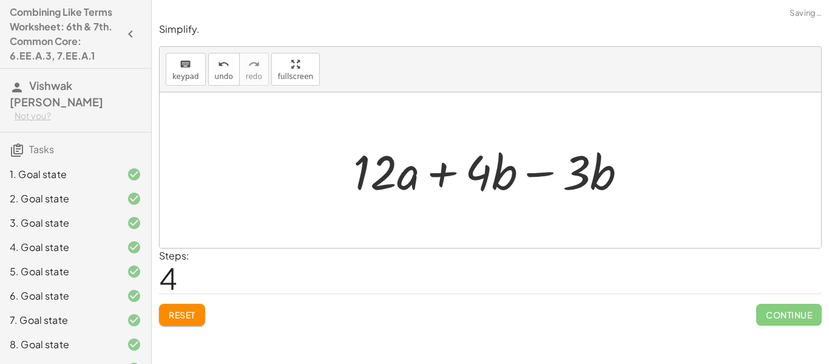
click at [543, 189] on div at bounding box center [495, 170] width 296 height 63
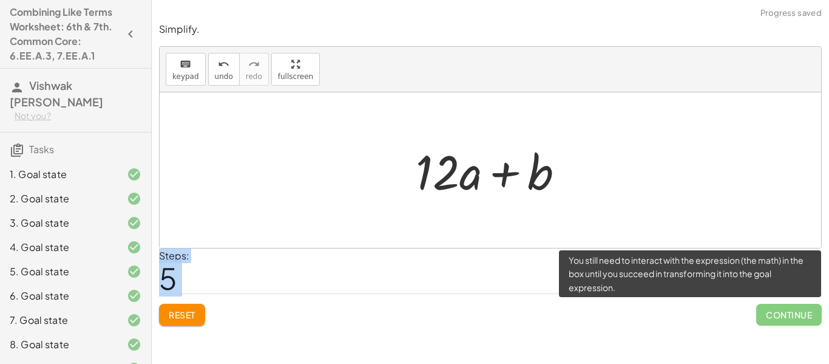
drag, startPoint x: 779, startPoint y: 313, endPoint x: 606, endPoint y: 228, distance: 192.5
click at [0, 0] on div "Simplify. keyboard keypad undo undo redo redo fullscreen + · 9 · a + · 8 · b − …" at bounding box center [0, 0] width 0 height 0
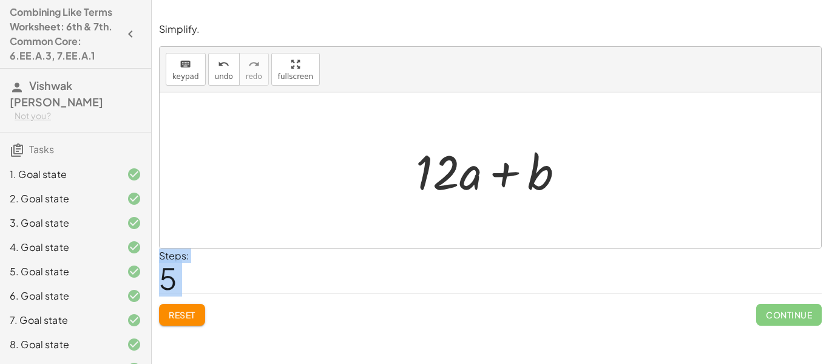
click at [497, 183] on div at bounding box center [495, 170] width 171 height 63
click at [618, 241] on div at bounding box center [491, 169] width 662 height 155
click at [421, 169] on div at bounding box center [495, 170] width 171 height 63
click at [185, 79] on span "keypad" at bounding box center [185, 76] width 27 height 9
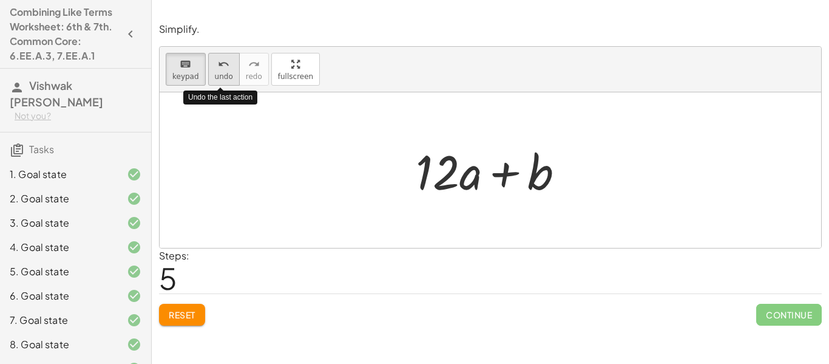
click at [211, 75] on button "undo undo" at bounding box center [224, 69] width 32 height 33
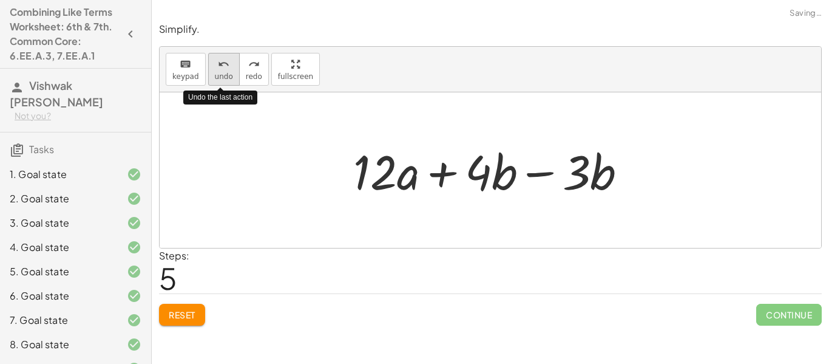
click at [211, 75] on button "undo undo" at bounding box center [224, 69] width 32 height 33
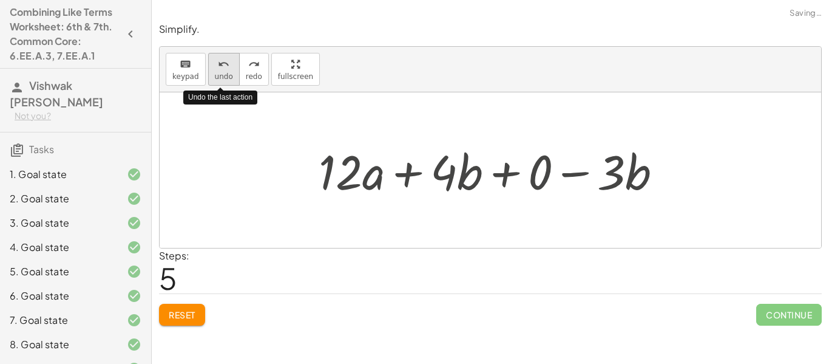
click at [211, 75] on button "undo undo" at bounding box center [224, 69] width 32 height 33
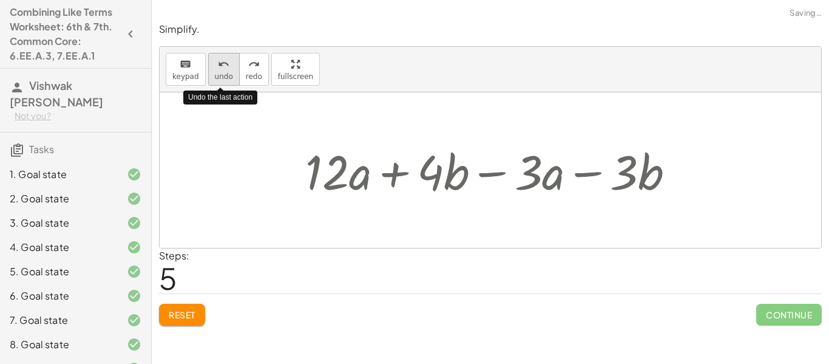
click at [211, 75] on button "undo undo" at bounding box center [224, 69] width 32 height 33
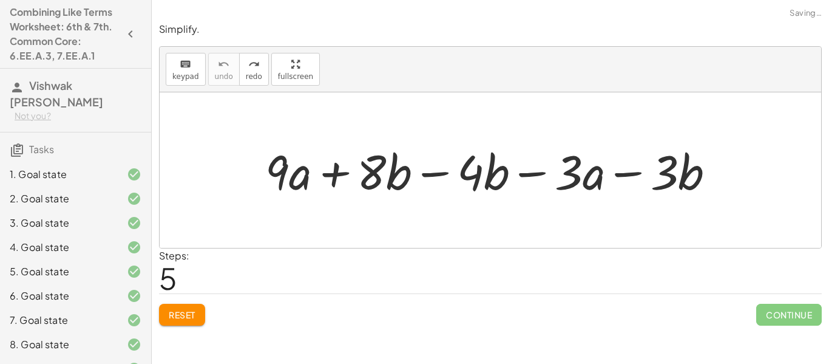
click at [287, 203] on div "+ · 9 · a + · 8 · b − · 4 · b − · 3 · a − · 3 · b" at bounding box center [490, 170] width 487 height 69
click at [255, 64] on icon "redo" at bounding box center [254, 64] width 12 height 15
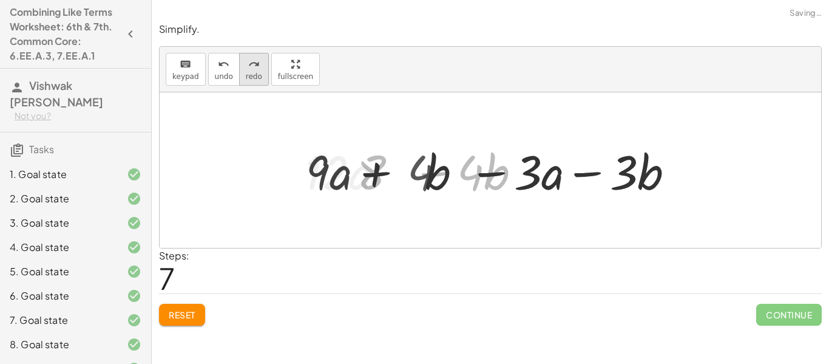
click at [255, 64] on icon "redo" at bounding box center [254, 64] width 12 height 15
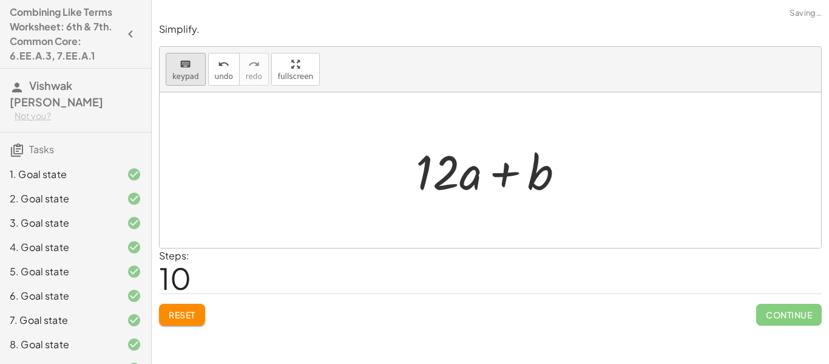
click at [193, 70] on button "keyboard keypad" at bounding box center [186, 69] width 40 height 33
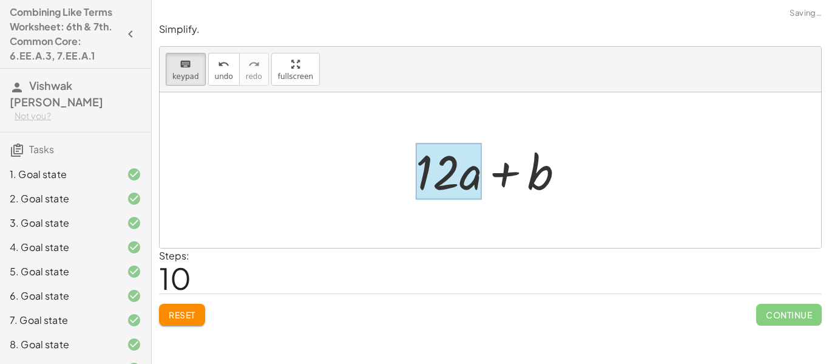
click at [468, 191] on div at bounding box center [449, 171] width 66 height 56
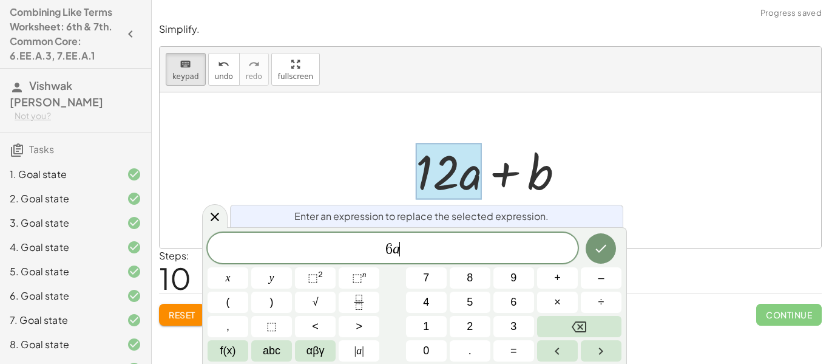
click at [248, 267] on div at bounding box center [228, 277] width 41 height 21
click at [596, 251] on icon "Done" at bounding box center [601, 248] width 15 height 15
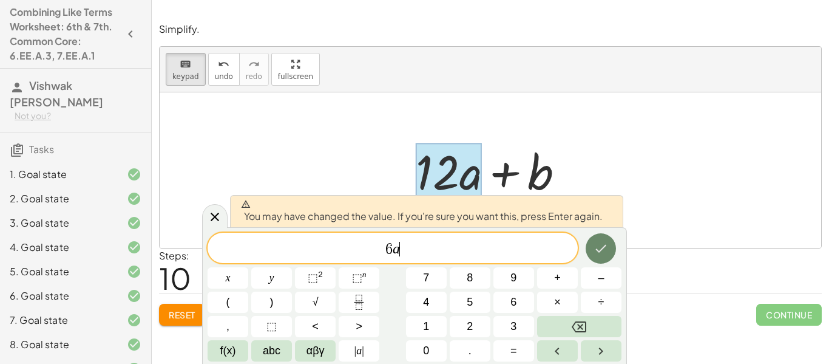
click at [604, 247] on icon "Done" at bounding box center [601, 249] width 11 height 8
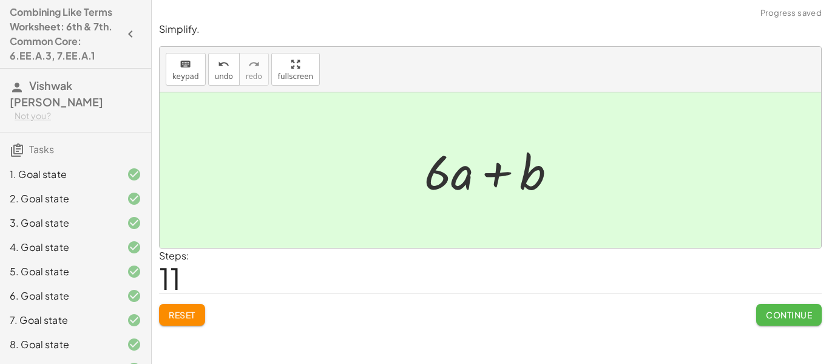
click at [760, 318] on button "Continue" at bounding box center [790, 315] width 66 height 22
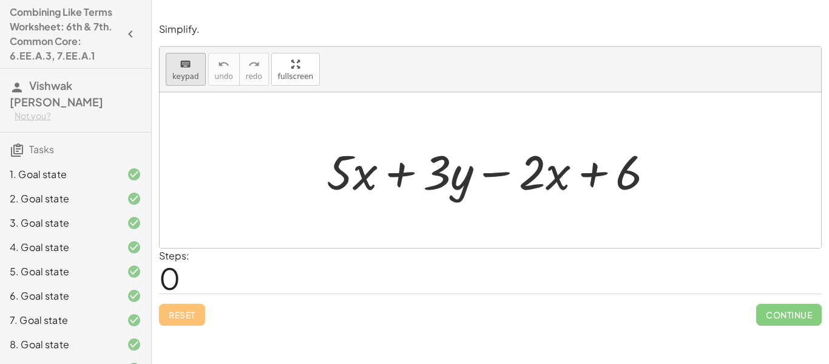
click at [189, 66] on icon "keyboard" at bounding box center [186, 64] width 12 height 15
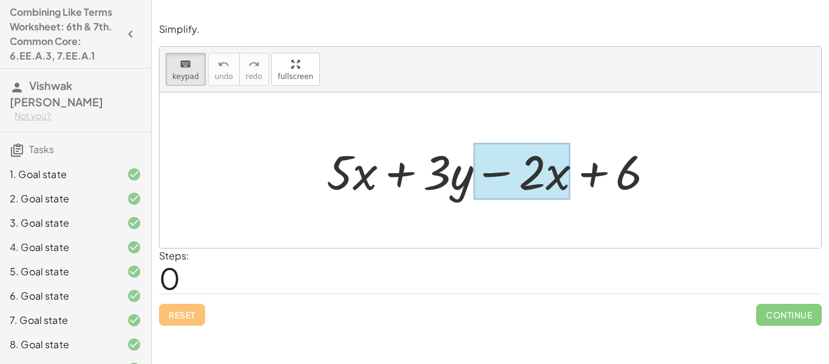
click at [554, 171] on div at bounding box center [522, 171] width 97 height 56
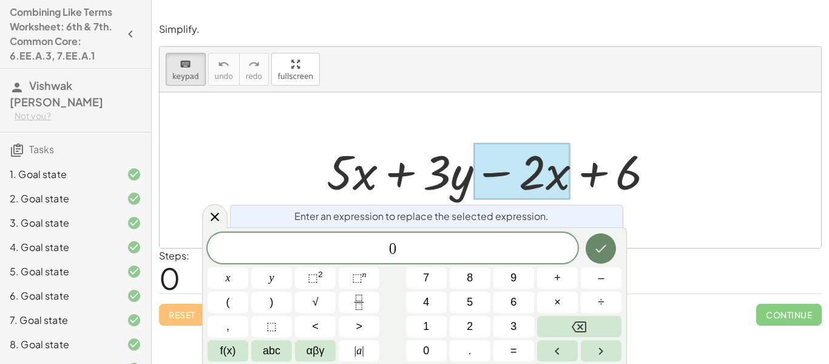
click at [607, 242] on icon "Done" at bounding box center [601, 248] width 15 height 15
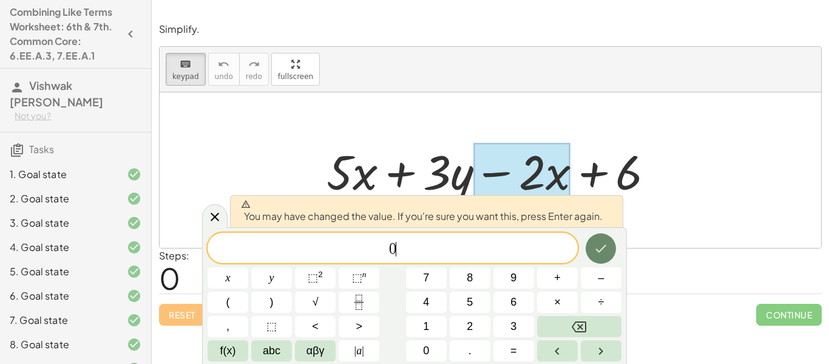
click at [612, 251] on button "Done" at bounding box center [601, 248] width 30 height 30
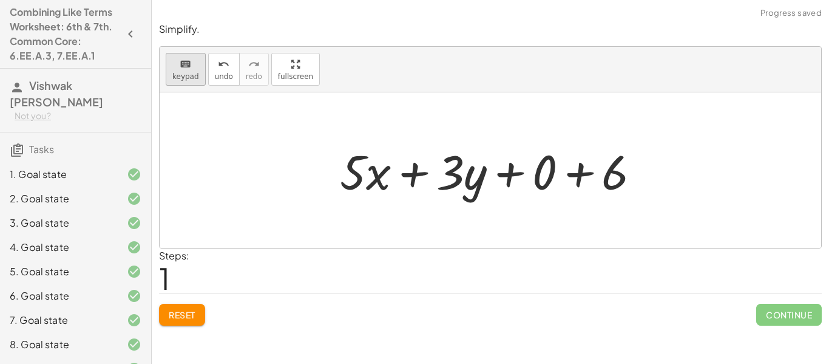
click at [180, 68] on icon "keyboard" at bounding box center [186, 64] width 12 height 15
click at [357, 172] on div at bounding box center [353, 171] width 26 height 56
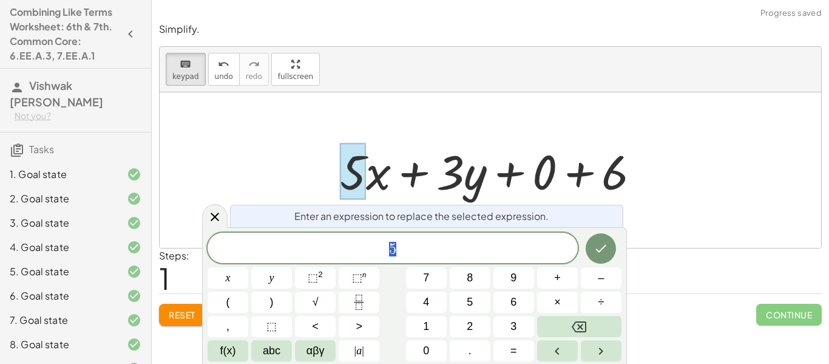
click at [337, 151] on div at bounding box center [495, 170] width 322 height 63
click at [204, 94] on div at bounding box center [491, 169] width 662 height 155
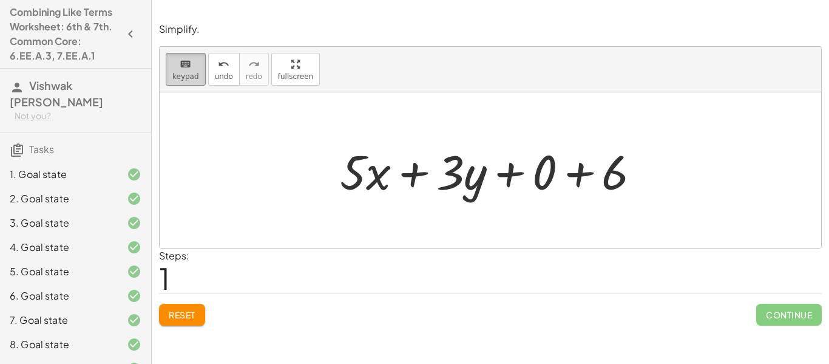
click at [184, 73] on span "keypad" at bounding box center [185, 76] width 27 height 9
click at [369, 185] on div at bounding box center [495, 170] width 322 height 63
click at [188, 55] on button "keyboard keypad" at bounding box center [186, 69] width 40 height 33
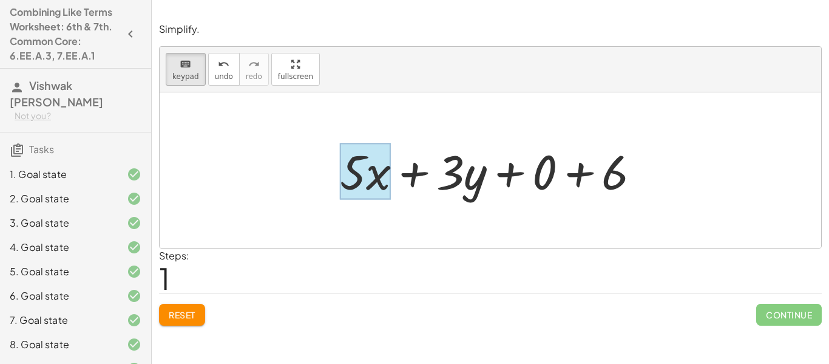
click at [373, 170] on div at bounding box center [365, 171] width 51 height 56
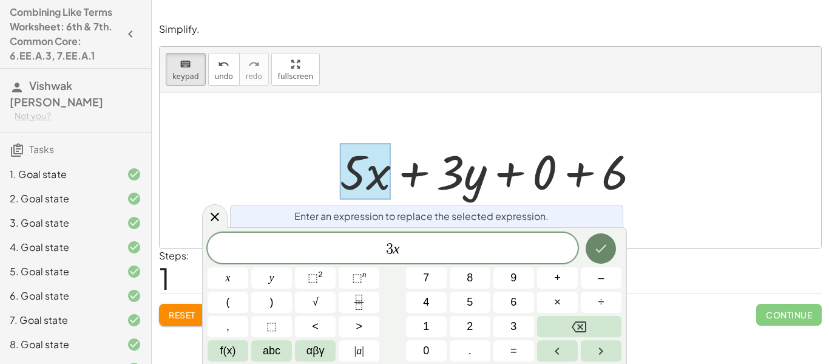
click at [594, 253] on icon "Done" at bounding box center [601, 248] width 15 height 15
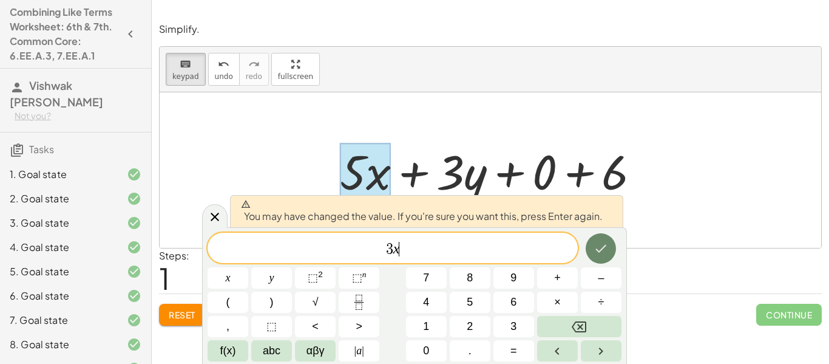
click at [594, 253] on icon "Done" at bounding box center [601, 248] width 15 height 15
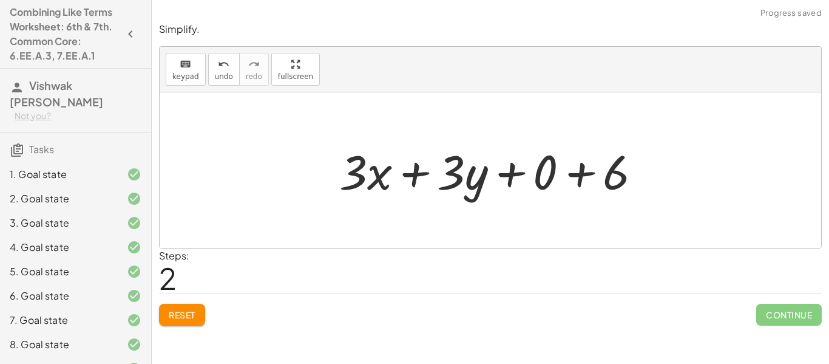
click at [526, 175] on div at bounding box center [495, 170] width 324 height 63
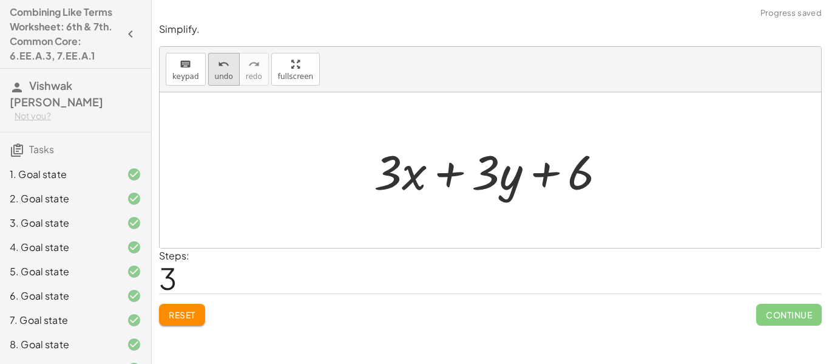
click at [227, 72] on span "undo" at bounding box center [224, 76] width 18 height 9
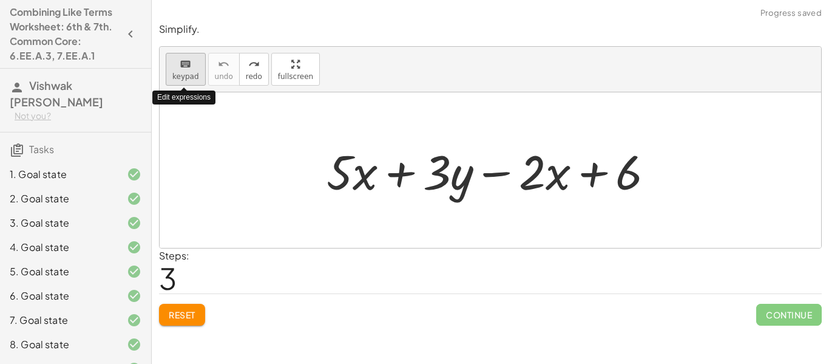
click at [182, 62] on icon "keyboard" at bounding box center [186, 64] width 12 height 15
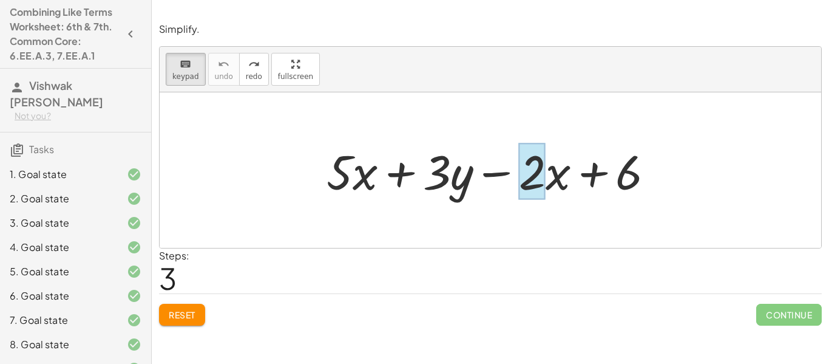
click at [537, 166] on div at bounding box center [532, 171] width 27 height 56
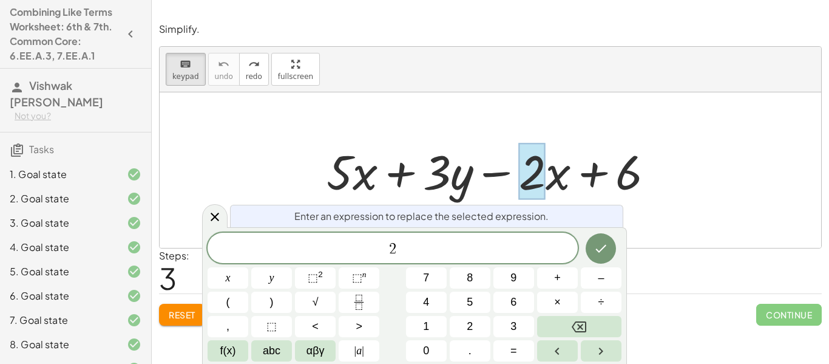
click at [444, 62] on div "keyboard keypad undo undo redo redo fullscreen" at bounding box center [491, 70] width 662 height 46
click at [180, 64] on icon "keyboard" at bounding box center [186, 64] width 12 height 15
click at [180, 67] on icon "keyboard" at bounding box center [186, 64] width 12 height 15
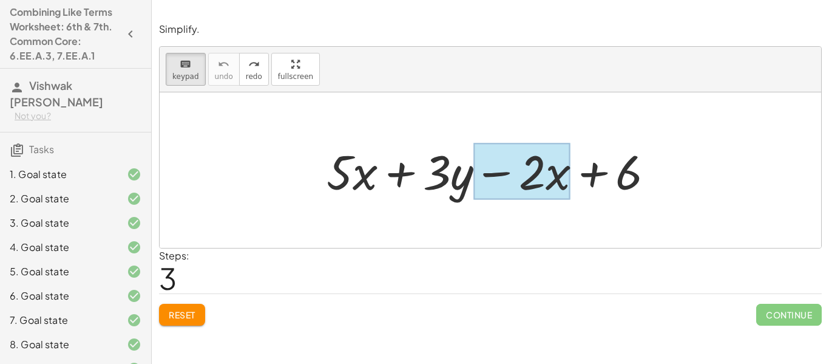
click at [548, 178] on div at bounding box center [522, 171] width 97 height 56
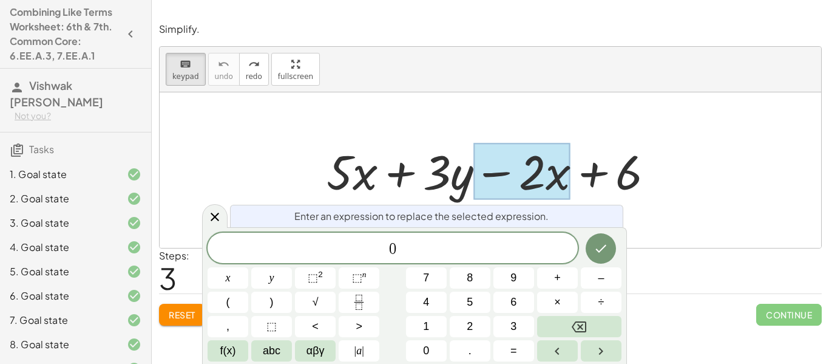
click at [248, 267] on div at bounding box center [228, 277] width 41 height 21
click at [597, 244] on icon "Done" at bounding box center [601, 248] width 15 height 15
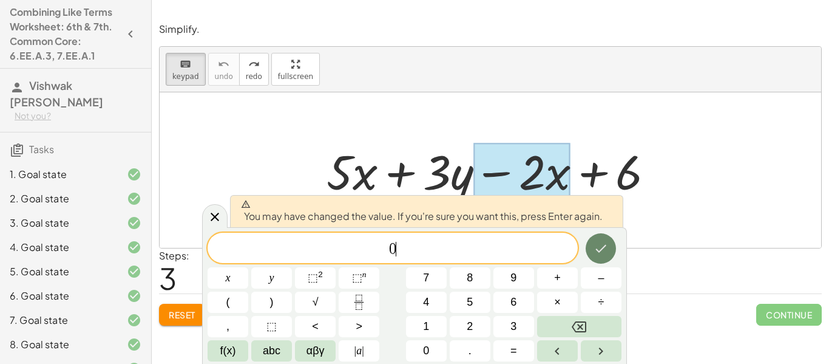
click at [597, 244] on icon "Done" at bounding box center [601, 248] width 15 height 15
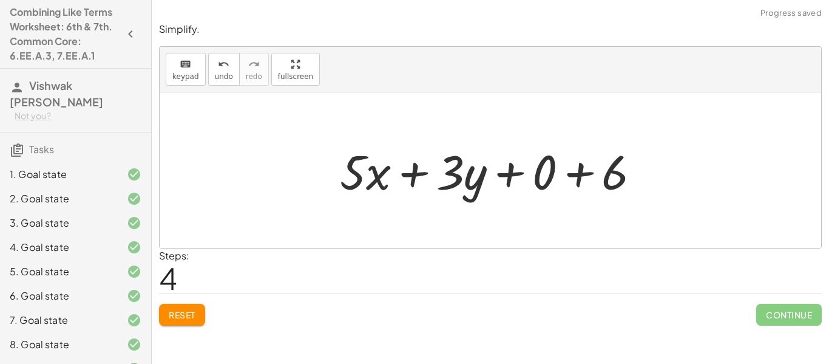
click at [505, 173] on div at bounding box center [495, 170] width 322 height 63
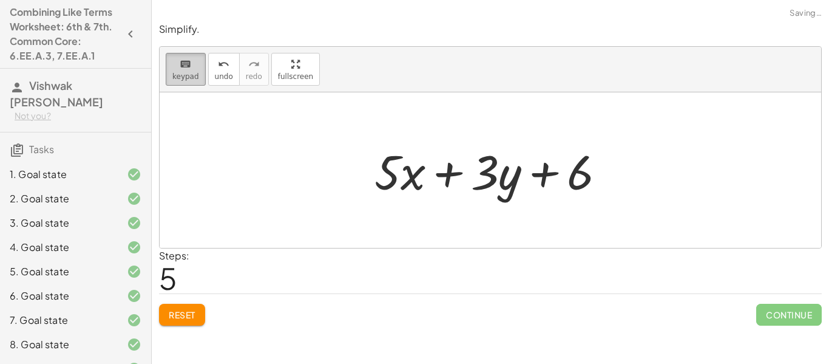
click at [179, 72] on span "keypad" at bounding box center [185, 76] width 27 height 9
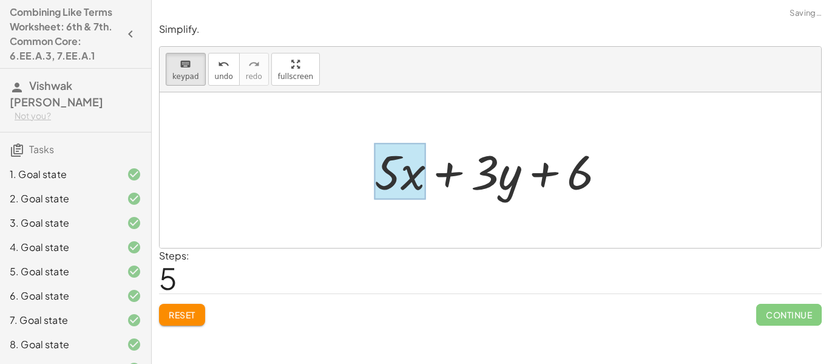
click at [401, 179] on div at bounding box center [400, 171] width 51 height 56
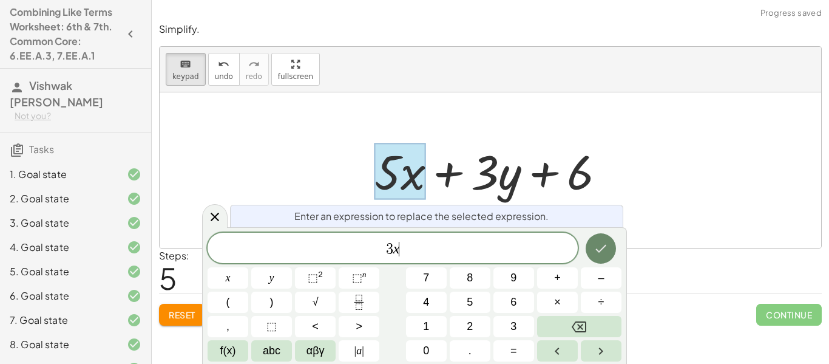
click at [613, 251] on button "Done" at bounding box center [601, 248] width 30 height 30
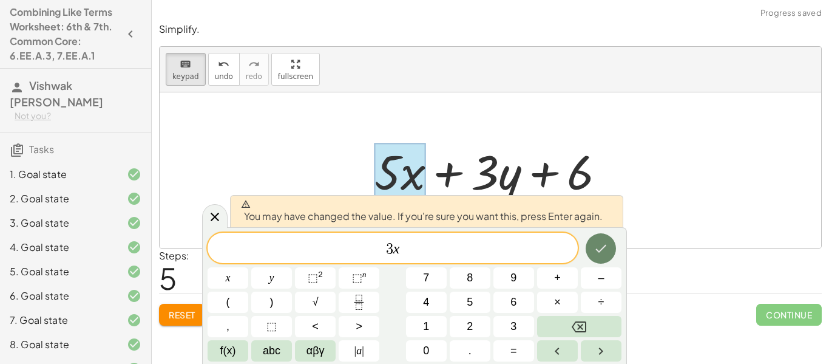
click at [613, 251] on button "Done" at bounding box center [601, 248] width 30 height 30
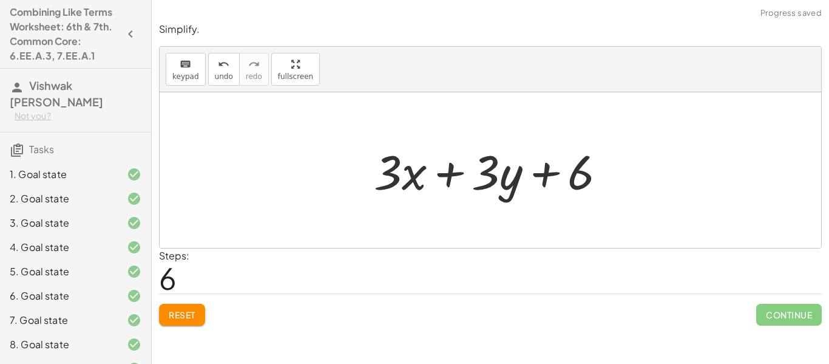
click at [781, 290] on div "Steps: 6" at bounding box center [490, 270] width 663 height 45
click at [782, 302] on div "Continue" at bounding box center [790, 310] width 66 height 32
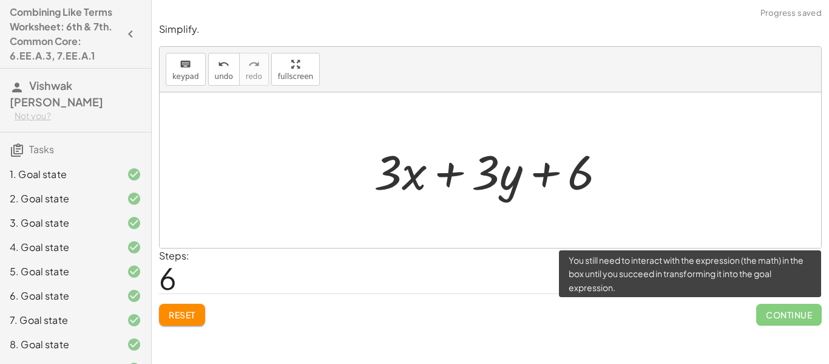
click at [780, 315] on span "Continue" at bounding box center [790, 315] width 66 height 22
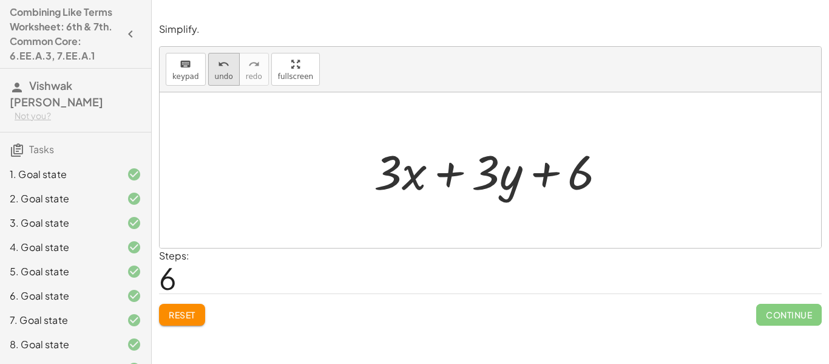
click at [217, 77] on span "undo" at bounding box center [224, 76] width 18 height 9
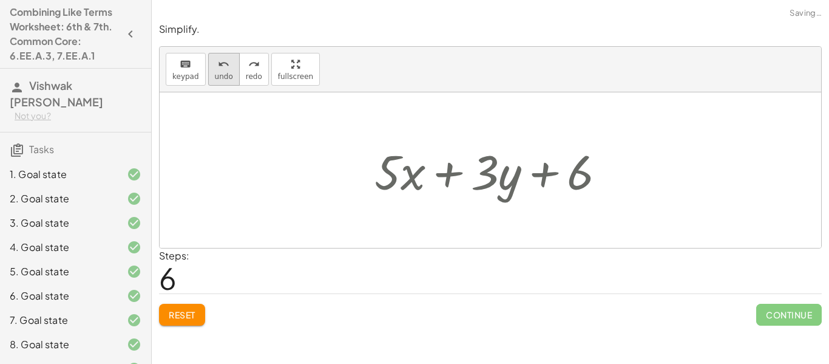
click at [217, 77] on span "undo" at bounding box center [224, 76] width 18 height 9
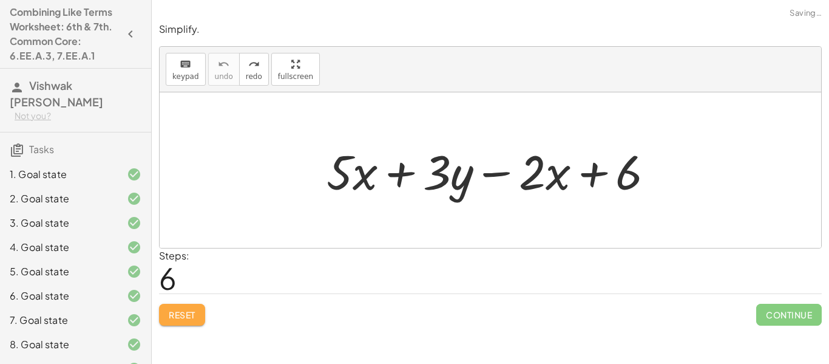
click at [172, 315] on span "Reset" at bounding box center [182, 314] width 27 height 11
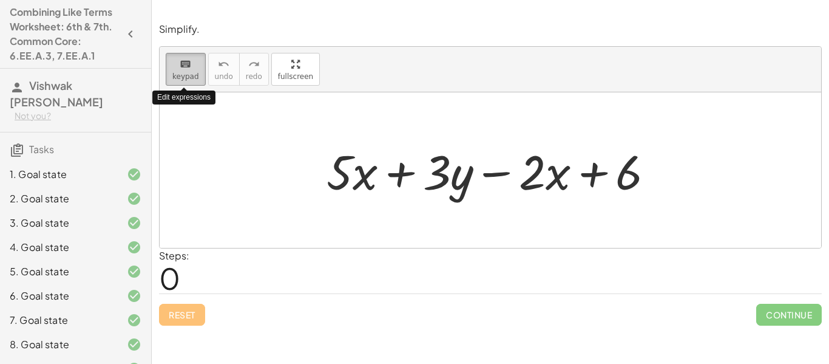
click at [177, 81] on button "keyboard keypad" at bounding box center [186, 69] width 40 height 33
click at [174, 75] on span "keypad" at bounding box center [185, 76] width 27 height 9
click at [417, 163] on div at bounding box center [496, 170] width 350 height 63
click at [373, 186] on div at bounding box center [496, 170] width 350 height 63
click at [476, 179] on div at bounding box center [496, 170] width 350 height 63
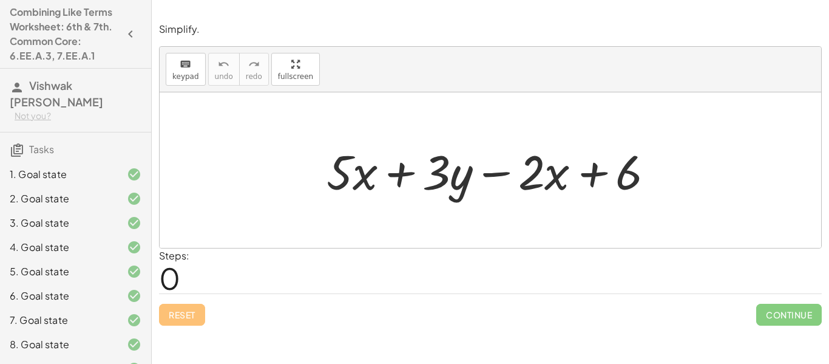
click at [617, 199] on div at bounding box center [496, 170] width 350 height 63
click at [582, 174] on div at bounding box center [496, 170] width 350 height 63
click at [188, 63] on icon "keyboard" at bounding box center [186, 64] width 12 height 15
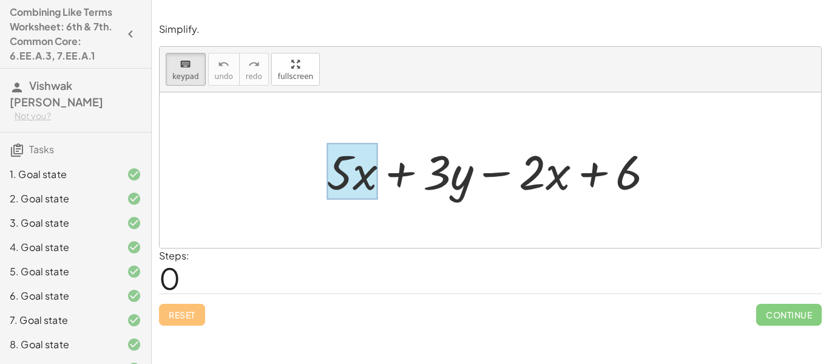
click at [357, 174] on div at bounding box center [352, 171] width 51 height 56
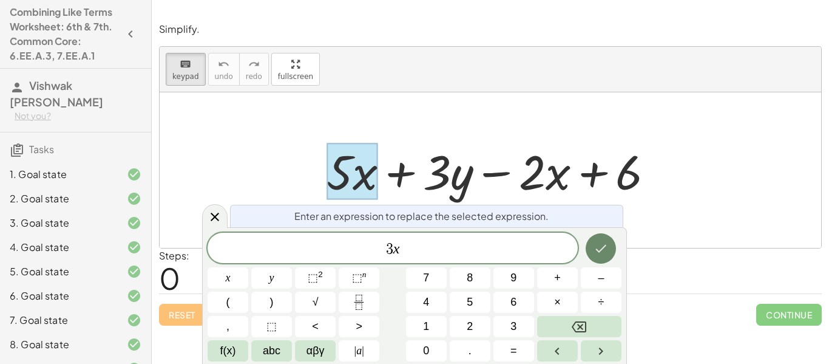
click at [602, 248] on icon "Done" at bounding box center [601, 249] width 11 height 8
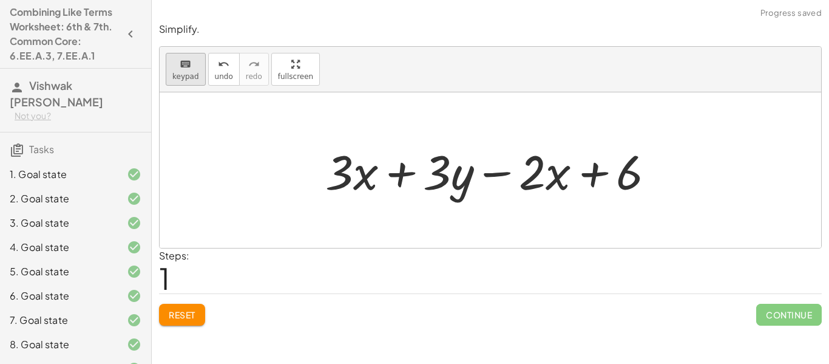
click at [197, 73] on button "keyboard keypad" at bounding box center [186, 69] width 40 height 33
click at [534, 175] on div at bounding box center [532, 171] width 27 height 56
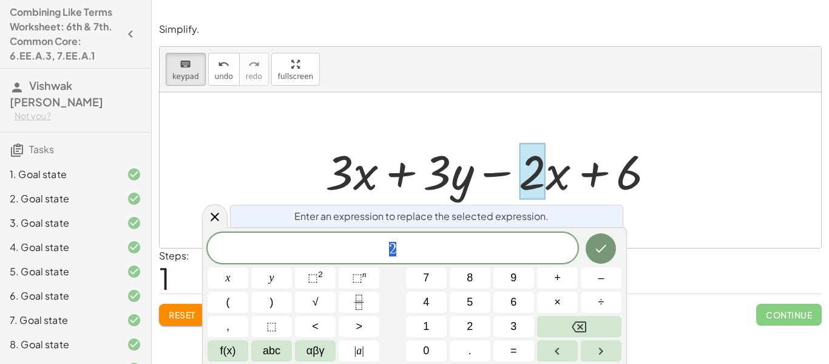
click at [557, 175] on div at bounding box center [495, 170] width 352 height 63
click at [480, 208] on div "Enter an expression to replace the selected expression." at bounding box center [426, 216] width 393 height 22
click at [455, 245] on span "2" at bounding box center [393, 248] width 370 height 17
click at [594, 236] on button "Done" at bounding box center [601, 248] width 30 height 30
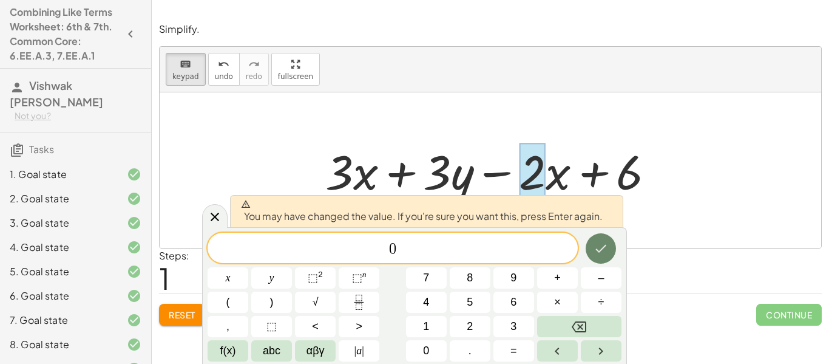
click at [605, 252] on icon "Done" at bounding box center [601, 248] width 15 height 15
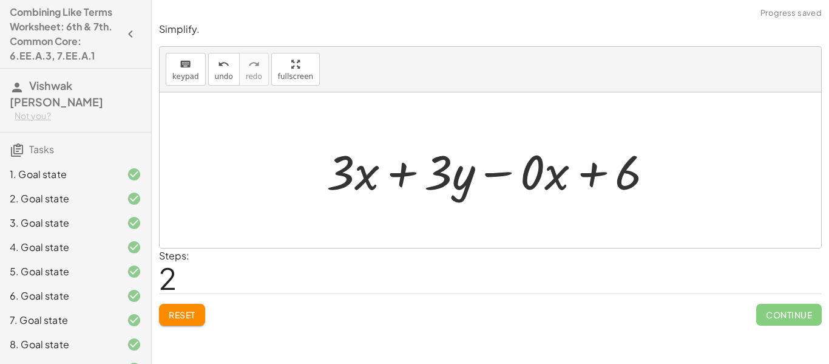
click at [509, 163] on div at bounding box center [495, 170] width 349 height 63
click at [529, 173] on div at bounding box center [495, 170] width 349 height 63
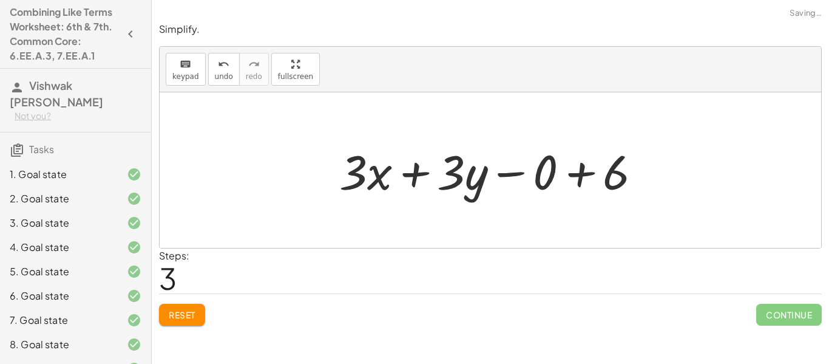
click at [519, 181] on div at bounding box center [495, 170] width 324 height 63
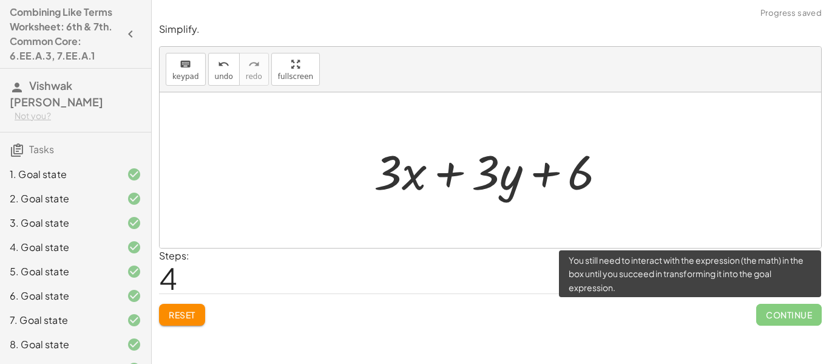
click at [792, 322] on span "Continue" at bounding box center [790, 315] width 66 height 22
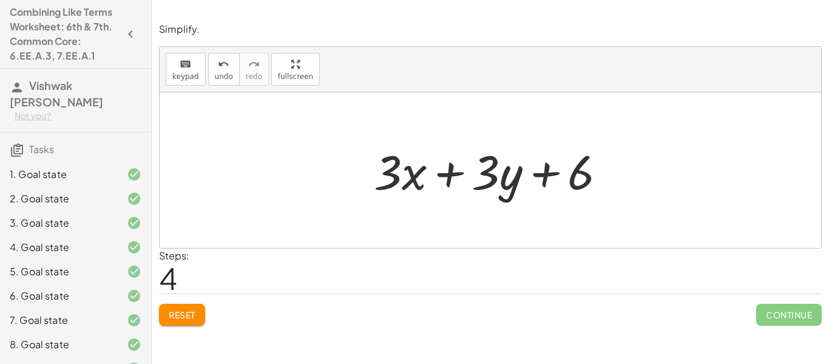
click at [585, 174] on div at bounding box center [495, 170] width 254 height 63
click at [515, 176] on div at bounding box center [495, 170] width 254 height 63
click at [457, 179] on div at bounding box center [495, 170] width 254 height 63
click at [550, 171] on div at bounding box center [495, 170] width 254 height 63
click at [551, 171] on div at bounding box center [495, 170] width 254 height 63
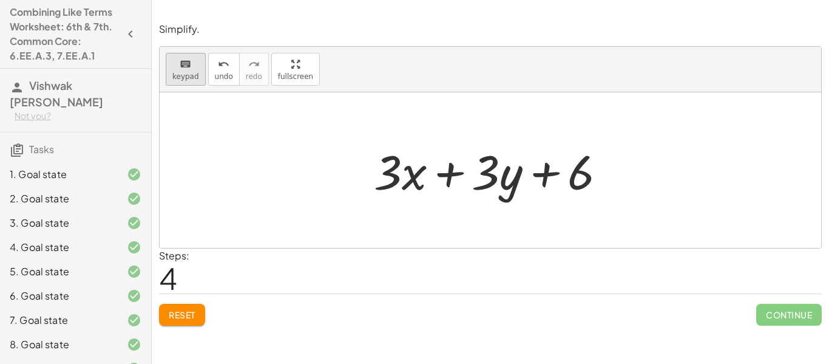
click at [180, 62] on icon "keyboard" at bounding box center [186, 64] width 12 height 15
click at [414, 186] on div at bounding box center [400, 171] width 53 height 56
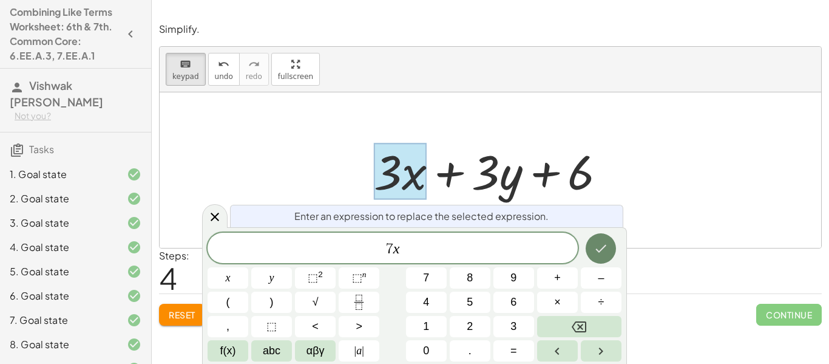
click at [599, 262] on button "Done" at bounding box center [601, 248] width 30 height 30
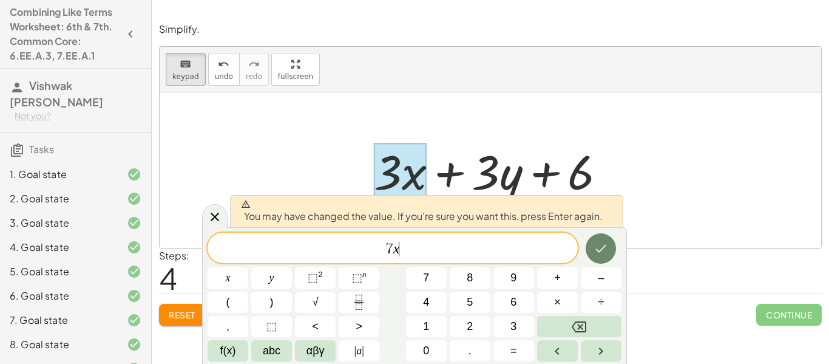
click at [599, 262] on button "Done" at bounding box center [601, 248] width 30 height 30
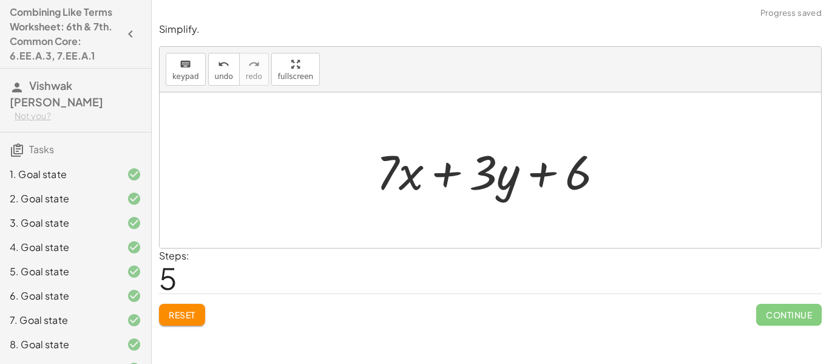
click at [497, 178] on div at bounding box center [494, 170] width 249 height 63
click at [230, 68] on button "undo undo" at bounding box center [224, 69] width 32 height 33
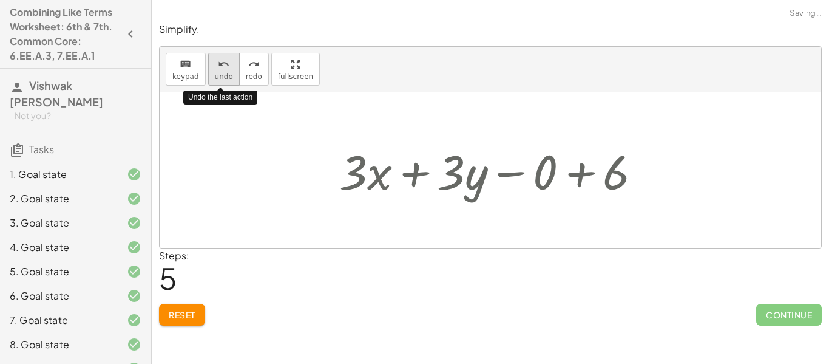
click at [230, 68] on button "undo undo" at bounding box center [224, 69] width 32 height 33
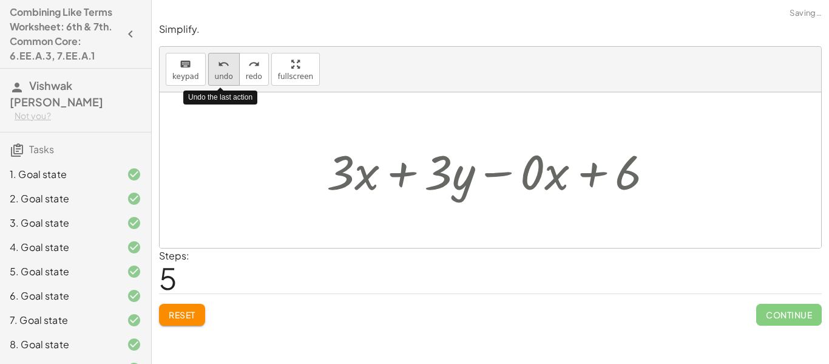
click at [230, 68] on button "undo undo" at bounding box center [224, 69] width 32 height 33
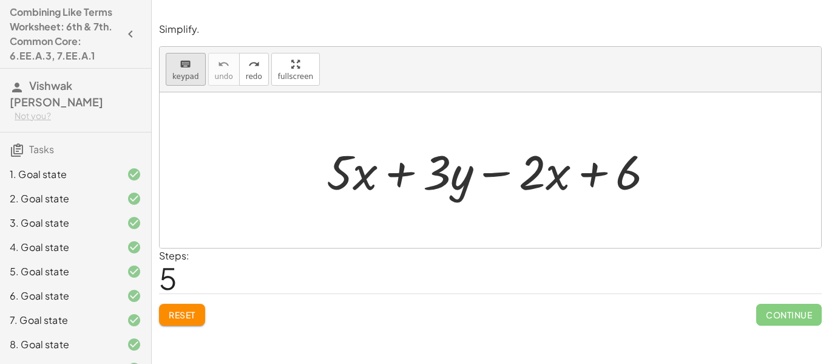
click at [185, 73] on span "keypad" at bounding box center [185, 76] width 27 height 9
click at [509, 179] on div at bounding box center [496, 170] width 350 height 63
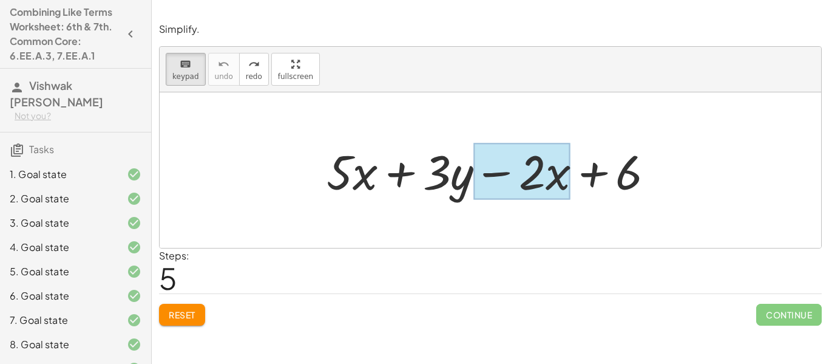
click at [557, 178] on div at bounding box center [522, 171] width 97 height 56
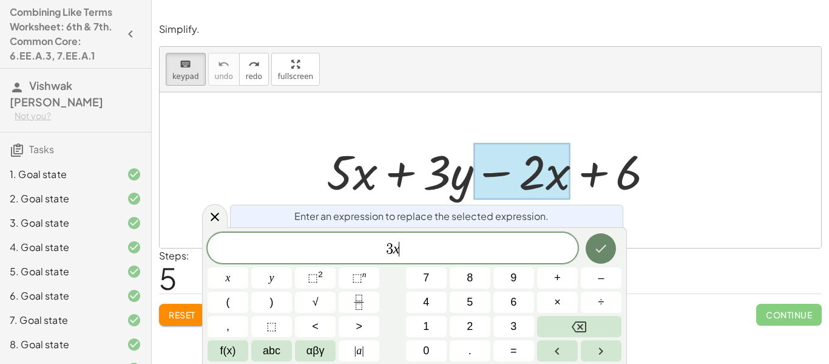
click at [608, 256] on button "Done" at bounding box center [601, 248] width 30 height 30
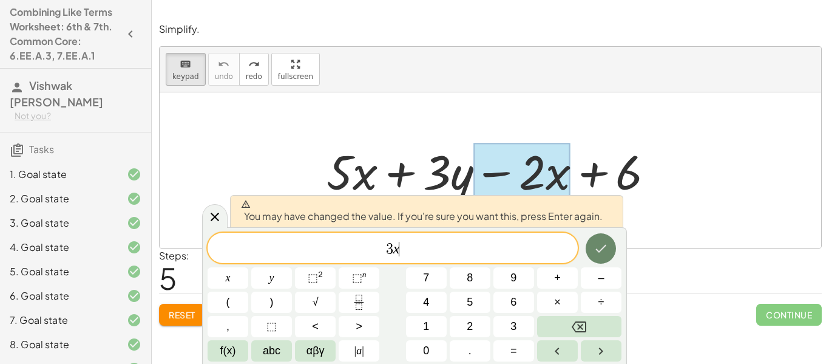
click at [608, 256] on button "Done" at bounding box center [601, 248] width 30 height 30
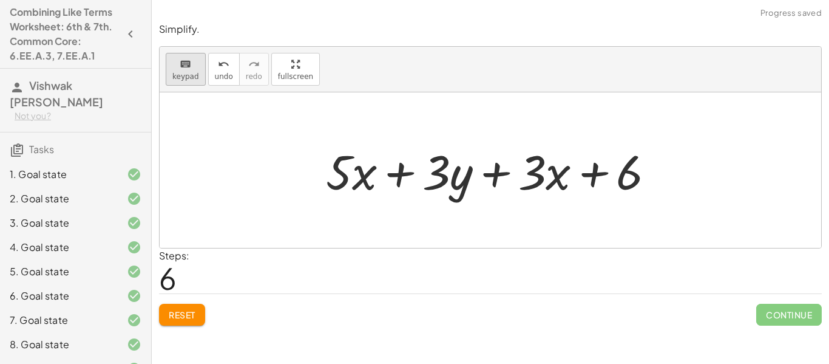
click at [194, 59] on div "keyboard" at bounding box center [185, 63] width 27 height 15
click at [358, 171] on div at bounding box center [351, 171] width 51 height 56
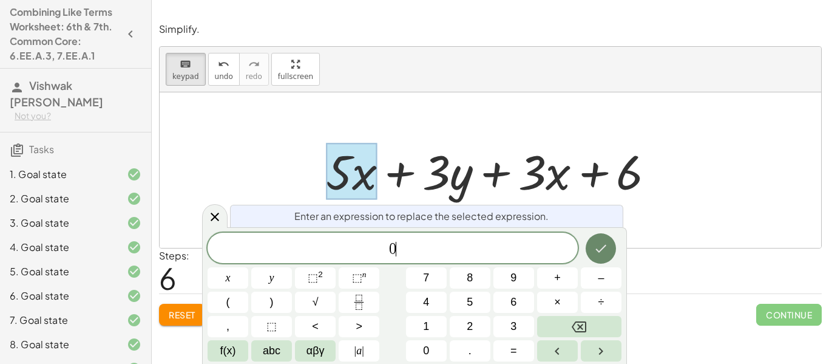
click at [612, 247] on button "Done" at bounding box center [601, 248] width 30 height 30
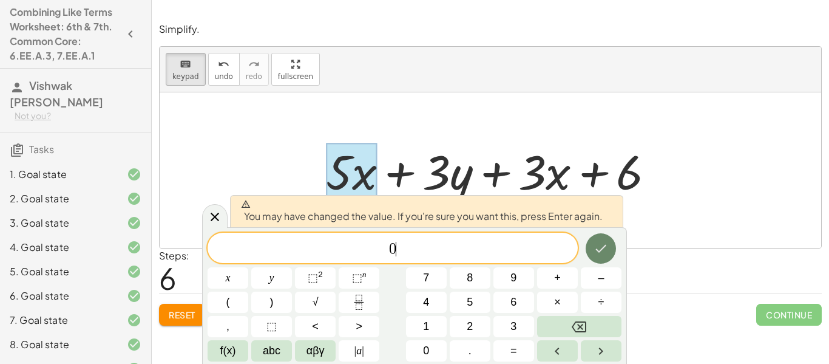
click at [612, 247] on button "Done" at bounding box center [601, 248] width 30 height 30
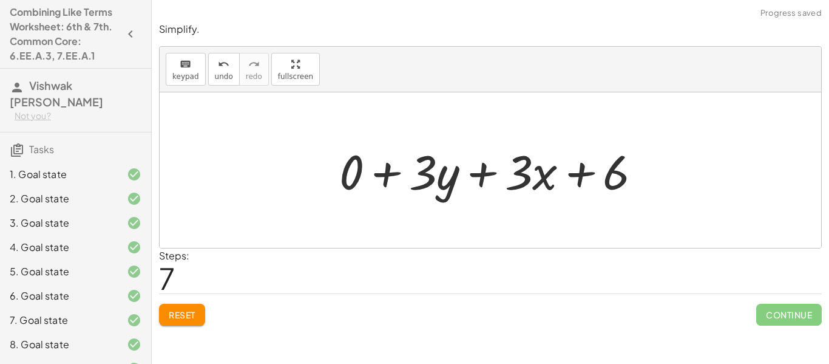
click at [395, 167] on div at bounding box center [495, 170] width 324 height 63
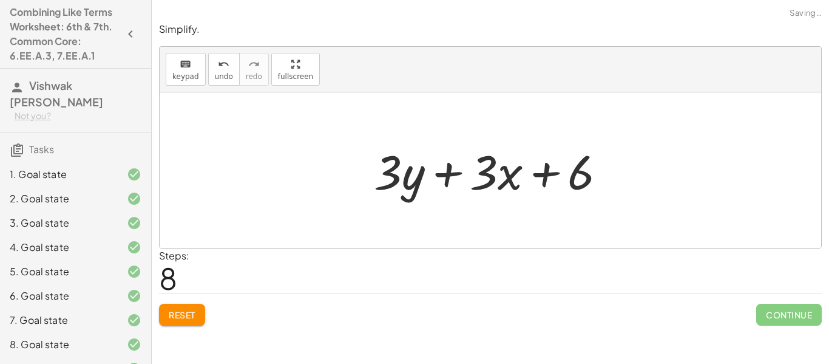
click at [494, 170] on div at bounding box center [495, 170] width 254 height 63
click at [463, 174] on div at bounding box center [495, 170] width 254 height 63
click at [516, 170] on div at bounding box center [495, 170] width 254 height 63
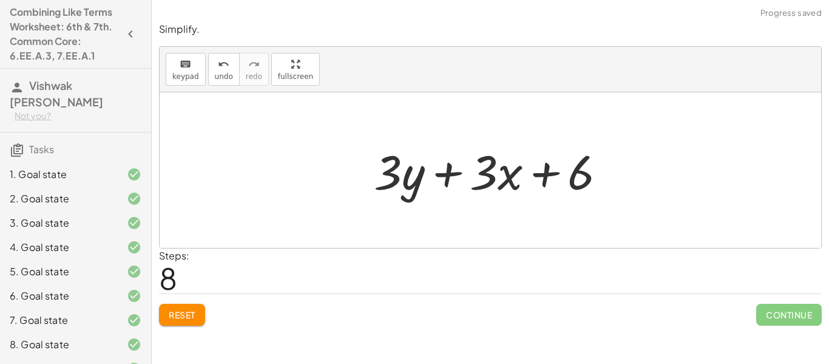
click at [526, 173] on div at bounding box center [495, 170] width 254 height 63
click at [540, 174] on div at bounding box center [495, 170] width 254 height 63
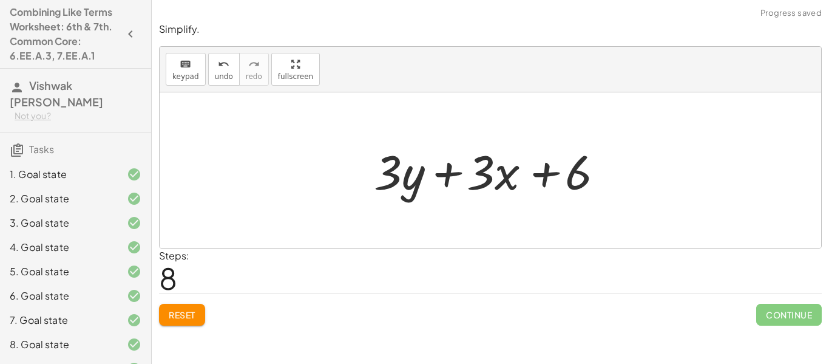
click at [540, 174] on div at bounding box center [495, 170] width 254 height 63
click at [221, 72] on span "undo" at bounding box center [224, 76] width 18 height 9
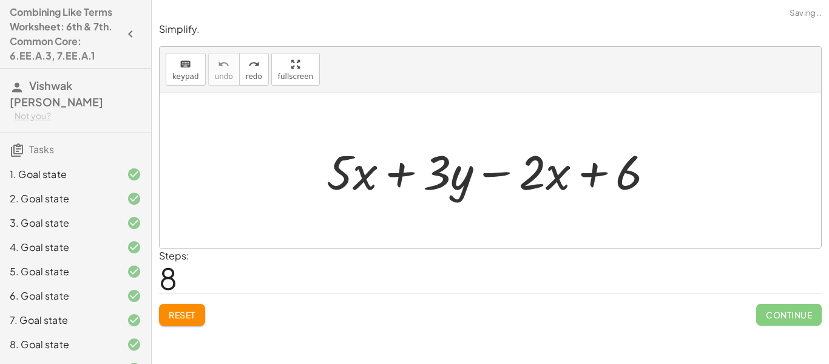
click at [0, 0] on div "Simplify. keyboard keypad undo undo redo redo fullscreen + · 5 · x + · 3 · y − …" at bounding box center [0, 0] width 0 height 0
click at [175, 318] on span "Reset" at bounding box center [182, 314] width 27 height 11
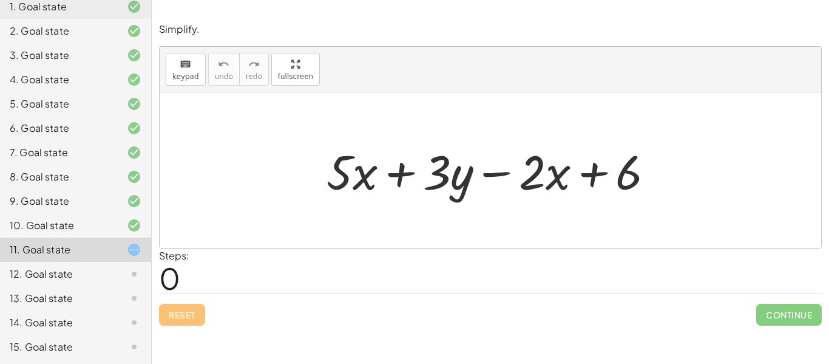
click at [103, 267] on div "12. Goal state" at bounding box center [59, 274] width 98 height 15
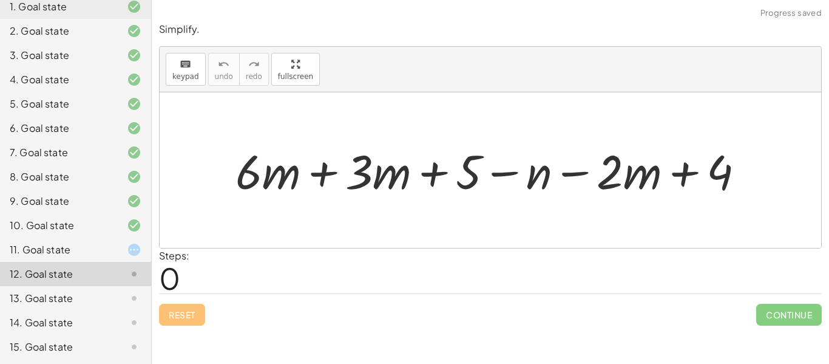
click at [318, 166] on div at bounding box center [495, 170] width 531 height 62
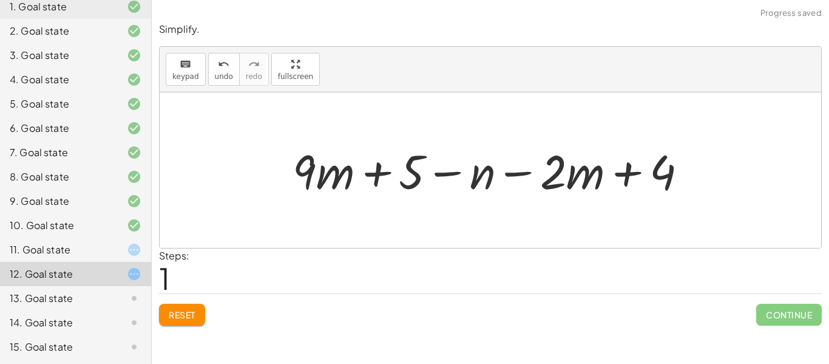
click at [667, 180] on div at bounding box center [495, 170] width 417 height 62
drag, startPoint x: 667, startPoint y: 182, endPoint x: 466, endPoint y: 168, distance: 200.8
click at [466, 168] on div at bounding box center [495, 170] width 417 height 62
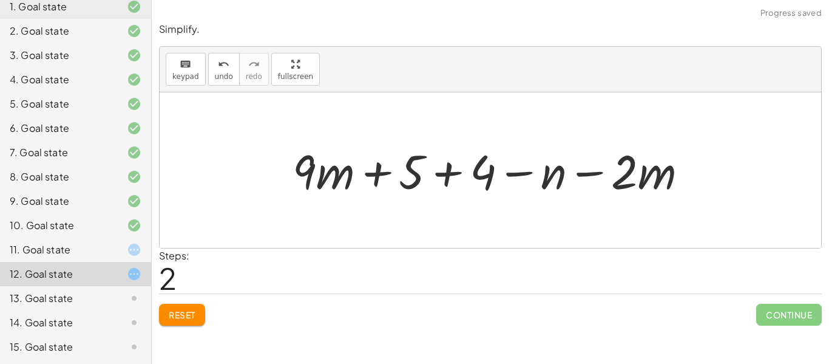
click at [43, 237] on div "9. Goal state" at bounding box center [75, 249] width 151 height 24
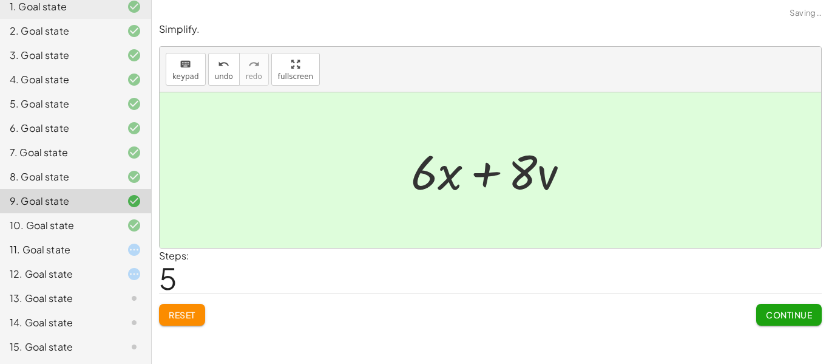
click at [39, 243] on div "11. Goal state" at bounding box center [59, 249] width 98 height 15
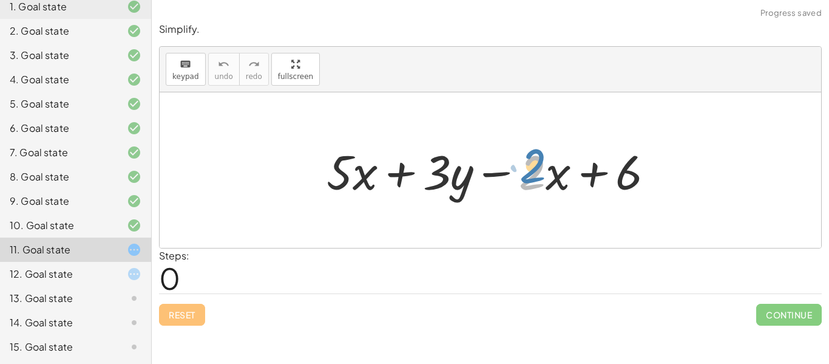
drag, startPoint x: 536, startPoint y: 179, endPoint x: 545, endPoint y: 177, distance: 9.8
click at [545, 177] on div at bounding box center [496, 170] width 350 height 63
drag, startPoint x: 503, startPoint y: 175, endPoint x: 514, endPoint y: 174, distance: 10.3
click at [514, 174] on div at bounding box center [496, 170] width 350 height 63
drag, startPoint x: 573, startPoint y: 184, endPoint x: 566, endPoint y: 181, distance: 7.9
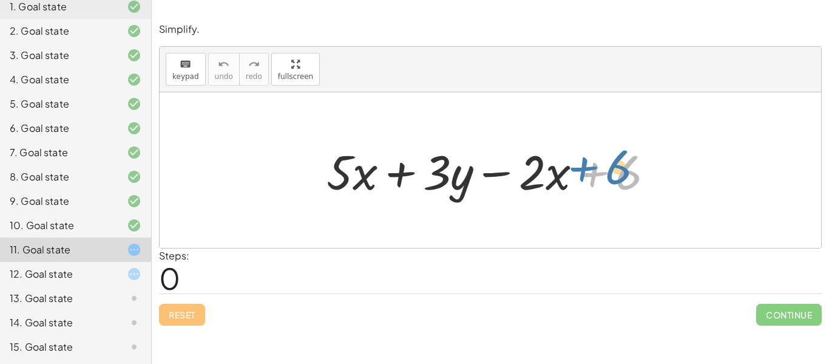
click at [566, 181] on div at bounding box center [496, 170] width 350 height 63
drag, startPoint x: 531, startPoint y: 181, endPoint x: 533, endPoint y: 174, distance: 7.5
click at [533, 174] on div at bounding box center [496, 170] width 350 height 63
drag, startPoint x: 565, startPoint y: 188, endPoint x: 570, endPoint y: 194, distance: 7.8
click at [570, 194] on div at bounding box center [496, 170] width 350 height 63
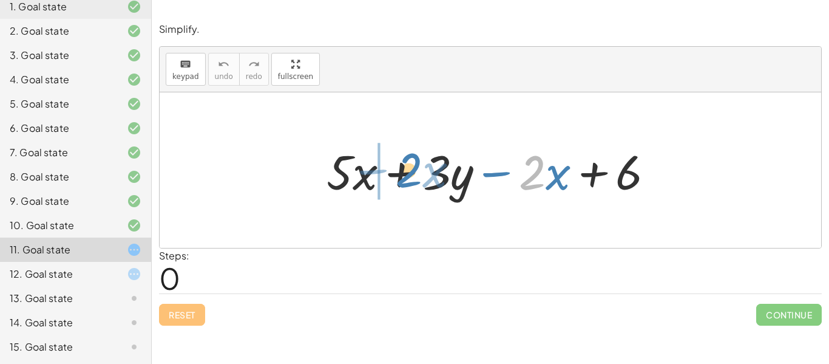
drag, startPoint x: 543, startPoint y: 184, endPoint x: 420, endPoint y: 182, distance: 123.3
click at [420, 182] on div at bounding box center [496, 170] width 350 height 63
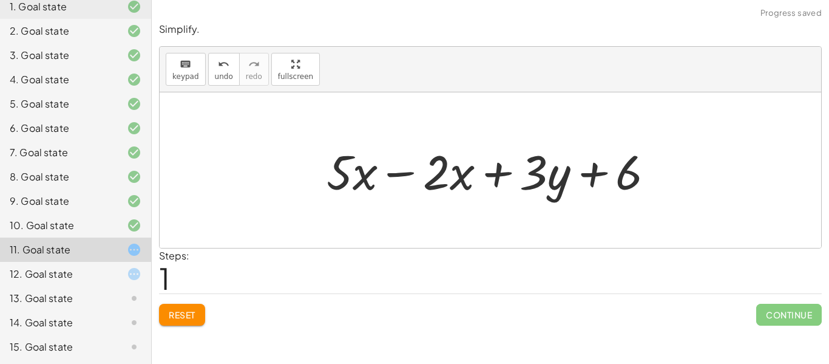
click at [373, 179] on div at bounding box center [496, 170] width 350 height 63
click at [393, 179] on div at bounding box center [496, 170] width 350 height 63
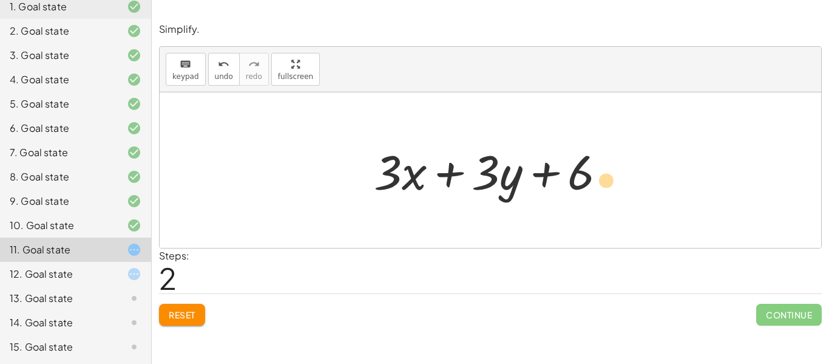
drag, startPoint x: 539, startPoint y: 164, endPoint x: 564, endPoint y: 171, distance: 26.5
click at [564, 171] on div at bounding box center [495, 170] width 254 height 63
drag, startPoint x: 384, startPoint y: 175, endPoint x: 395, endPoint y: 166, distance: 13.8
click at [395, 166] on div at bounding box center [495, 170] width 254 height 63
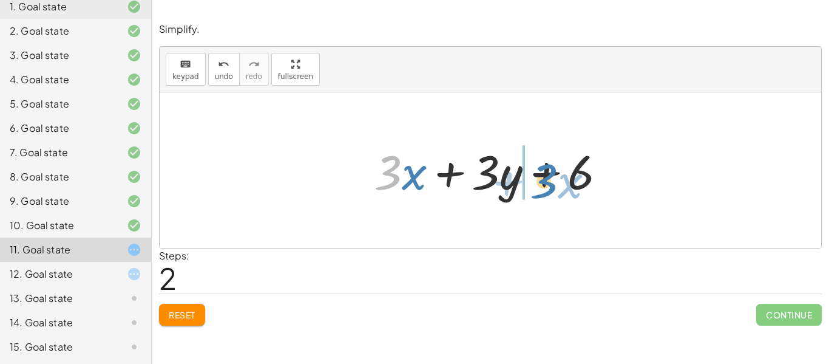
drag, startPoint x: 393, startPoint y: 168, endPoint x: 548, endPoint y: 176, distance: 155.7
click at [548, 176] on div at bounding box center [495, 170] width 254 height 63
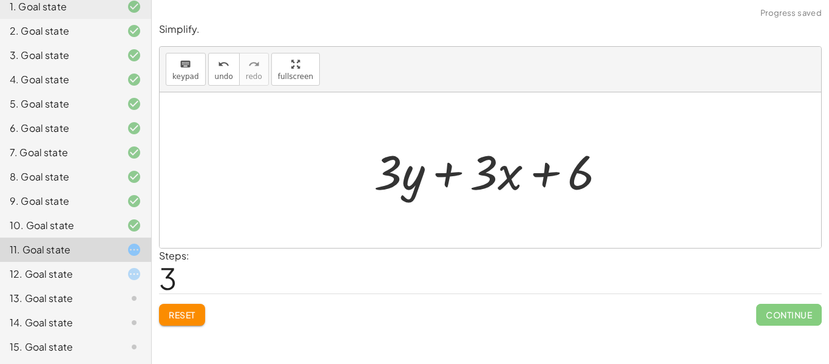
click at [406, 179] on div at bounding box center [495, 170] width 254 height 63
click at [517, 188] on div at bounding box center [495, 170] width 254 height 63
click at [457, 176] on div at bounding box center [495, 170] width 254 height 63
click at [559, 180] on div at bounding box center [495, 170] width 254 height 63
click at [553, 177] on div at bounding box center [495, 170] width 254 height 63
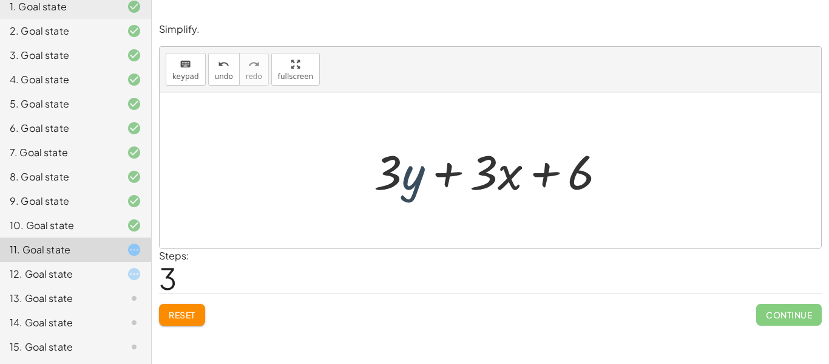
drag, startPoint x: 402, startPoint y: 182, endPoint x: 401, endPoint y: 175, distance: 7.3
click at [401, 175] on div at bounding box center [495, 170] width 254 height 63
drag, startPoint x: 394, startPoint y: 173, endPoint x: 481, endPoint y: 172, distance: 86.8
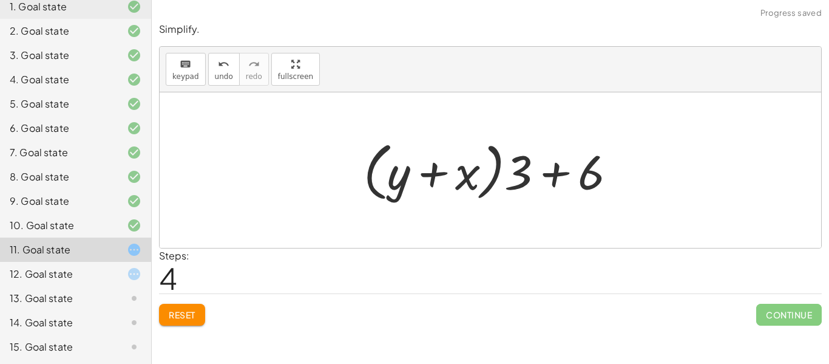
click at [581, 187] on div at bounding box center [495, 170] width 274 height 70
click at [526, 179] on div at bounding box center [495, 170] width 274 height 70
drag, startPoint x: 526, startPoint y: 179, endPoint x: 477, endPoint y: 129, distance: 70.0
click at [477, 129] on div "+ · 5 · x + · 3 · y − · 2 · x + 6 + · 5 · x − · 2 · x + · 3 · y + 6 + · 3 · x +…" at bounding box center [491, 169] width 662 height 155
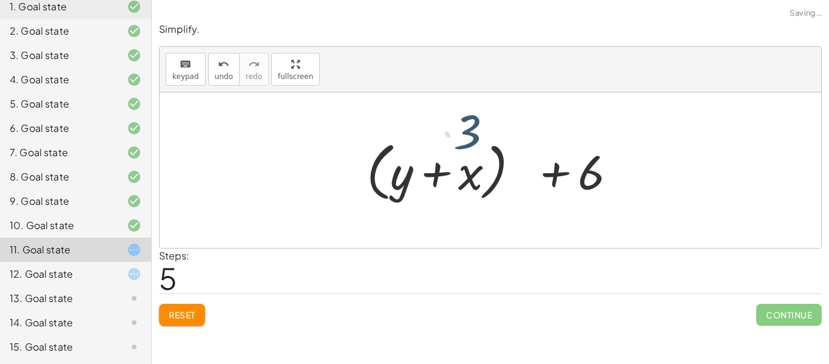
click at [474, 131] on div at bounding box center [491, 169] width 662 height 155
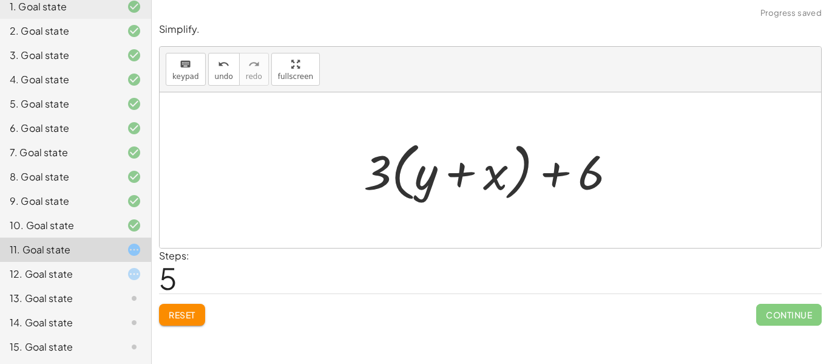
click at [577, 177] on div at bounding box center [495, 170] width 274 height 70
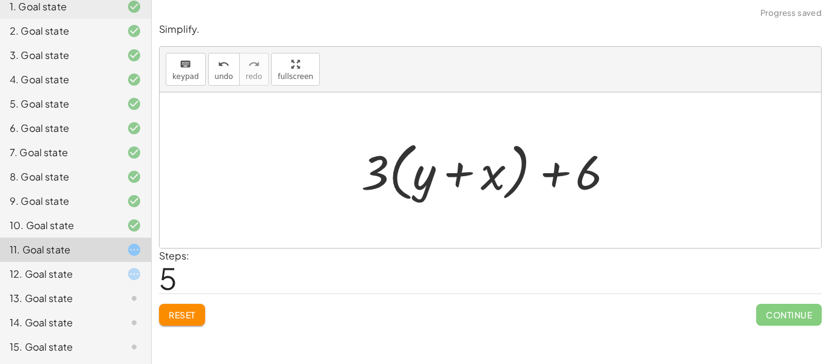
click at [561, 178] on div at bounding box center [495, 170] width 274 height 70
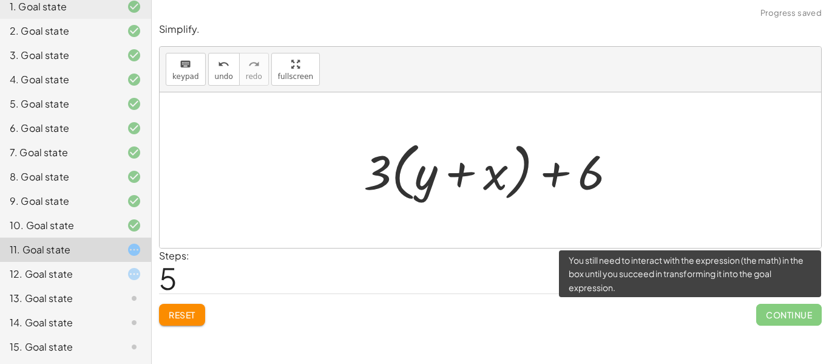
click at [802, 311] on span "Continue" at bounding box center [790, 315] width 66 height 22
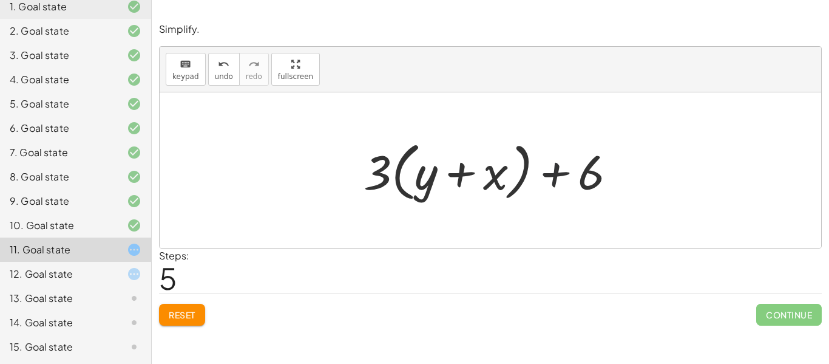
click at [562, 171] on div at bounding box center [495, 170] width 274 height 70
drag, startPoint x: 605, startPoint y: 182, endPoint x: 426, endPoint y: 174, distance: 179.3
click at [426, 174] on div at bounding box center [495, 170] width 274 height 70
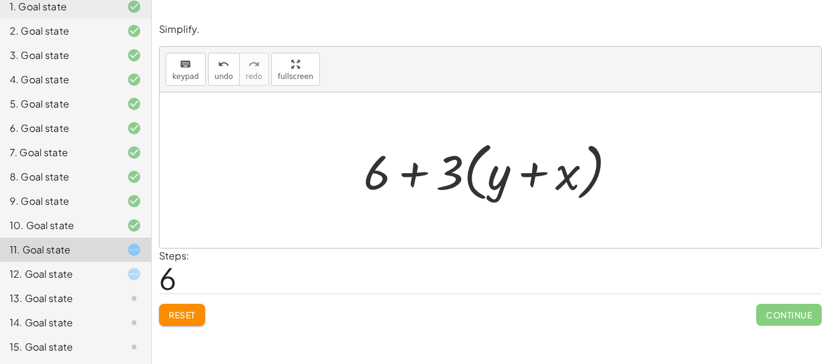
click at [90, 274] on div "12. Goal state" at bounding box center [59, 274] width 98 height 15
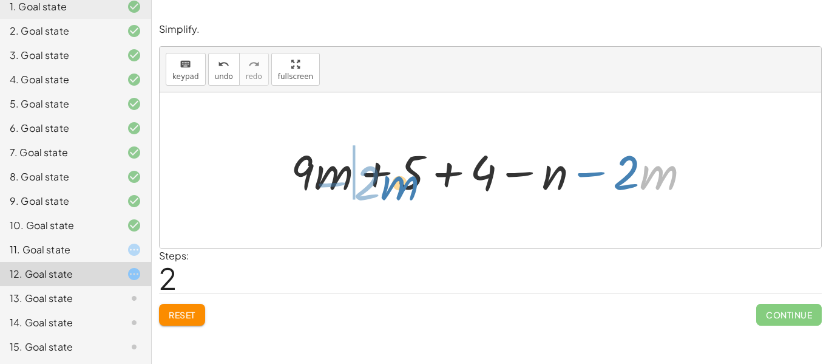
drag, startPoint x: 656, startPoint y: 176, endPoint x: 397, endPoint y: 186, distance: 259.5
click at [397, 186] on div at bounding box center [495, 170] width 421 height 63
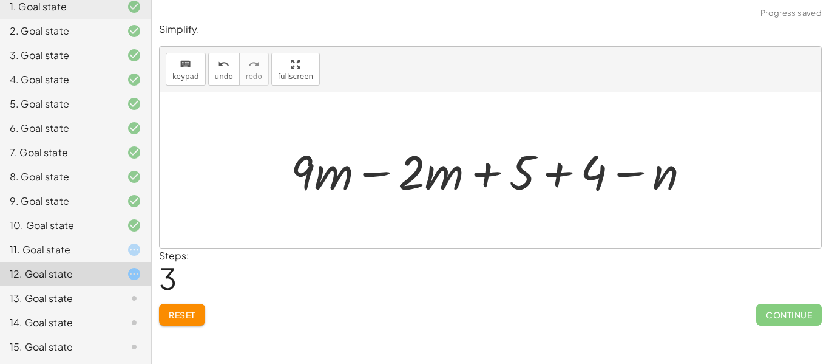
click at [397, 186] on div at bounding box center [495, 170] width 421 height 63
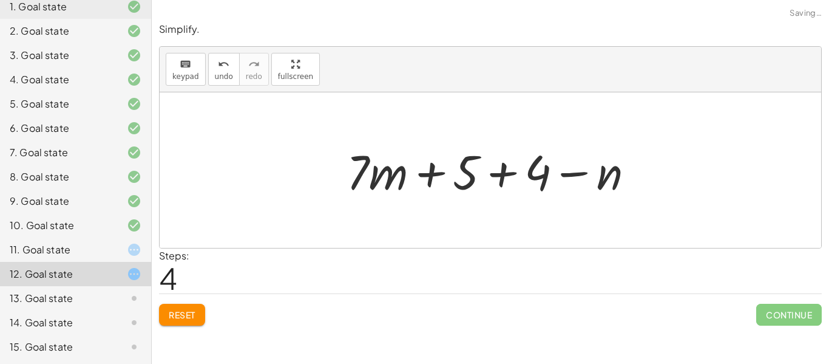
click at [502, 169] on div at bounding box center [495, 170] width 309 height 63
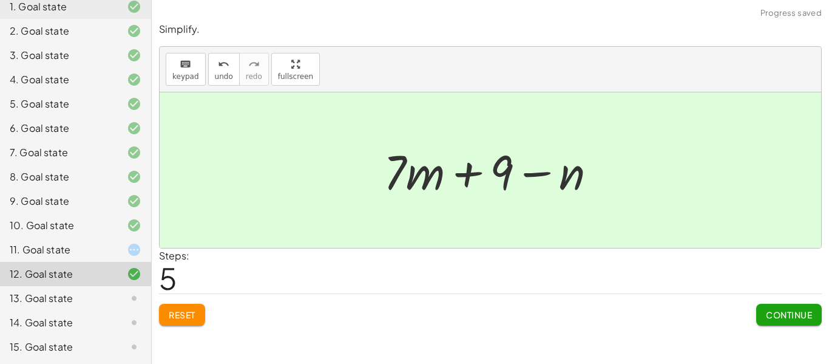
click at [761, 315] on button "Continue" at bounding box center [790, 315] width 66 height 22
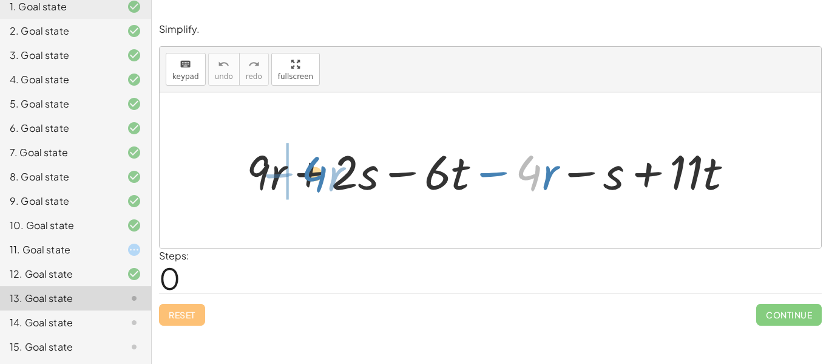
drag, startPoint x: 534, startPoint y: 177, endPoint x: 315, endPoint y: 178, distance: 218.6
click at [315, 178] on div at bounding box center [494, 170] width 509 height 63
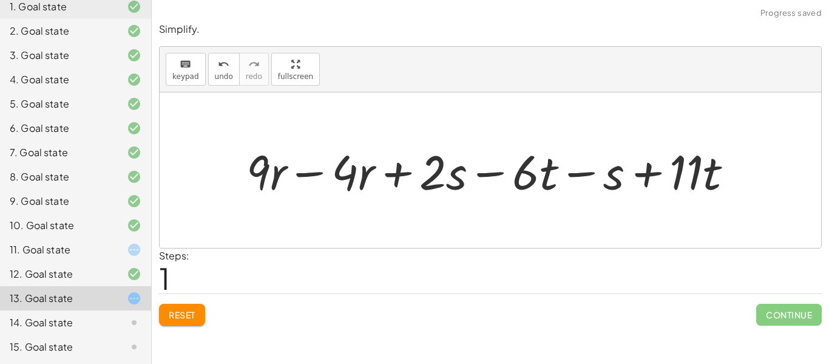
click at [301, 172] on div at bounding box center [494, 170] width 509 height 63
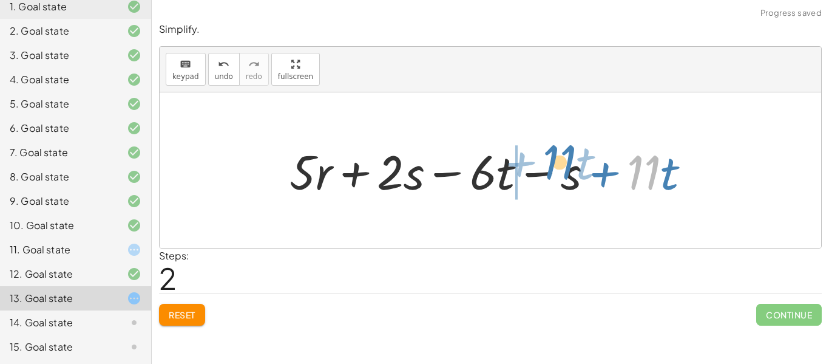
drag, startPoint x: 642, startPoint y: 174, endPoint x: 558, endPoint y: 163, distance: 84.4
click at [558, 163] on div at bounding box center [495, 170] width 423 height 63
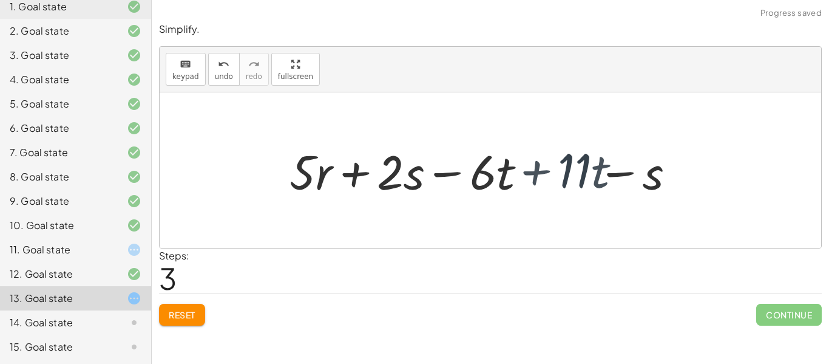
click at [526, 171] on div at bounding box center [495, 170] width 423 height 63
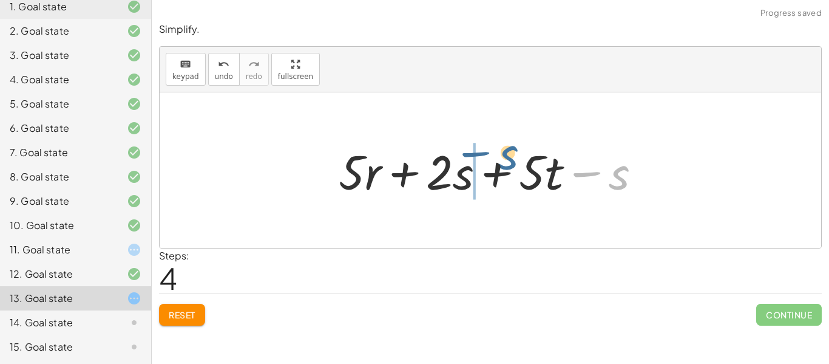
drag, startPoint x: 621, startPoint y: 174, endPoint x: 510, endPoint y: 156, distance: 112.0
click at [510, 156] on div at bounding box center [495, 170] width 324 height 63
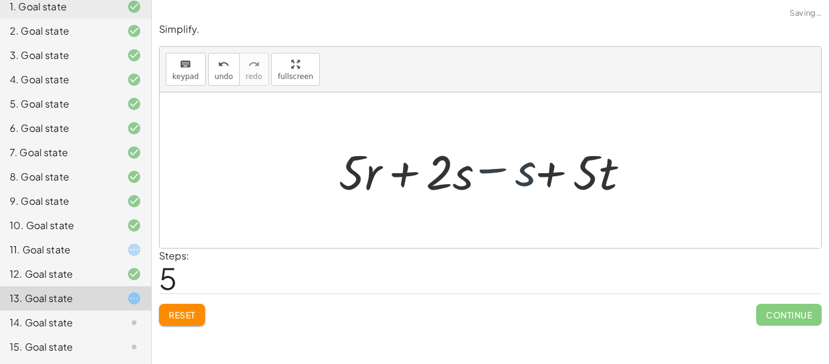
click at [489, 167] on div at bounding box center [495, 170] width 324 height 63
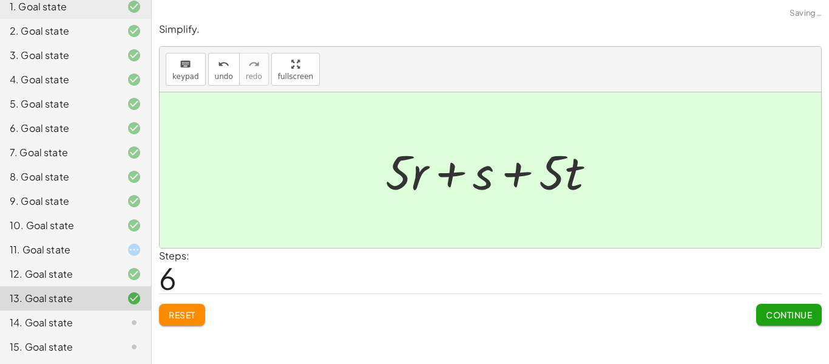
click at [806, 313] on span "Continue" at bounding box center [789, 314] width 46 height 11
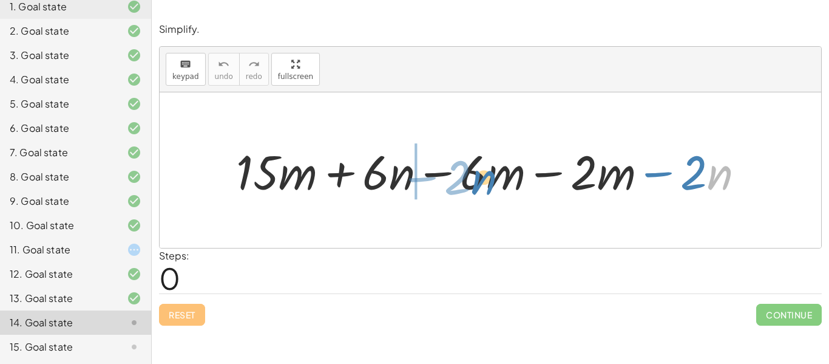
drag, startPoint x: 710, startPoint y: 179, endPoint x: 474, endPoint y: 184, distance: 236.3
click at [474, 184] on div at bounding box center [495, 170] width 531 height 62
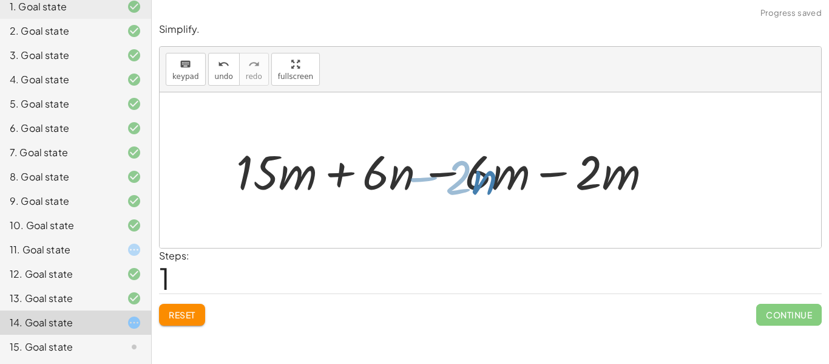
click at [474, 184] on div at bounding box center [495, 170] width 531 height 62
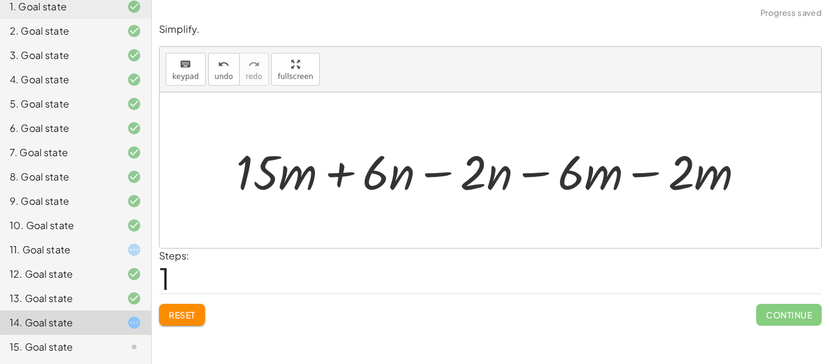
click at [466, 175] on div at bounding box center [495, 170] width 531 height 62
click at [488, 169] on div at bounding box center [495, 170] width 531 height 62
click at [475, 165] on div at bounding box center [495, 170] width 531 height 62
click at [410, 186] on div at bounding box center [495, 170] width 531 height 62
click at [429, 179] on div at bounding box center [495, 170] width 531 height 62
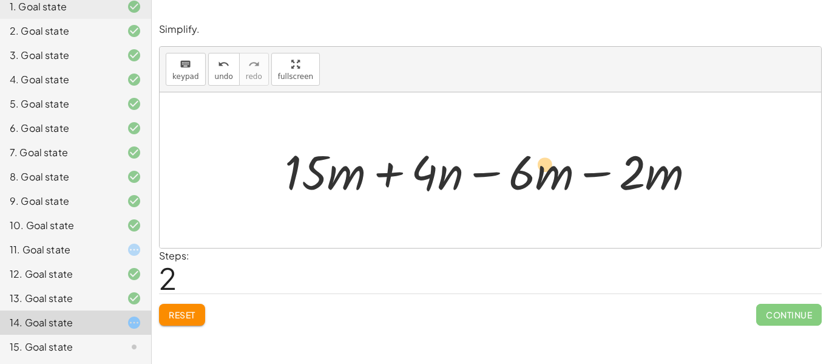
drag, startPoint x: 544, startPoint y: 183, endPoint x: 535, endPoint y: 176, distance: 11.7
click at [535, 176] on div at bounding box center [495, 170] width 433 height 62
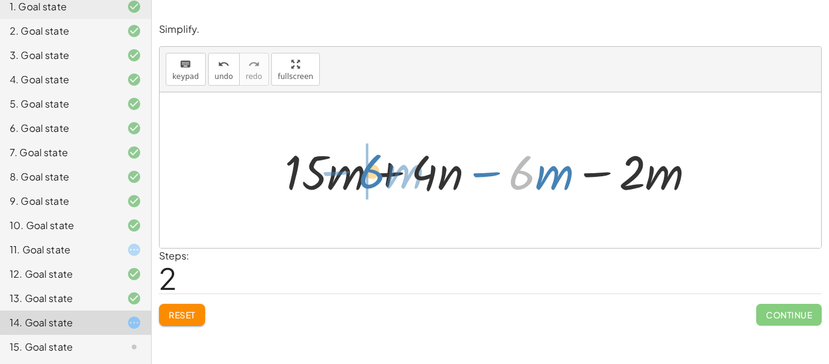
drag, startPoint x: 530, startPoint y: 175, endPoint x: 380, endPoint y: 174, distance: 150.0
click at [380, 174] on div at bounding box center [495, 170] width 433 height 62
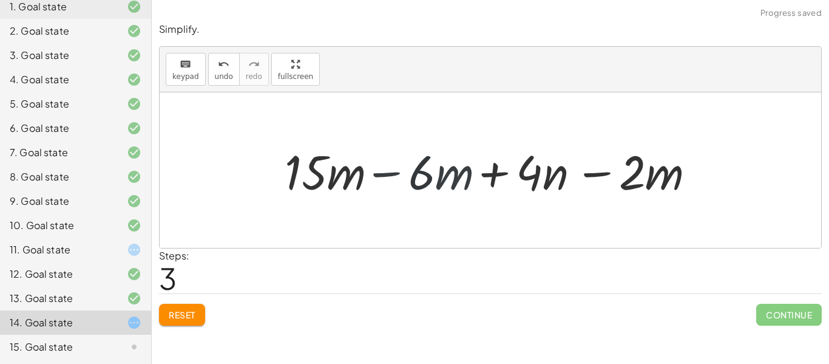
click at [363, 175] on div at bounding box center [495, 170] width 433 height 62
click at [391, 162] on div at bounding box center [495, 170] width 433 height 62
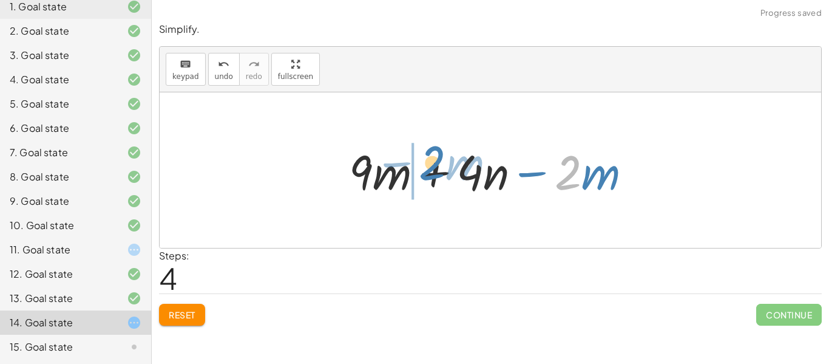
drag, startPoint x: 574, startPoint y: 178, endPoint x: 438, endPoint y: 169, distance: 136.3
click at [438, 169] on div at bounding box center [495, 170] width 304 height 63
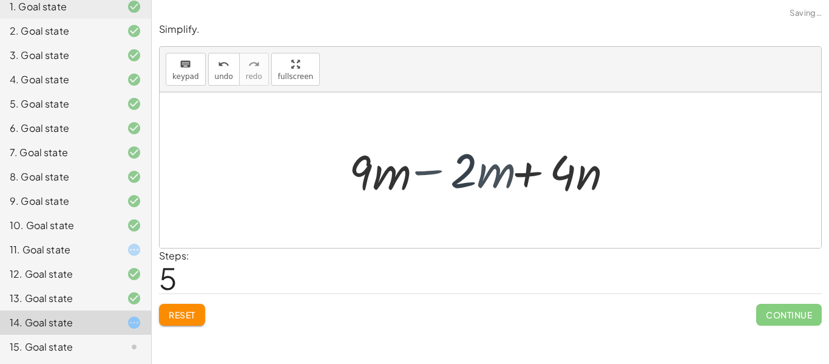
click at [423, 172] on div at bounding box center [495, 170] width 304 height 63
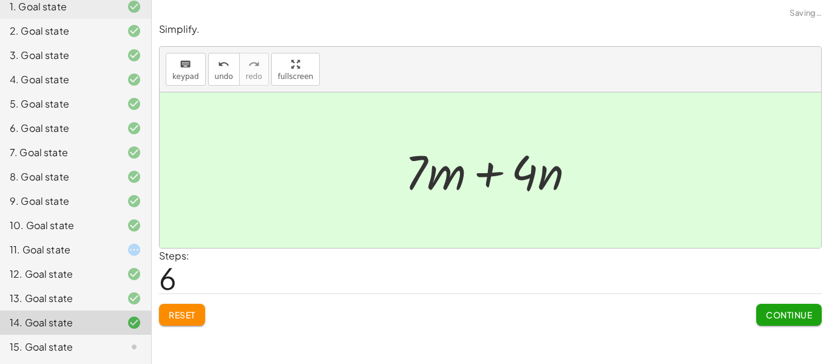
click at [767, 312] on span "Continue" at bounding box center [789, 314] width 46 height 11
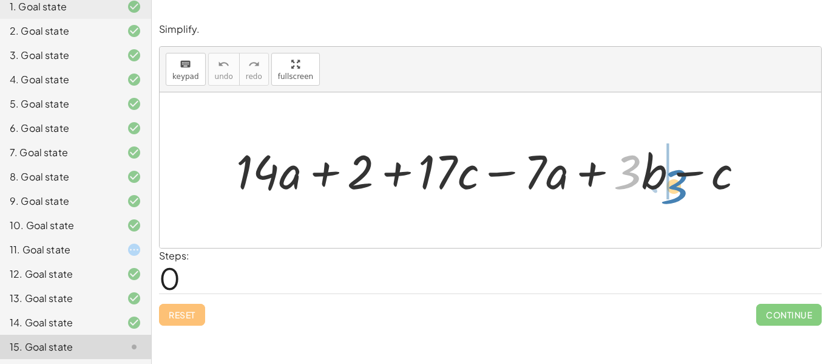
drag, startPoint x: 638, startPoint y: 169, endPoint x: 687, endPoint y: 183, distance: 50.7
click at [687, 183] on div at bounding box center [495, 170] width 531 height 62
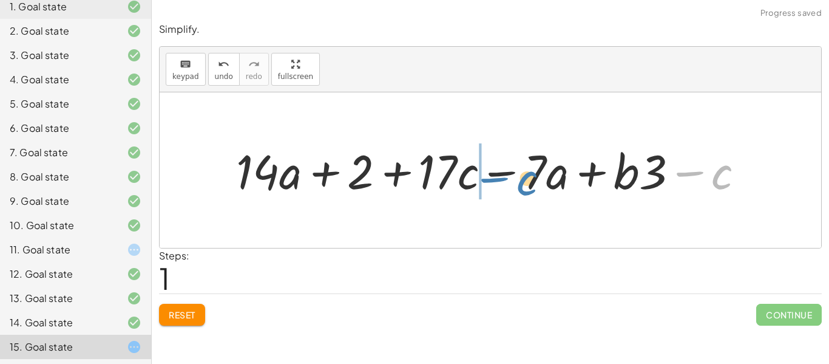
drag, startPoint x: 687, startPoint y: 183, endPoint x: 486, endPoint y: 187, distance: 201.0
click at [486, 187] on div at bounding box center [495, 170] width 531 height 62
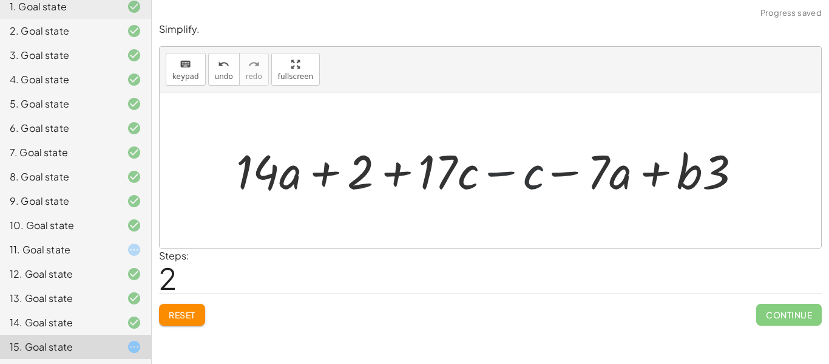
click at [482, 178] on div at bounding box center [495, 170] width 531 height 62
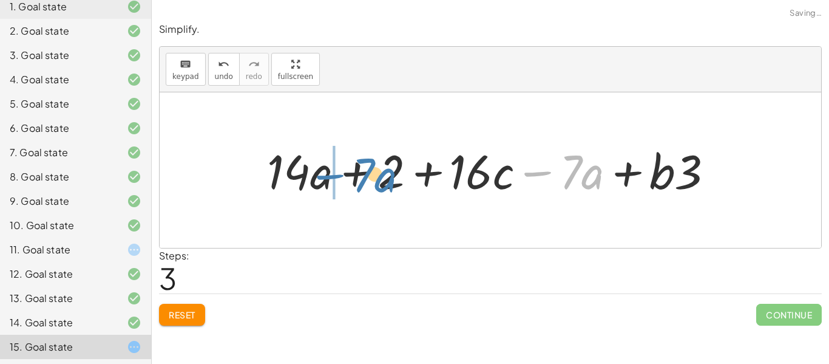
drag, startPoint x: 531, startPoint y: 180, endPoint x: 323, endPoint y: 183, distance: 208.3
click at [323, 183] on div at bounding box center [495, 170] width 469 height 62
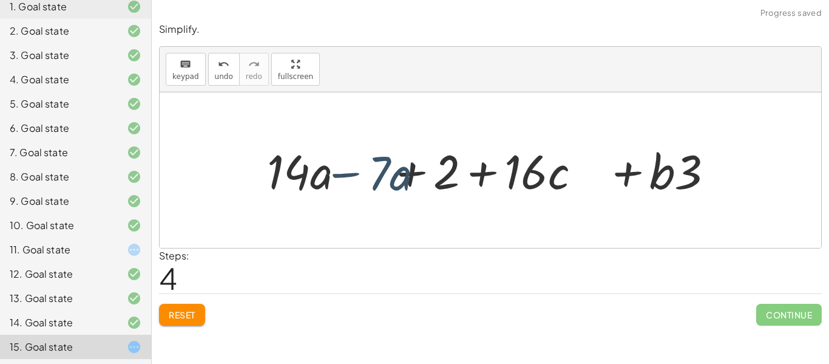
click at [324, 180] on div at bounding box center [495, 170] width 469 height 62
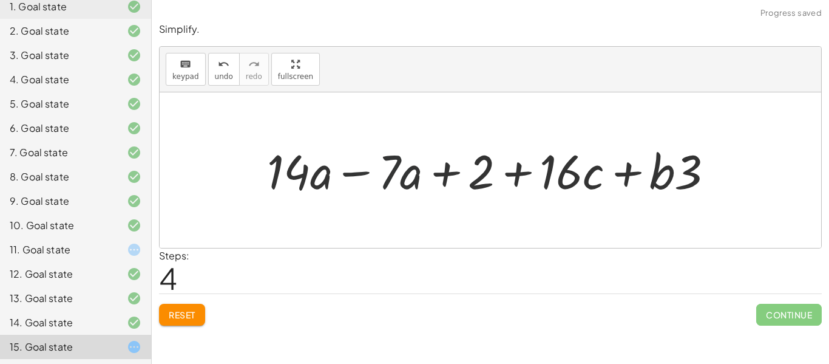
click at [355, 180] on div at bounding box center [495, 170] width 469 height 62
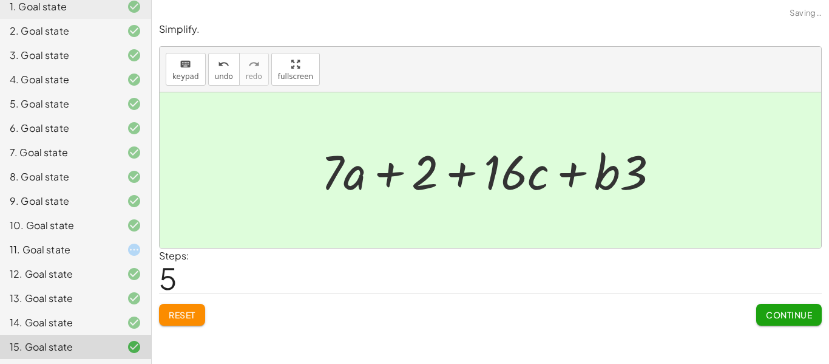
click at [769, 305] on button "Continue" at bounding box center [790, 315] width 66 height 22
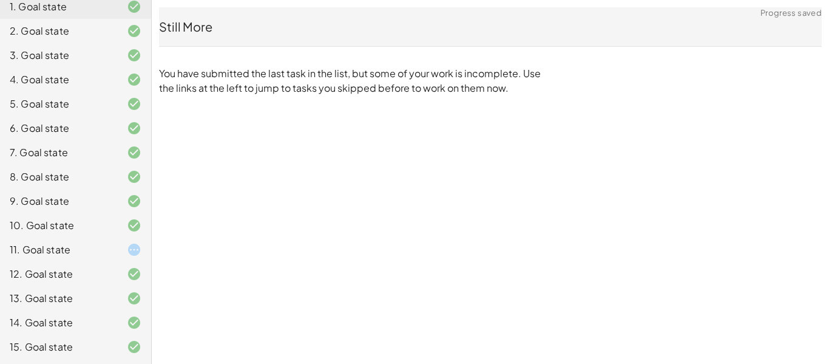
click at [32, 255] on div "11. Goal state" at bounding box center [59, 249] width 98 height 15
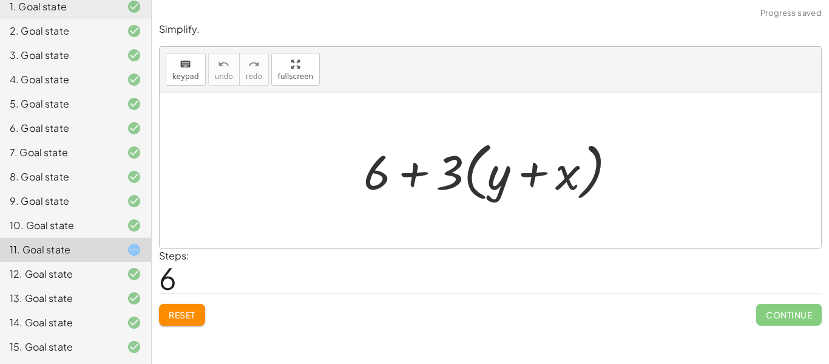
click at [400, 194] on div at bounding box center [495, 170] width 274 height 70
click at [190, 318] on span "Reset" at bounding box center [182, 314] width 27 height 11
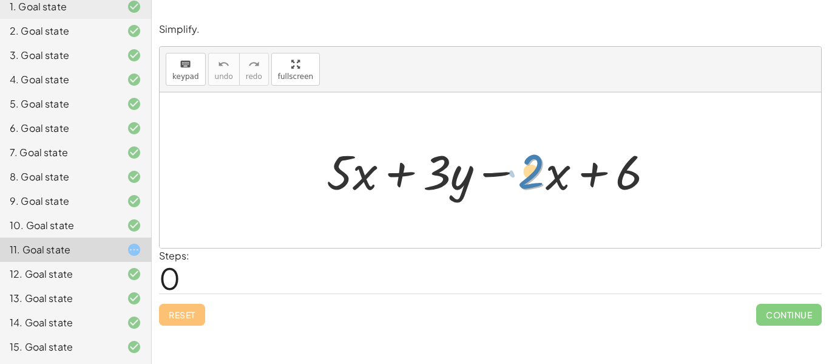
click at [541, 183] on div at bounding box center [496, 170] width 350 height 63
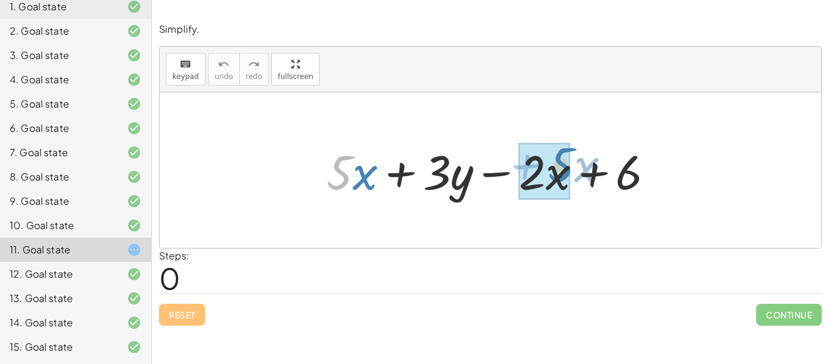
drag, startPoint x: 352, startPoint y: 177, endPoint x: 575, endPoint y: 170, distance: 223.0
click at [575, 170] on div at bounding box center [496, 170] width 350 height 63
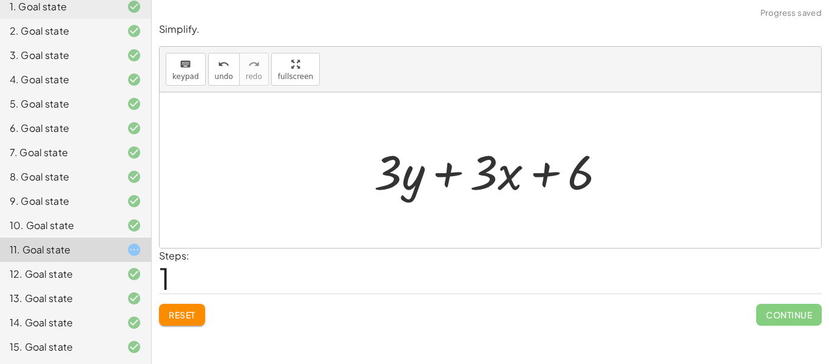
click at [500, 179] on div at bounding box center [495, 170] width 254 height 63
drag, startPoint x: 383, startPoint y: 175, endPoint x: 484, endPoint y: 171, distance: 101.5
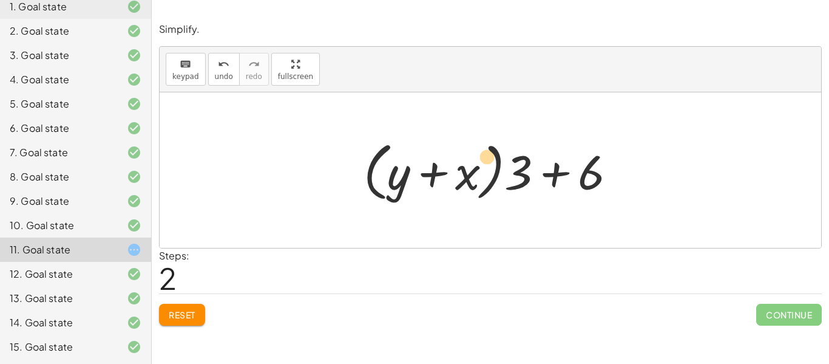
drag, startPoint x: 602, startPoint y: 186, endPoint x: 499, endPoint y: 170, distance: 103.8
click at [499, 170] on div at bounding box center [495, 170] width 274 height 70
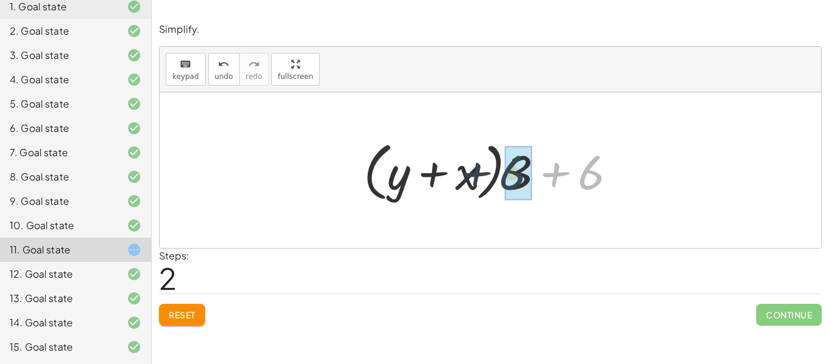
drag, startPoint x: 590, startPoint y: 174, endPoint x: 509, endPoint y: 175, distance: 80.8
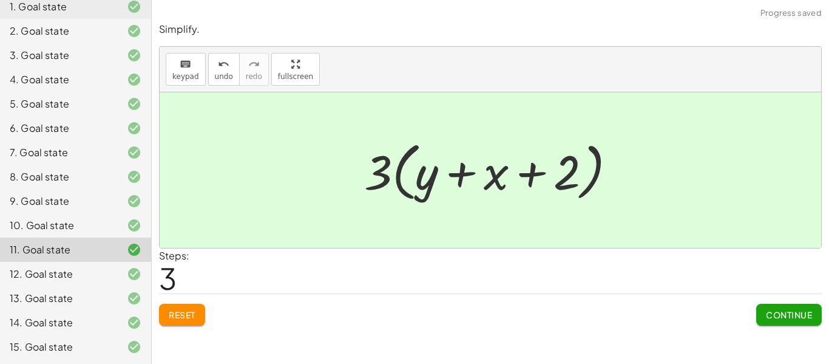
click at [769, 307] on button "Continue" at bounding box center [790, 315] width 66 height 22
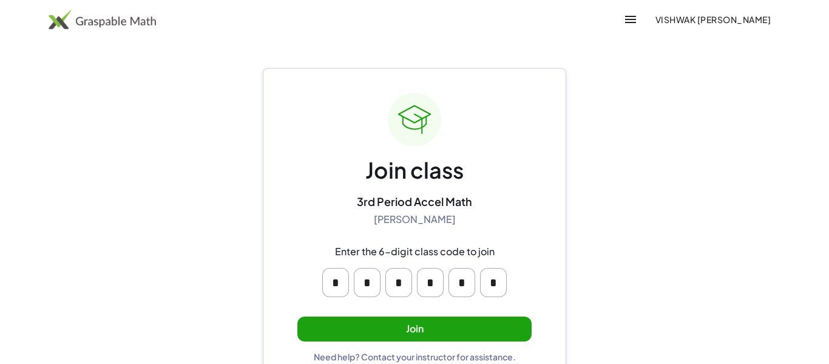
click at [418, 331] on button "Join" at bounding box center [415, 328] width 234 height 25
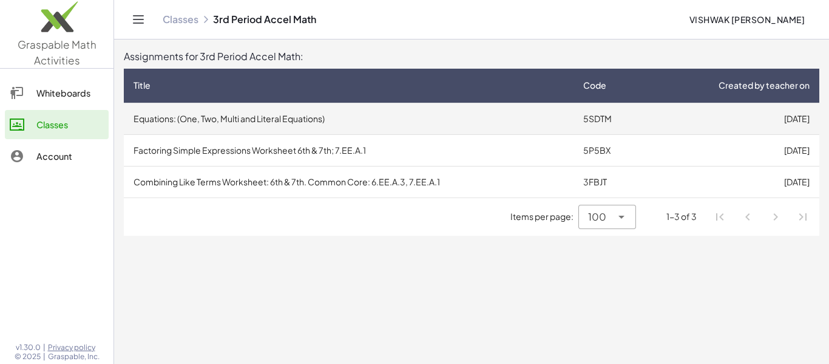
click at [310, 115] on td "Equations: (One, Two, Multi and Literal Equations)" at bounding box center [349, 119] width 450 height 32
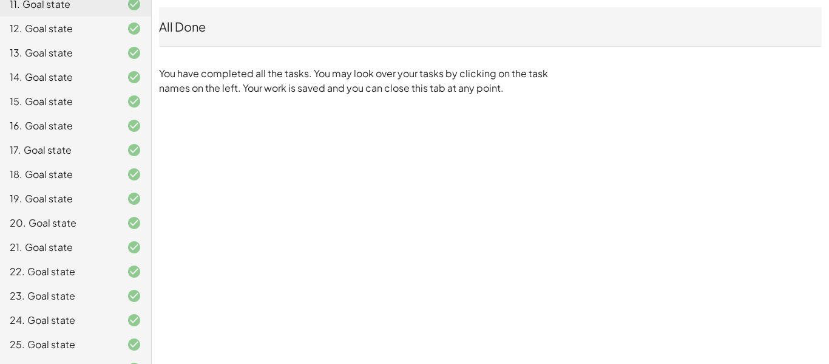
scroll to position [418, 0]
